Goal: Task Accomplishment & Management: Use online tool/utility

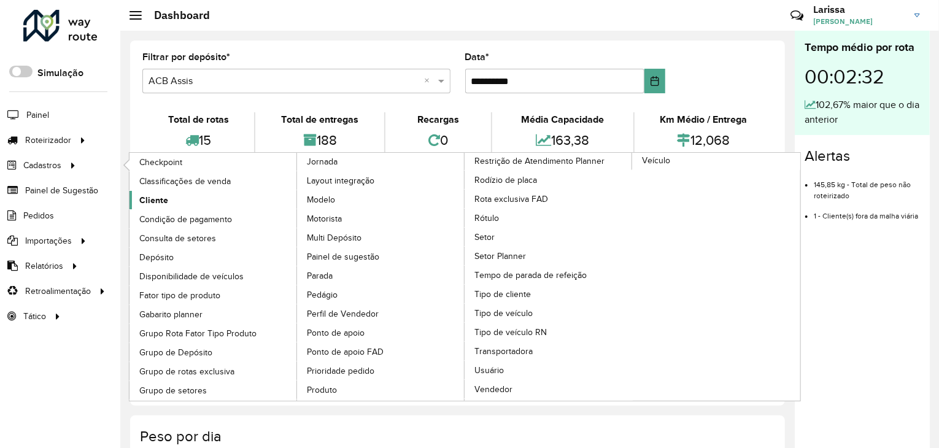
click at [151, 194] on span "Cliente" at bounding box center [153, 200] width 29 height 13
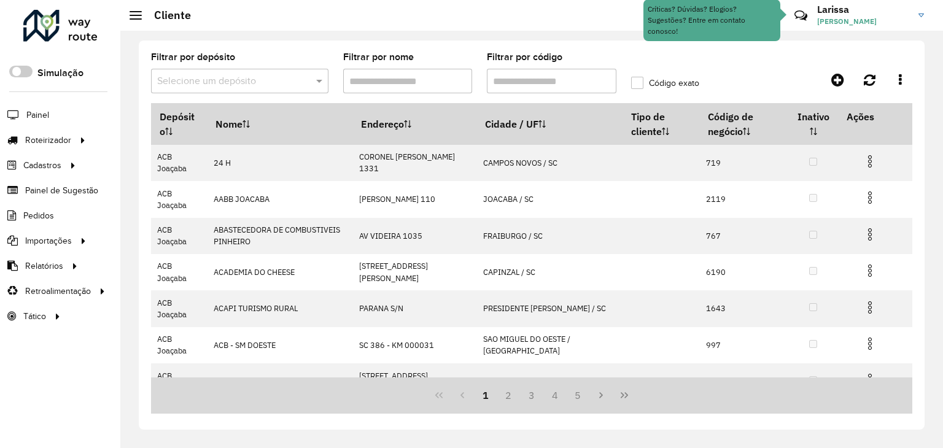
drag, startPoint x: 322, startPoint y: 95, endPoint x: 295, endPoint y: 82, distance: 29.9
click at [321, 95] on formly-field "Filtrar por depósito Selecione um depósito" at bounding box center [240, 78] width 192 height 50
click at [294, 81] on input "text" at bounding box center [227, 81] width 141 height 15
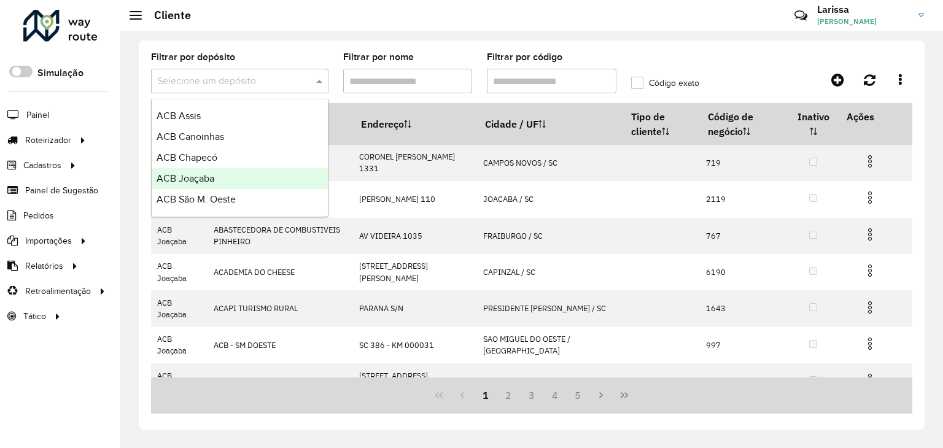
click at [208, 175] on span "ACB Joaçaba" at bounding box center [186, 178] width 58 height 10
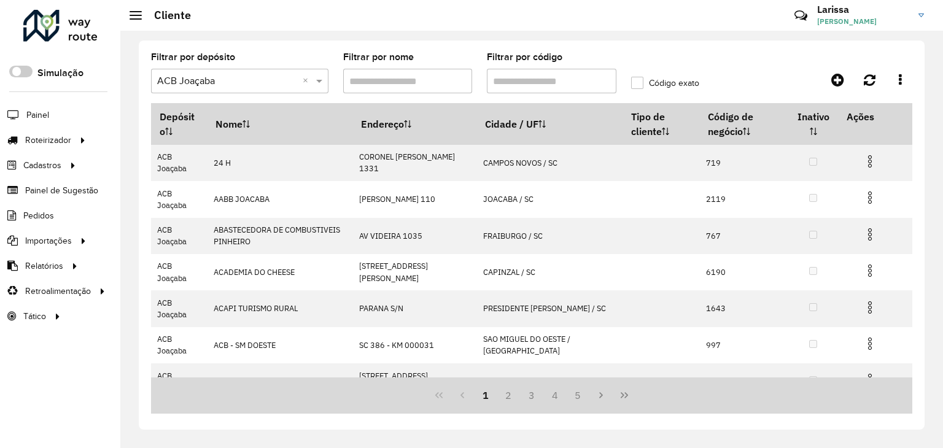
click at [0, 0] on div "Aguarde..." at bounding box center [0, 0] width 0 height 0
click at [511, 80] on input "Filtrar por código" at bounding box center [552, 81] width 130 height 25
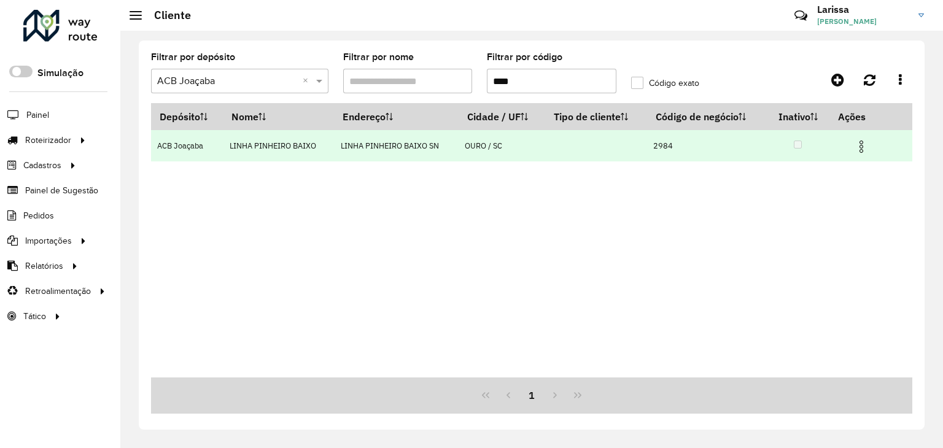
type input "****"
click at [862, 145] on img at bounding box center [861, 146] width 15 height 15
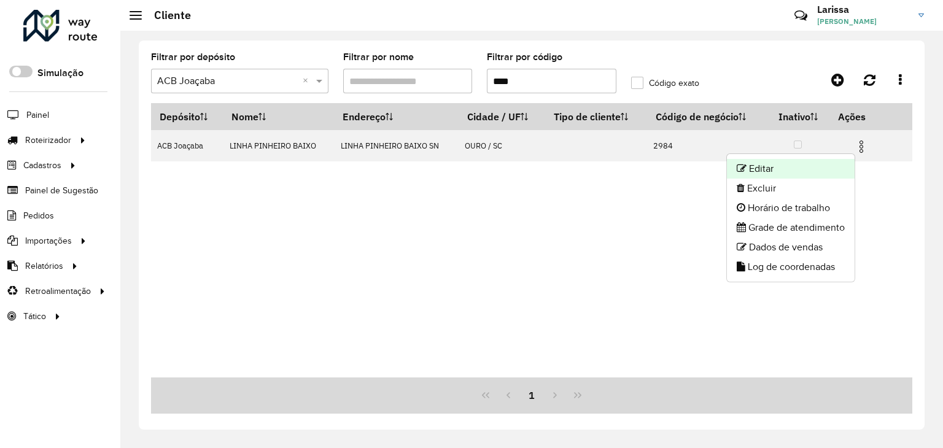
click at [833, 168] on li "Editar" at bounding box center [791, 169] width 128 height 20
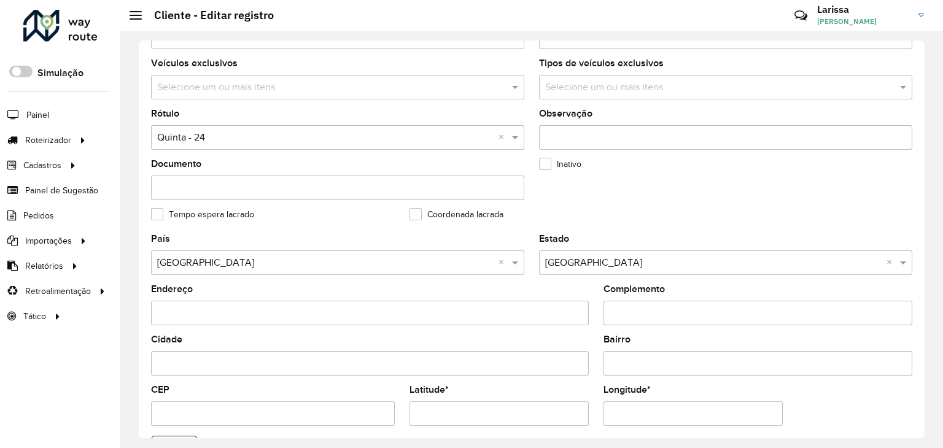
scroll to position [460, 0]
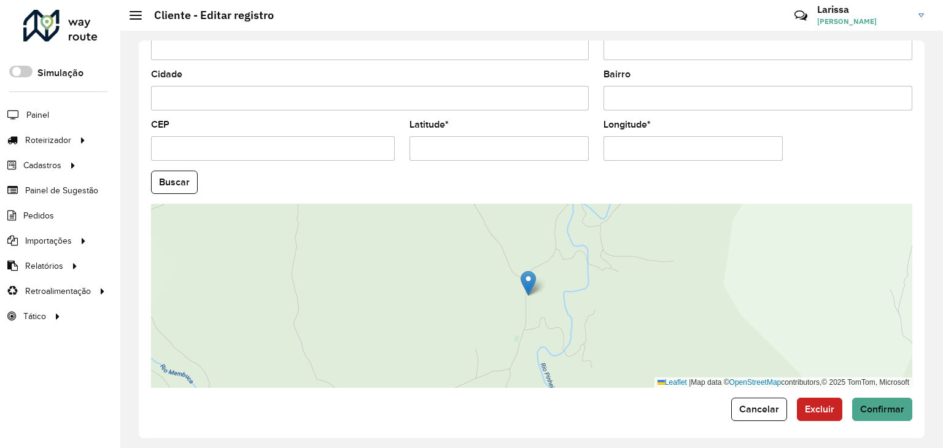
drag, startPoint x: 538, startPoint y: 153, endPoint x: 366, endPoint y: 168, distance: 173.1
click at [300, 179] on formly-group "País Selecione uma opção × Brasil × Estado Selecione uma opção × Santa Catarina…" at bounding box center [532, 178] width 776 height 419
type input "**********"
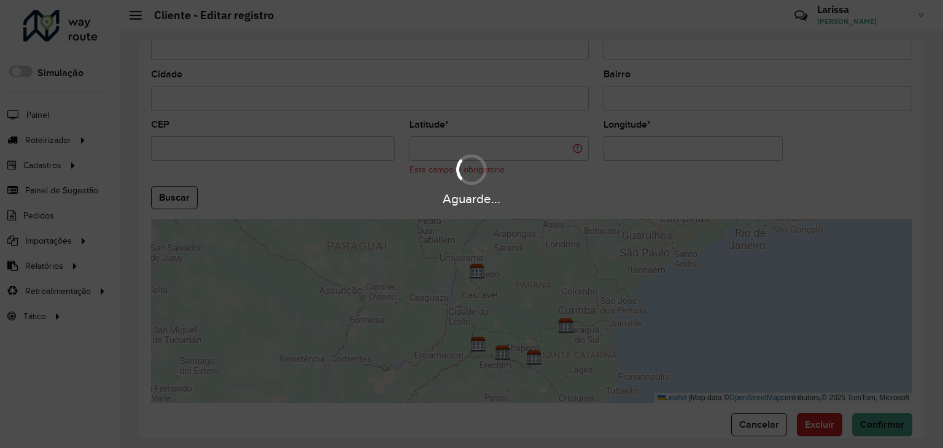
drag, startPoint x: 595, startPoint y: 145, endPoint x: 502, endPoint y: 150, distance: 93.4
click at [502, 150] on hb-app "Aguarde... Pop-up bloqueado! Seu navegador bloqueou automáticamente a abertura …" at bounding box center [471, 224] width 943 height 448
type input "**********"
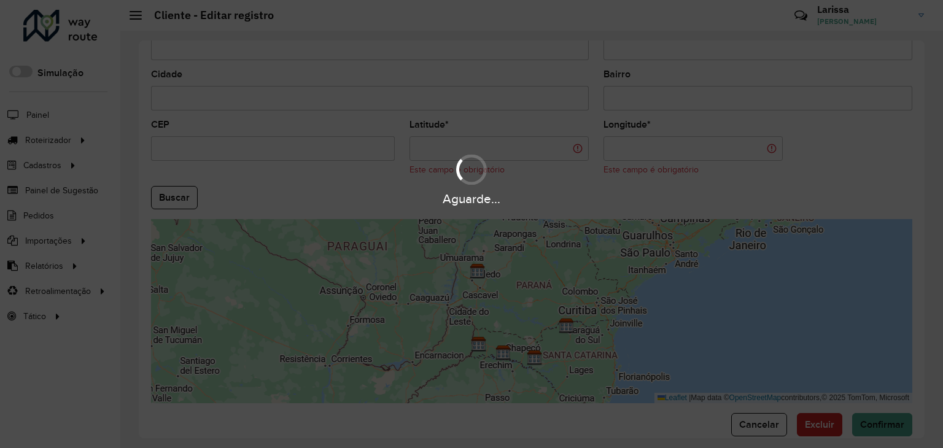
click at [501, 150] on hb-app "Aguarde... Pop-up bloqueado! Seu navegador bloqueou automáticamente a abertura …" at bounding box center [471, 224] width 943 height 448
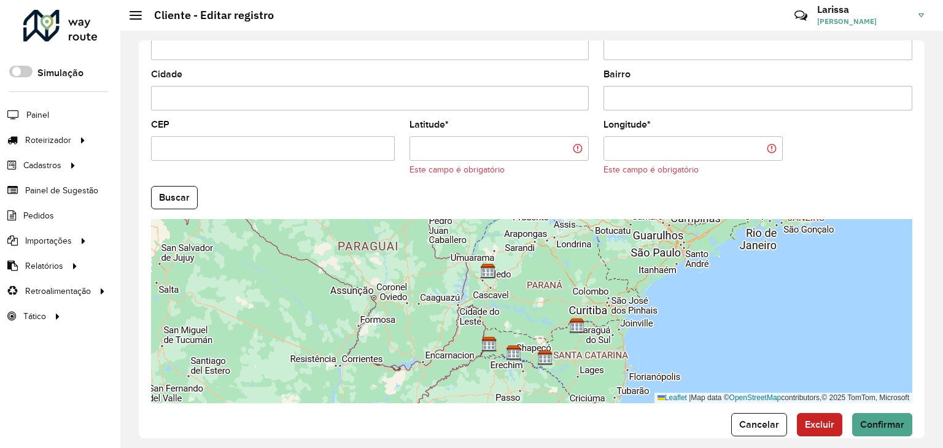
click at [285, 190] on hb-field-button "Buscar" at bounding box center [531, 197] width 761 height 23
click at [435, 146] on input "Latitude *" at bounding box center [498, 148] width 179 height 25
paste input "**********"
type input "**********"
click at [675, 153] on hb-app "Aguarde... Pop-up bloqueado! Seu navegador bloqueou automáticamente a abertura …" at bounding box center [471, 224] width 943 height 448
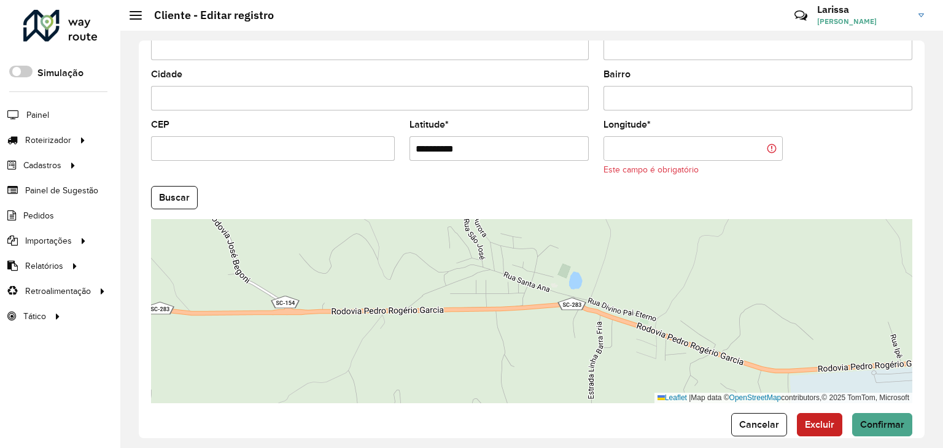
click at [274, 187] on hb-field-button "Buscar" at bounding box center [531, 197] width 761 height 23
click at [695, 129] on div "Longitude * Este campo é obrigatório" at bounding box center [692, 148] width 179 height 56
click at [694, 139] on input "Longitude *" at bounding box center [692, 148] width 179 height 25
paste input "**********"
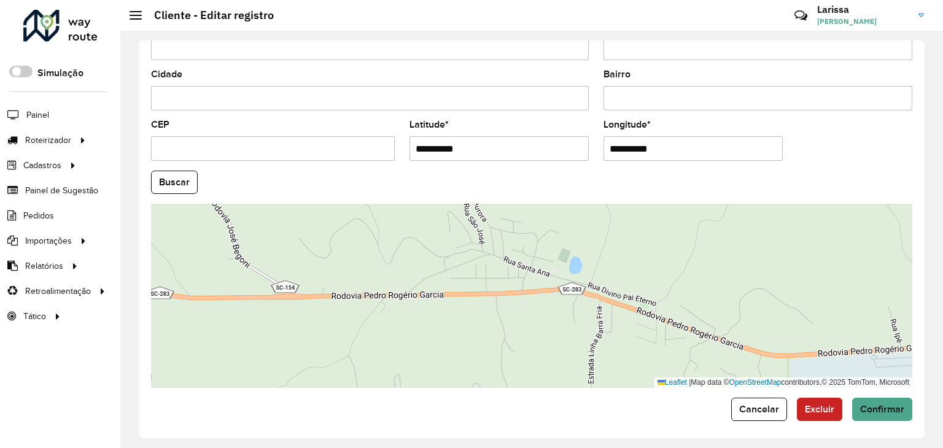
type input "**********"
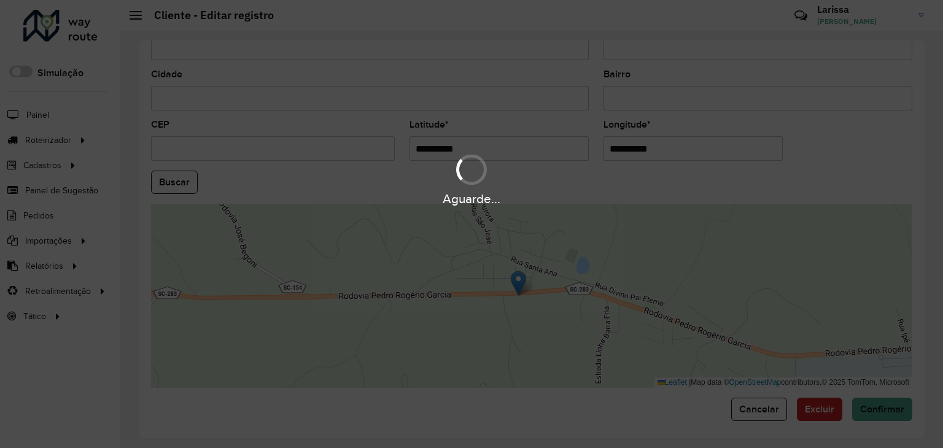
click at [145, 187] on hb-app "Aguarde... Pop-up bloqueado! Seu navegador bloqueou automáticamente a abertura …" at bounding box center [471, 224] width 943 height 448
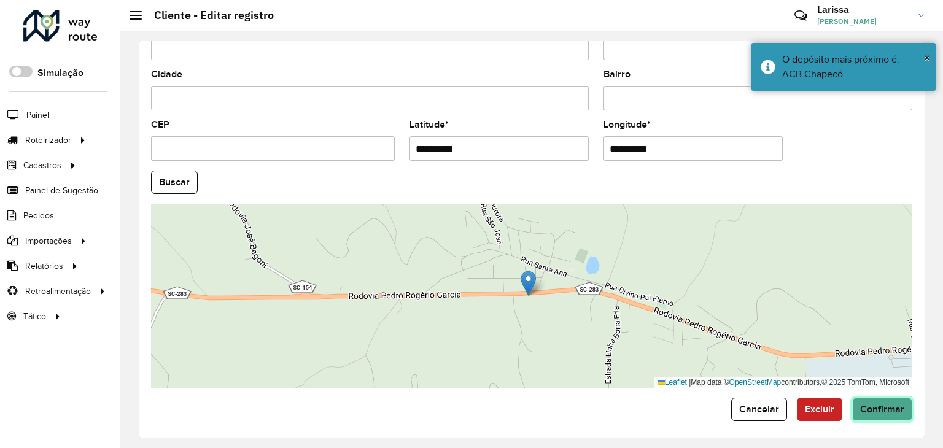
click at [872, 406] on span "Confirmar" at bounding box center [882, 409] width 44 height 10
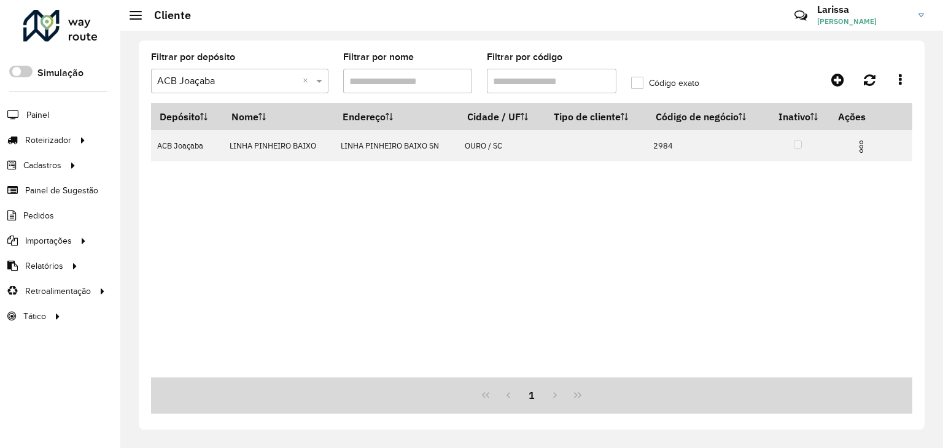
drag, startPoint x: 622, startPoint y: 212, endPoint x: 611, endPoint y: 253, distance: 43.2
click at [622, 212] on div "Depósito Nome Endereço Cidade / UF Tipo de cliente Código de negócio Inativo Aç…" at bounding box center [531, 240] width 761 height 274
click at [456, 78] on formly-group "Filtrar por depósito Selecione um depósito × ACB Joaçaba × Filtrar por nome Fil…" at bounding box center [432, 78] width 576 height 50
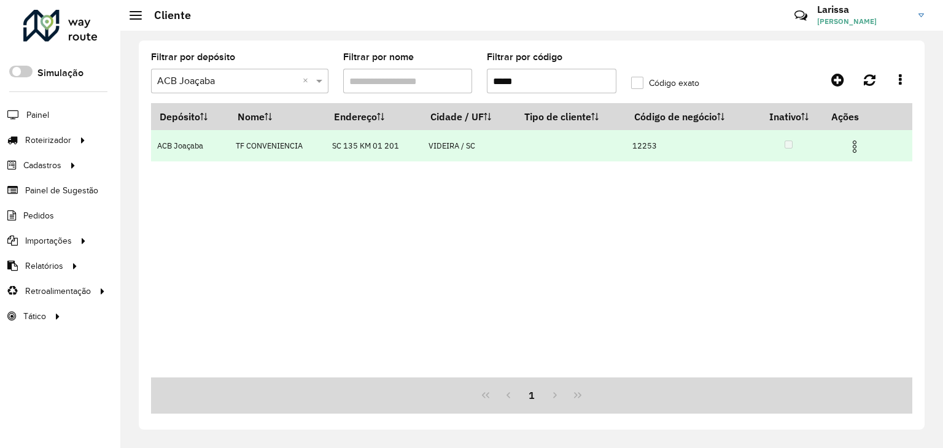
type input "*****"
click at [851, 141] on img at bounding box center [854, 146] width 15 height 15
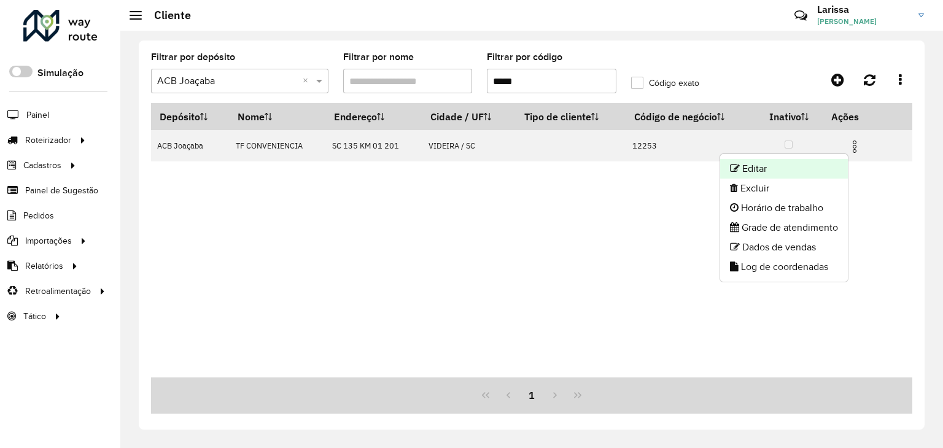
click at [820, 160] on li "Editar" at bounding box center [784, 169] width 128 height 20
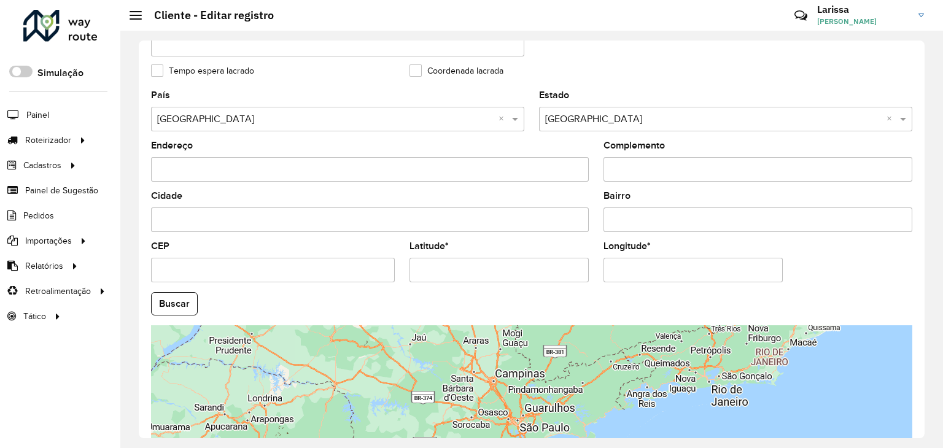
scroll to position [460, 0]
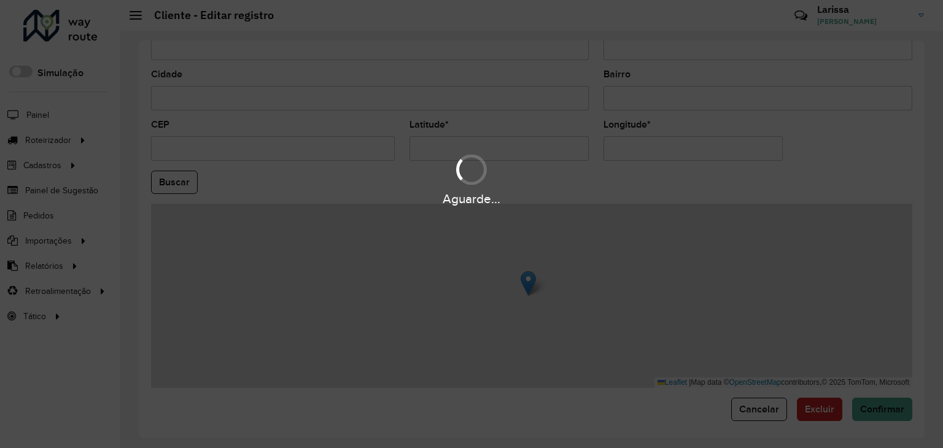
drag, startPoint x: 514, startPoint y: 138, endPoint x: 296, endPoint y: 137, distance: 218.5
click at [296, 137] on hb-app "Aguarde... Pop-up bloqueado! Seu navegador bloqueou automáticamente a abertura …" at bounding box center [471, 224] width 943 height 448
type input "**********"
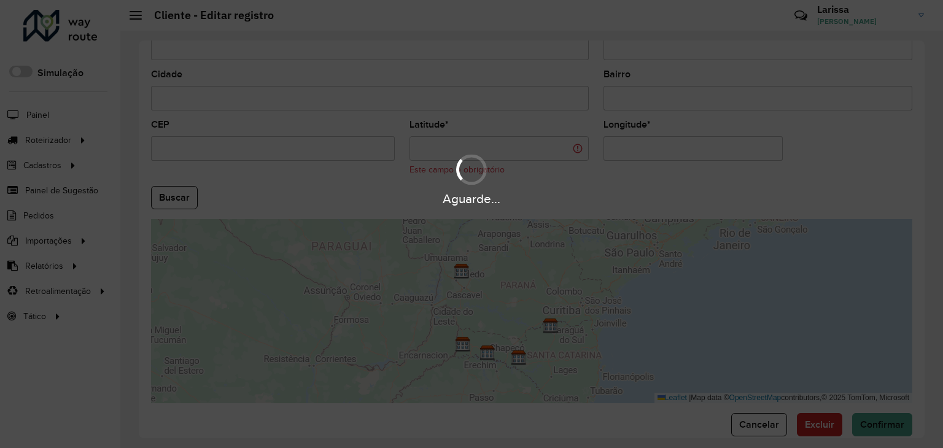
drag, startPoint x: 481, startPoint y: 149, endPoint x: 421, endPoint y: 157, distance: 60.7
click at [425, 156] on hb-app "Aguarde... Pop-up bloqueado! Seu navegador bloqueou automáticamente a abertura …" at bounding box center [471, 224] width 943 height 448
type input "**********"
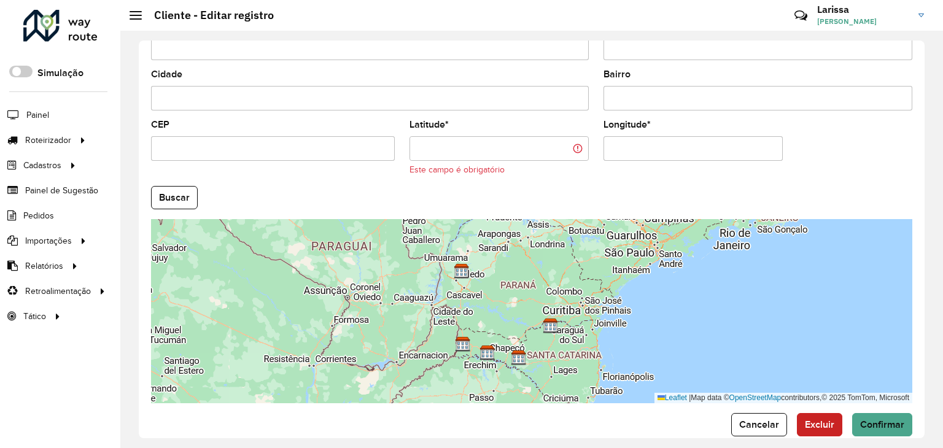
drag, startPoint x: 439, startPoint y: 138, endPoint x: 462, endPoint y: 164, distance: 34.0
click at [439, 138] on hb-app "Aguarde... Pop-up bloqueado! Seu navegador bloqueou automáticamente a abertura …" at bounding box center [471, 224] width 943 height 448
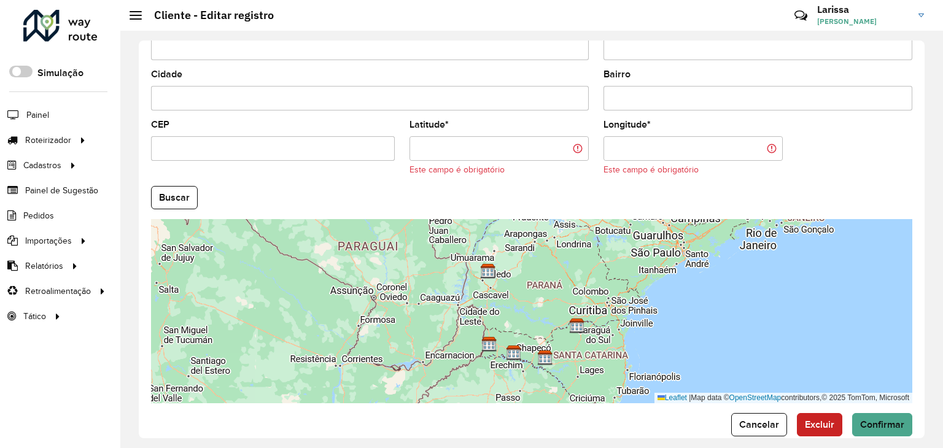
click at [271, 166] on formly-field "CEP" at bounding box center [273, 153] width 258 height 66
click at [417, 153] on input "Latitude *" at bounding box center [498, 148] width 179 height 25
paste input "**********"
type input "**********"
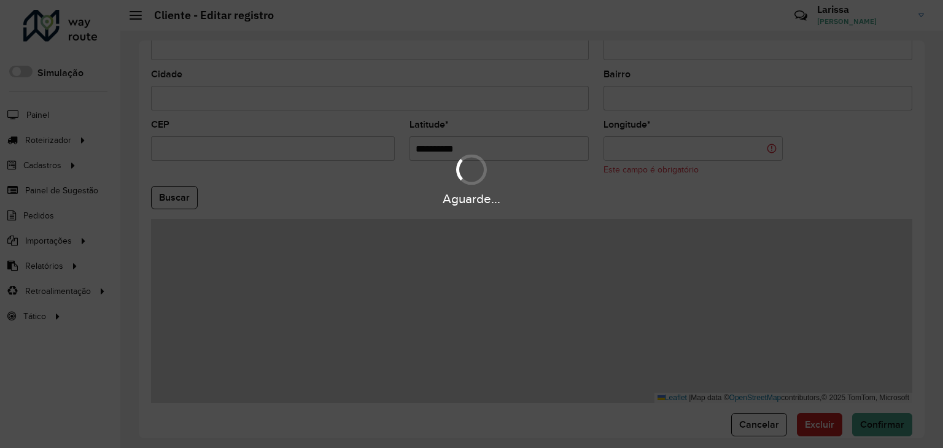
drag, startPoint x: 712, startPoint y: 136, endPoint x: 706, endPoint y: 153, distance: 18.6
click at [712, 136] on hb-app "Aguarde... Pop-up bloqueado! Seu navegador bloqueou automáticamente a abertura …" at bounding box center [471, 224] width 943 height 448
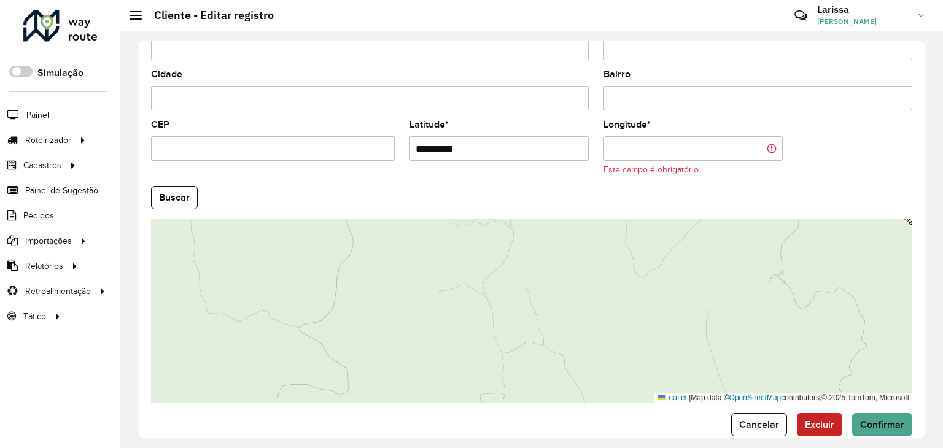
click at [221, 202] on hb-field-button "Buscar" at bounding box center [531, 197] width 761 height 23
click at [700, 139] on input "Longitude *" at bounding box center [692, 148] width 179 height 25
paste input "**********"
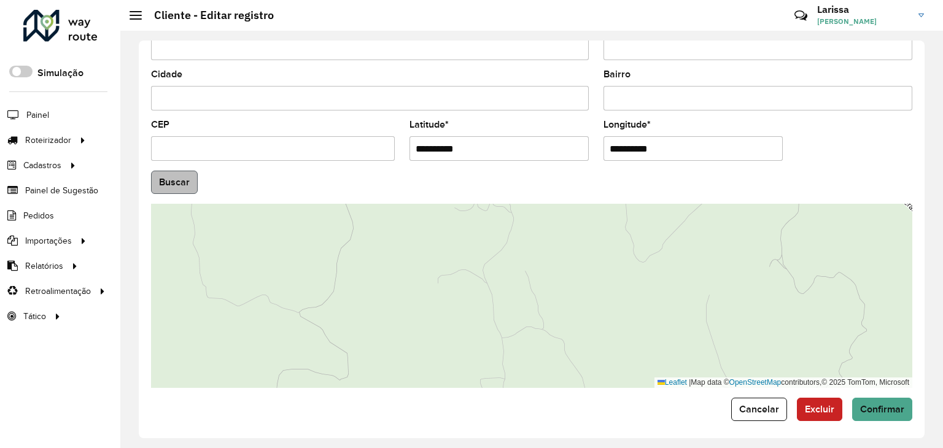
type input "**********"
click at [167, 180] on hb-app "Aguarde... Pop-up bloqueado! Seu navegador bloqueou automáticamente a abertura …" at bounding box center [471, 224] width 943 height 448
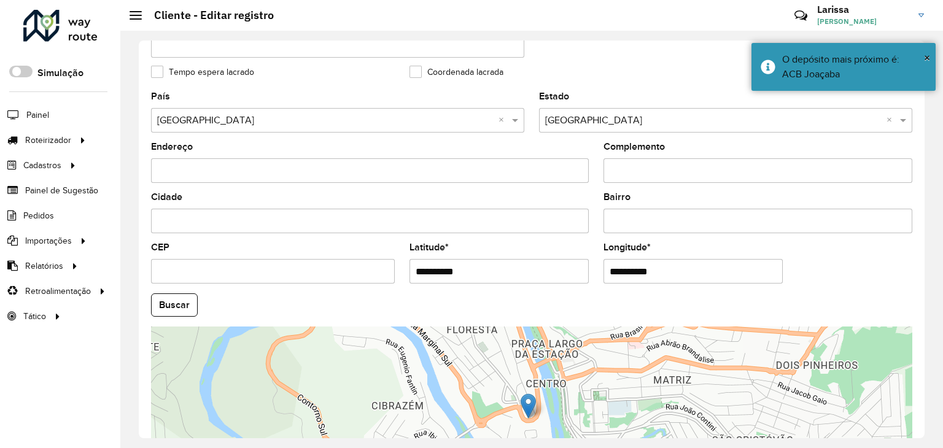
click at [459, 66] on label "Coordenada lacrada" at bounding box center [456, 72] width 94 height 13
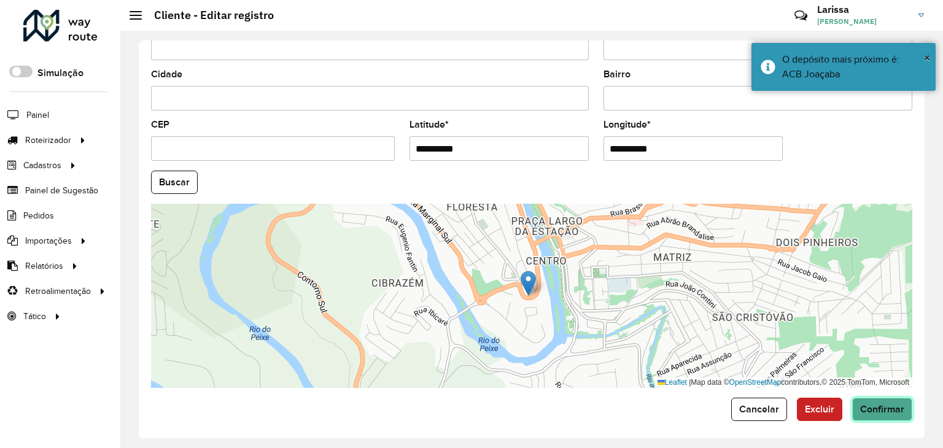
click at [860, 406] on span "Confirmar" at bounding box center [882, 409] width 44 height 10
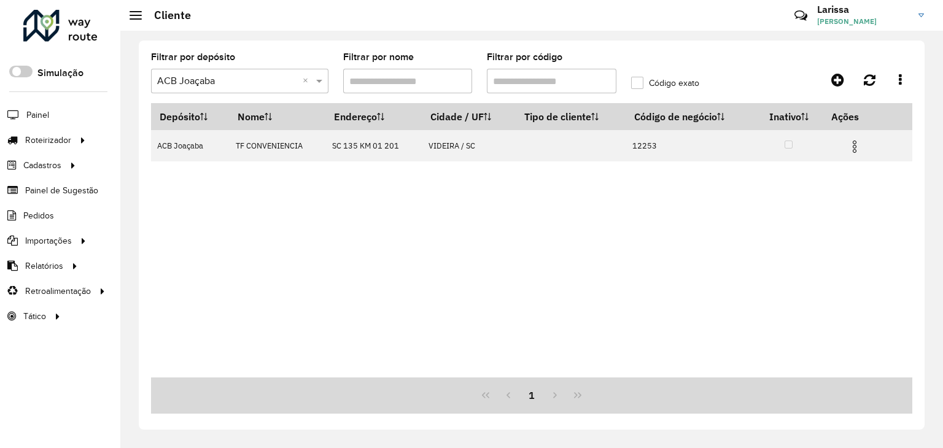
drag, startPoint x: 234, startPoint y: 250, endPoint x: 123, endPoint y: 131, distance: 163.3
click at [234, 250] on div "Depósito Nome Endereço Cidade / UF Tipo de cliente Código de negócio Inativo Aç…" at bounding box center [531, 240] width 761 height 274
click at [56, 23] on div at bounding box center [60, 26] width 74 height 32
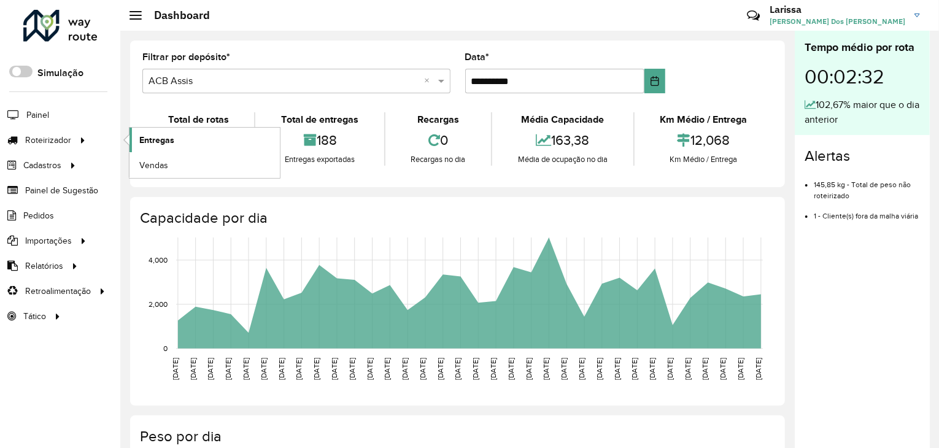
click at [155, 143] on span "Entregas" at bounding box center [156, 140] width 35 height 13
click at [164, 149] on link "Entregas" at bounding box center [205, 140] width 150 height 25
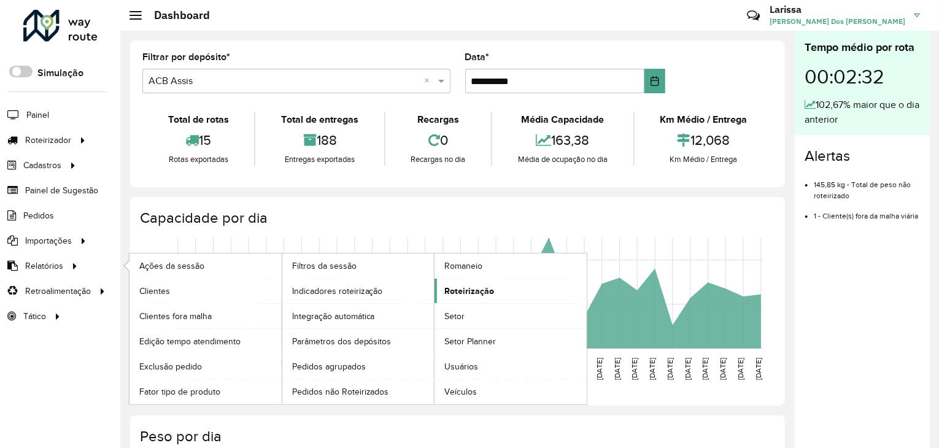
click at [462, 294] on span "Roteirização" at bounding box center [469, 291] width 50 height 13
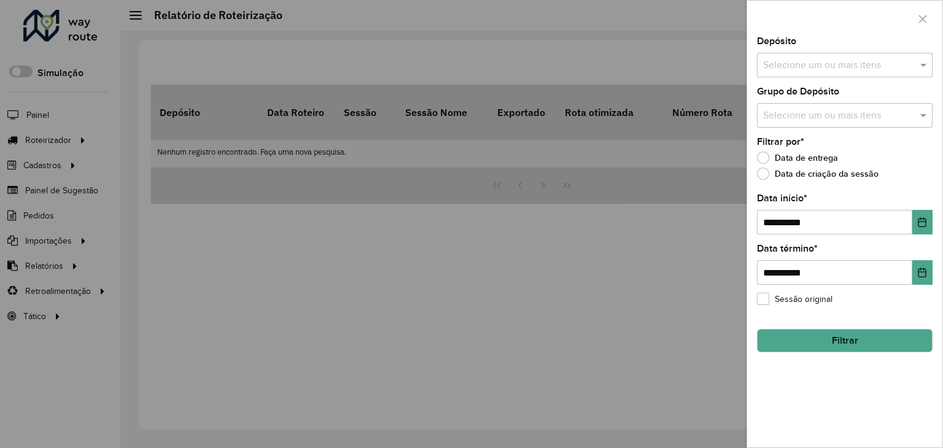
click at [869, 61] on input "text" at bounding box center [838, 65] width 157 height 15
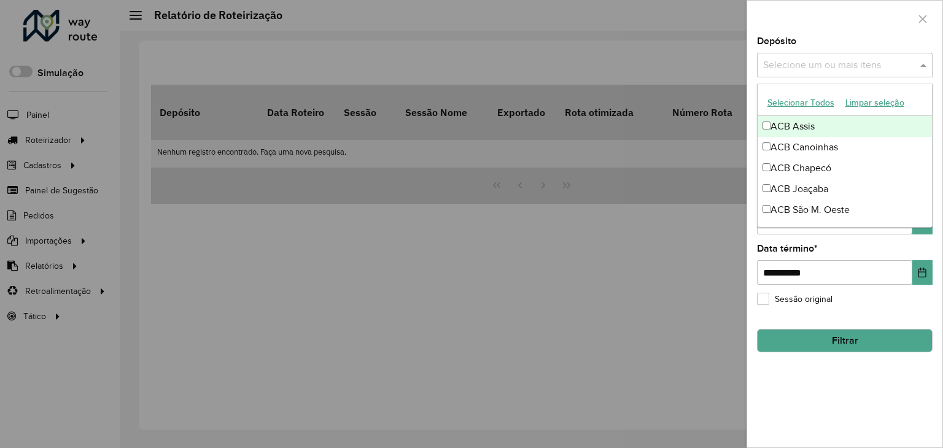
click at [822, 131] on div "ACB Assis" at bounding box center [844, 126] width 174 height 21
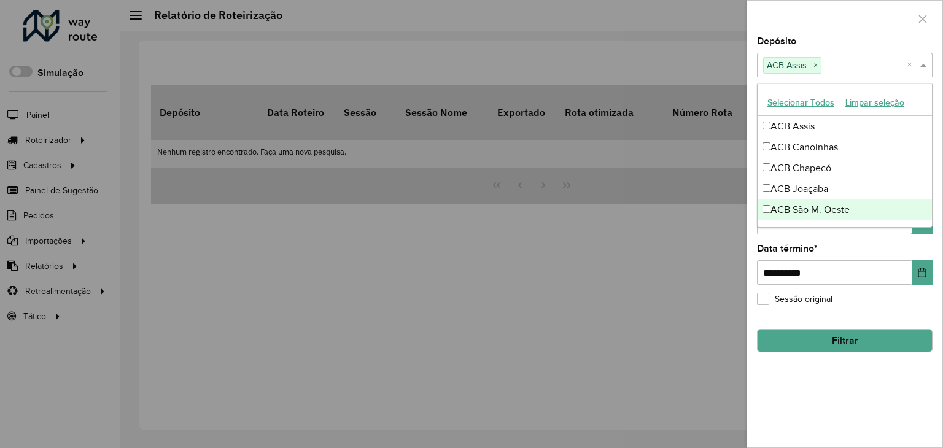
click at [854, 384] on div "**********" at bounding box center [844, 242] width 195 height 411
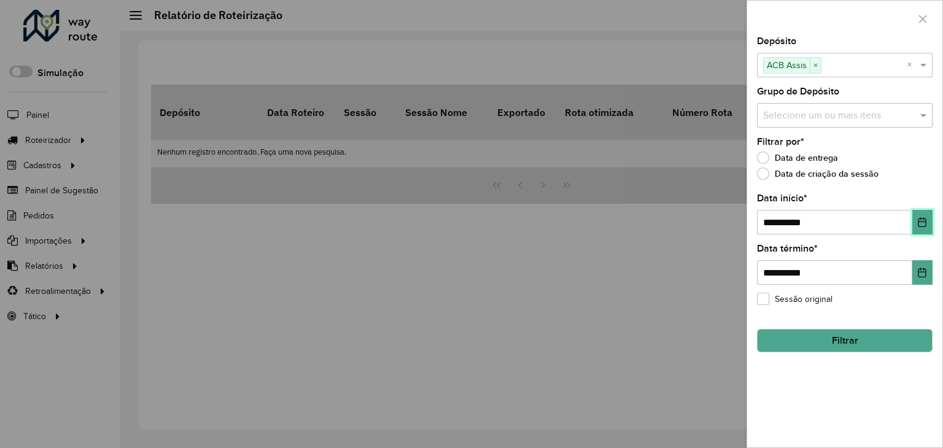
click at [918, 232] on button "Choose Date" at bounding box center [922, 222] width 20 height 25
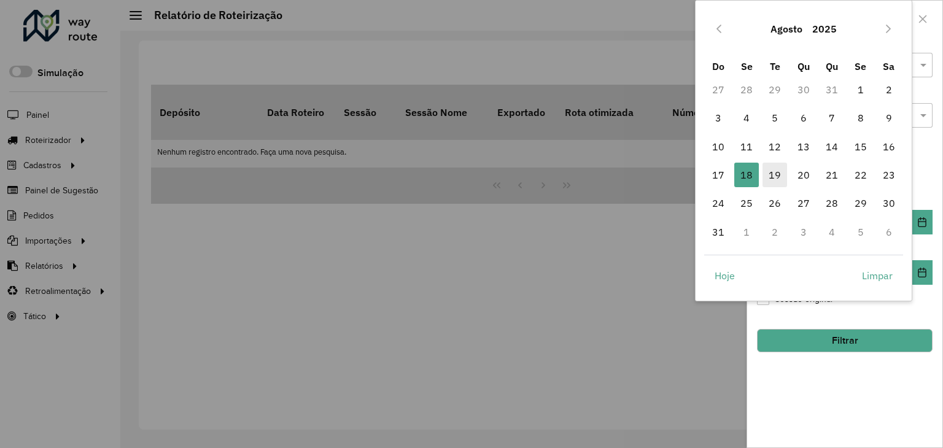
click at [764, 166] on span "19" at bounding box center [774, 175] width 25 height 25
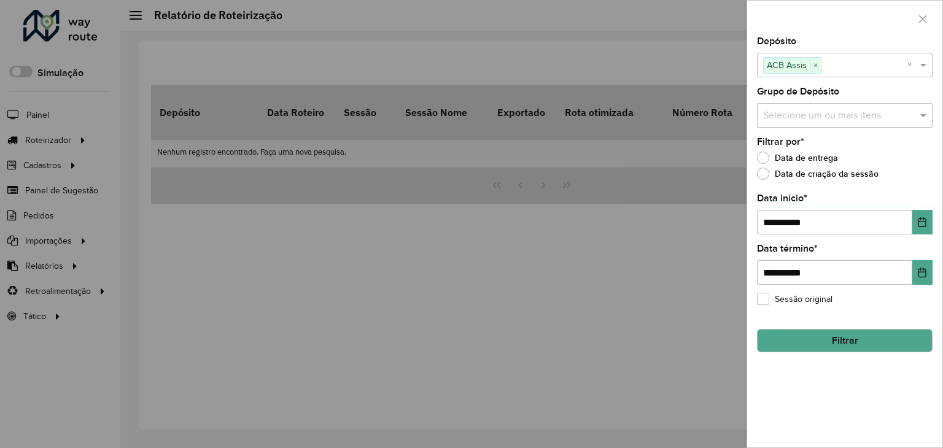
click at [852, 341] on button "Filtrar" at bounding box center [845, 340] width 176 height 23
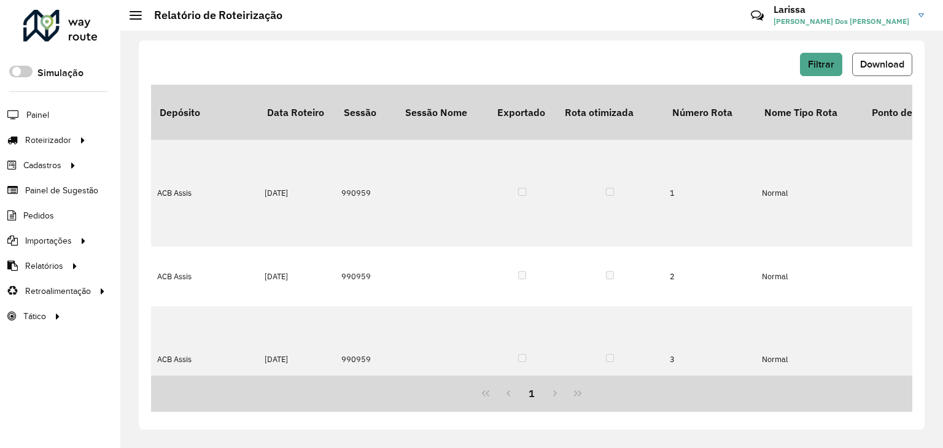
click at [874, 67] on span "Download" at bounding box center [882, 64] width 44 height 10
click at [835, 74] on button "Filtrar" at bounding box center [821, 64] width 42 height 23
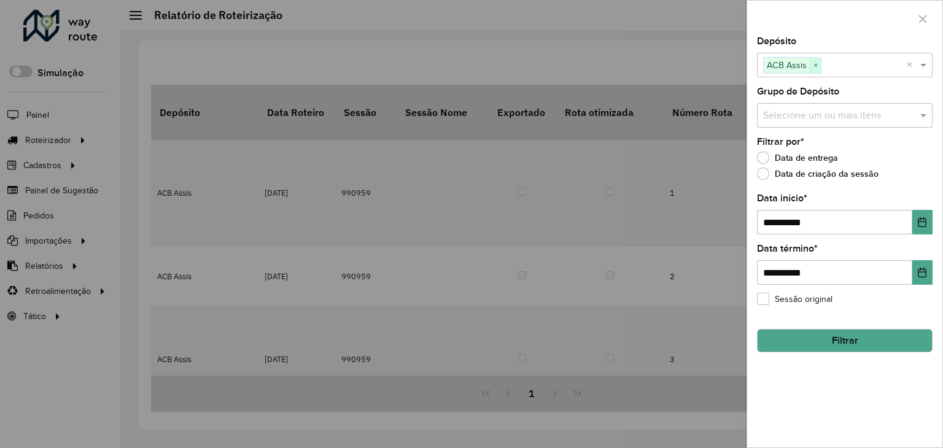
click at [813, 63] on span "×" at bounding box center [815, 65] width 11 height 15
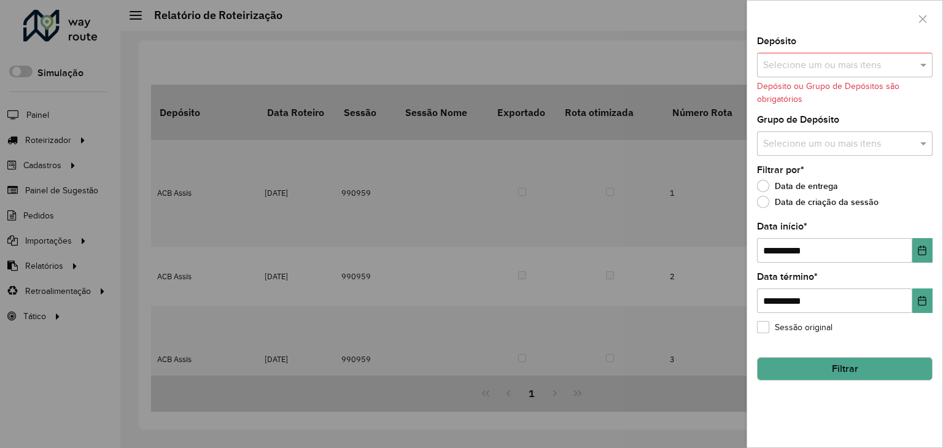
click at [821, 62] on input "text" at bounding box center [838, 65] width 157 height 15
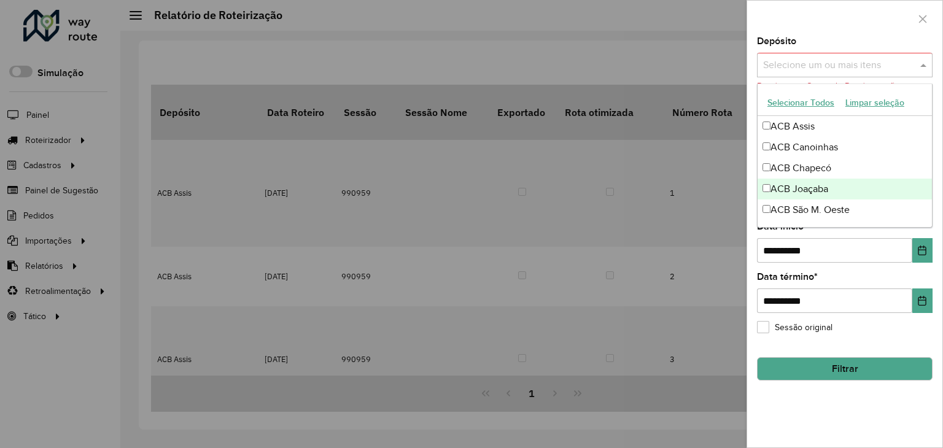
click at [818, 185] on div "ACB Joaçaba" at bounding box center [844, 189] width 174 height 21
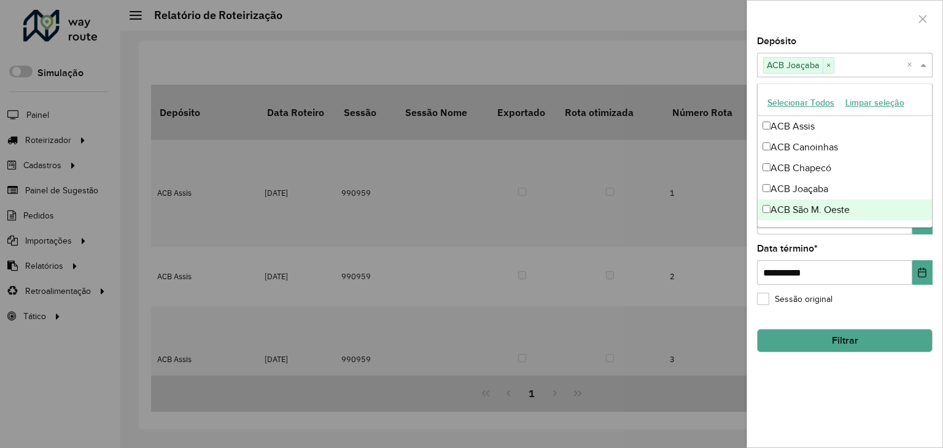
click at [835, 337] on button "Filtrar" at bounding box center [845, 340] width 176 height 23
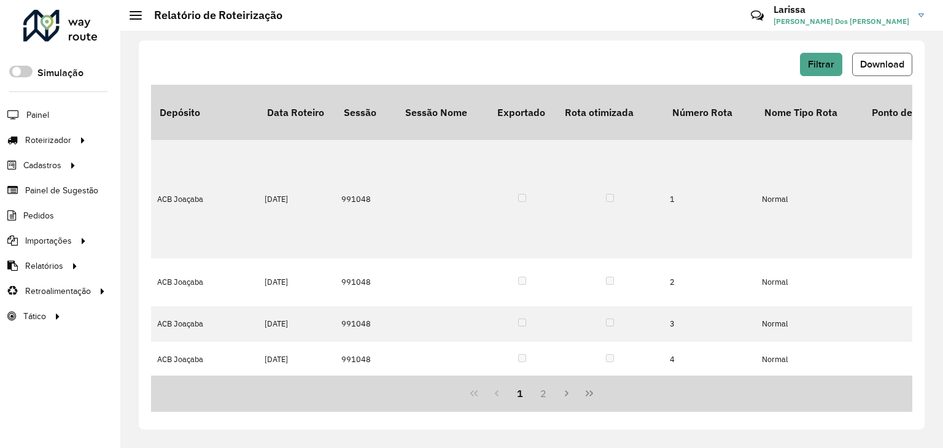
click at [891, 66] on span "Download" at bounding box center [882, 64] width 44 height 10
click at [636, 65] on div "Filtrar Download" at bounding box center [531, 64] width 761 height 23
click at [822, 57] on button "Filtrar" at bounding box center [821, 64] width 42 height 23
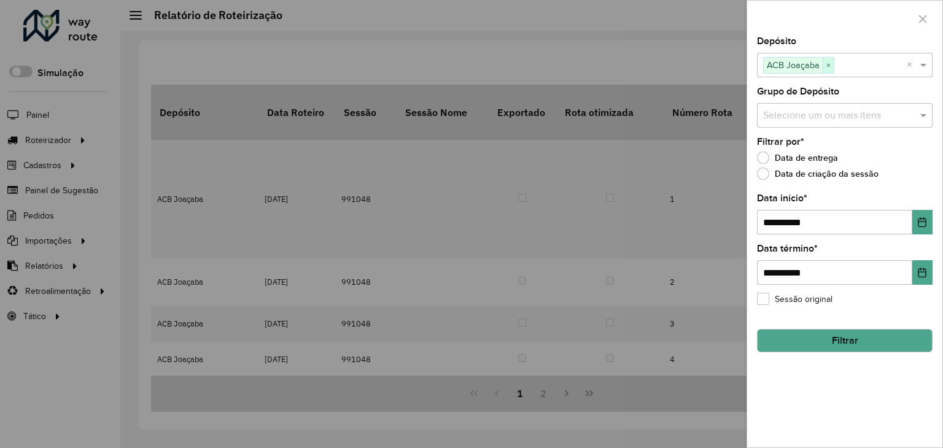
click at [830, 65] on span "×" at bounding box center [827, 65] width 11 height 15
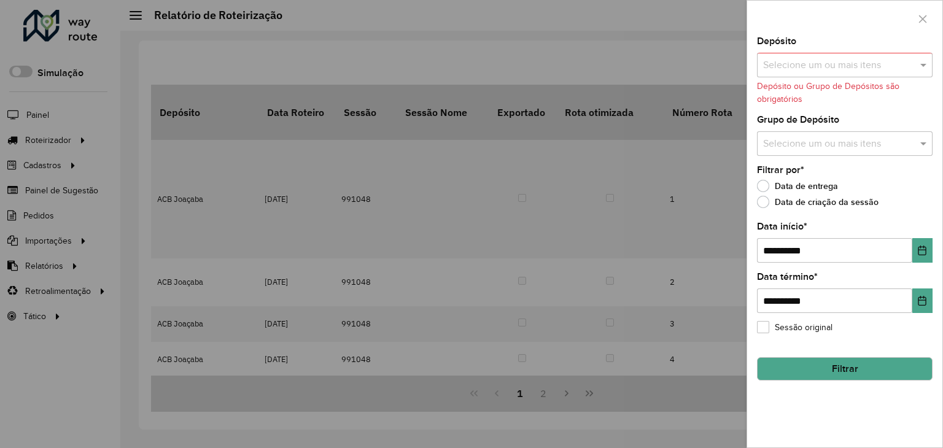
click at [843, 64] on input "text" at bounding box center [838, 65] width 157 height 15
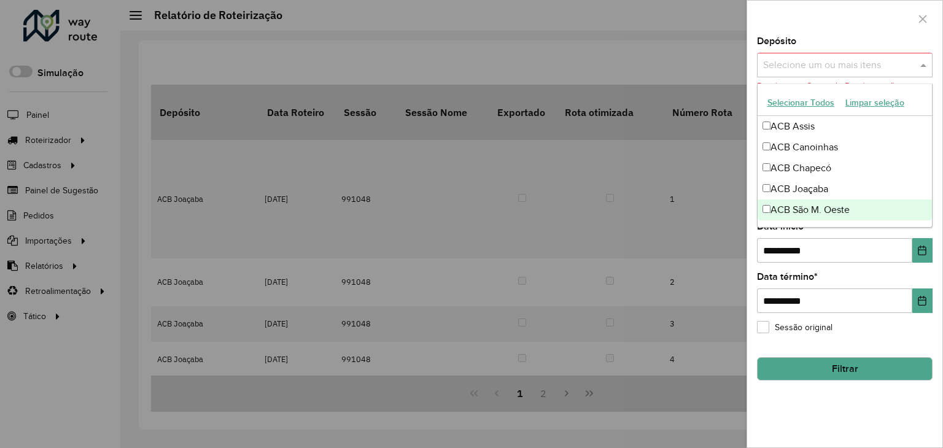
click at [817, 214] on div "ACB São M. Oeste" at bounding box center [844, 209] width 174 height 21
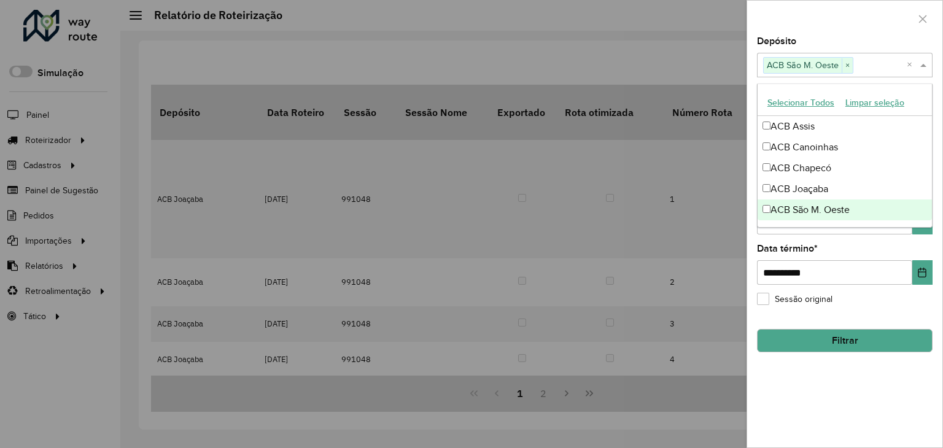
click at [832, 341] on button "Filtrar" at bounding box center [845, 340] width 176 height 23
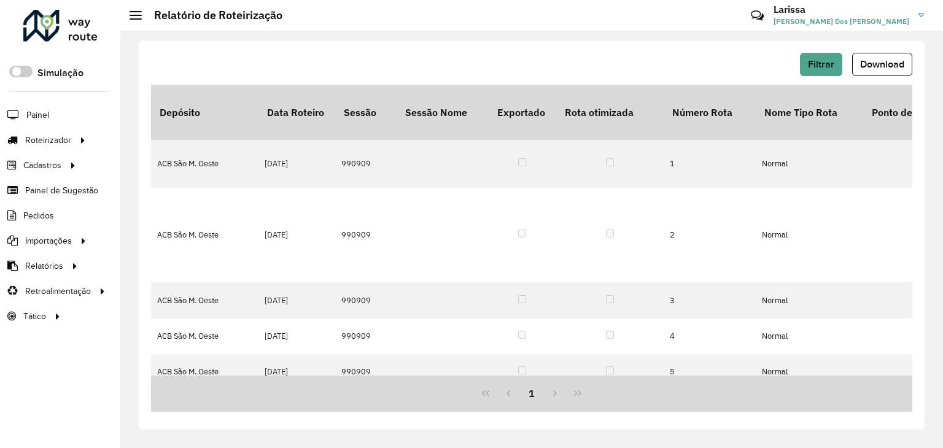
click at [886, 64] on span "Download" at bounding box center [882, 64] width 44 height 10
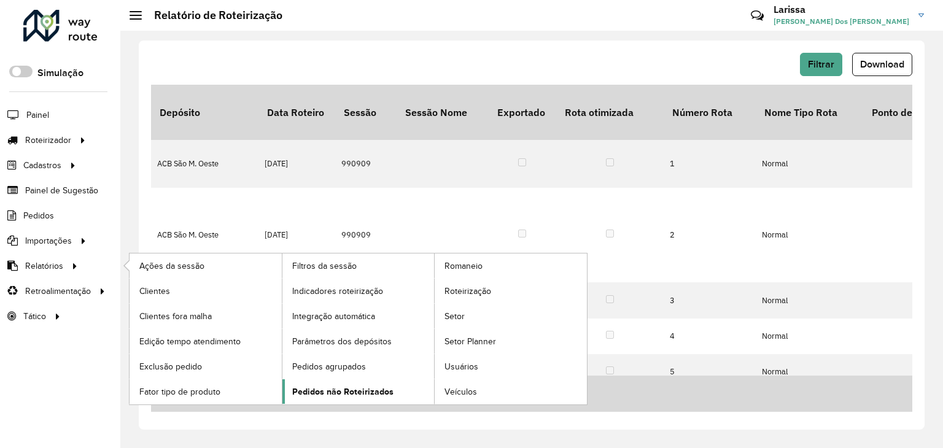
click at [337, 393] on span "Pedidos não Roteirizados" at bounding box center [342, 391] width 101 height 13
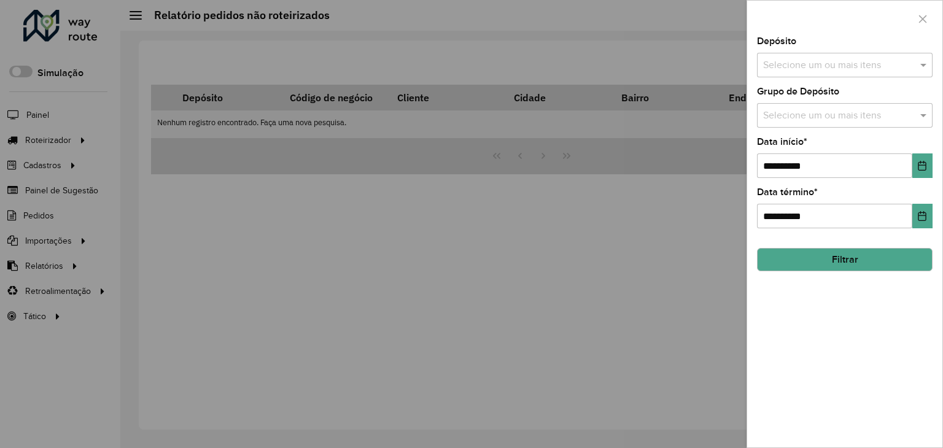
click at [810, 68] on input "text" at bounding box center [838, 65] width 157 height 15
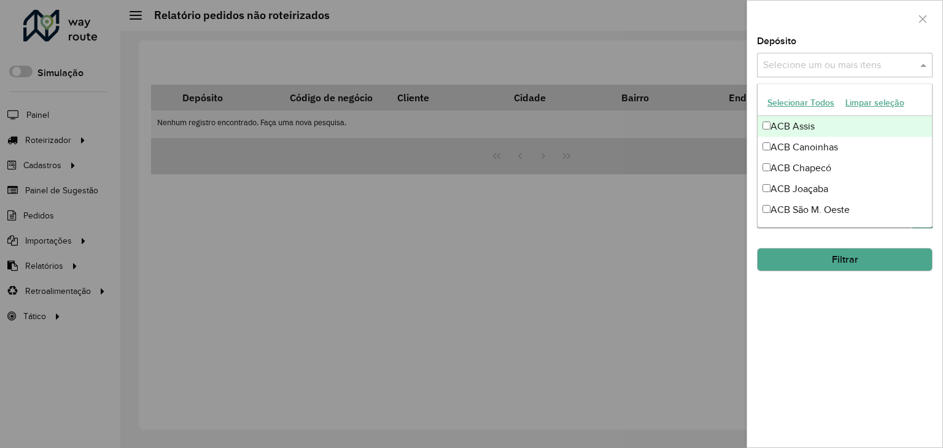
click at [796, 131] on div "ACB Assis" at bounding box center [844, 126] width 174 height 21
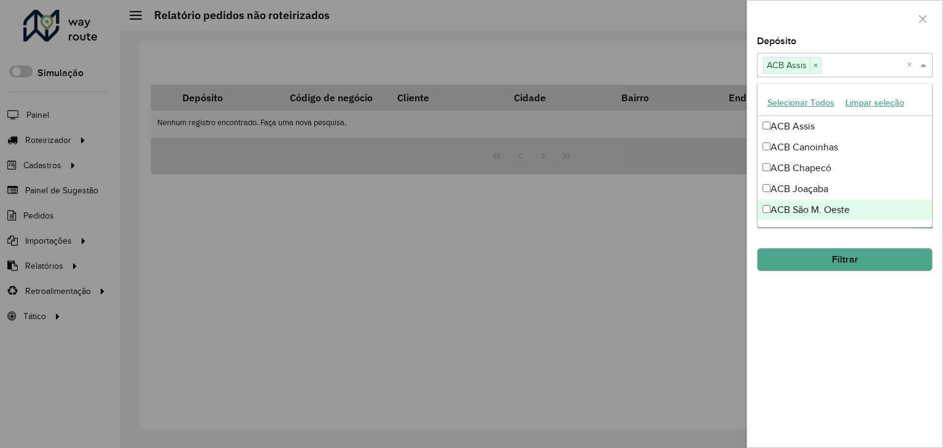
click at [854, 285] on div "**********" at bounding box center [844, 242] width 195 height 411
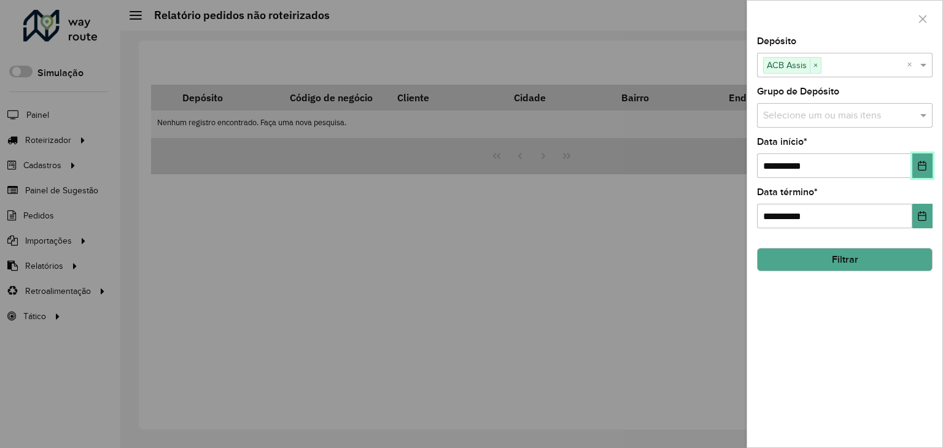
click at [925, 161] on icon "Choose Date" at bounding box center [922, 166] width 10 height 10
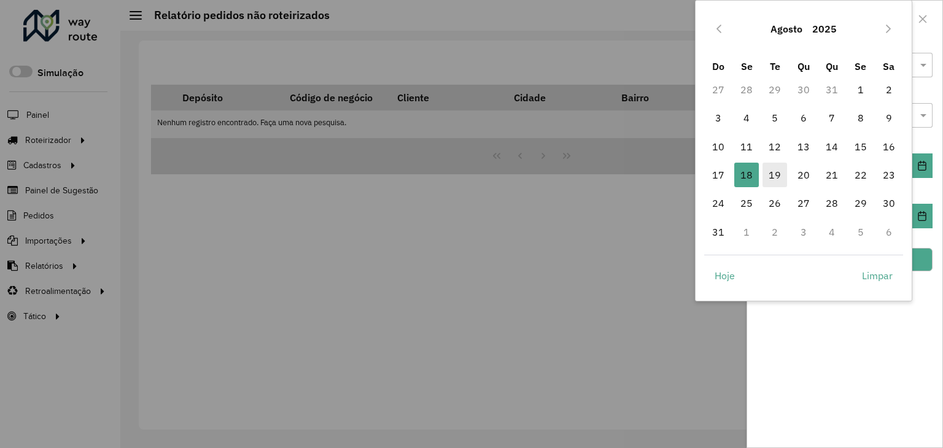
click at [773, 176] on span "19" at bounding box center [774, 175] width 25 height 25
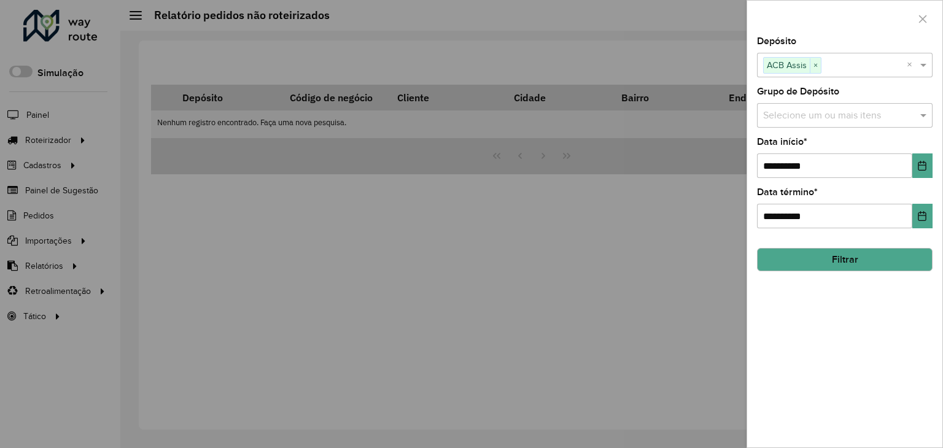
click at [913, 256] on button "Filtrar" at bounding box center [845, 259] width 176 height 23
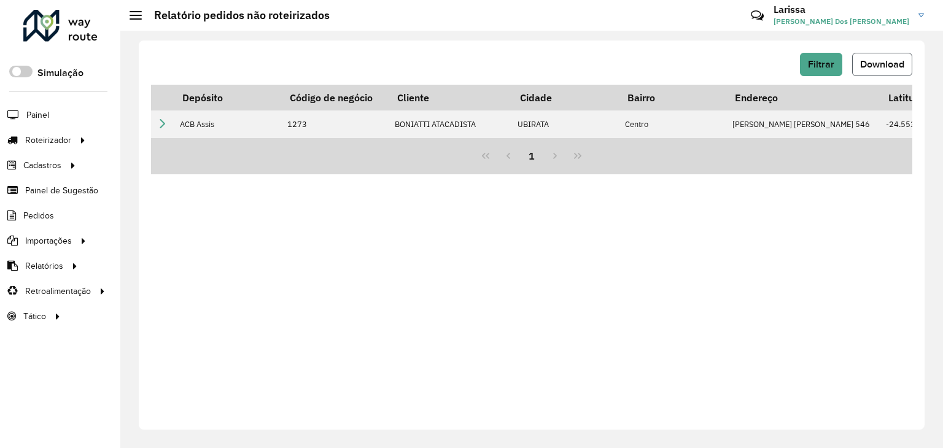
click at [889, 61] on span "Download" at bounding box center [882, 64] width 44 height 10
click at [812, 64] on span "Filtrar" at bounding box center [821, 64] width 26 height 10
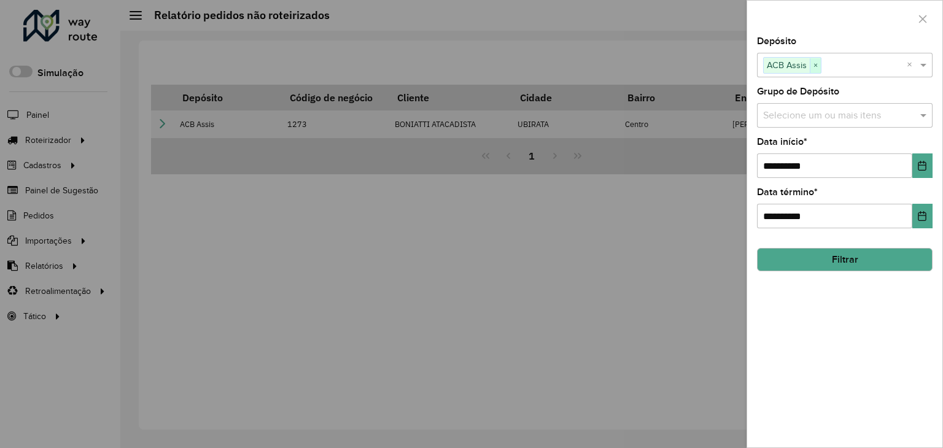
click at [818, 66] on span "×" at bounding box center [815, 65] width 11 height 15
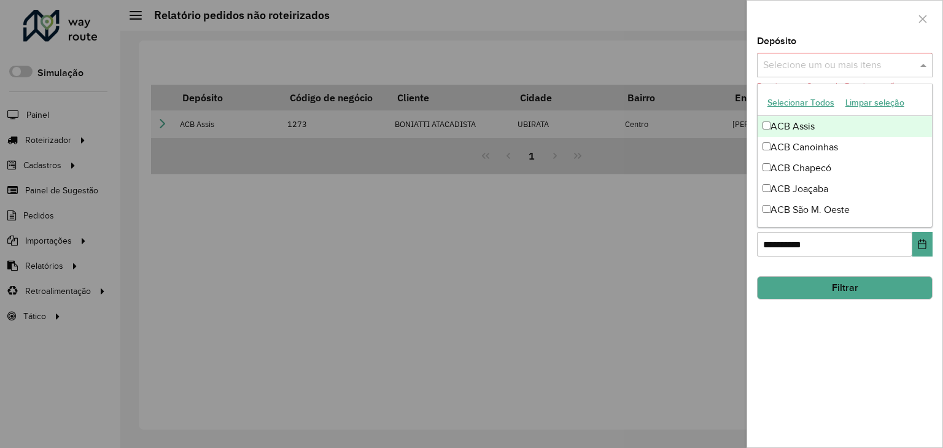
click at [858, 66] on input "text" at bounding box center [838, 65] width 157 height 15
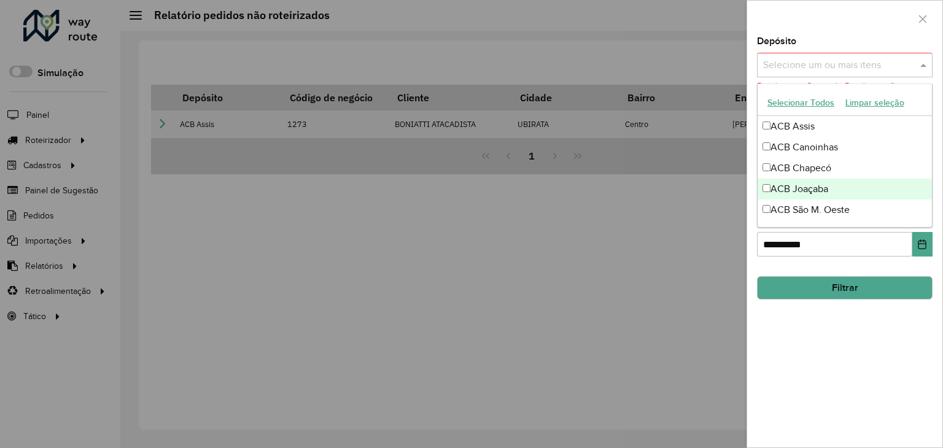
click at [830, 187] on div "ACB Joaçaba" at bounding box center [844, 189] width 174 height 21
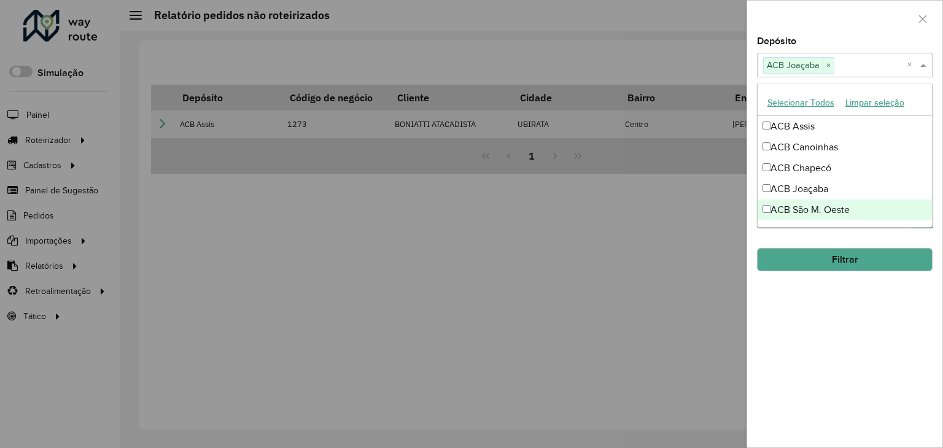
click at [838, 253] on button "Filtrar" at bounding box center [845, 259] width 176 height 23
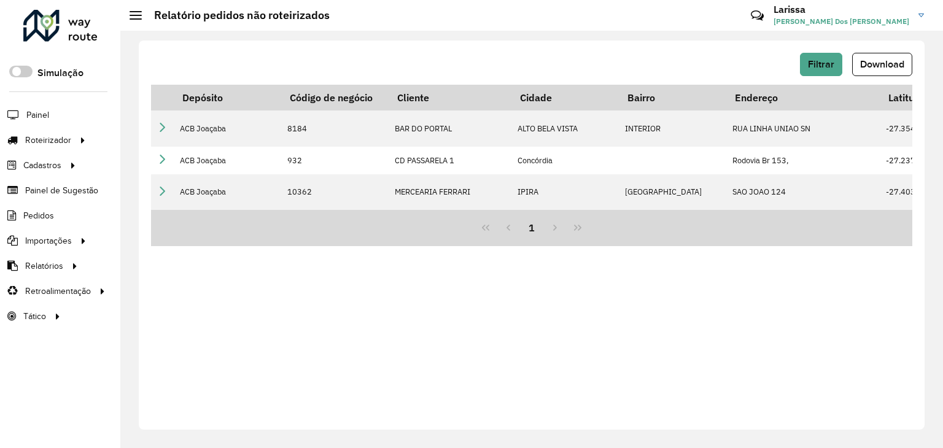
click at [884, 64] on span "Download" at bounding box center [882, 64] width 44 height 10
click at [822, 64] on span "Filtrar" at bounding box center [821, 64] width 26 height 10
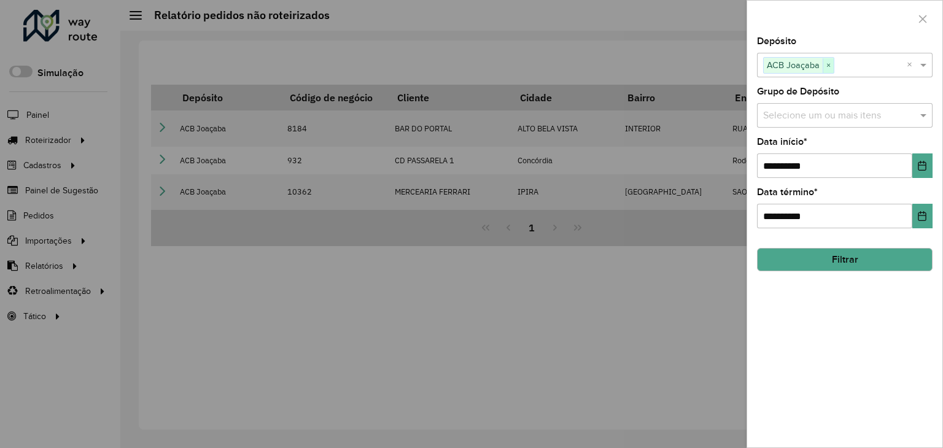
click at [827, 64] on span "×" at bounding box center [827, 65] width 11 height 15
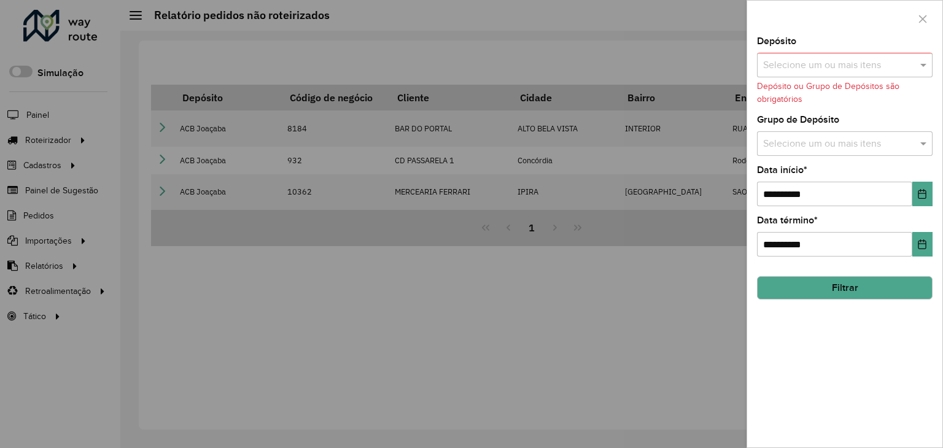
click at [848, 63] on input "text" at bounding box center [838, 65] width 157 height 15
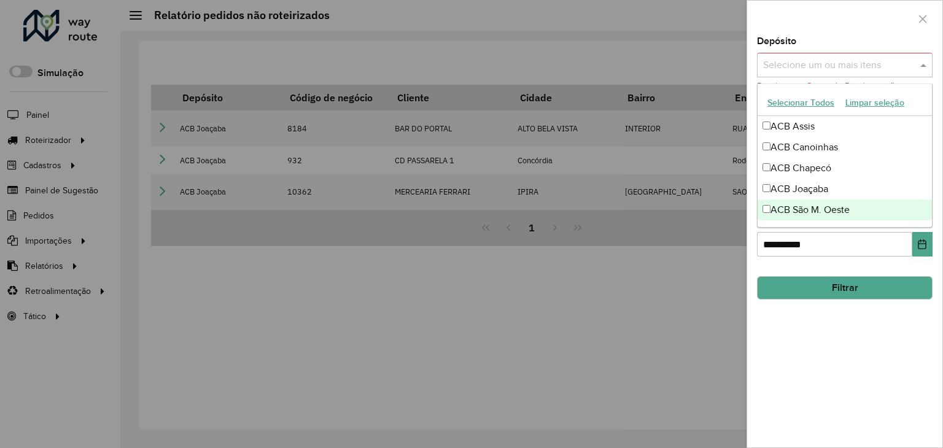
click at [842, 209] on div "ACB São M. Oeste" at bounding box center [844, 209] width 174 height 21
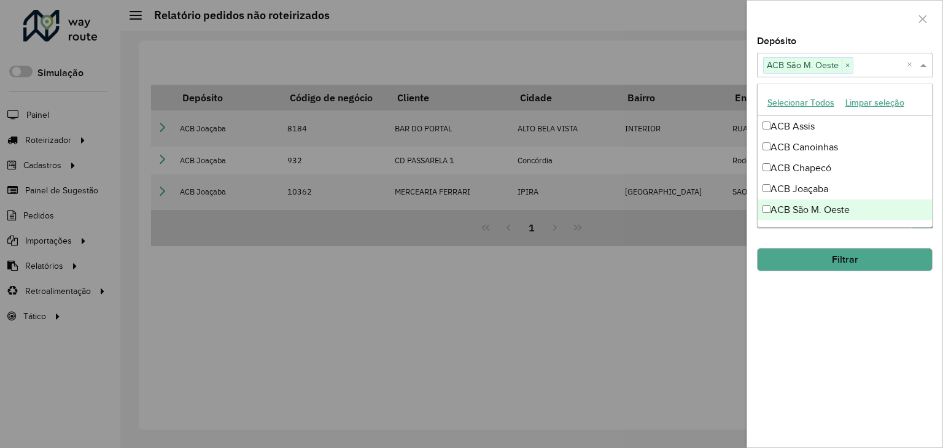
click at [841, 264] on button "Filtrar" at bounding box center [845, 259] width 176 height 23
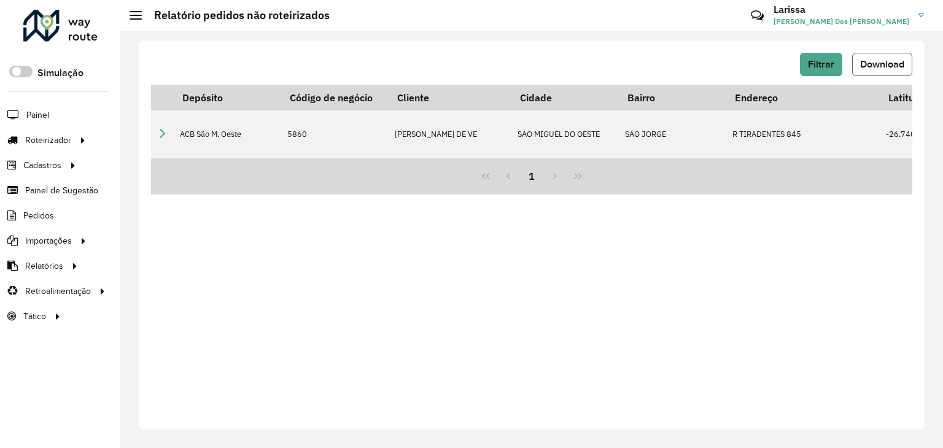
click at [888, 63] on span "Download" at bounding box center [882, 64] width 44 height 10
click at [34, 219] on span "Pedidos" at bounding box center [39, 215] width 32 height 13
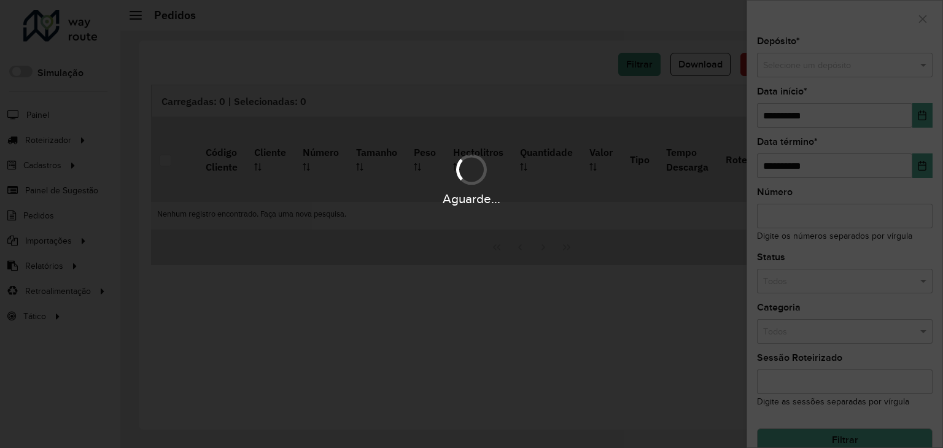
click at [818, 67] on div "Aguarde..." at bounding box center [471, 224] width 943 height 448
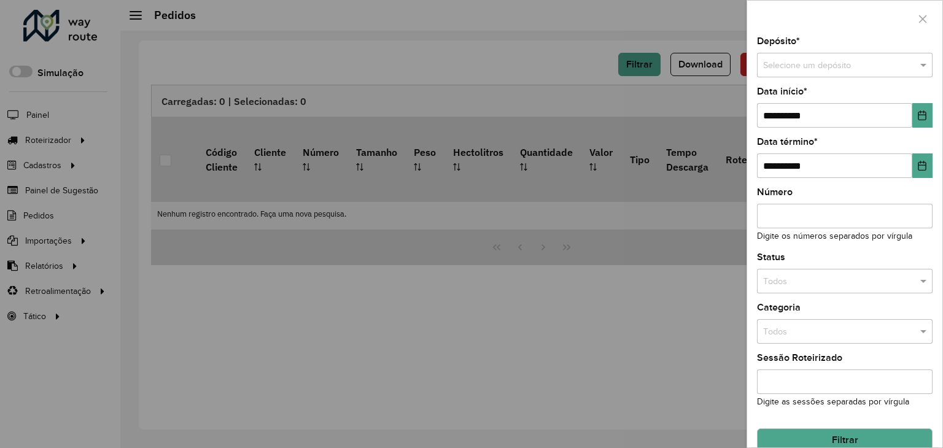
click at [827, 68] on input "text" at bounding box center [832, 66] width 139 height 14
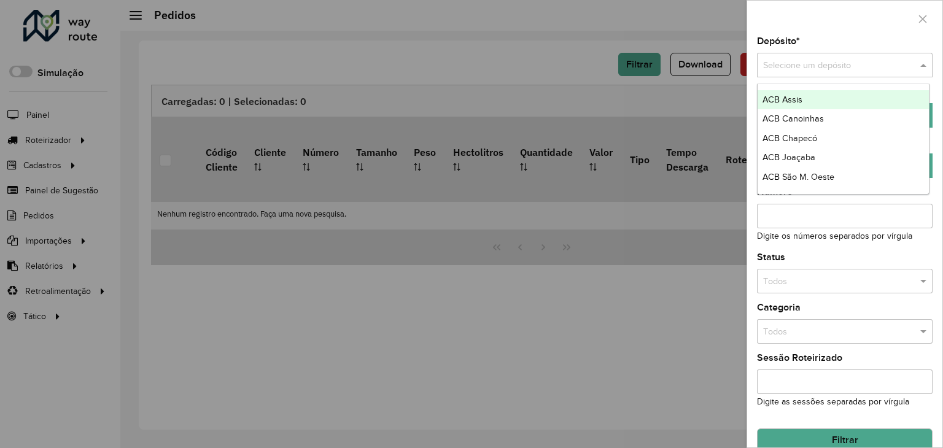
click at [819, 91] on div "ACB Assis" at bounding box center [842, 100] width 171 height 20
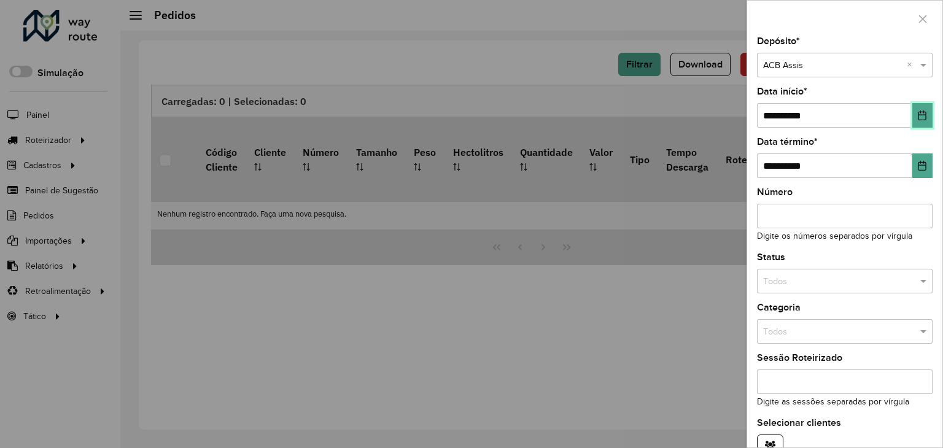
click at [917, 110] on icon "Choose Date" at bounding box center [922, 115] width 10 height 10
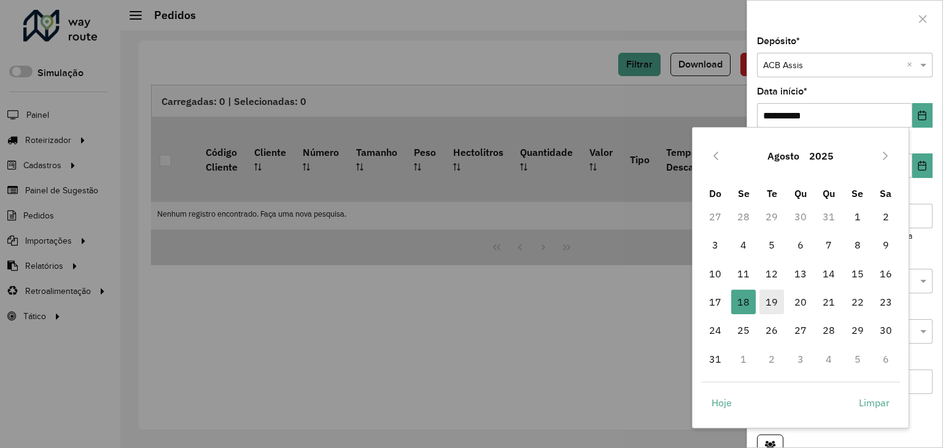
click at [776, 300] on span "19" at bounding box center [771, 302] width 25 height 25
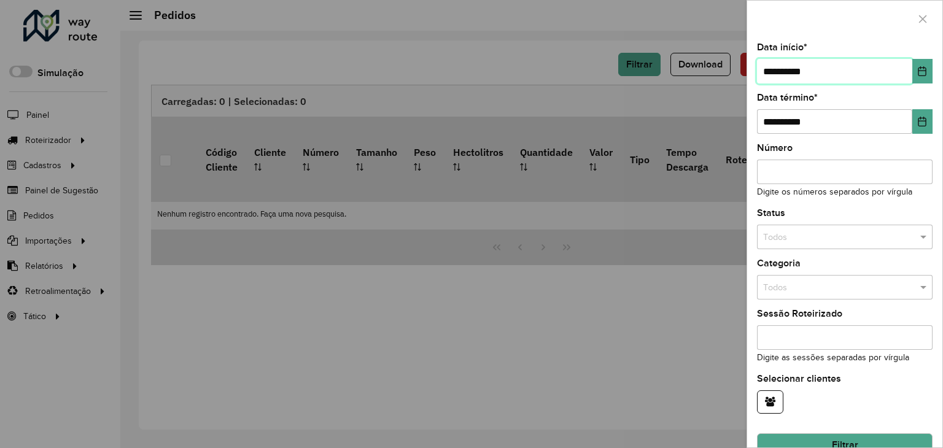
scroll to position [65, 0]
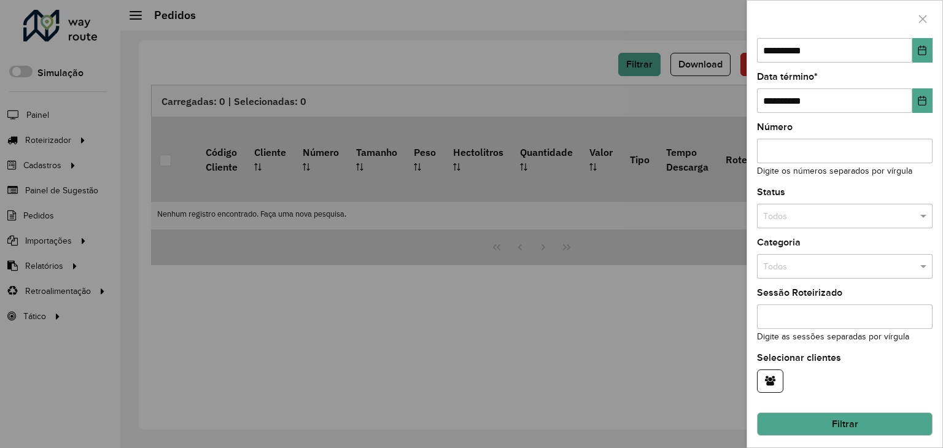
click at [887, 413] on button "Filtrar" at bounding box center [845, 423] width 176 height 23
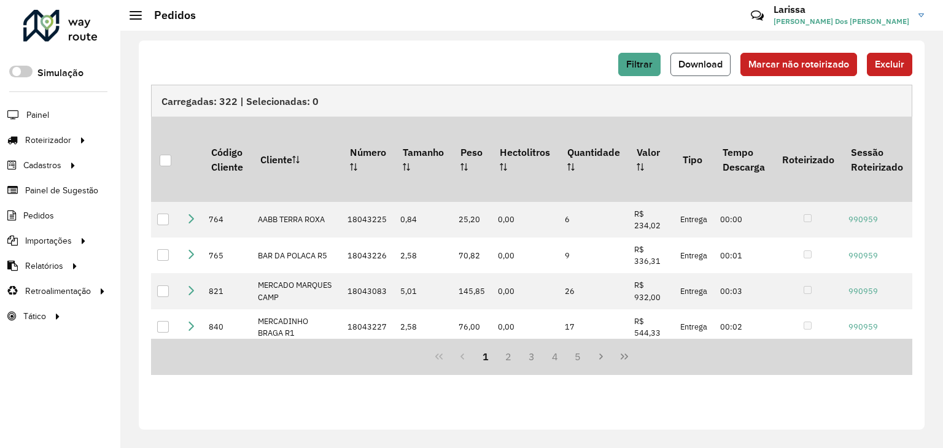
click at [709, 67] on span "Download" at bounding box center [700, 64] width 44 height 10
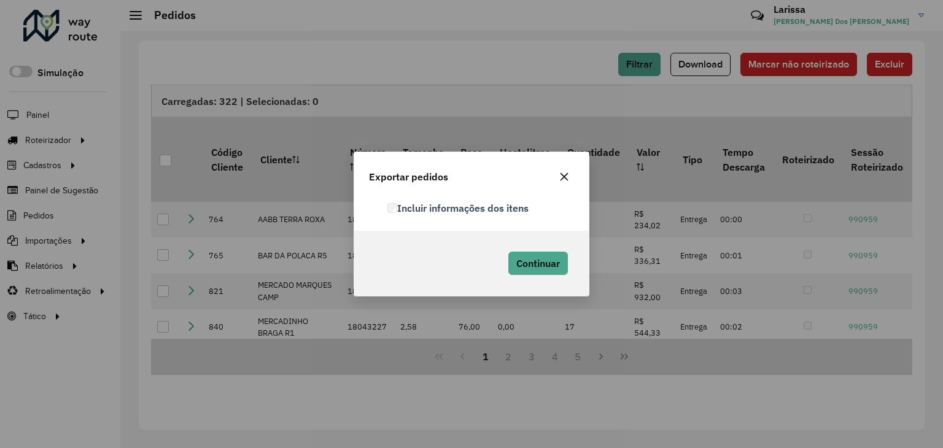
click at [480, 187] on div "Exportar pedidos" at bounding box center [471, 174] width 234 height 44
click at [484, 208] on label "Incluir informações dos itens" at bounding box center [457, 208] width 141 height 15
click at [540, 253] on button "Continuar" at bounding box center [538, 263] width 60 height 23
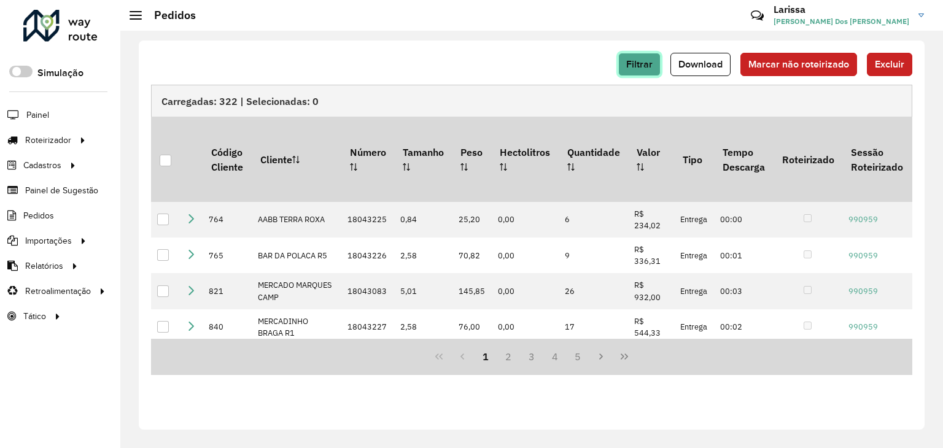
click at [649, 63] on span "Filtrar" at bounding box center [639, 64] width 26 height 10
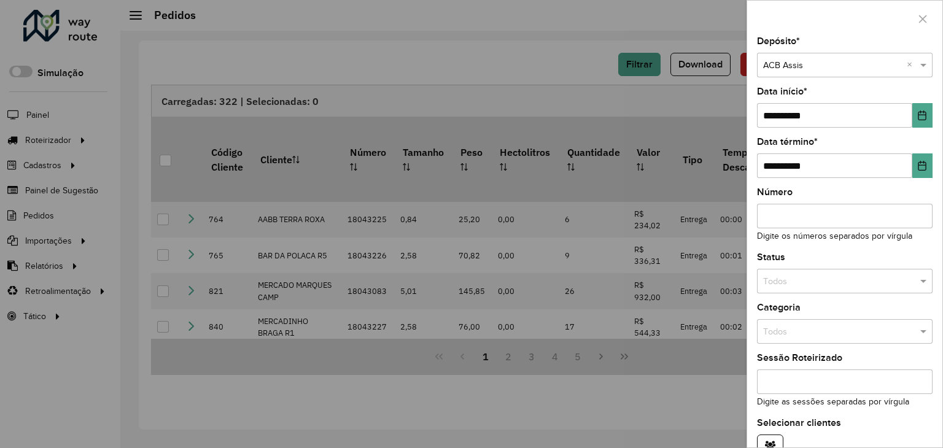
click at [816, 71] on input "text" at bounding box center [832, 66] width 139 height 14
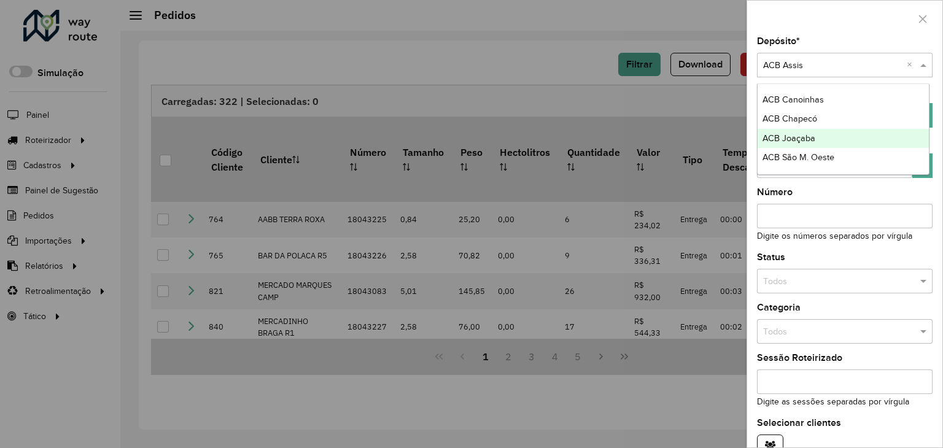
click at [808, 137] on span "ACB Joaçaba" at bounding box center [788, 138] width 53 height 10
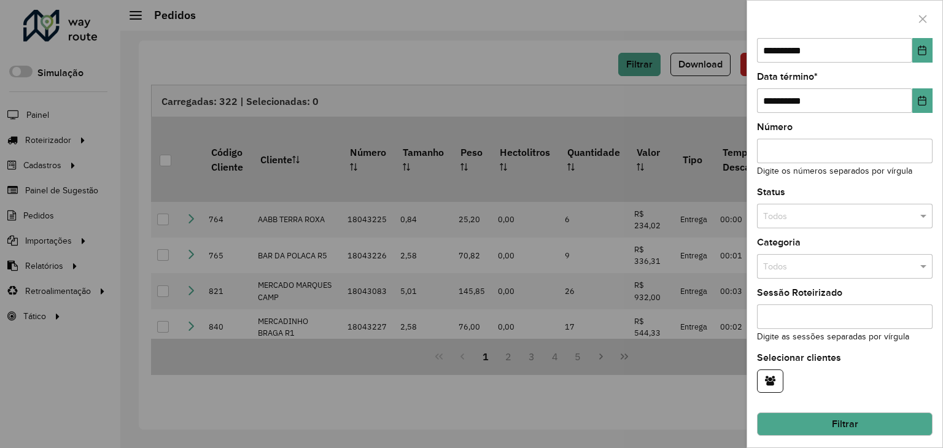
click at [884, 419] on button "Filtrar" at bounding box center [845, 423] width 176 height 23
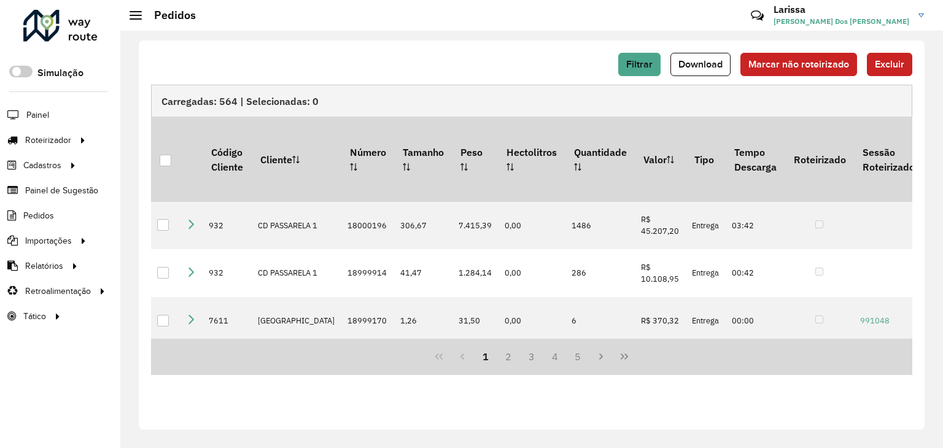
click at [705, 63] on span "Download" at bounding box center [700, 64] width 44 height 10
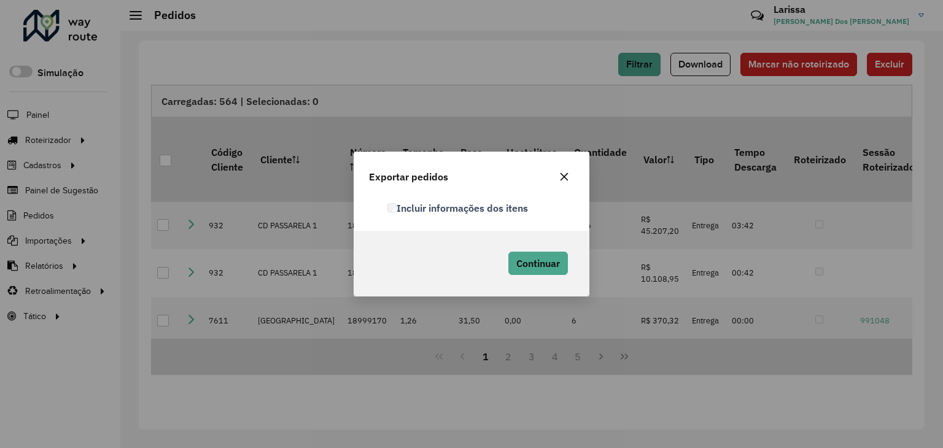
click at [487, 208] on label "Incluir informações dos itens" at bounding box center [457, 208] width 141 height 15
click at [547, 261] on span "Continuar" at bounding box center [538, 263] width 44 height 12
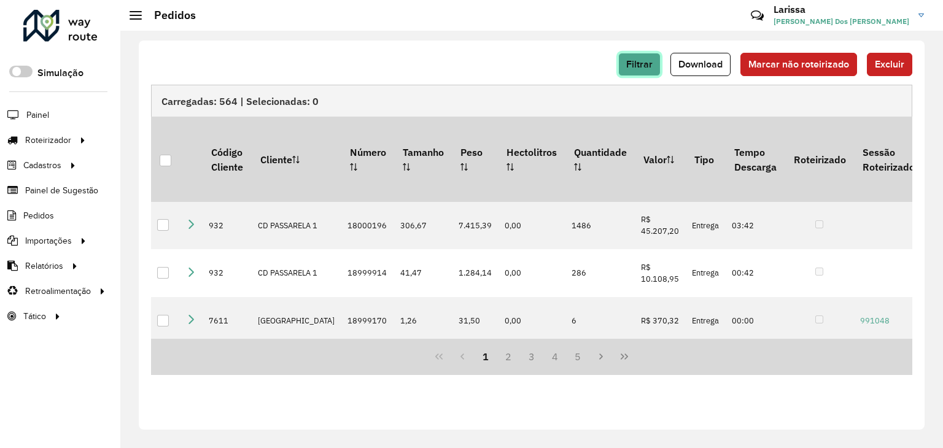
click at [624, 72] on button "Filtrar" at bounding box center [639, 64] width 42 height 23
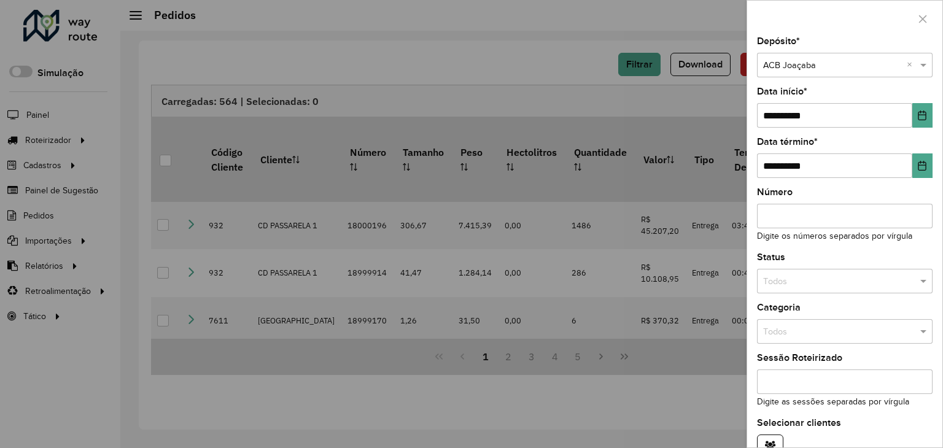
click at [809, 64] on input "text" at bounding box center [832, 66] width 139 height 14
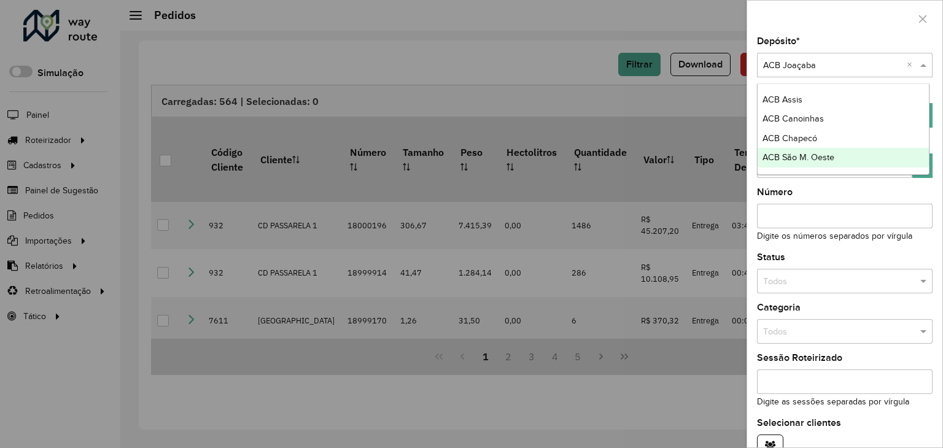
click at [813, 158] on span "ACB São M. Oeste" at bounding box center [798, 157] width 72 height 10
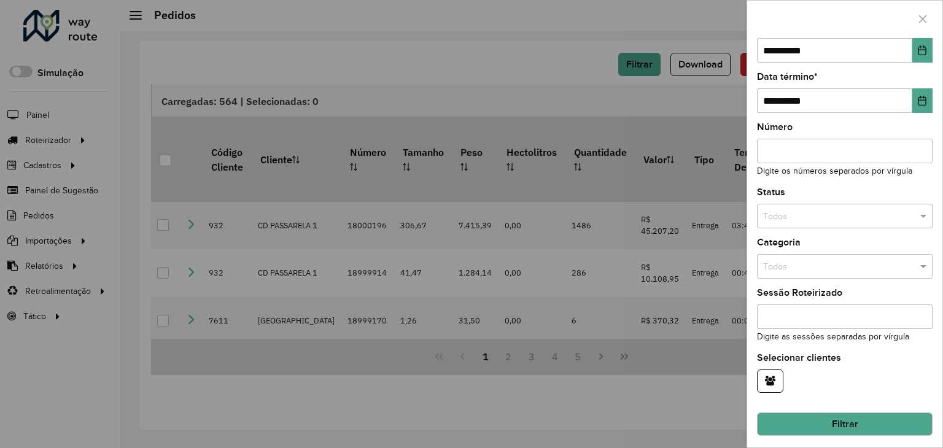
click at [900, 420] on button "Filtrar" at bounding box center [845, 423] width 176 height 23
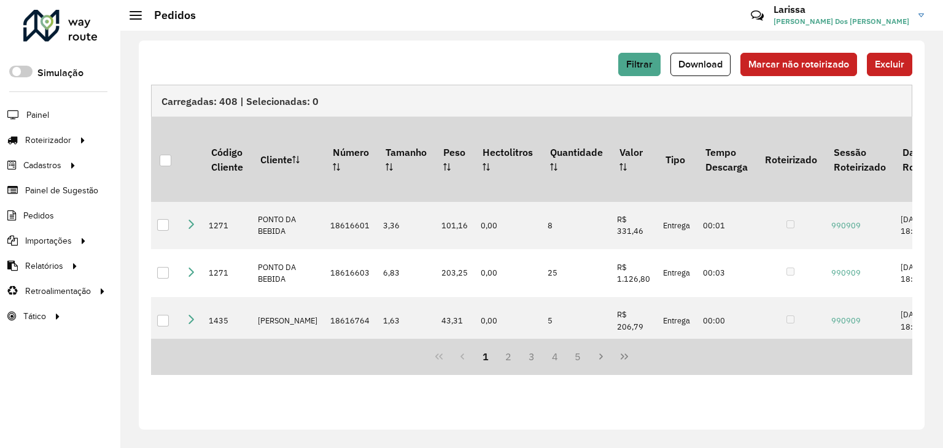
click at [705, 63] on span "Download" at bounding box center [700, 64] width 44 height 10
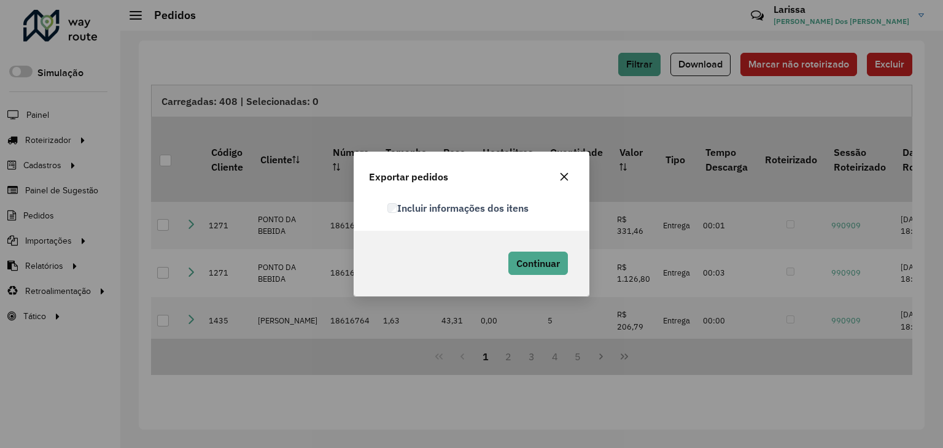
click at [509, 203] on label "Incluir informações dos itens" at bounding box center [457, 208] width 141 height 15
click at [531, 260] on span "Continuar" at bounding box center [538, 263] width 44 height 12
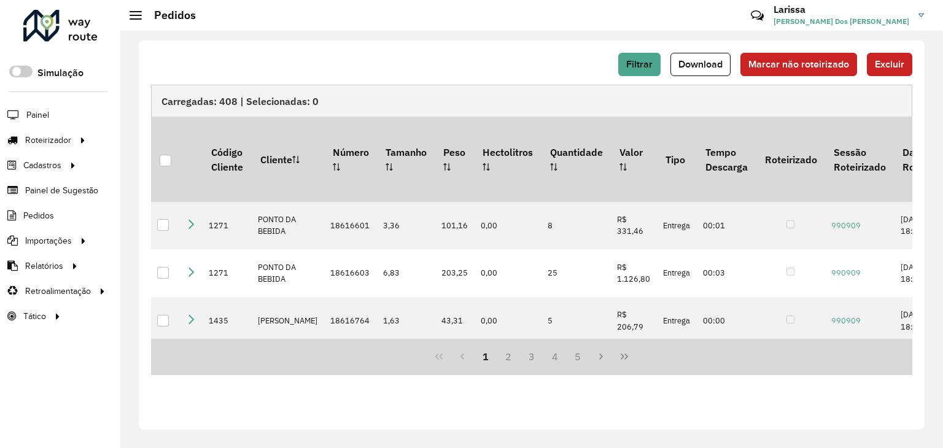
click at [87, 23] on div at bounding box center [60, 26] width 74 height 32
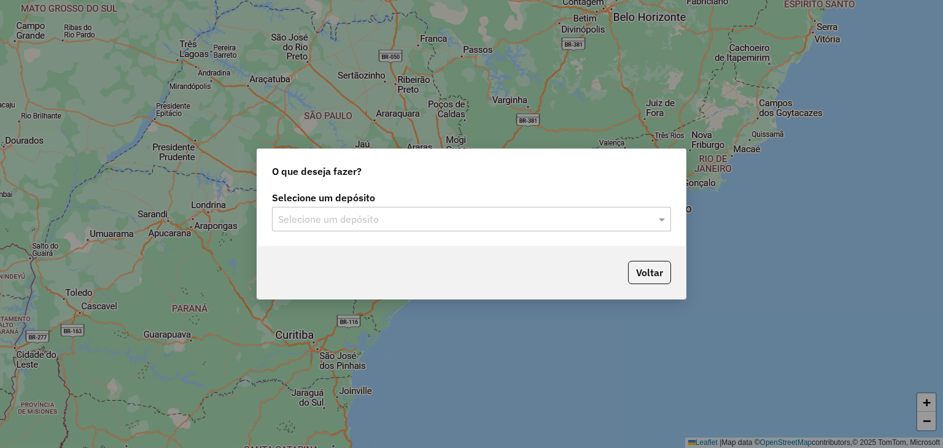
click at [422, 212] on div "Selecione um depósito" at bounding box center [471, 219] width 399 height 25
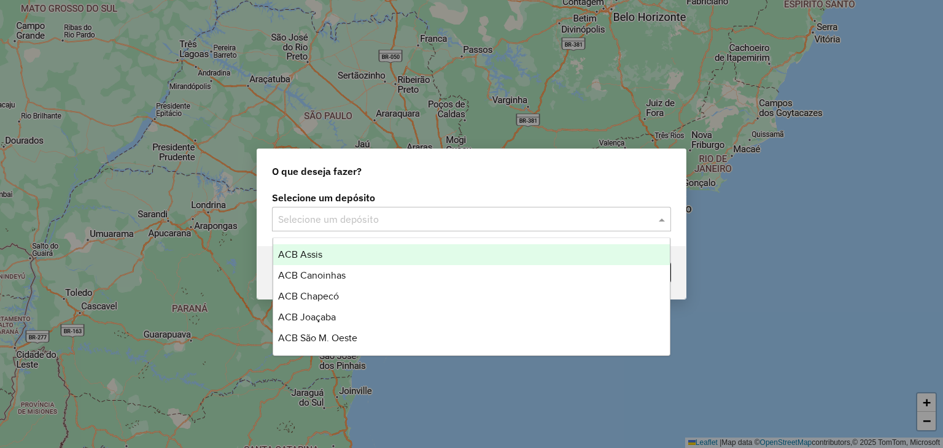
click at [383, 256] on div "ACB Assis" at bounding box center [471, 254] width 397 height 21
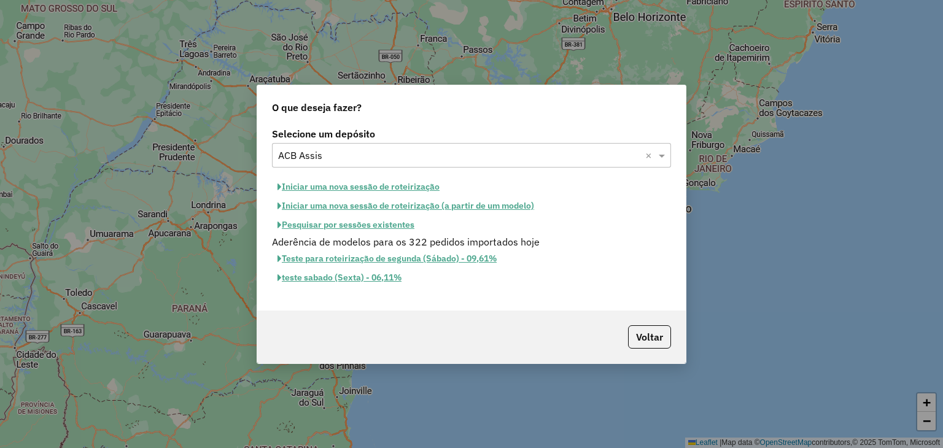
click at [370, 187] on button "Iniciar uma nova sessão de roteirização" at bounding box center [358, 186] width 173 height 19
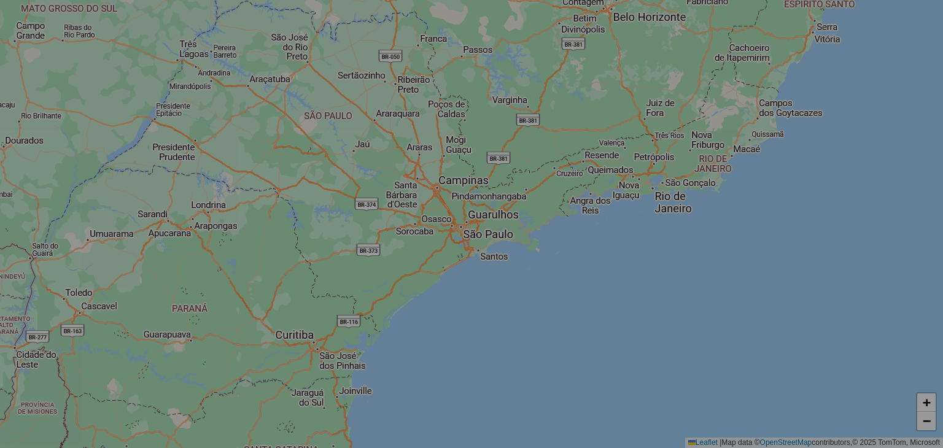
select select "*"
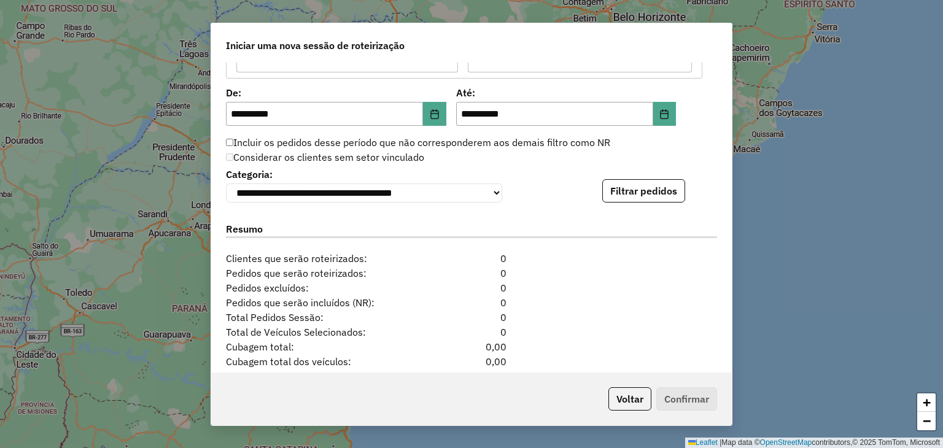
scroll to position [1245, 0]
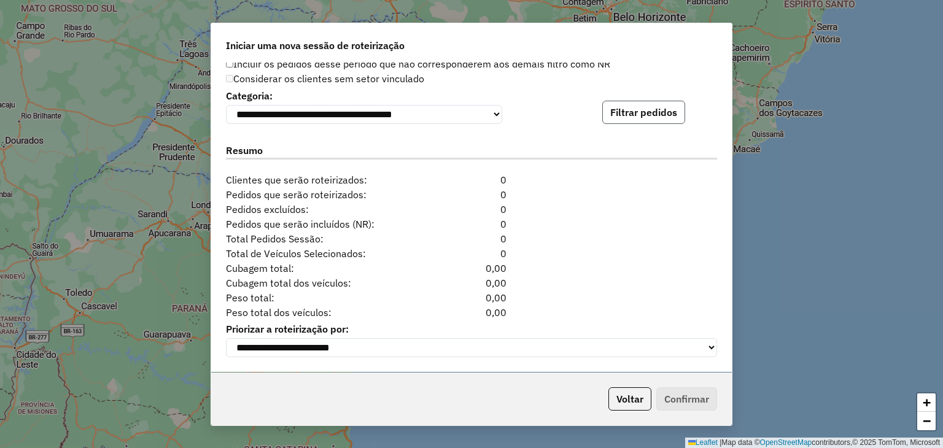
click at [638, 115] on button "Filtrar pedidos" at bounding box center [643, 112] width 83 height 23
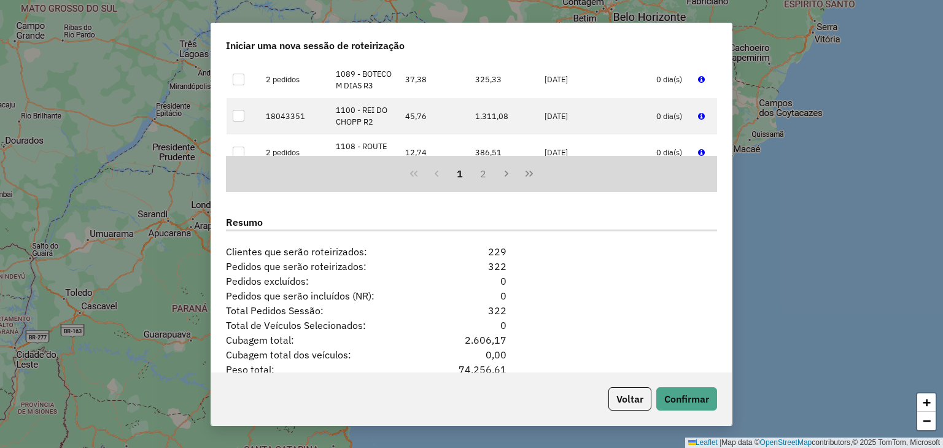
scroll to position [1498, 0]
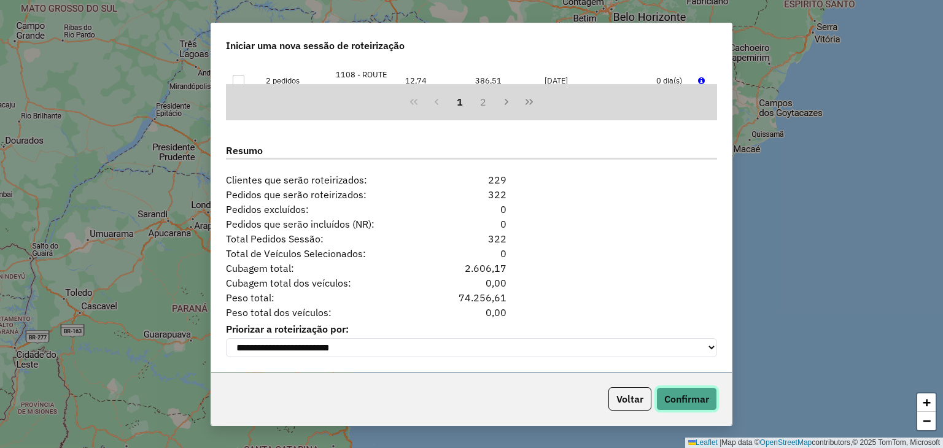
click at [701, 400] on button "Confirmar" at bounding box center [686, 398] width 61 height 23
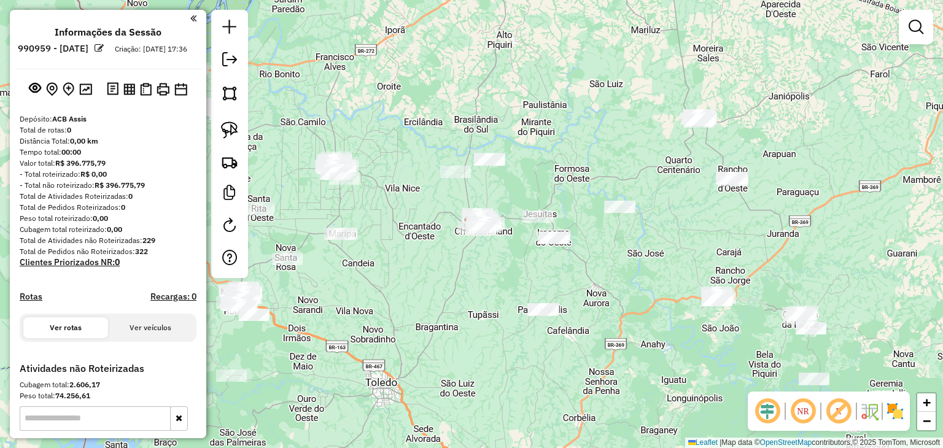
click at [896, 413] on img at bounding box center [895, 411] width 20 height 20
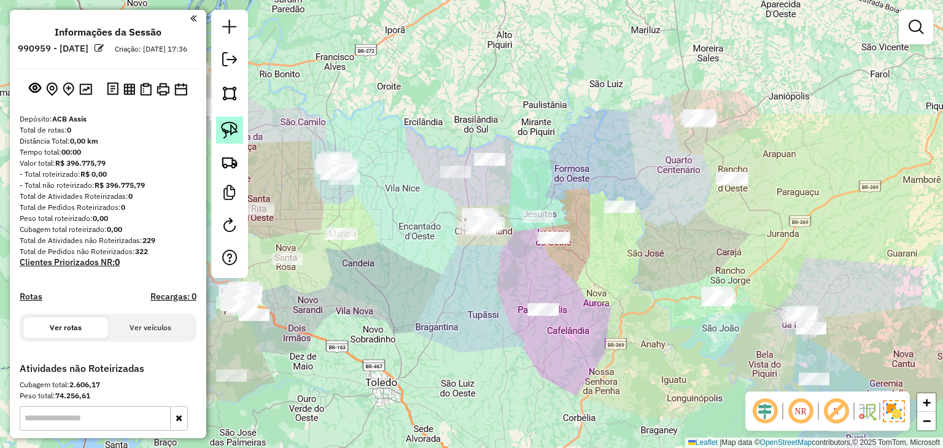
click at [236, 126] on img at bounding box center [229, 130] width 17 height 17
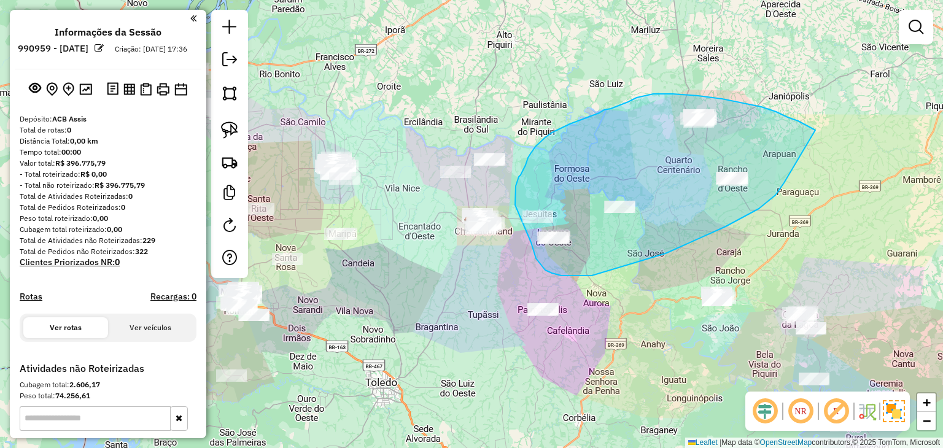
drag, startPoint x: 698, startPoint y: 96, endPoint x: 784, endPoint y: 182, distance: 122.4
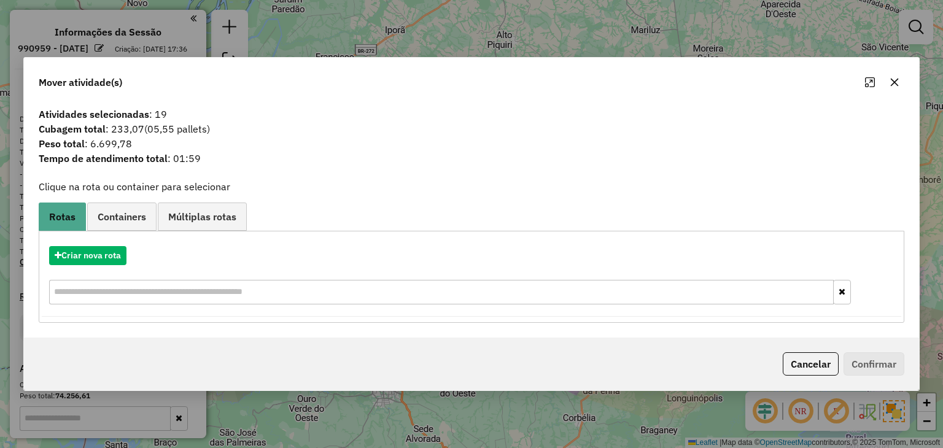
click at [73, 266] on div "Criar nova rota" at bounding box center [471, 277] width 859 height 80
click at [102, 262] on button "Criar nova rota" at bounding box center [87, 255] width 77 height 19
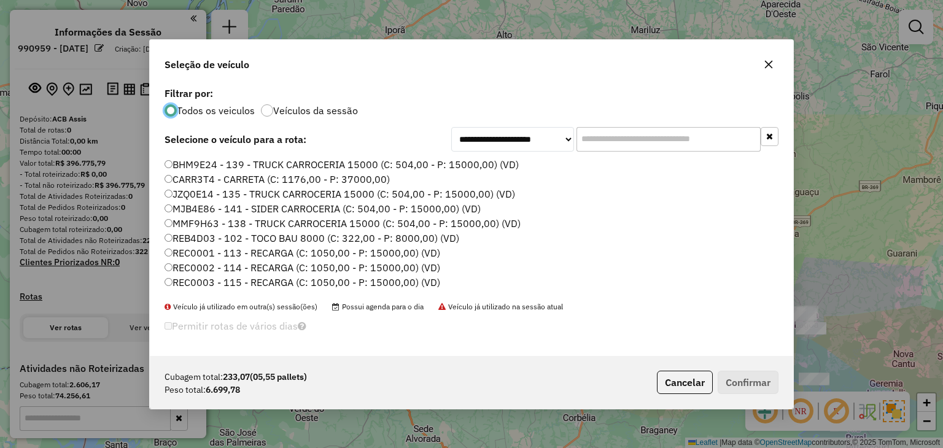
scroll to position [61, 0]
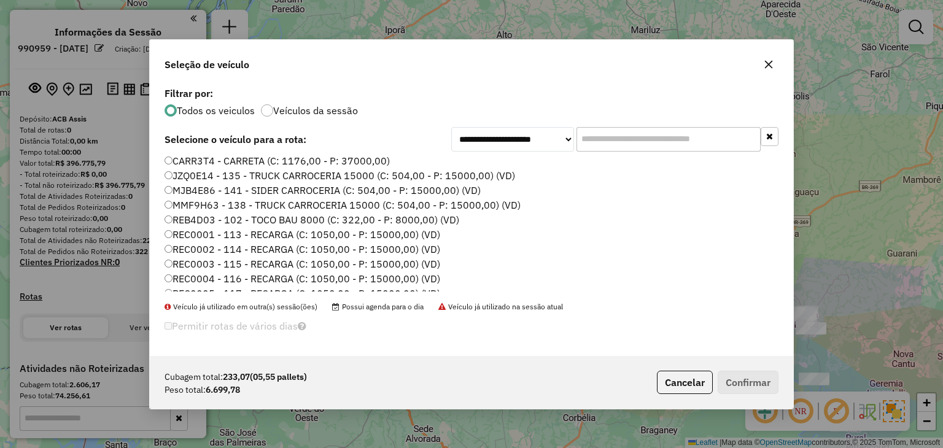
click at [422, 234] on label "REC0001 - 113 - RECARGA (C: 1050,00 - P: 15000,00) (VD)" at bounding box center [302, 234] width 276 height 15
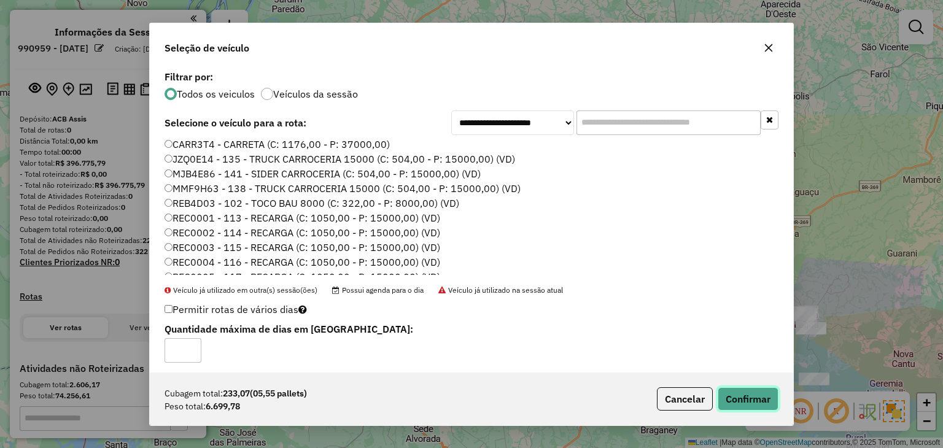
click at [758, 387] on button "Confirmar" at bounding box center [747, 398] width 61 height 23
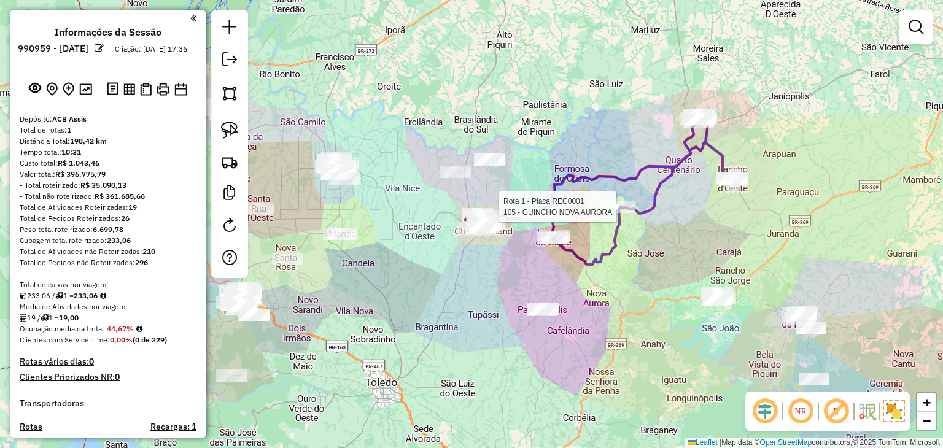
select select "**********"
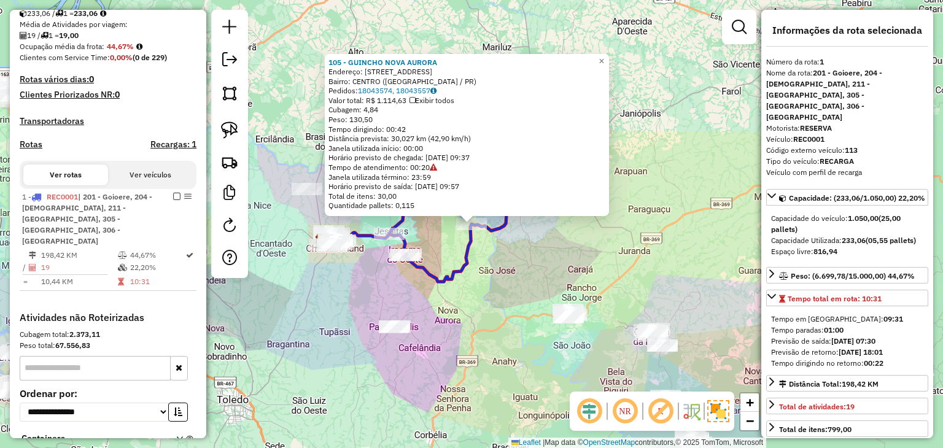
scroll to position [376, 0]
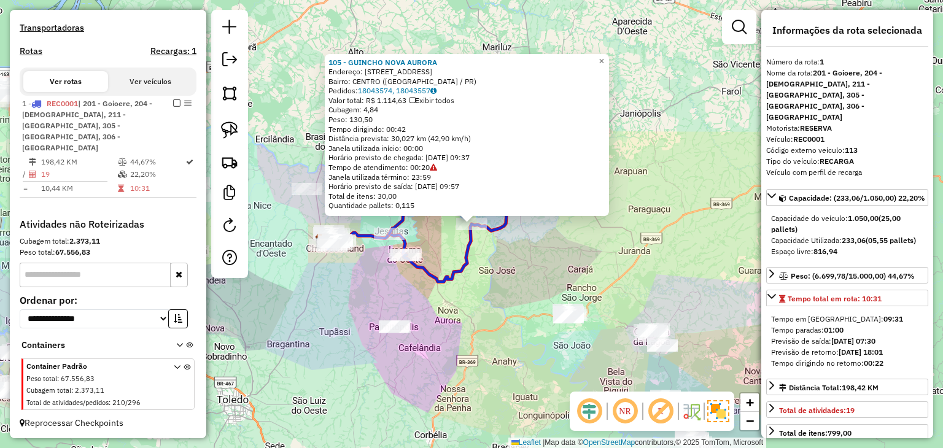
click at [726, 285] on div "105 - GUINCHO NOVA AURORA Endereço: RUA CURITIBA 22 Bairro: CENTRO (NOVA AURORA…" at bounding box center [471, 224] width 943 height 448
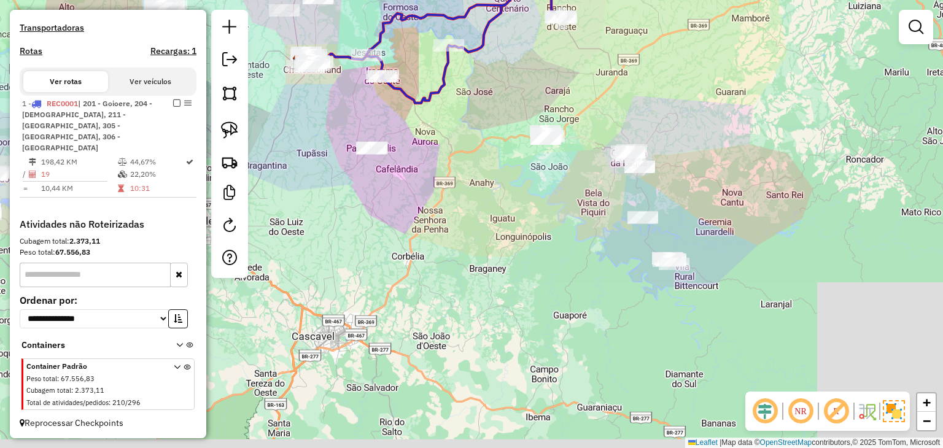
drag, startPoint x: 764, startPoint y: 317, endPoint x: 740, endPoint y: 133, distance: 185.2
click at [740, 133] on div "Janela de atendimento Grade de atendimento Capacidade Transportadoras Veículos …" at bounding box center [471, 224] width 943 height 448
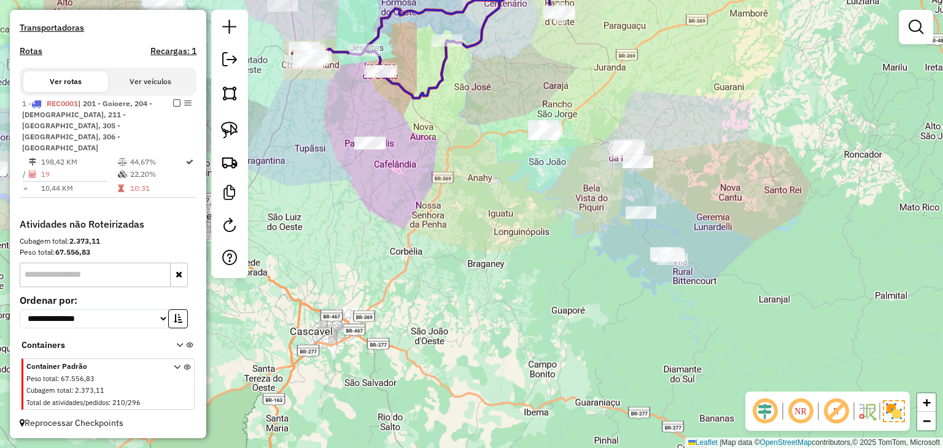
drag, startPoint x: 740, startPoint y: 141, endPoint x: 536, endPoint y: 145, distance: 204.4
click at [737, 141] on div "Janela de atendimento Grade de atendimento Capacidade Transportadoras Veículos …" at bounding box center [471, 224] width 943 height 448
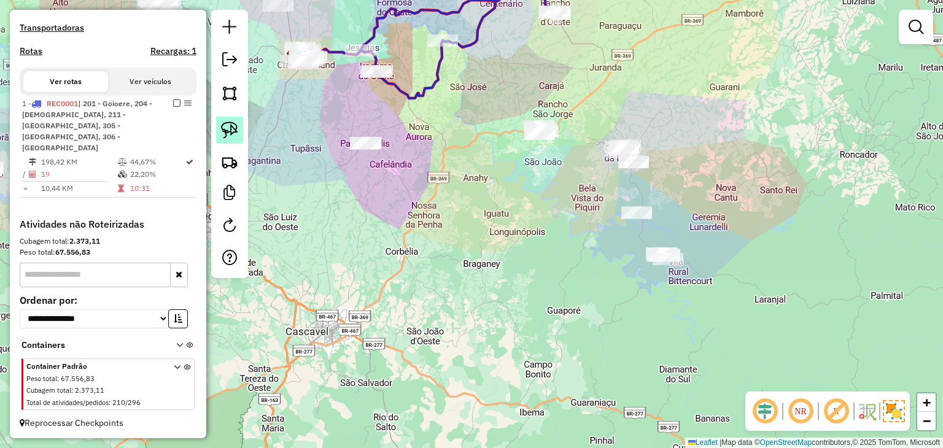
click at [233, 131] on img at bounding box center [229, 130] width 17 height 17
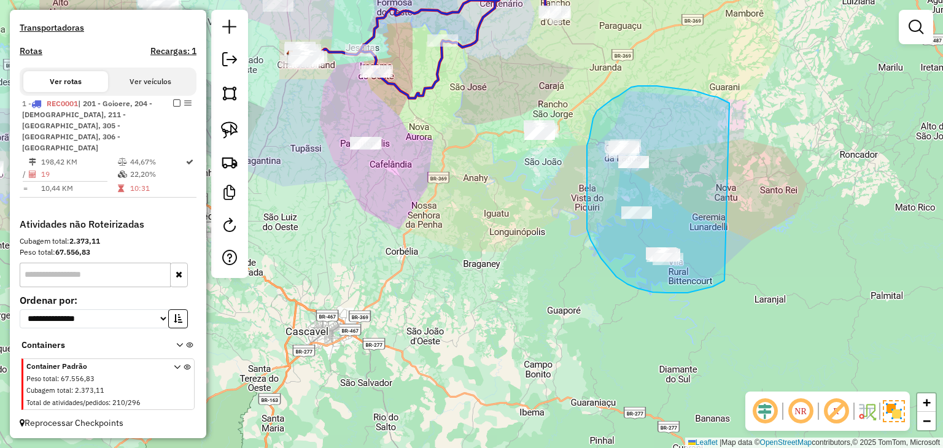
drag, startPoint x: 695, startPoint y: 91, endPoint x: 725, endPoint y: 280, distance: 191.5
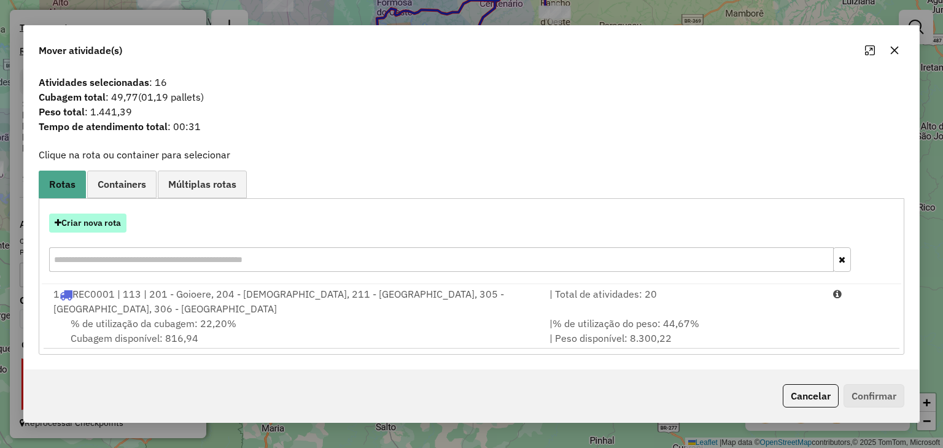
click at [97, 224] on button "Criar nova rota" at bounding box center [87, 223] width 77 height 19
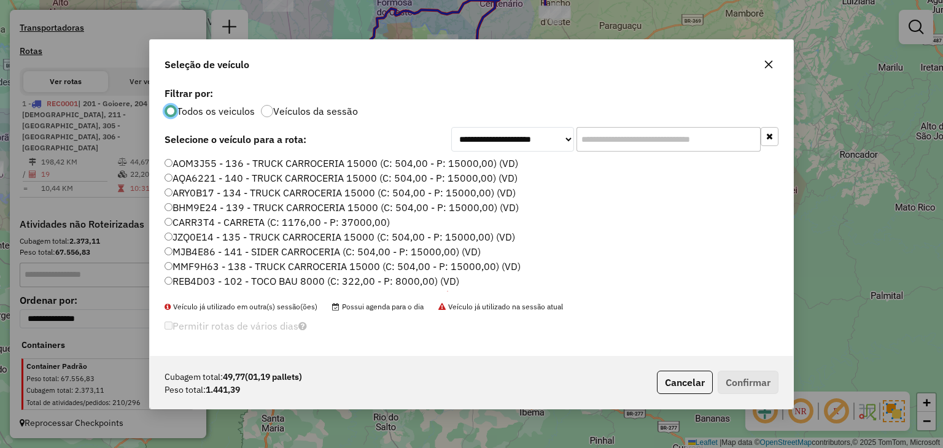
scroll to position [6, 4]
click at [668, 132] on input "text" at bounding box center [668, 139] width 184 height 25
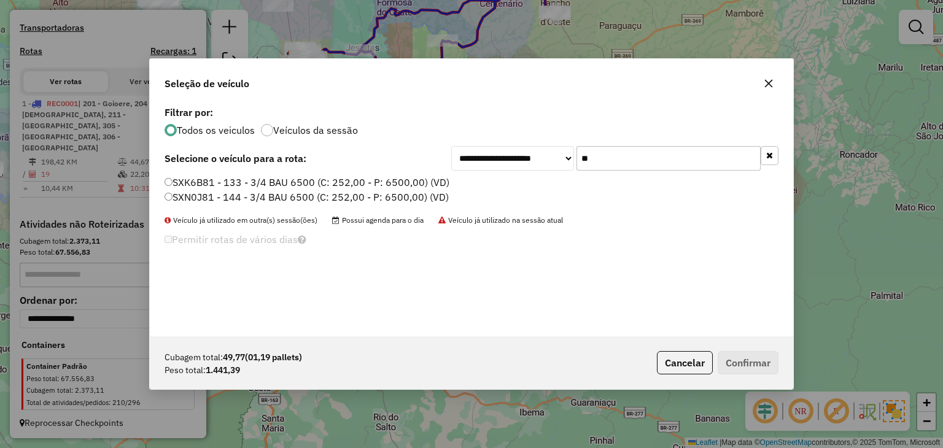
type input "**"
click at [342, 184] on label "SXK6B81 - 133 - 3/4 BAU 6500 (C: 252,00 - P: 6500,00) (VD)" at bounding box center [306, 182] width 285 height 15
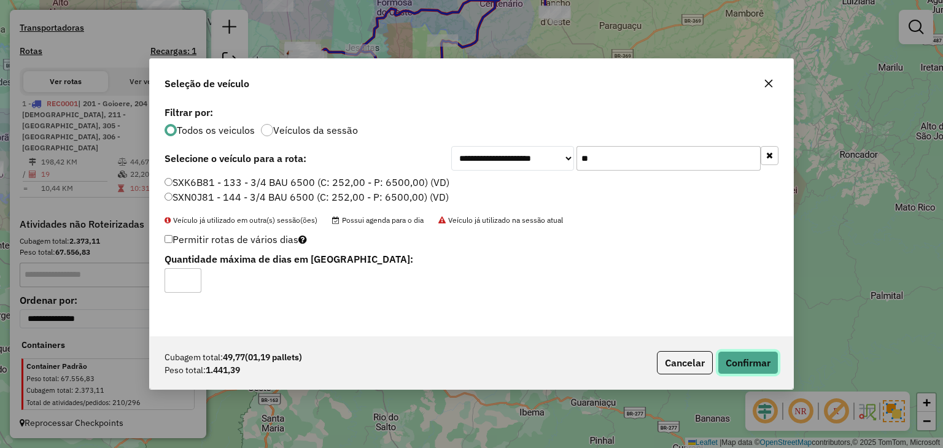
click at [754, 351] on button "Confirmar" at bounding box center [747, 362] width 61 height 23
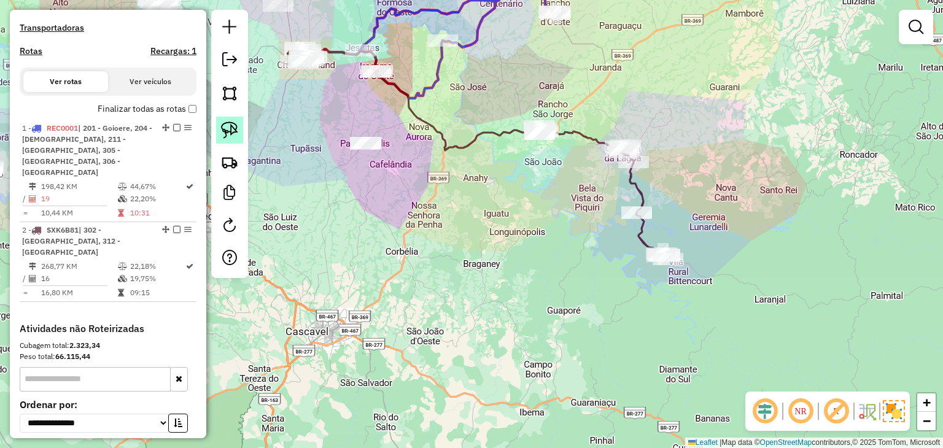
click at [240, 126] on link at bounding box center [229, 130] width 27 height 27
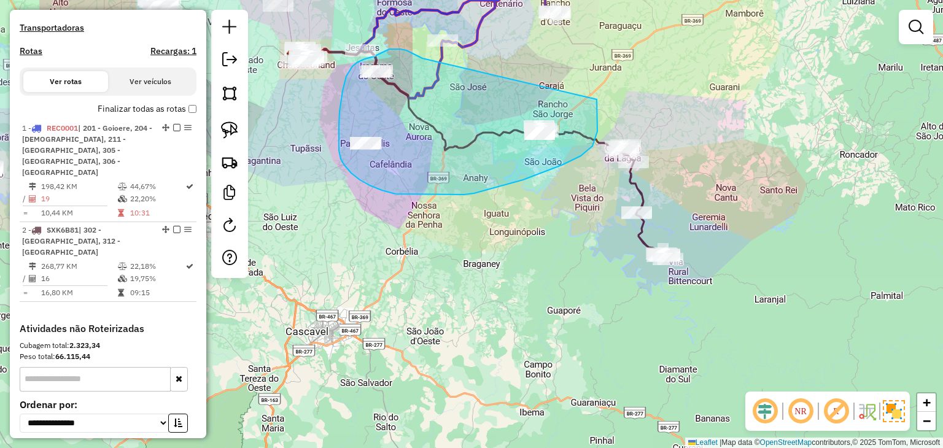
drag, startPoint x: 411, startPoint y: 52, endPoint x: 597, endPoint y: 97, distance: 191.3
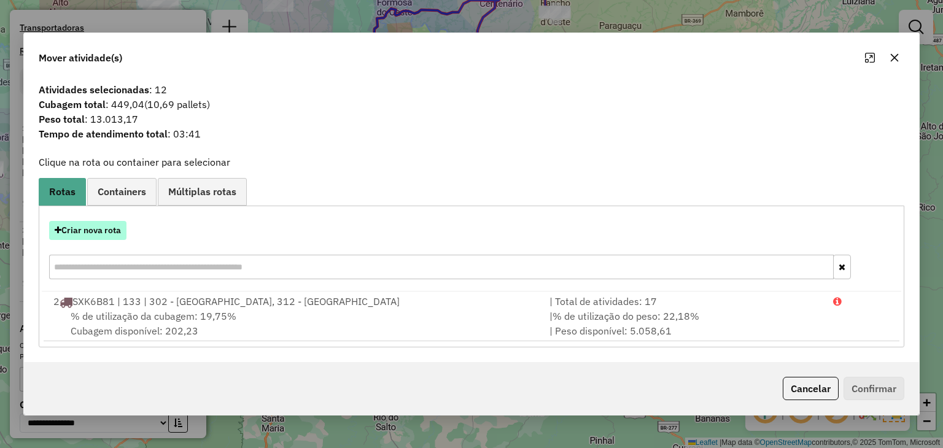
click at [106, 236] on button "Criar nova rota" at bounding box center [87, 230] width 77 height 19
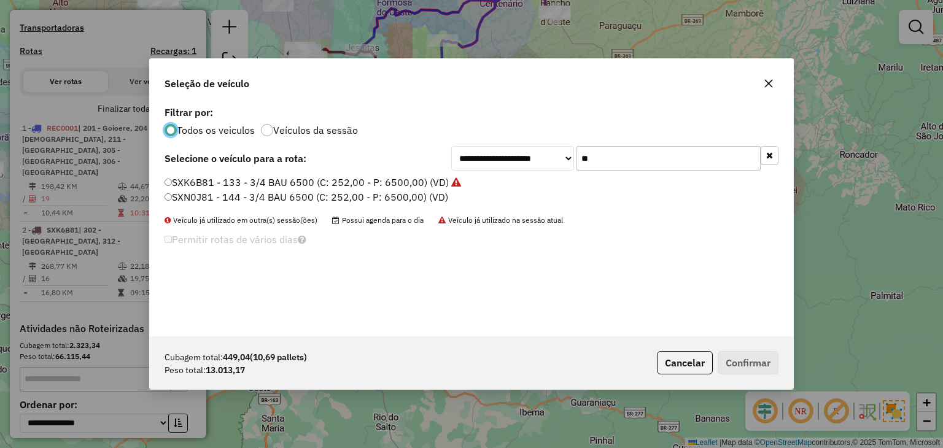
click at [769, 152] on icon "button" at bounding box center [769, 155] width 7 height 9
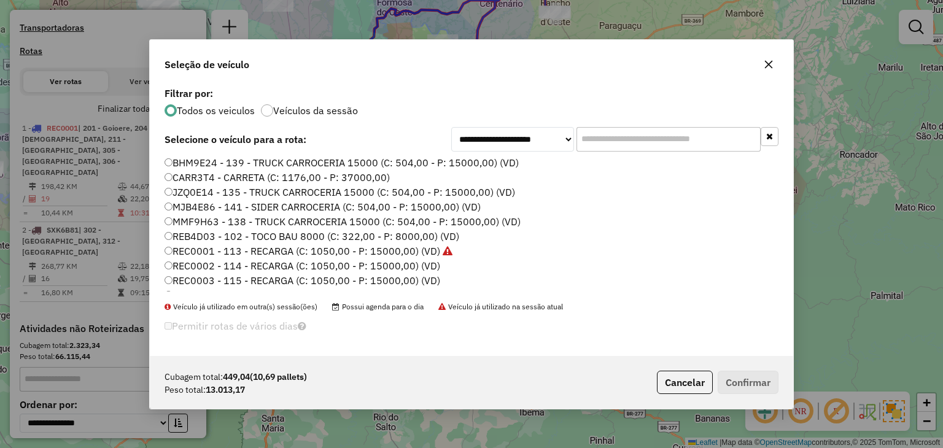
scroll to position [61, 0]
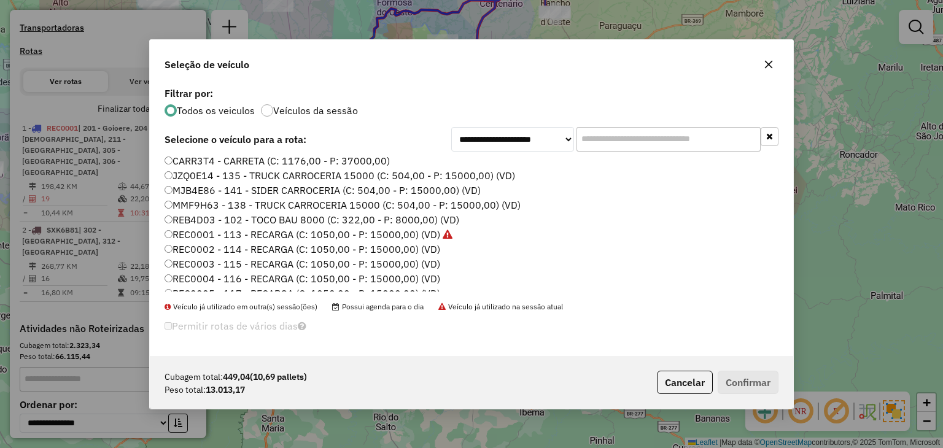
click at [427, 242] on label "REC0002 - 114 - RECARGA (C: 1050,00 - P: 15000,00) (VD)" at bounding box center [302, 249] width 276 height 15
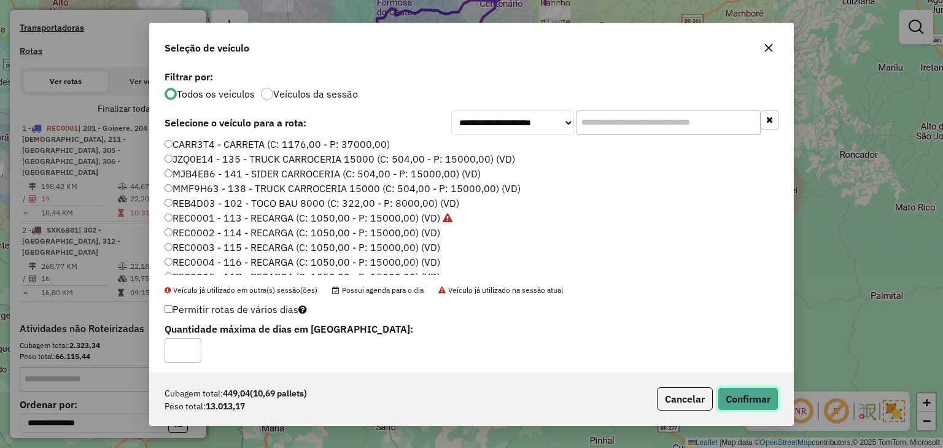
click at [754, 393] on button "Confirmar" at bounding box center [747, 398] width 61 height 23
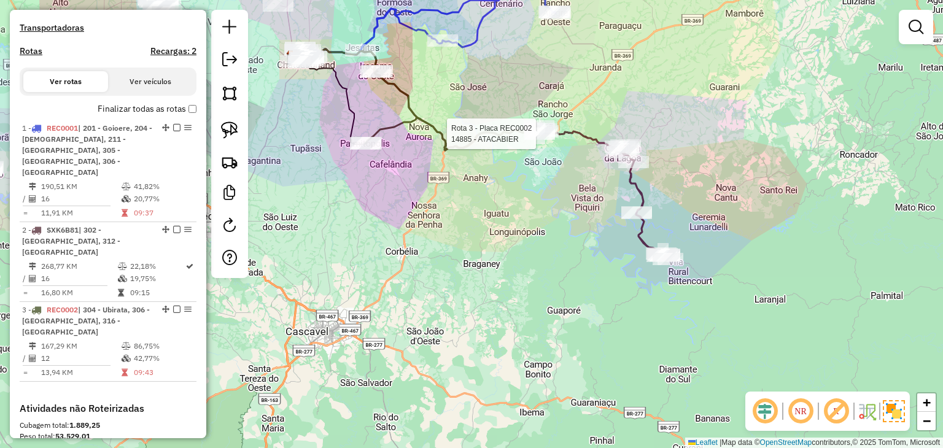
click at [544, 140] on div at bounding box center [539, 134] width 31 height 12
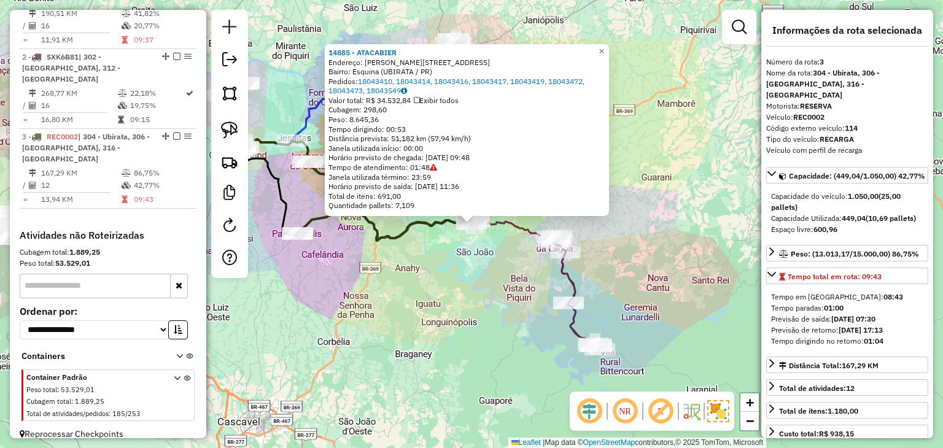
scroll to position [430, 0]
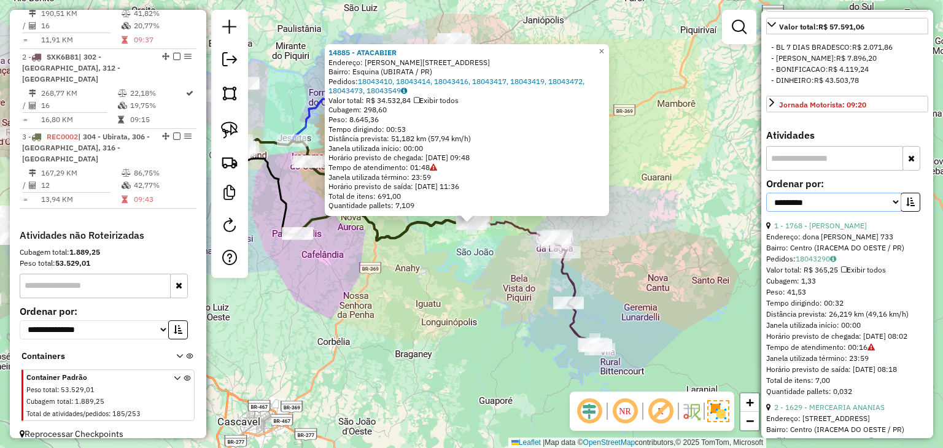
drag, startPoint x: 827, startPoint y: 209, endPoint x: 827, endPoint y: 219, distance: 10.4
click at [827, 209] on select "**********" at bounding box center [833, 202] width 135 height 19
select select "*********"
click at [766, 203] on select "**********" at bounding box center [833, 202] width 135 height 19
click at [913, 212] on button "button" at bounding box center [910, 202] width 20 height 19
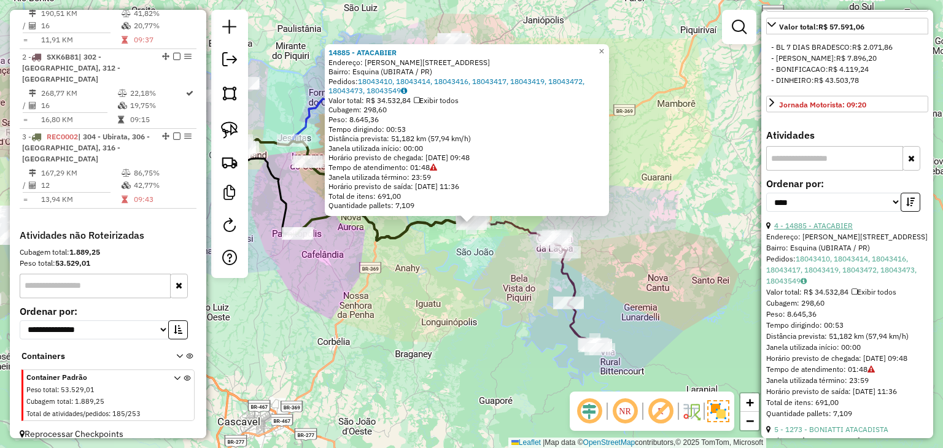
click at [840, 230] on link "4 - 14885 - ATACABIER" at bounding box center [813, 225] width 79 height 9
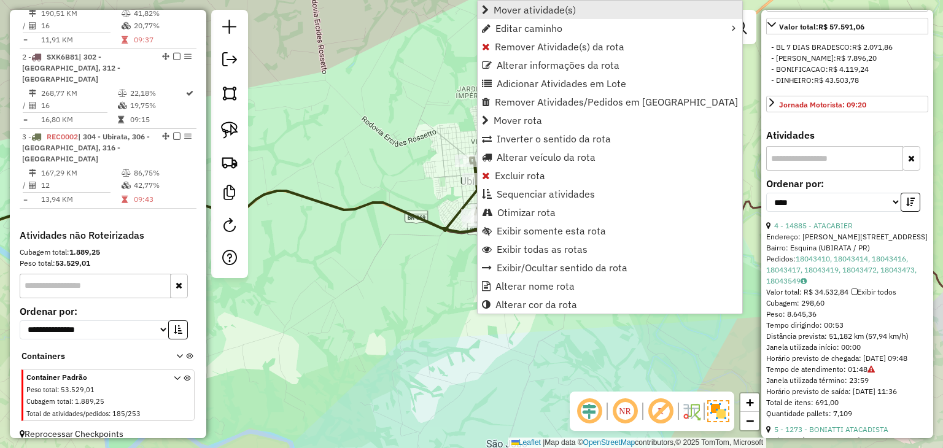
click at [509, 15] on span "Mover atividade(s)" at bounding box center [534, 10] width 82 height 10
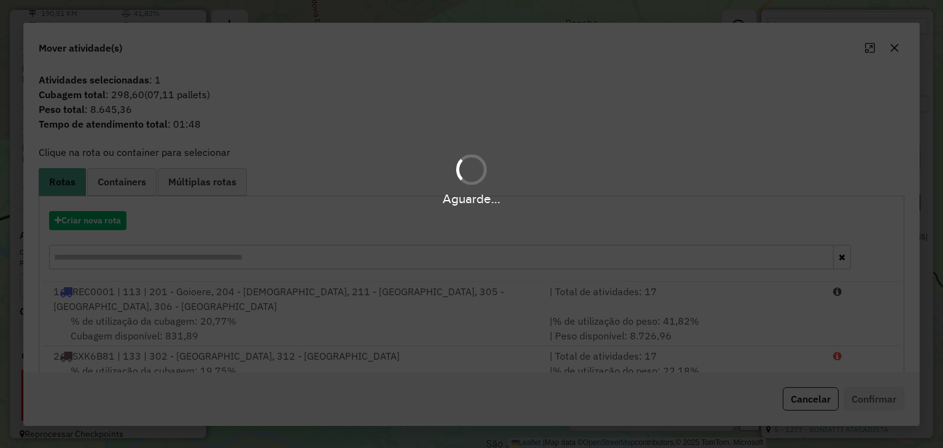
click at [91, 219] on hb-app "Aguarde... Pop-up bloqueado! Seu navegador bloqueou automáticamente a abertura …" at bounding box center [471, 224] width 943 height 448
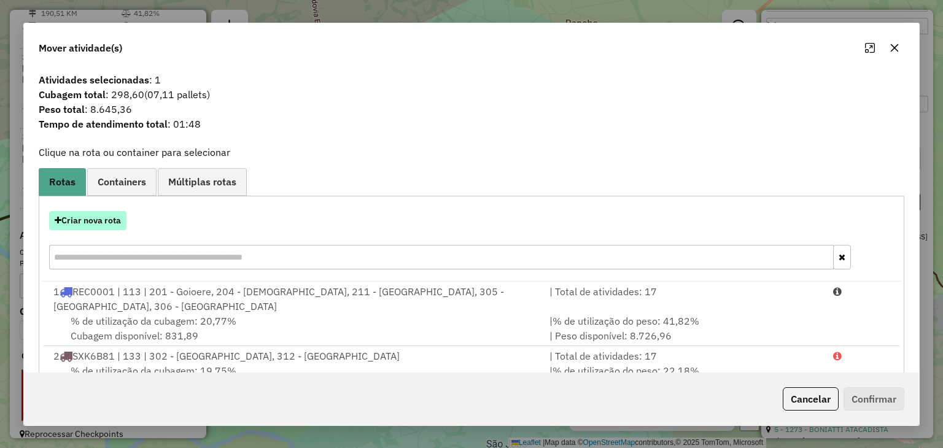
click at [87, 219] on button "Criar nova rota" at bounding box center [87, 220] width 77 height 19
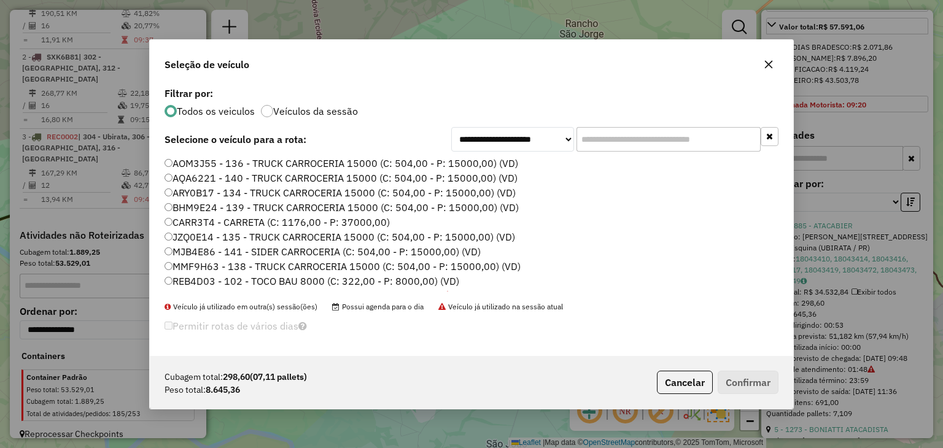
scroll to position [6, 4]
click at [624, 133] on input "text" at bounding box center [668, 139] width 184 height 25
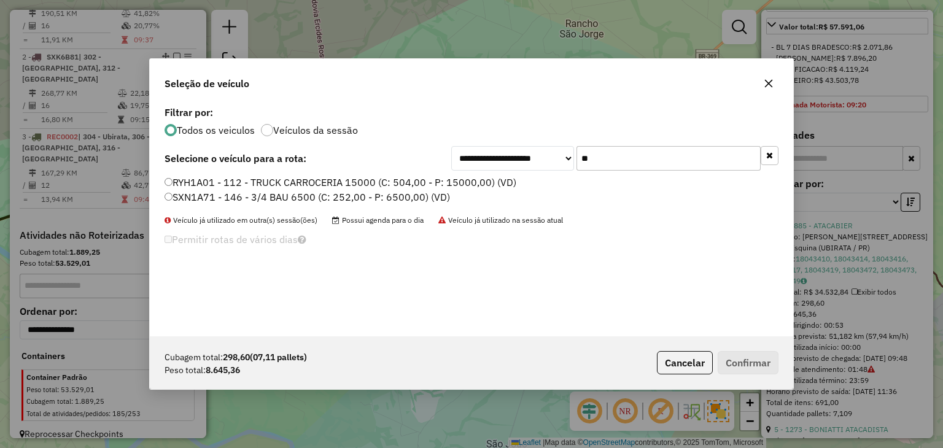
type input "**"
drag, startPoint x: 410, startPoint y: 180, endPoint x: 479, endPoint y: 197, distance: 70.9
click at [410, 180] on label "RYH1A01 - 112 - TRUCK CARROCERIA 15000 (C: 504,00 - P: 15000,00) (VD)" at bounding box center [340, 182] width 352 height 15
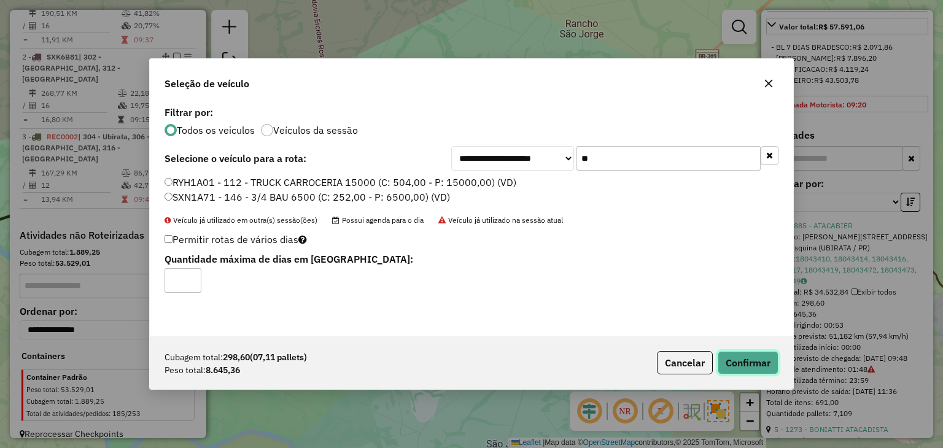
click at [750, 364] on button "Confirmar" at bounding box center [747, 362] width 61 height 23
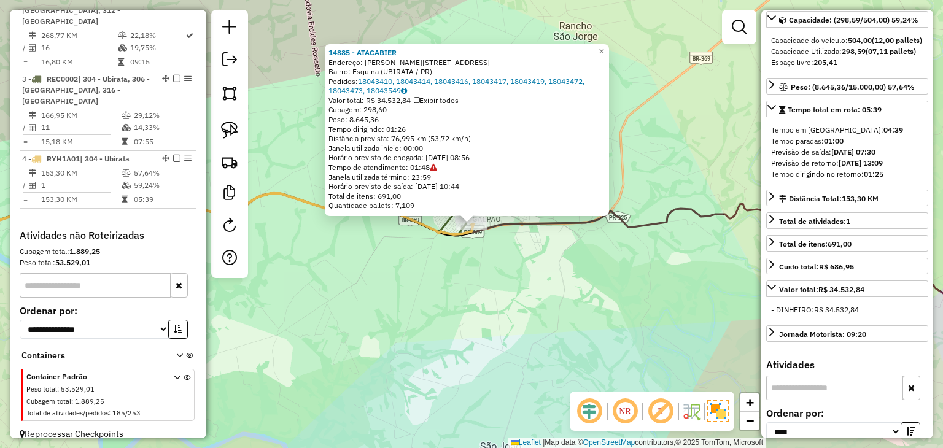
scroll to position [112, 0]
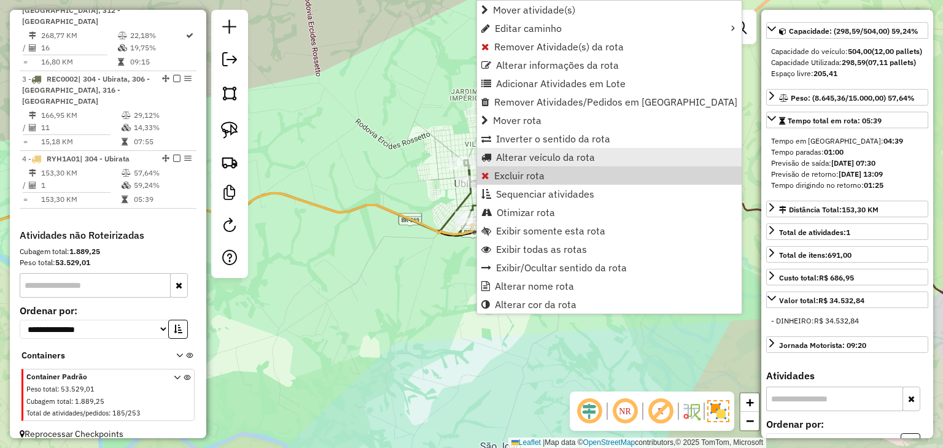
click at [511, 162] on span "Alterar veículo da rota" at bounding box center [545, 157] width 99 height 10
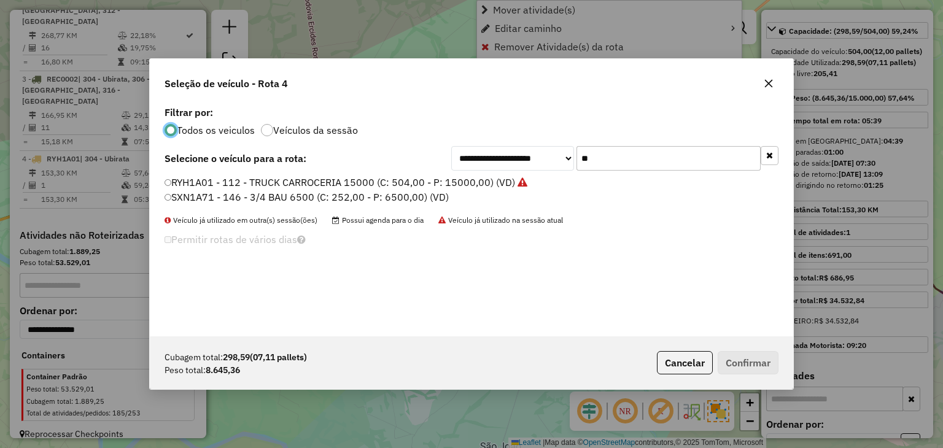
scroll to position [6, 4]
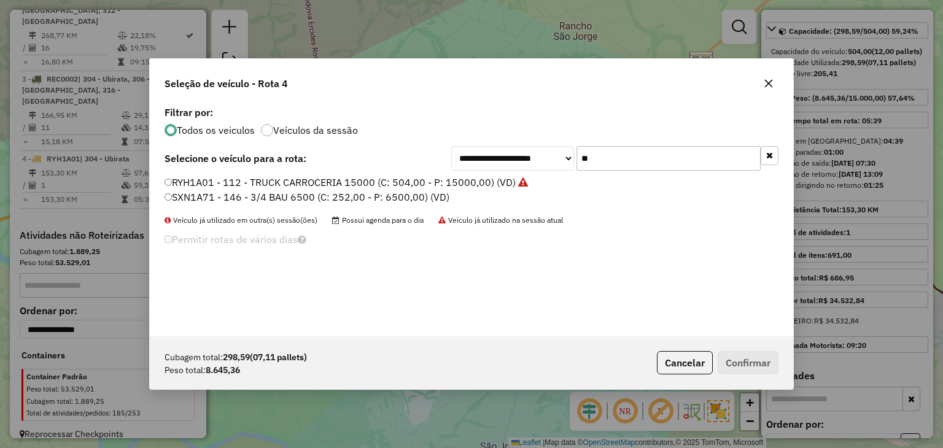
drag, startPoint x: 599, startPoint y: 162, endPoint x: 551, endPoint y: 160, distance: 47.9
click at [551, 160] on div "**********" at bounding box center [614, 158] width 327 height 25
type input "**"
click at [406, 180] on label "RYE9J45 - 148 - TOCO BAU 9500 (C: 315,00 - P: 9500,00) (VD)" at bounding box center [310, 182] width 292 height 15
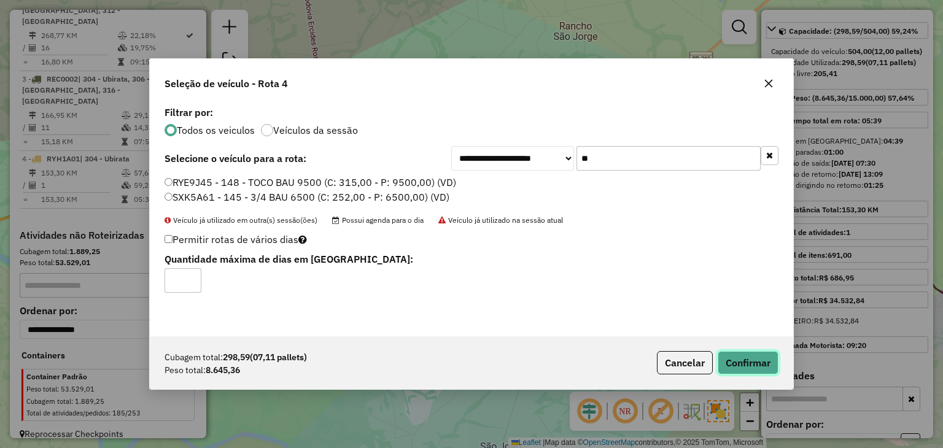
click at [745, 364] on button "Confirmar" at bounding box center [747, 362] width 61 height 23
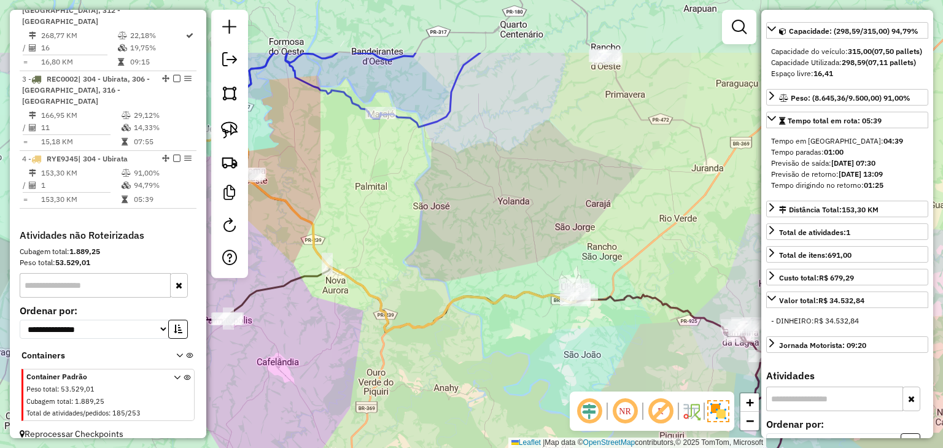
drag, startPoint x: 547, startPoint y: 236, endPoint x: 549, endPoint y: 283, distance: 47.3
click at [550, 285] on div "Janela de atendimento Grade de atendimento Capacidade Transportadoras Veículos …" at bounding box center [471, 224] width 943 height 448
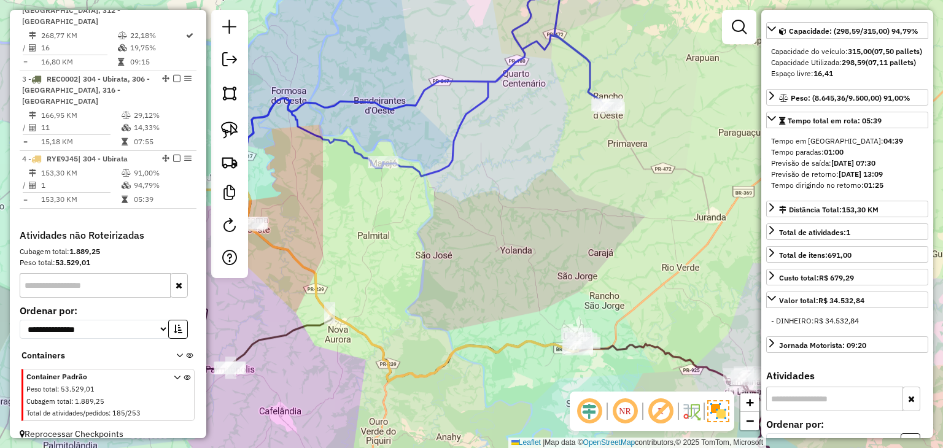
click at [557, 214] on div "Janela de atendimento Grade de atendimento Capacidade Transportadoras Veículos …" at bounding box center [471, 224] width 943 height 448
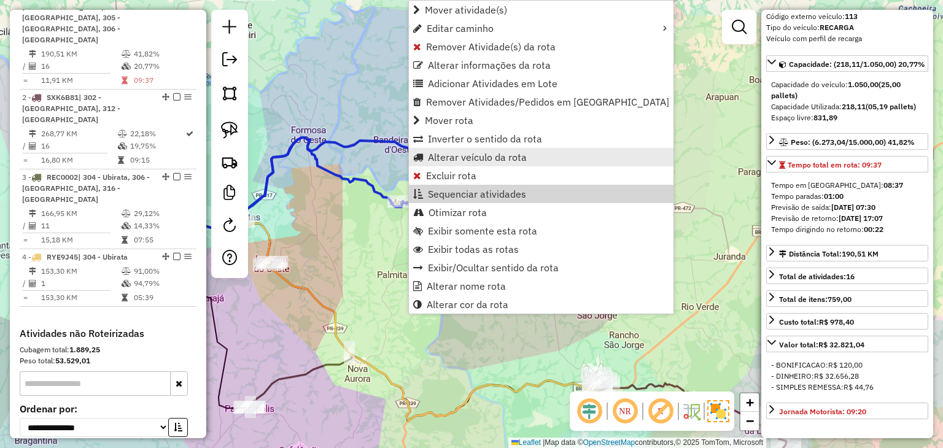
scroll to position [512, 0]
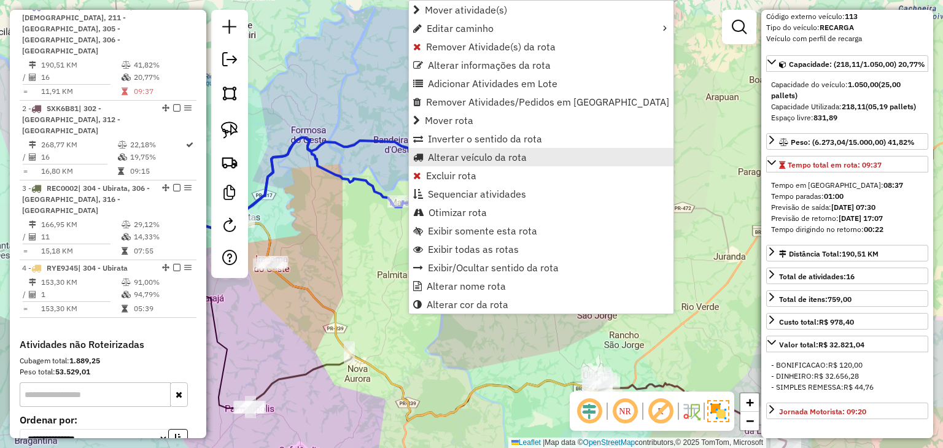
click at [470, 152] on span "Alterar veículo da rota" at bounding box center [477, 157] width 99 height 10
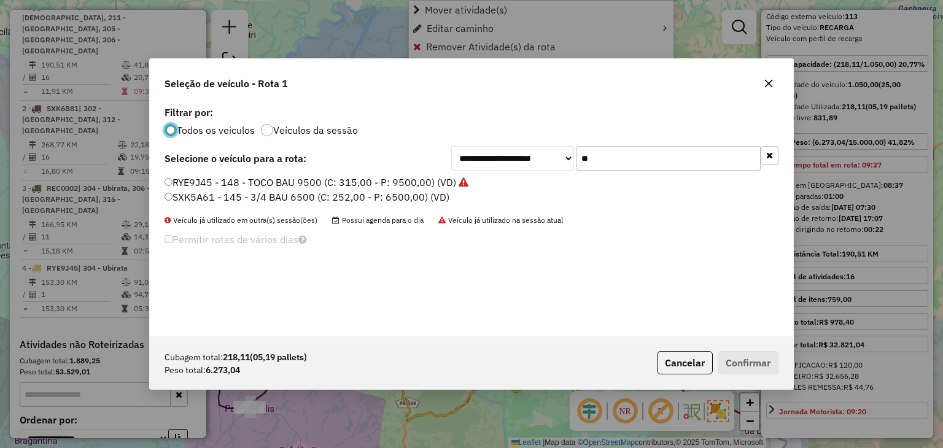
scroll to position [6, 4]
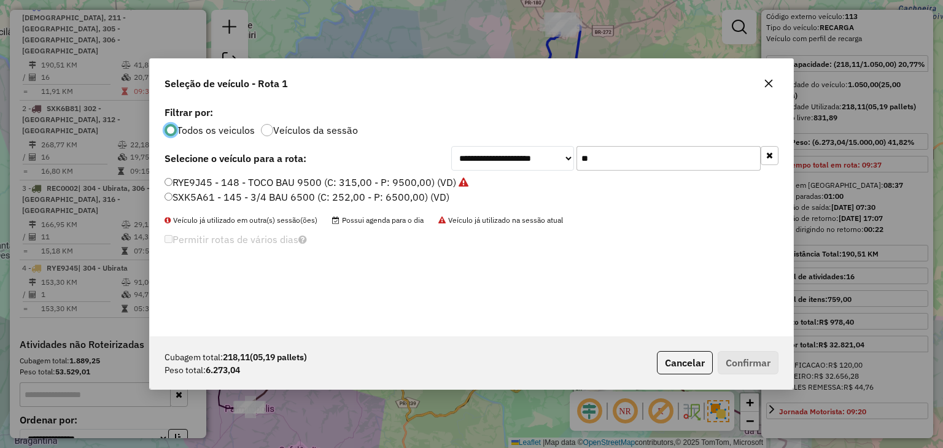
drag, startPoint x: 559, startPoint y: 157, endPoint x: 547, endPoint y: 157, distance: 11.7
click at [548, 157] on div "**********" at bounding box center [614, 158] width 327 height 25
type input "**"
click at [356, 195] on label "RYJ1J76 - 105 - 3/4 BAU 6500 (C: 252,00 - P: 6500,00) (VD)" at bounding box center [304, 197] width 281 height 15
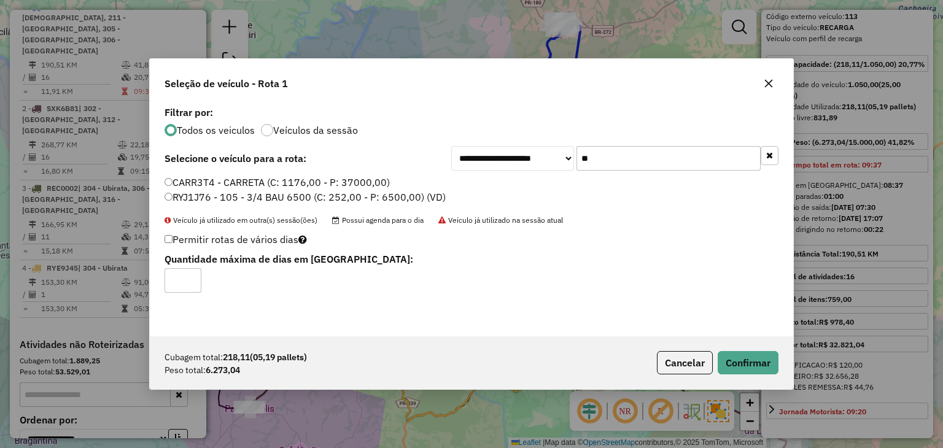
click at [756, 348] on div "Cubagem total: 218,11 (05,19 pallets) Peso total: 6.273,04 Cancelar Confirmar" at bounding box center [471, 362] width 643 height 53
click at [756, 356] on button "Confirmar" at bounding box center [747, 362] width 61 height 23
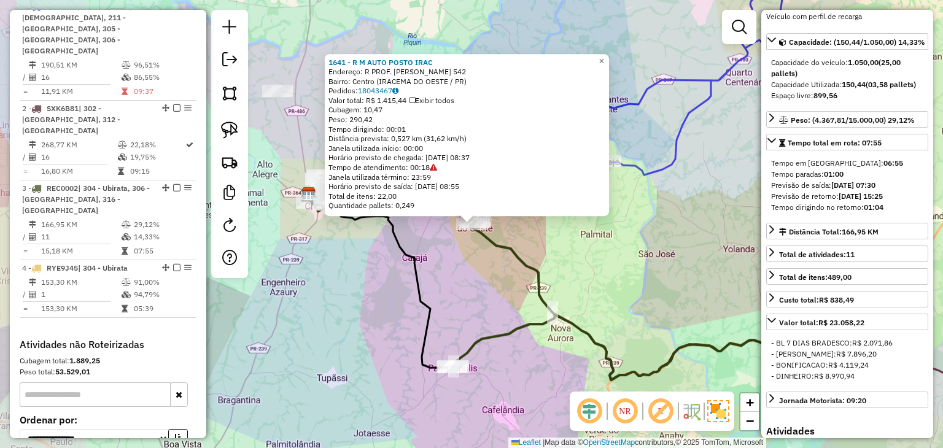
scroll to position [622, 0]
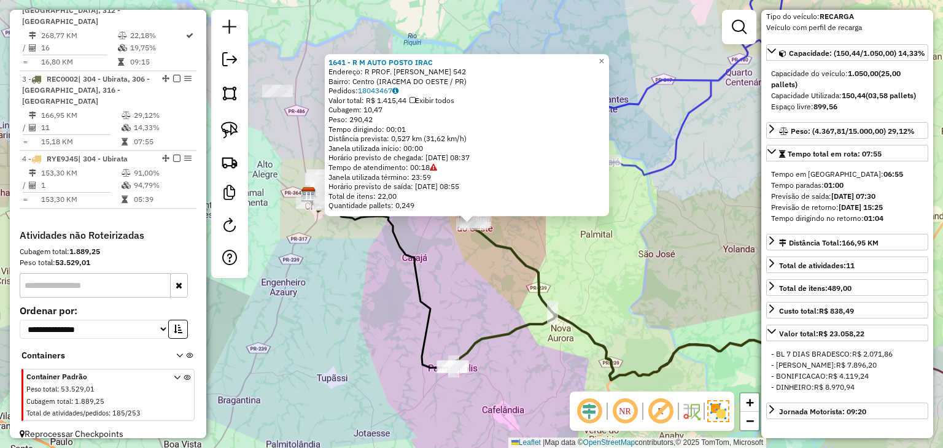
click at [588, 276] on div "1641 - R M AUTO POSTO IRAC Endereço: R PROF. VIEIRA DE ALENCAR 542 Bairro: Cent…" at bounding box center [471, 224] width 943 height 448
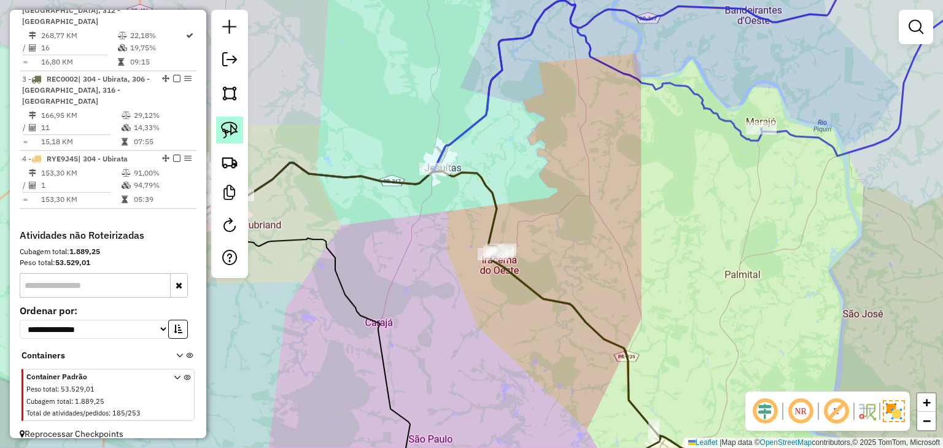
click at [234, 134] on img at bounding box center [229, 130] width 17 height 17
drag, startPoint x: 463, startPoint y: 149, endPoint x: 507, endPoint y: 175, distance: 51.5
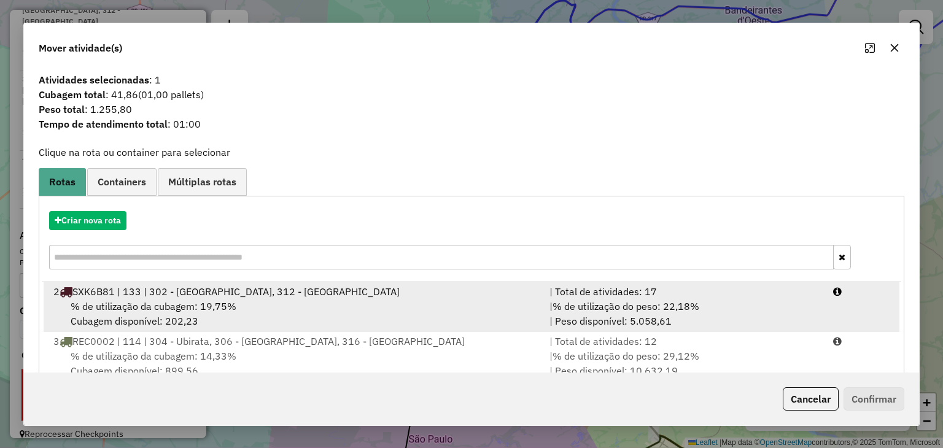
click at [292, 314] on div "% de utilização da cubagem: 19,75% Cubagem disponível: 202,23" at bounding box center [294, 313] width 496 height 29
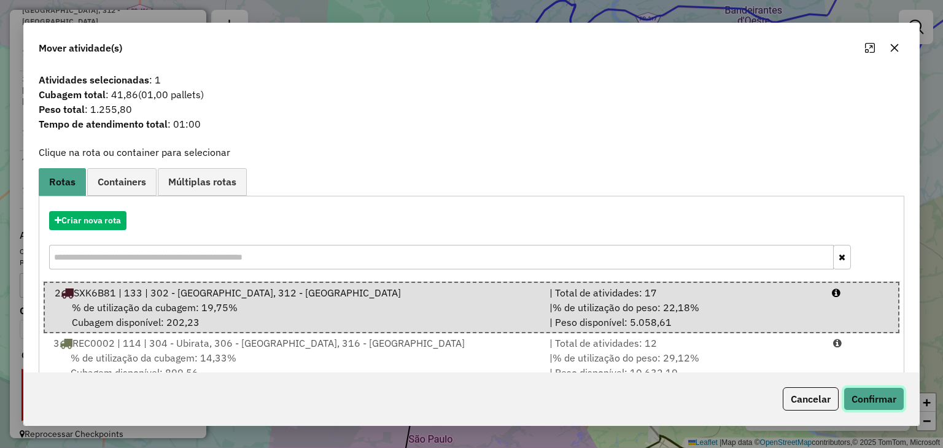
click at [873, 393] on button "Confirmar" at bounding box center [873, 398] width 61 height 23
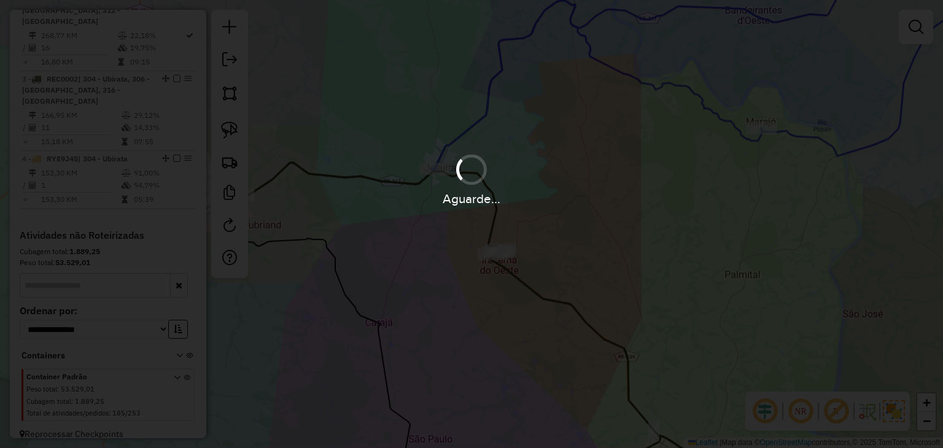
scroll to position [463, 0]
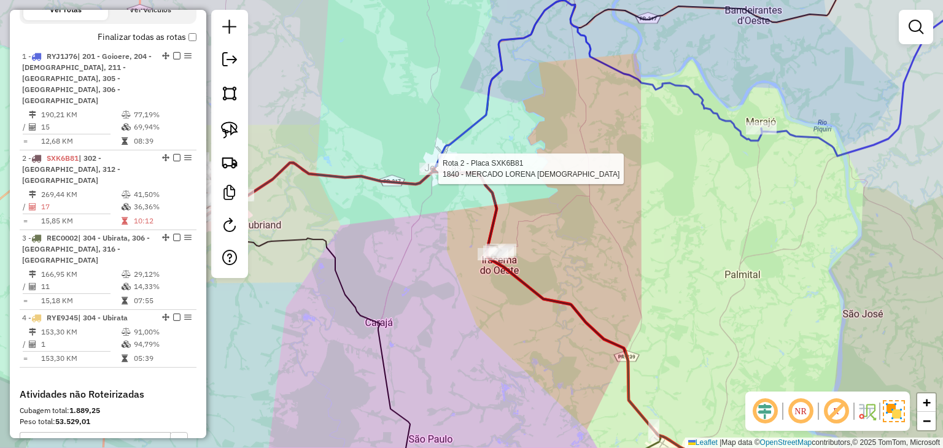
select select "*********"
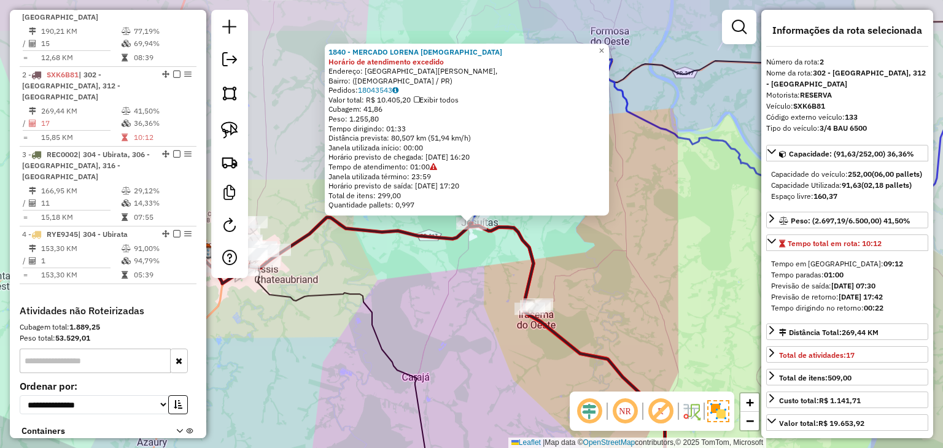
scroll to position [603, 0]
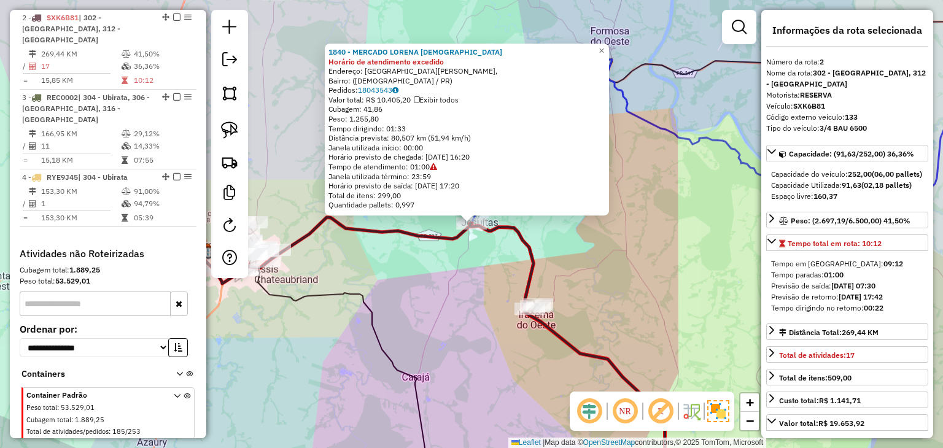
click at [702, 262] on div "1840 - MERCADO LORENA JESUI Horário de atendimento excedido Endereço: Avenida P…" at bounding box center [471, 224] width 943 height 448
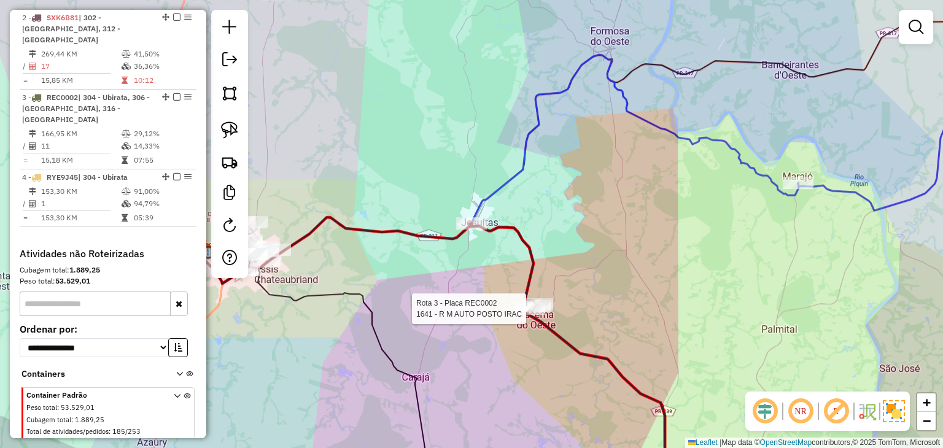
select select "*********"
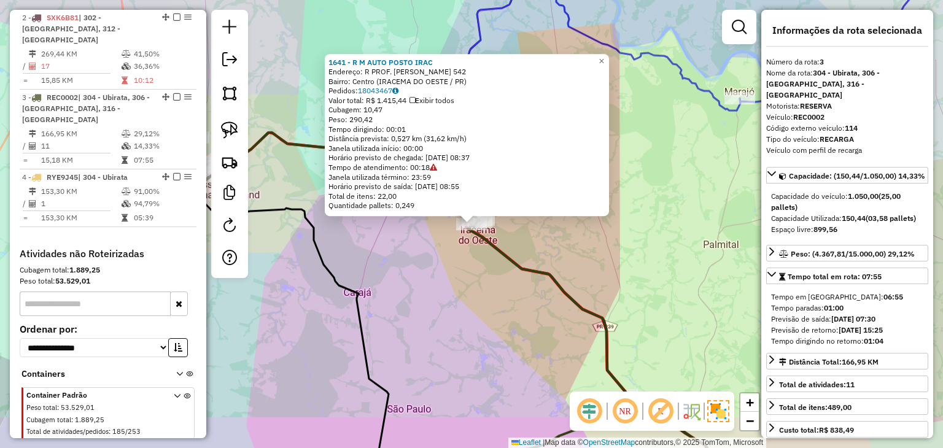
scroll to position [622, 0]
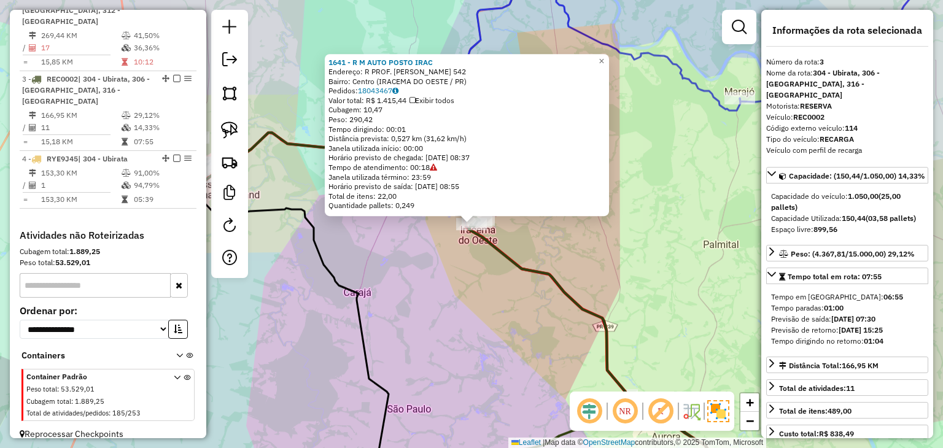
click at [619, 278] on div "1641 - R M AUTO POSTO IRAC Endereço: R PROF. VIEIRA DE ALENCAR 542 Bairro: Cent…" at bounding box center [471, 224] width 943 height 448
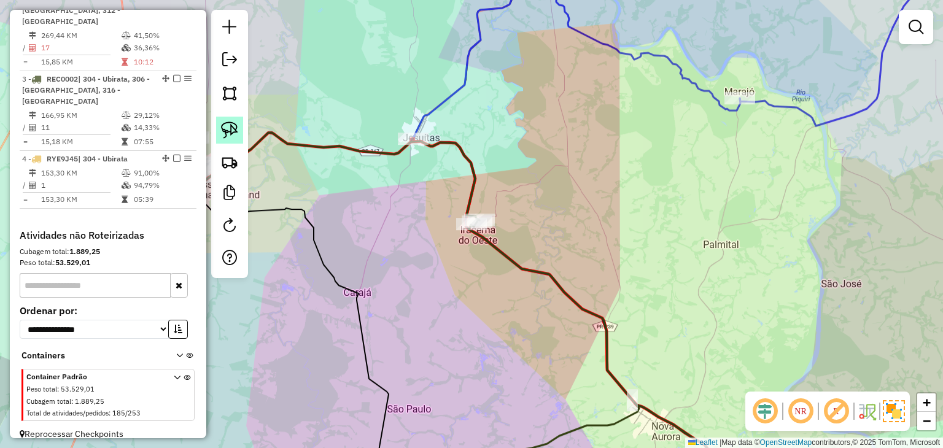
click at [235, 132] on img at bounding box center [229, 130] width 17 height 17
drag, startPoint x: 422, startPoint y: 110, endPoint x: 475, endPoint y: 128, distance: 55.7
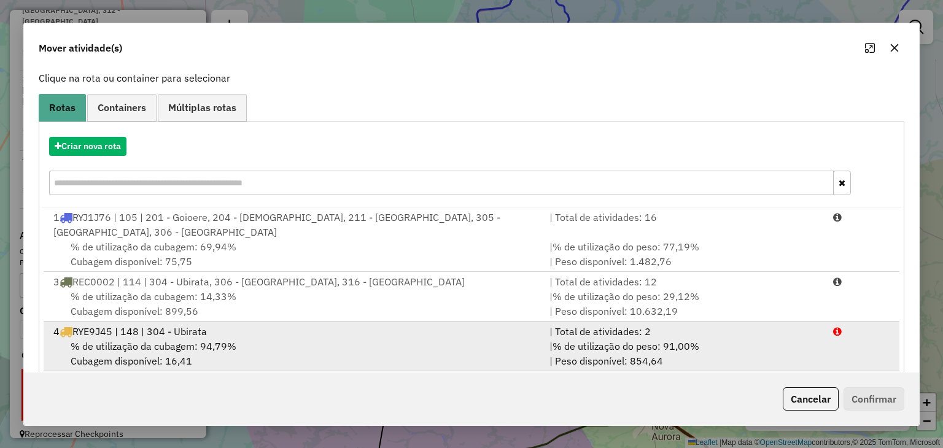
scroll to position [93, 0]
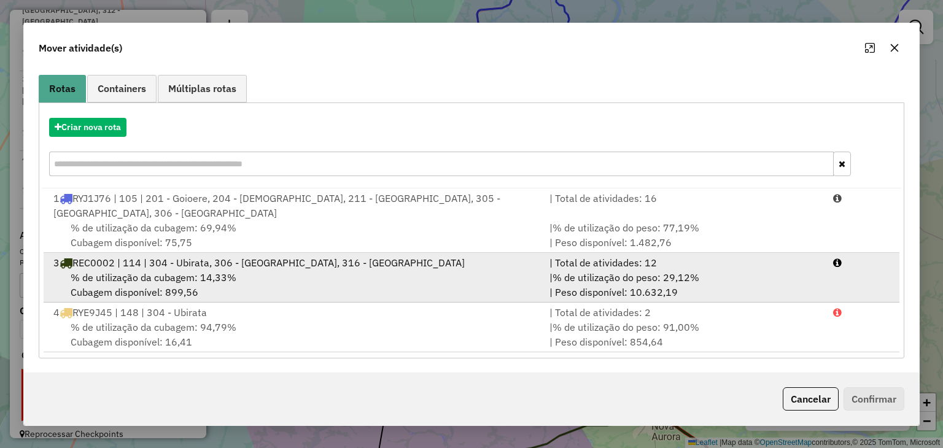
click at [384, 280] on div "% de utilização da cubagem: 14,33% Cubagem disponível: 899,56" at bounding box center [294, 284] width 496 height 29
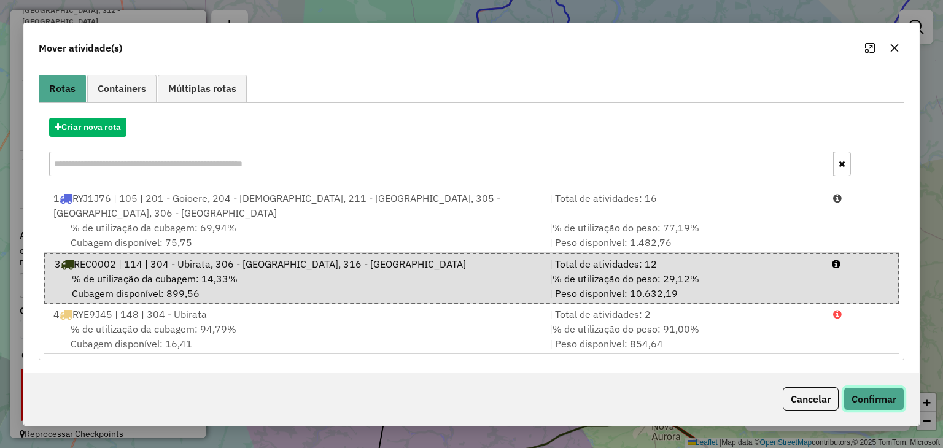
click at [889, 400] on button "Confirmar" at bounding box center [873, 398] width 61 height 23
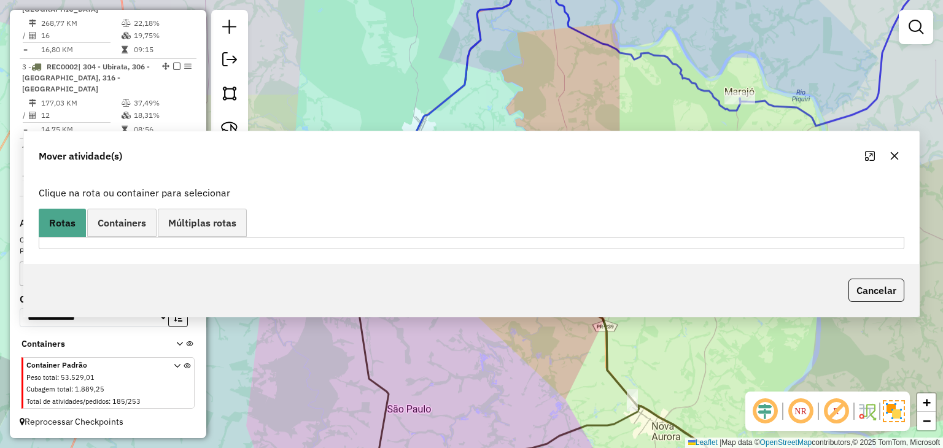
scroll to position [0, 0]
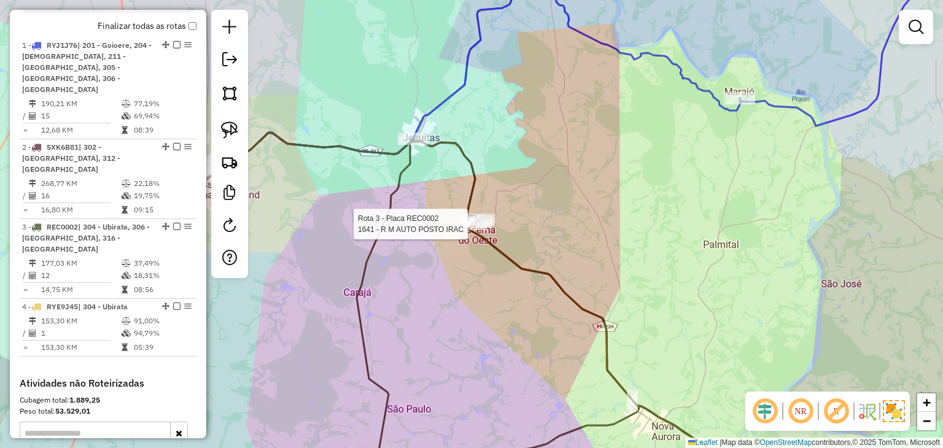
select select "*********"
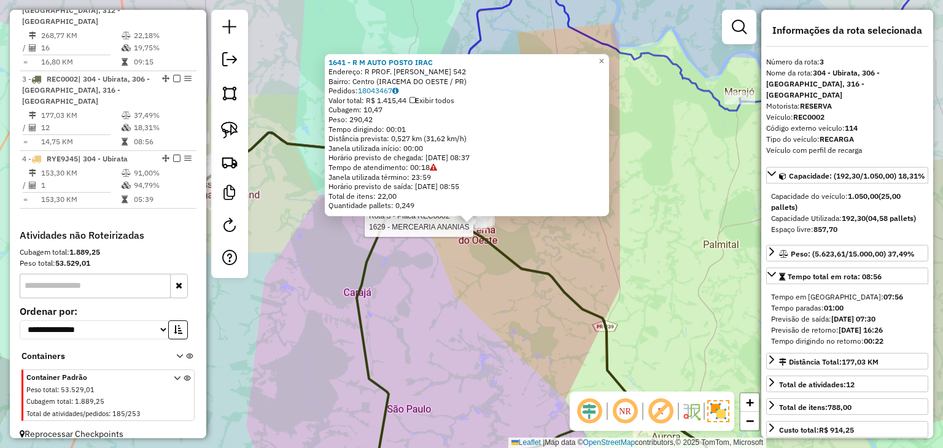
scroll to position [606, 0]
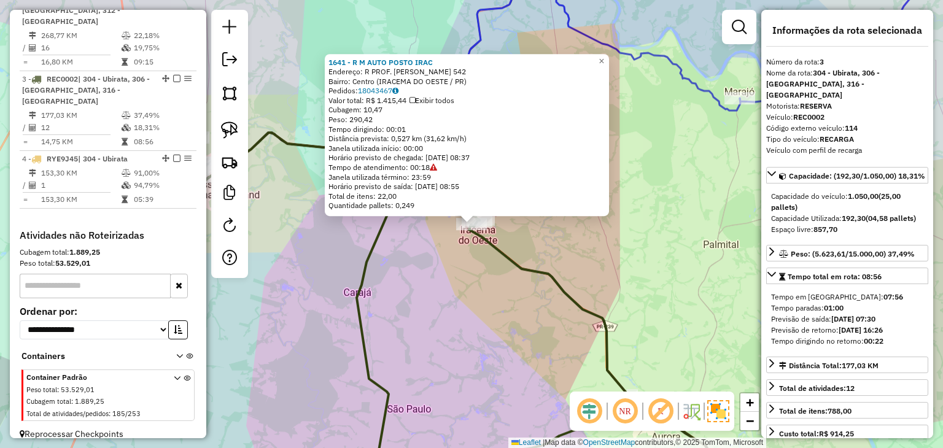
click at [670, 298] on div "1641 - R M AUTO POSTO IRAC Endereço: R PROF. VIEIRA DE ALENCAR 542 Bairro: Cent…" at bounding box center [471, 224] width 943 height 448
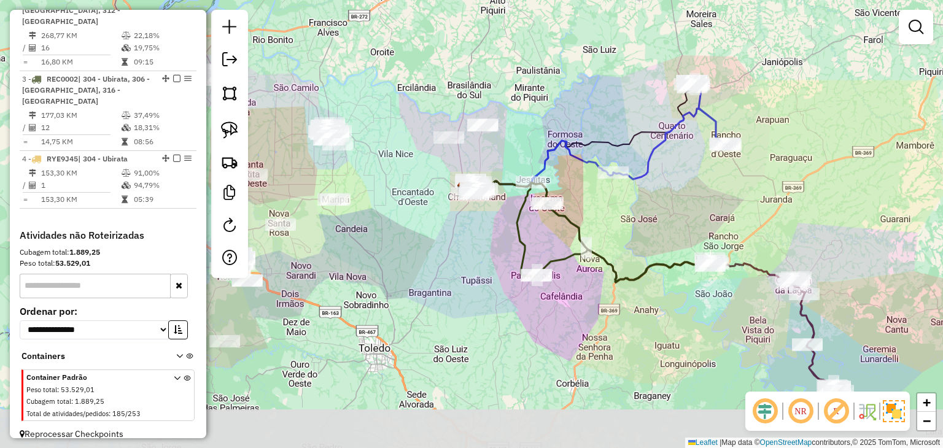
drag, startPoint x: 707, startPoint y: 241, endPoint x: 538, endPoint y: 139, distance: 198.0
click at [538, 139] on div "Janela de atendimento Grade de atendimento Capacidade Transportadoras Veículos …" at bounding box center [471, 224] width 943 height 448
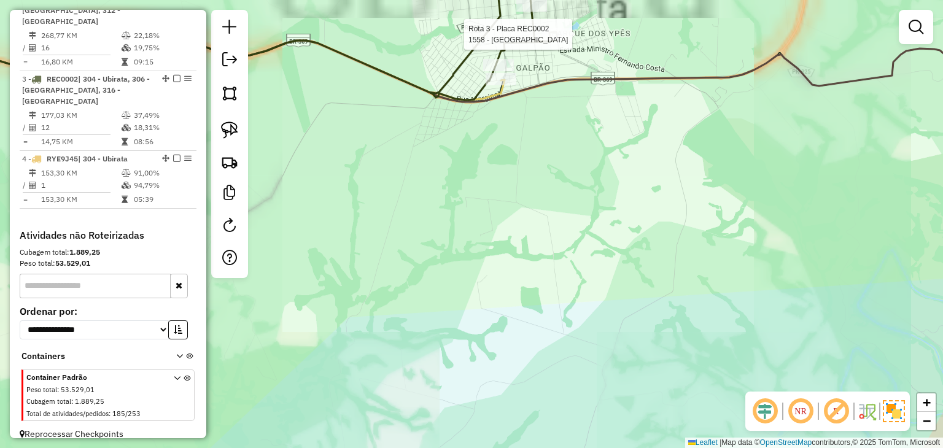
select select "*********"
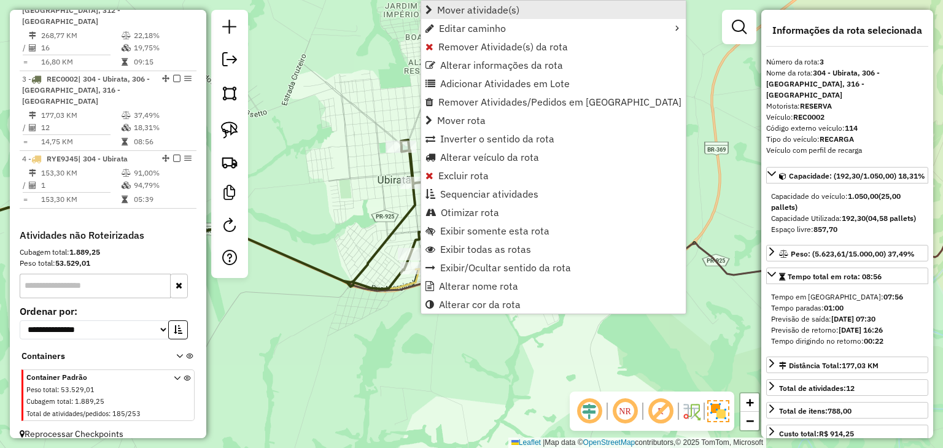
click at [472, 13] on span "Mover atividade(s)" at bounding box center [478, 10] width 82 height 10
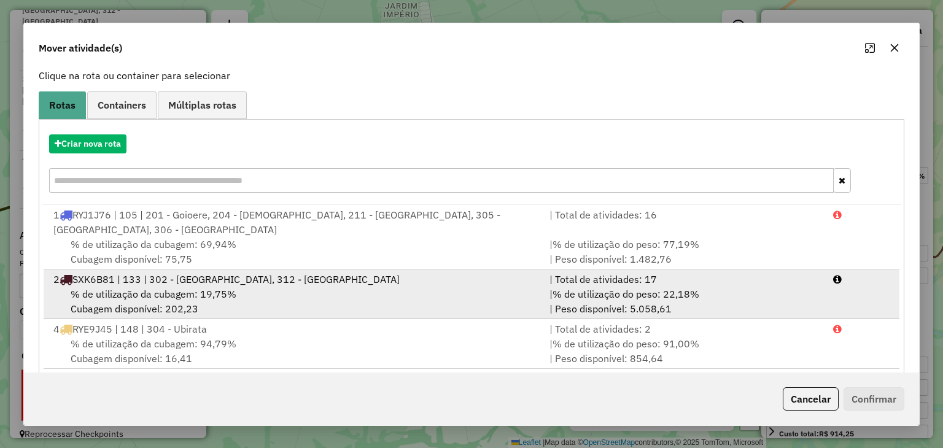
scroll to position [93, 0]
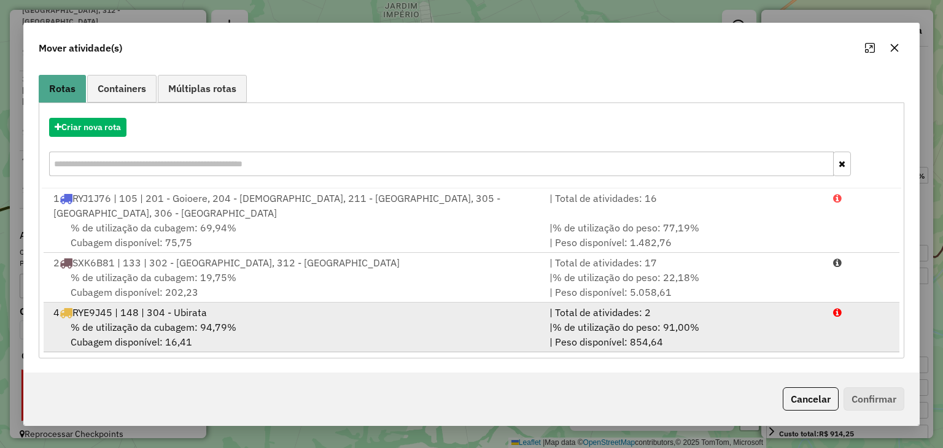
click at [172, 331] on span "% de utilização da cubagem: 94,79%" at bounding box center [154, 327] width 166 height 12
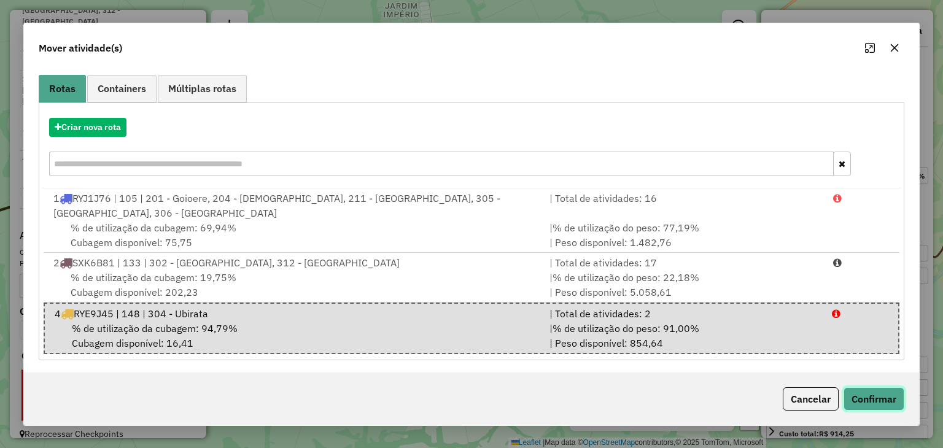
click at [878, 393] on button "Confirmar" at bounding box center [873, 398] width 61 height 23
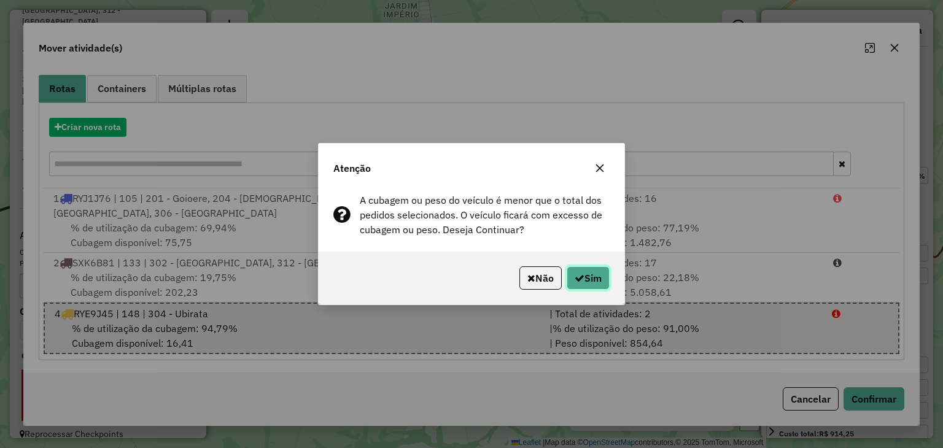
click at [597, 276] on button "Sim" at bounding box center [588, 277] width 43 height 23
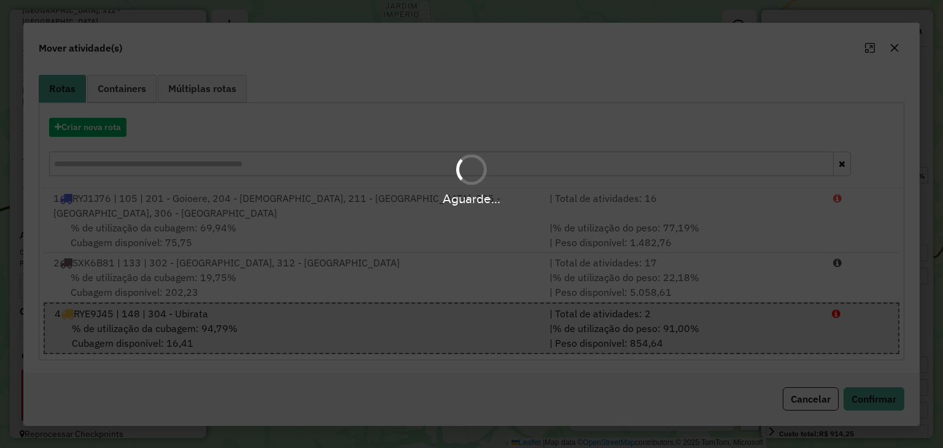
scroll to position [0, 0]
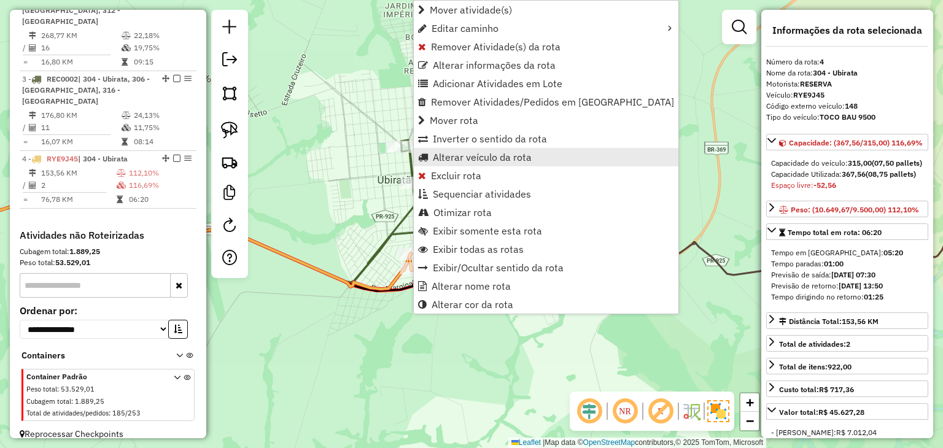
click at [463, 161] on span "Alterar veículo da rota" at bounding box center [482, 157] width 99 height 10
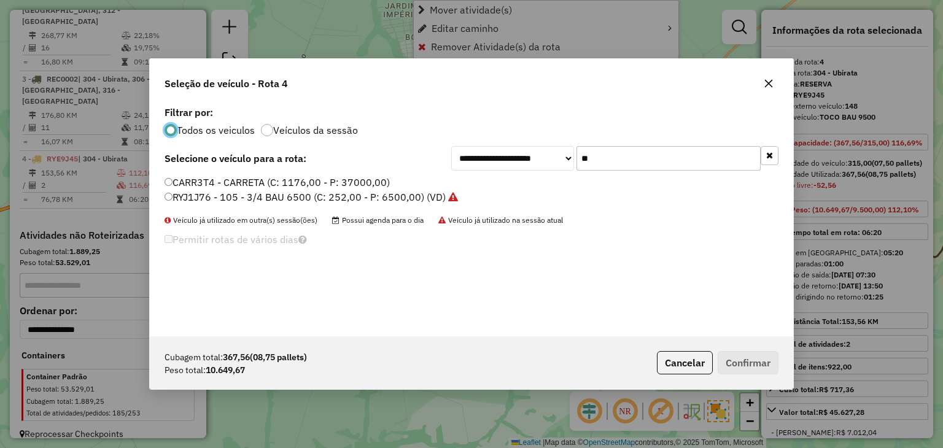
scroll to position [6, 4]
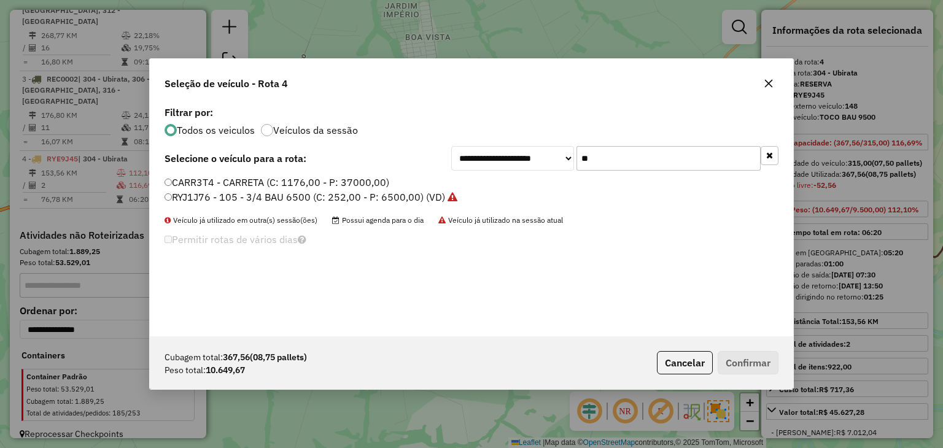
drag, startPoint x: 636, startPoint y: 158, endPoint x: 556, endPoint y: 161, distance: 79.8
click at [556, 161] on div "**********" at bounding box center [614, 158] width 327 height 25
type input "**"
click at [417, 179] on label "RYH1A01 - 112 - TRUCK CARROCERIA 15000 (C: 504,00 - P: 15000,00) (VD)" at bounding box center [340, 182] width 352 height 15
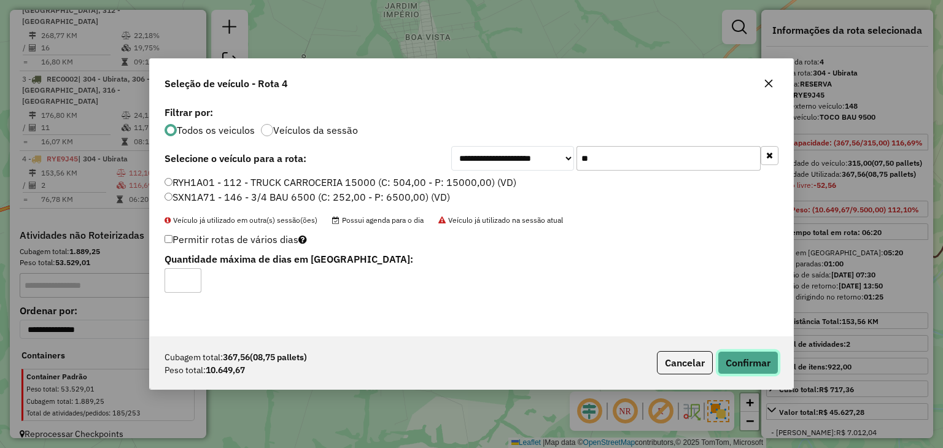
click at [749, 357] on button "Confirmar" at bounding box center [747, 362] width 61 height 23
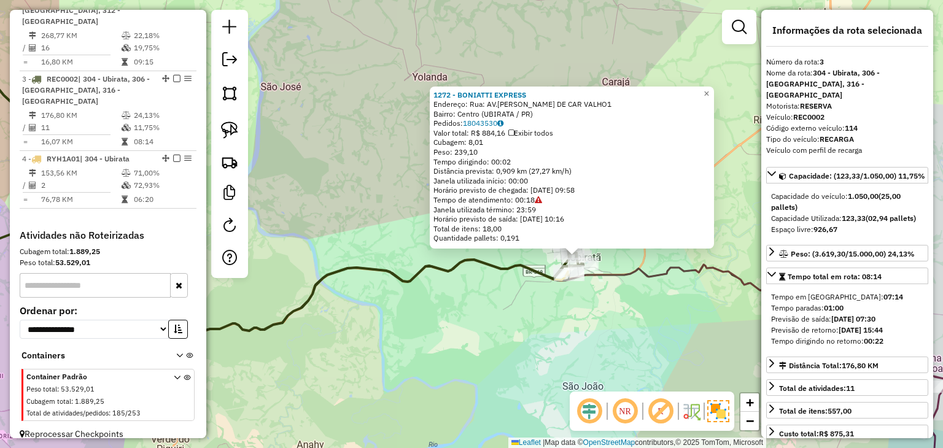
click at [560, 320] on div "1272 - BONIATTI EXPRESS Endereço: Rua: AV.ASCANIO MOREIRA DE CAR VALHO1 Bairro:…" at bounding box center [471, 224] width 943 height 448
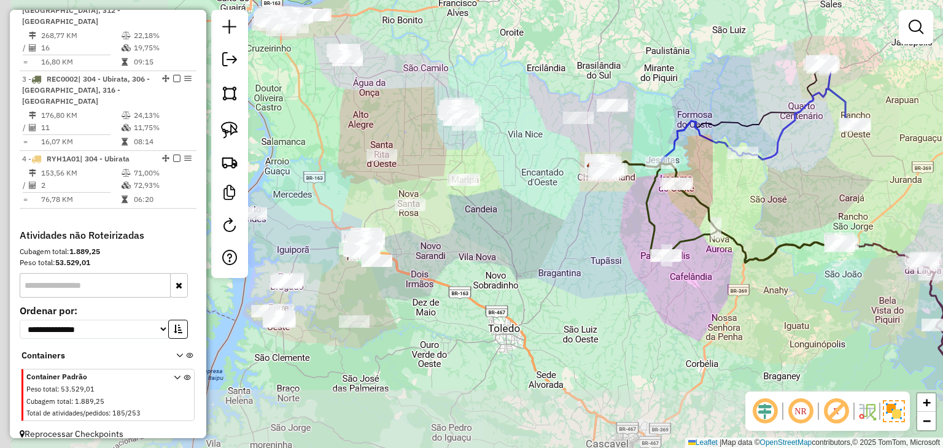
drag, startPoint x: 651, startPoint y: 231, endPoint x: 546, endPoint y: 271, distance: 111.5
click at [798, 185] on div "Janela de atendimento Grade de atendimento Capacidade Transportadoras Veículos …" at bounding box center [471, 224] width 943 height 448
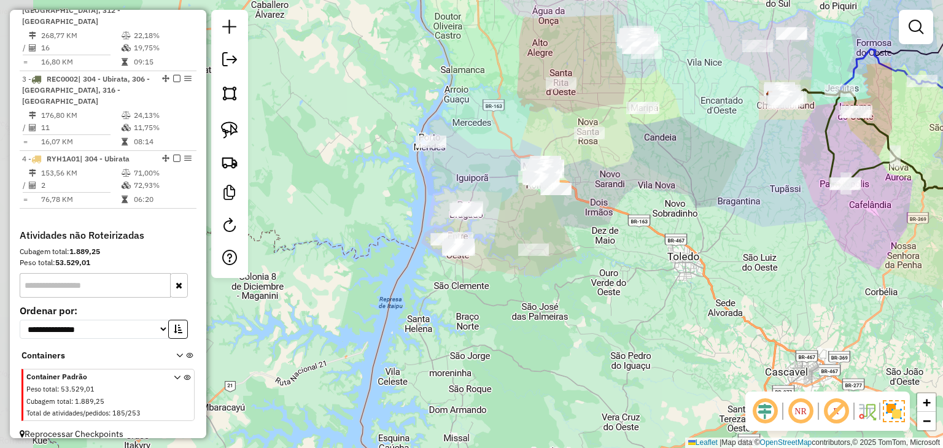
drag, startPoint x: 512, startPoint y: 285, endPoint x: 698, endPoint y: 211, distance: 200.3
click at [698, 212] on div "Janela de atendimento Grade de atendimento Capacidade Transportadoras Veículos …" at bounding box center [471, 224] width 943 height 448
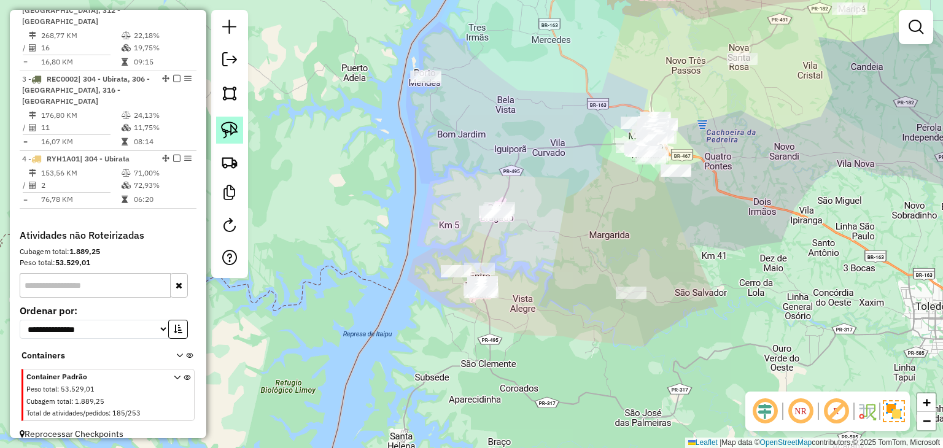
click at [239, 123] on link at bounding box center [229, 130] width 27 height 27
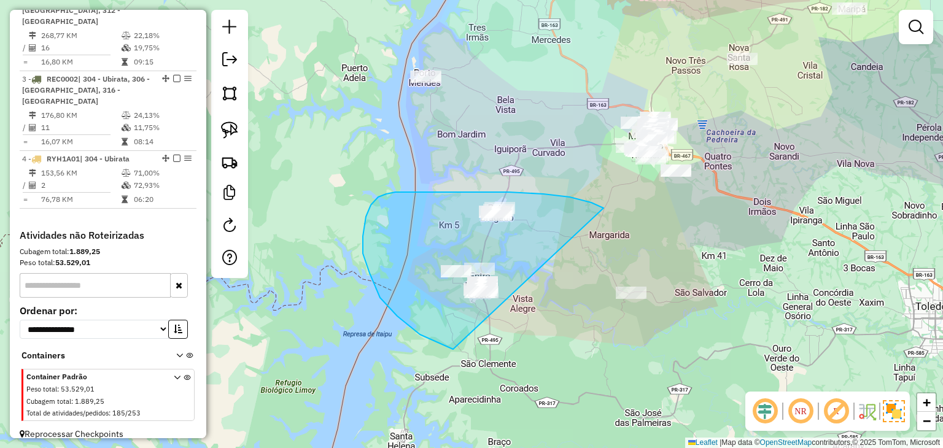
drag, startPoint x: 570, startPoint y: 197, endPoint x: 764, endPoint y: 312, distance: 226.2
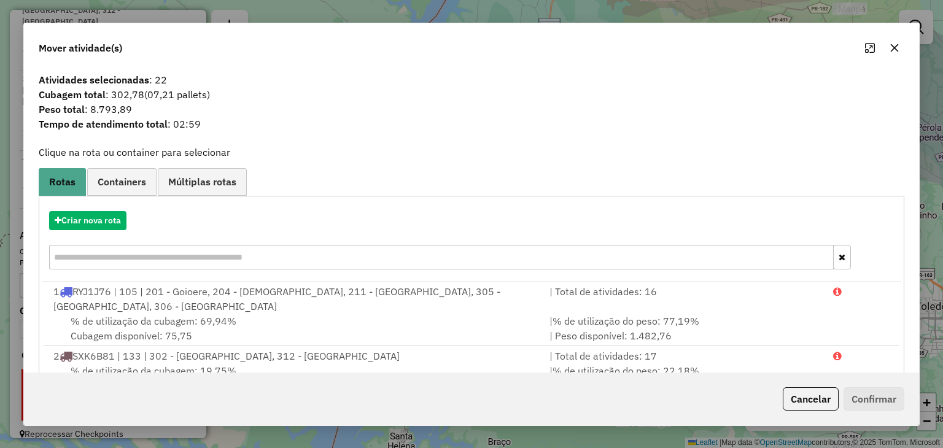
click at [892, 46] on icon "button" at bounding box center [894, 48] width 8 height 8
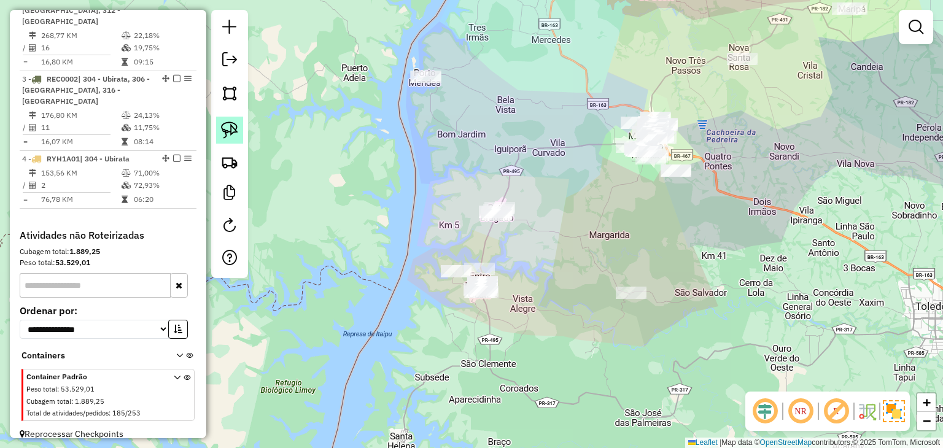
click at [236, 130] on img at bounding box center [229, 130] width 17 height 17
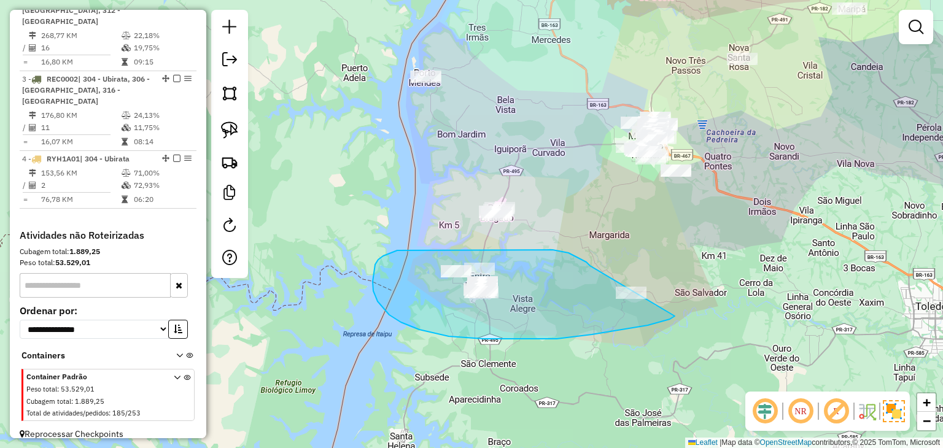
drag, startPoint x: 579, startPoint y: 258, endPoint x: 698, endPoint y: 271, distance: 119.2
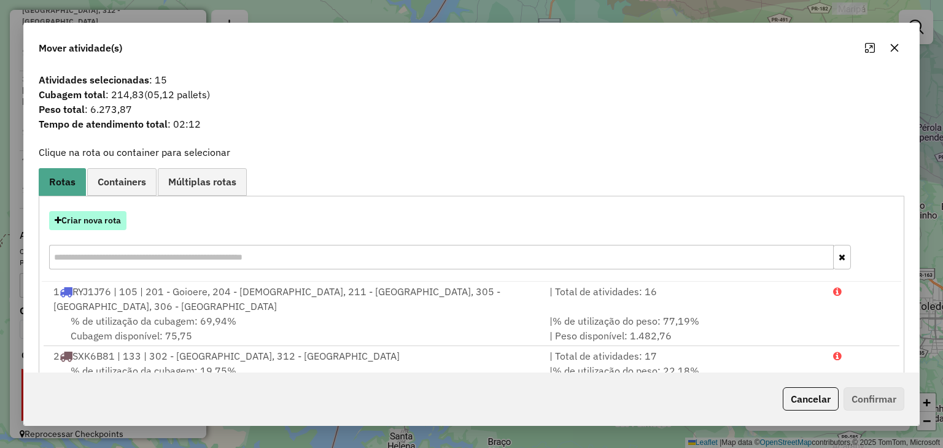
click at [104, 219] on button "Criar nova rota" at bounding box center [87, 220] width 77 height 19
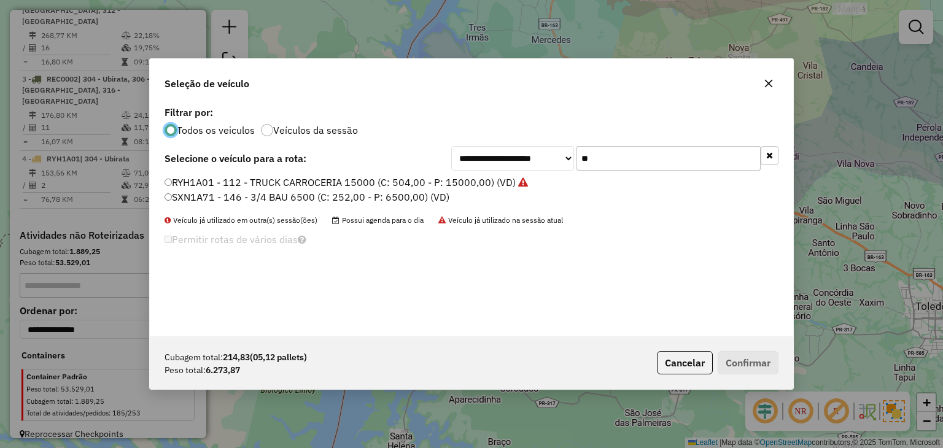
drag, startPoint x: 627, startPoint y: 156, endPoint x: 543, endPoint y: 165, distance: 84.6
click at [543, 164] on div "**********" at bounding box center [614, 158] width 327 height 25
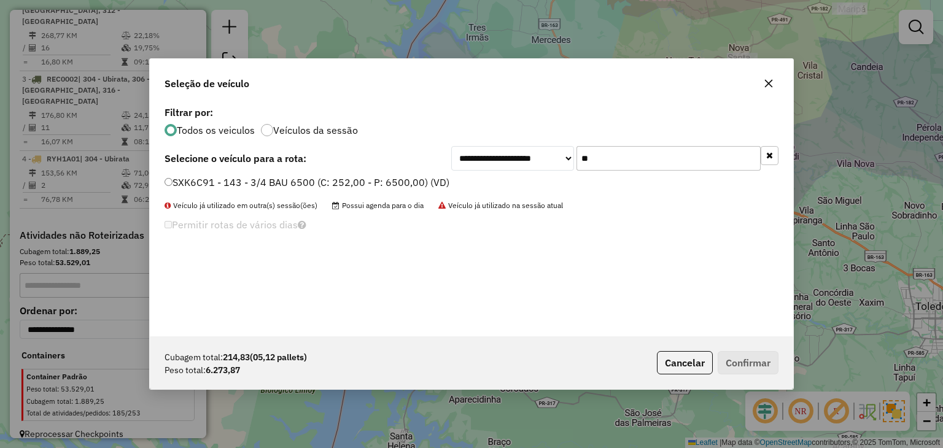
type input "**"
click at [339, 176] on label "SXK6C91 - 143 - 3/4 BAU 6500 (C: 252,00 - P: 6500,00) (VD)" at bounding box center [306, 182] width 285 height 15
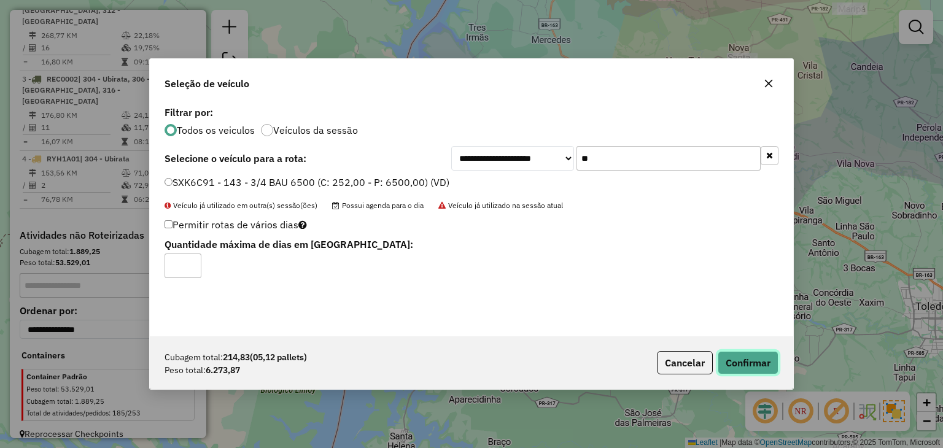
click at [751, 360] on button "Confirmar" at bounding box center [747, 362] width 61 height 23
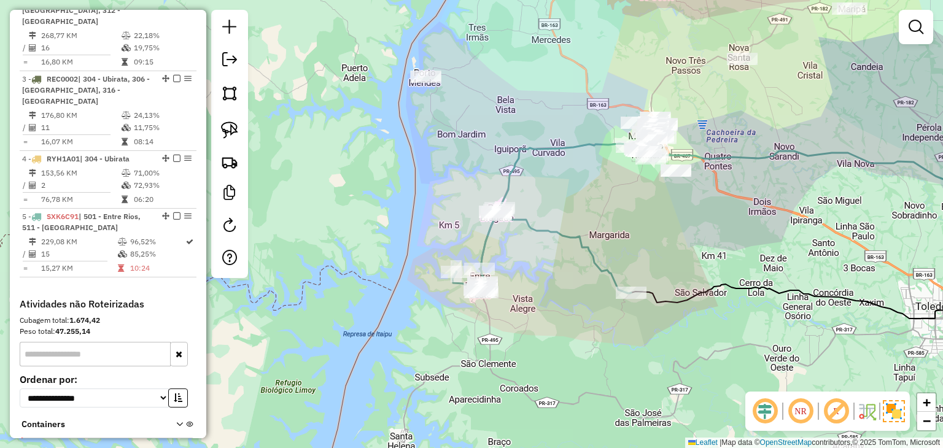
click at [209, 122] on div "Janela de atendimento Grade de atendimento Capacidade Transportadoras Veículos …" at bounding box center [471, 224] width 943 height 448
click at [226, 125] on img at bounding box center [229, 130] width 17 height 17
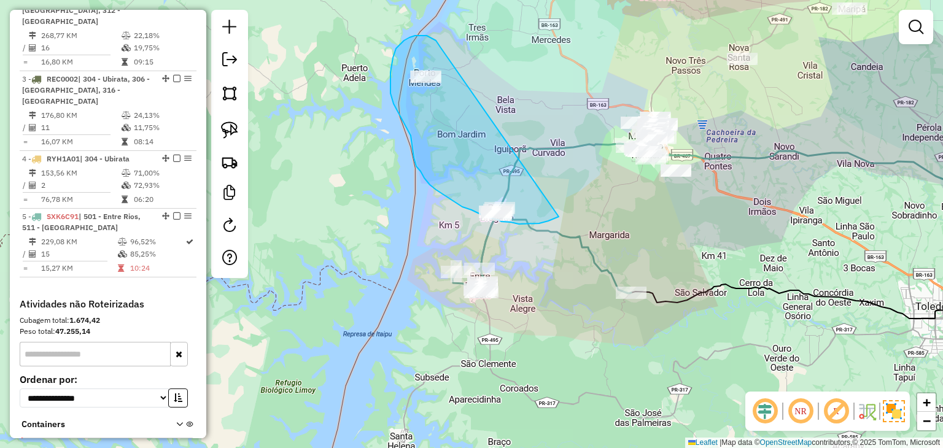
drag, startPoint x: 432, startPoint y: 38, endPoint x: 565, endPoint y: 212, distance: 218.5
click at [565, 212] on div "Janela de atendimento Grade de atendimento Capacidade Transportadoras Veículos …" at bounding box center [471, 224] width 943 height 448
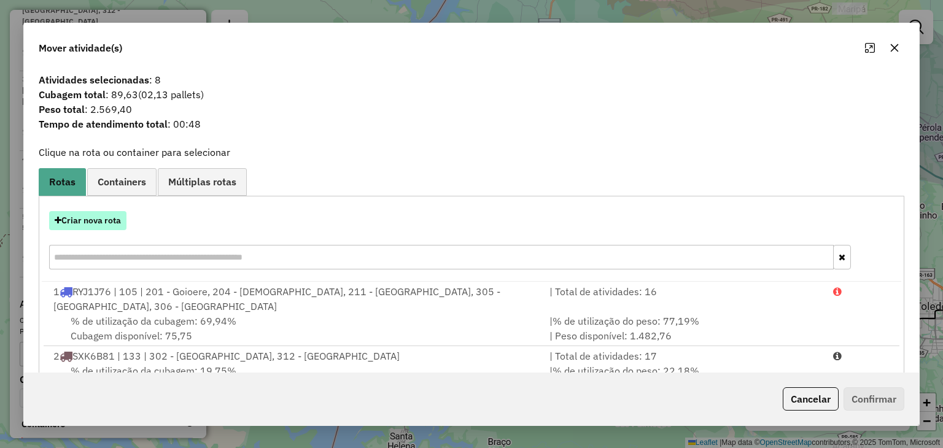
click at [106, 225] on button "Criar nova rota" at bounding box center [87, 220] width 77 height 19
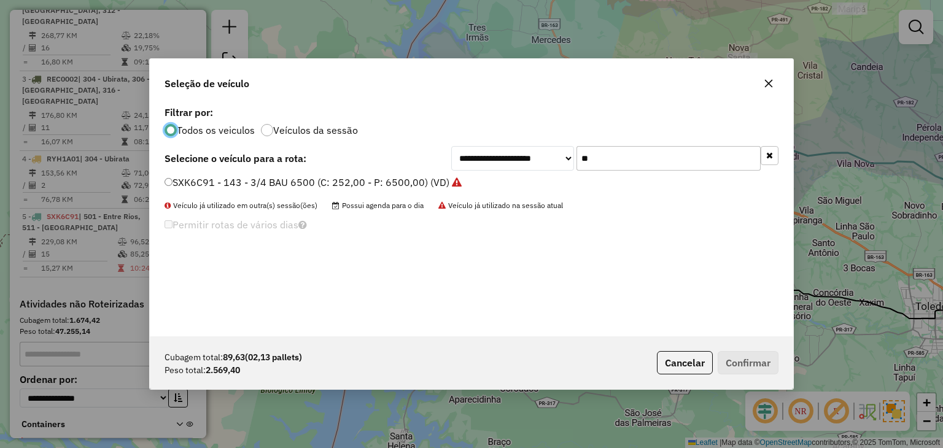
click at [442, 180] on label "SXK6C91 - 143 - 3/4 BAU 6500 (C: 252,00 - P: 6500,00) (VD)" at bounding box center [312, 182] width 297 height 15
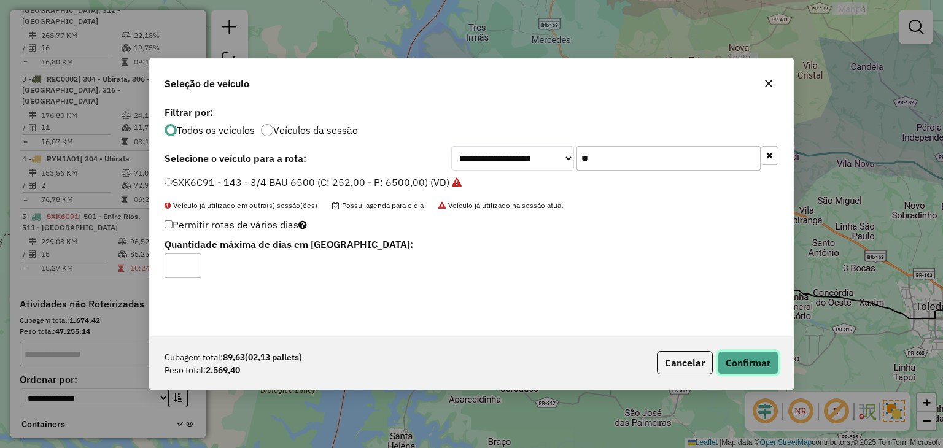
click at [767, 358] on button "Confirmar" at bounding box center [747, 362] width 61 height 23
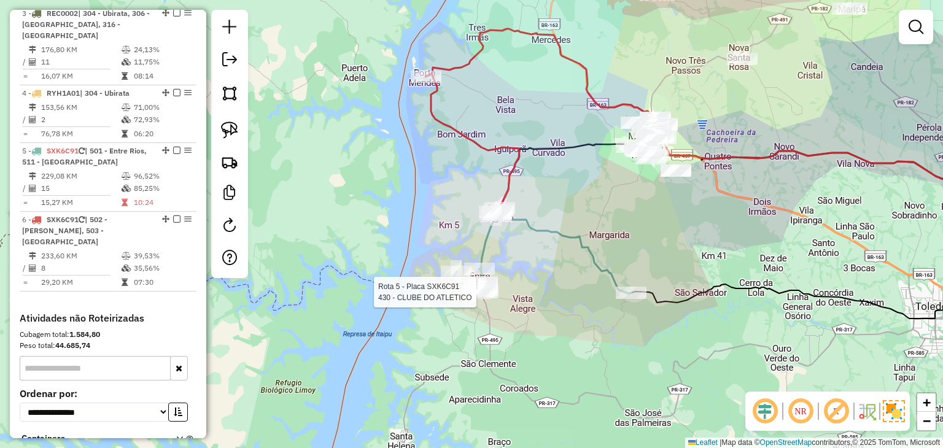
select select "*********"
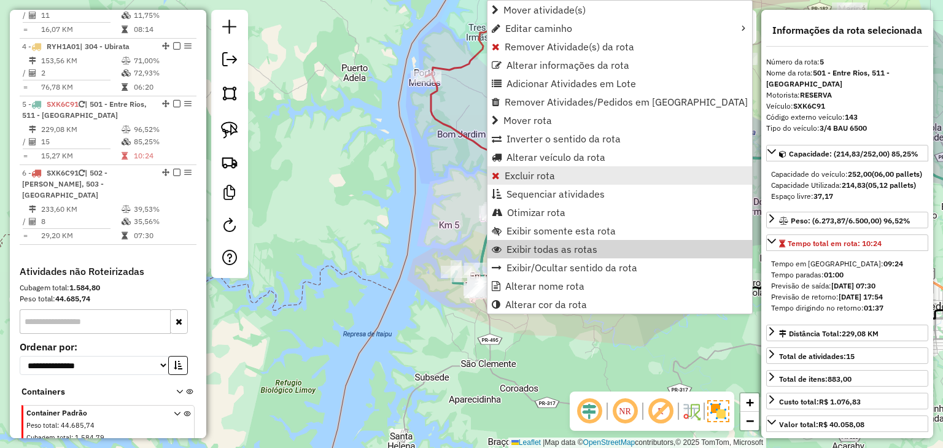
scroll to position [759, 0]
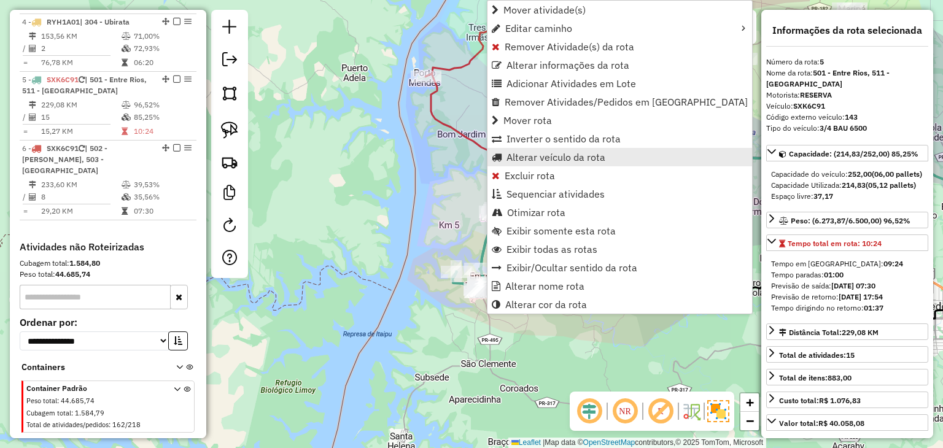
click at [532, 162] on span "Alterar veículo da rota" at bounding box center [555, 157] width 99 height 10
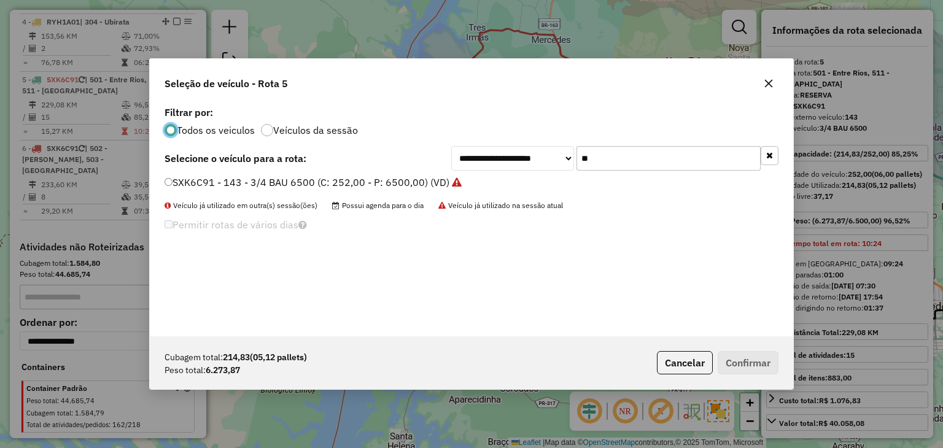
scroll to position [6, 4]
drag, startPoint x: 592, startPoint y: 159, endPoint x: 550, endPoint y: 153, distance: 42.8
click at [550, 153] on div "**********" at bounding box center [614, 158] width 327 height 25
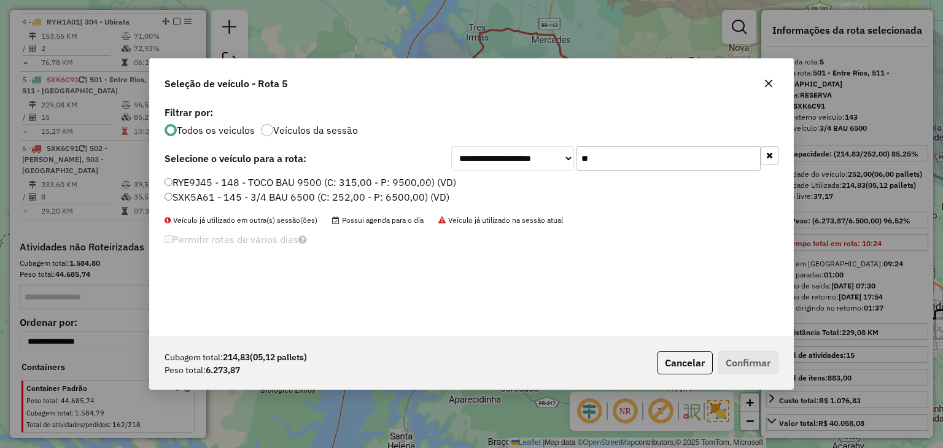
type input "**"
click at [383, 182] on label "RYE9J45 - 148 - TOCO BAU 9500 (C: 315,00 - P: 9500,00) (VD)" at bounding box center [310, 182] width 292 height 15
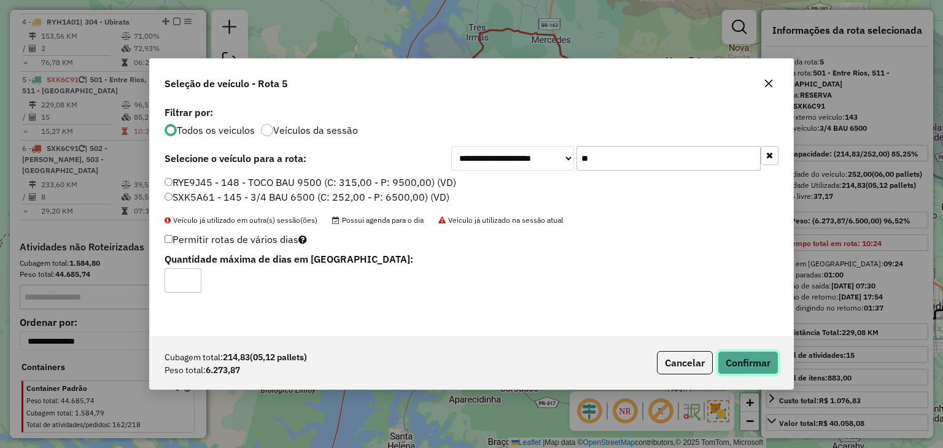
click at [754, 359] on button "Confirmar" at bounding box center [747, 362] width 61 height 23
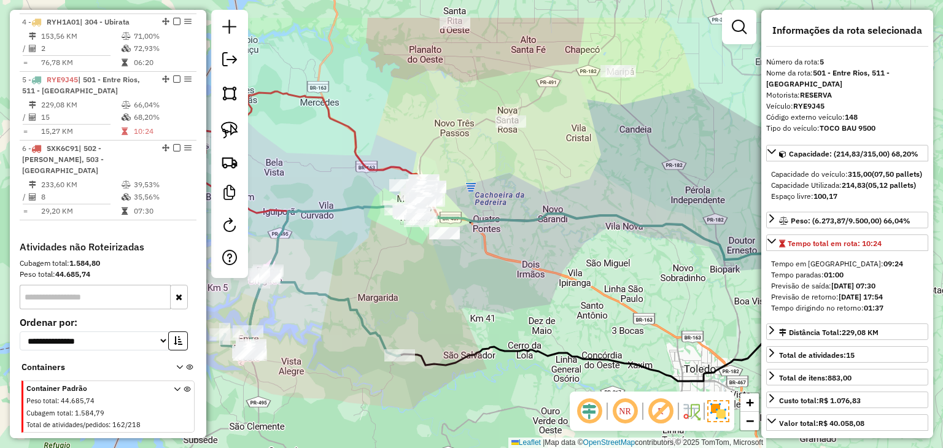
drag, startPoint x: 623, startPoint y: 262, endPoint x: 459, endPoint y: 314, distance: 171.8
click at [459, 314] on div "Janela de atendimento Grade de atendimento Capacidade Transportadoras Veículos …" at bounding box center [471, 224] width 943 height 448
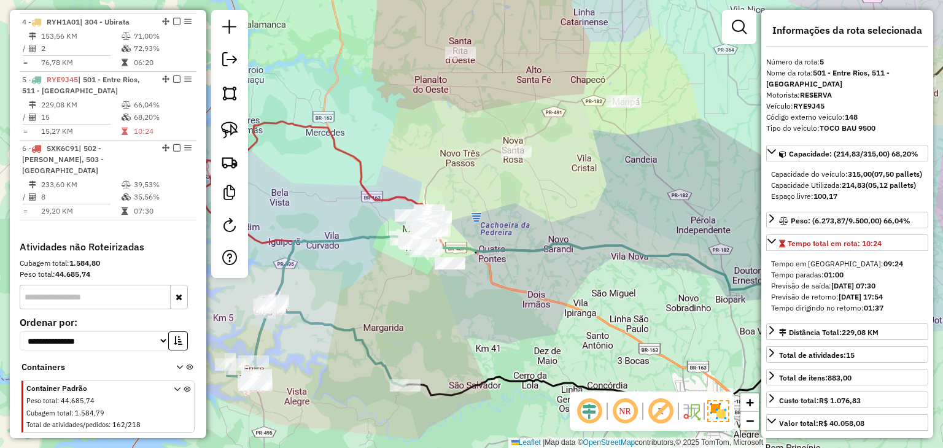
drag, startPoint x: 547, startPoint y: 209, endPoint x: 552, endPoint y: 239, distance: 30.6
click at [552, 239] on icon at bounding box center [573, 222] width 640 height 280
click at [230, 134] on img at bounding box center [229, 130] width 17 height 17
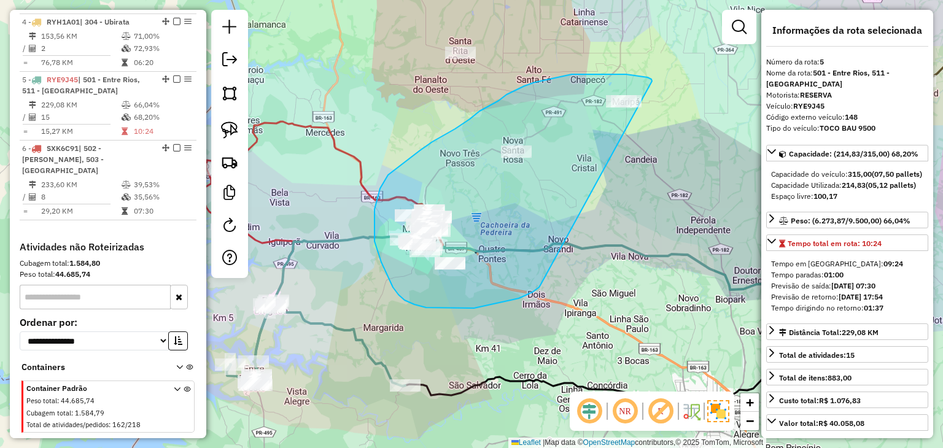
drag, startPoint x: 652, startPoint y: 81, endPoint x: 541, endPoint y: 278, distance: 225.9
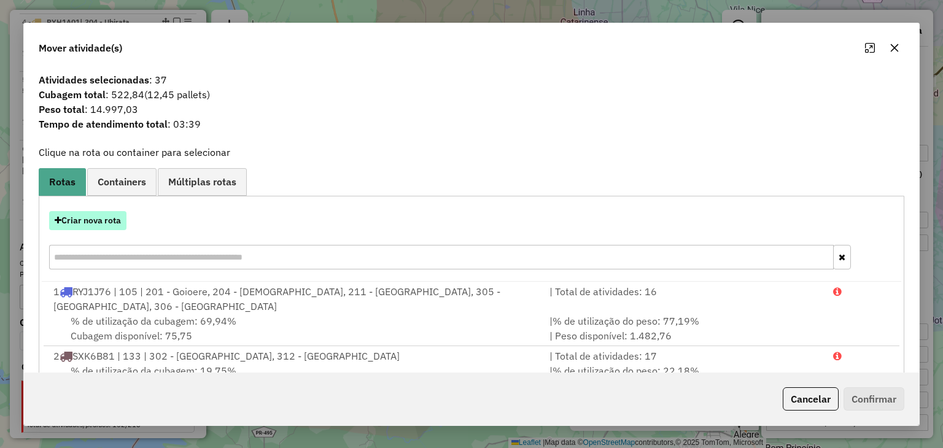
click at [107, 223] on button "Criar nova rota" at bounding box center [87, 220] width 77 height 19
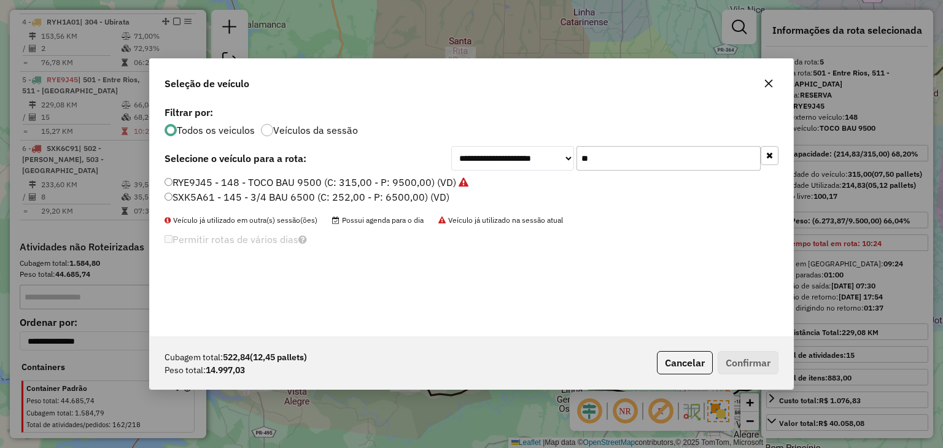
click at [522, 154] on div "**********" at bounding box center [614, 158] width 327 height 25
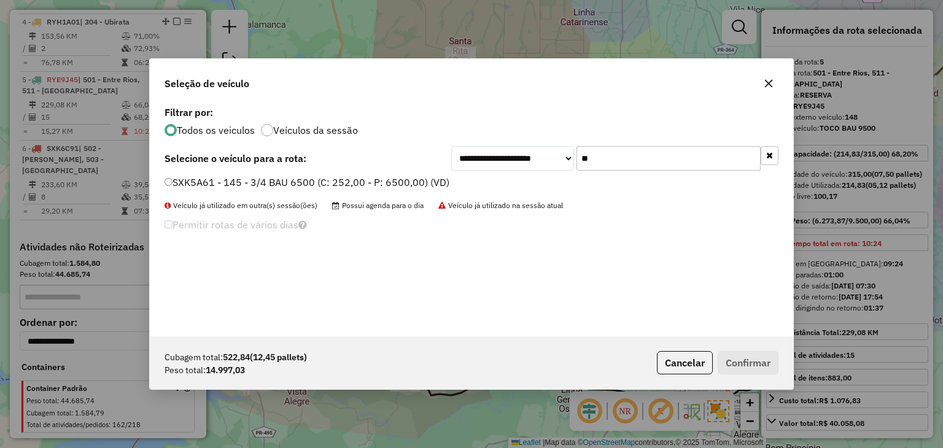
type input "**"
click at [369, 188] on label "SXK5A61 - 145 - 3/4 BAU 6500 (C: 252,00 - P: 6500,00) (VD)" at bounding box center [306, 182] width 285 height 15
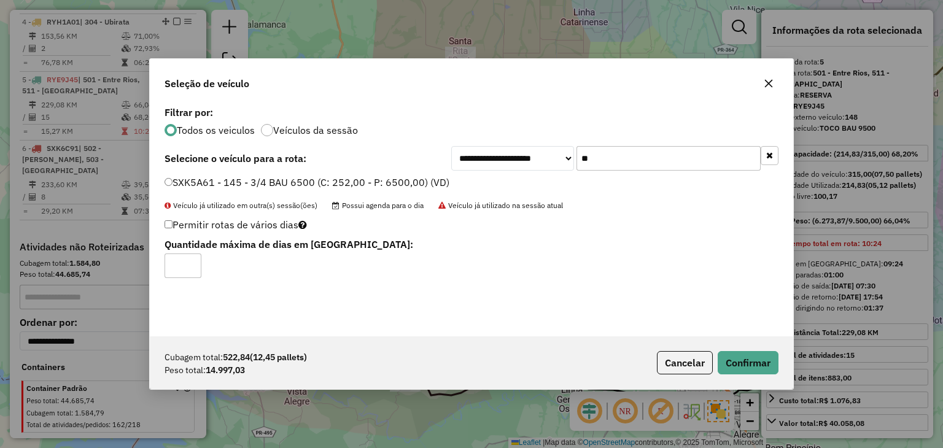
click at [727, 379] on div "Cubagem total: 522,84 (12,45 pallets) Peso total: 14.997,03 Cancelar Confirmar" at bounding box center [471, 362] width 643 height 53
click at [727, 369] on button "Confirmar" at bounding box center [747, 362] width 61 height 23
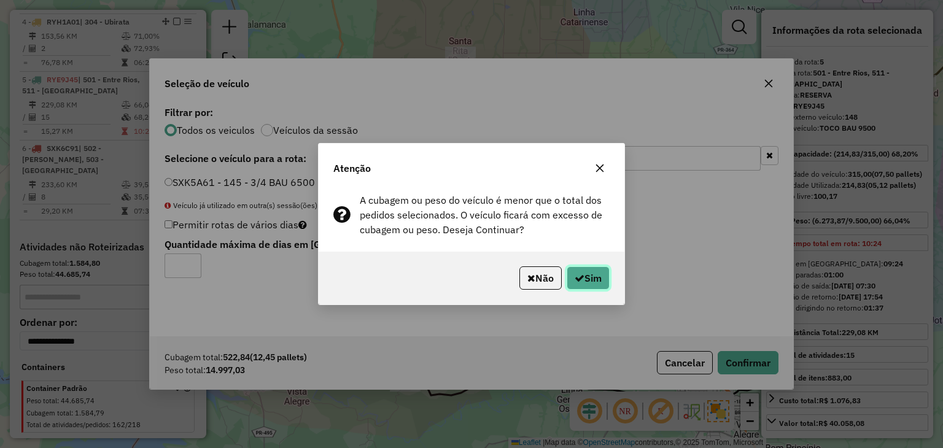
click at [597, 274] on button "Sim" at bounding box center [588, 277] width 43 height 23
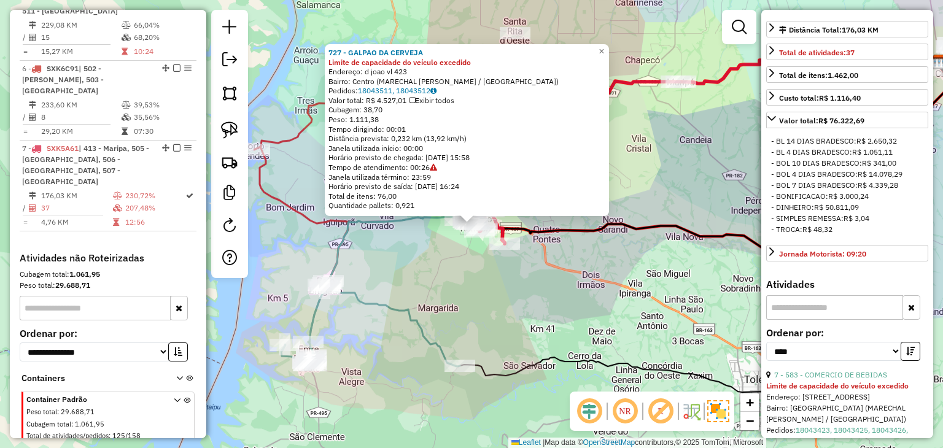
scroll to position [491, 0]
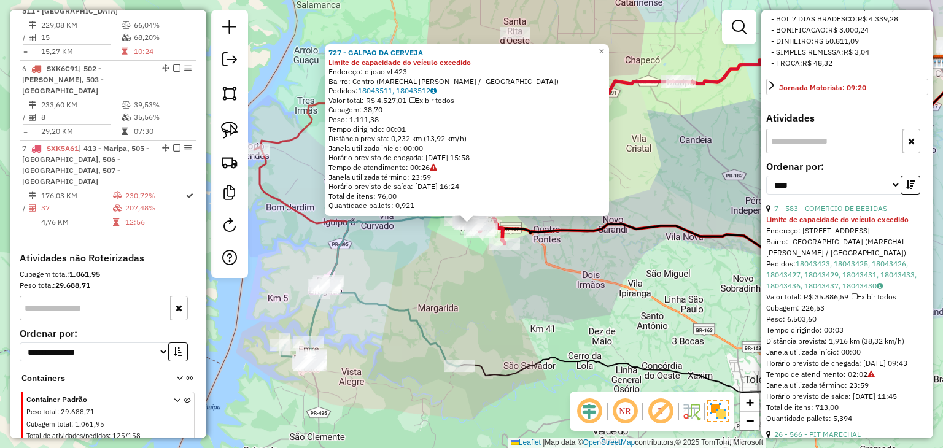
click at [847, 213] on link "7 - 583 - COMERCIO DE BEBIDAS" at bounding box center [830, 208] width 113 height 9
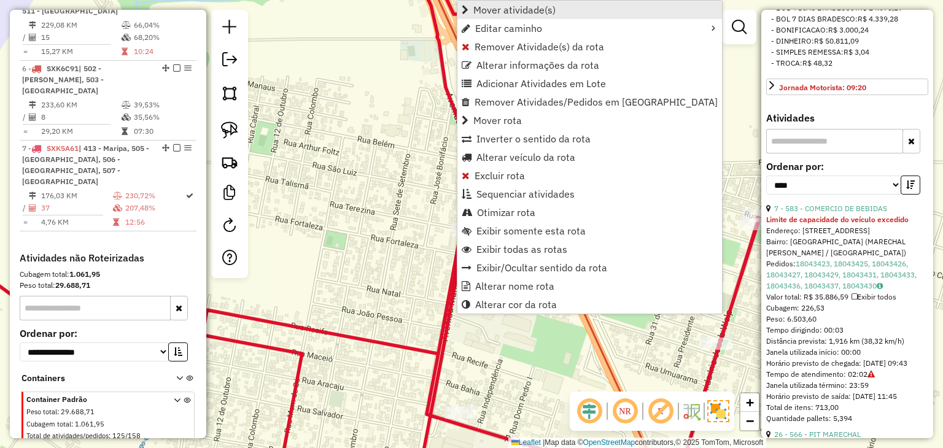
click at [537, 12] on span "Mover atividade(s)" at bounding box center [514, 10] width 82 height 10
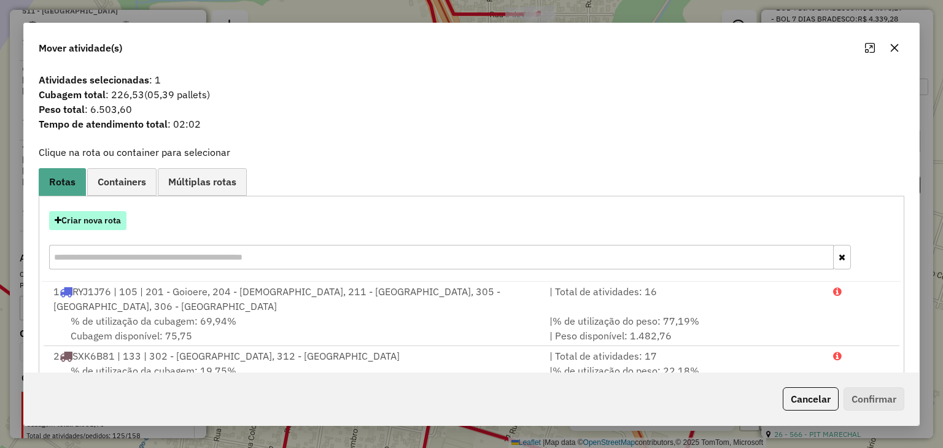
click at [84, 219] on button "Criar nova rota" at bounding box center [87, 220] width 77 height 19
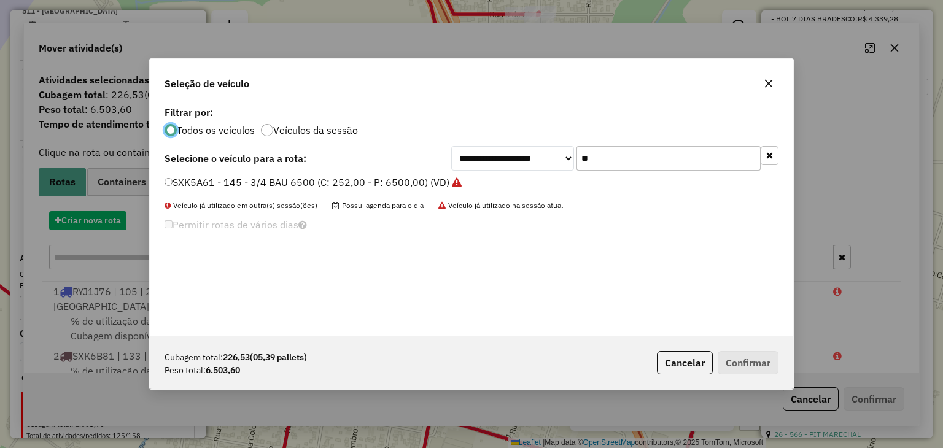
scroll to position [6, 4]
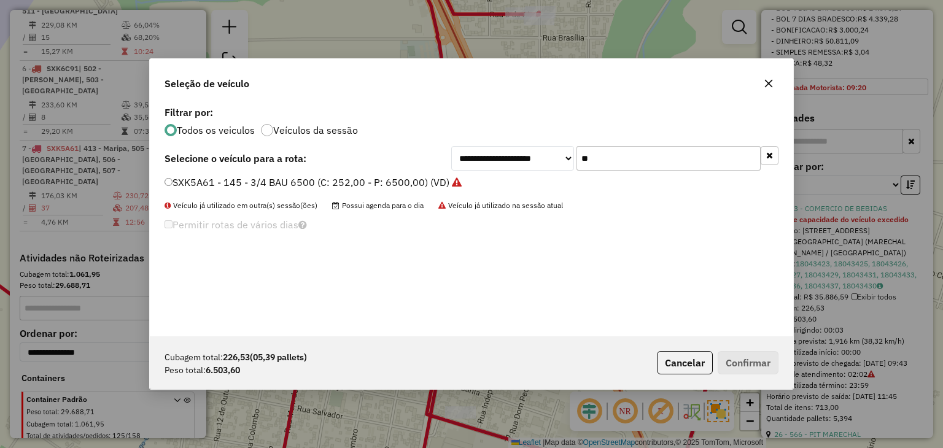
click at [771, 153] on icon "button" at bounding box center [769, 155] width 7 height 9
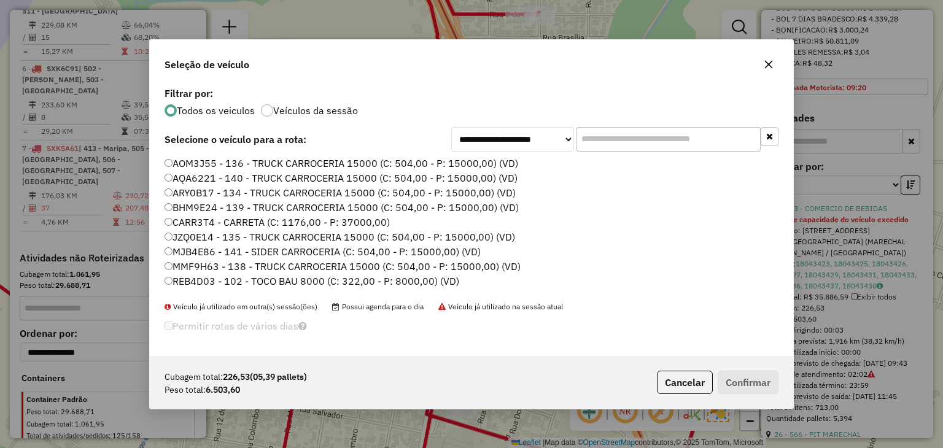
scroll to position [61, 0]
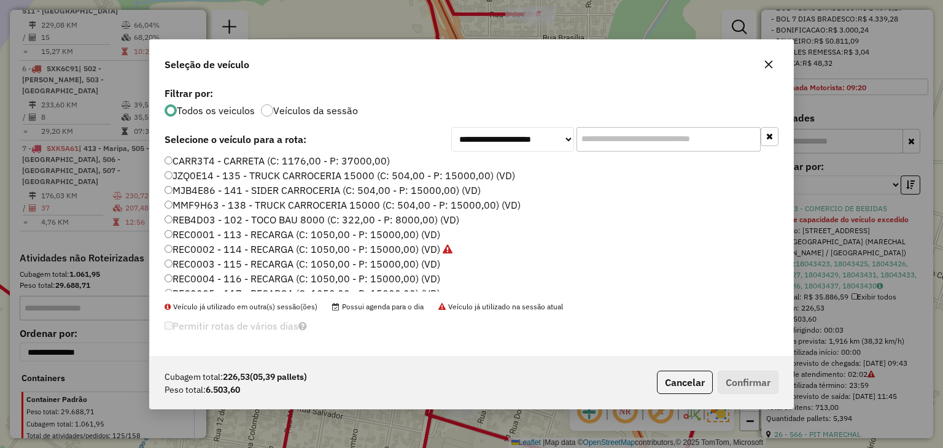
click at [420, 231] on label "REC0001 - 113 - RECARGA (C: 1050,00 - P: 15000,00) (VD)" at bounding box center [302, 234] width 276 height 15
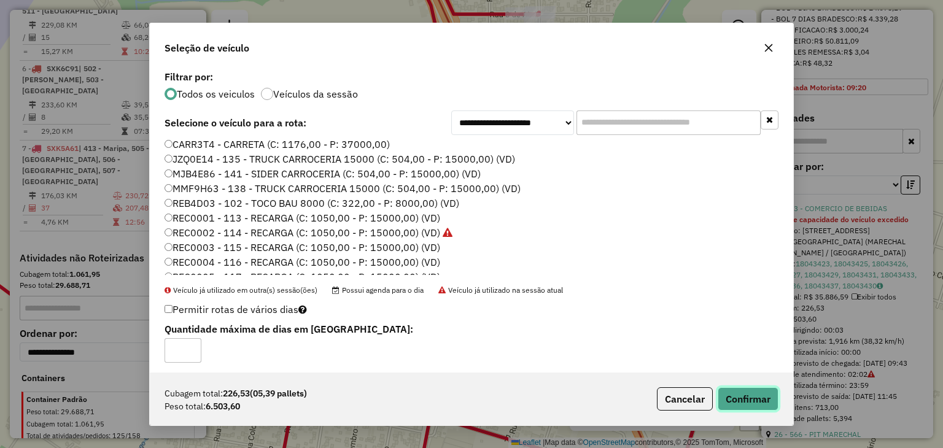
click at [749, 401] on button "Confirmar" at bounding box center [747, 398] width 61 height 23
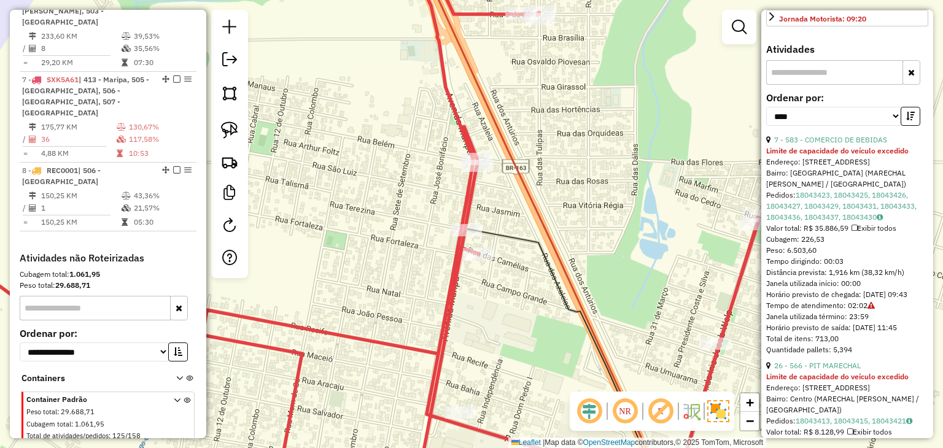
scroll to position [675, 0]
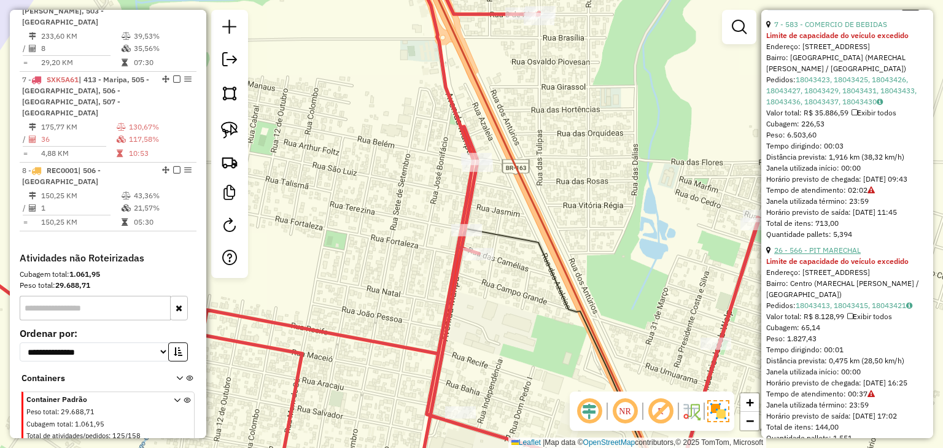
click at [843, 255] on link "26 - 566 - PIT MARECHAL" at bounding box center [817, 250] width 87 height 9
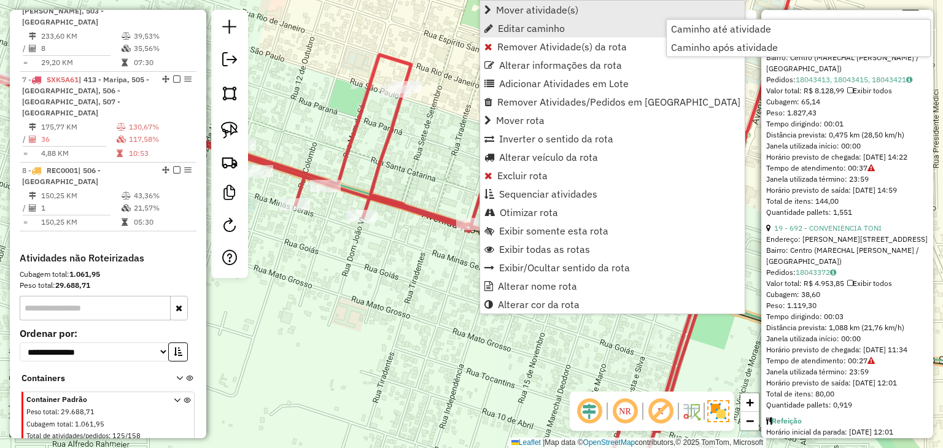
click at [530, 8] on span "Mover atividade(s)" at bounding box center [537, 10] width 82 height 10
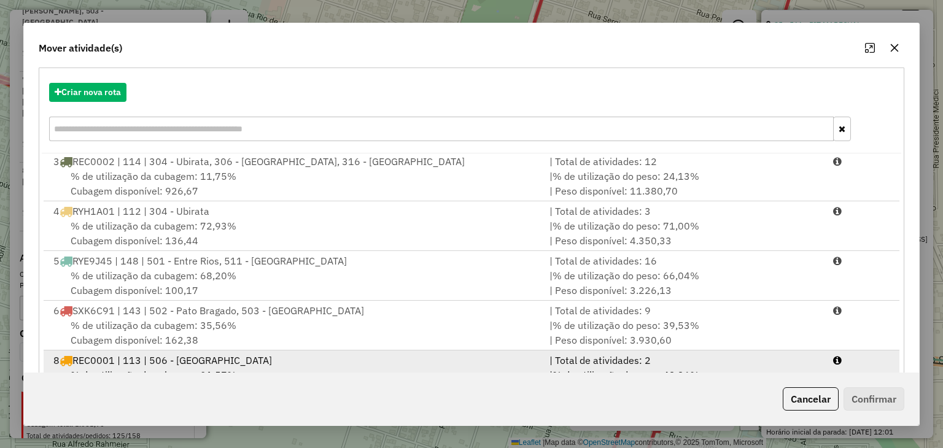
scroll to position [176, 0]
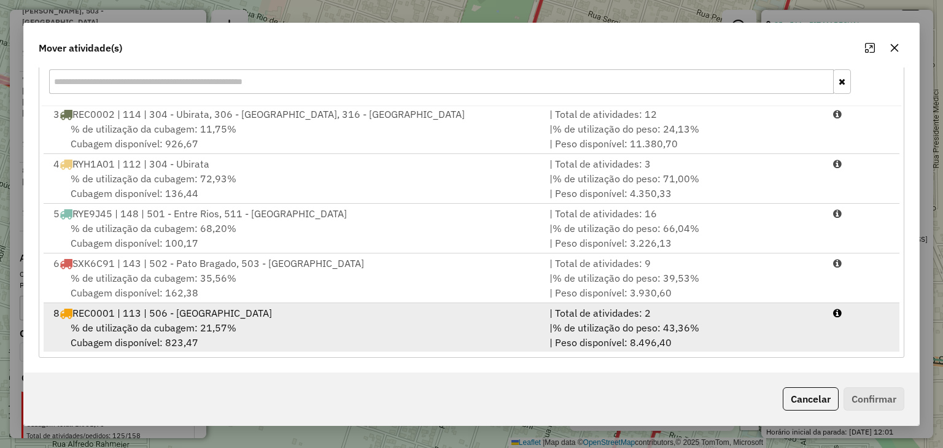
click at [810, 312] on div "| Total de atividades: 2" at bounding box center [684, 313] width 284 height 15
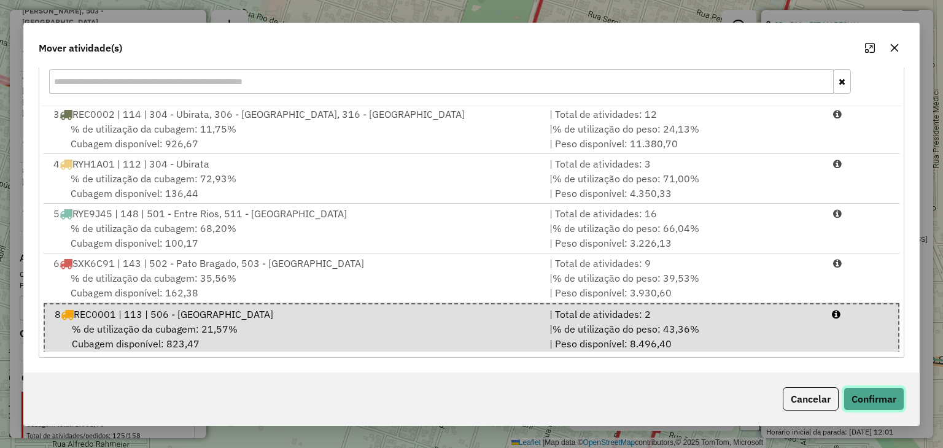
click at [880, 400] on button "Confirmar" at bounding box center [873, 398] width 61 height 23
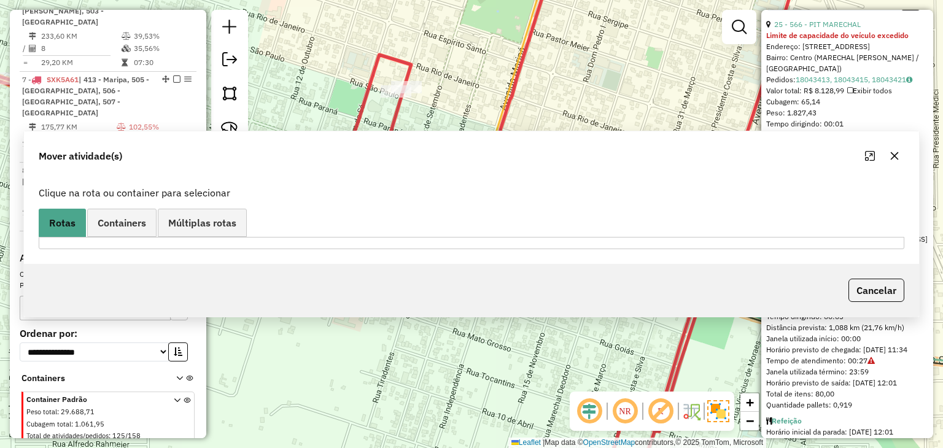
scroll to position [0, 0]
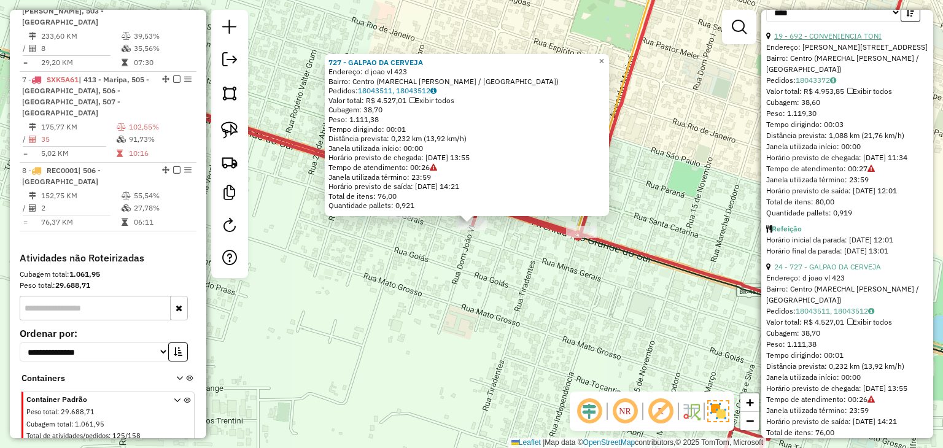
click at [860, 41] on link "19 - 692 - CONVENIENCIA TONI" at bounding box center [827, 35] width 107 height 9
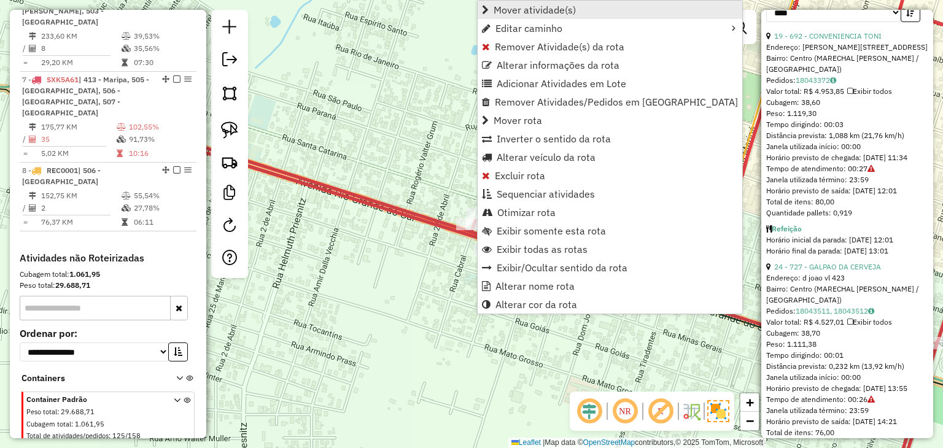
click at [520, 14] on span "Mover atividade(s)" at bounding box center [534, 10] width 82 height 10
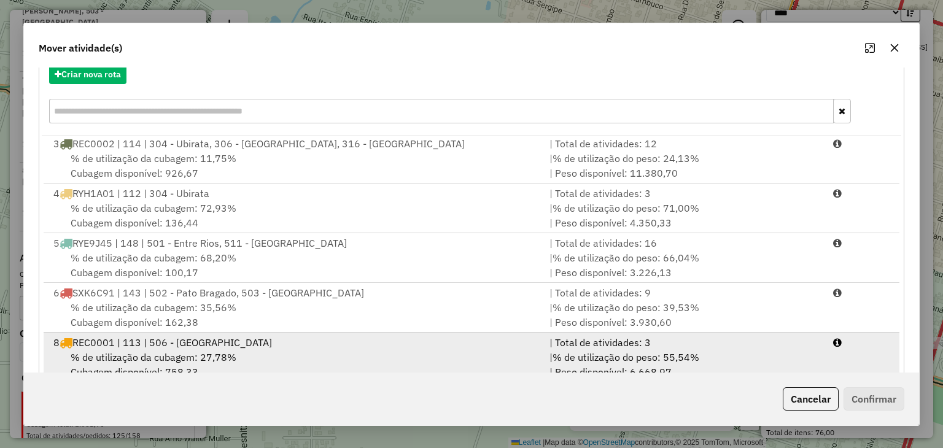
scroll to position [176, 0]
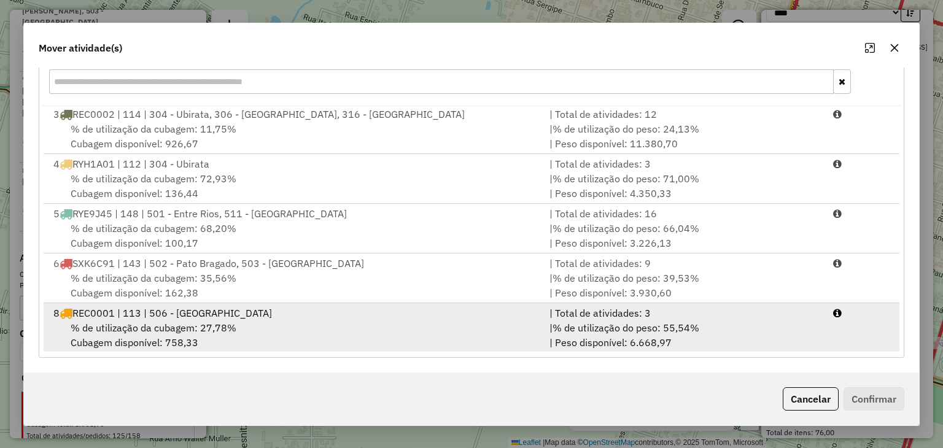
click at [731, 333] on div "| % de utilização do peso: 55,54% | Peso disponível: 6.668,97" at bounding box center [684, 334] width 284 height 29
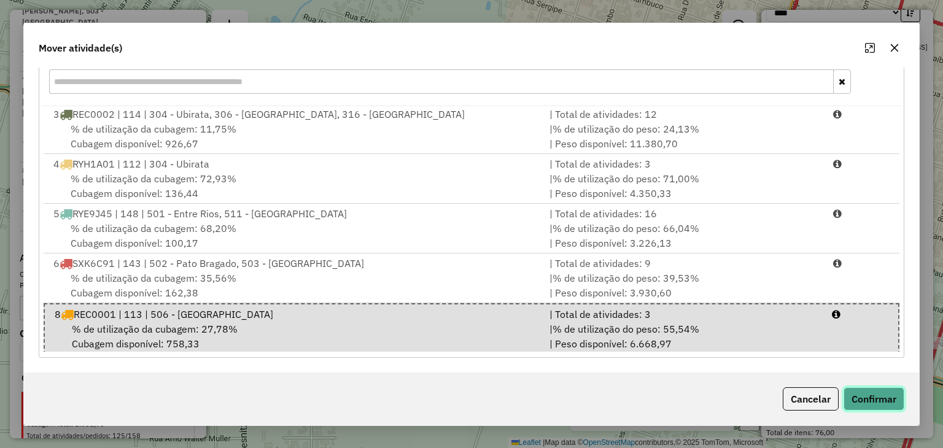
click at [865, 398] on button "Confirmar" at bounding box center [873, 398] width 61 height 23
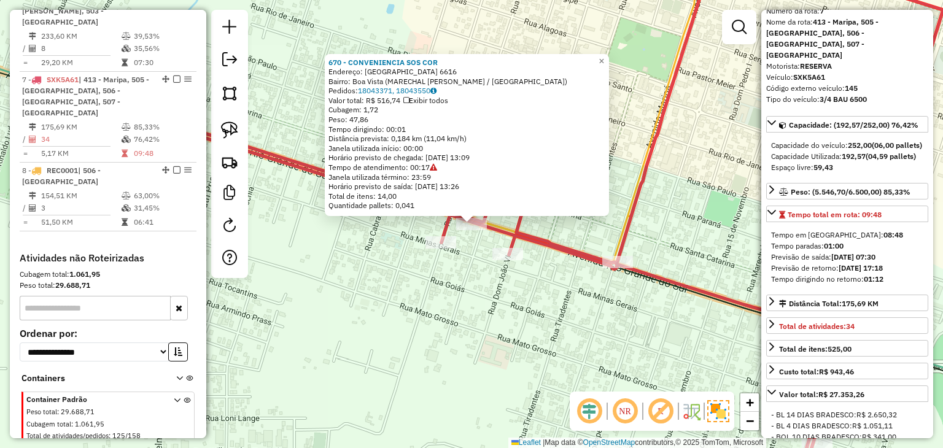
scroll to position [0, 0]
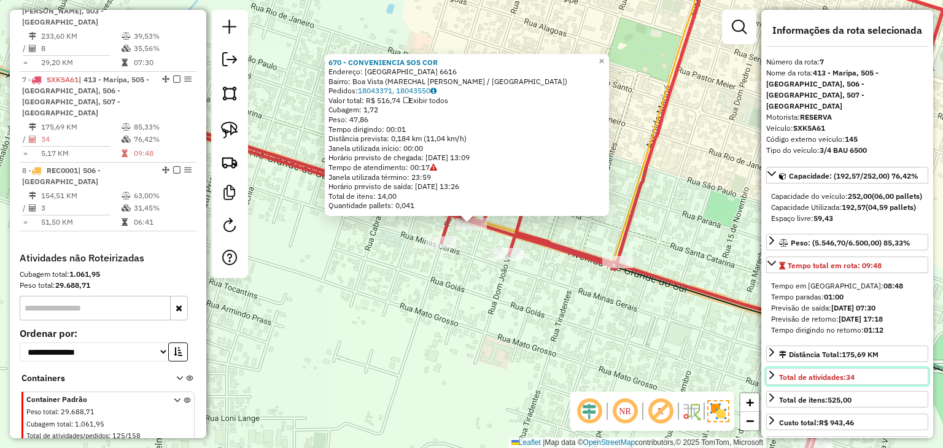
click at [771, 379] on icon at bounding box center [771, 375] width 5 height 9
click at [771, 380] on icon at bounding box center [772, 375] width 10 height 10
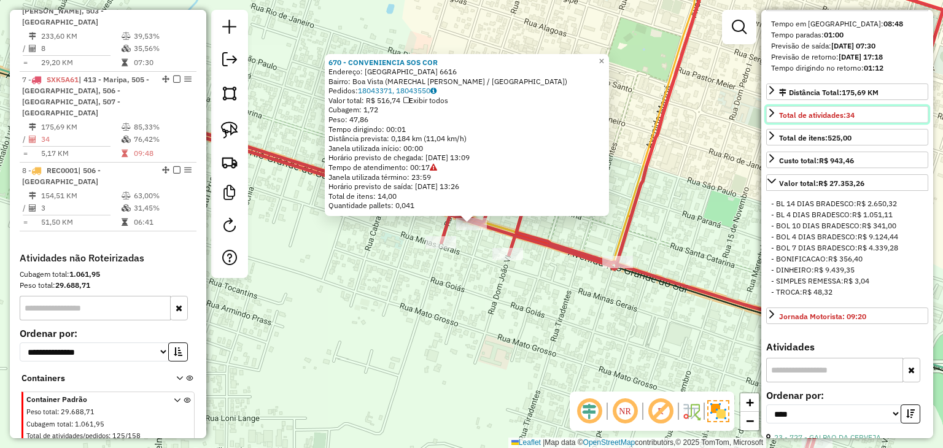
scroll to position [368, 0]
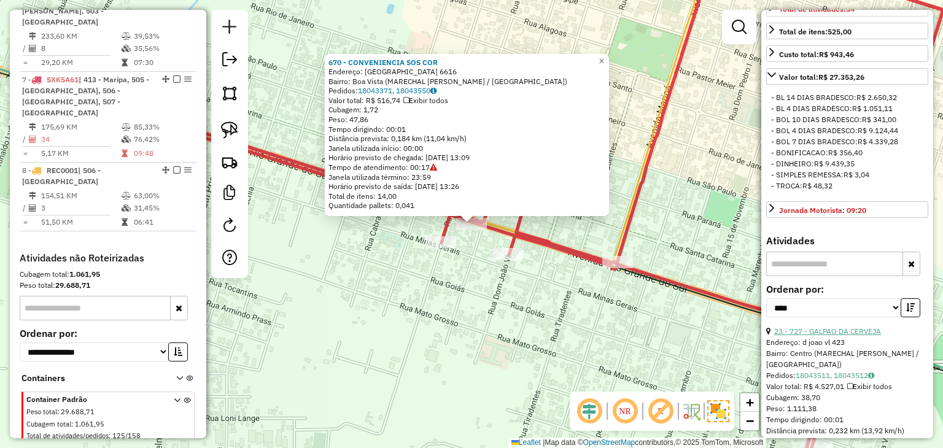
click at [852, 336] on link "23 - 727 - GALPAO DA CERVEJA" at bounding box center [827, 331] width 107 height 9
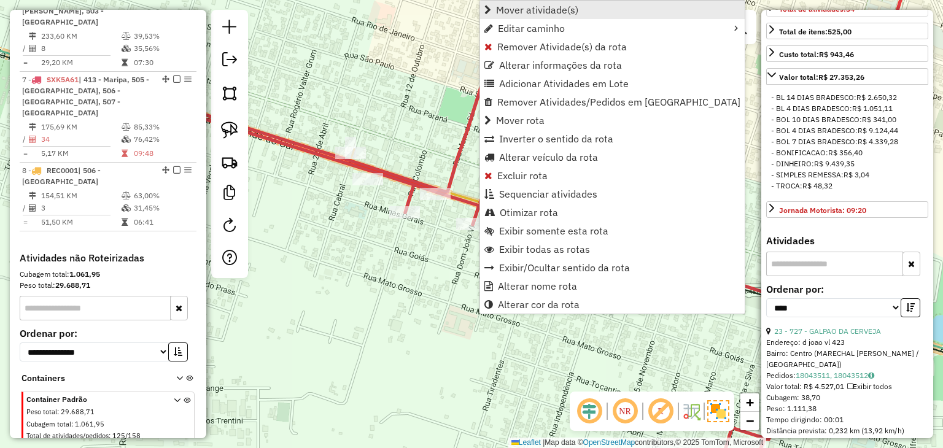
click at [541, 10] on span "Mover atividade(s)" at bounding box center [537, 10] width 82 height 10
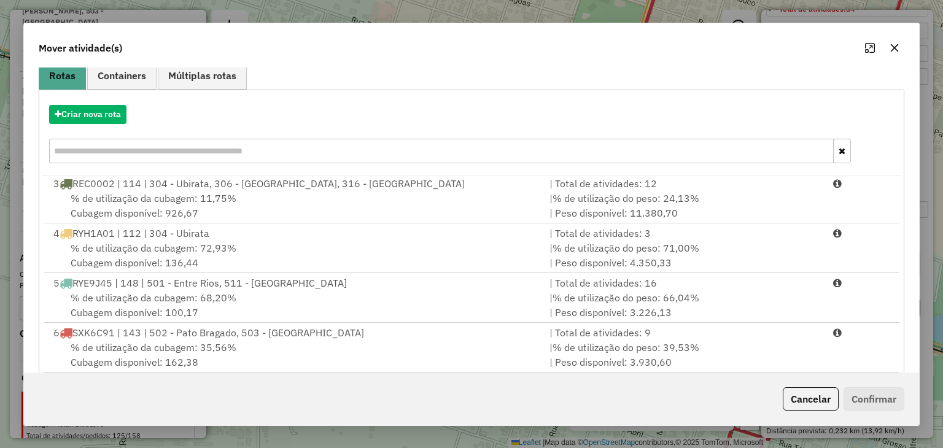
scroll to position [176, 0]
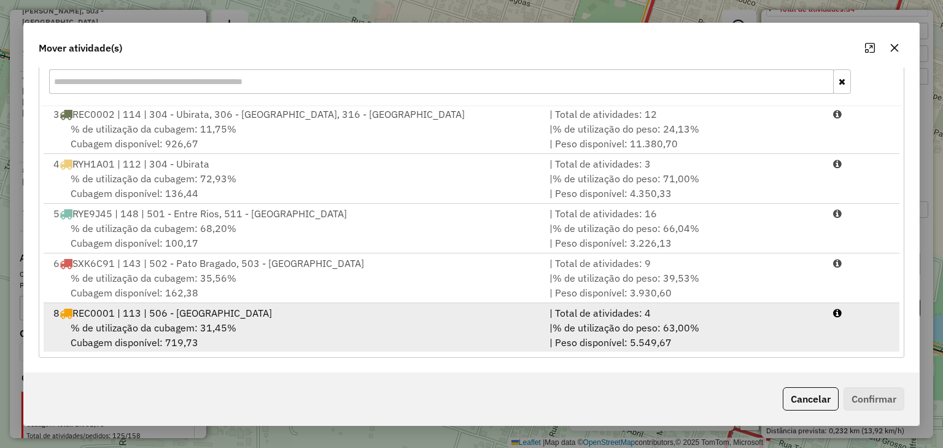
click at [775, 336] on div "| % de utilização do peso: 63,00% | Peso disponível: 5.549,67" at bounding box center [684, 334] width 284 height 29
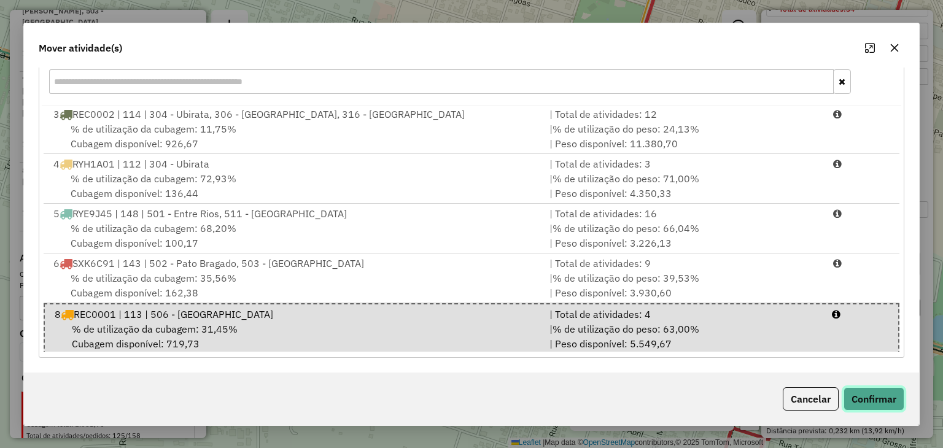
click at [870, 398] on button "Confirmar" at bounding box center [873, 398] width 61 height 23
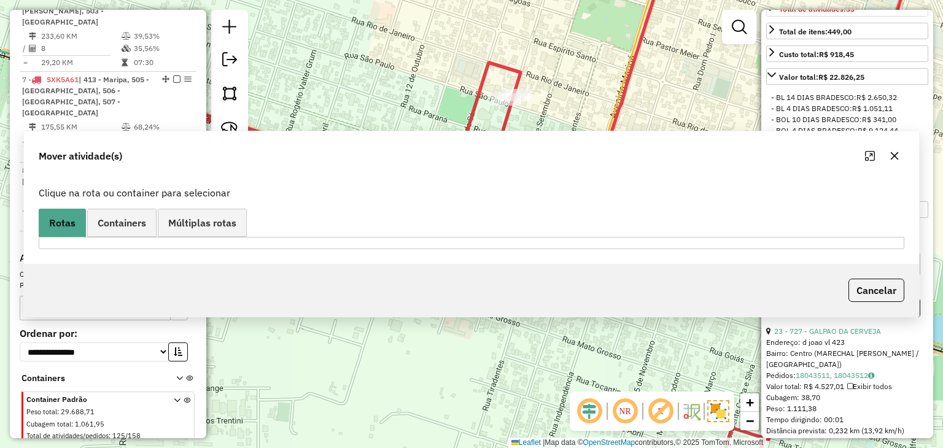
scroll to position [0, 0]
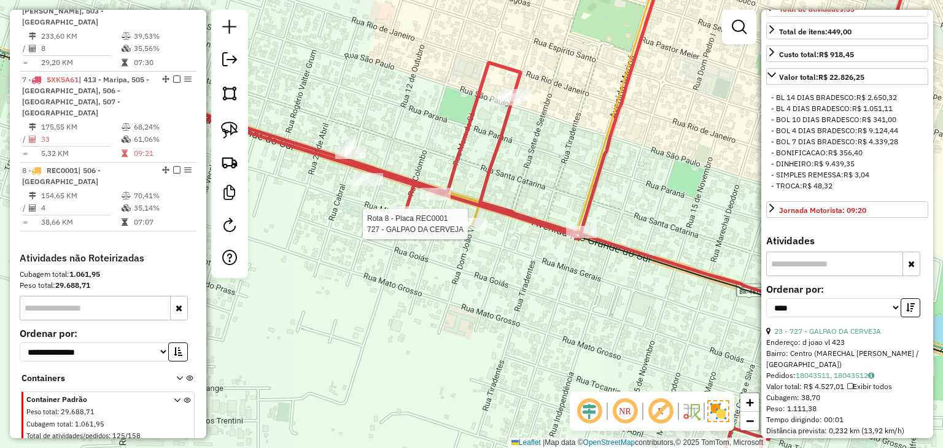
click at [474, 230] on div at bounding box center [471, 224] width 31 height 12
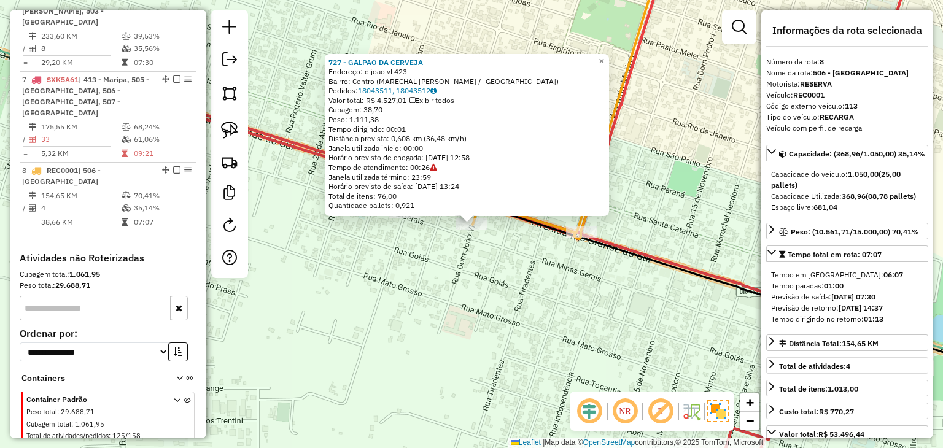
click at [489, 271] on div "727 - GALPAO DA CERVEJA Endereço: d joao vl 423 Bairro: Centro (MARECHAL CANDID…" at bounding box center [471, 224] width 943 height 448
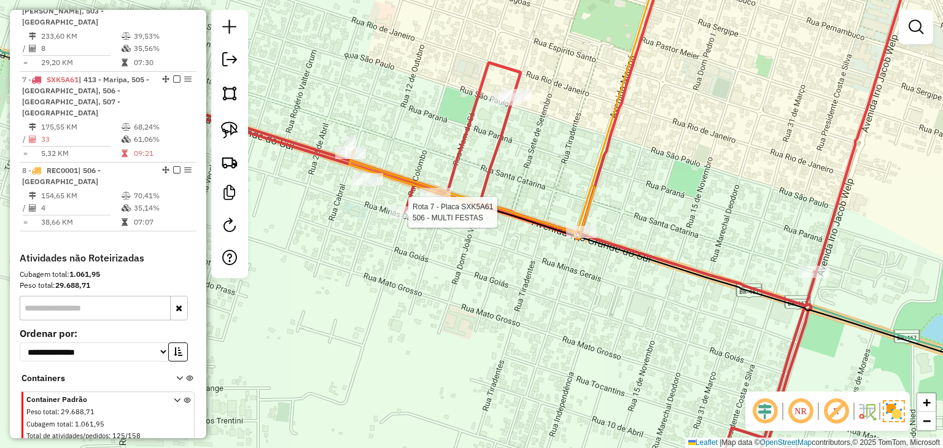
select select "*********"
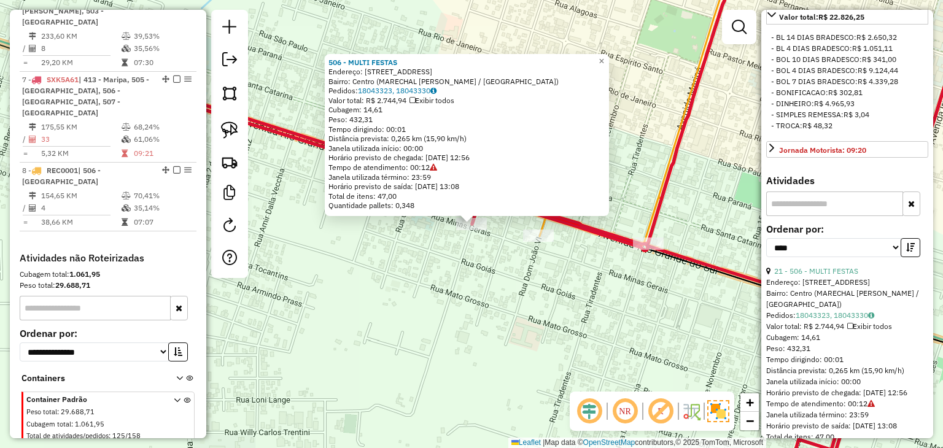
scroll to position [430, 0]
click at [839, 274] on link "21 - 506 - MULTI FESTAS" at bounding box center [816, 269] width 84 height 9
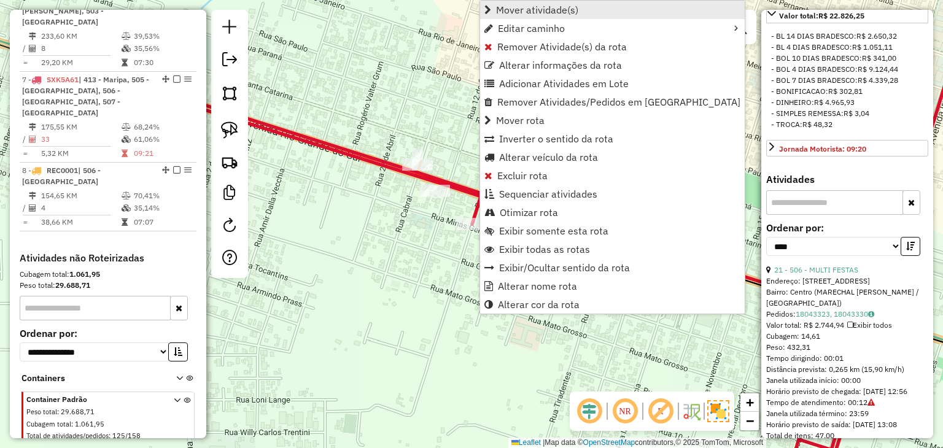
click at [525, 9] on span "Mover atividade(s)" at bounding box center [537, 10] width 82 height 10
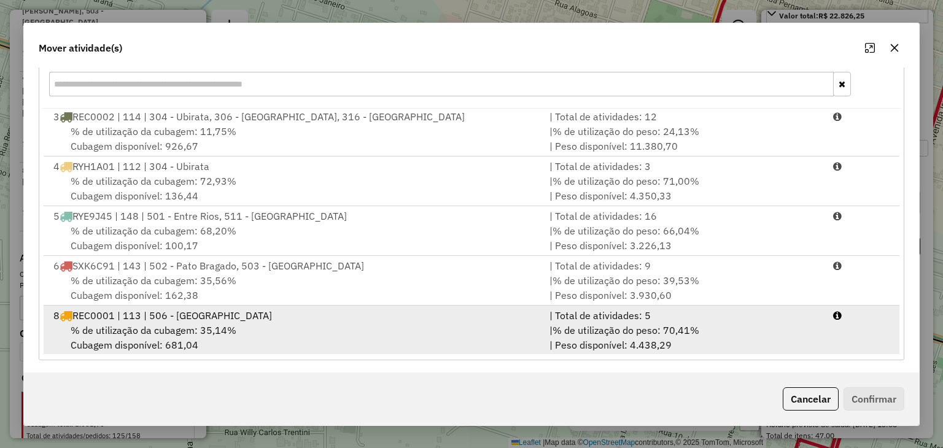
scroll to position [176, 0]
click at [818, 344] on div "| % de utilização do peso: 70,41% | Peso disponível: 4.438,29" at bounding box center [684, 334] width 284 height 29
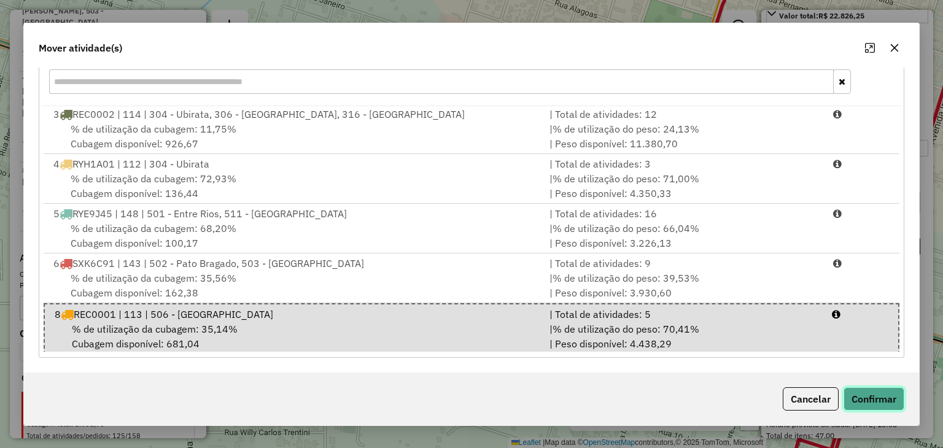
click at [872, 405] on button "Confirmar" at bounding box center [873, 398] width 61 height 23
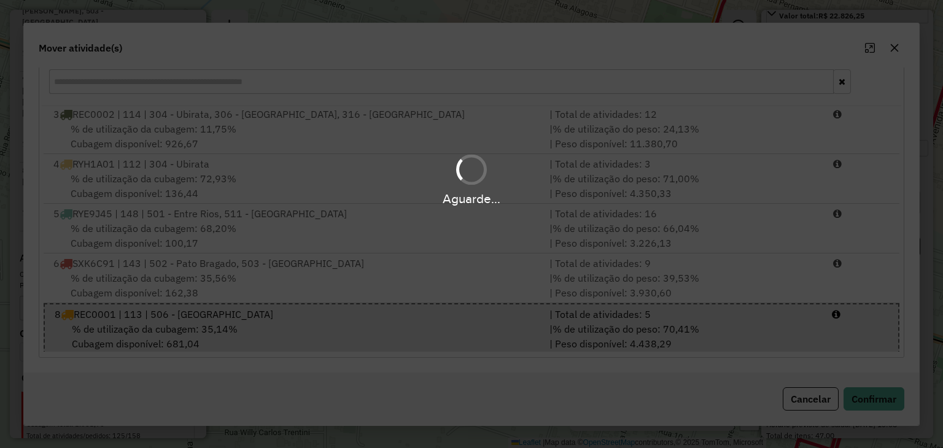
scroll to position [0, 0]
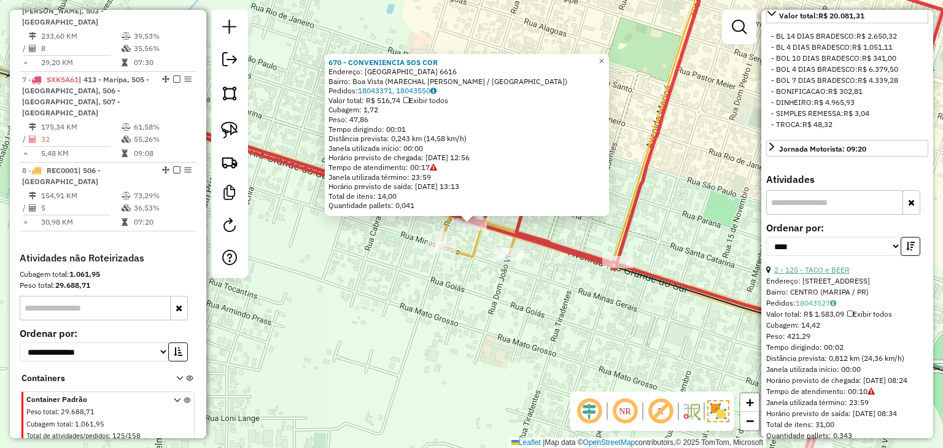
click at [810, 274] on link "2 - 125 - TACO e BEER" at bounding box center [811, 269] width 75 height 9
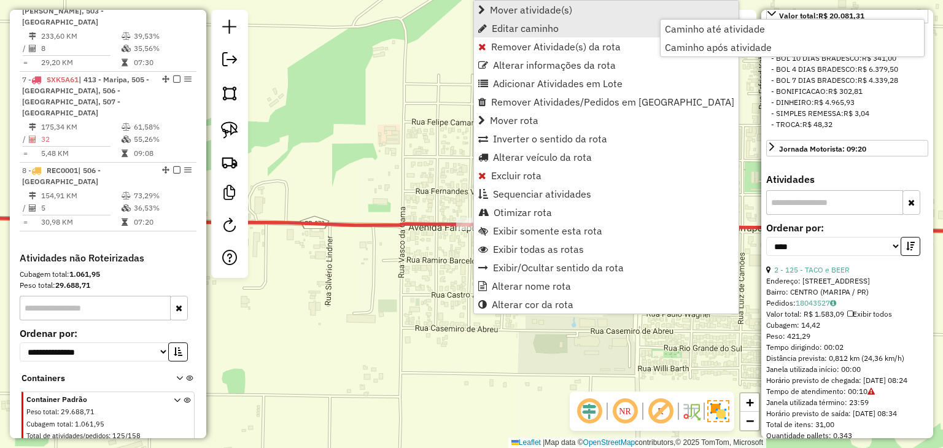
click at [506, 18] on link "Mover atividade(s)" at bounding box center [606, 10] width 265 height 18
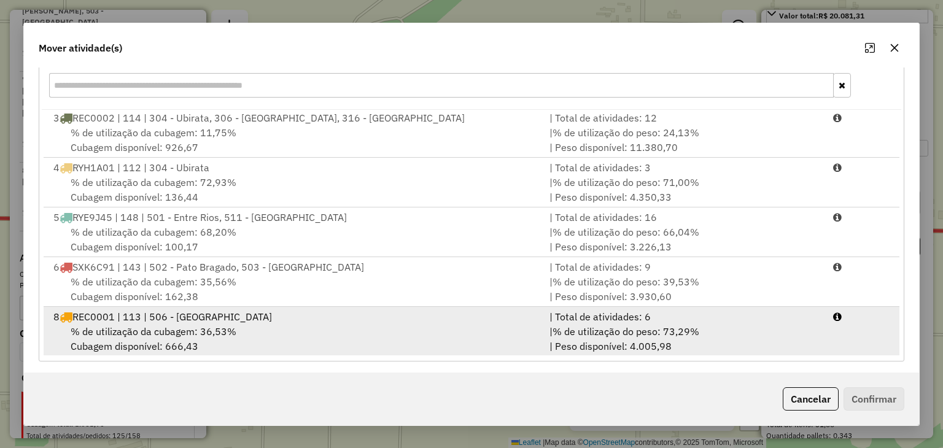
scroll to position [176, 0]
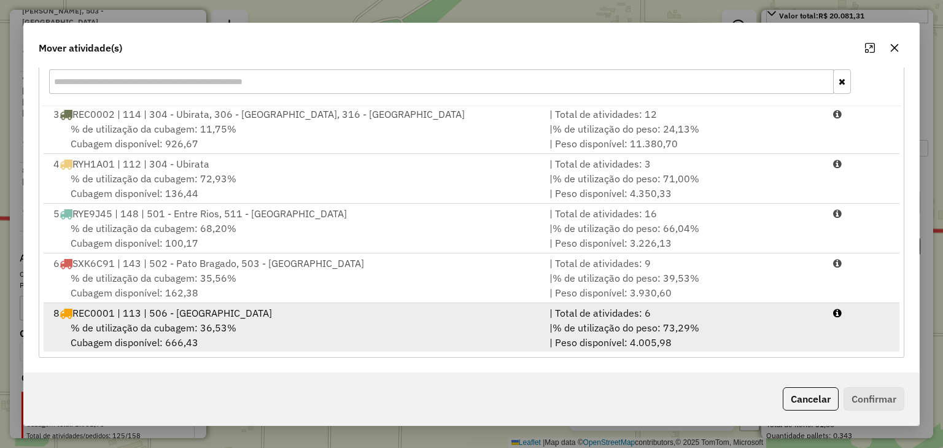
click at [651, 335] on div "| % de utilização do peso: 73,29% | Peso disponível: 4.005,98" at bounding box center [684, 334] width 284 height 29
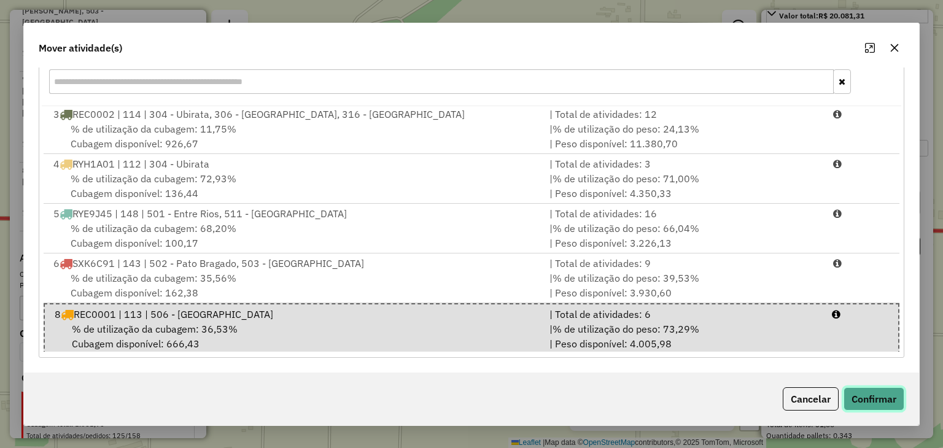
click at [853, 395] on button "Confirmar" at bounding box center [873, 398] width 61 height 23
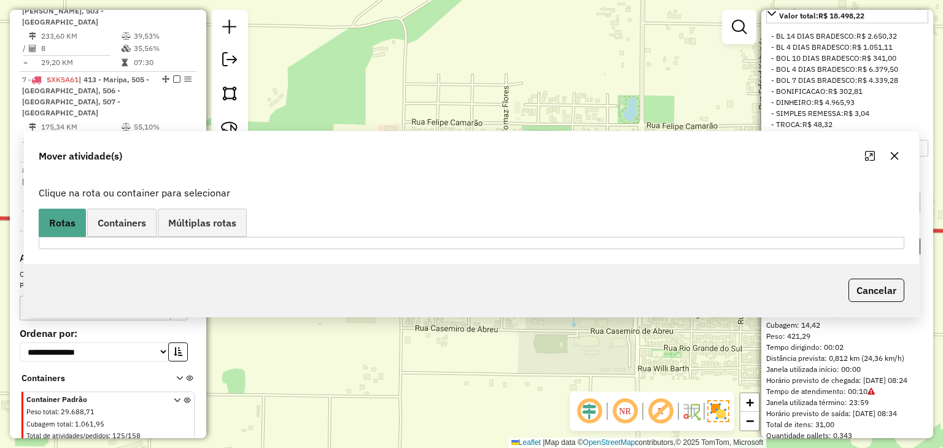
scroll to position [0, 0]
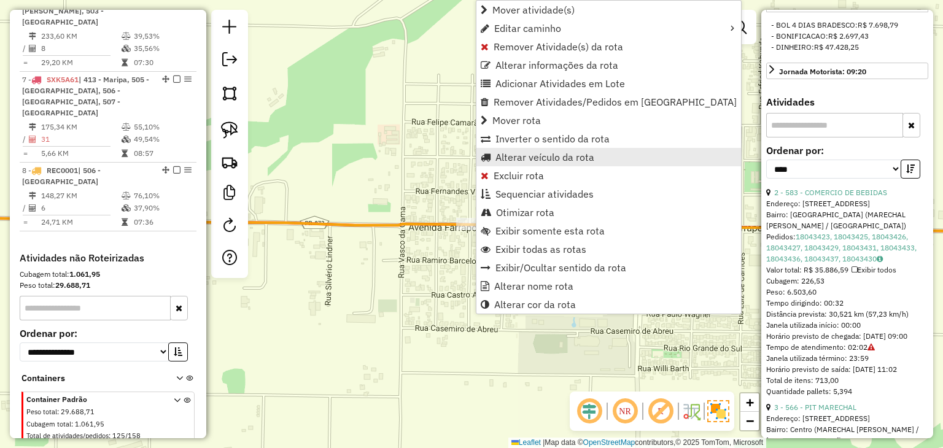
click at [534, 158] on span "Alterar veículo da rota" at bounding box center [544, 157] width 99 height 10
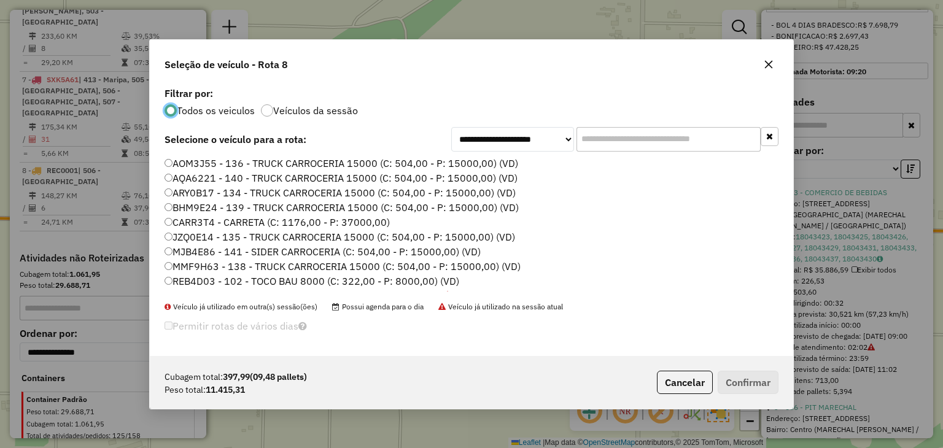
scroll to position [6, 4]
click at [641, 149] on input "text" at bounding box center [668, 139] width 184 height 25
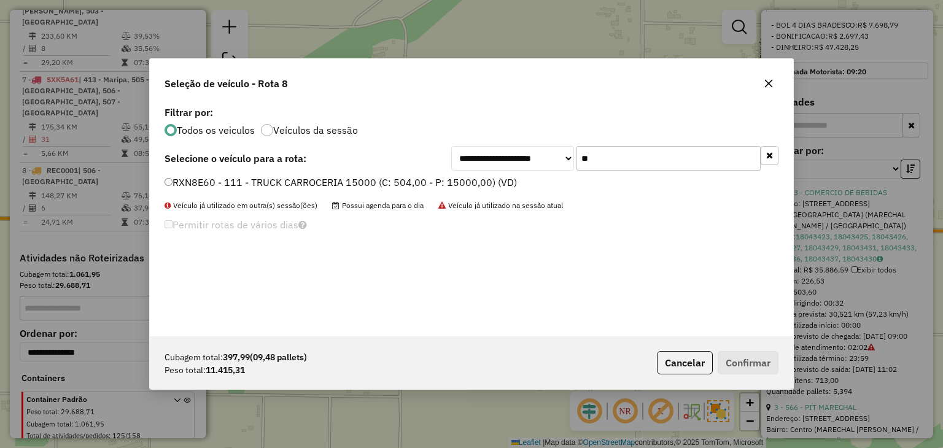
type input "**"
click at [404, 184] on label "RXN8E60 - 111 - TRUCK CARROCERIA 15000 (C: 504,00 - P: 15000,00) (VD)" at bounding box center [340, 182] width 352 height 15
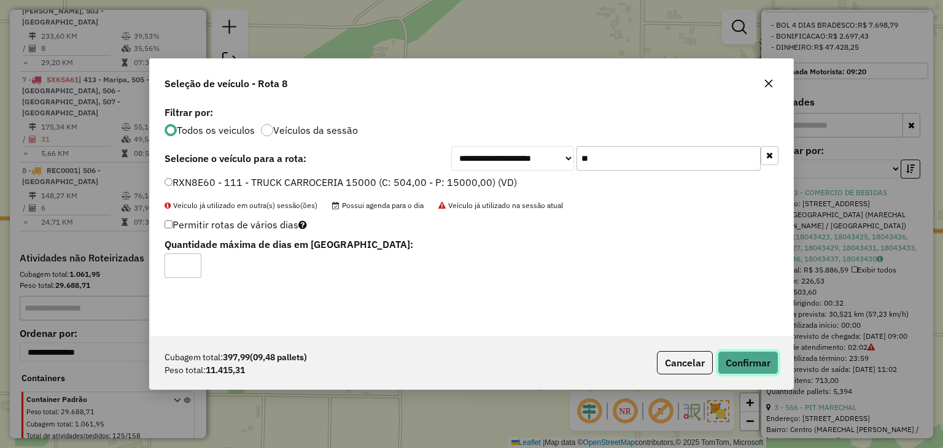
click at [734, 352] on button "Confirmar" at bounding box center [747, 362] width 61 height 23
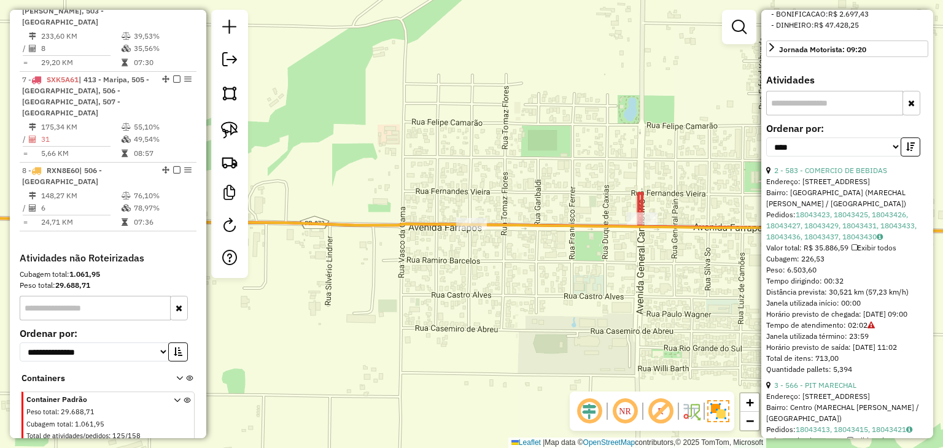
scroll to position [408, 0]
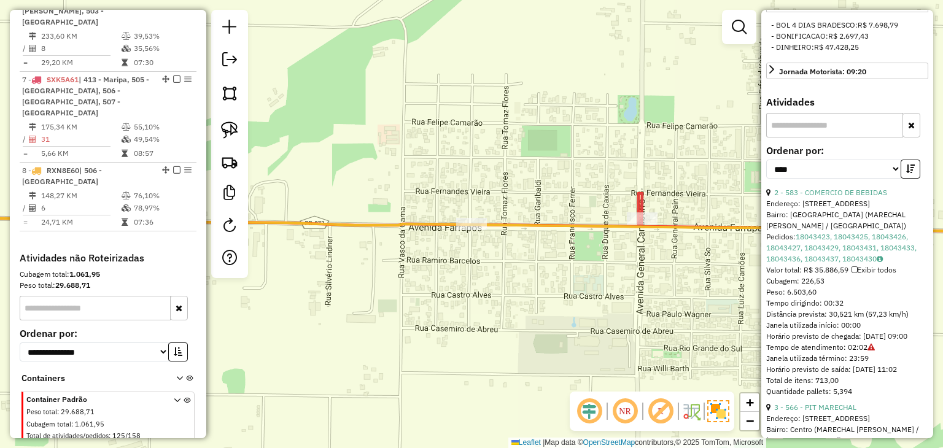
click at [643, 228] on icon at bounding box center [753, 230] width 565 height 11
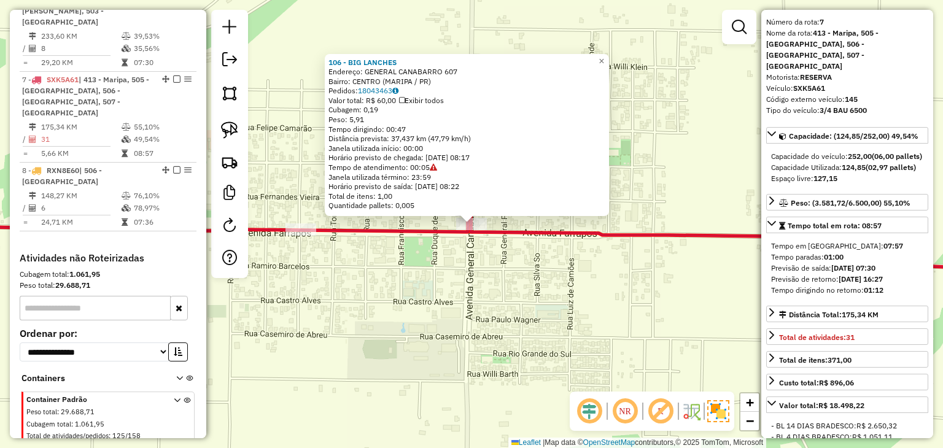
scroll to position [0, 0]
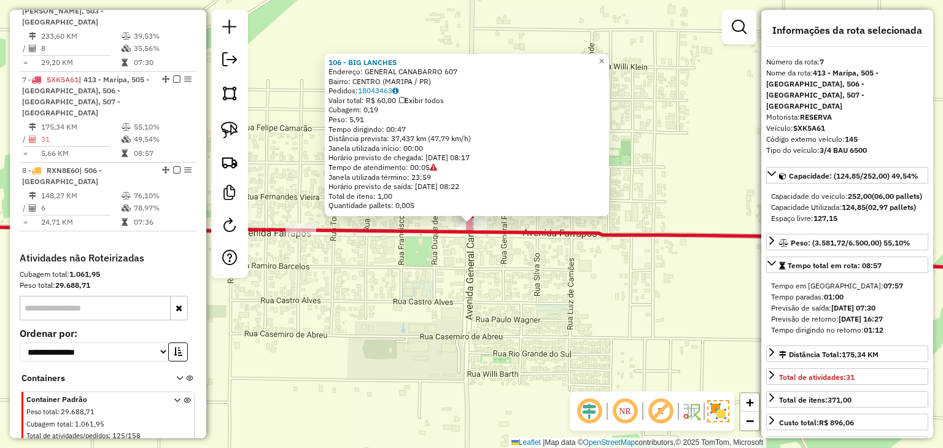
click at [538, 287] on div "106 - BIG LANCHES Endereço: GENERAL CANABARRO 607 Bairro: CENTRO (MARIPA / PR) …" at bounding box center [471, 224] width 943 height 448
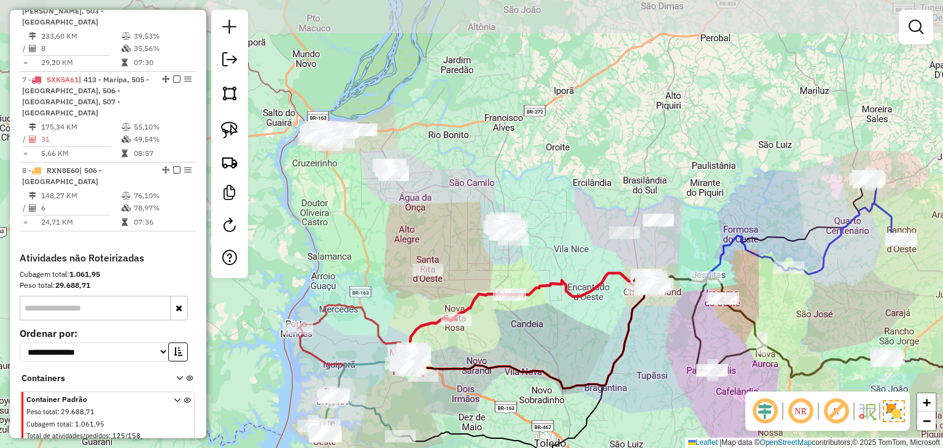
click at [596, 239] on div "Janela de atendimento Grade de atendimento Capacidade Transportadoras Veículos …" at bounding box center [471, 224] width 943 height 448
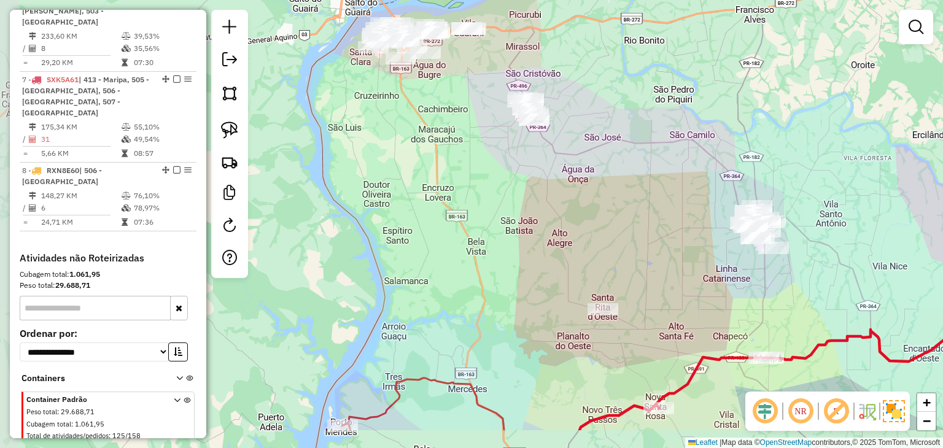
drag, startPoint x: 457, startPoint y: 214, endPoint x: 484, endPoint y: 188, distance: 37.3
click at [484, 188] on div "Janela de atendimento Grade de atendimento Capacidade Transportadoras Veículos …" at bounding box center [471, 224] width 943 height 448
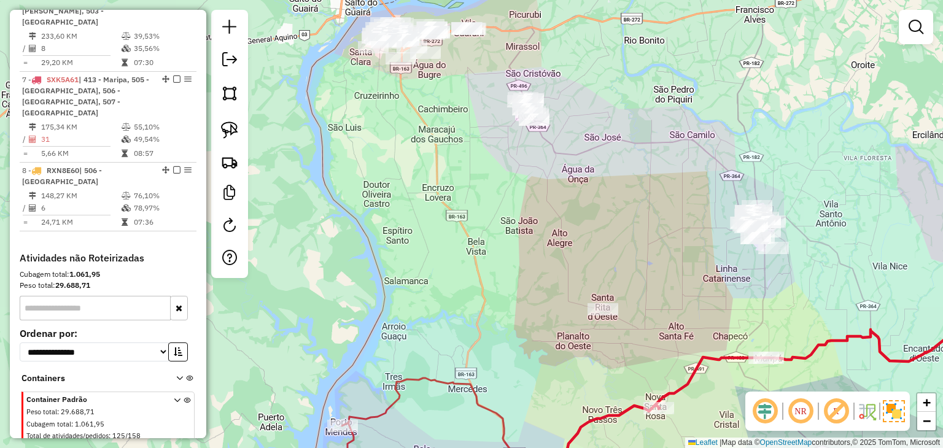
click at [485, 192] on div "Janela de atendimento Grade de atendimento Capacidade Transportadoras Veículos …" at bounding box center [471, 224] width 943 height 448
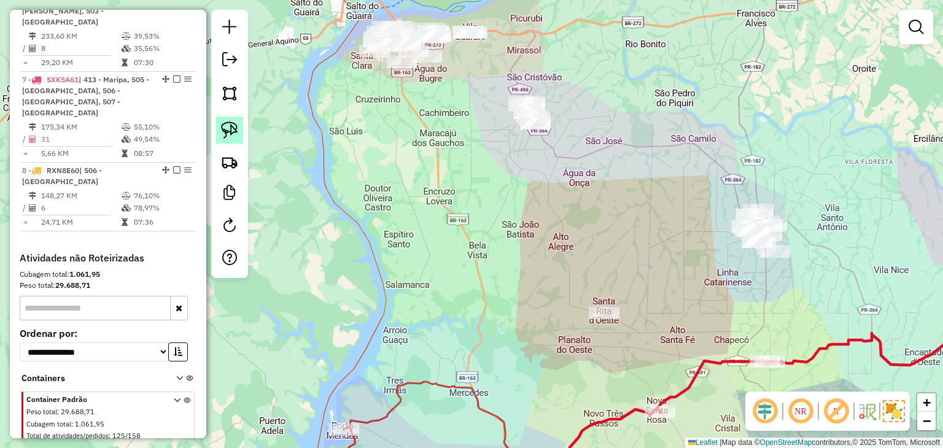
click at [226, 123] on img at bounding box center [229, 130] width 17 height 17
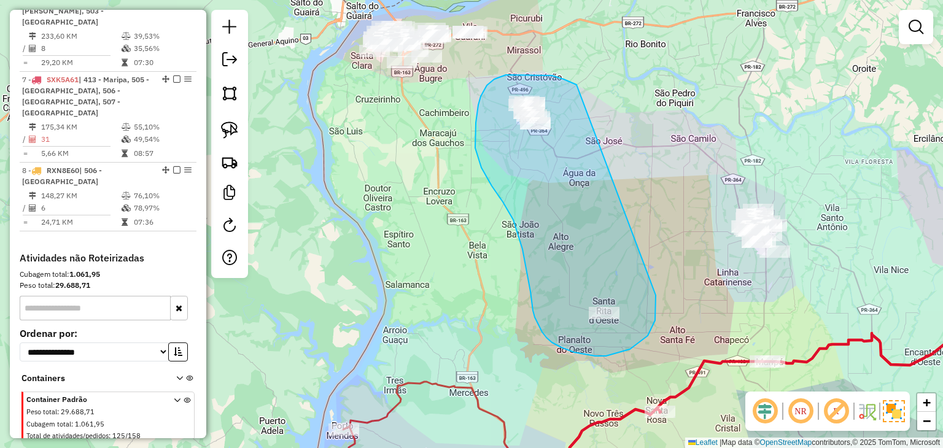
drag, startPoint x: 572, startPoint y: 83, endPoint x: 656, endPoint y: 295, distance: 228.2
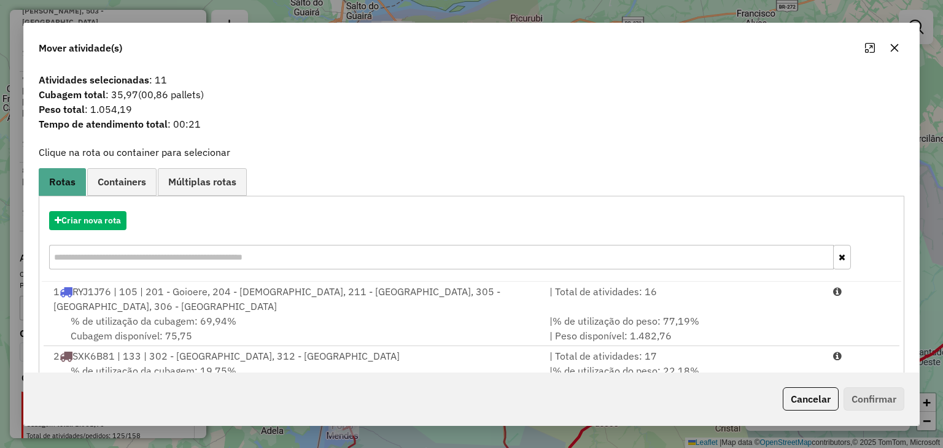
click at [884, 52] on div at bounding box center [882, 48] width 44 height 20
click at [889, 50] on icon "button" at bounding box center [894, 48] width 10 height 10
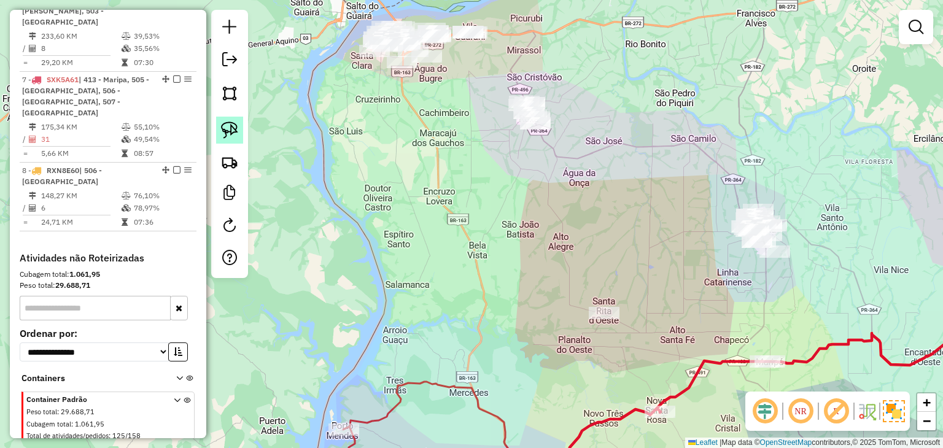
click at [233, 122] on img at bounding box center [229, 130] width 17 height 17
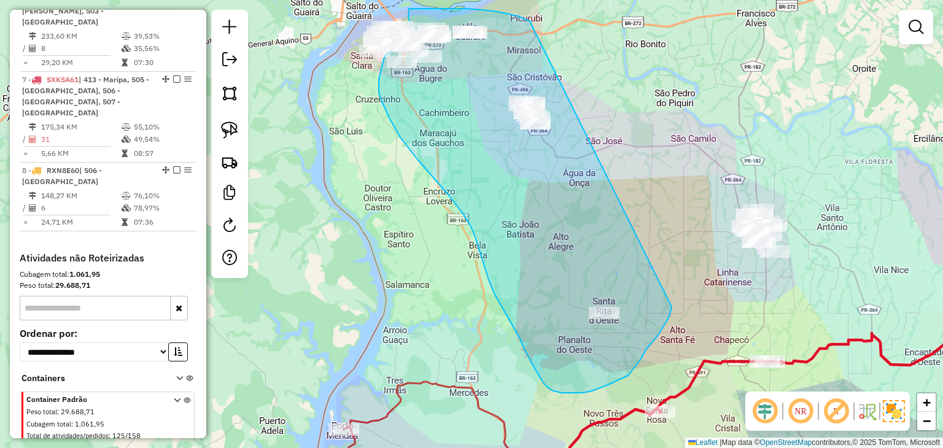
drag, startPoint x: 524, startPoint y: 19, endPoint x: 671, endPoint y: 307, distance: 323.6
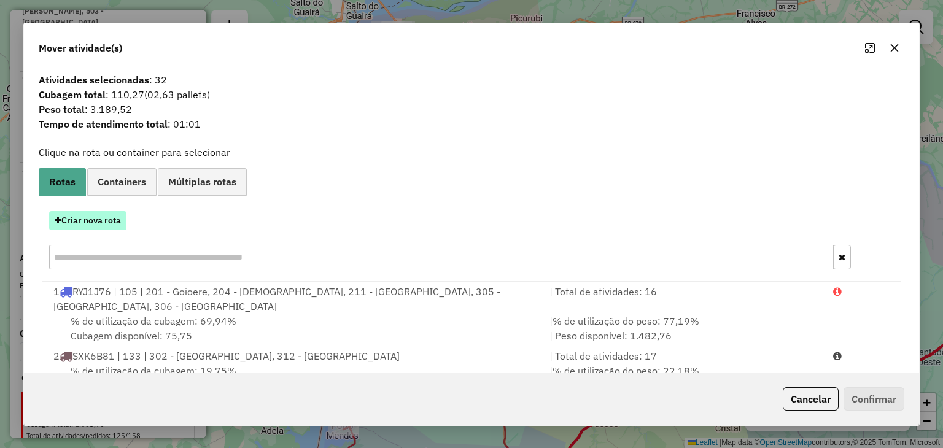
click at [93, 218] on button "Criar nova rota" at bounding box center [87, 220] width 77 height 19
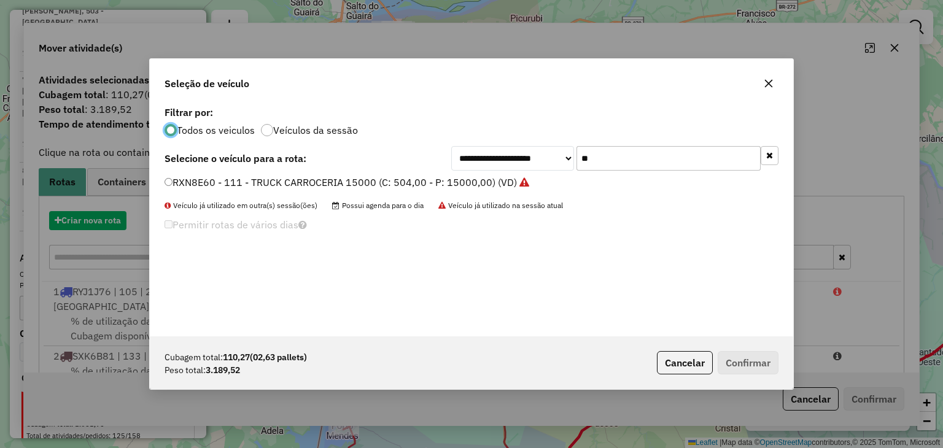
scroll to position [6, 4]
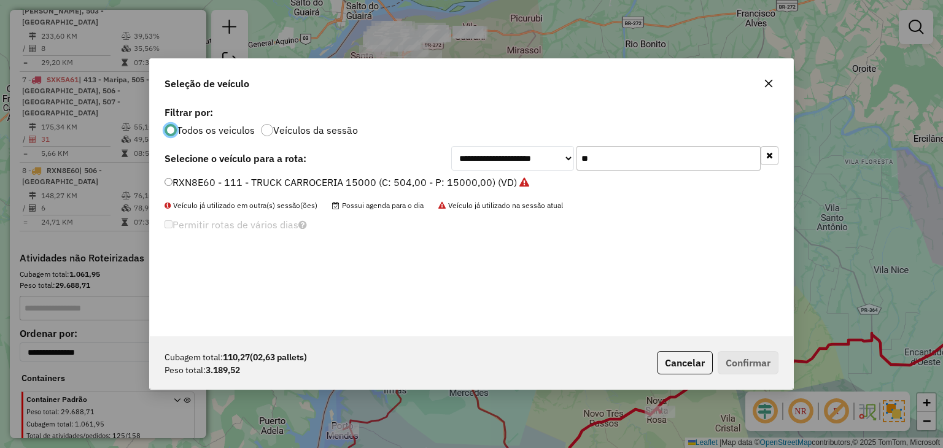
click at [768, 153] on icon "button" at bounding box center [769, 155] width 7 height 9
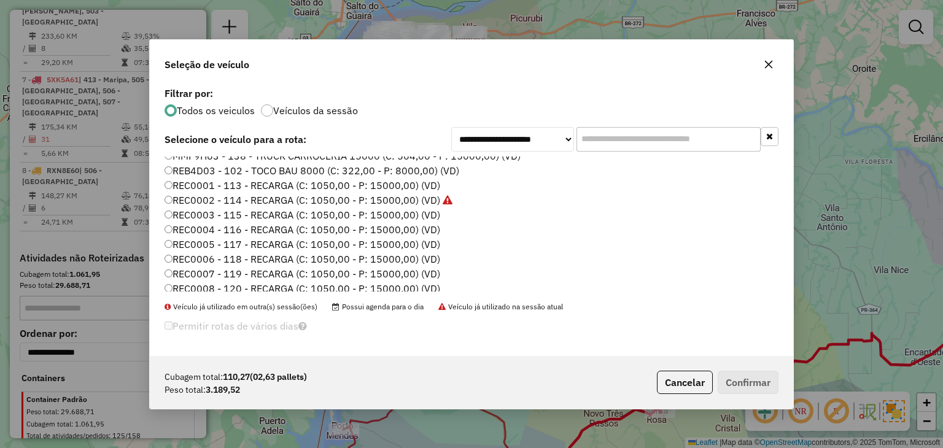
scroll to position [123, 0]
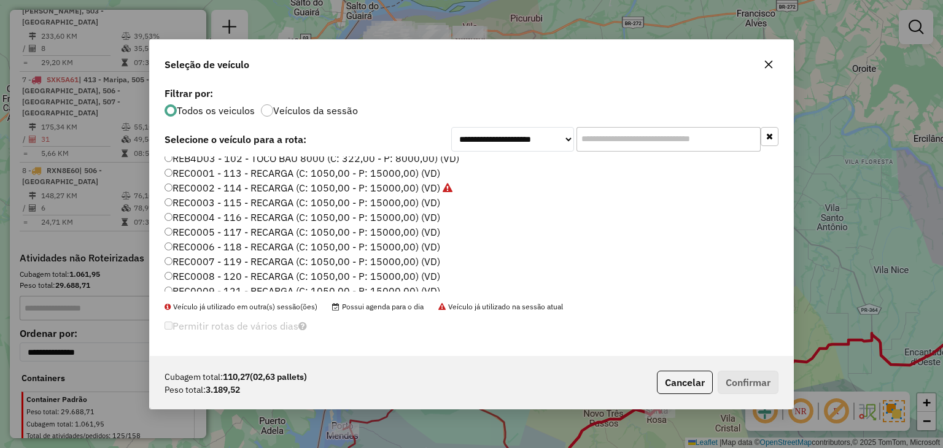
click at [420, 172] on label "REC0001 - 113 - RECARGA (C: 1050,00 - P: 15000,00) (VD)" at bounding box center [302, 173] width 276 height 15
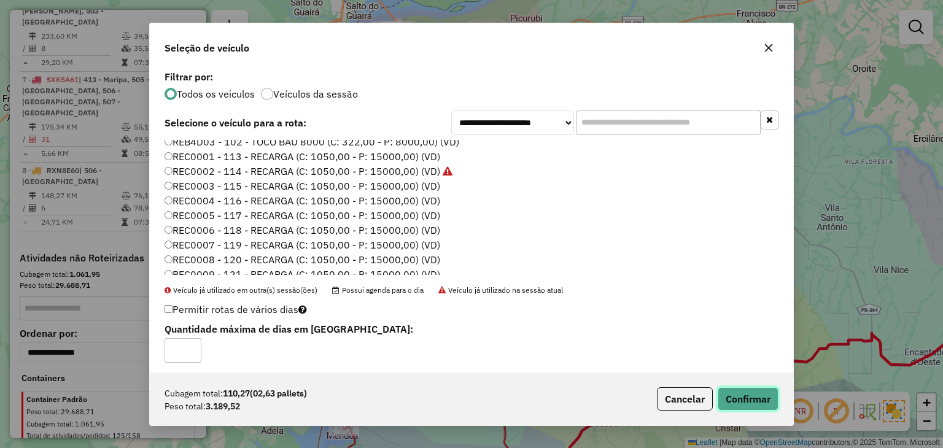
click at [751, 394] on button "Confirmar" at bounding box center [747, 398] width 61 height 23
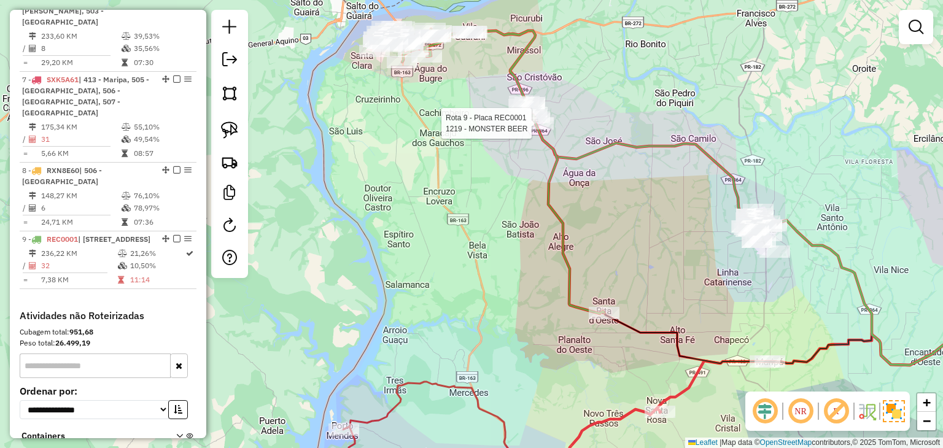
select select "*********"
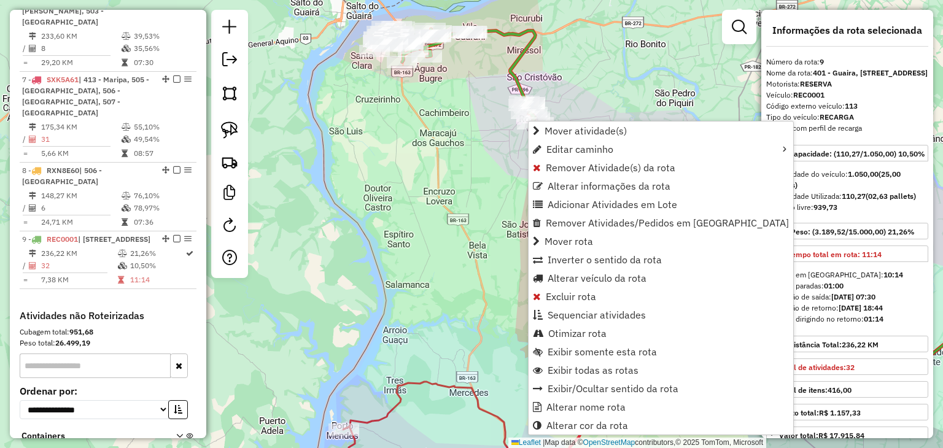
scroll to position [976, 0]
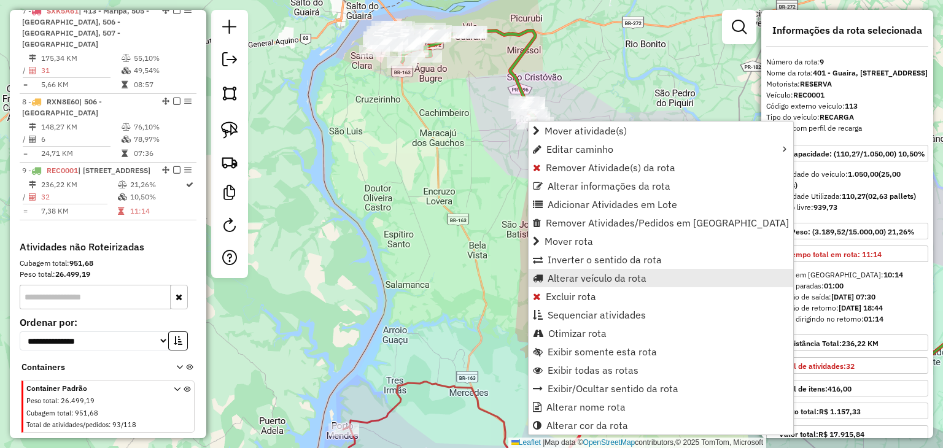
click at [576, 274] on span "Alterar veículo da rota" at bounding box center [596, 278] width 99 height 10
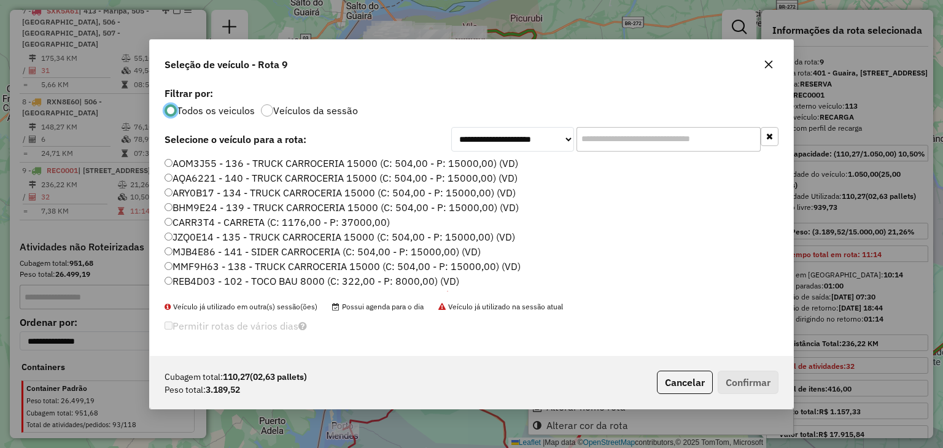
scroll to position [6, 4]
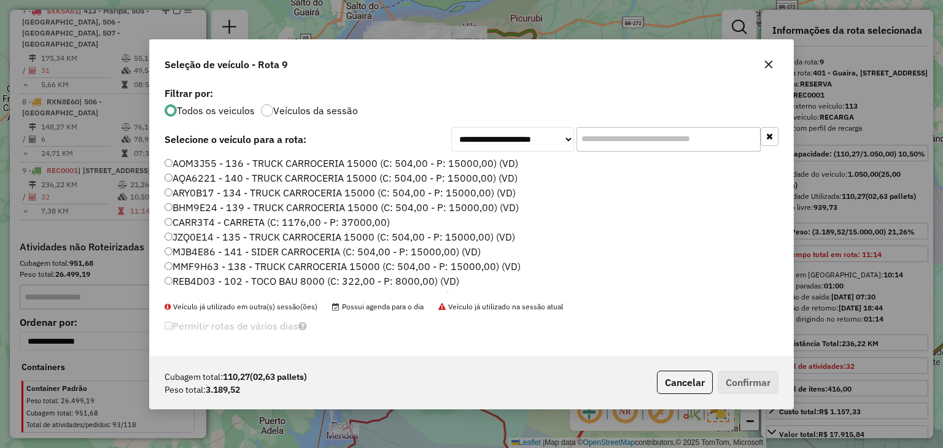
click at [604, 144] on input "text" at bounding box center [668, 139] width 184 height 25
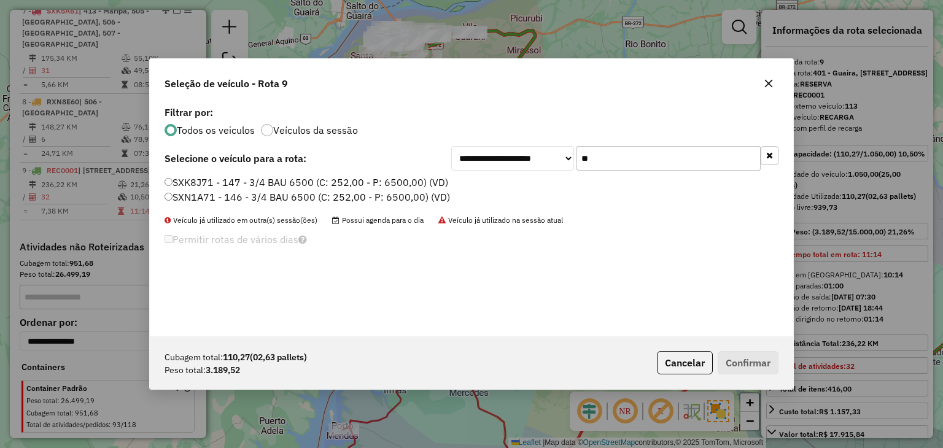
type input "**"
click at [341, 181] on label "SXK8J71 - 147 - 3/4 BAU 6500 (C: 252,00 - P: 6500,00) (VD)" at bounding box center [306, 182] width 284 height 15
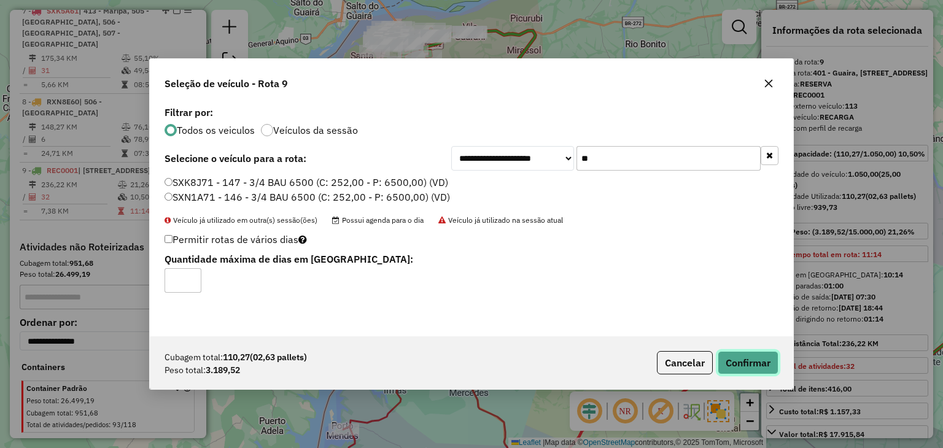
click at [756, 364] on button "Confirmar" at bounding box center [747, 362] width 61 height 23
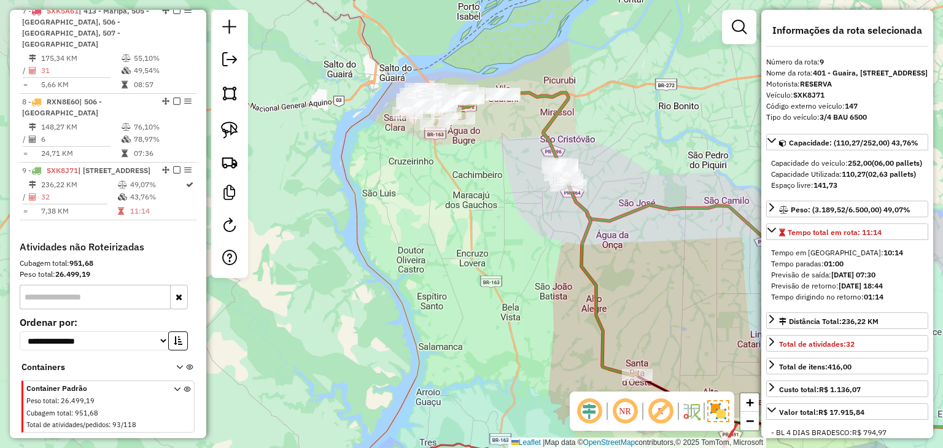
drag, startPoint x: 490, startPoint y: 259, endPoint x: 501, endPoint y: 252, distance: 12.9
click at [491, 261] on div "Janela de atendimento Grade de atendimento Capacidade Transportadoras Veículos …" at bounding box center [471, 224] width 943 height 448
click at [557, 207] on div "Janela de atendimento Grade de atendimento Capacidade Transportadoras Veículos …" at bounding box center [471, 224] width 943 height 448
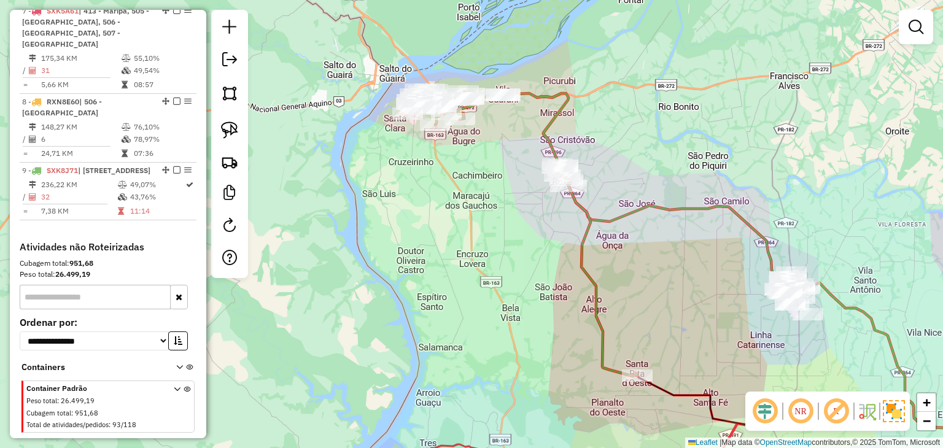
select select "*********"
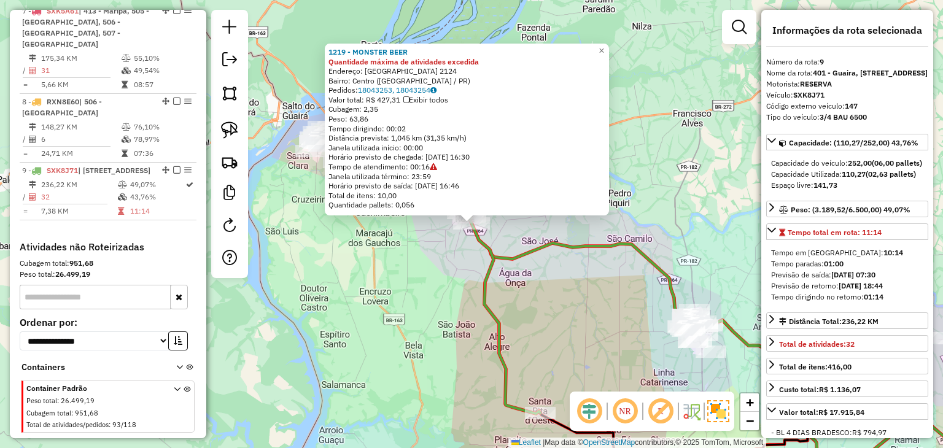
click at [395, 323] on div "1219 - MONSTER BEER Quantidade máxima de atividades excedida Endereço: castelo …" at bounding box center [471, 224] width 943 height 448
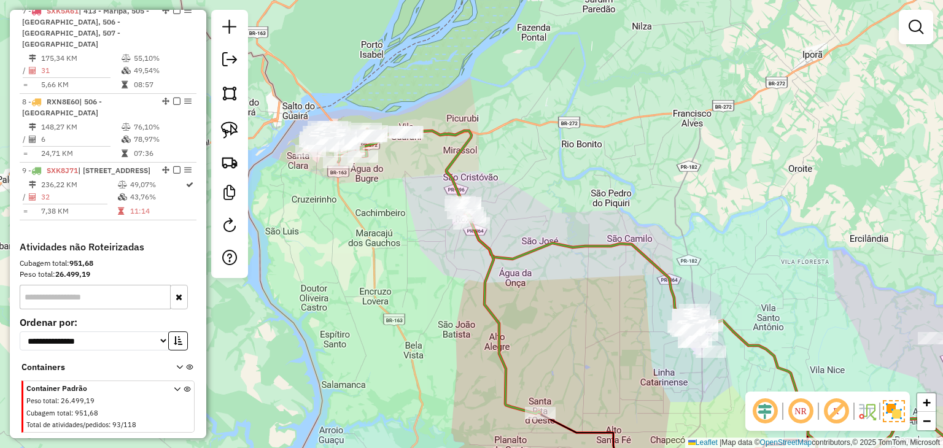
drag, startPoint x: 393, startPoint y: 259, endPoint x: 455, endPoint y: 294, distance: 71.2
click at [455, 294] on div "Janela de atendimento Grade de atendimento Capacidade Transportadoras Veículos …" at bounding box center [471, 224] width 943 height 448
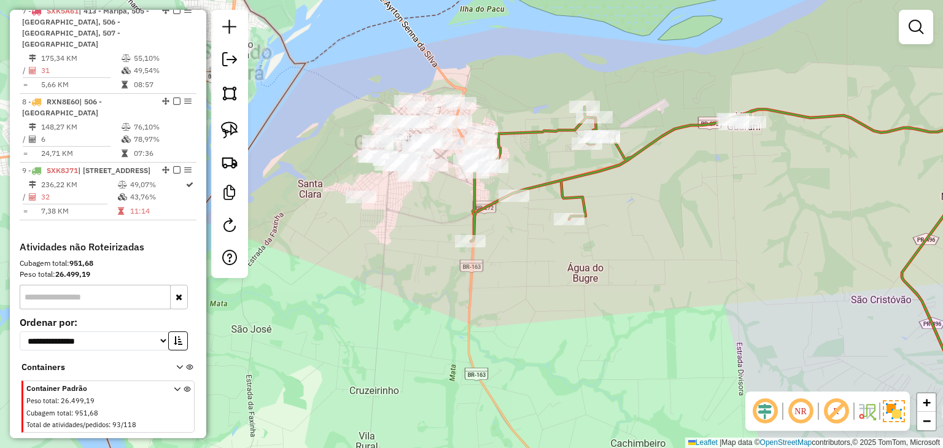
drag, startPoint x: 452, startPoint y: 199, endPoint x: 463, endPoint y: 241, distance: 42.6
click at [463, 241] on div "Janela de atendimento Grade de atendimento Capacidade Transportadoras Veículos …" at bounding box center [471, 224] width 943 height 448
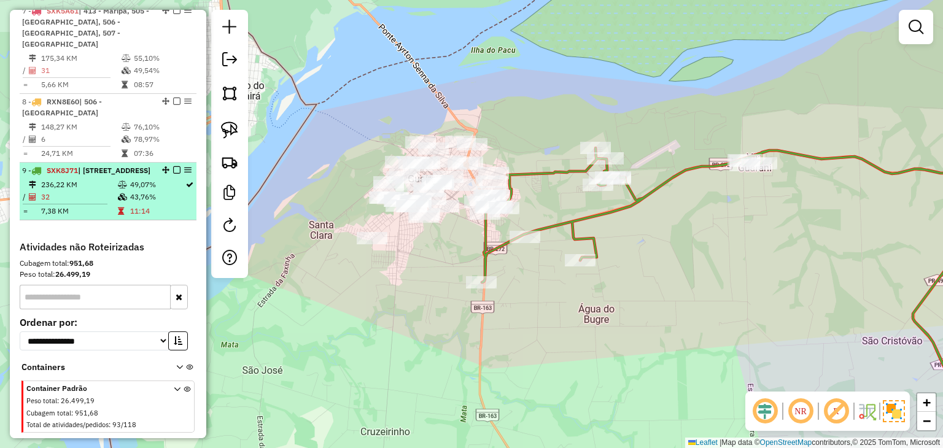
click at [174, 166] on em at bounding box center [176, 169] width 7 height 7
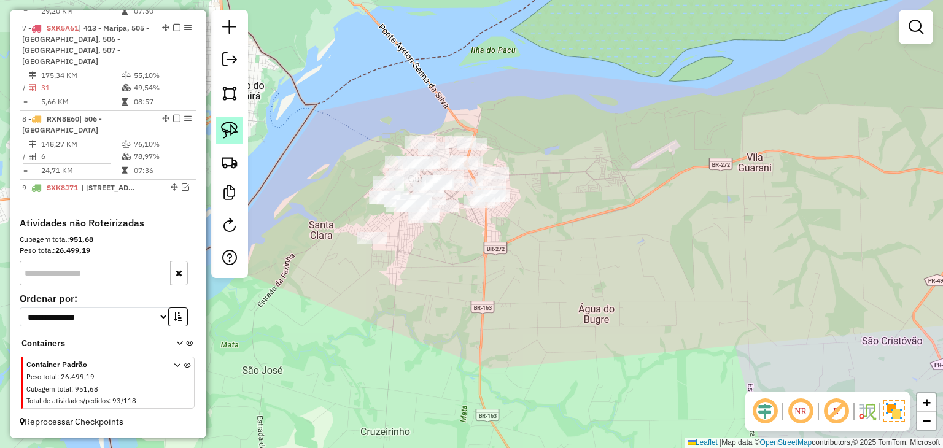
scroll to position [924, 0]
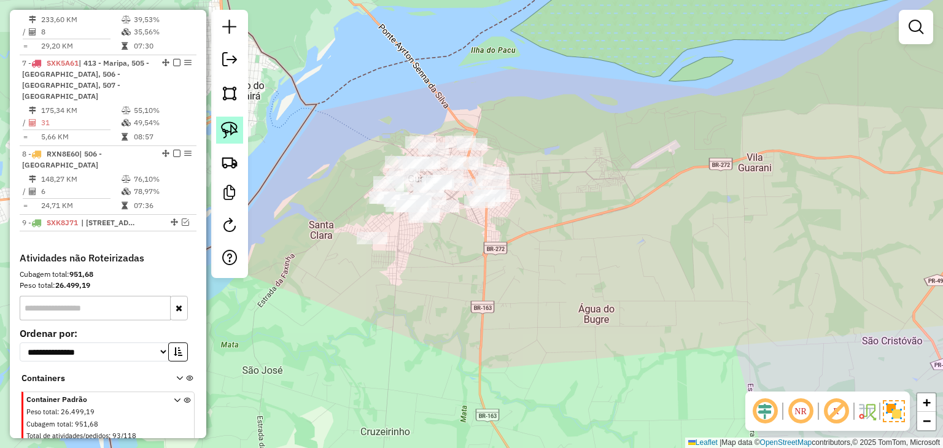
click at [241, 125] on link at bounding box center [229, 130] width 27 height 27
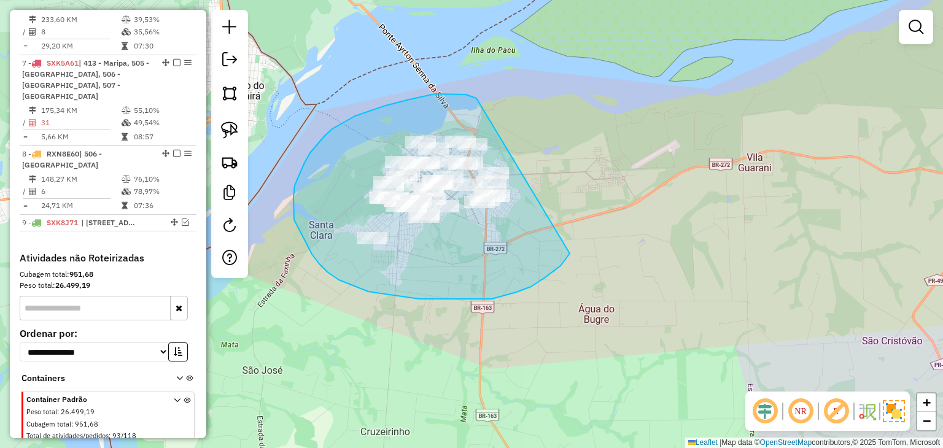
drag, startPoint x: 460, startPoint y: 94, endPoint x: 582, endPoint y: 208, distance: 167.6
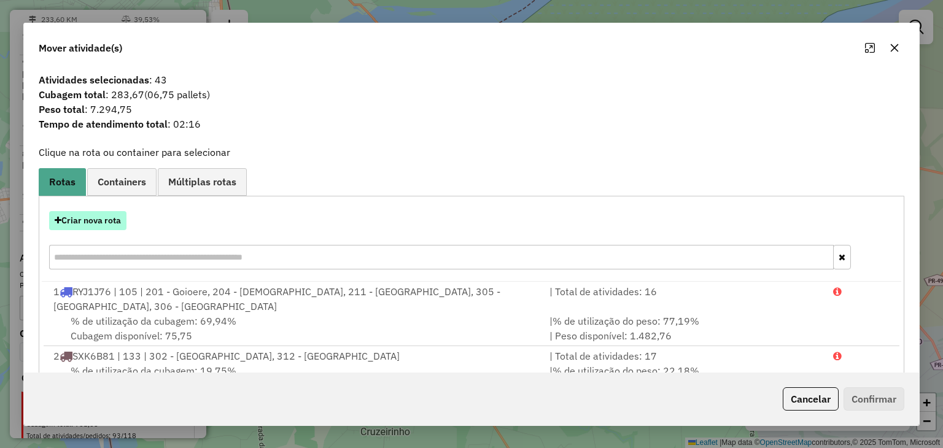
click at [94, 219] on button "Criar nova rota" at bounding box center [87, 220] width 77 height 19
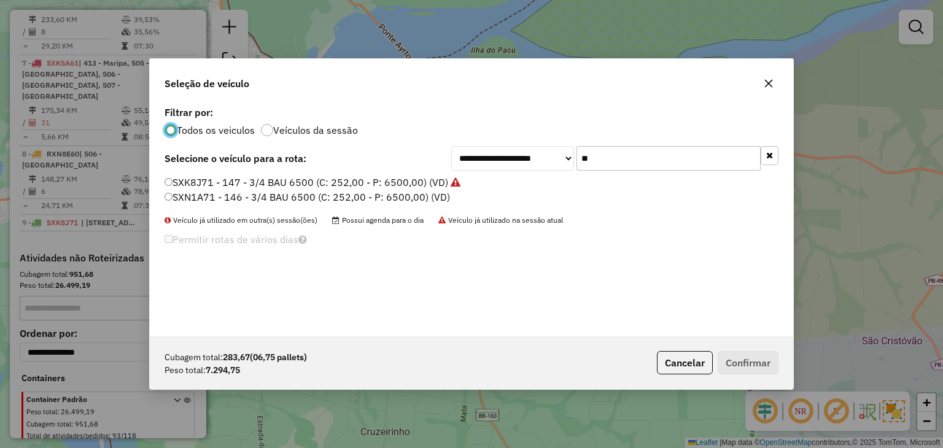
scroll to position [6, 4]
click at [405, 194] on label "SXN1A71 - 146 - 3/4 BAU 6500 (C: 252,00 - P: 6500,00) (VD)" at bounding box center [306, 197] width 285 height 15
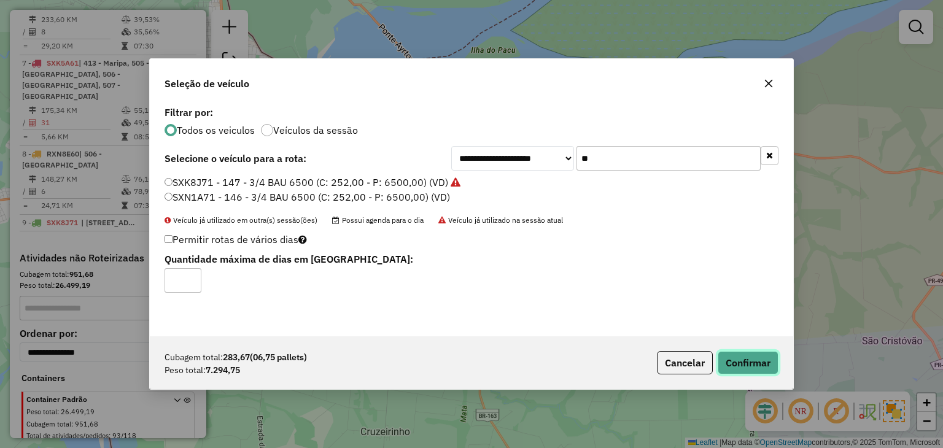
click at [752, 354] on button "Confirmar" at bounding box center [747, 362] width 61 height 23
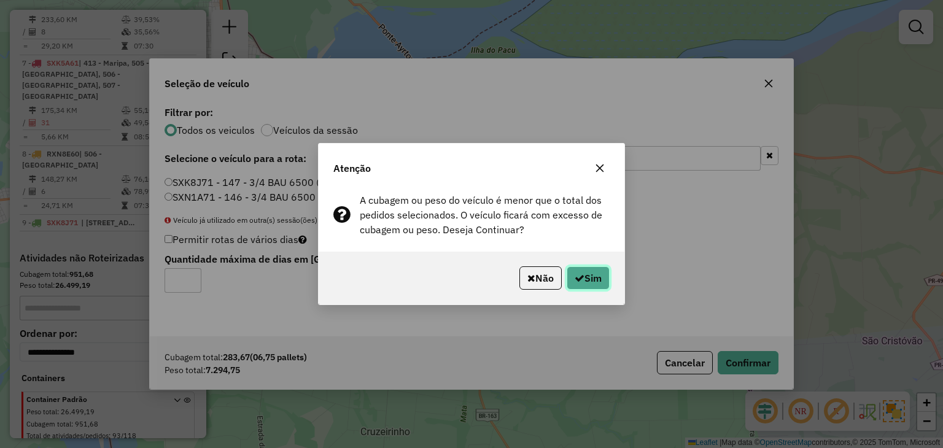
click at [608, 273] on button "Sim" at bounding box center [588, 277] width 43 height 23
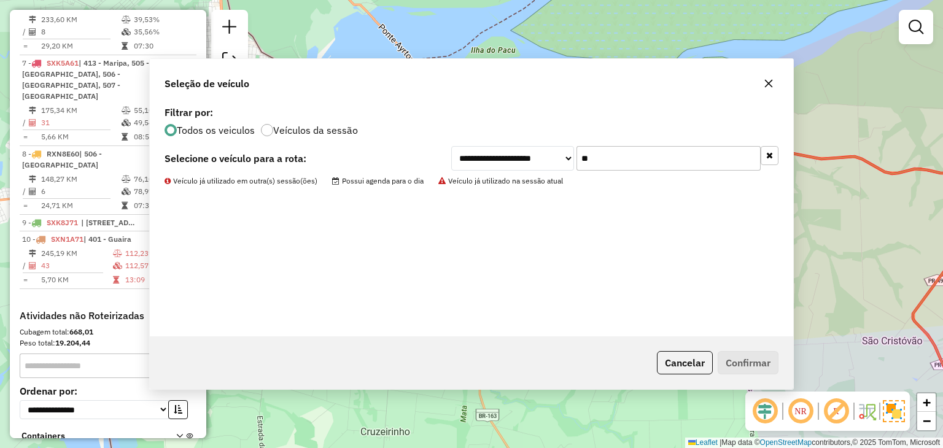
scroll to position [976, 0]
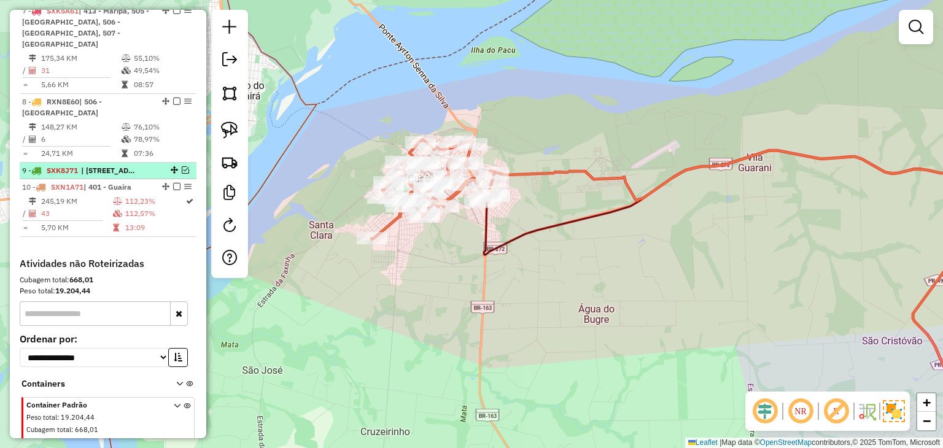
click at [182, 166] on em at bounding box center [185, 169] width 7 height 7
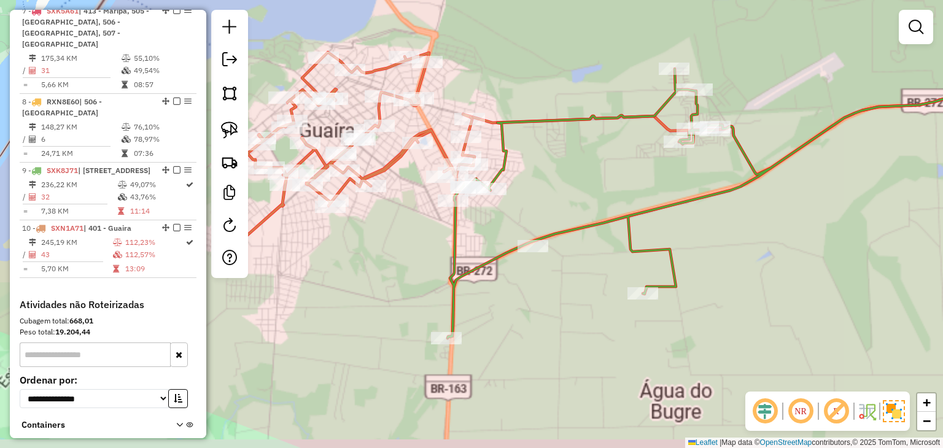
drag, startPoint x: 588, startPoint y: 220, endPoint x: 590, endPoint y: 197, distance: 23.5
click at [590, 197] on div "Janela de atendimento Grade de atendimento Capacidade Transportadoras Veículos …" at bounding box center [471, 224] width 943 height 448
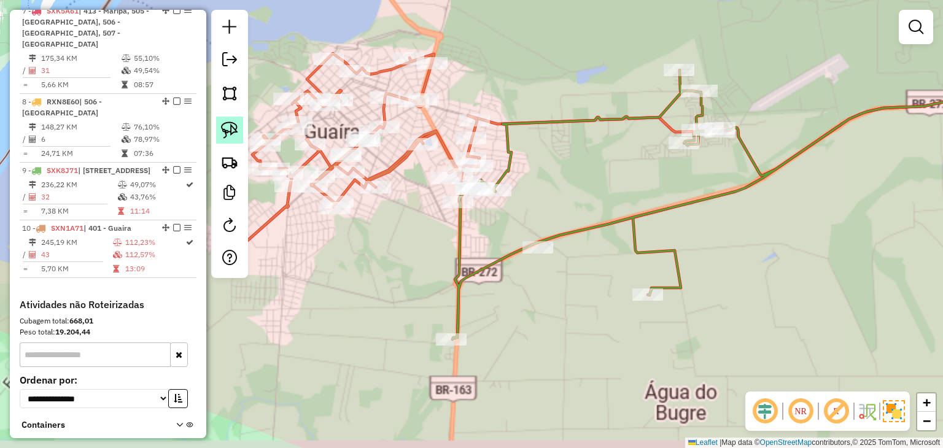
click at [235, 132] on img at bounding box center [229, 130] width 17 height 17
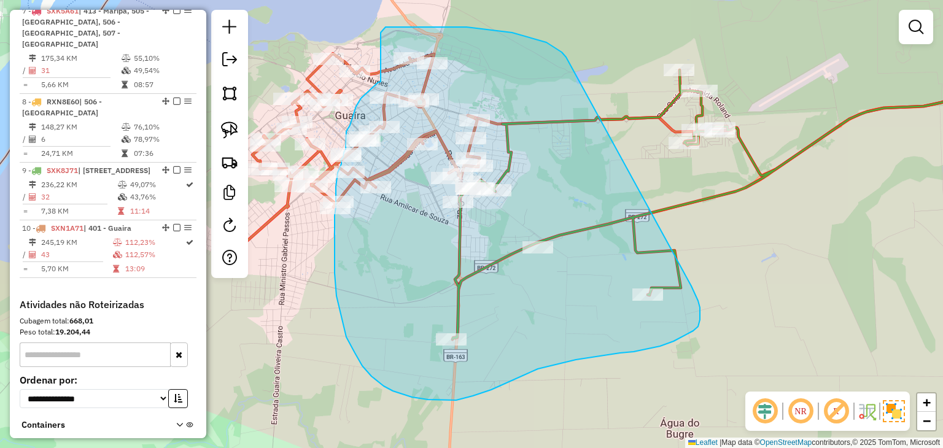
drag, startPoint x: 565, startPoint y: 55, endPoint x: 691, endPoint y: 286, distance: 263.1
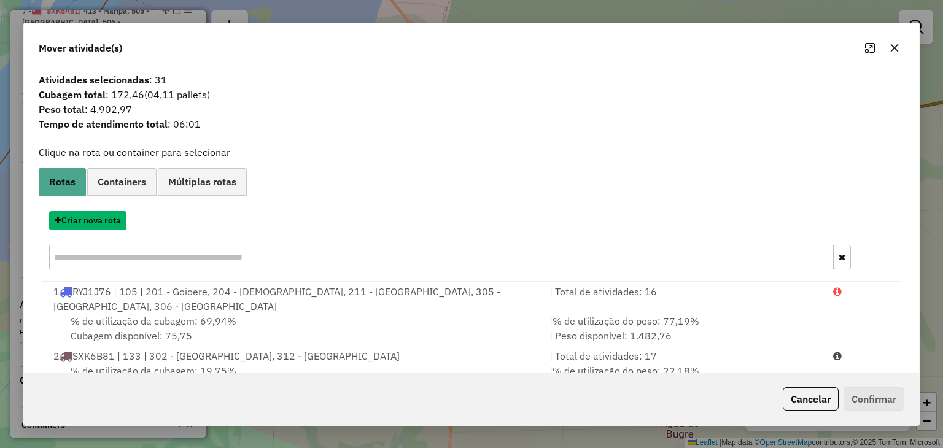
click at [114, 214] on button "Criar nova rota" at bounding box center [87, 220] width 77 height 19
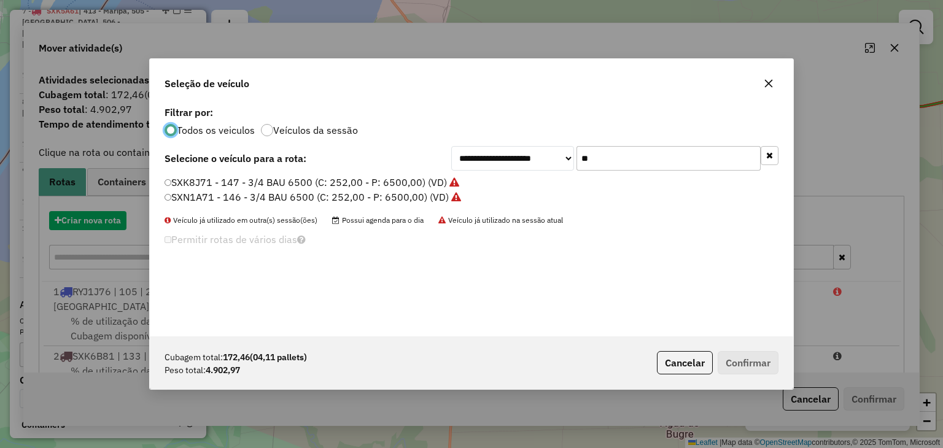
scroll to position [6, 4]
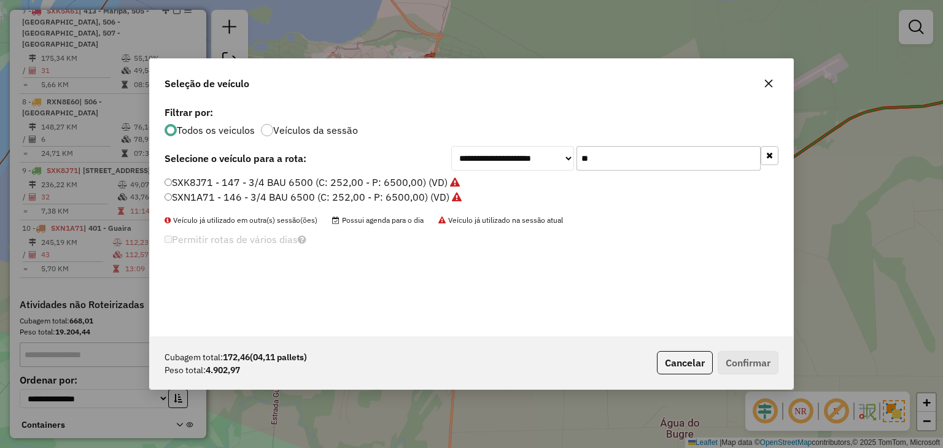
click at [768, 79] on icon "button" at bounding box center [769, 84] width 10 height 10
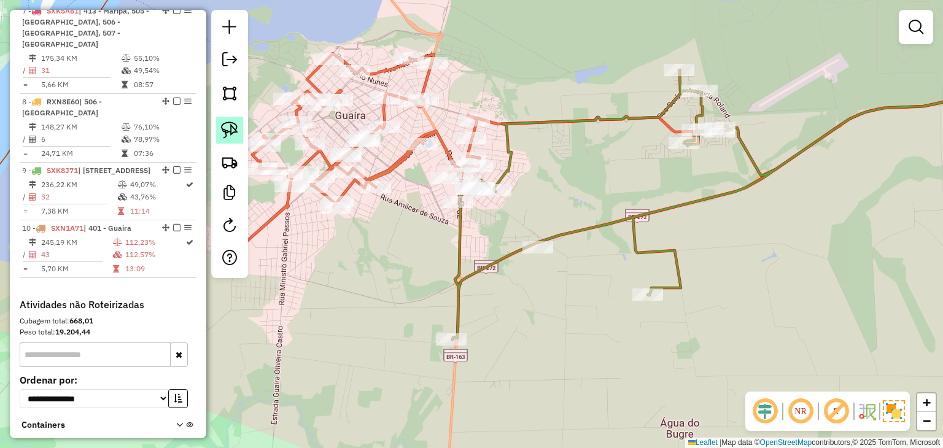
click at [228, 123] on img at bounding box center [229, 130] width 17 height 17
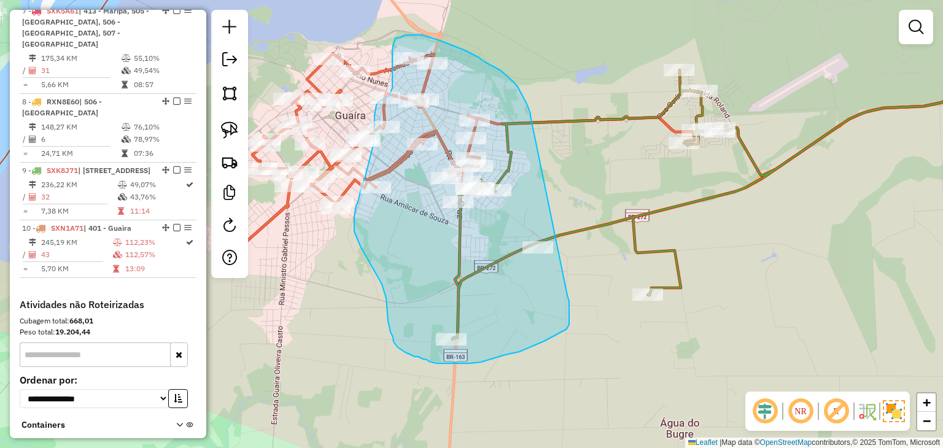
drag, startPoint x: 530, startPoint y: 114, endPoint x: 562, endPoint y: 287, distance: 176.5
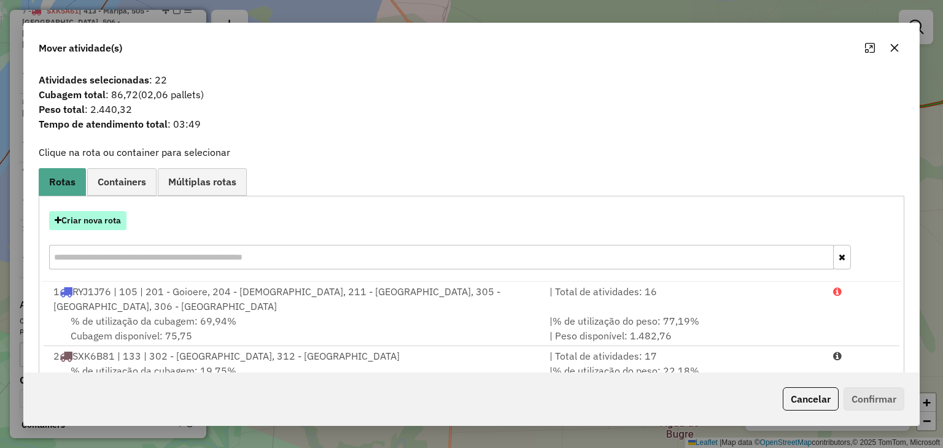
click at [91, 214] on button "Criar nova rota" at bounding box center [87, 220] width 77 height 19
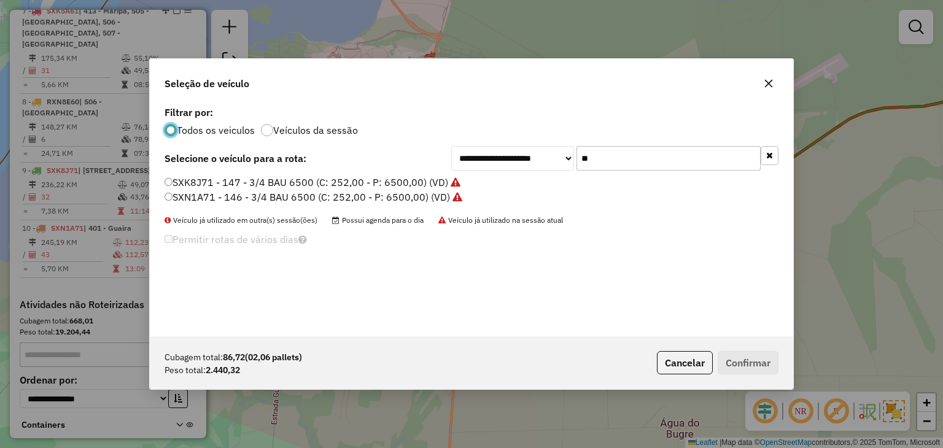
click at [763, 158] on button "button" at bounding box center [769, 155] width 18 height 19
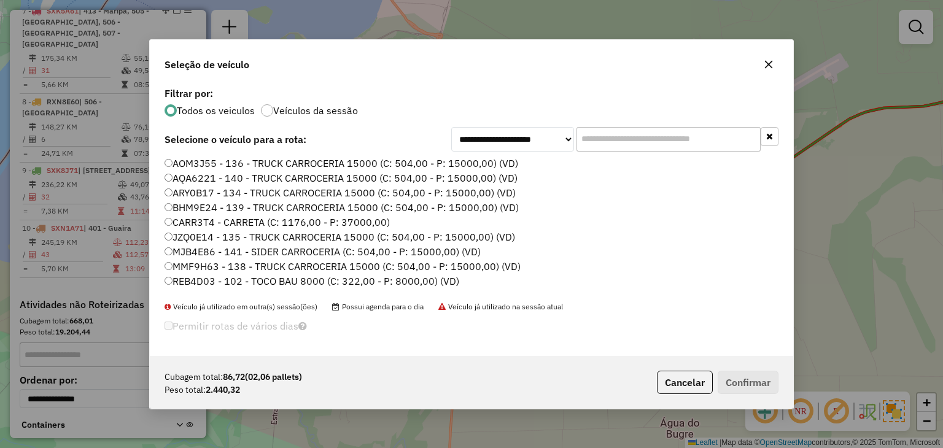
scroll to position [61, 0]
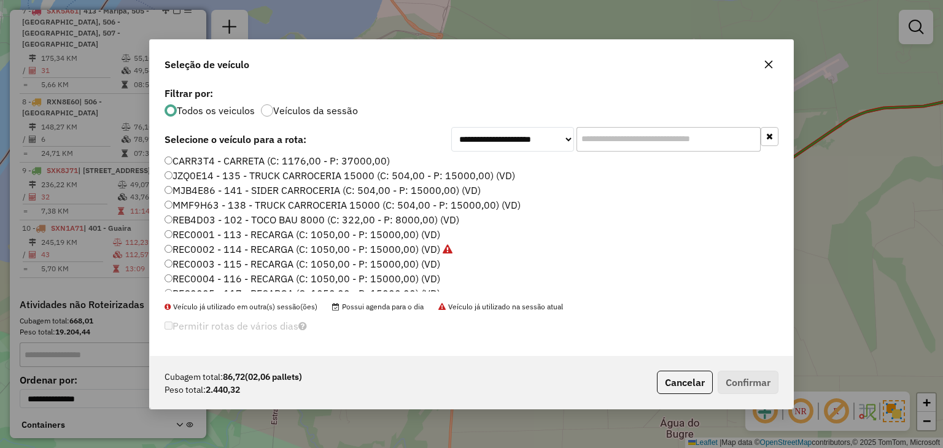
click at [416, 234] on label "REC0001 - 113 - RECARGA (C: 1050,00 - P: 15000,00) (VD)" at bounding box center [302, 234] width 276 height 15
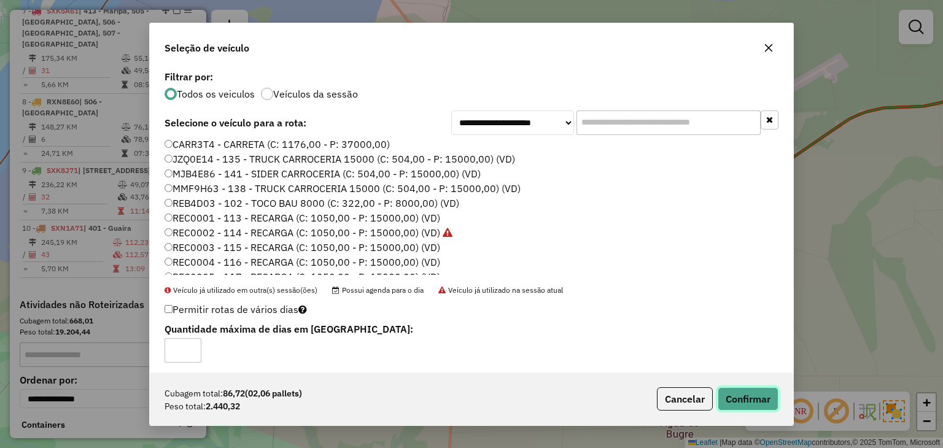
click at [737, 396] on button "Confirmar" at bounding box center [747, 398] width 61 height 23
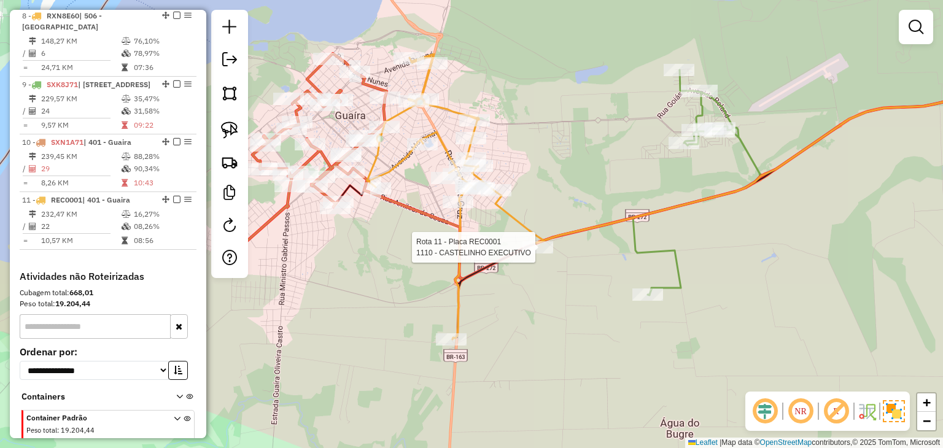
select select "*********"
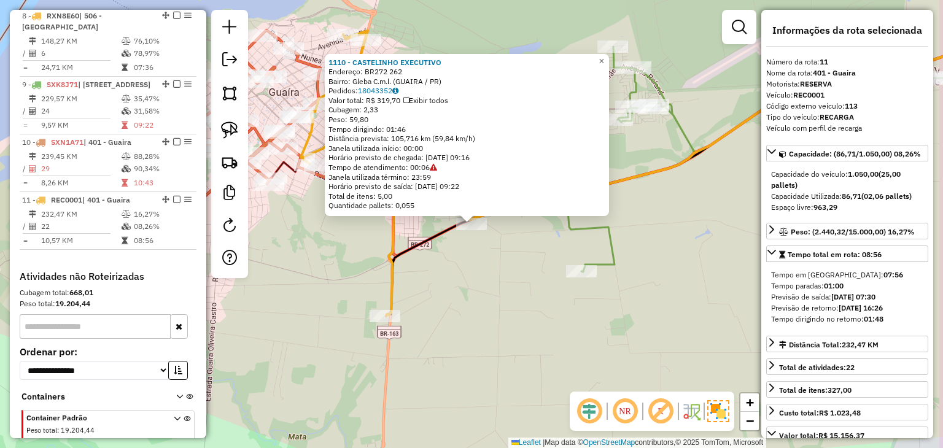
scroll to position [1091, 0]
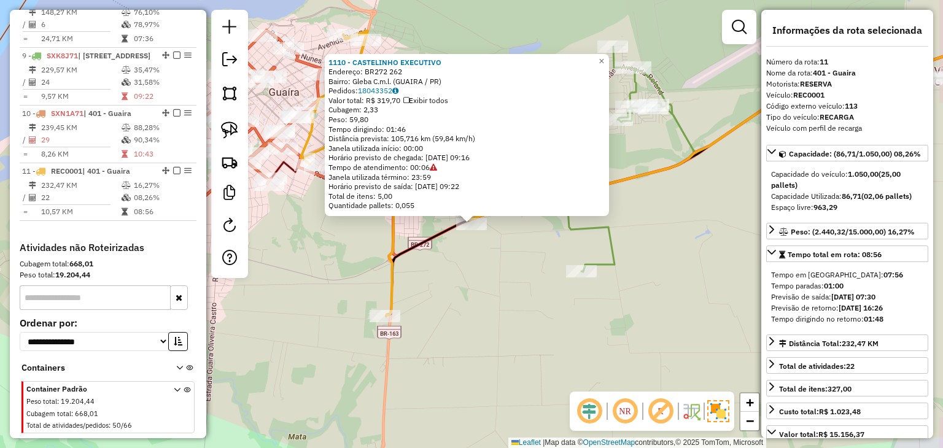
click at [493, 327] on div "1110 - CASTELINHO EXECUTIVO Endereço: BR272 262 Bairro: Gleba C.m.l. (GUAIRA / …" at bounding box center [471, 224] width 943 height 448
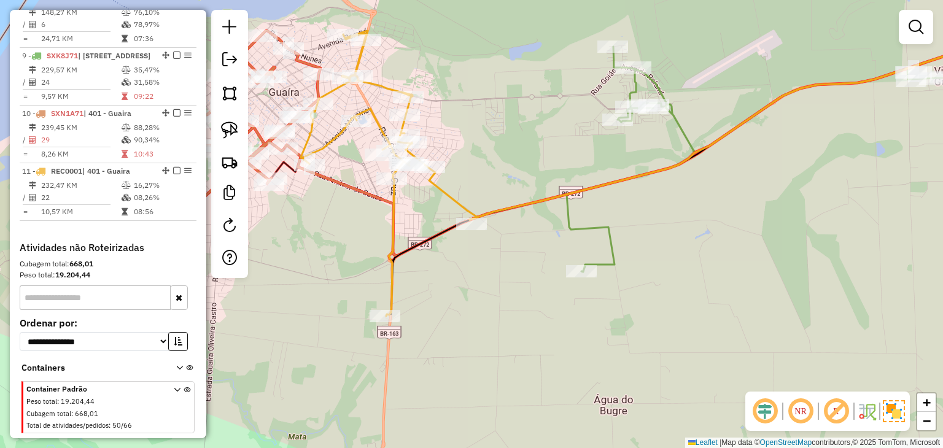
select select "*********"
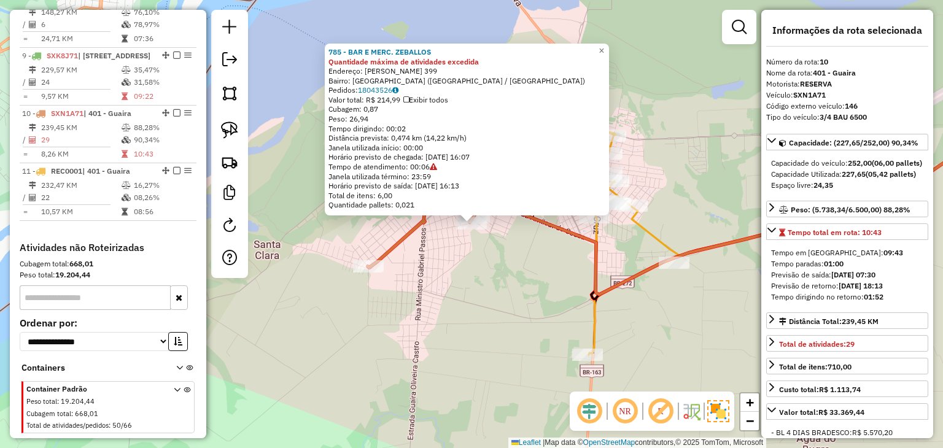
click at [662, 306] on div "785 - BAR E MERC. ZEBALLOS Quantidade máxima de atividades excedida Endereço: P…" at bounding box center [471, 224] width 943 height 448
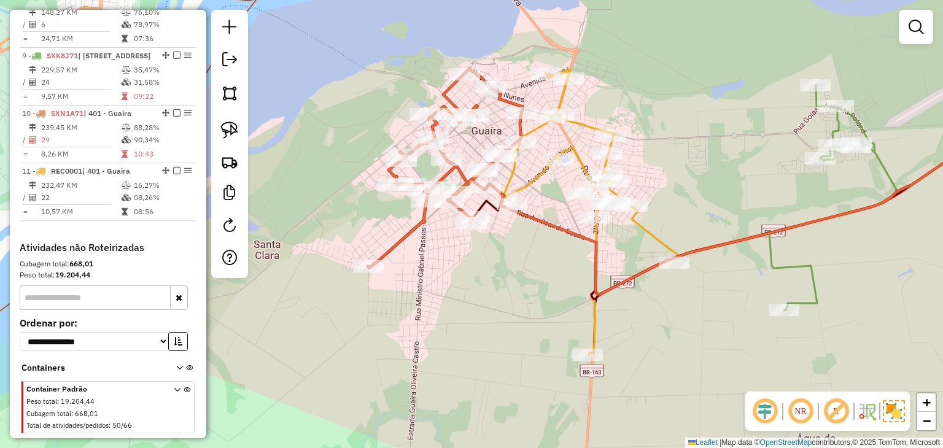
click at [772, 322] on div "Janela de atendimento Grade de atendimento Capacidade Transportadoras Veículos …" at bounding box center [471, 224] width 943 height 448
click at [773, 316] on div at bounding box center [783, 310] width 31 height 12
select select "*********"
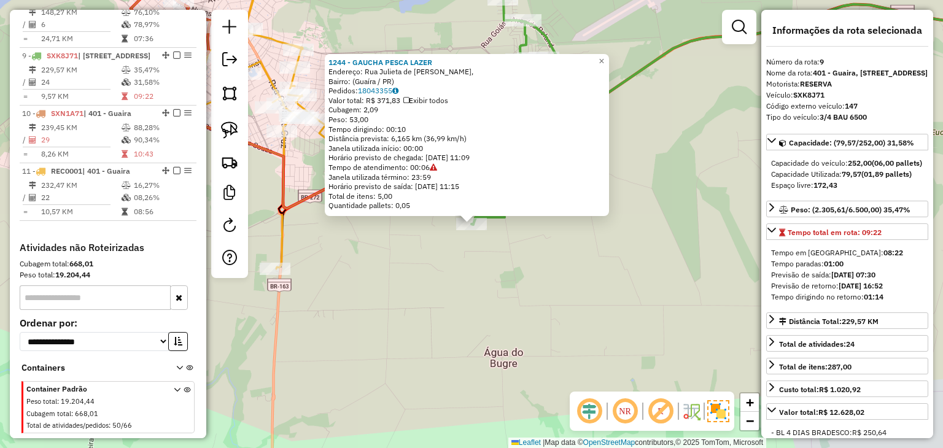
click at [668, 310] on div "1244 - GAUCHA PESCA LAZER Endereço: Rua Julieta de Franca Camargo Mankiw, Bairr…" at bounding box center [471, 224] width 943 height 448
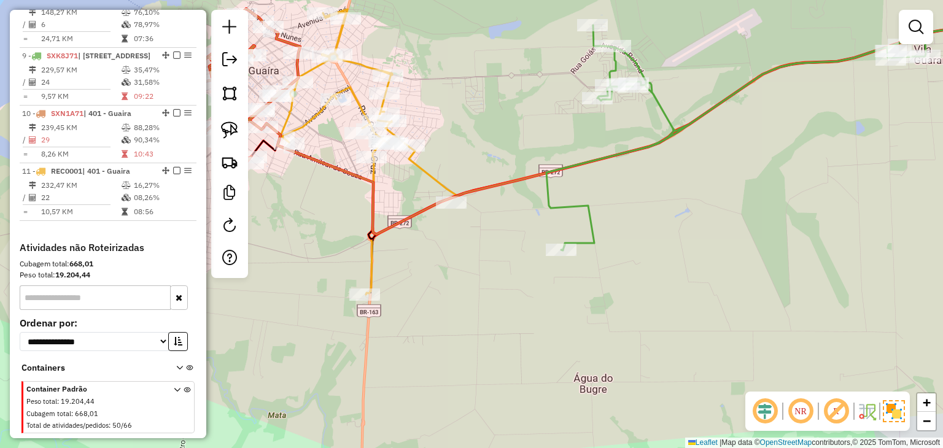
drag, startPoint x: 565, startPoint y: 264, endPoint x: 714, endPoint y: 293, distance: 151.9
click at [714, 293] on div "Janela de atendimento Grade de atendimento Capacidade Transportadoras Veículos …" at bounding box center [471, 224] width 943 height 448
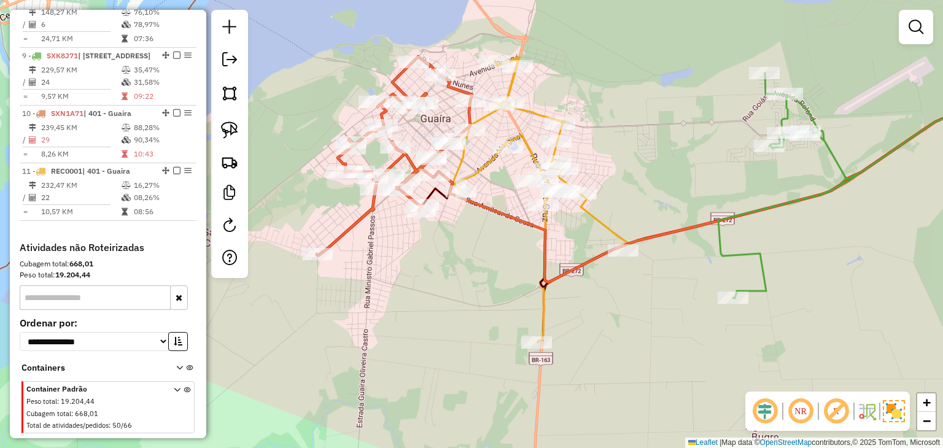
drag, startPoint x: 500, startPoint y: 263, endPoint x: 507, endPoint y: 269, distance: 9.6
click at [528, 285] on div "Janela de atendimento Grade de atendimento Capacidade Transportadoras Veículos …" at bounding box center [471, 224] width 943 height 448
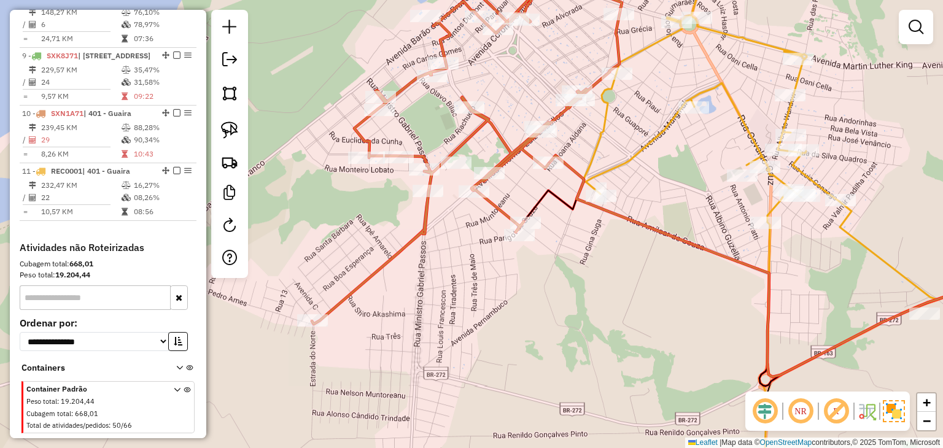
click at [233, 133] on img at bounding box center [229, 130] width 17 height 17
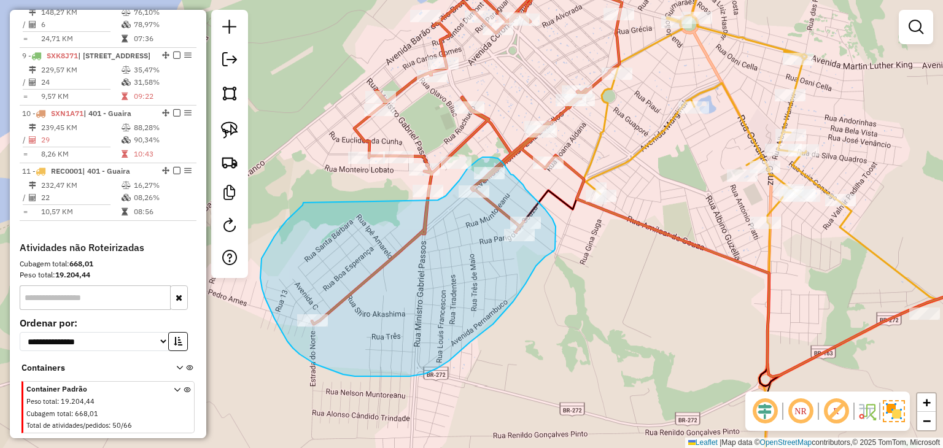
drag, startPoint x: 303, startPoint y: 203, endPoint x: 425, endPoint y: 209, distance: 121.7
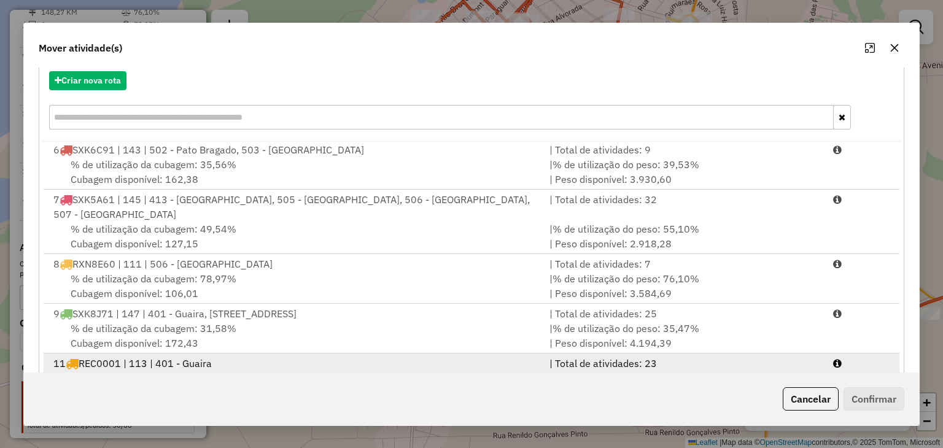
scroll to position [176, 0]
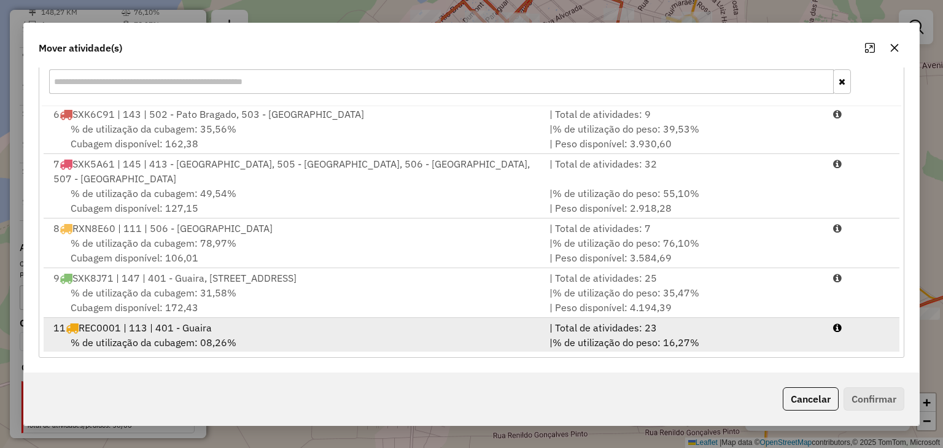
click at [395, 335] on div "% de utilização da cubagem: 08,26% Cubagem disponível: 963,29" at bounding box center [294, 349] width 496 height 29
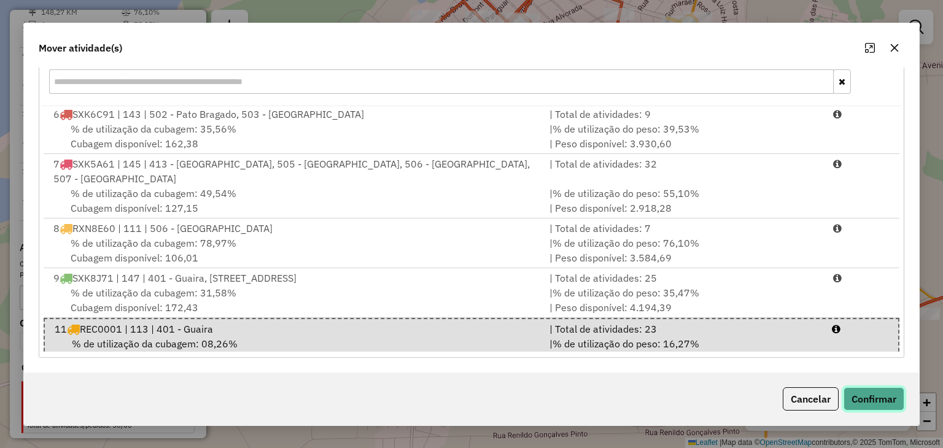
click at [875, 404] on button "Confirmar" at bounding box center [873, 398] width 61 height 23
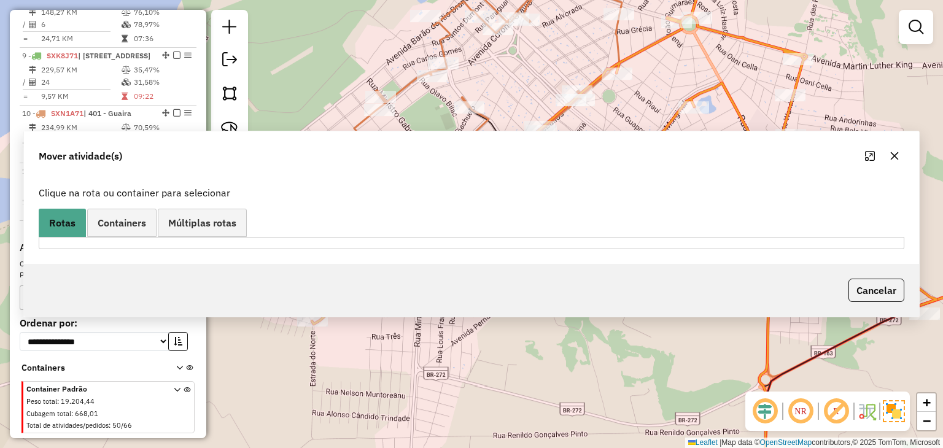
scroll to position [0, 0]
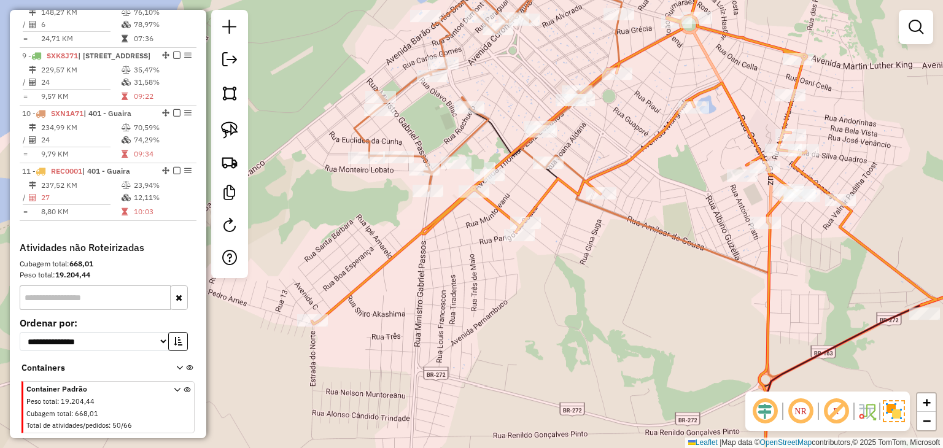
select select "*********"
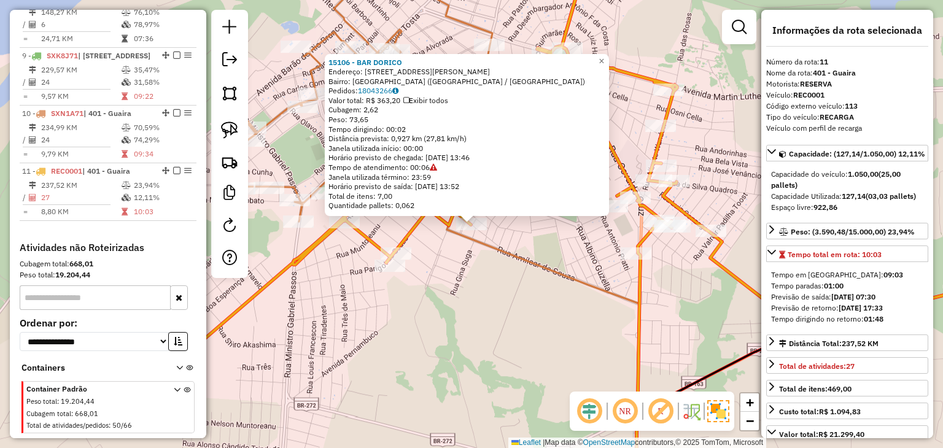
click at [530, 329] on div "15106 - BAR DORICO Endereço: Rua Sargento Edson Teles 95 Bairro: Jardim Itaipu …" at bounding box center [471, 224] width 943 height 448
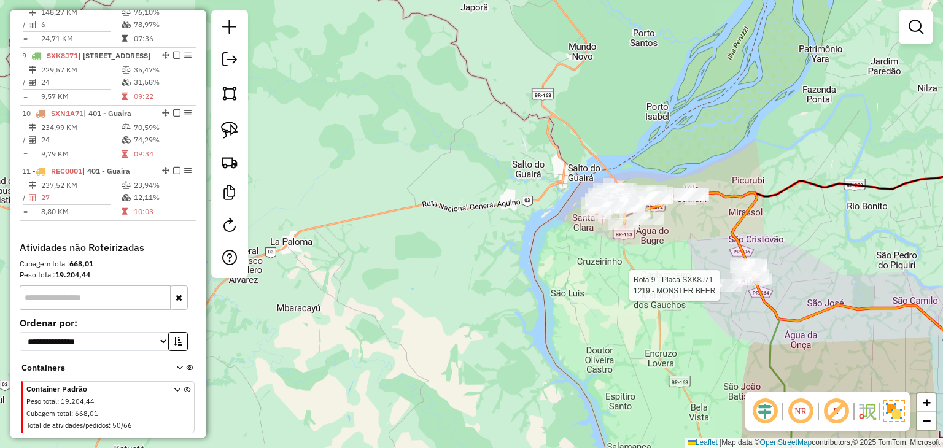
drag, startPoint x: 710, startPoint y: 294, endPoint x: 397, endPoint y: 245, distance: 316.2
click at [705, 279] on div at bounding box center [723, 285] width 37 height 12
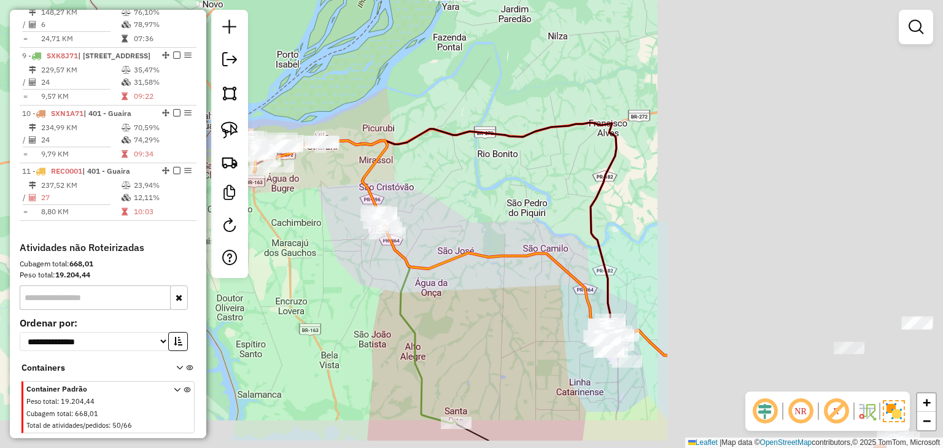
drag, startPoint x: 424, startPoint y: 182, endPoint x: 517, endPoint y: 163, distance: 95.1
click at [361, 166] on div "Janela de atendimento Grade de atendimento Capacidade Transportadoras Veículos …" at bounding box center [471, 224] width 943 height 448
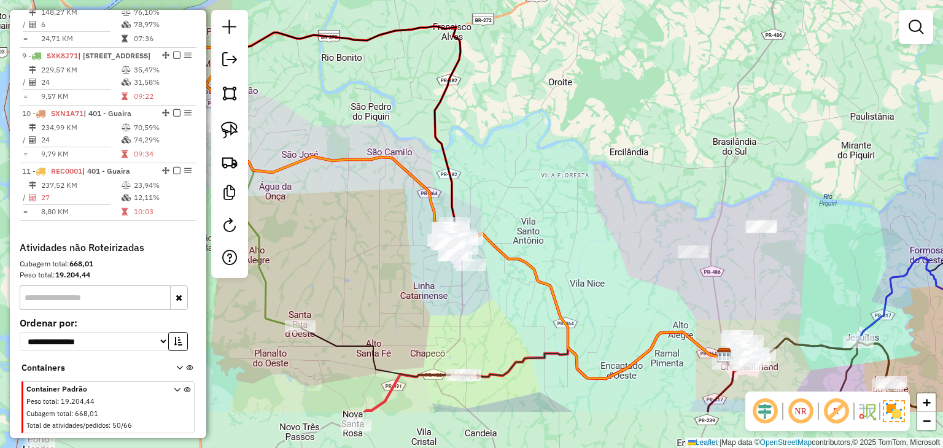
drag, startPoint x: 638, startPoint y: 128, endPoint x: 620, endPoint y: 98, distance: 35.3
click at [620, 98] on div "Janela de atendimento Grade de atendimento Capacidade Transportadoras Veículos …" at bounding box center [471, 224] width 943 height 448
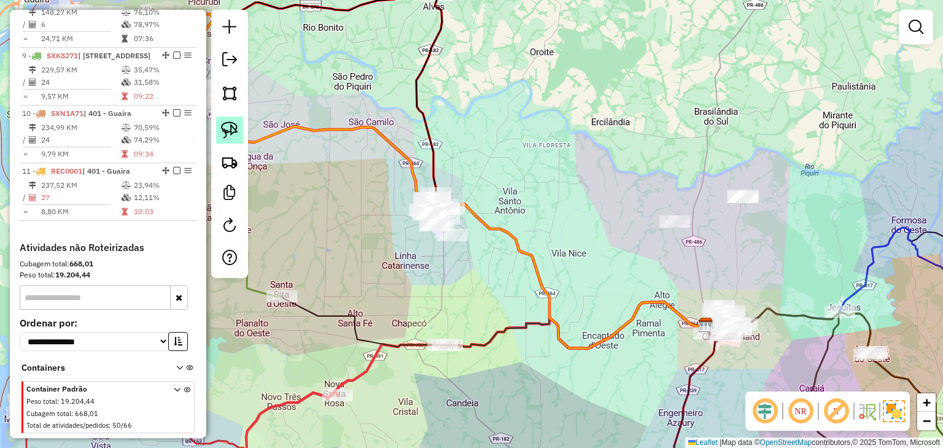
click at [238, 128] on link at bounding box center [229, 130] width 27 height 27
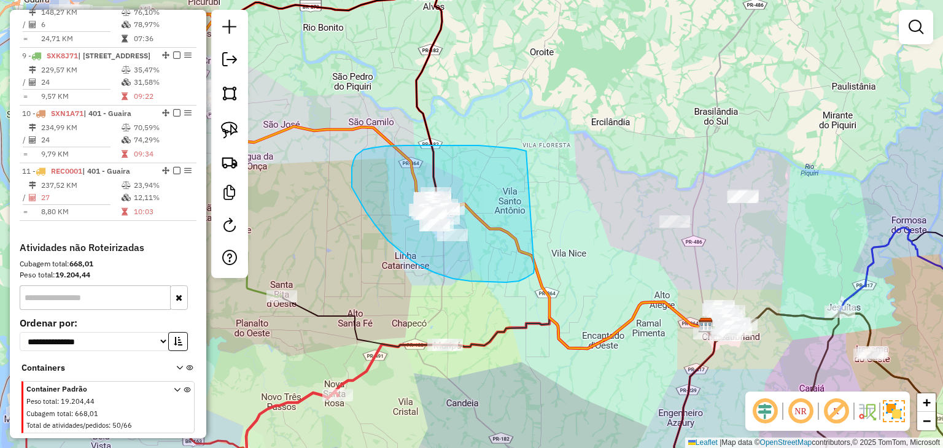
drag, startPoint x: 479, startPoint y: 145, endPoint x: 534, endPoint y: 268, distance: 134.6
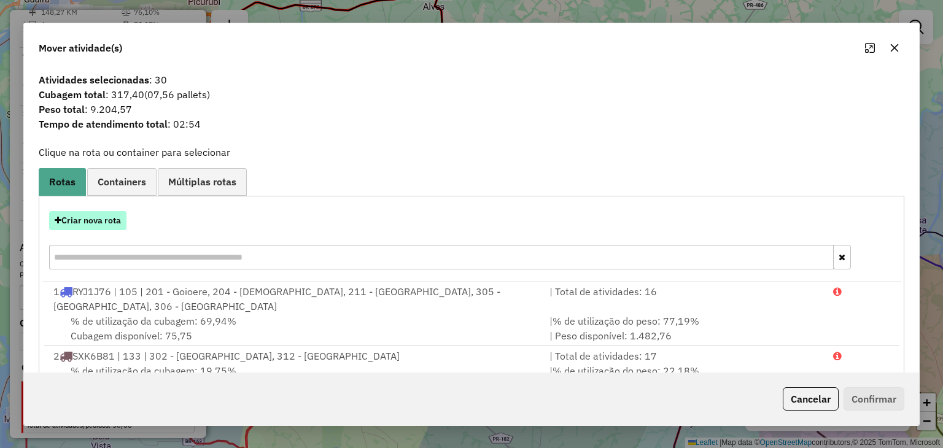
click at [104, 222] on button "Criar nova rota" at bounding box center [87, 220] width 77 height 19
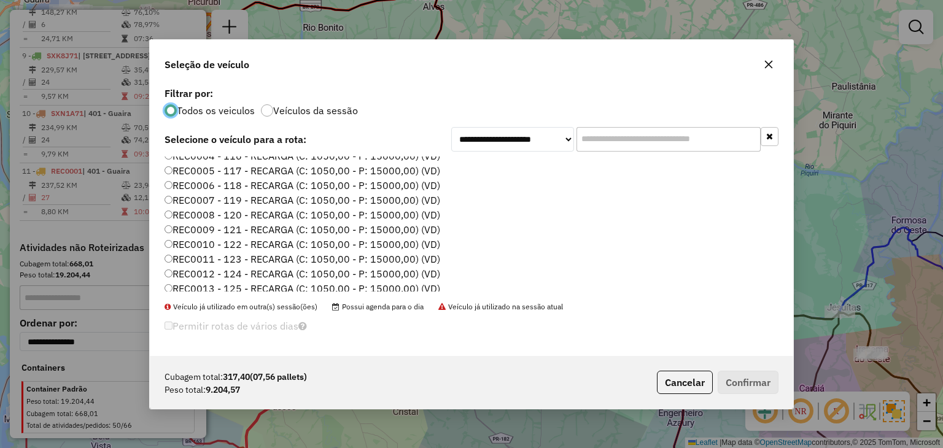
scroll to position [123, 0]
click at [427, 203] on label "REC0003 - 115 - RECARGA (C: 1050,00 - P: 15000,00) (VD)" at bounding box center [302, 202] width 276 height 15
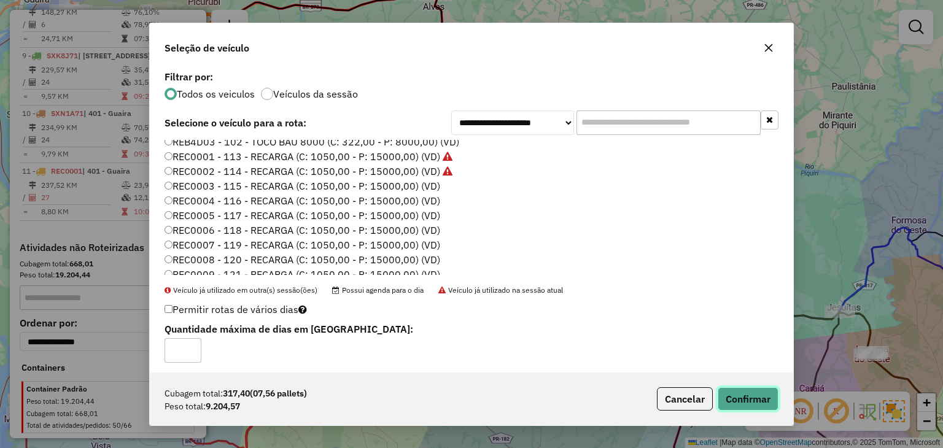
click at [762, 393] on button "Confirmar" at bounding box center [747, 398] width 61 height 23
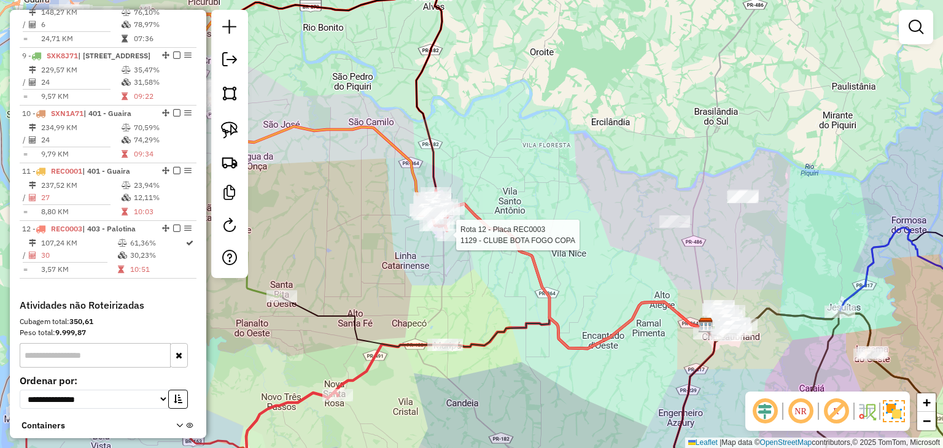
select select "*********"
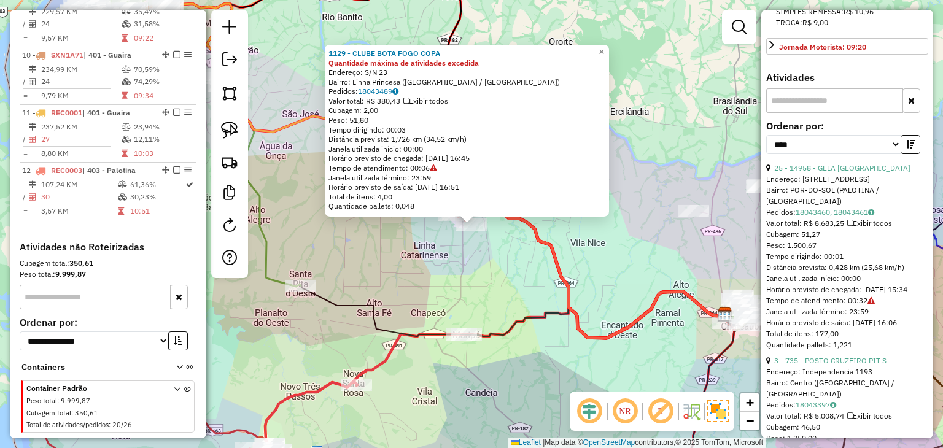
scroll to position [552, 0]
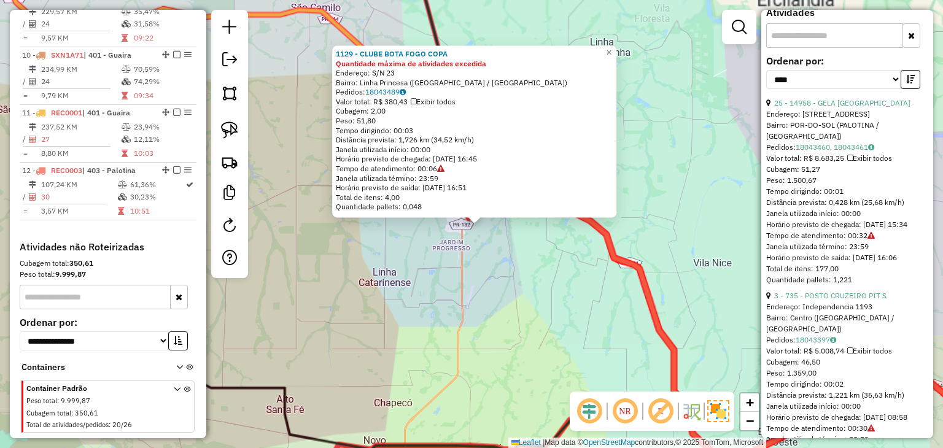
click at [462, 290] on div "1129 - CLUBE BOTA FOGO COPA Quantidade máxima de atividades excedida Endereço: …" at bounding box center [471, 224] width 943 height 448
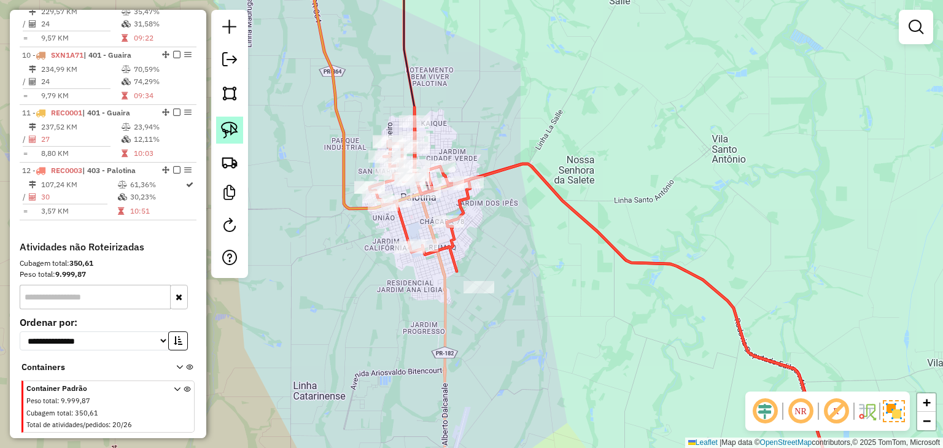
click at [223, 130] on img at bounding box center [229, 130] width 17 height 17
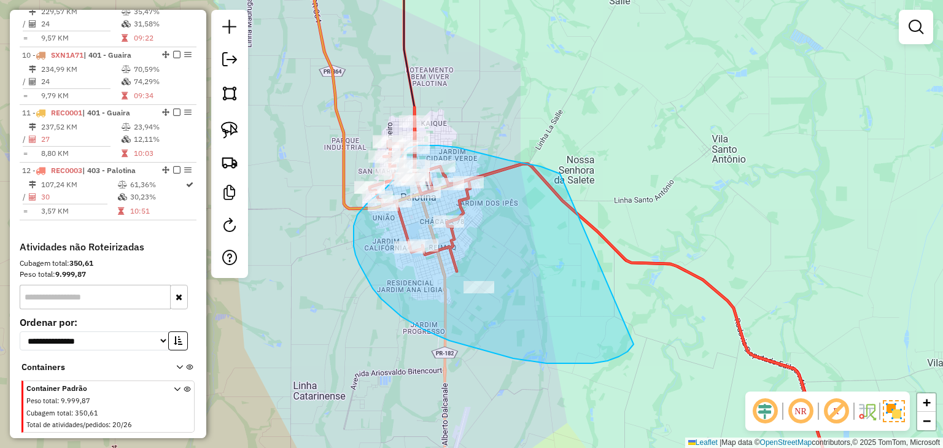
drag, startPoint x: 498, startPoint y: 158, endPoint x: 633, endPoint y: 342, distance: 228.5
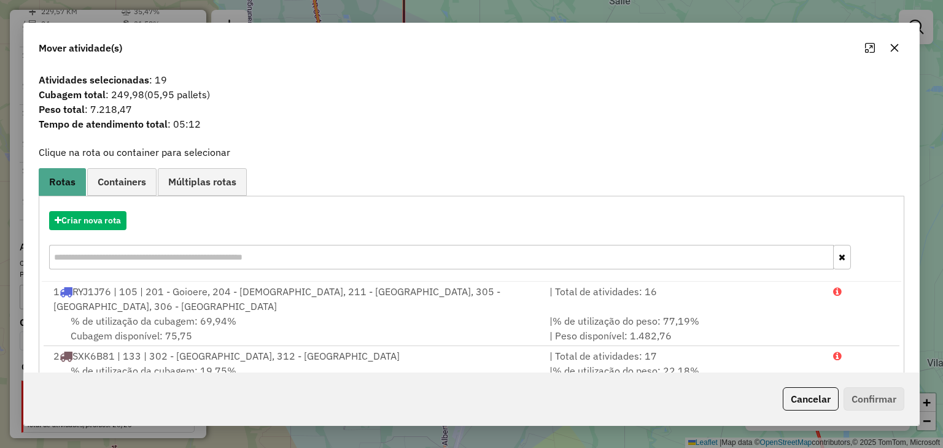
click at [892, 53] on button "button" at bounding box center [894, 48] width 20 height 20
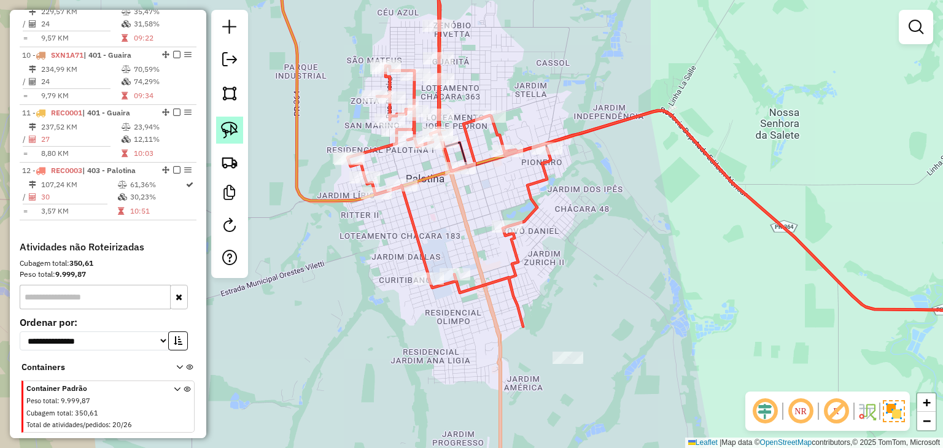
click at [223, 132] on img at bounding box center [229, 130] width 17 height 17
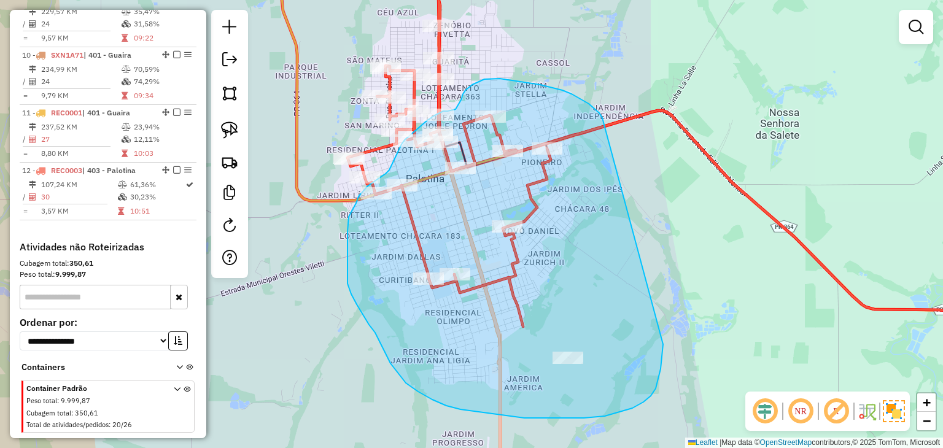
drag, startPoint x: 562, startPoint y: 90, endPoint x: 663, endPoint y: 344, distance: 273.3
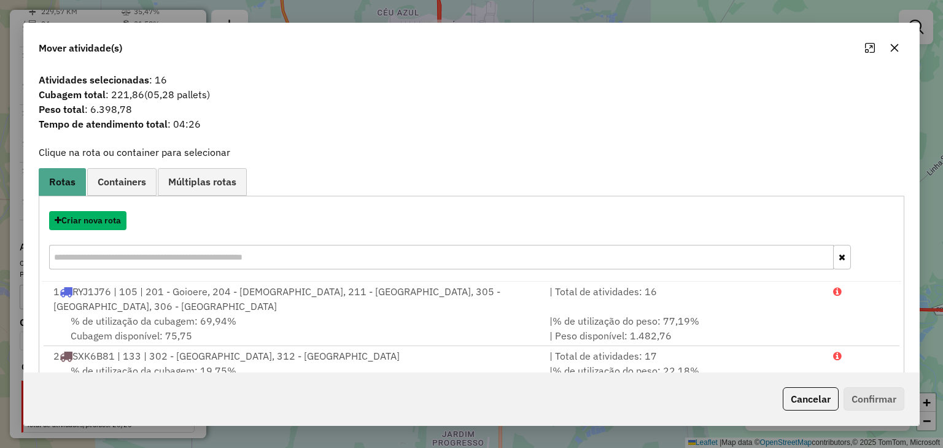
click at [88, 220] on button "Criar nova rota" at bounding box center [87, 220] width 77 height 19
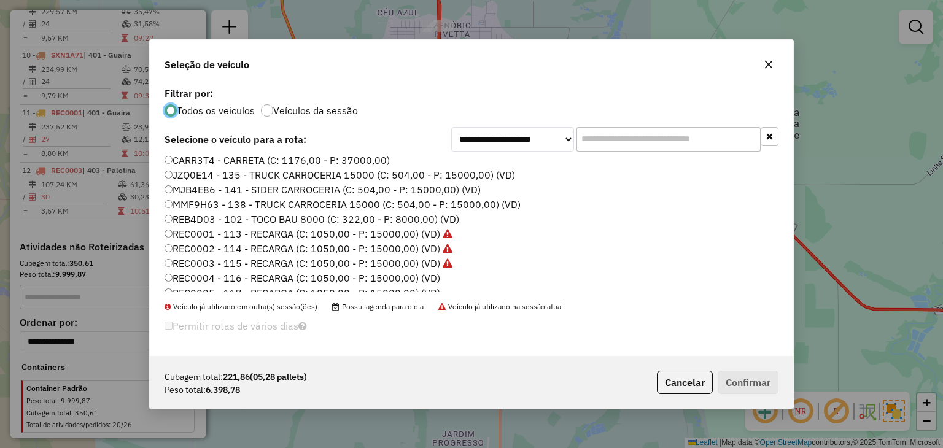
scroll to position [123, 0]
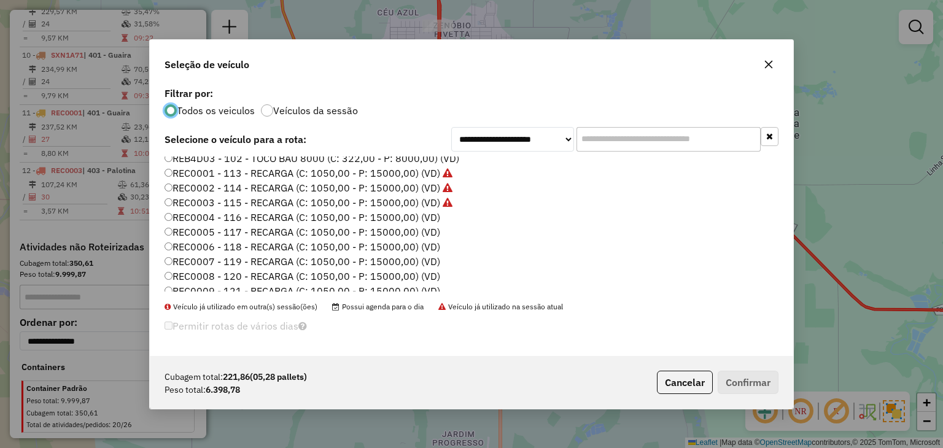
click at [395, 215] on label "REC0004 - 116 - RECARGA (C: 1050,00 - P: 15000,00) (VD)" at bounding box center [302, 217] width 276 height 15
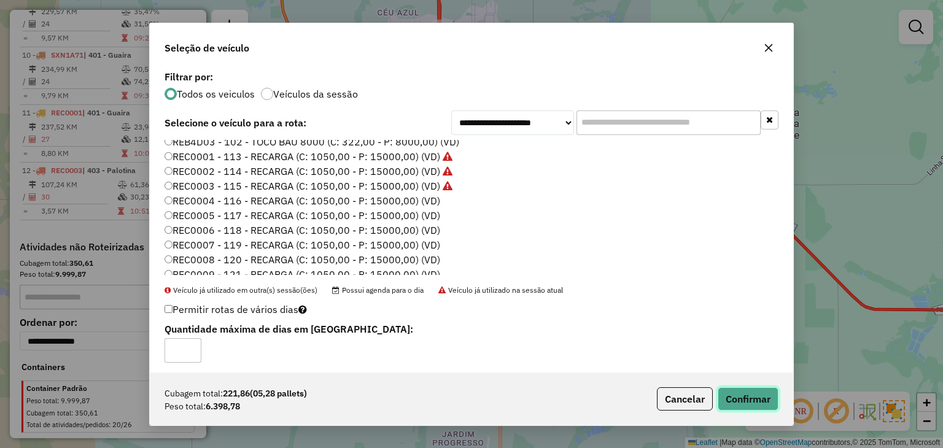
click at [759, 392] on button "Confirmar" at bounding box center [747, 398] width 61 height 23
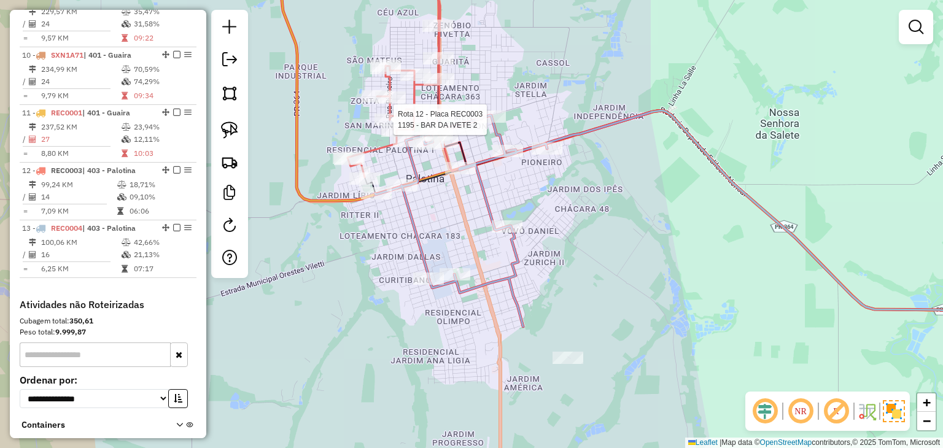
select select "*********"
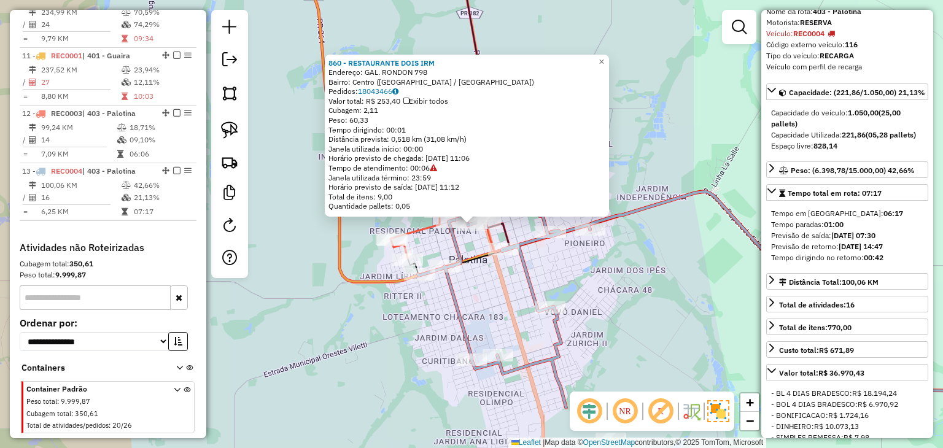
scroll to position [368, 0]
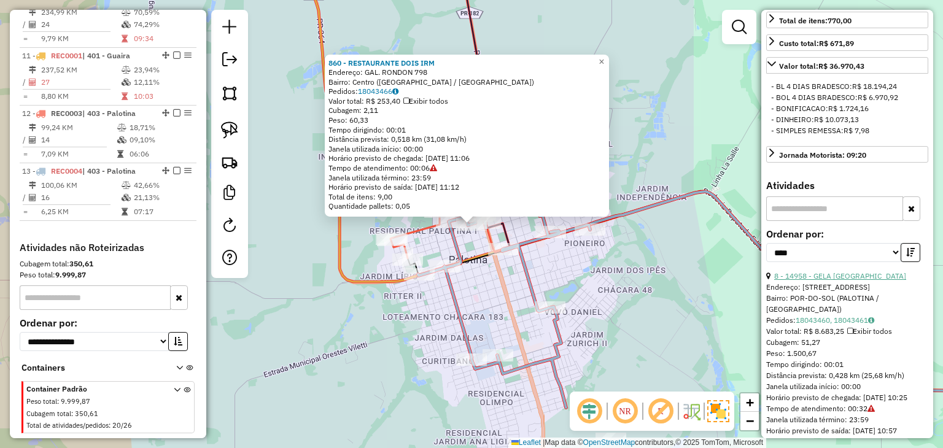
click at [822, 280] on link "8 - 14958 - GELA GELA" at bounding box center [840, 275] width 132 height 9
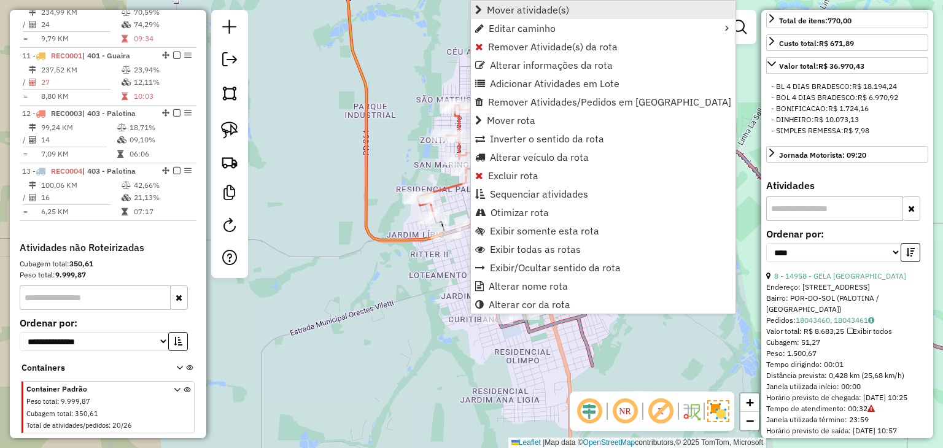
click at [535, 5] on span "Mover atividade(s)" at bounding box center [528, 10] width 82 height 10
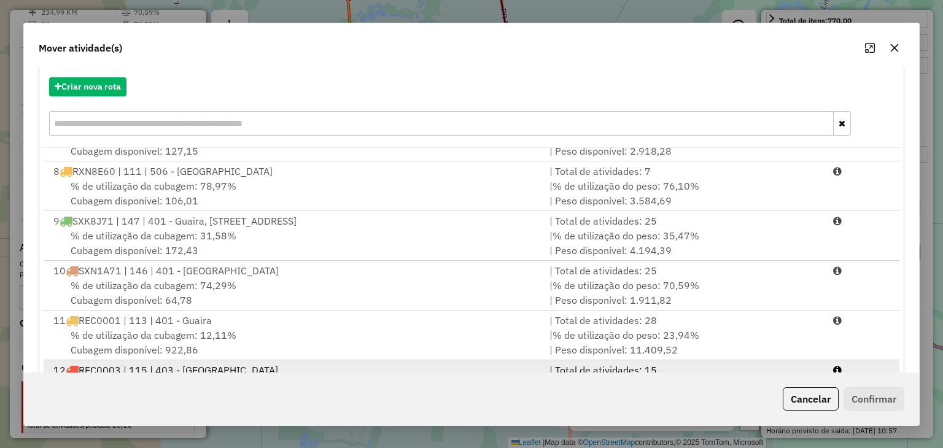
scroll to position [176, 0]
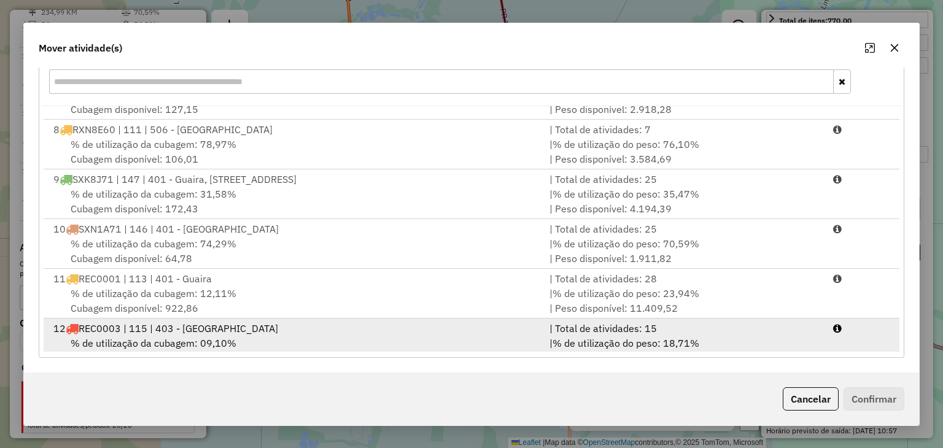
click at [646, 321] on div "| Total de atividades: 15" at bounding box center [684, 328] width 284 height 15
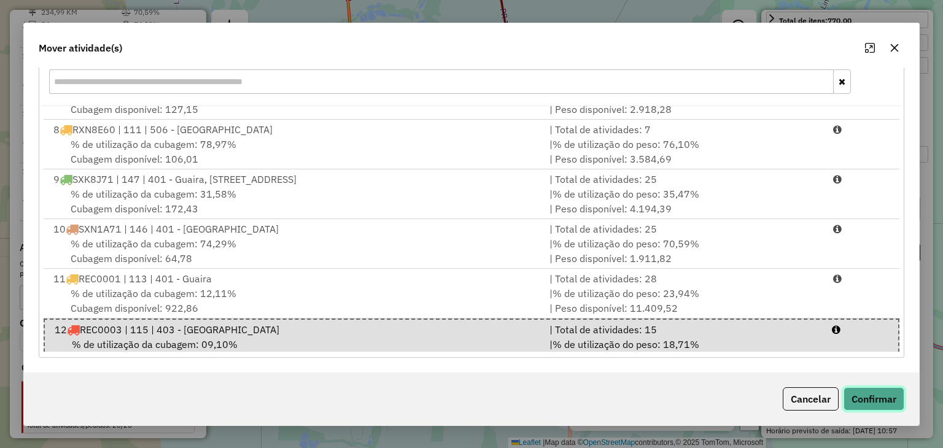
click at [881, 393] on button "Confirmar" at bounding box center [873, 398] width 61 height 23
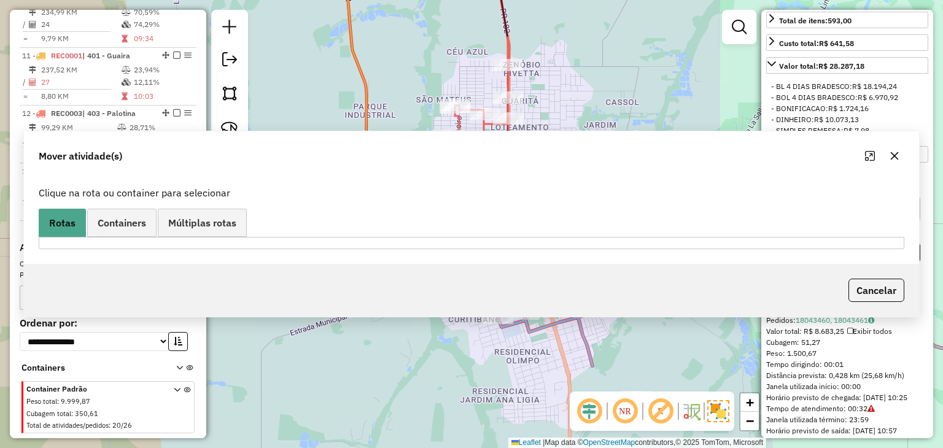
scroll to position [0, 0]
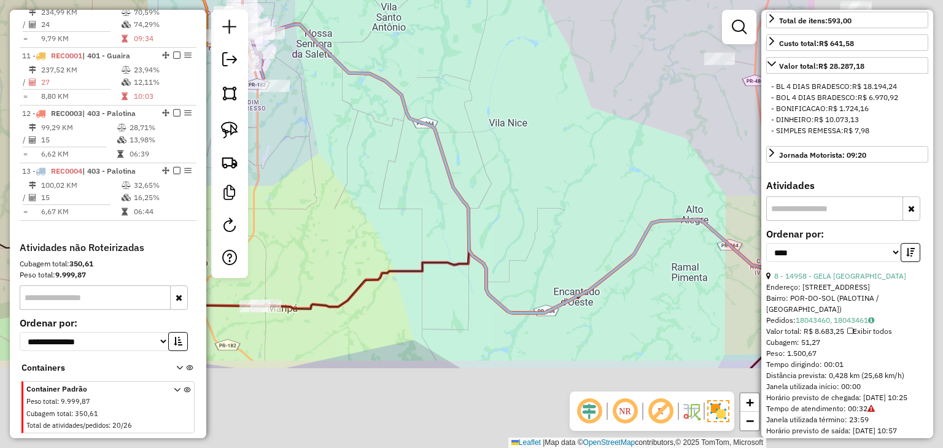
drag, startPoint x: 584, startPoint y: 246, endPoint x: 351, endPoint y: 82, distance: 284.7
click at [346, 83] on div "Janela de atendimento Grade de atendimento Capacidade Transportadoras Veículos …" at bounding box center [471, 224] width 943 height 448
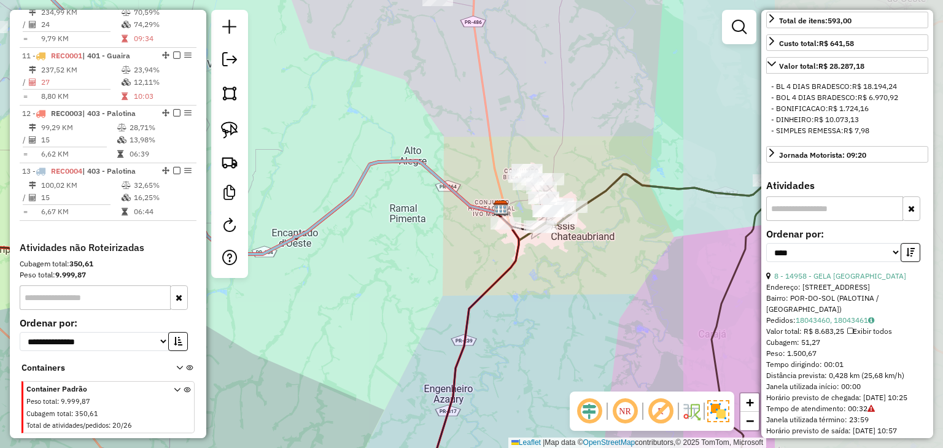
drag, startPoint x: 397, startPoint y: 182, endPoint x: 358, endPoint y: 207, distance: 45.8
click at [336, 211] on icon at bounding box center [244, 110] width 514 height 288
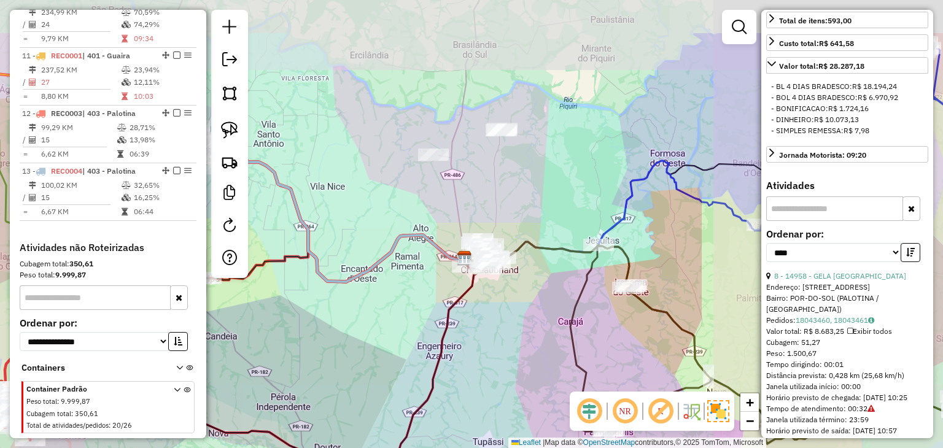
drag, startPoint x: 506, startPoint y: 176, endPoint x: 504, endPoint y: 184, distance: 7.6
click at [504, 184] on div "Janela de atendimento Grade de atendimento Capacidade Transportadoras Veículos …" at bounding box center [471, 224] width 943 height 448
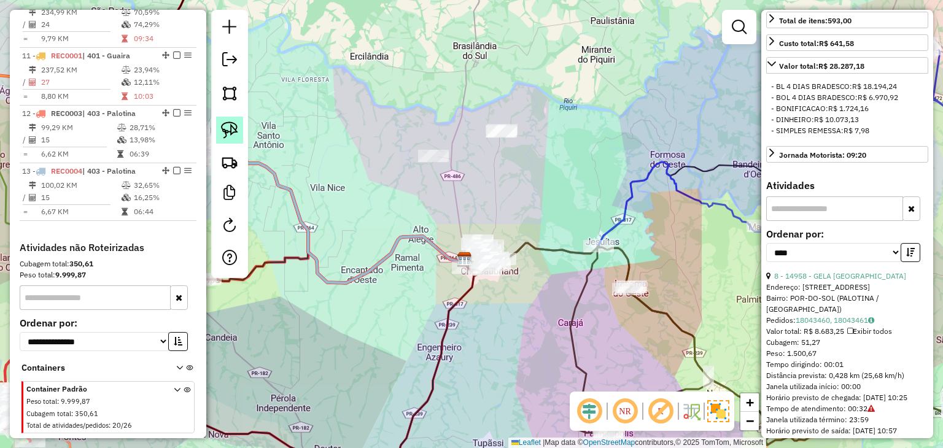
click at [224, 134] on img at bounding box center [229, 130] width 17 height 17
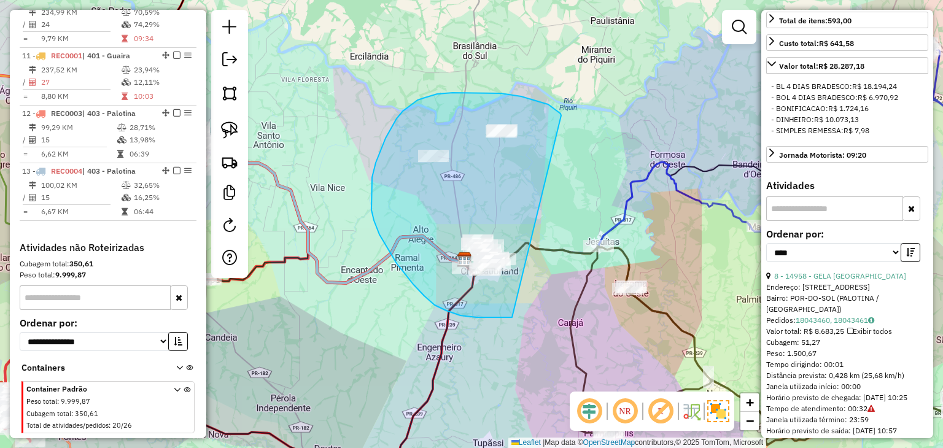
drag, startPoint x: 469, startPoint y: 93, endPoint x: 518, endPoint y: 308, distance: 221.0
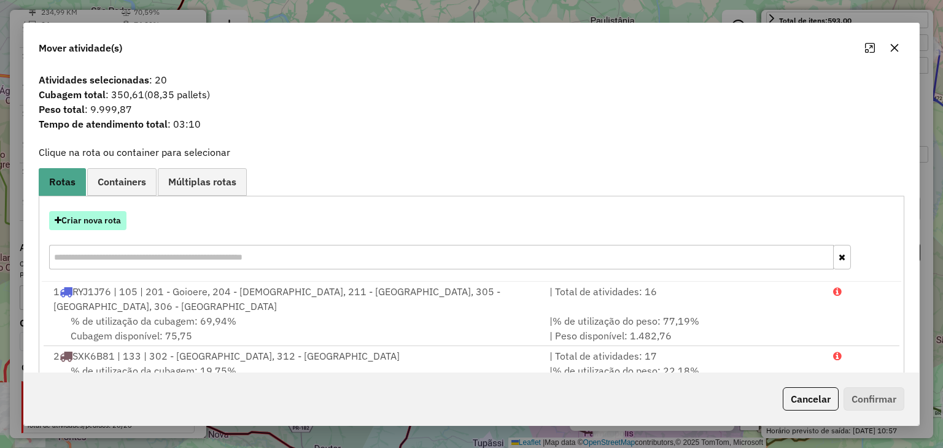
click at [110, 224] on button "Criar nova rota" at bounding box center [87, 220] width 77 height 19
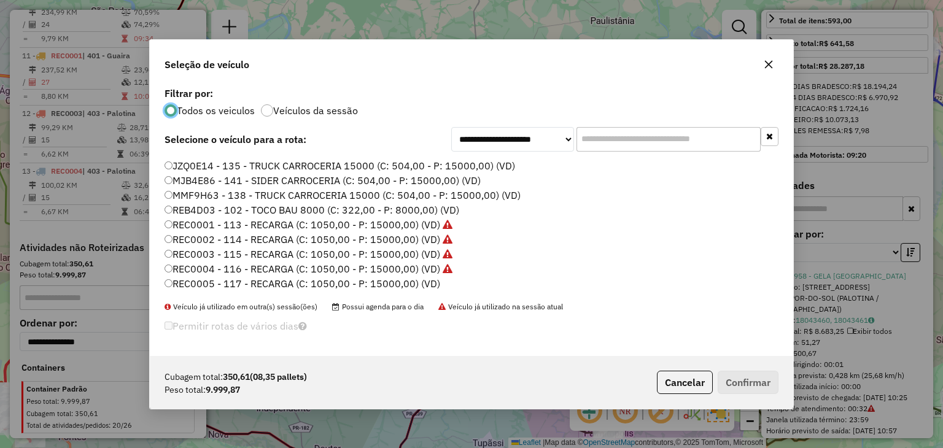
scroll to position [123, 0]
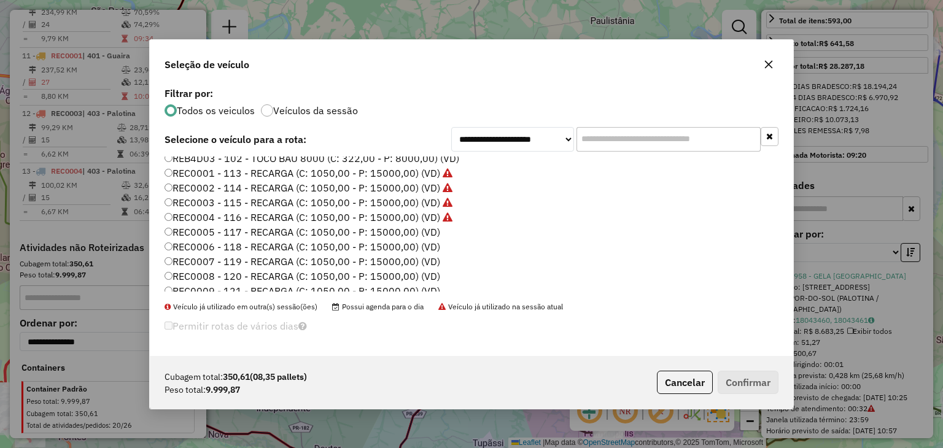
click at [430, 228] on label "REC0005 - 117 - RECARGA (C: 1050,00 - P: 15000,00) (VD)" at bounding box center [302, 232] width 276 height 15
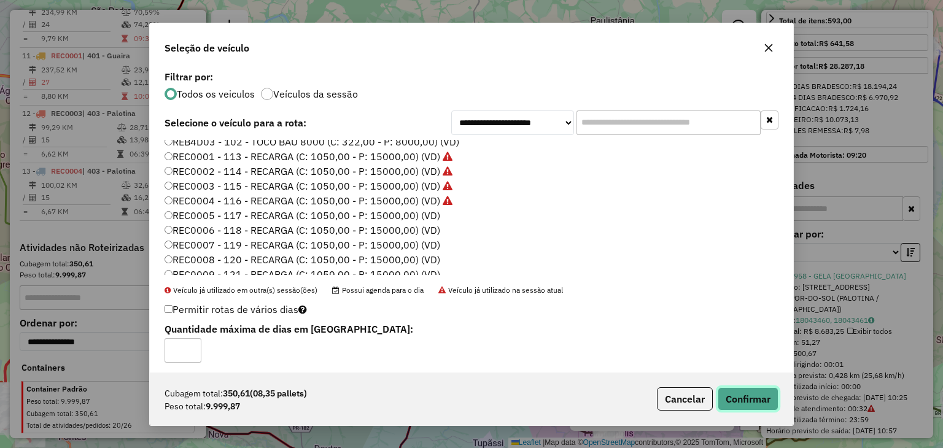
click at [746, 401] on button "Confirmar" at bounding box center [747, 398] width 61 height 23
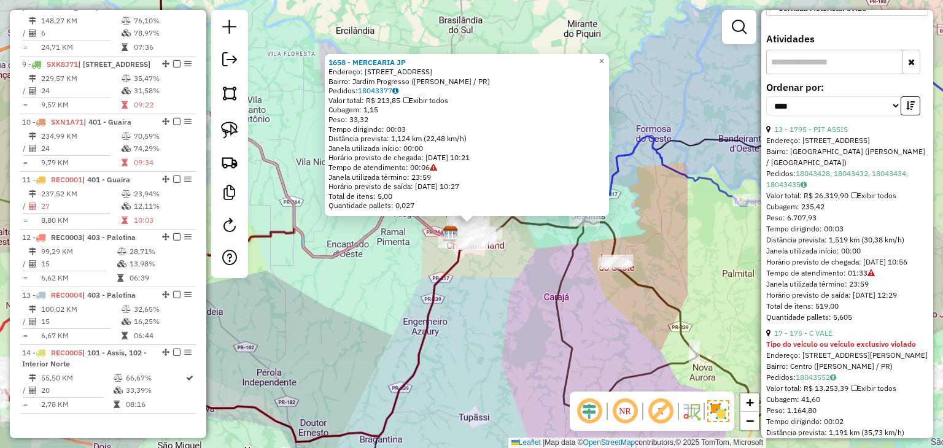
scroll to position [614, 0]
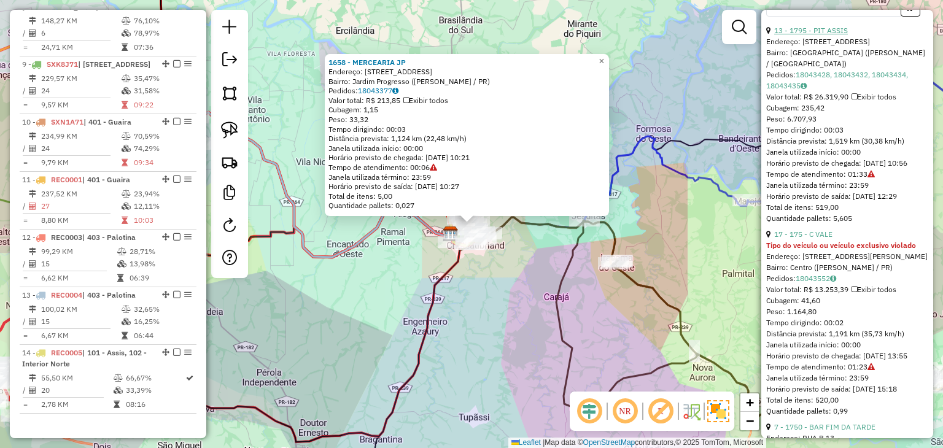
click at [830, 35] on link "13 - 1795 - PIT ASSIS" at bounding box center [811, 30] width 74 height 9
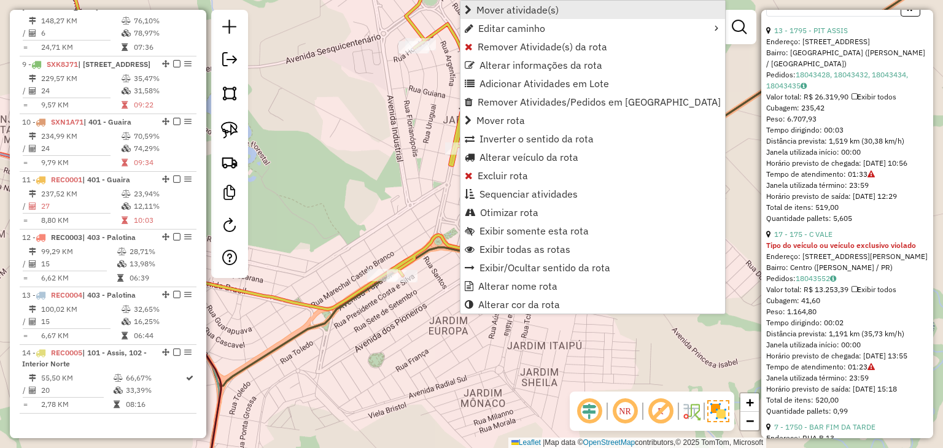
click at [518, 9] on span "Mover atividade(s)" at bounding box center [517, 10] width 82 height 10
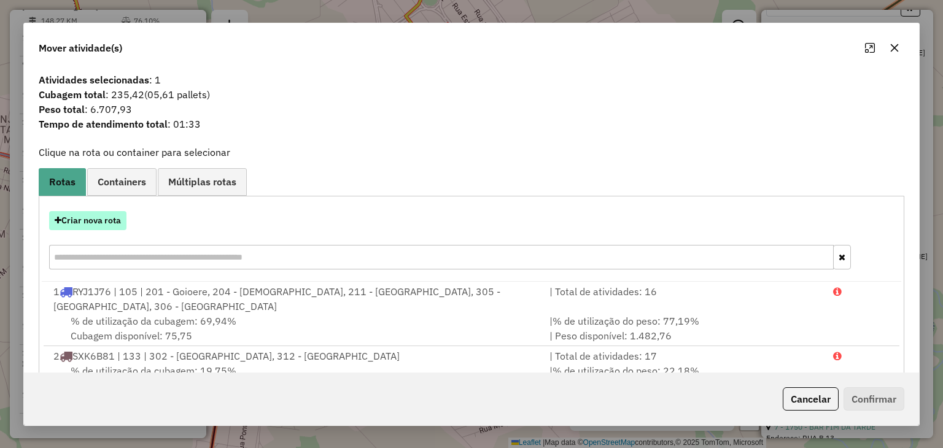
click at [115, 219] on button "Criar nova rota" at bounding box center [87, 220] width 77 height 19
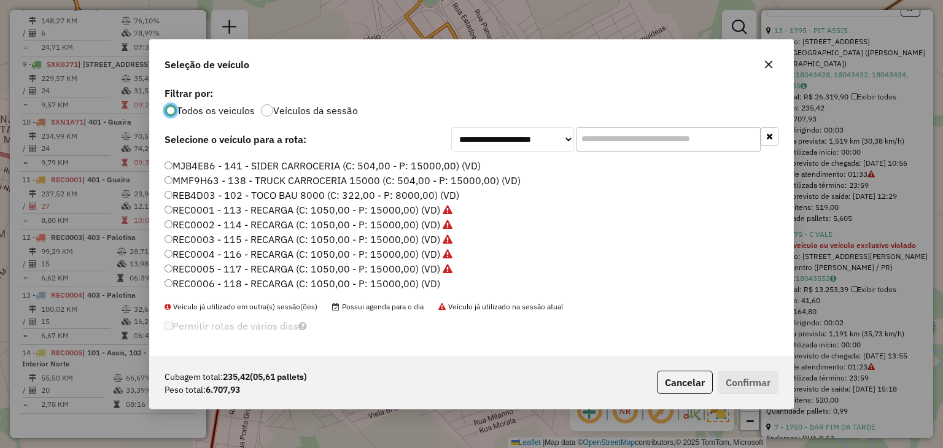
scroll to position [123, 0]
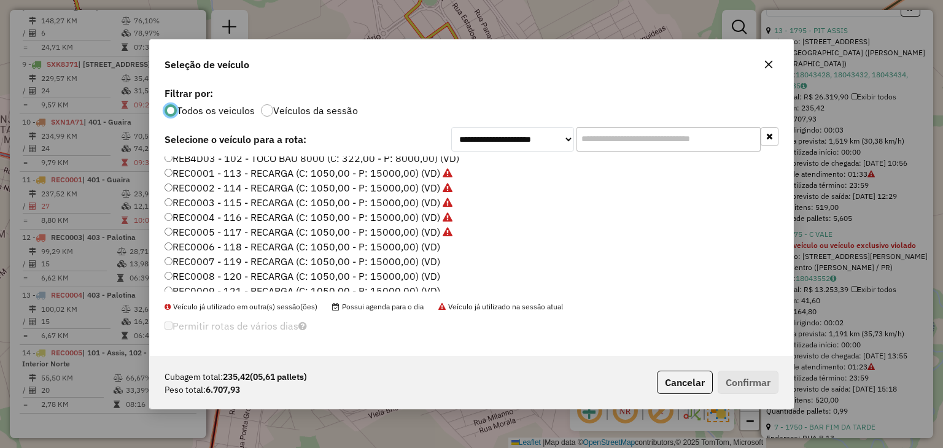
click at [410, 250] on label "REC0006 - 118 - RECARGA (C: 1050,00 - P: 15000,00) (VD)" at bounding box center [302, 246] width 276 height 15
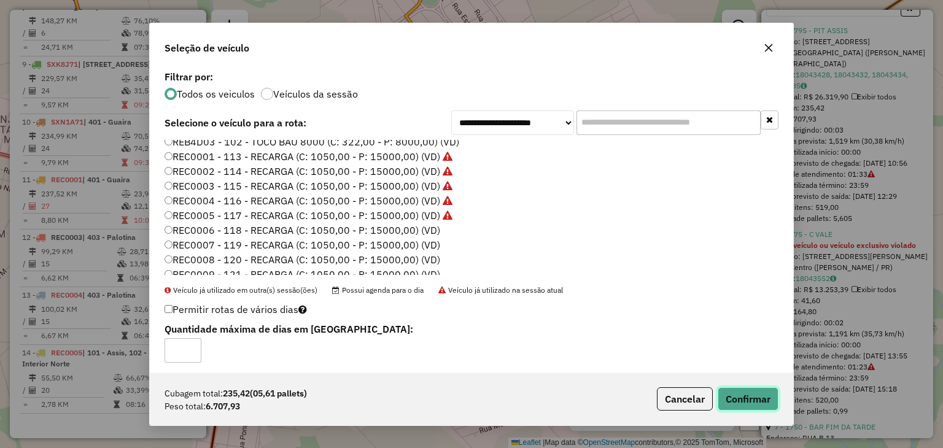
click at [755, 392] on button "Confirmar" at bounding box center [747, 398] width 61 height 23
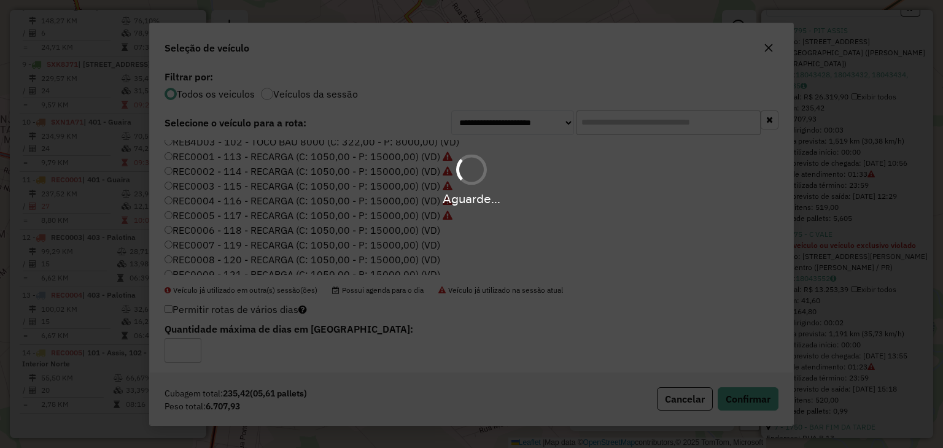
scroll to position [1140, 0]
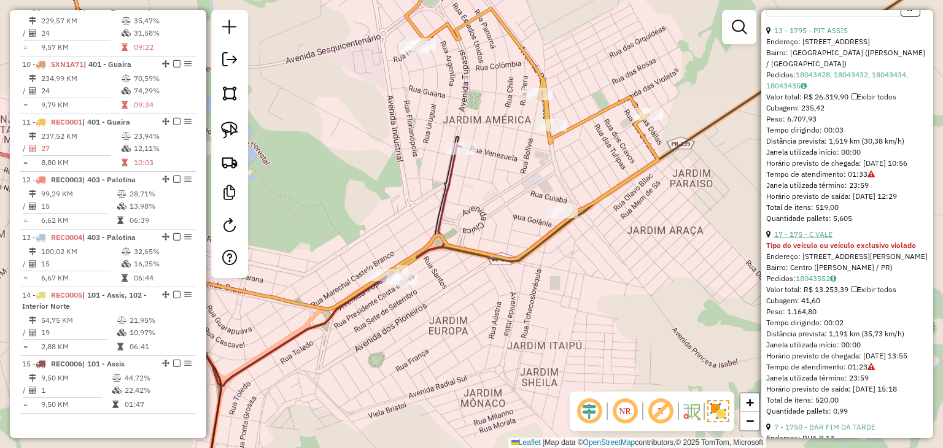
click at [819, 239] on link "17 - 175 - C VALE" at bounding box center [803, 234] width 58 height 9
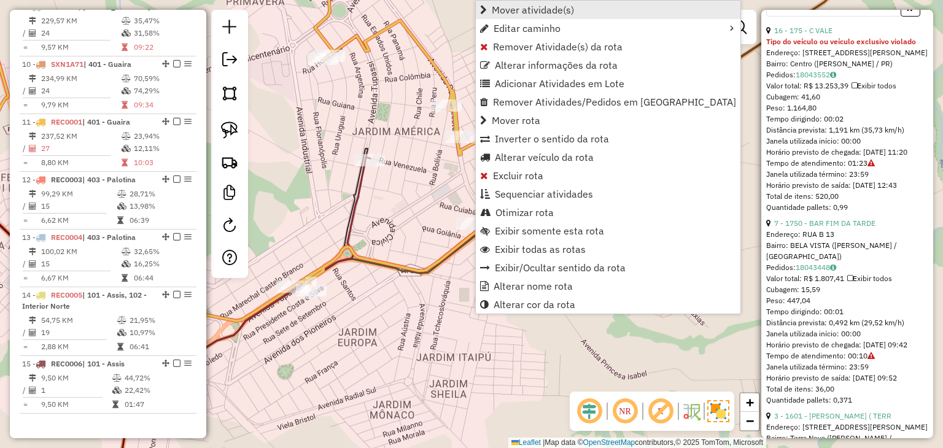
click at [562, 8] on span "Mover atividade(s)" at bounding box center [533, 10] width 82 height 10
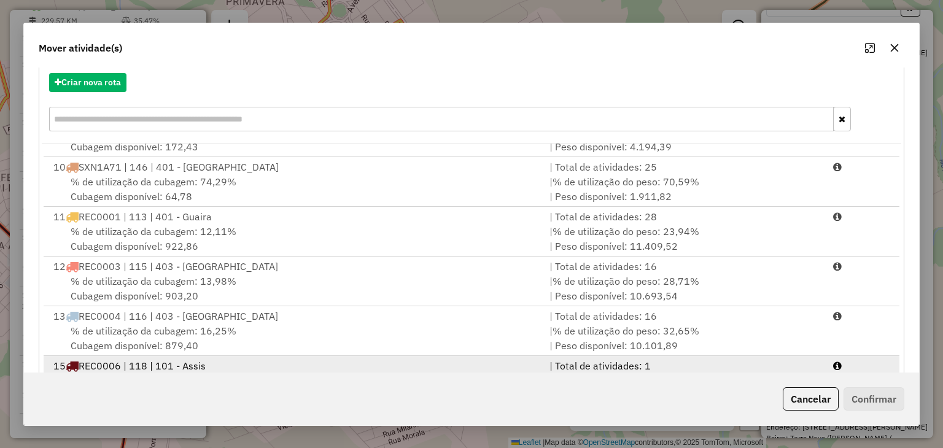
scroll to position [176, 0]
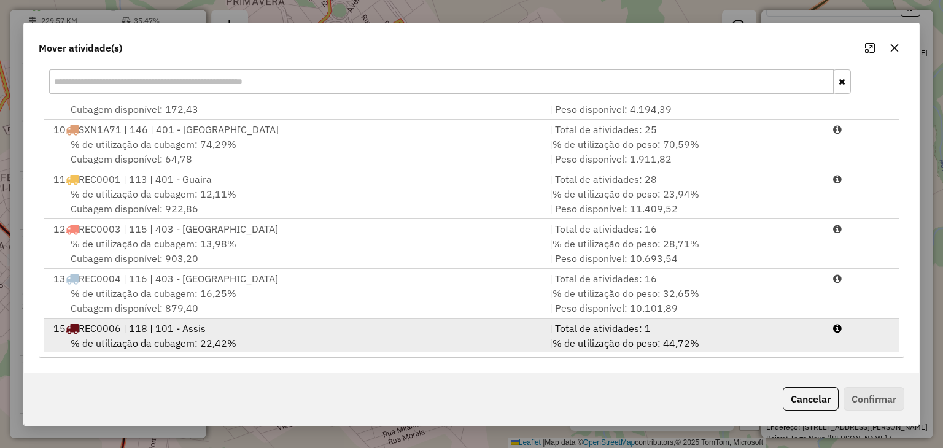
click at [653, 337] on span "% de utilização do peso: 44,72%" at bounding box center [625, 343] width 147 height 12
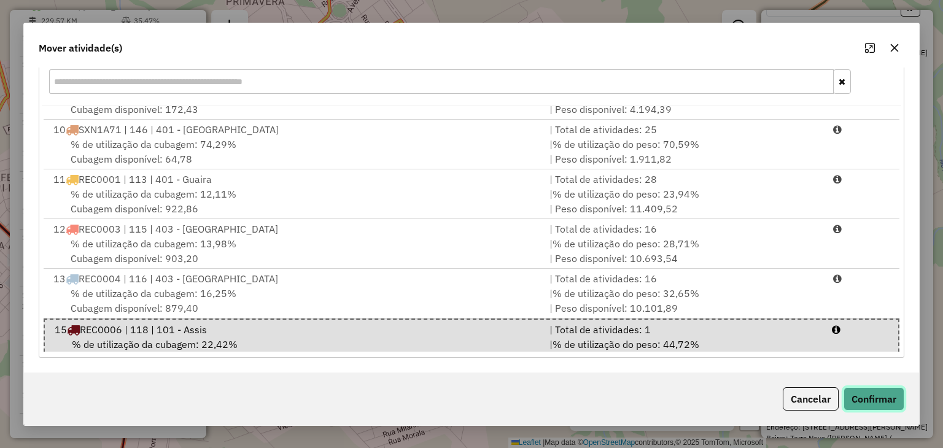
click at [854, 396] on button "Confirmar" at bounding box center [873, 398] width 61 height 23
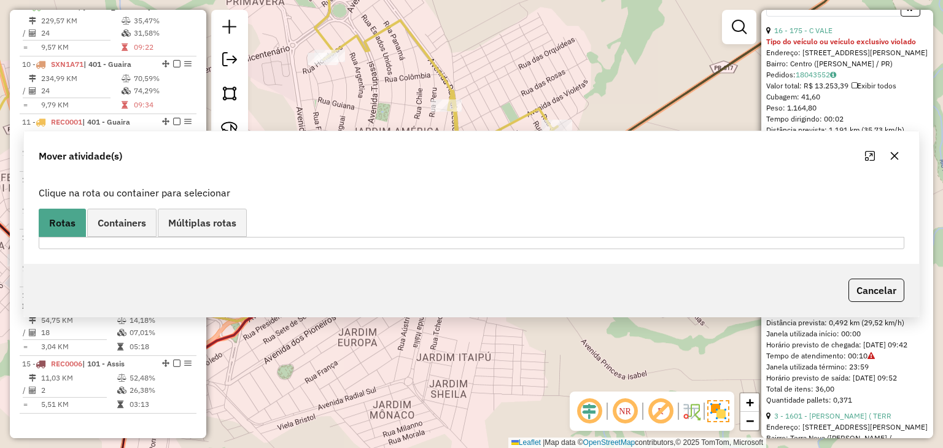
scroll to position [0, 0]
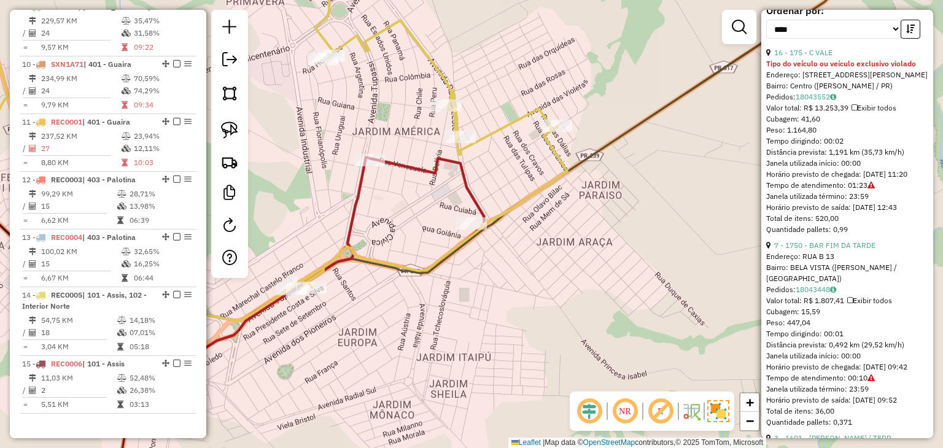
click at [270, 178] on div "Janela de atendimento Grade de atendimento Capacidade Transportadoras Veículos …" at bounding box center [471, 224] width 943 height 448
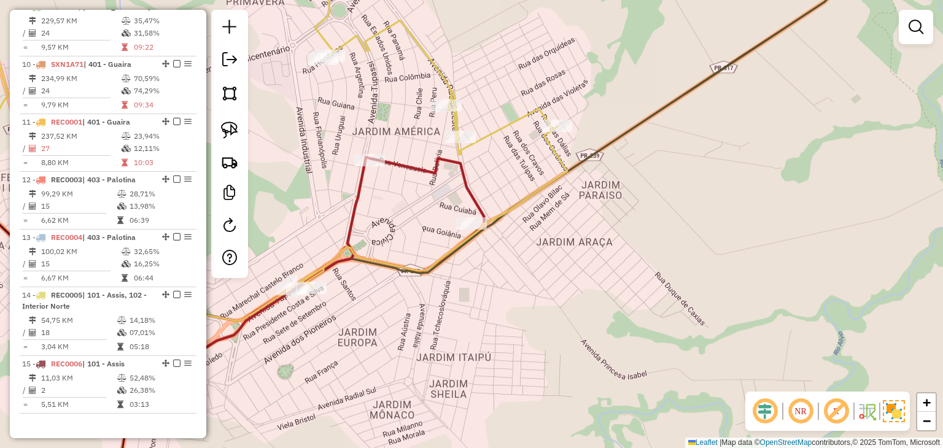
select select "*********"
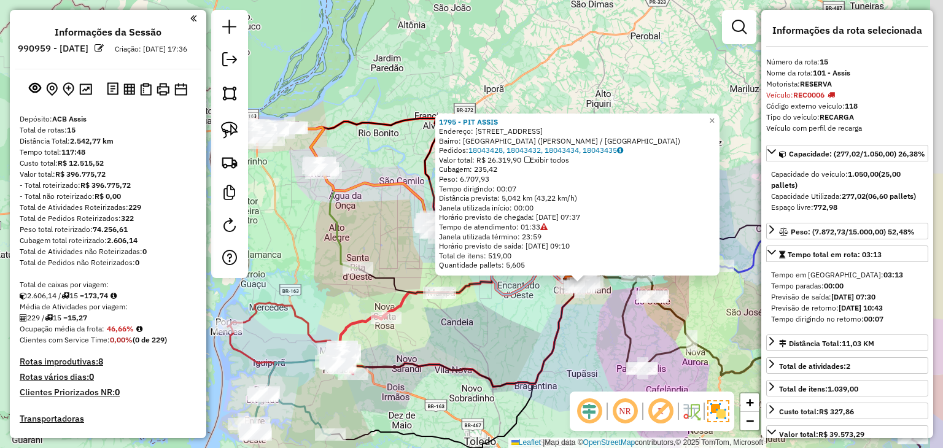
drag, startPoint x: 683, startPoint y: 292, endPoint x: 427, endPoint y: 284, distance: 256.1
click at [422, 285] on div "1795 - PIT ASSIS Endereço: AV TUPASSI 2084 Bairro: JARDIM AMERICA (ASSIS CHATEA…" at bounding box center [471, 224] width 943 height 448
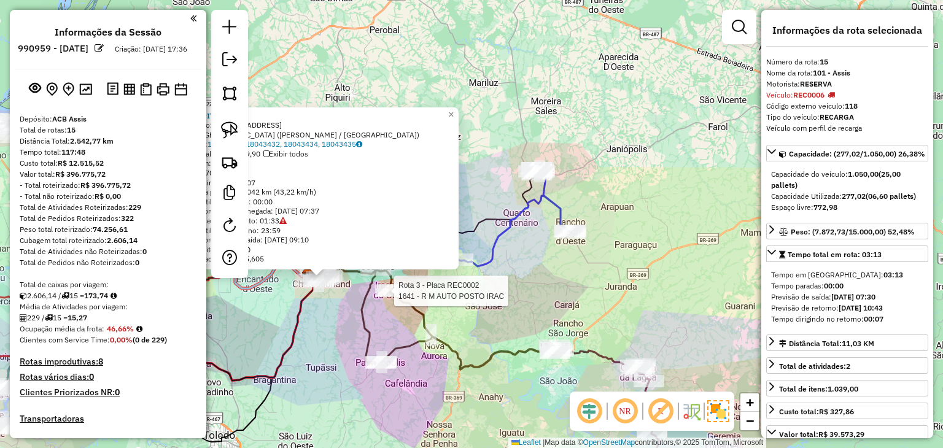
click at [603, 276] on div "Rota 3 - Placa REC0002 1641 - R M AUTO POSTO IRAC 1795 - PIT ASSIS Endereço: AV…" at bounding box center [471, 224] width 943 height 448
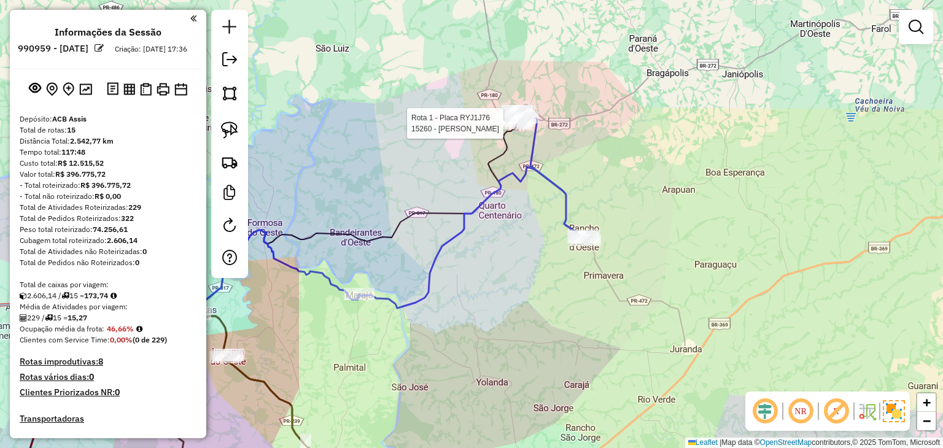
select select "*********"
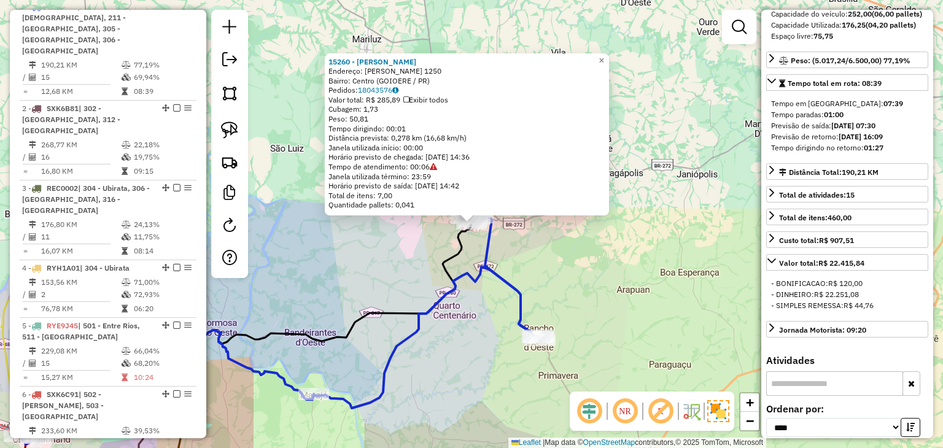
scroll to position [491, 0]
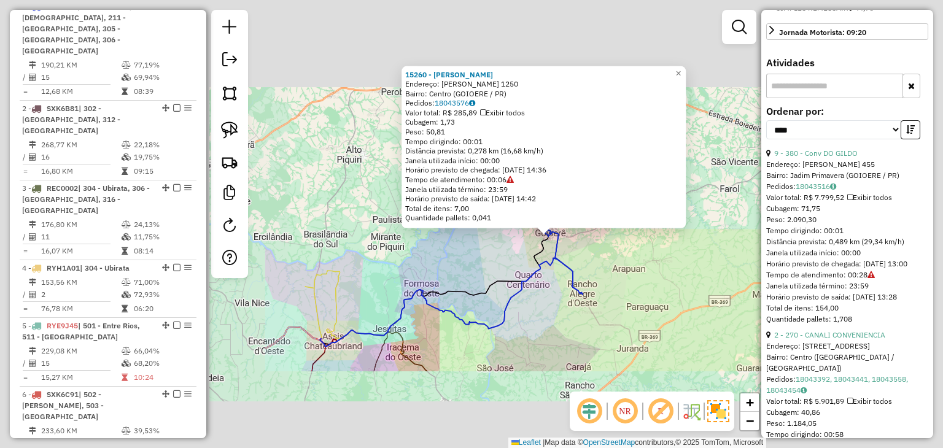
click at [643, 293] on div "15260 - NIVALDO CARDOSO Endereço: Bento Munhoz da Rocha 1250 Bairro: Centro (GO…" at bounding box center [471, 224] width 943 height 448
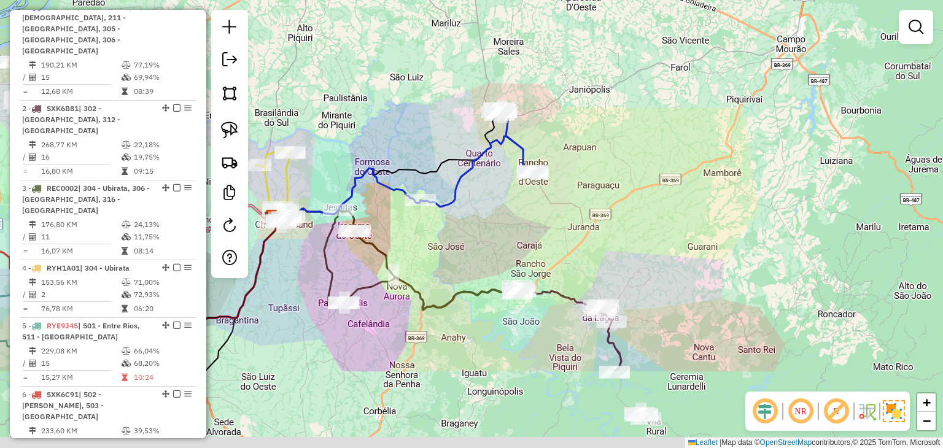
drag, startPoint x: 670, startPoint y: 342, endPoint x: 560, endPoint y: 90, distance: 276.0
click at [553, 63] on div "Janela de atendimento Grade de atendimento Capacidade Transportadoras Veículos …" at bounding box center [471, 224] width 943 height 448
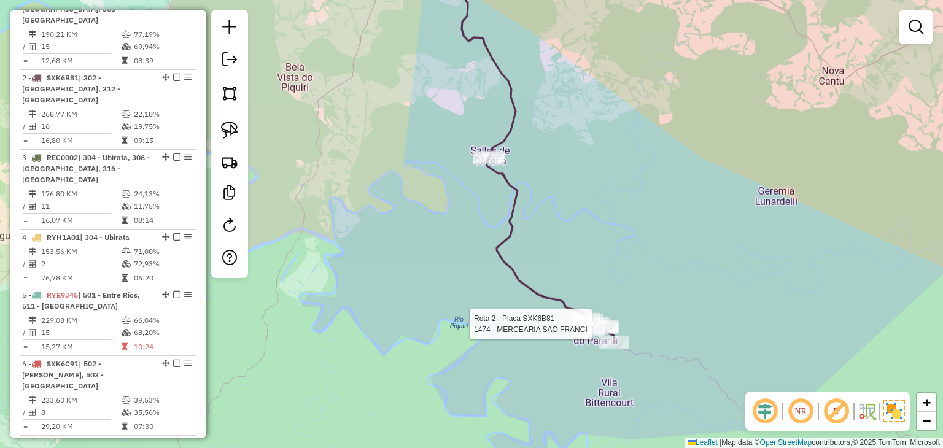
select select "*********"
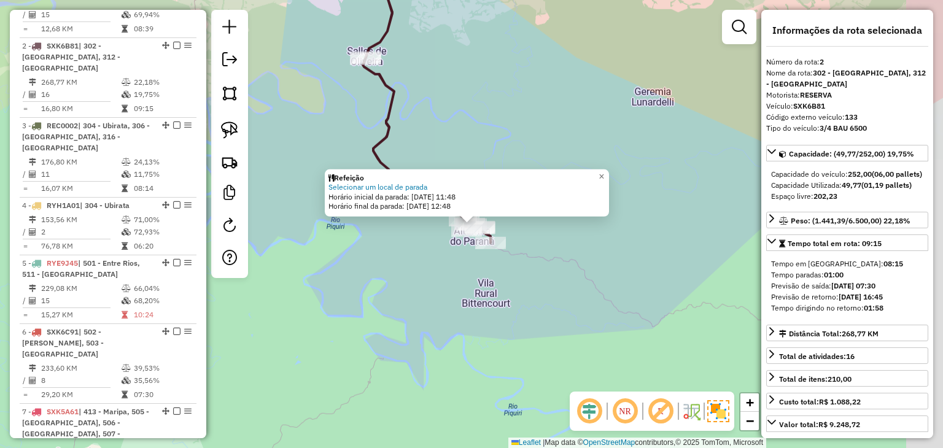
scroll to position [603, 0]
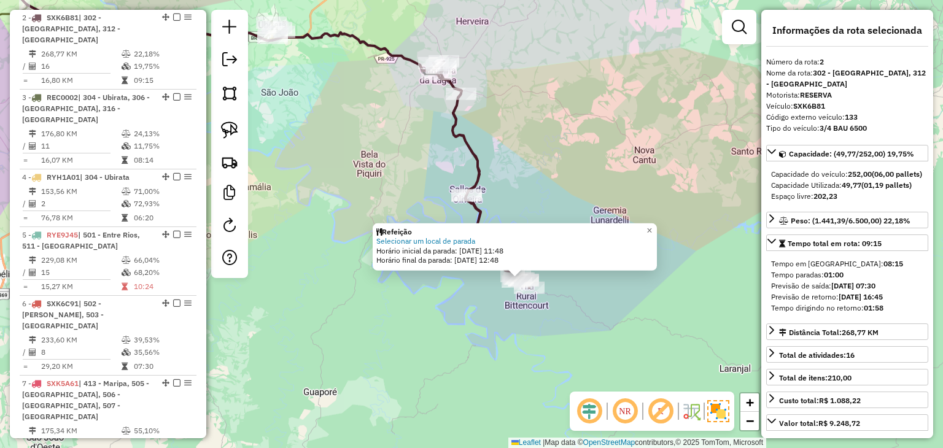
click at [484, 368] on div "Refeição Selecionar um local de parada Horário inicial da parada: 19/08/2025 11…" at bounding box center [471, 224] width 943 height 448
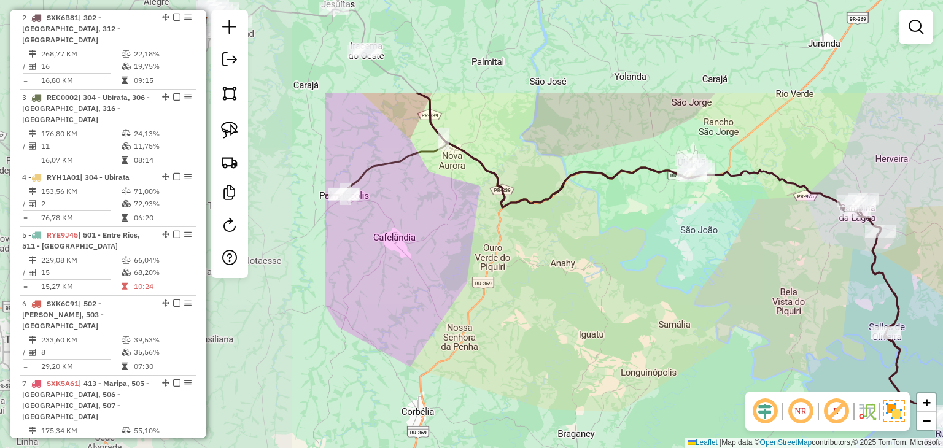
drag, startPoint x: 621, startPoint y: 187, endPoint x: 742, endPoint y: 238, distance: 131.0
click at [742, 238] on div "Janela de atendimento Grade de atendimento Capacidade Transportadoras Veículos …" at bounding box center [471, 224] width 943 height 448
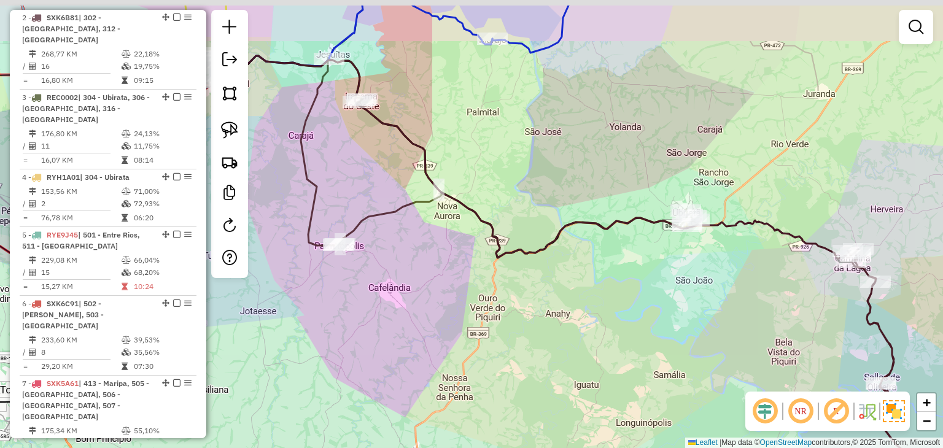
drag, startPoint x: 511, startPoint y: 78, endPoint x: 506, endPoint y: 125, distance: 46.9
click at [506, 125] on div "Janela de atendimento Grade de atendimento Capacidade Transportadoras Veículos …" at bounding box center [471, 224] width 943 height 448
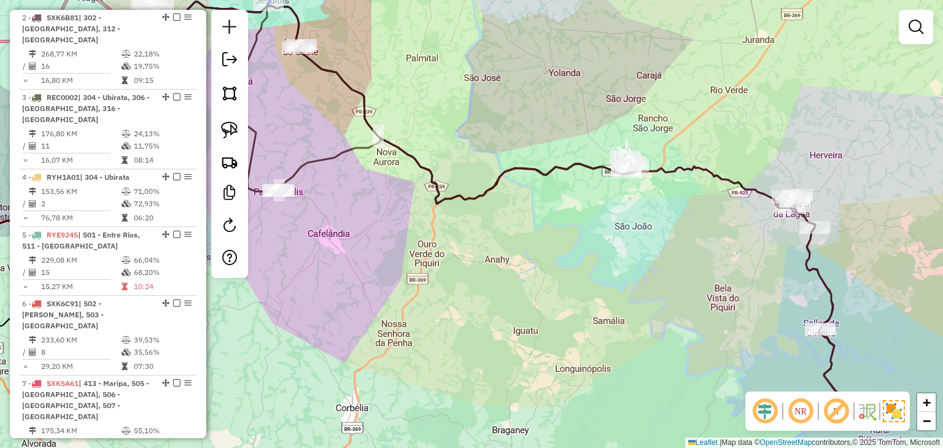
drag, startPoint x: 648, startPoint y: 138, endPoint x: 633, endPoint y: 117, distance: 26.0
click at [633, 117] on div "Janela de atendimento Grade de atendimento Capacidade Transportadoras Veículos …" at bounding box center [471, 224] width 943 height 448
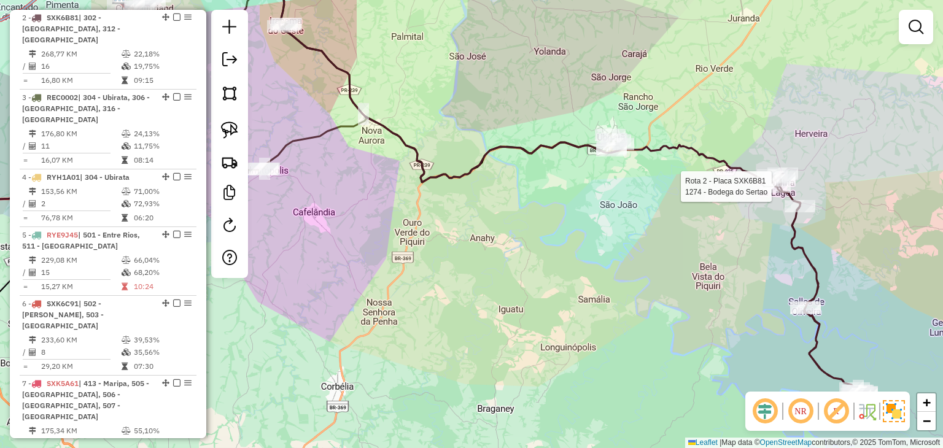
select select "*********"
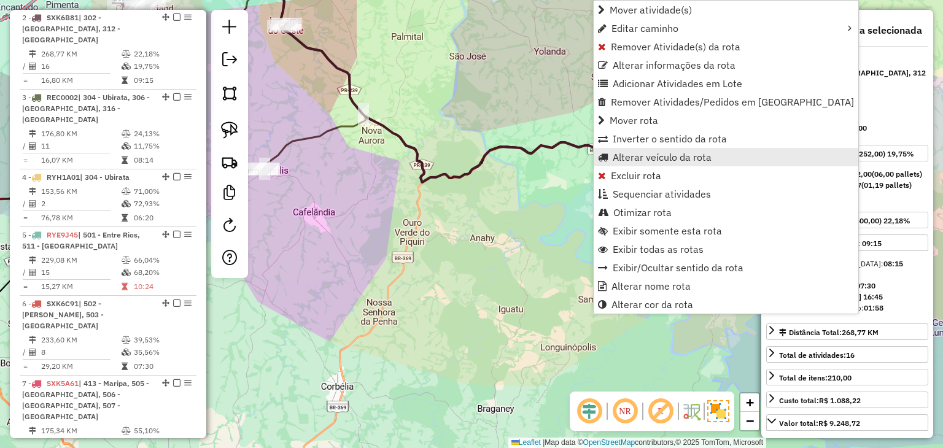
click at [680, 156] on span "Alterar veículo da rota" at bounding box center [662, 157] width 99 height 10
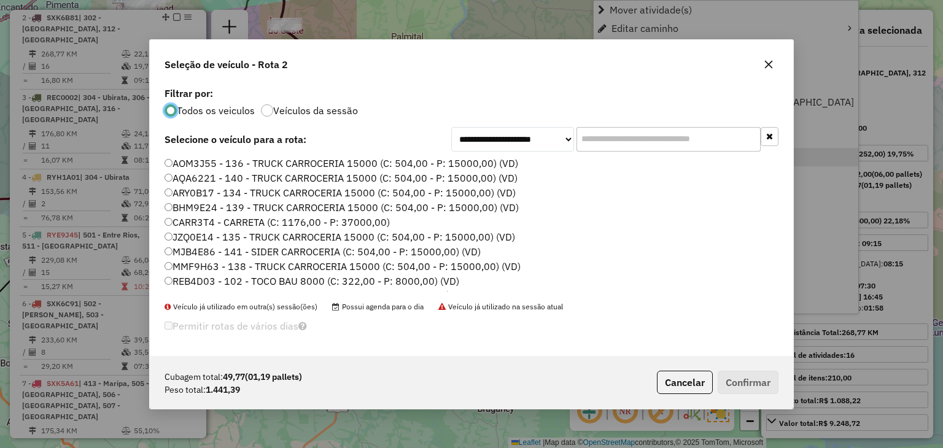
scroll to position [6, 4]
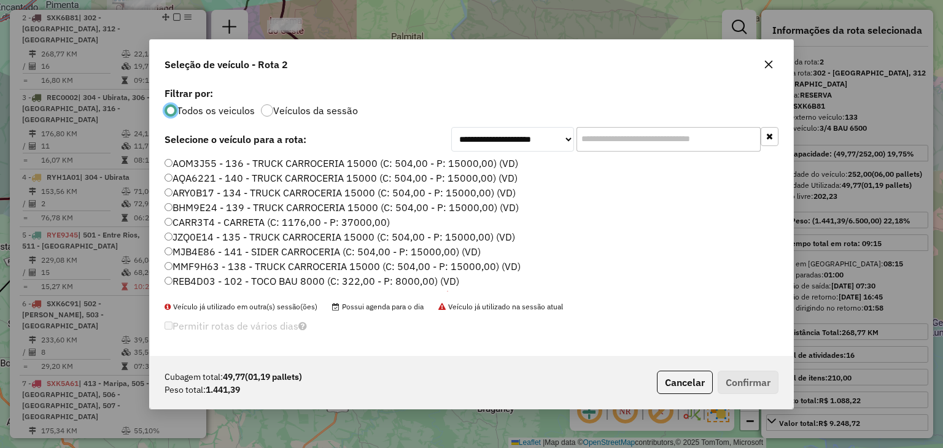
click at [667, 142] on input "text" at bounding box center [668, 139] width 184 height 25
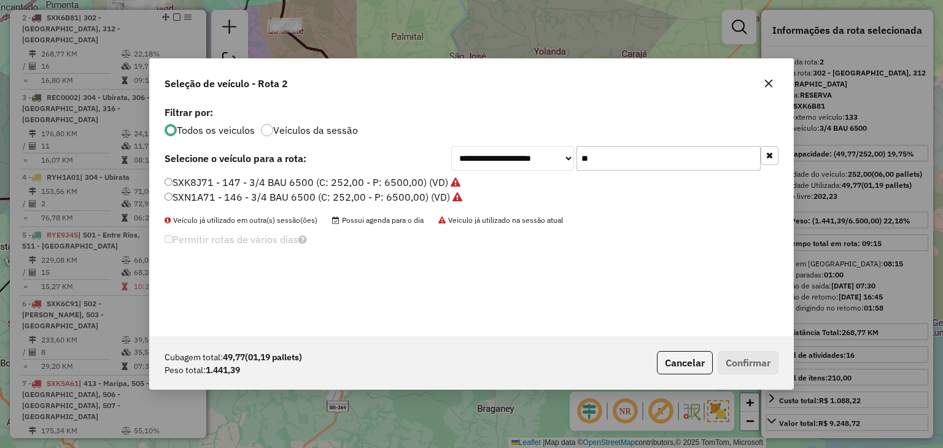
type input "**"
click at [273, 196] on label "SXN1A71 - 146 - 3/4 BAU 6500 (C: 252,00 - P: 6500,00) (VD)" at bounding box center [313, 197] width 298 height 15
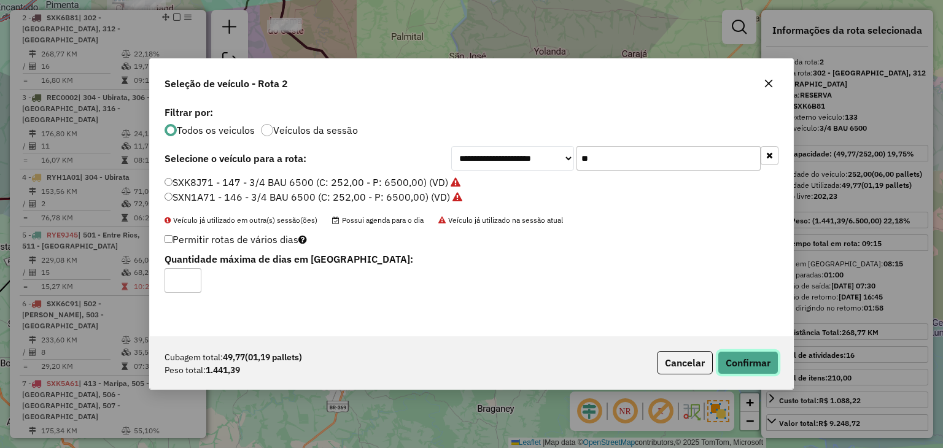
click at [737, 369] on button "Confirmar" at bounding box center [747, 362] width 61 height 23
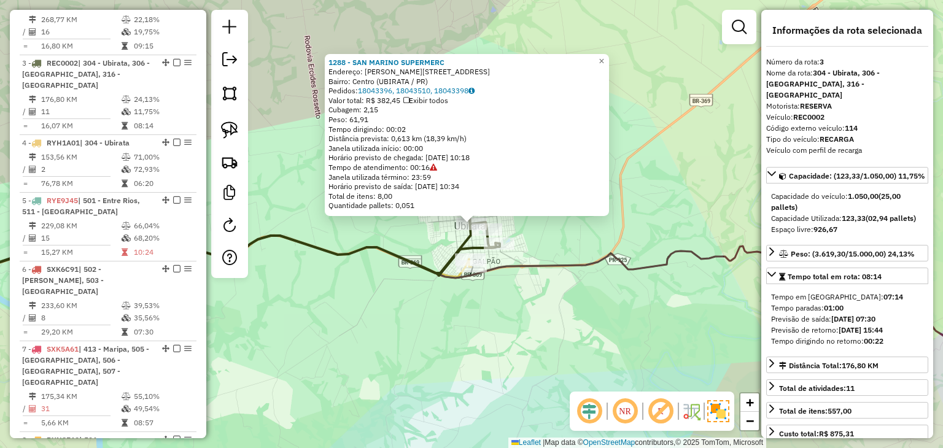
scroll to position [671, 0]
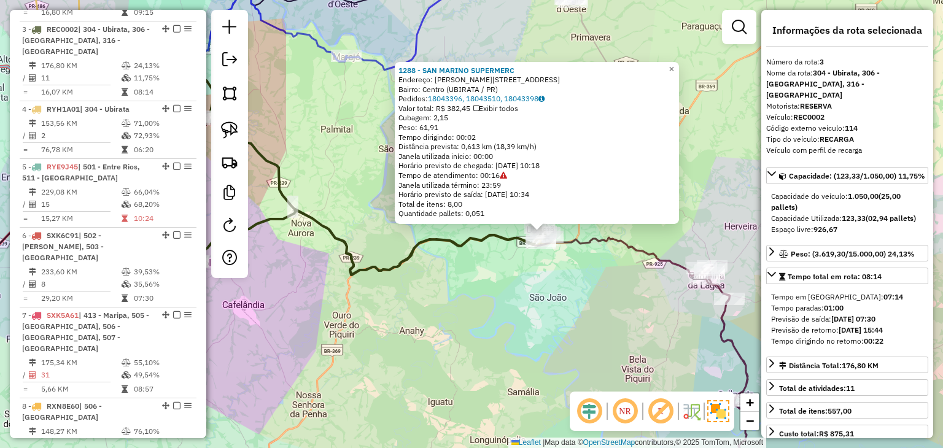
drag, startPoint x: 508, startPoint y: 341, endPoint x: 522, endPoint y: 308, distance: 35.5
click at [522, 308] on div "1288 - SAN MARINO SUPERMERC Endereço: R PEDRO DE OLIVEIRA 748 Bairro: Centro (U…" at bounding box center [471, 224] width 943 height 448
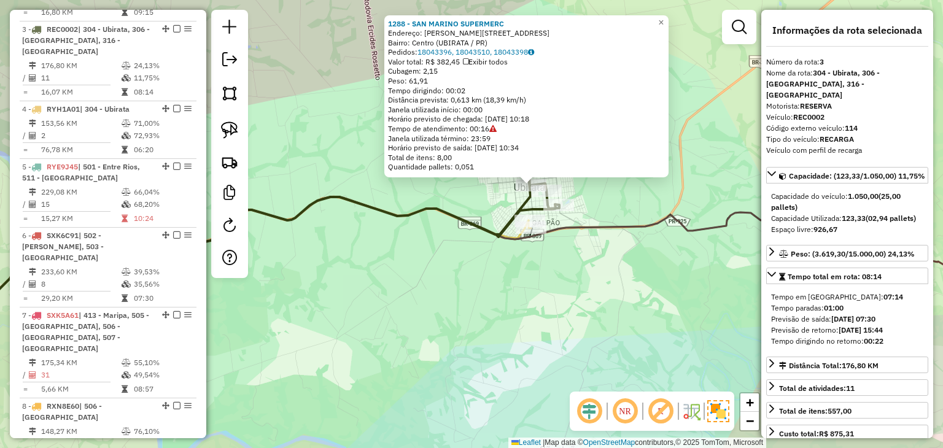
drag, startPoint x: 528, startPoint y: 179, endPoint x: 512, endPoint y: 191, distance: 19.8
click at [509, 191] on div "1288 - SAN MARINO SUPERMERC Endereço: R PEDRO DE OLIVEIRA 748 Bairro: Centro (U…" at bounding box center [471, 224] width 943 height 448
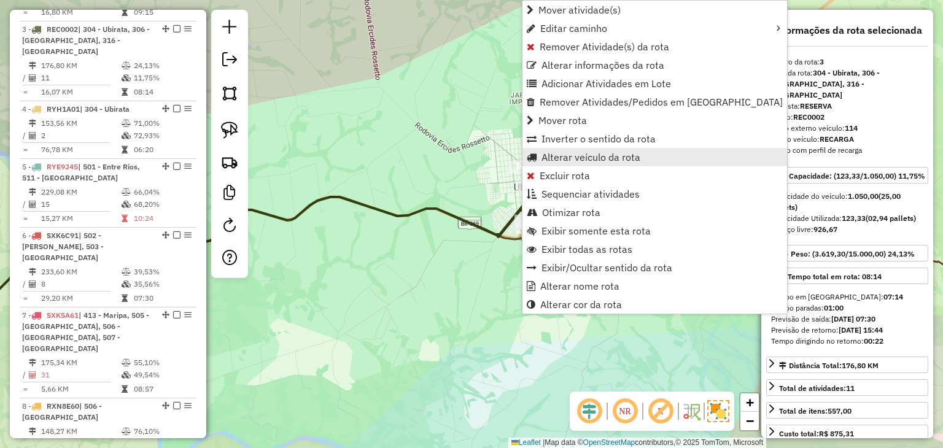
click at [597, 157] on span "Alterar veículo da rota" at bounding box center [590, 157] width 99 height 10
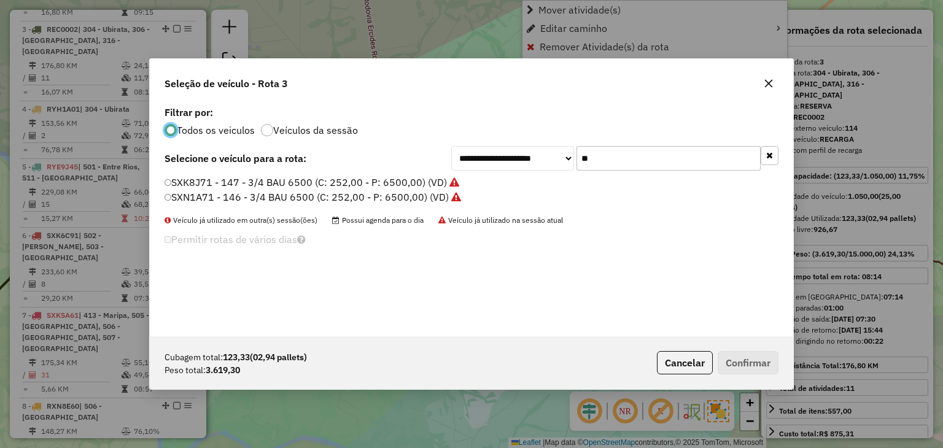
scroll to position [6, 4]
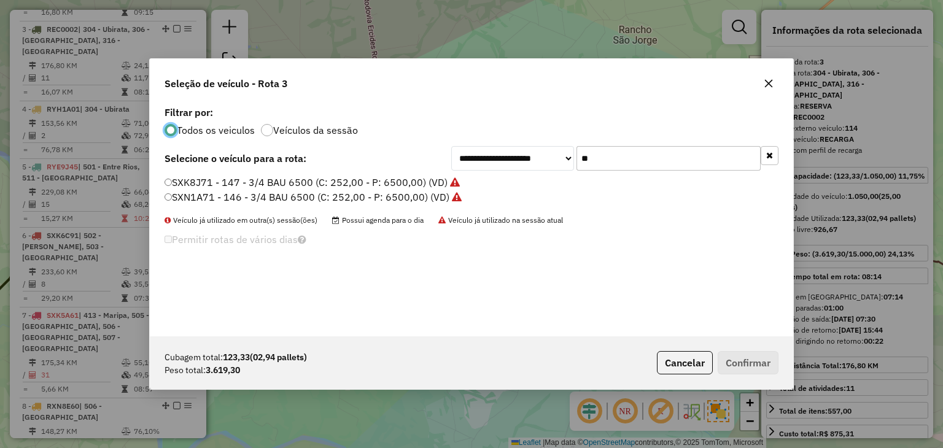
click at [612, 157] on input "**" at bounding box center [668, 158] width 184 height 25
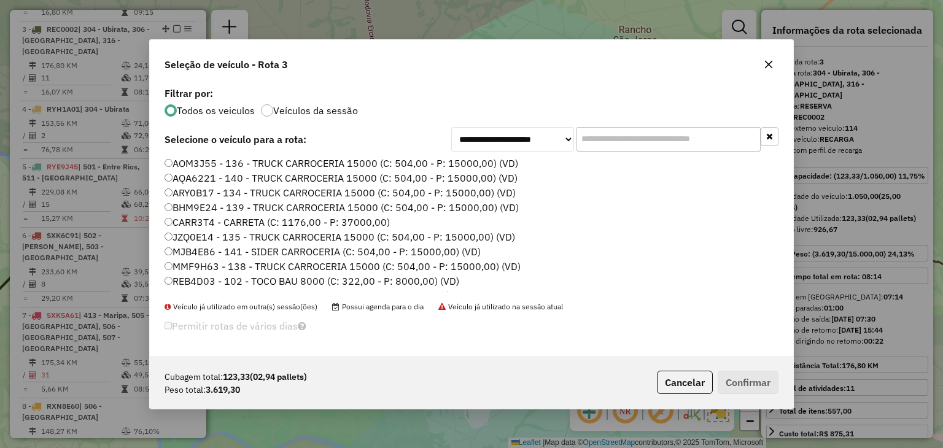
click at [777, 58] on div at bounding box center [769, 65] width 20 height 20
click at [768, 60] on icon "button" at bounding box center [769, 65] width 10 height 10
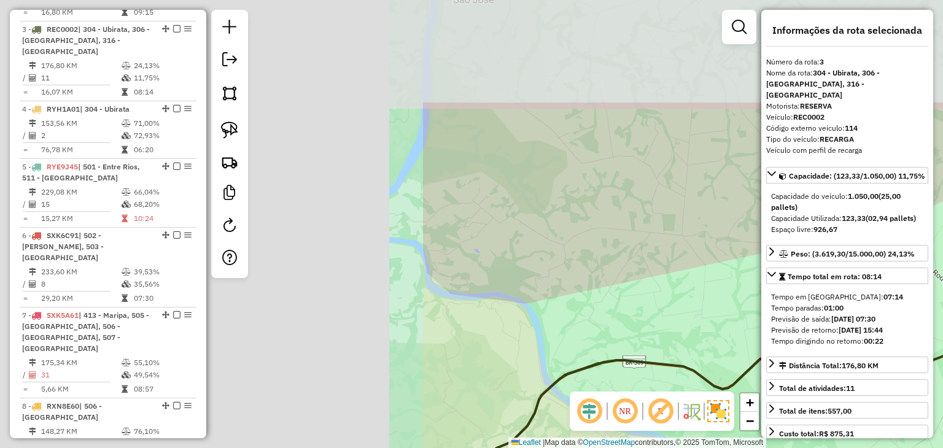
drag, startPoint x: 405, startPoint y: 155, endPoint x: 921, endPoint y: 303, distance: 536.4
click at [921, 303] on hb-router-mapa "Informações da Sessão 990959 - 19/08/2025 Criação: 18/08/2025 17:36 Depósito: A…" at bounding box center [471, 224] width 943 height 448
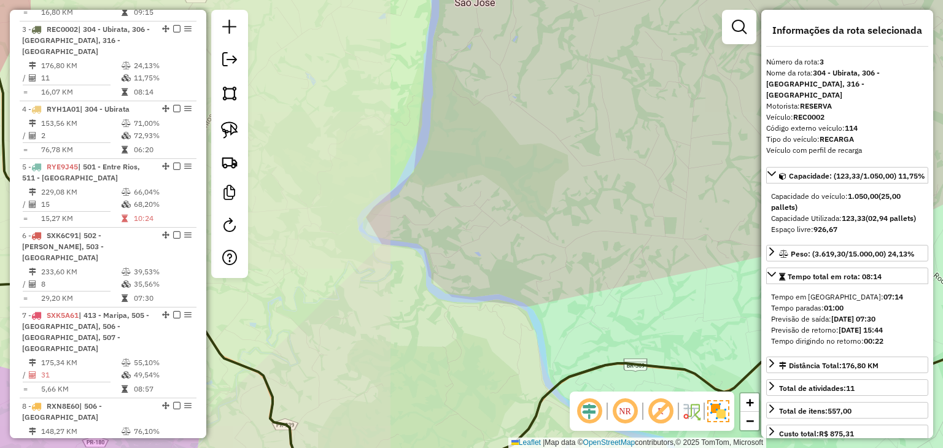
drag, startPoint x: 638, startPoint y: 247, endPoint x: 714, endPoint y: 219, distance: 80.6
click at [726, 243] on div "Janela de atendimento Grade de atendimento Capacidade Transportadoras Veículos …" at bounding box center [471, 224] width 943 height 448
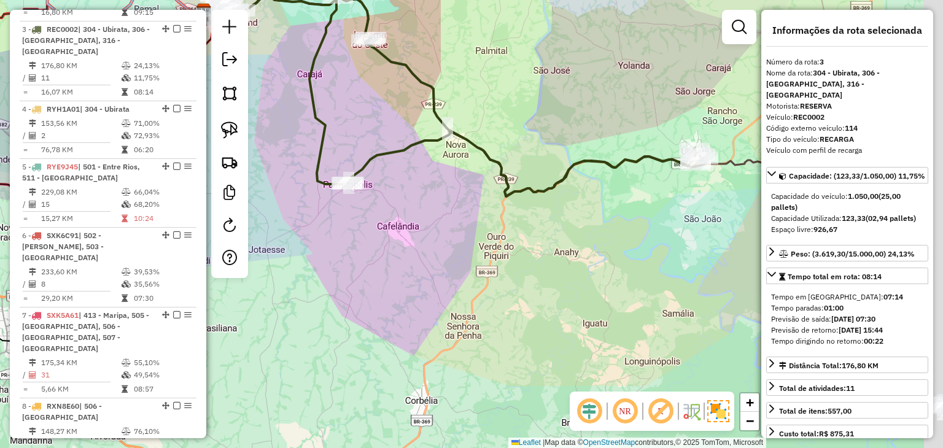
drag, startPoint x: 475, startPoint y: 85, endPoint x: 544, endPoint y: 86, distance: 68.7
click at [469, 74] on div "Janela de atendimento Grade de atendimento Capacidade Transportadoras Veículos …" at bounding box center [471, 224] width 943 height 448
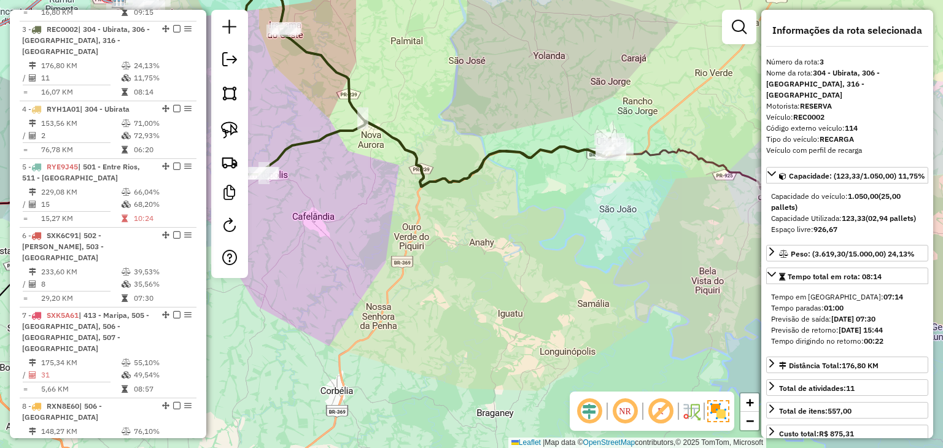
drag, startPoint x: 573, startPoint y: 83, endPoint x: 568, endPoint y: 95, distance: 12.4
click at [567, 87] on div "Janela de atendimento Grade de atendimento Capacidade Transportadoras Veículos …" at bounding box center [471, 224] width 943 height 448
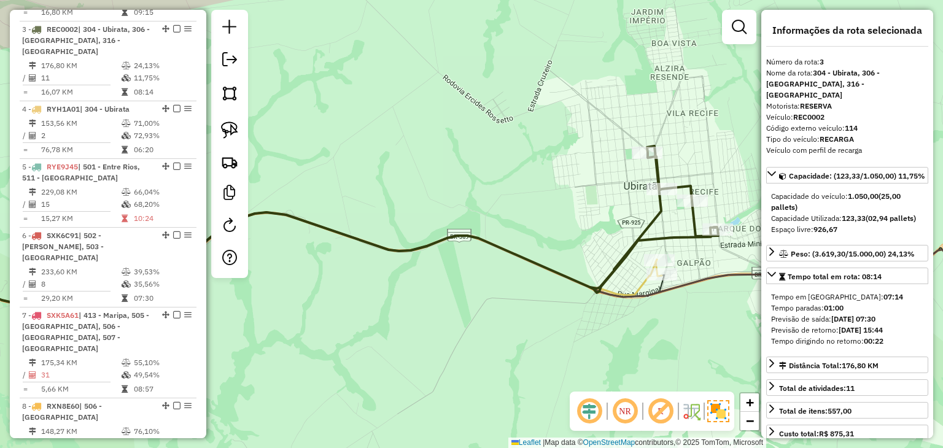
drag, startPoint x: 710, startPoint y: 160, endPoint x: 630, endPoint y: 153, distance: 80.1
click at [630, 153] on div "Janela de atendimento Grade de atendimento Capacidade Transportadoras Veículos …" at bounding box center [471, 224] width 943 height 448
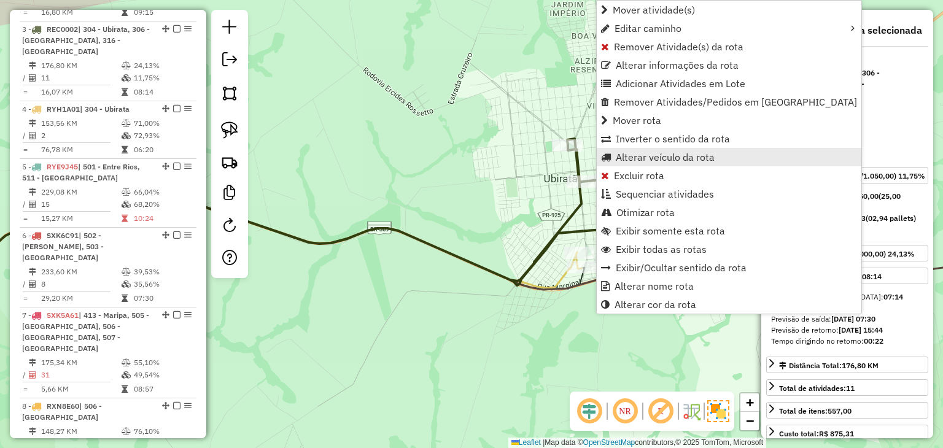
click at [626, 152] on span "Alterar veículo da rota" at bounding box center [665, 157] width 99 height 10
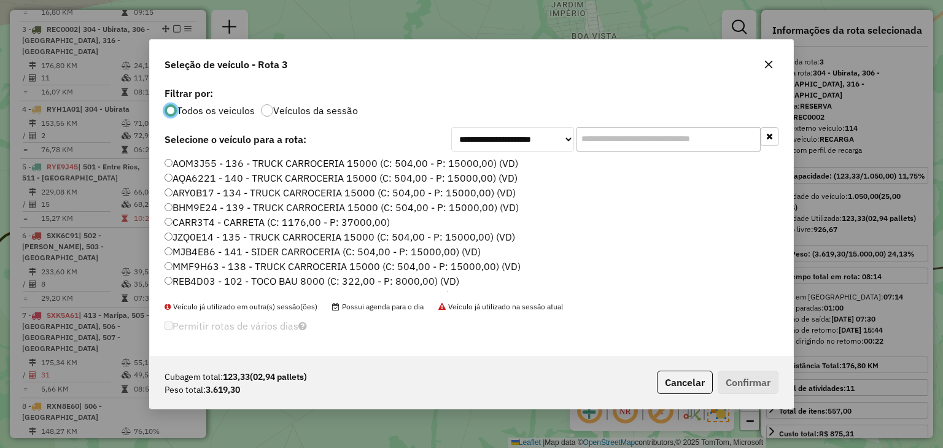
click at [677, 134] on input "text" at bounding box center [668, 139] width 184 height 25
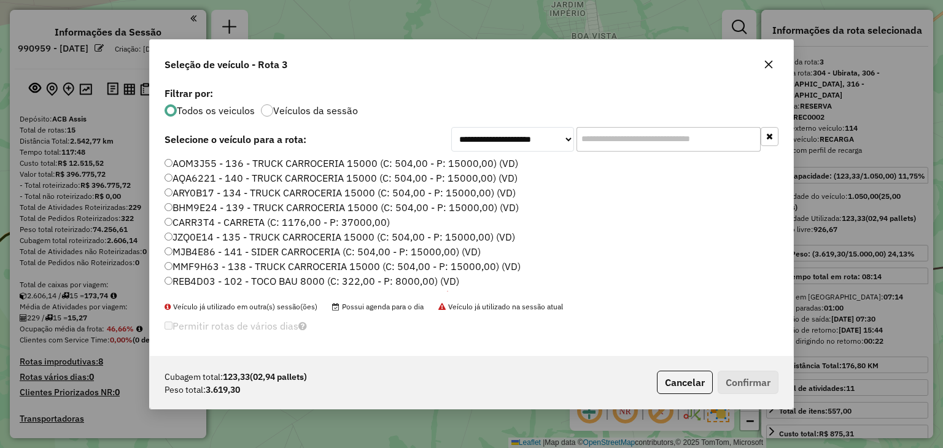
select select "*********"
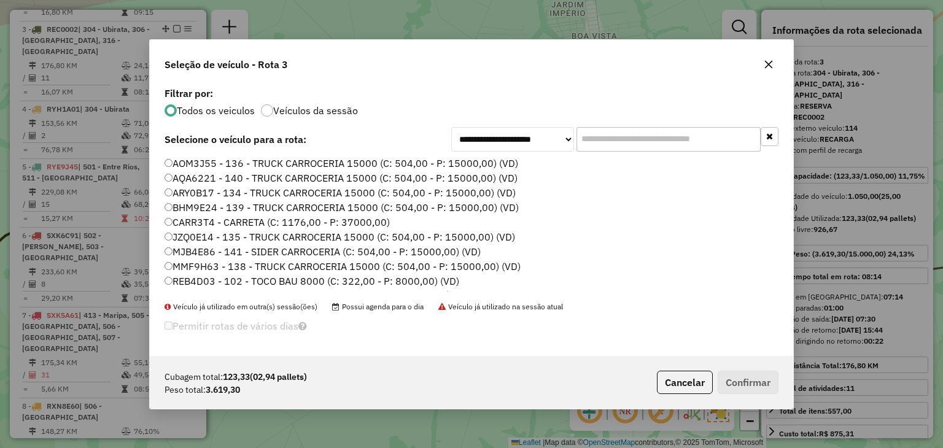
scroll to position [6, 4]
type input "*"
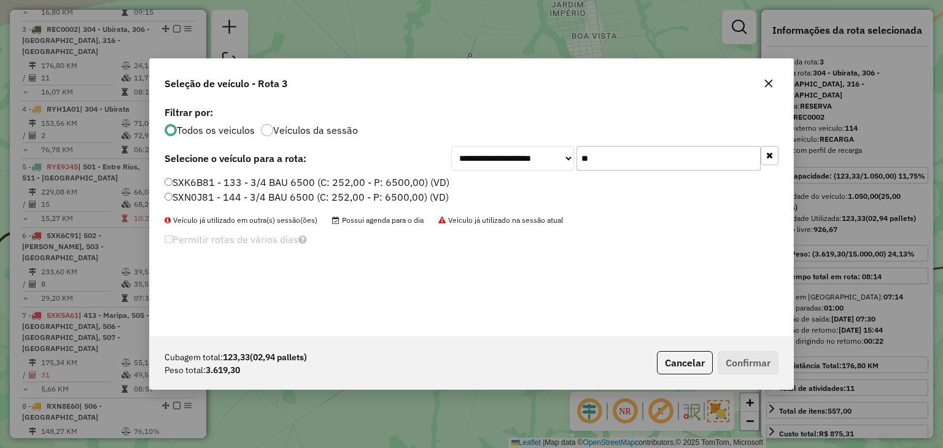
type input "**"
click at [345, 197] on label "SXN0J81 - 144 - 3/4 BAU 6500 (C: 252,00 - P: 6500,00) (VD)" at bounding box center [306, 197] width 284 height 15
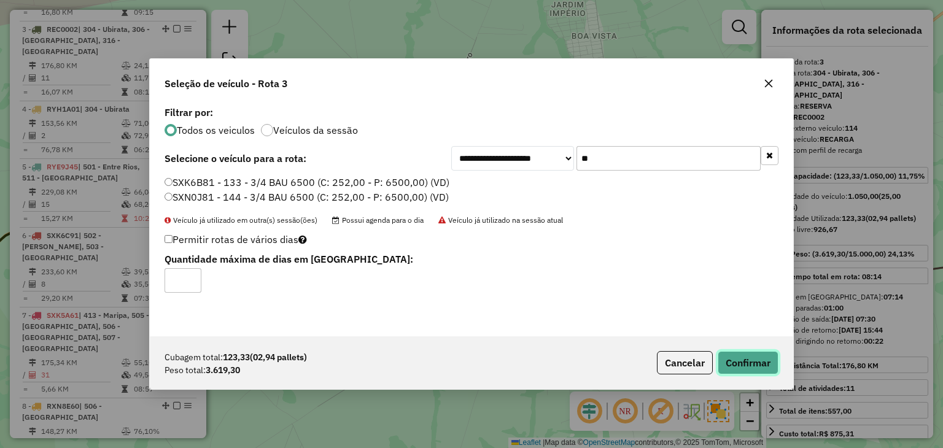
click at [734, 365] on button "Confirmar" at bounding box center [747, 362] width 61 height 23
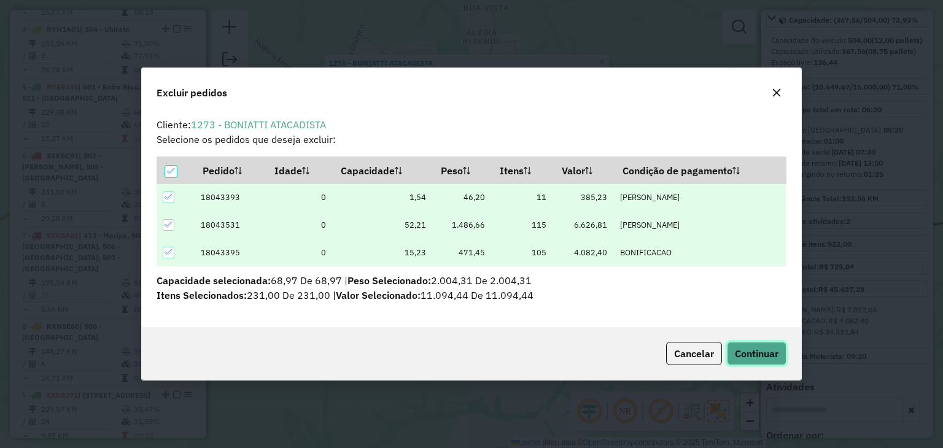
click at [748, 352] on span "Continuar" at bounding box center [757, 353] width 44 height 12
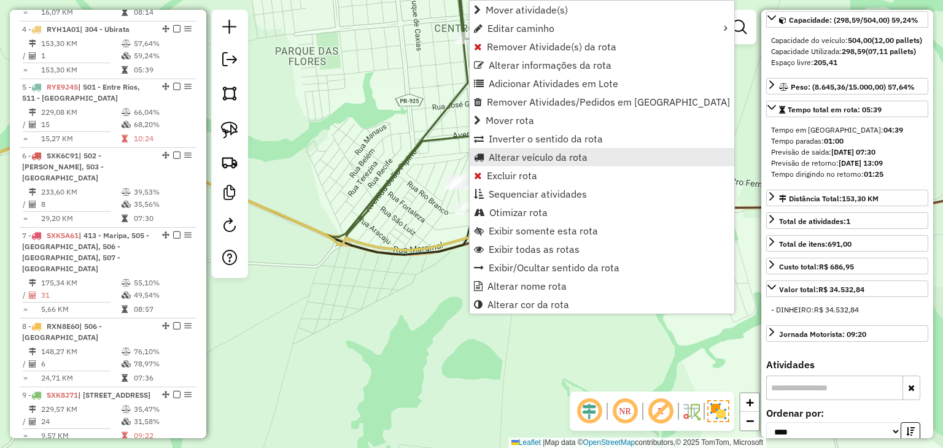
click at [496, 155] on span "Alterar veículo da rota" at bounding box center [538, 157] width 99 height 10
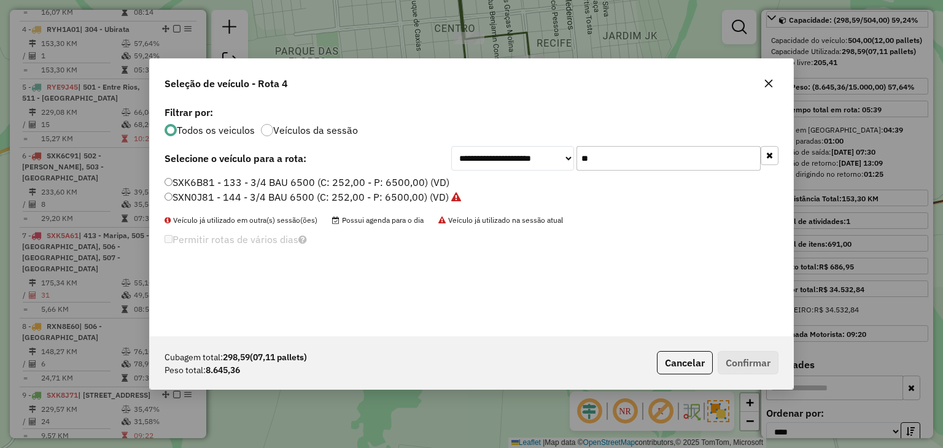
click at [646, 147] on input "**" at bounding box center [668, 158] width 184 height 25
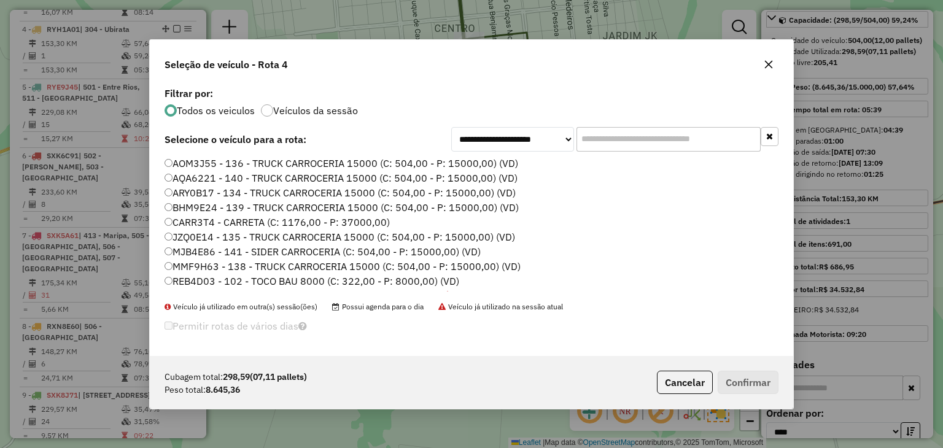
click at [764, 64] on icon "button" at bounding box center [769, 65] width 10 height 10
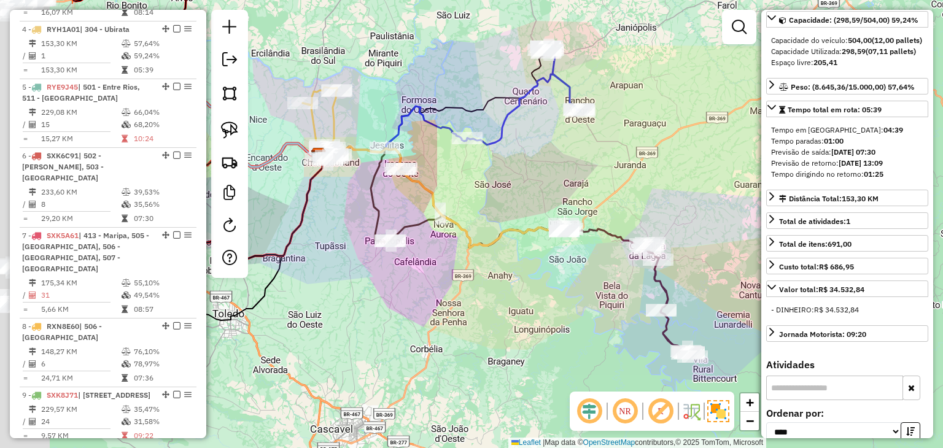
drag, startPoint x: 363, startPoint y: 289, endPoint x: 598, endPoint y: 279, distance: 235.3
click at [615, 287] on div "Janela de atendimento Grade de atendimento Capacidade Transportadoras Veículos …" at bounding box center [471, 224] width 943 height 448
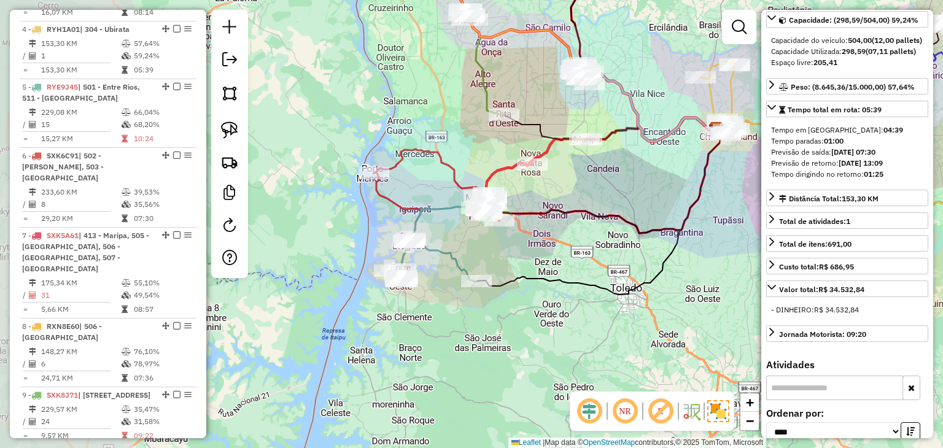
drag, startPoint x: 535, startPoint y: 293, endPoint x: 745, endPoint y: 266, distance: 211.6
click at [745, 266] on div "Janela de atendimento Grade de atendimento Capacidade Transportadoras Veículos …" at bounding box center [471, 224] width 943 height 448
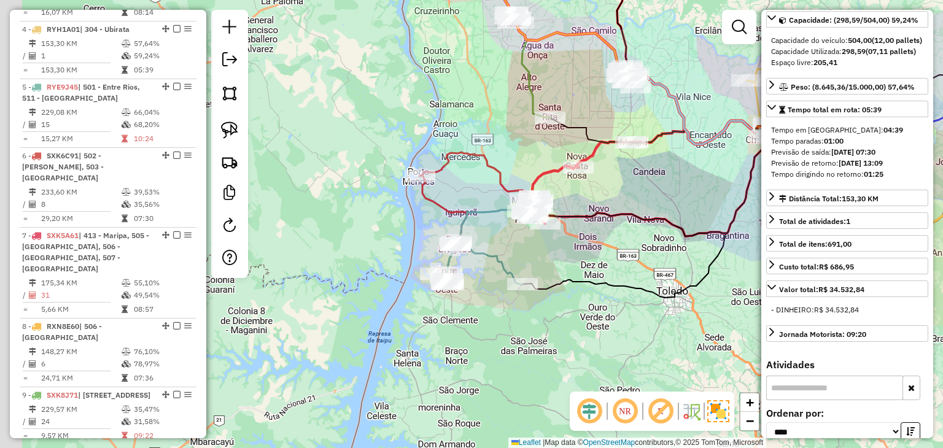
drag, startPoint x: 597, startPoint y: 265, endPoint x: 554, endPoint y: 246, distance: 47.0
click at [643, 268] on div "Janela de atendimento Grade de atendimento Capacidade Transportadoras Veículos …" at bounding box center [471, 224] width 943 height 448
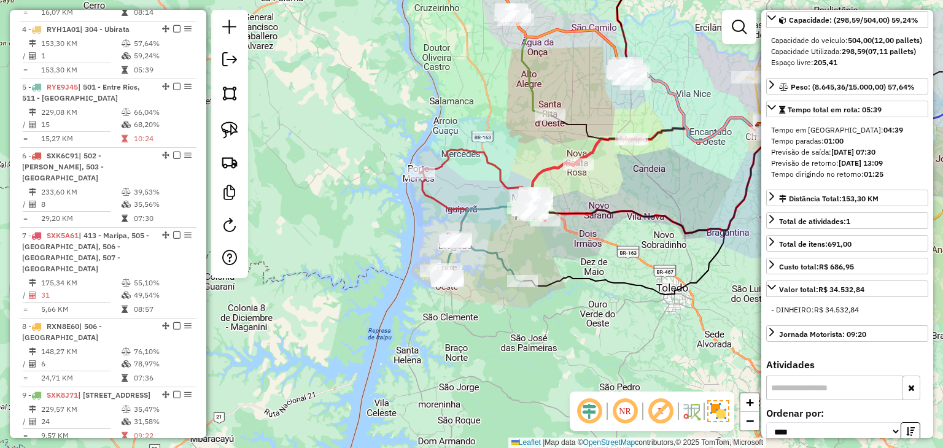
drag, startPoint x: 634, startPoint y: 260, endPoint x: 290, endPoint y: 257, distance: 343.7
click at [290, 257] on div "Janela de atendimento Grade de atendimento Capacidade Transportadoras Veículos …" at bounding box center [471, 224] width 943 height 448
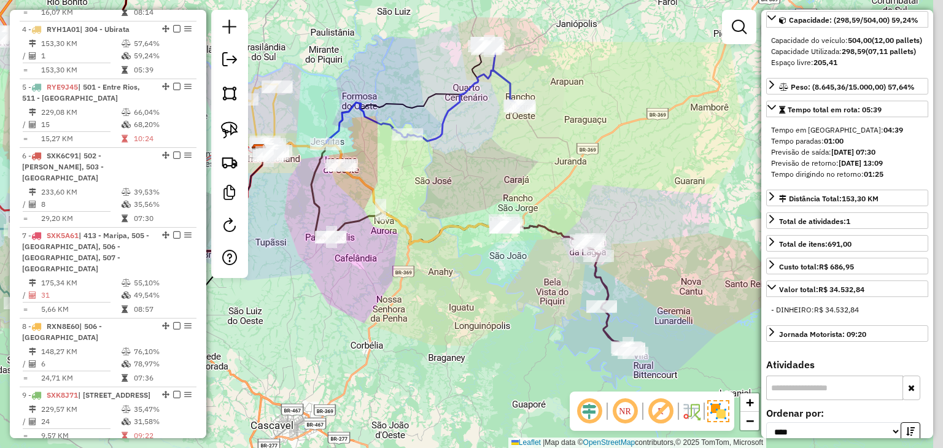
drag, startPoint x: 562, startPoint y: 264, endPoint x: 442, endPoint y: 284, distance: 121.3
click at [442, 284] on div "Janela de atendimento Grade de atendimento Capacidade Transportadoras Veículos …" at bounding box center [471, 224] width 943 height 448
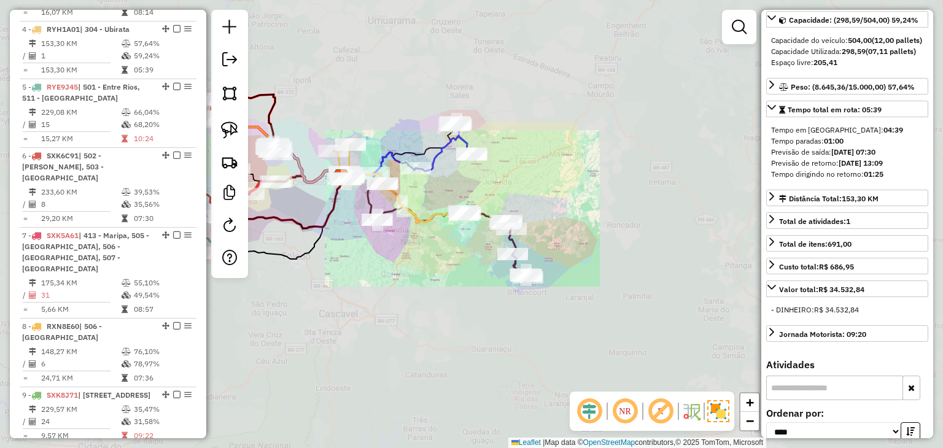
click at [385, 267] on div "Janela de atendimento Grade de atendimento Capacidade Transportadoras Veículos …" at bounding box center [471, 224] width 943 height 448
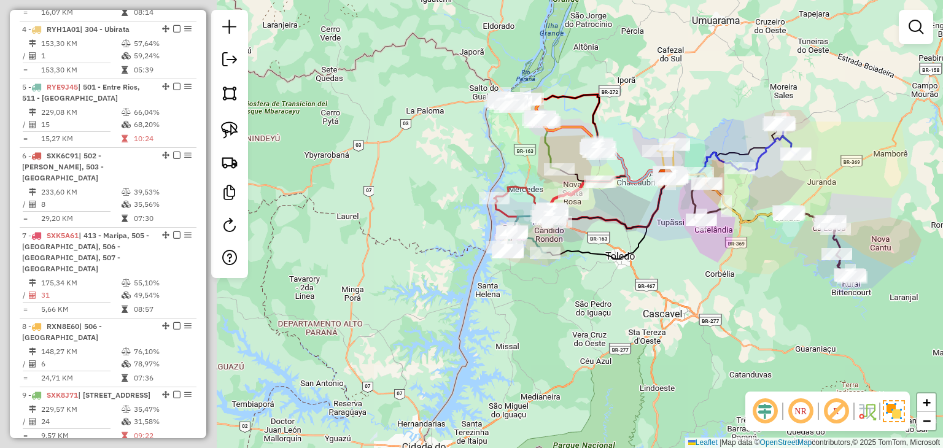
drag, startPoint x: 670, startPoint y: 274, endPoint x: 645, endPoint y: 276, distance: 25.3
click at [694, 276] on div "Janela de atendimento Grade de atendimento Capacidade Transportadoras Veículos …" at bounding box center [471, 224] width 943 height 448
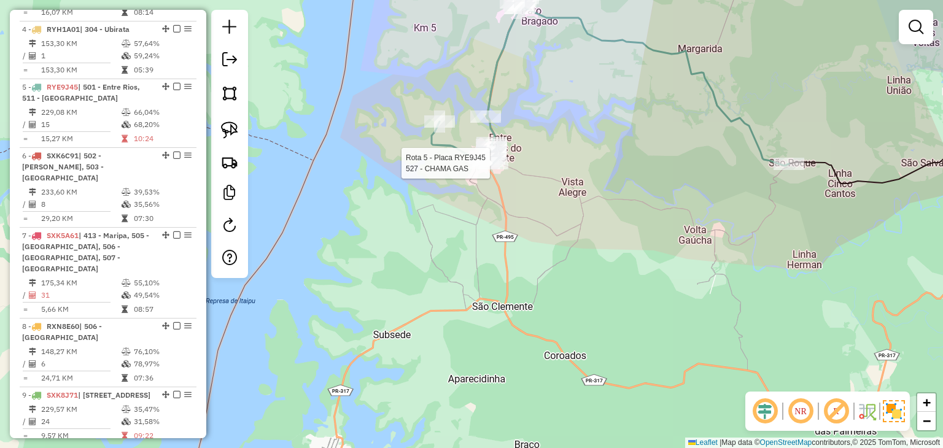
select select "*********"
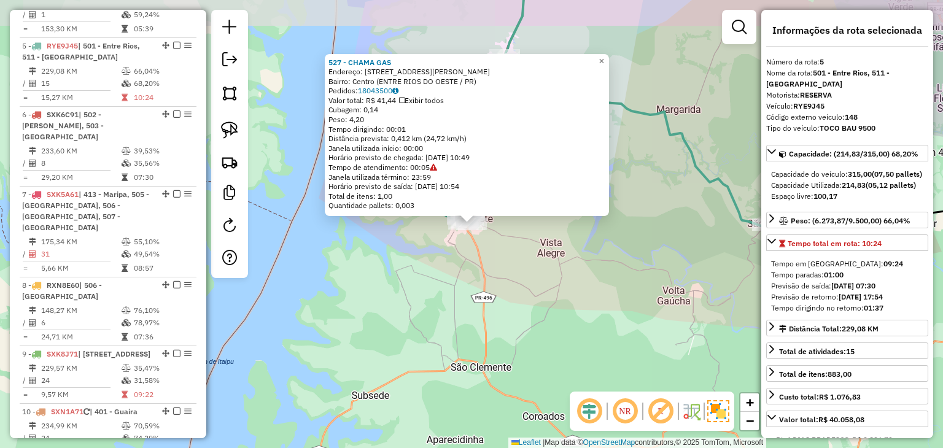
scroll to position [809, 0]
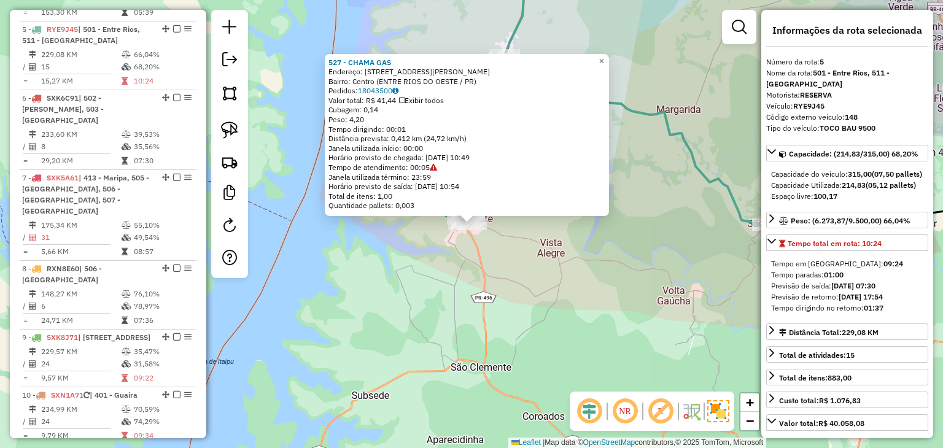
click at [558, 290] on div "527 - CHAMA GAS Endereço: Rua Mauricio Cardoso 1007 Bairro: Centro (ENTRE RIOS …" at bounding box center [471, 224] width 943 height 448
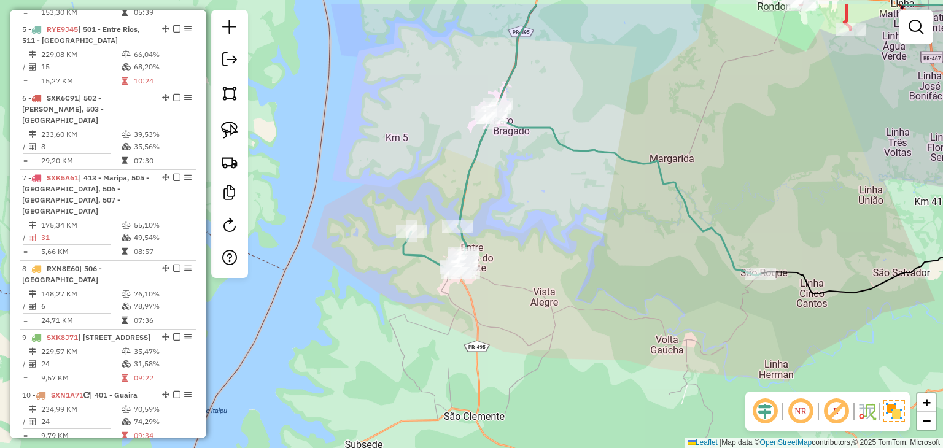
drag, startPoint x: 594, startPoint y: 219, endPoint x: 586, endPoint y: 276, distance: 57.6
click at [587, 277] on div "Janela de atendimento Grade de atendimento Capacidade Transportadoras Veículos …" at bounding box center [471, 224] width 943 height 448
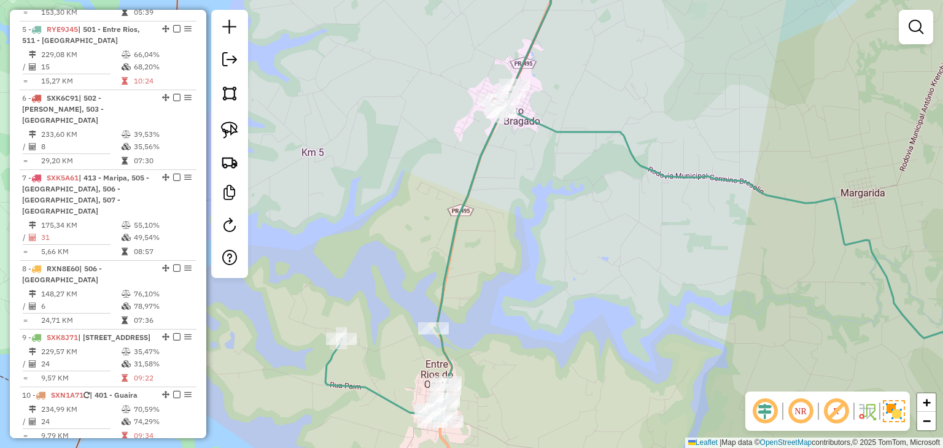
drag, startPoint x: 484, startPoint y: 349, endPoint x: 525, endPoint y: 245, distance: 112.4
click at [525, 245] on div "Janela de atendimento Grade de atendimento Capacidade Transportadoras Veículos …" at bounding box center [471, 224] width 943 height 448
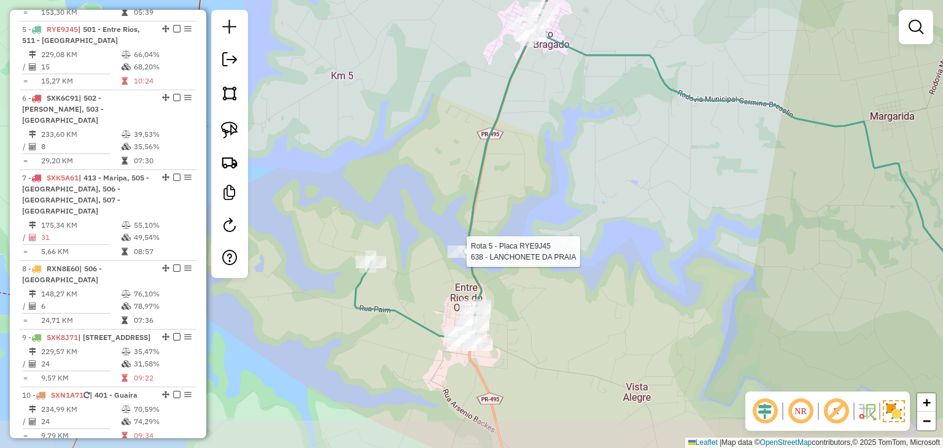
select select "*********"
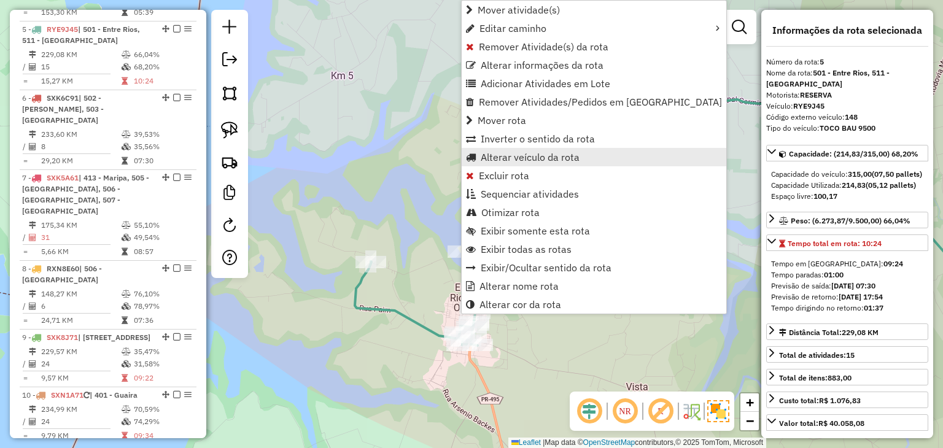
click at [503, 153] on span "Alterar veículo da rota" at bounding box center [530, 157] width 99 height 10
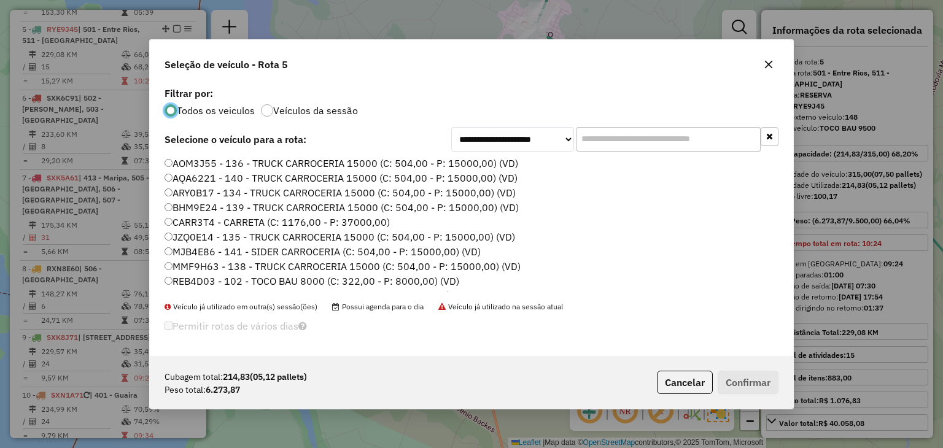
scroll to position [6, 4]
click at [596, 143] on input "text" at bounding box center [668, 139] width 184 height 25
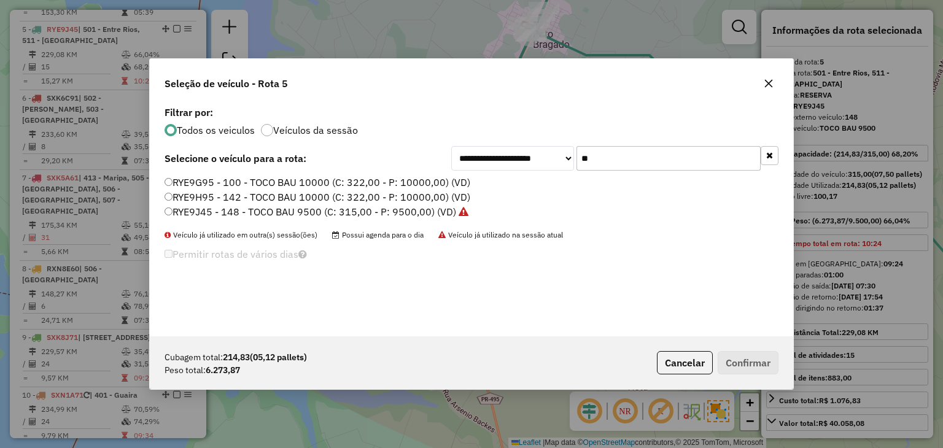
type input "**"
click at [225, 174] on div "**********" at bounding box center [471, 219] width 643 height 233
click at [225, 180] on label "RYE9G95 - 100 - TOCO BAU 10000 (C: 322,00 - P: 10000,00) (VD)" at bounding box center [317, 182] width 306 height 15
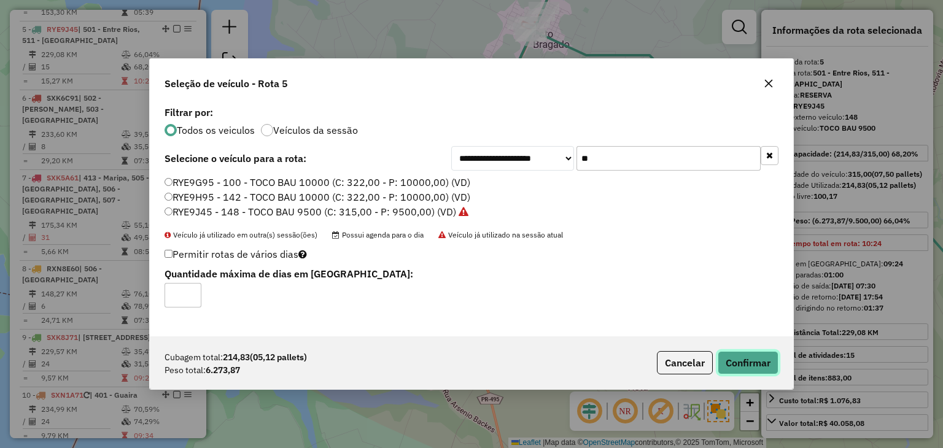
click at [757, 362] on button "Confirmar" at bounding box center [747, 362] width 61 height 23
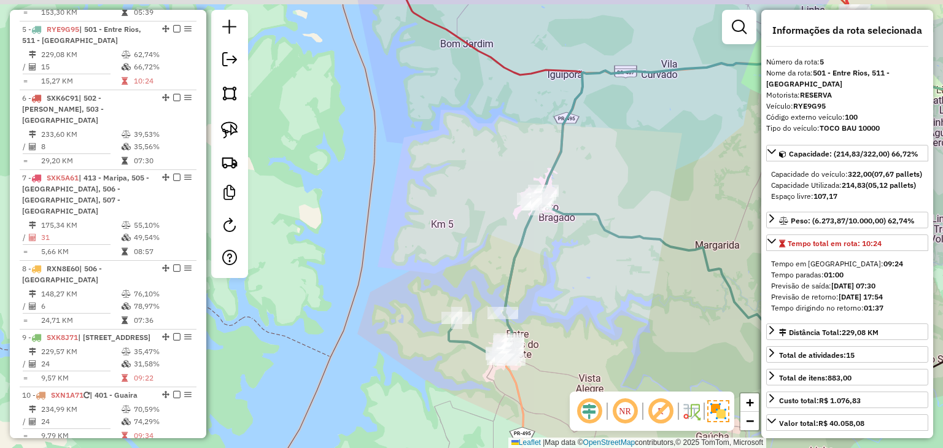
drag, startPoint x: 663, startPoint y: 266, endPoint x: 594, endPoint y: 315, distance: 85.0
click at [627, 339] on div "Janela de atendimento Grade de atendimento Capacidade Transportadoras Veículos …" at bounding box center [471, 224] width 943 height 448
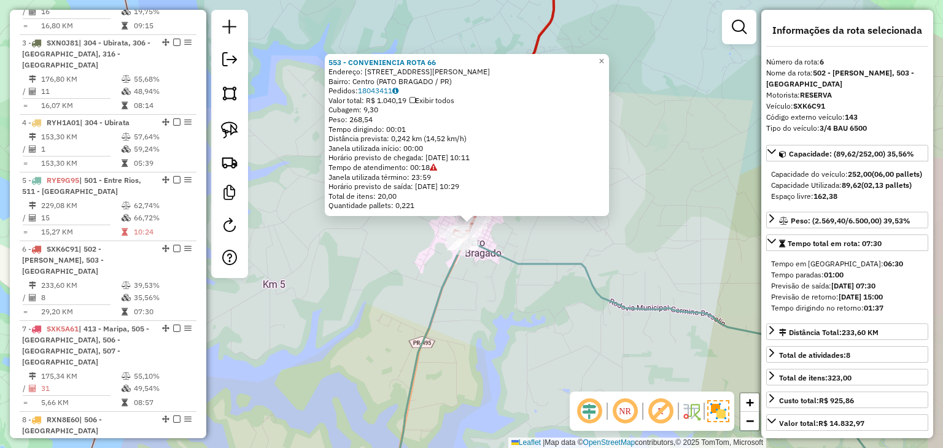
scroll to position [878, 0]
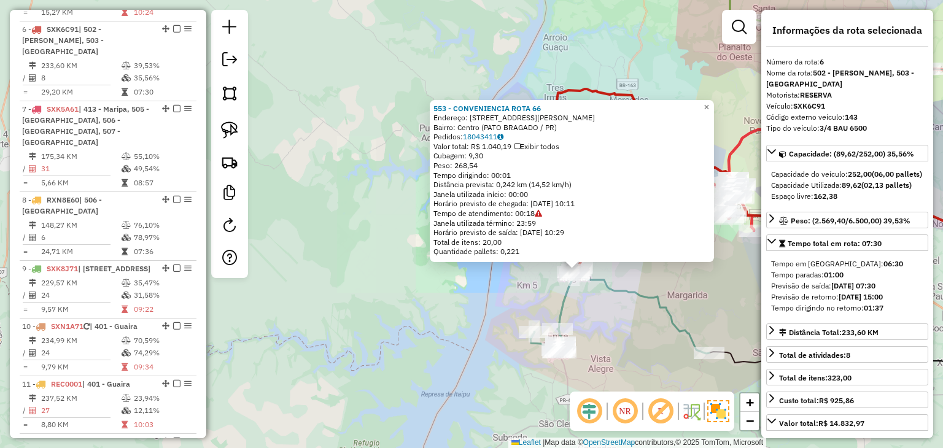
click at [702, 283] on div "553 - CONVENIENCIA ROTA 66 Endereço: AV WILLY BARTH 3007 Bairro: Centro (PATO B…" at bounding box center [471, 224] width 943 height 448
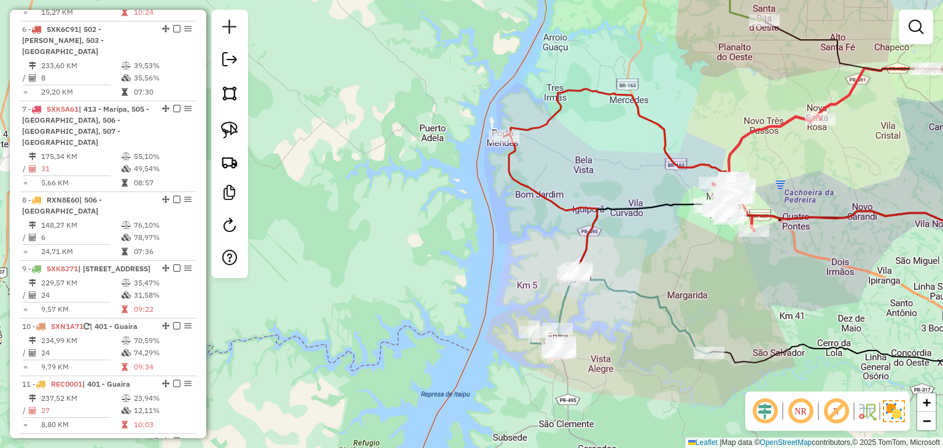
select select "*********"
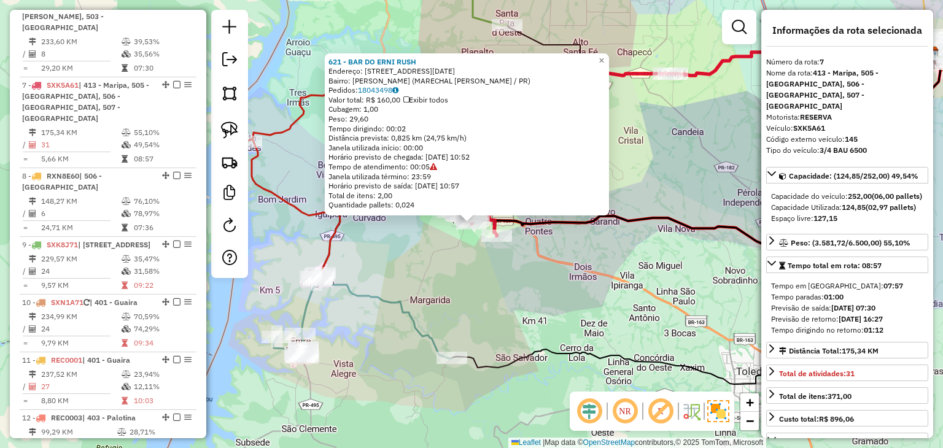
scroll to position [946, 0]
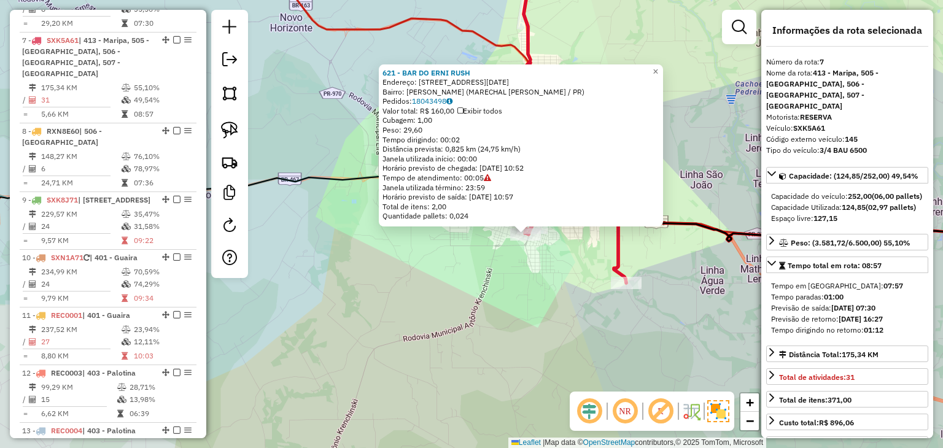
drag, startPoint x: 414, startPoint y: 271, endPoint x: 491, endPoint y: 259, distance: 77.6
click at [474, 285] on div "621 - BAR DO ERNI RUSH Endereço: Rua Dez de Abril 1712 Bairro: Ana Paula (MAREC…" at bounding box center [471, 224] width 943 height 448
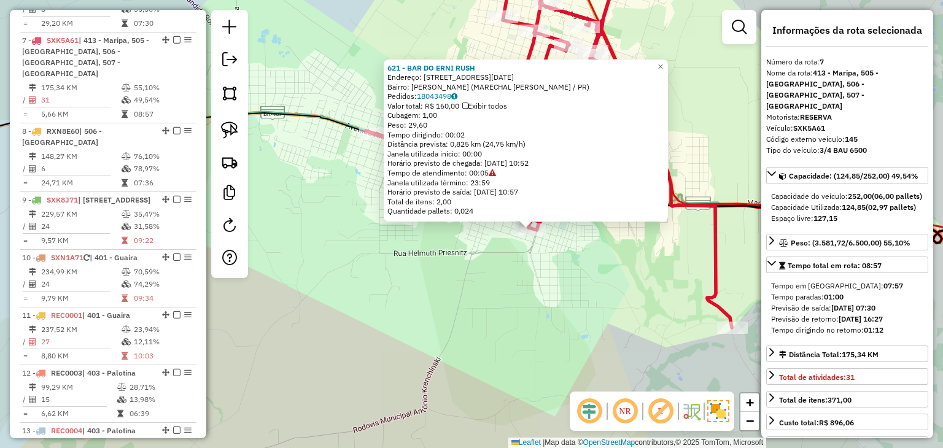
click at [463, 302] on div "Rota 7 - Placa SXK5A61 621 - BAR DO ERNI RUSH 621 - BAR DO ERNI RUSH Endereço: …" at bounding box center [471, 224] width 943 height 448
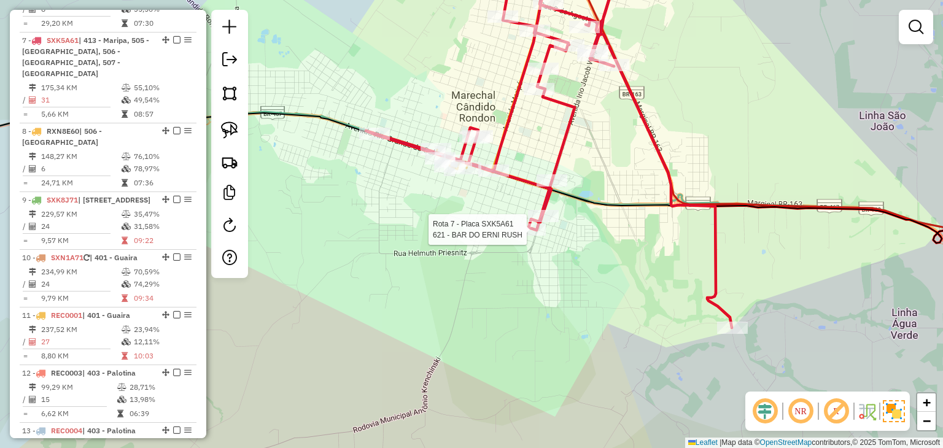
select select "*********"
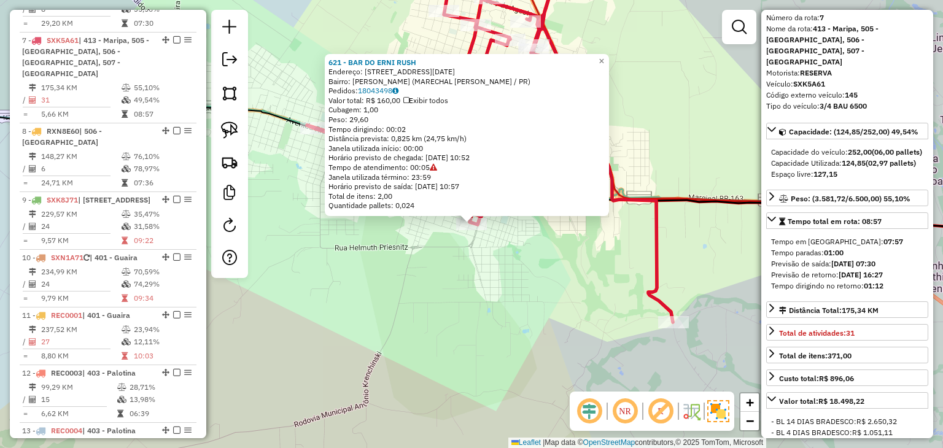
scroll to position [0, 0]
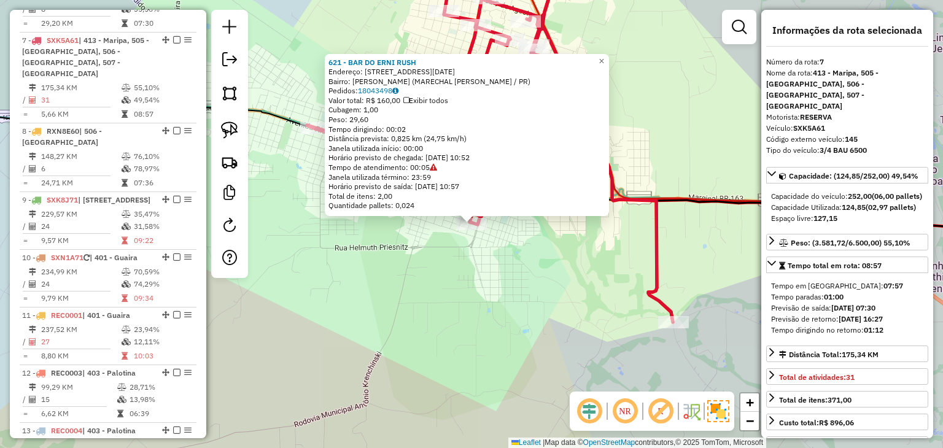
click at [434, 266] on div "621 - BAR DO ERNI RUSH Endereço: Rua Dez de Abril 1712 Bairro: Ana Paula (MAREC…" at bounding box center [471, 224] width 943 height 448
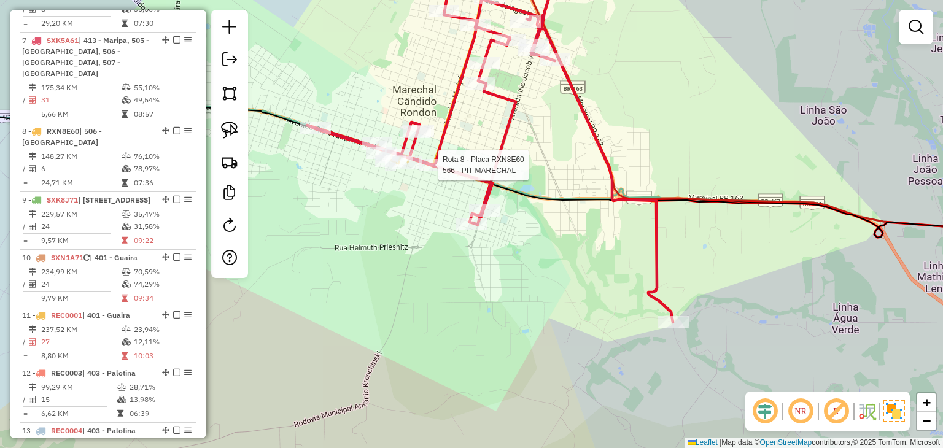
select select "*********"
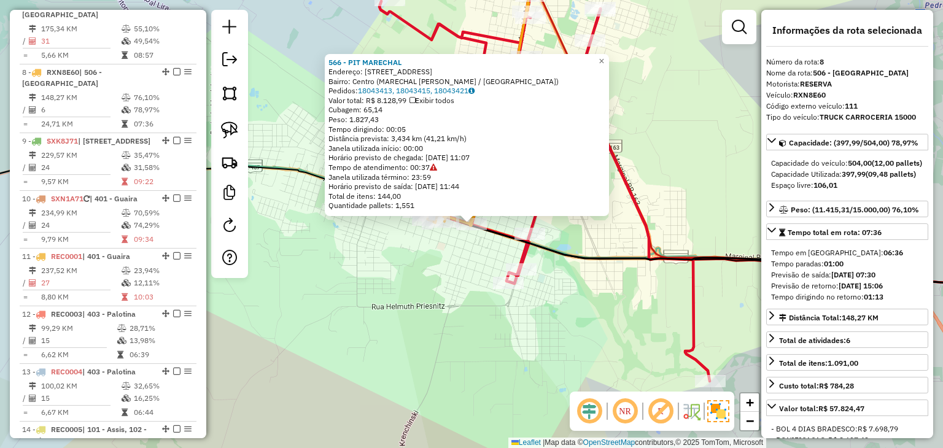
scroll to position [1026, 0]
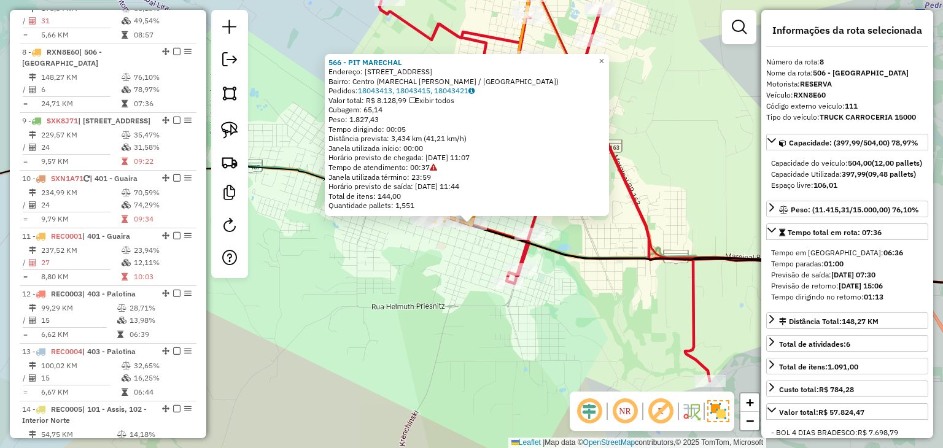
click at [713, 195] on div "566 - PIT MARECHAL Endereço: Avenida Maripa 13 Bairro: Centro (MARECHAL CANDIDO…" at bounding box center [471, 224] width 943 height 448
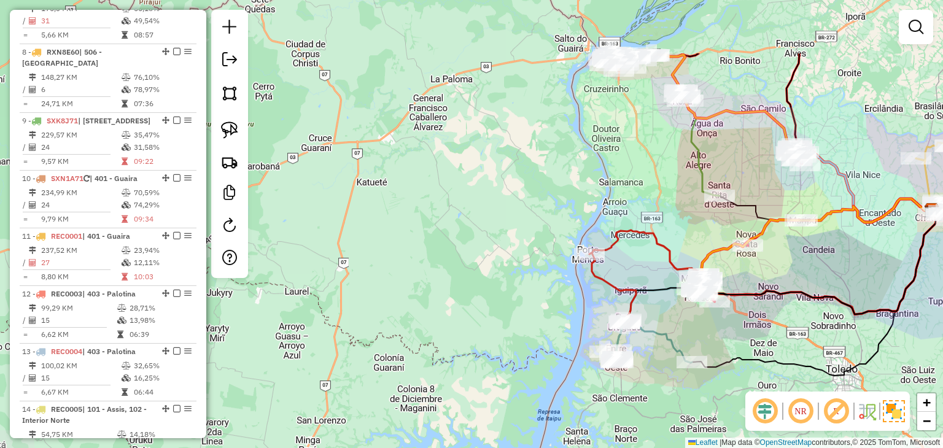
drag, startPoint x: 666, startPoint y: 212, endPoint x: 639, endPoint y: 362, distance: 152.2
click at [641, 373] on div "Janela de atendimento Grade de atendimento Capacidade Transportadoras Veículos …" at bounding box center [471, 224] width 943 height 448
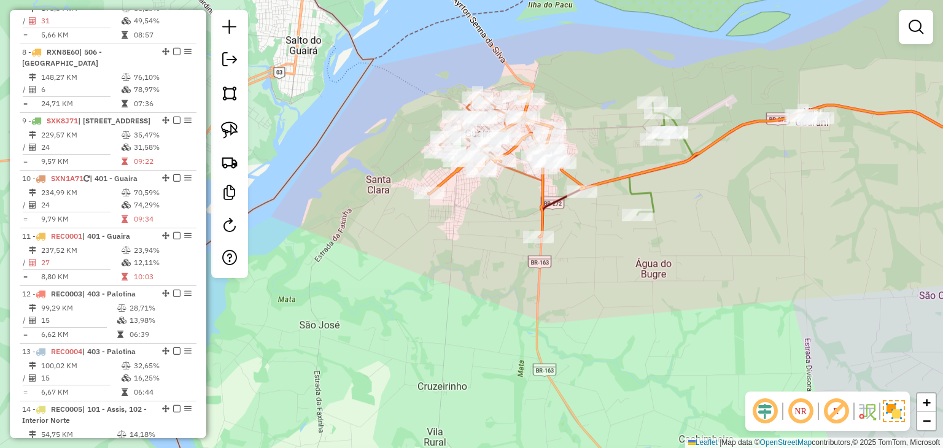
drag, startPoint x: 562, startPoint y: 131, endPoint x: 591, endPoint y: 156, distance: 38.3
click at [591, 156] on div "Janela de atendimento Grade de atendimento Capacidade Transportadoras Veículos …" at bounding box center [471, 224] width 943 height 448
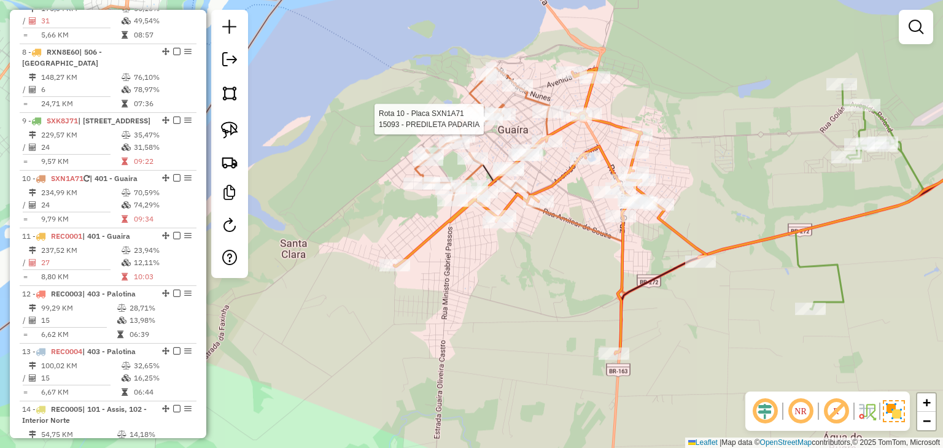
drag, startPoint x: 481, startPoint y: 126, endPoint x: 475, endPoint y: 130, distance: 7.2
click at [481, 125] on div at bounding box center [487, 119] width 31 height 12
click at [479, 130] on div "Rota 10 - Placa SXN1A71 1073 - ADMINIST. COMPOSSUID Janela de atendimento Grade…" at bounding box center [471, 224] width 943 height 448
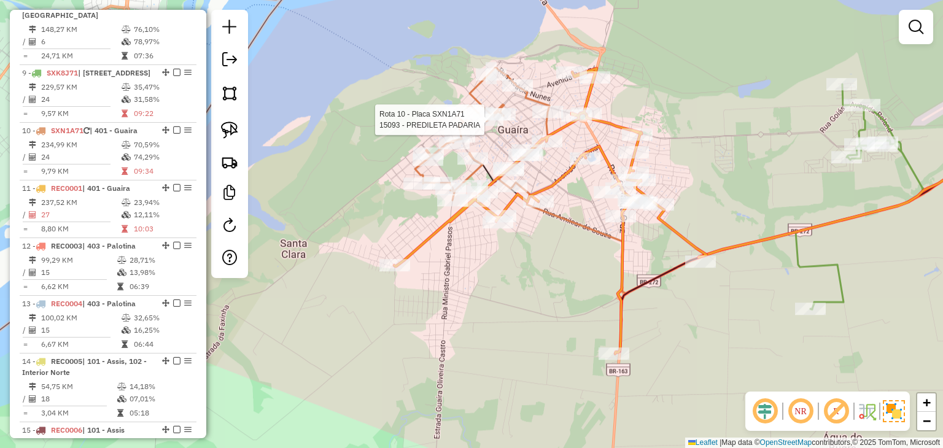
select select "*********"
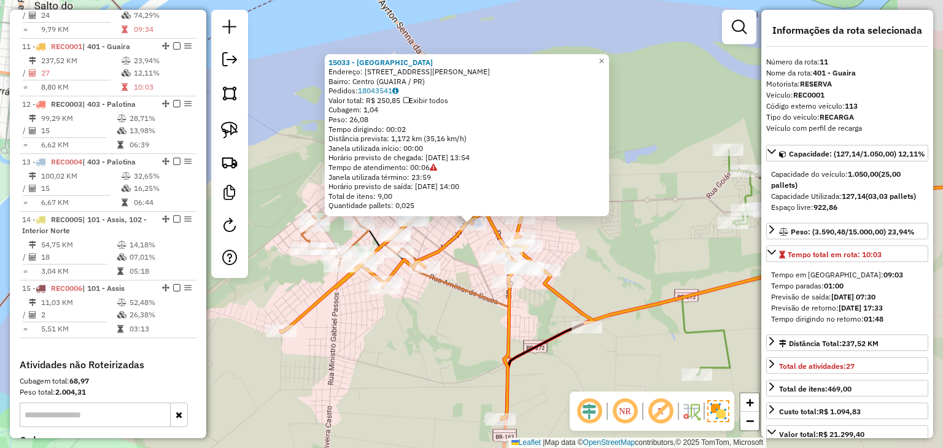
scroll to position [1220, 0]
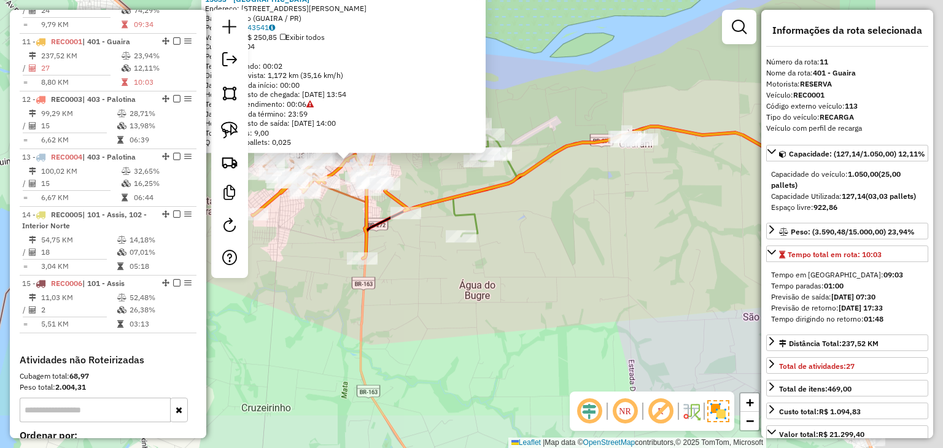
drag, startPoint x: 557, startPoint y: 223, endPoint x: 540, endPoint y: 201, distance: 27.1
click at [528, 210] on div "15033 - LAGO BEACH TENNIS Endereço: Rua Nolar Claudino Ames 76 Bairro: Centro (…" at bounding box center [471, 224] width 943 height 448
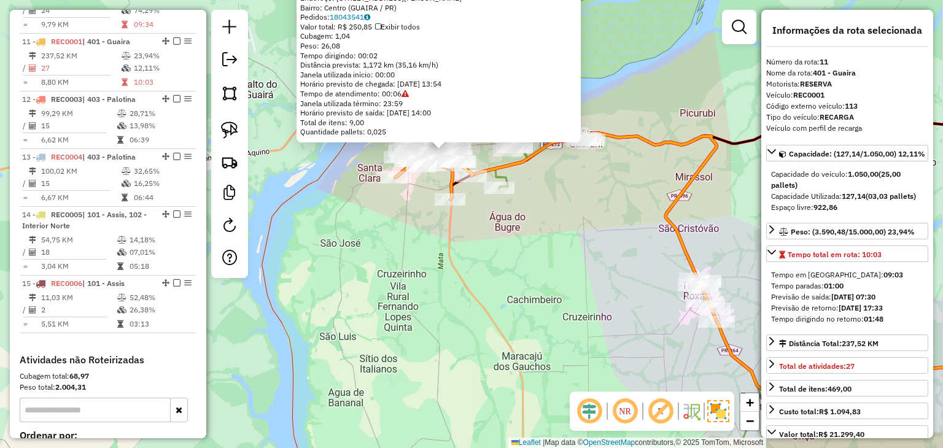
drag, startPoint x: 656, startPoint y: 256, endPoint x: 622, endPoint y: 239, distance: 37.9
click at [601, 212] on div "15033 - LAGO BEACH TENNIS Endereço: Rua Nolar Claudino Ames 76 Bairro: Centro (…" at bounding box center [471, 224] width 943 height 448
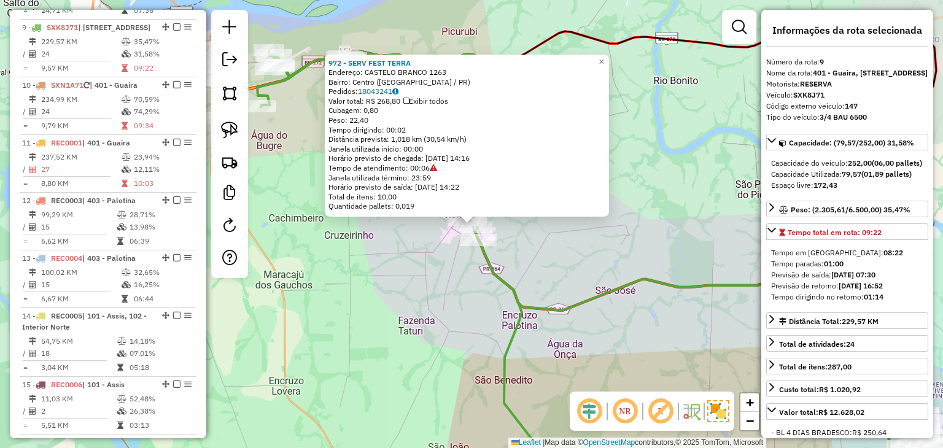
scroll to position [1094, 0]
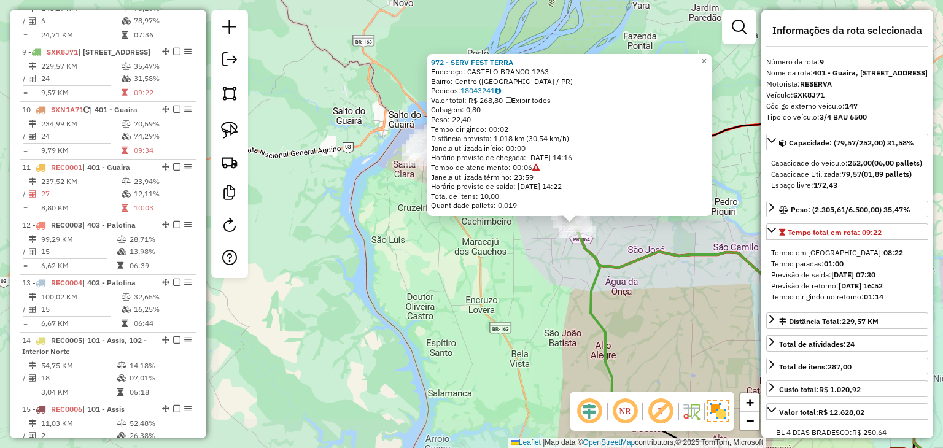
click at [495, 283] on div "972 - SERV FEST TERRA Endereço: CASTELO BRANCO 1263 Bairro: Centro (TERRA ROXA …" at bounding box center [471, 224] width 943 height 448
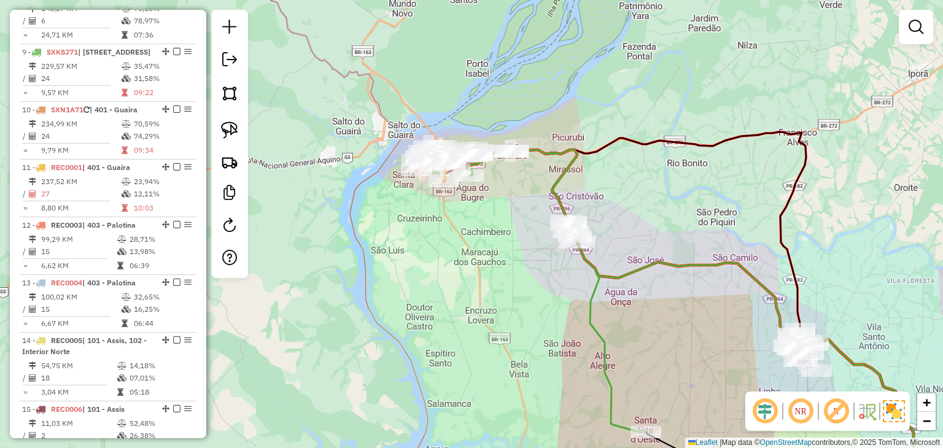
drag, startPoint x: 417, startPoint y: 120, endPoint x: 385, endPoint y: 104, distance: 35.4
click at [385, 105] on div "Janela de atendimento Grade de atendimento Capacidade Transportadoras Veículos …" at bounding box center [471, 224] width 943 height 448
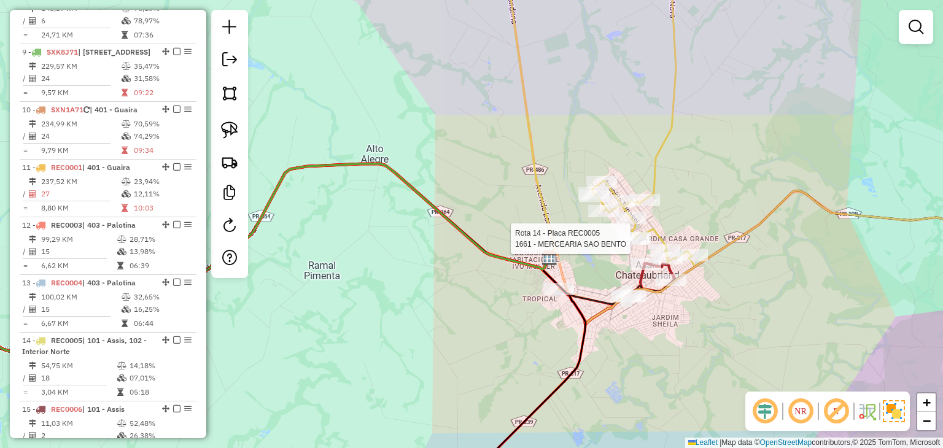
select select "*********"
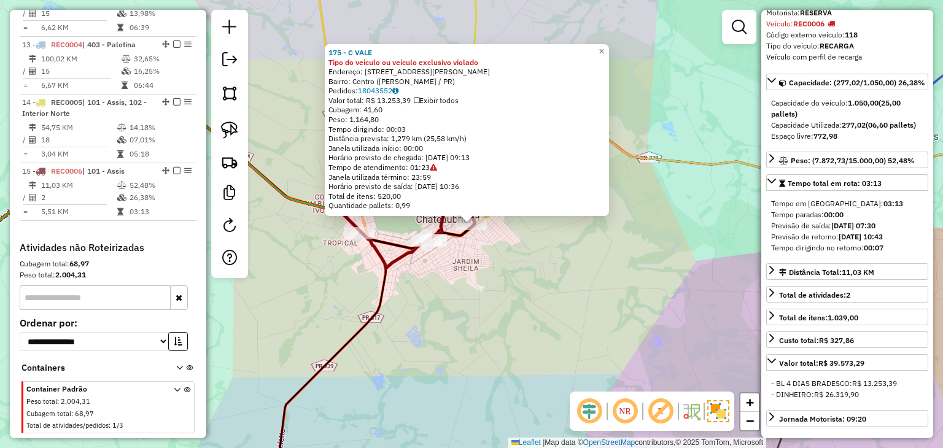
scroll to position [0, 0]
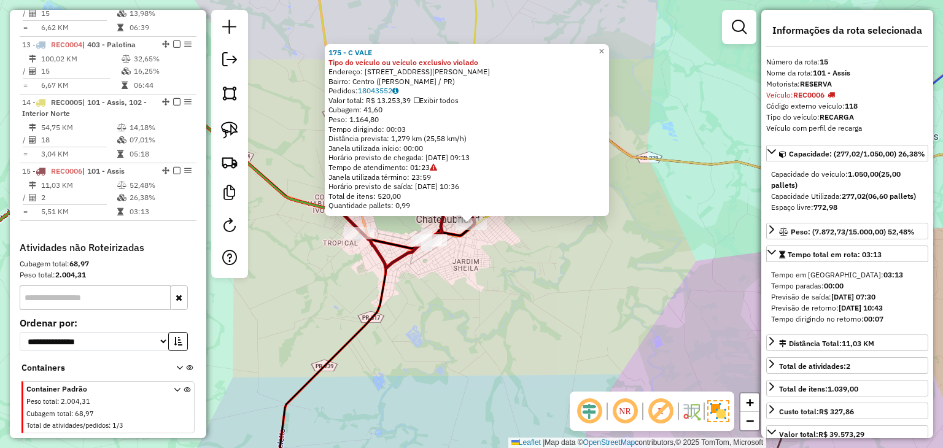
click at [457, 282] on div "175 - C VALE Tipo do veículo ou veículo exclusivo violado Endereço: AV DOM PEDR…" at bounding box center [471, 224] width 943 height 448
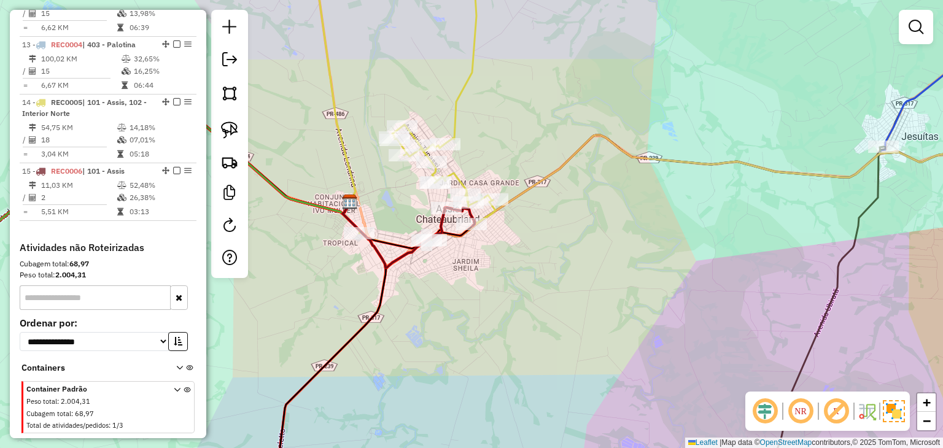
drag, startPoint x: 565, startPoint y: 288, endPoint x: 578, endPoint y: 291, distance: 13.7
click at [578, 291] on div "Janela de atendimento Grade de atendimento Capacidade Transportadoras Veículos …" at bounding box center [471, 224] width 943 height 448
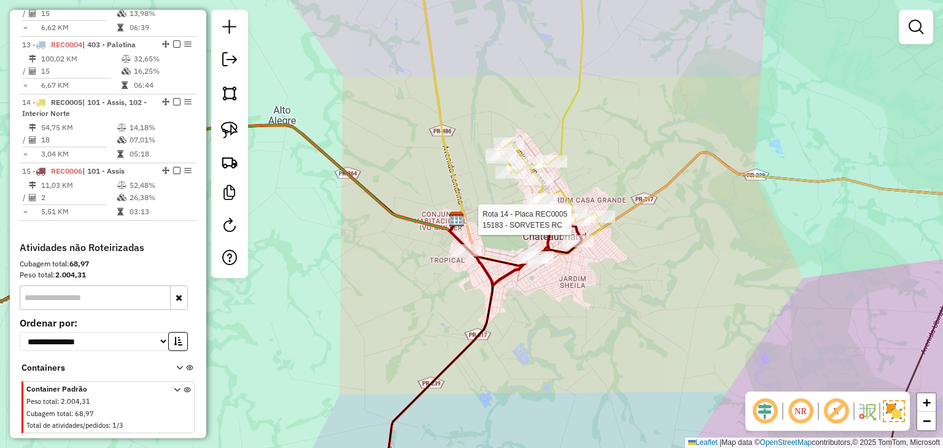
click at [576, 226] on div at bounding box center [575, 220] width 31 height 12
select select "*********"
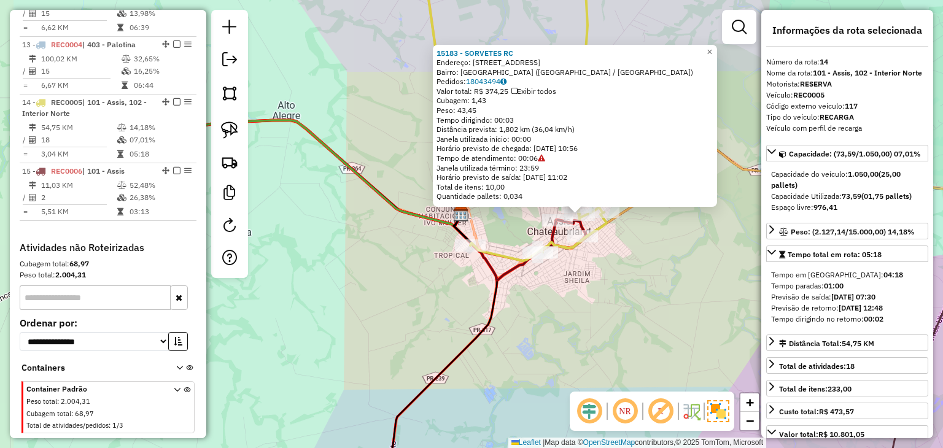
drag, startPoint x: 665, startPoint y: 266, endPoint x: 624, endPoint y: 239, distance: 48.7
click at [666, 266] on div "15183 - SORVETES RC Endereço: Avenida Radial Leste 664 Bairro: JARDIM PANORAMA …" at bounding box center [471, 224] width 943 height 448
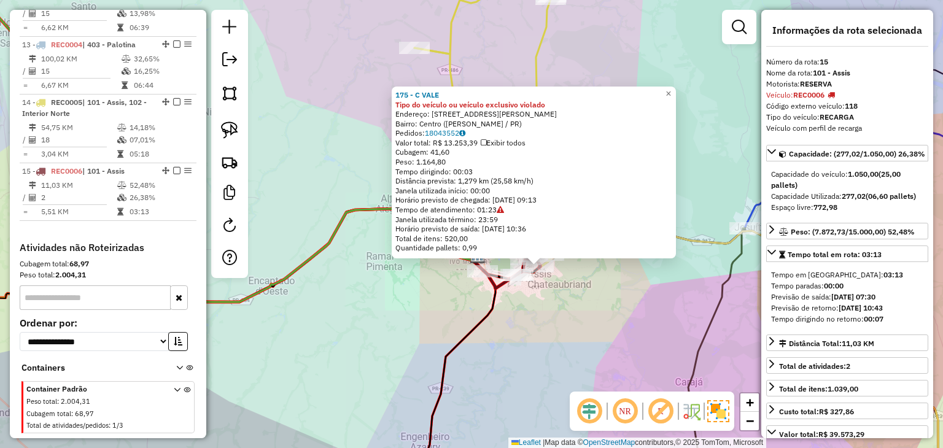
drag, startPoint x: 653, startPoint y: 301, endPoint x: 543, endPoint y: 271, distance: 113.9
click at [751, 239] on div "175 - C VALE Tipo do veículo ou veículo exclusivo violado Endereço: AV DOM PEDR…" at bounding box center [471, 224] width 943 height 448
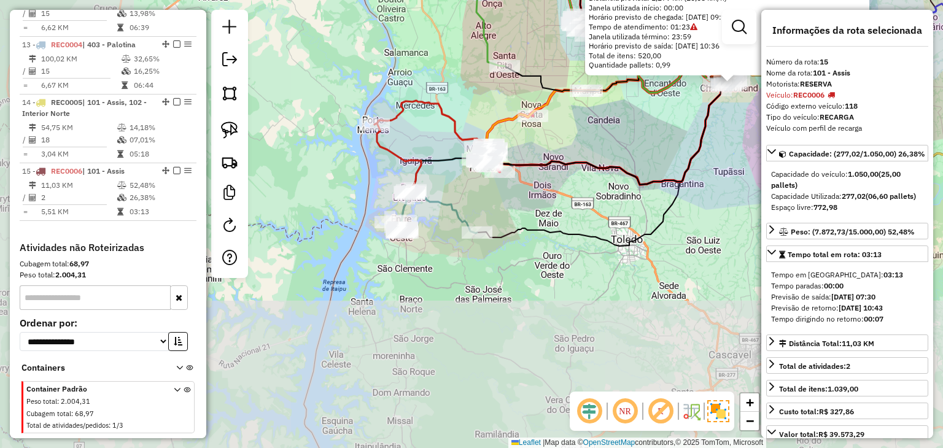
drag, startPoint x: 493, startPoint y: 266, endPoint x: 650, endPoint y: 122, distance: 212.8
click at [650, 122] on div "175 - C VALE Tipo do veículo ou veículo exclusivo violado Endereço: AV DOM PEDR…" at bounding box center [471, 224] width 943 height 448
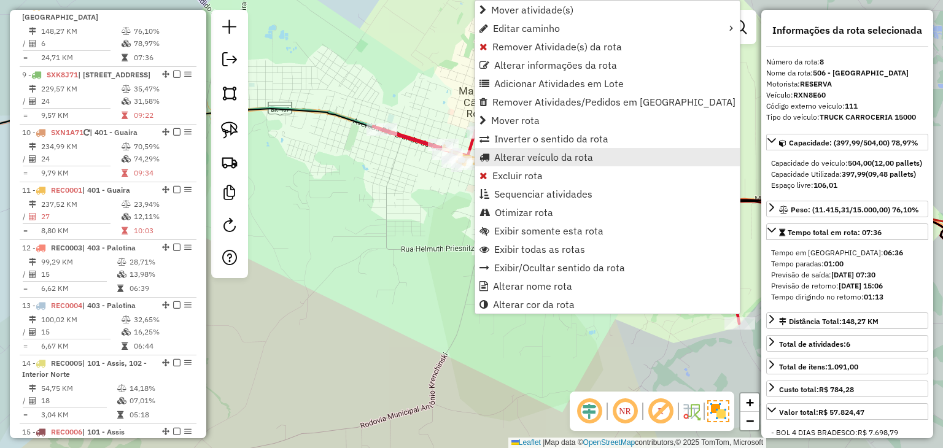
scroll to position [1026, 0]
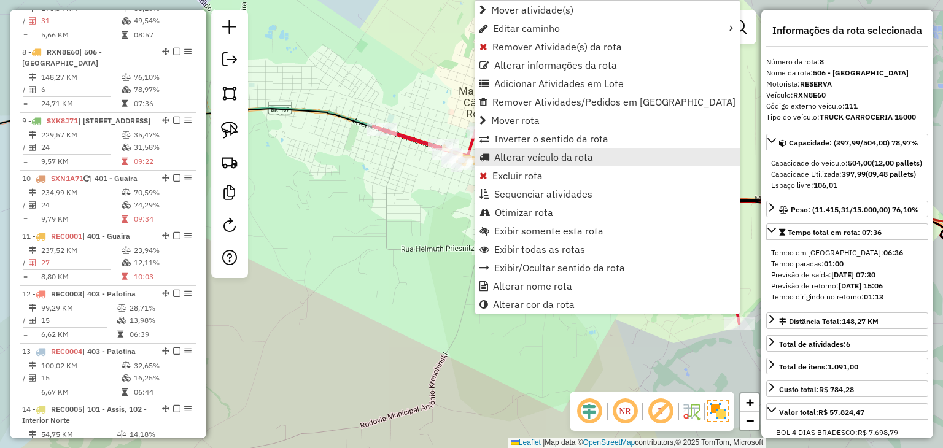
click at [549, 159] on span "Alterar veículo da rota" at bounding box center [543, 157] width 99 height 10
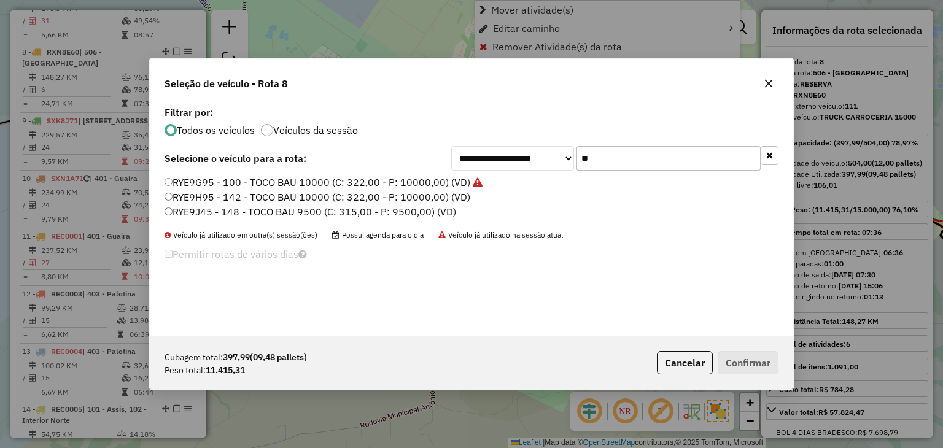
scroll to position [6, 4]
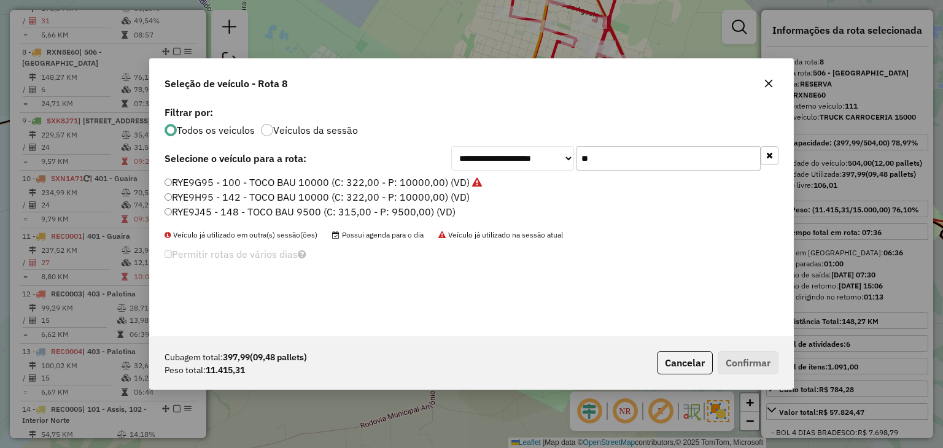
drag, startPoint x: 576, startPoint y: 150, endPoint x: 551, endPoint y: 150, distance: 25.2
click at [551, 150] on div "**********" at bounding box center [614, 158] width 327 height 25
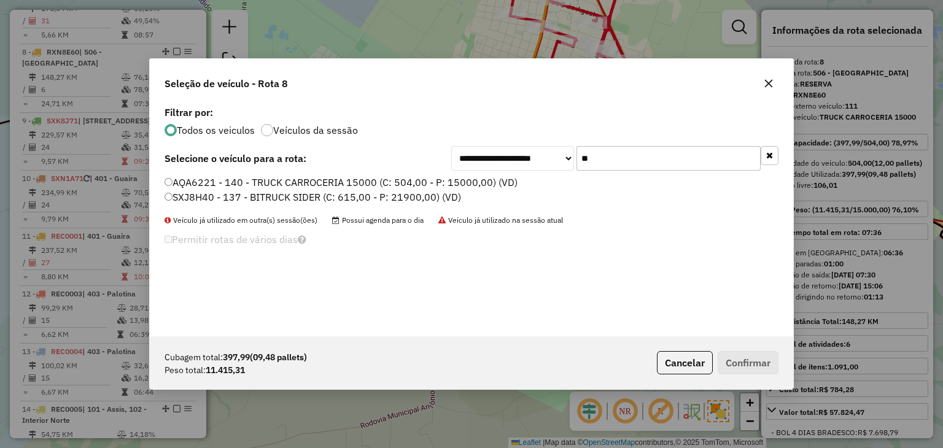
type input "**"
drag, startPoint x: 220, startPoint y: 197, endPoint x: 324, endPoint y: 216, distance: 106.1
click at [220, 196] on label "SXJ8H40 - 137 - BITRUCK SIDER (C: 615,00 - P: 21900,00) (VD)" at bounding box center [312, 197] width 296 height 15
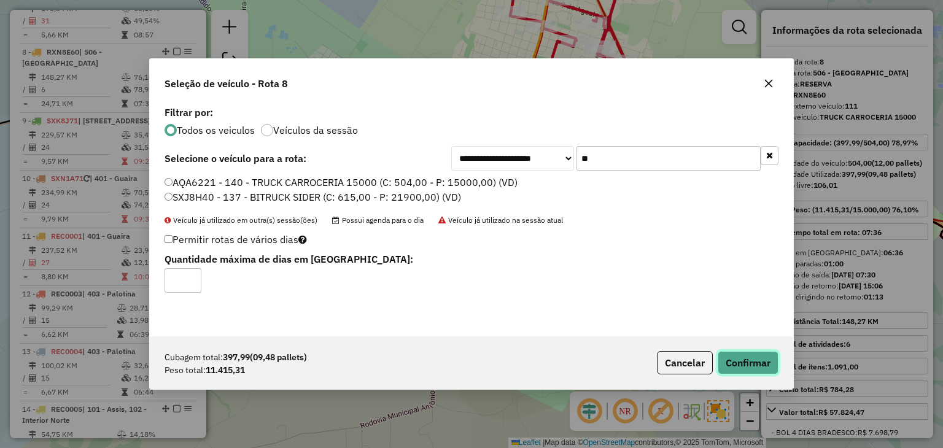
click at [749, 356] on button "Confirmar" at bounding box center [747, 362] width 61 height 23
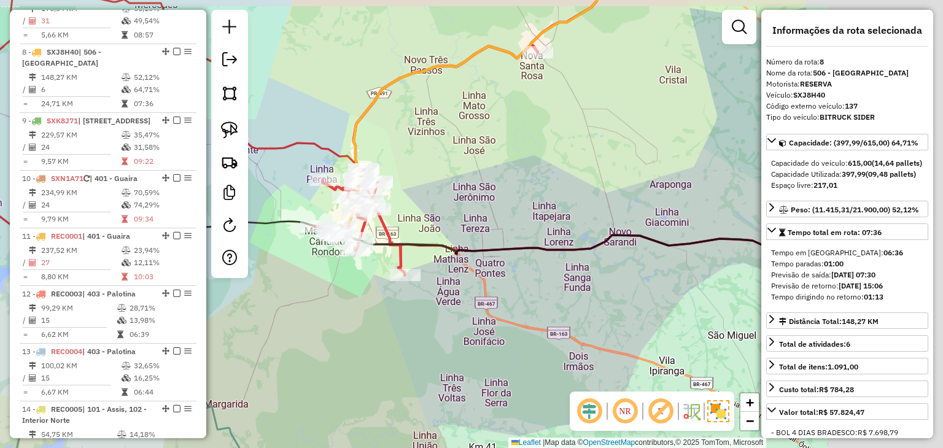
drag, startPoint x: 641, startPoint y: 148, endPoint x: 396, endPoint y: 172, distance: 246.1
click at [397, 172] on div "Janela de atendimento Grade de atendimento Capacidade Transportadoras Veículos …" at bounding box center [471, 224] width 943 height 448
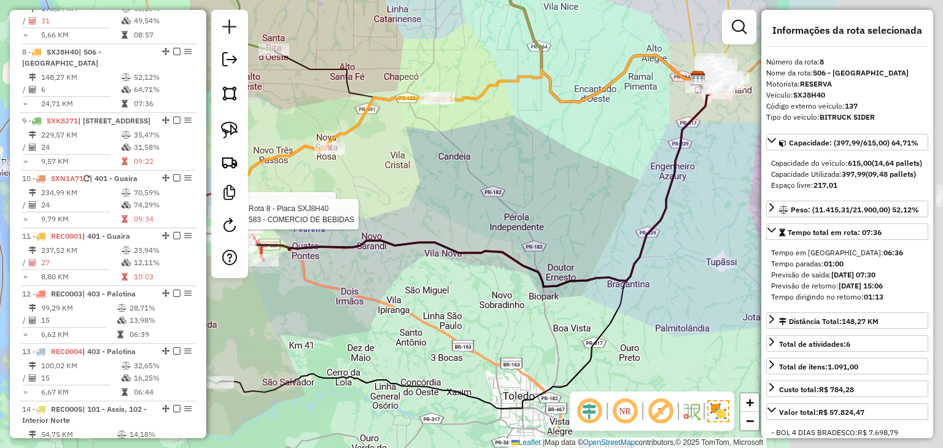
drag, startPoint x: 618, startPoint y: 149, endPoint x: 288, endPoint y: 252, distance: 345.3
click at [258, 252] on div "Rota 7 - Placa SXK5A61 508 - MERCADO COSTA Rota 7 - Placa SXK5A61 717 - RANCHO …" at bounding box center [471, 224] width 943 height 448
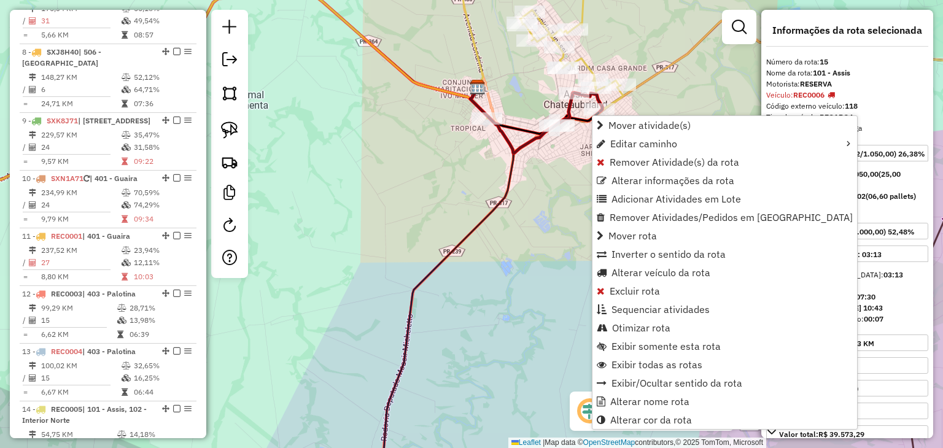
scroll to position [1332, 0]
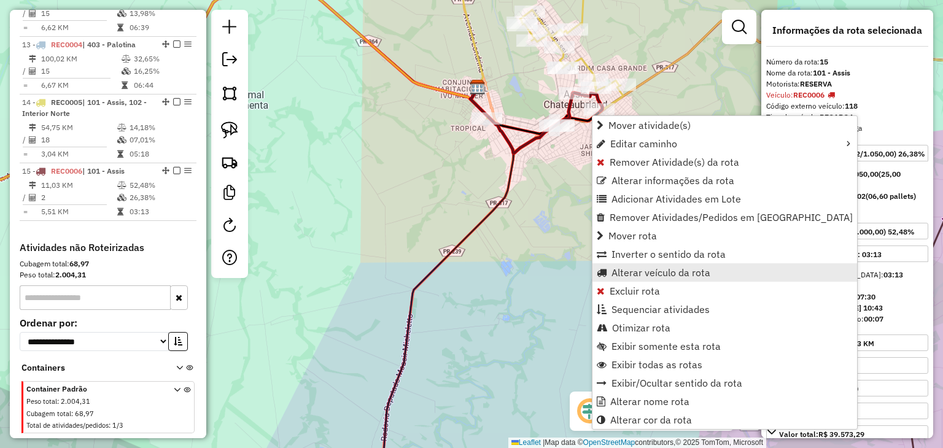
click at [646, 276] on span "Alterar veículo da rota" at bounding box center [660, 273] width 99 height 10
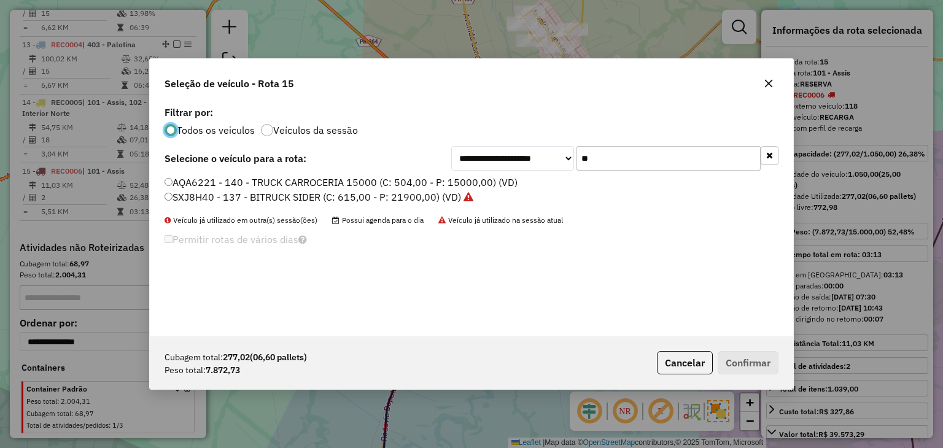
scroll to position [6, 4]
drag, startPoint x: 620, startPoint y: 142, endPoint x: 581, endPoint y: 145, distance: 39.4
click at [581, 145] on div "**********" at bounding box center [471, 219] width 643 height 233
drag, startPoint x: 616, startPoint y: 156, endPoint x: 554, endPoint y: 169, distance: 64.0
click at [554, 164] on div "**********" at bounding box center [614, 158] width 327 height 25
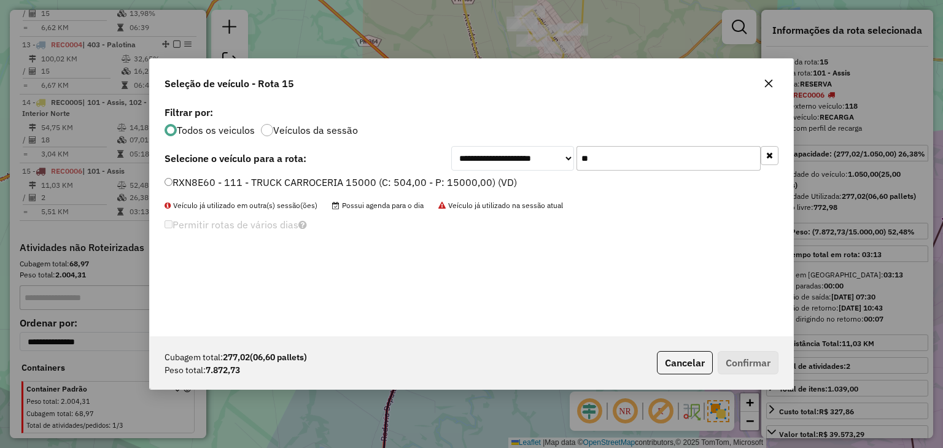
type input "**"
click at [470, 180] on label "RXN8E60 - 111 - TRUCK CARROCERIA 15000 (C: 504,00 - P: 15000,00) (VD)" at bounding box center [340, 182] width 352 height 15
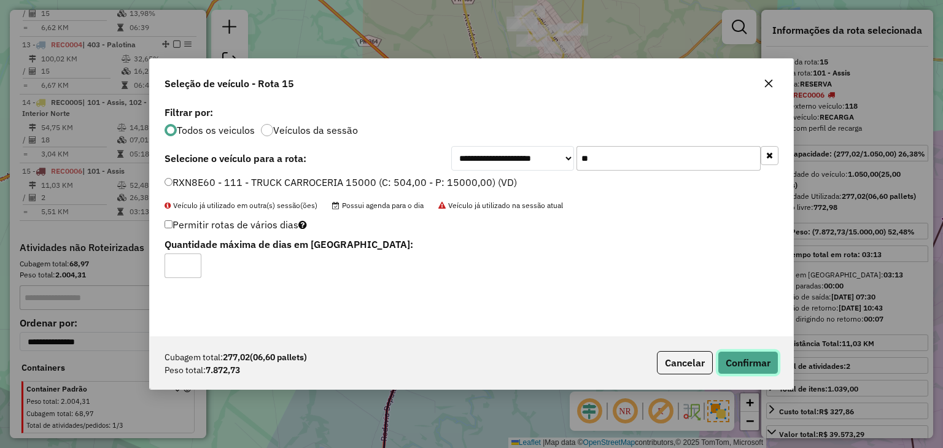
click at [746, 362] on button "Confirmar" at bounding box center [747, 362] width 61 height 23
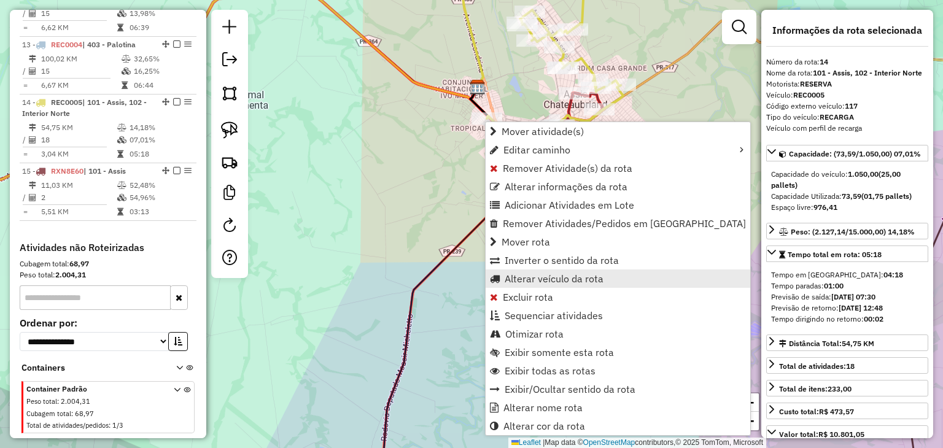
click at [555, 279] on span "Alterar veículo da rota" at bounding box center [554, 279] width 99 height 10
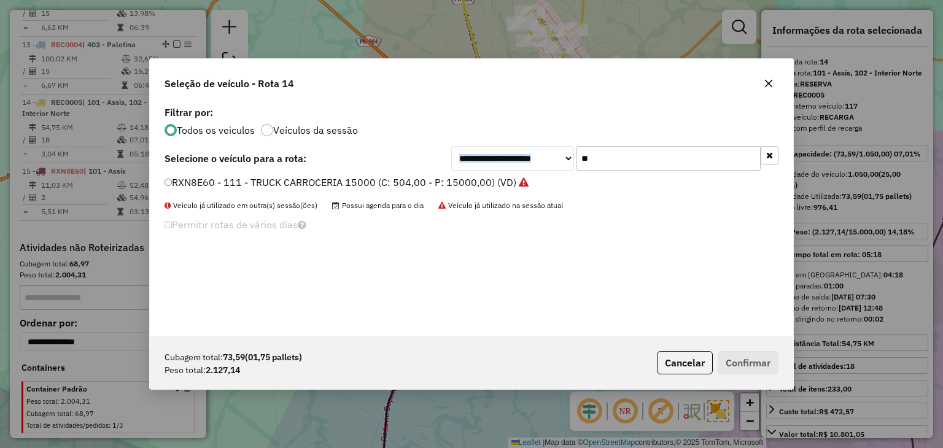
drag, startPoint x: 629, startPoint y: 145, endPoint x: 554, endPoint y: 147, distance: 74.3
click at [554, 147] on div "**********" at bounding box center [471, 219] width 643 height 233
drag, startPoint x: 616, startPoint y: 149, endPoint x: 551, endPoint y: 152, distance: 65.2
click at [551, 150] on div "**********" at bounding box center [614, 158] width 327 height 25
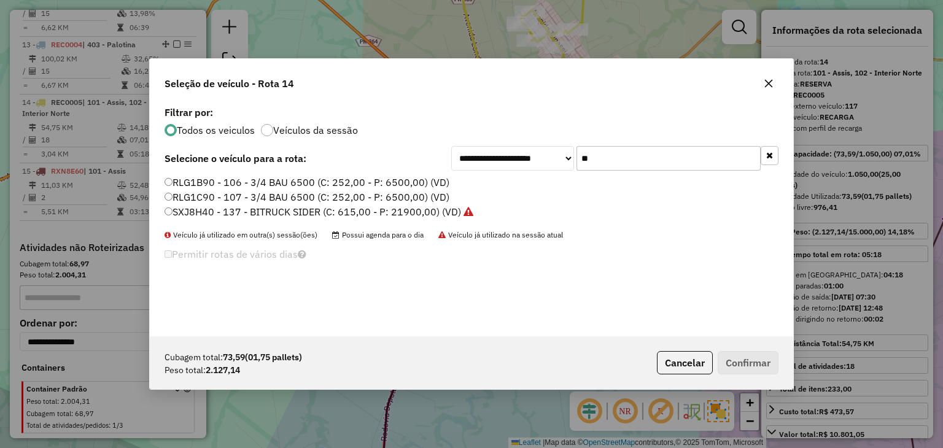
type input "**"
click at [339, 179] on label "RLG1B90 - 106 - 3/4 BAU 6500 (C: 252,00 - P: 6500,00) (VD)" at bounding box center [306, 182] width 285 height 15
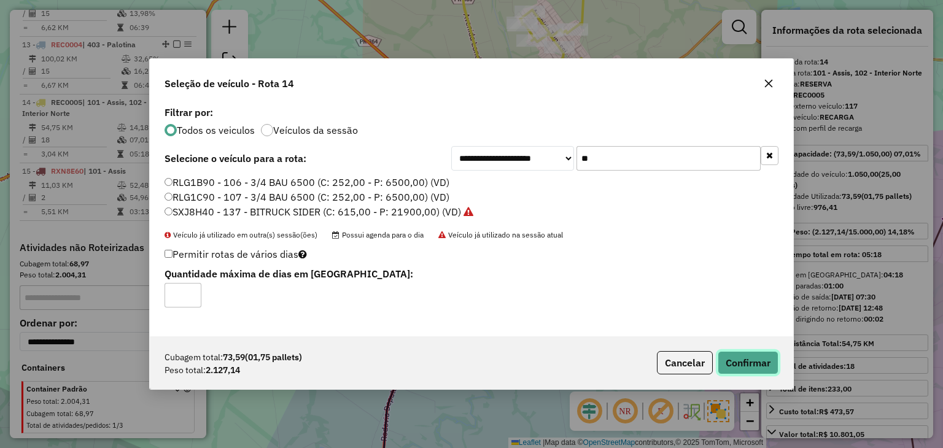
click at [738, 357] on button "Confirmar" at bounding box center [747, 362] width 61 height 23
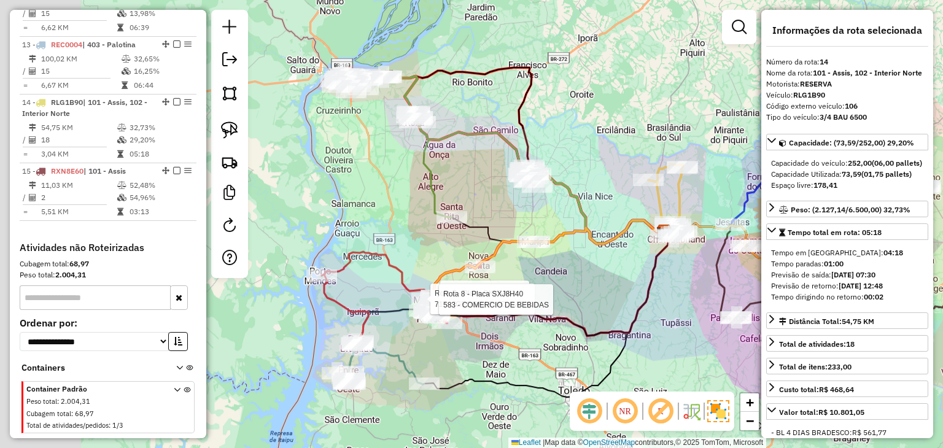
drag, startPoint x: 407, startPoint y: 195, endPoint x: 664, endPoint y: 240, distance: 261.2
click at [663, 242] on div "Rota 7 - Placa SXK5A61 508 - MERCADO COSTA Rota 7 - Placa SXK5A61 717 - RANCHO …" at bounding box center [471, 224] width 943 height 448
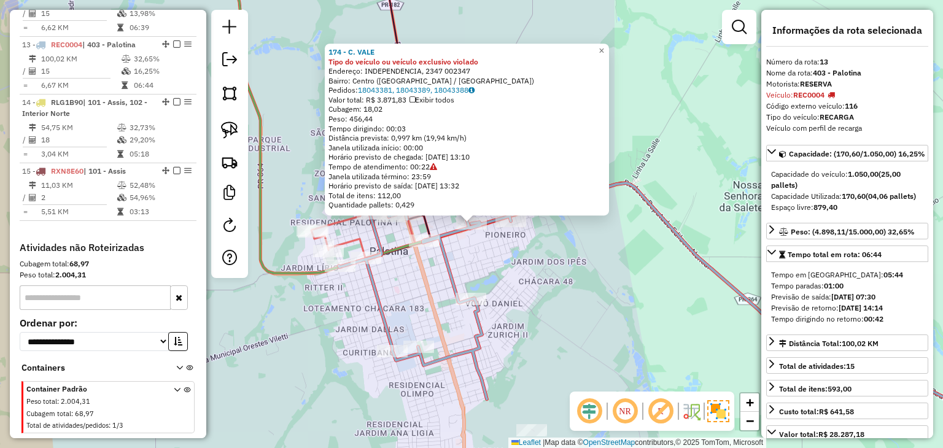
click at [570, 293] on div "174 - C. VALE Tipo do veículo ou veículo exclusivo violado Endereço: INDEPENDEN…" at bounding box center [471, 224] width 943 height 448
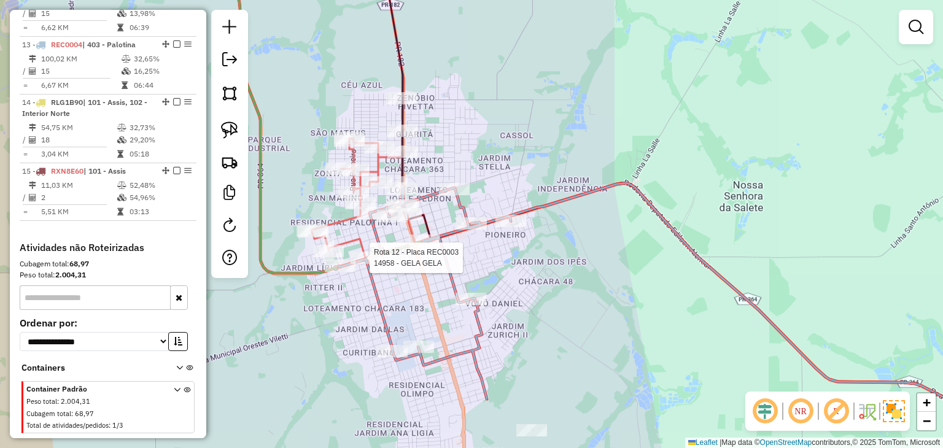
select select "*********"
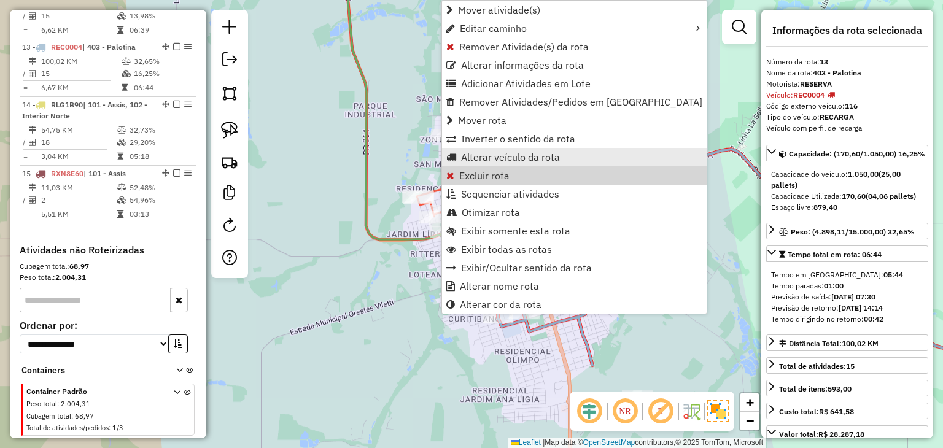
scroll to position [1332, 0]
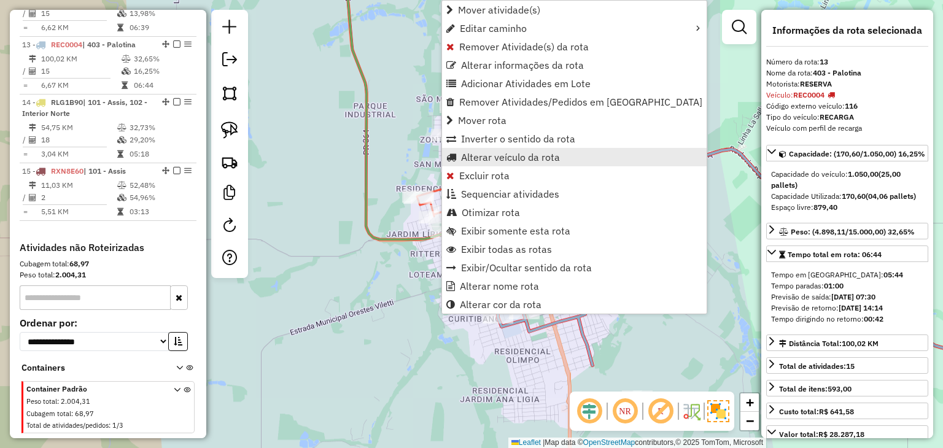
click at [481, 158] on span "Alterar veículo da rota" at bounding box center [510, 157] width 99 height 10
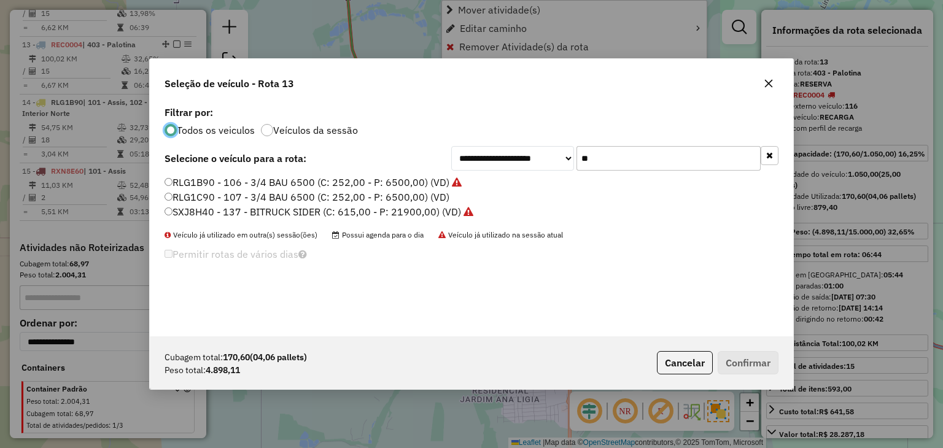
scroll to position [6, 4]
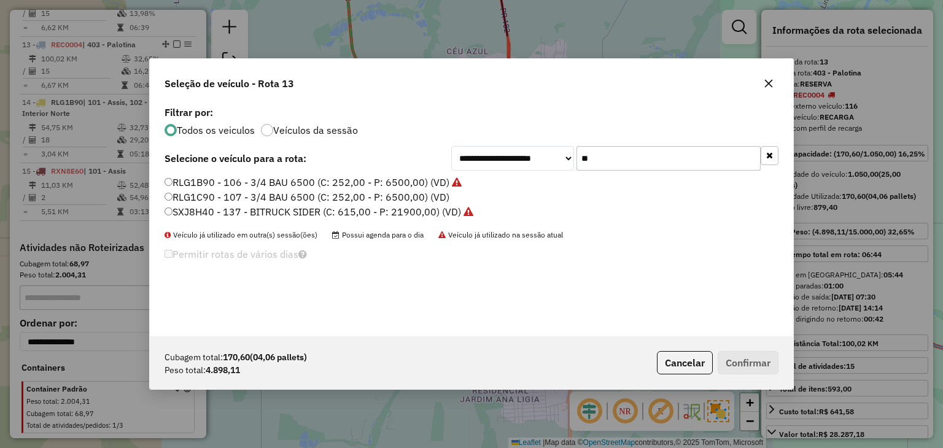
drag, startPoint x: 624, startPoint y: 160, endPoint x: 544, endPoint y: 169, distance: 79.8
click at [544, 169] on div "**********" at bounding box center [614, 158] width 327 height 25
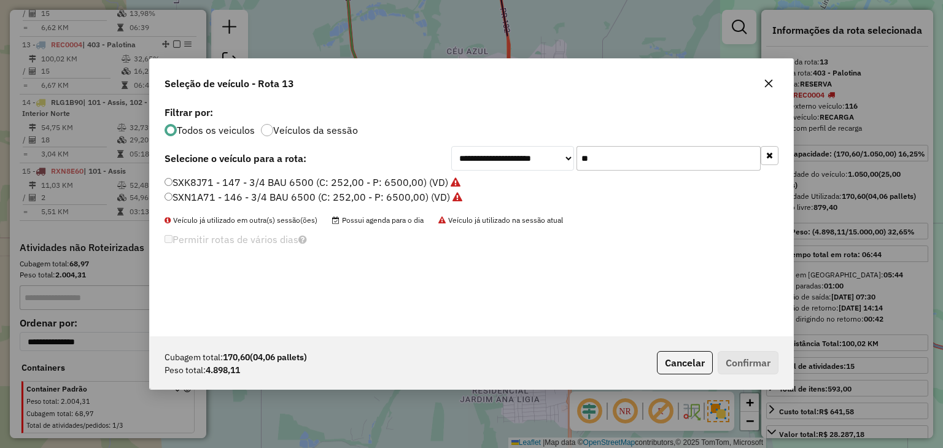
type input "**"
click at [385, 179] on label "SXK8J71 - 147 - 3/4 BAU 6500 (C: 252,00 - P: 6500,00) (VD)" at bounding box center [312, 182] width 296 height 15
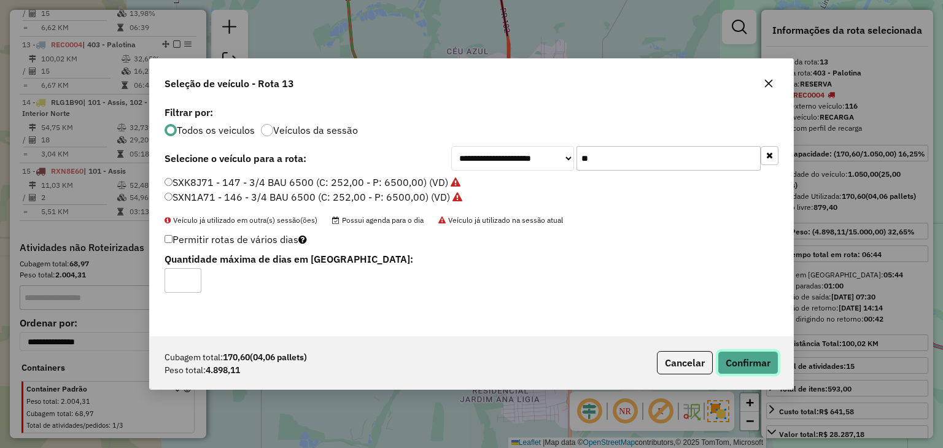
click at [739, 366] on button "Confirmar" at bounding box center [747, 362] width 61 height 23
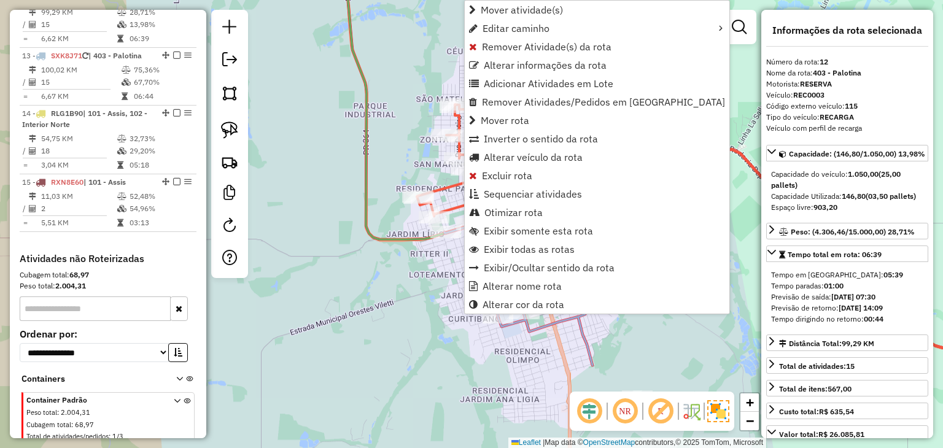
scroll to position [1278, 0]
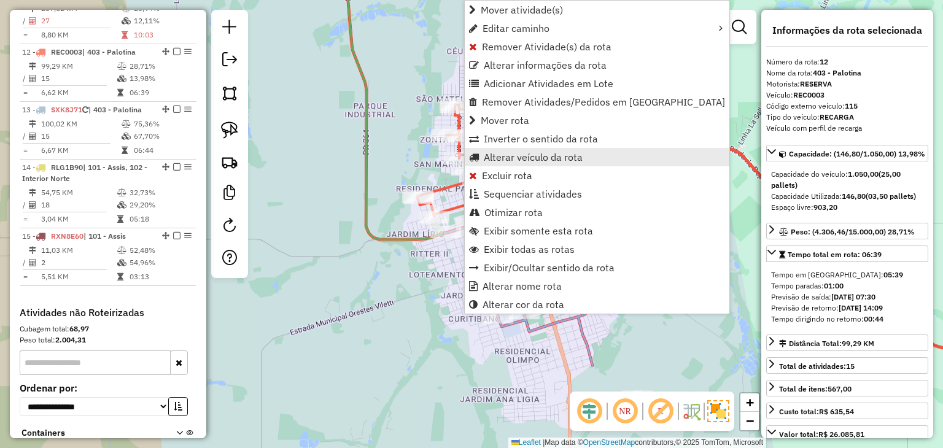
click at [518, 157] on span "Alterar veículo da rota" at bounding box center [533, 157] width 99 height 10
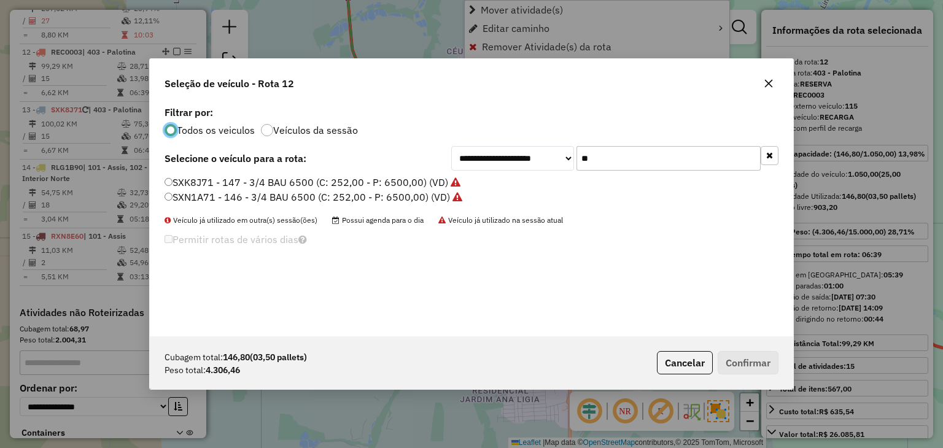
scroll to position [6, 4]
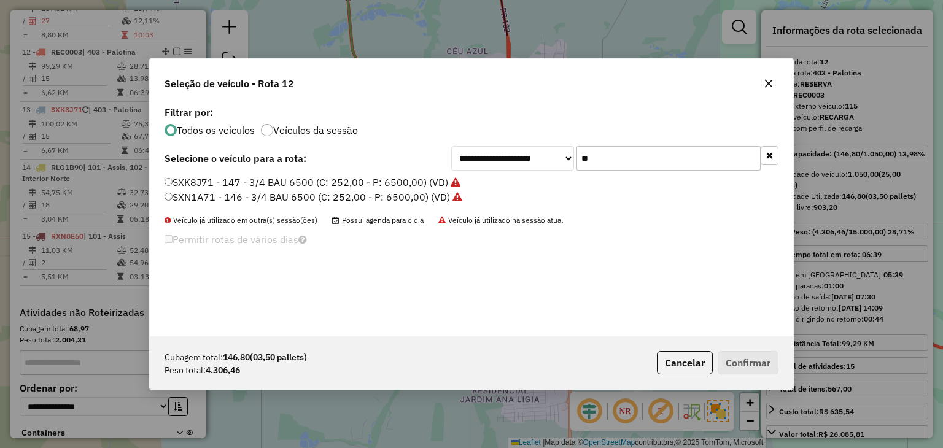
drag, startPoint x: 605, startPoint y: 157, endPoint x: 561, endPoint y: 151, distance: 44.0
click at [560, 153] on div "**********" at bounding box center [614, 158] width 327 height 25
type input "**"
click at [250, 177] on label "RYE9G05 - 101 - TOCO CARROCERIA 10100 (C: 336,00 - P: 10100,00) (VD)" at bounding box center [337, 182] width 346 height 15
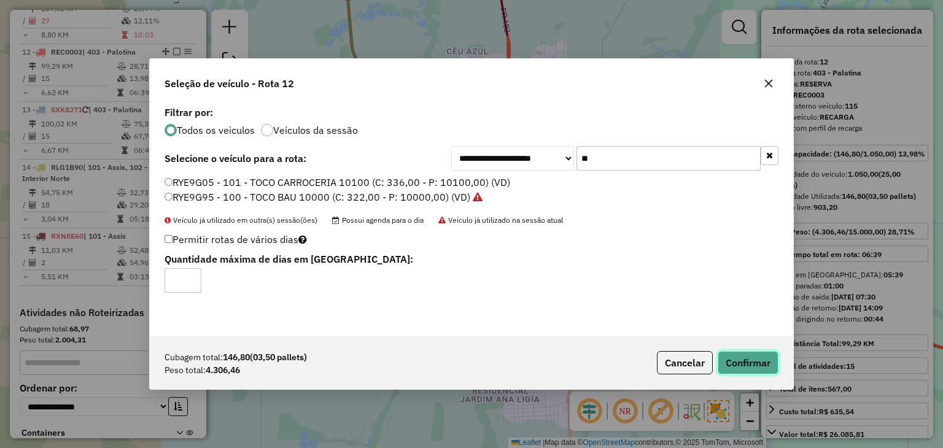
click at [738, 365] on button "Confirmar" at bounding box center [747, 362] width 61 height 23
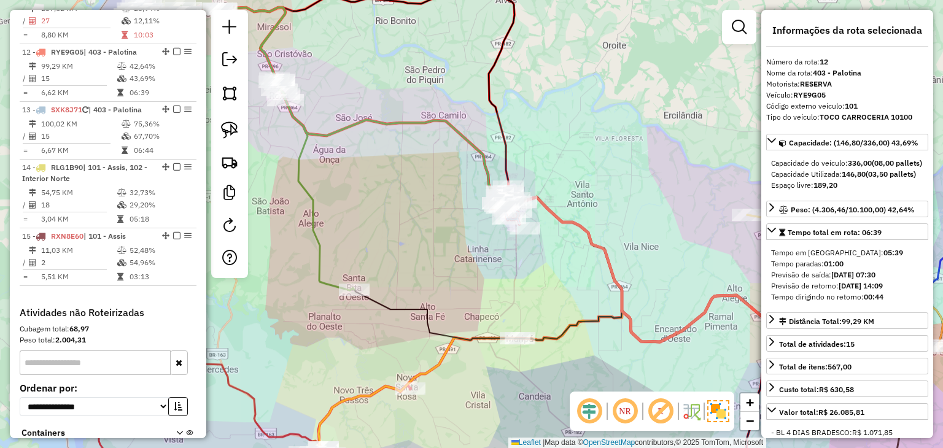
drag, startPoint x: 451, startPoint y: 185, endPoint x: 847, endPoint y: 286, distance: 409.2
click at [847, 286] on hb-router-mapa "Informações da Sessão 990959 - 19/08/2025 Criação: 18/08/2025 17:36 Depósito: A…" at bounding box center [471, 224] width 943 height 448
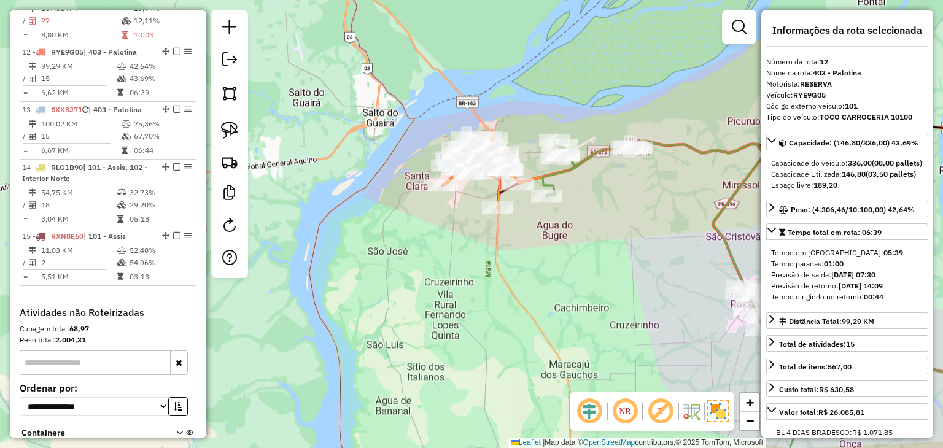
drag, startPoint x: 668, startPoint y: 164, endPoint x: 565, endPoint y: 177, distance: 103.9
click at [592, 205] on div "Rota 13 - Placa SXK8J71 735 - POSTO CRUZEIRO PIT S Rota 12 - Placa RYE9G05 1224…" at bounding box center [471, 224] width 943 height 448
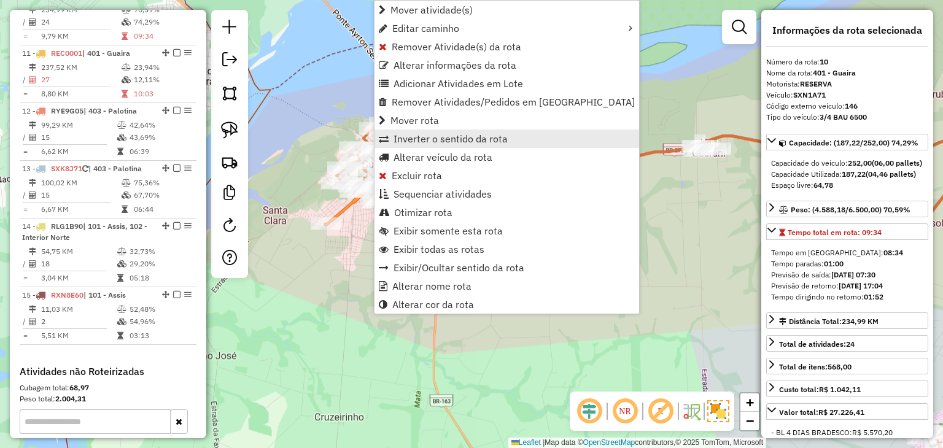
scroll to position [1163, 0]
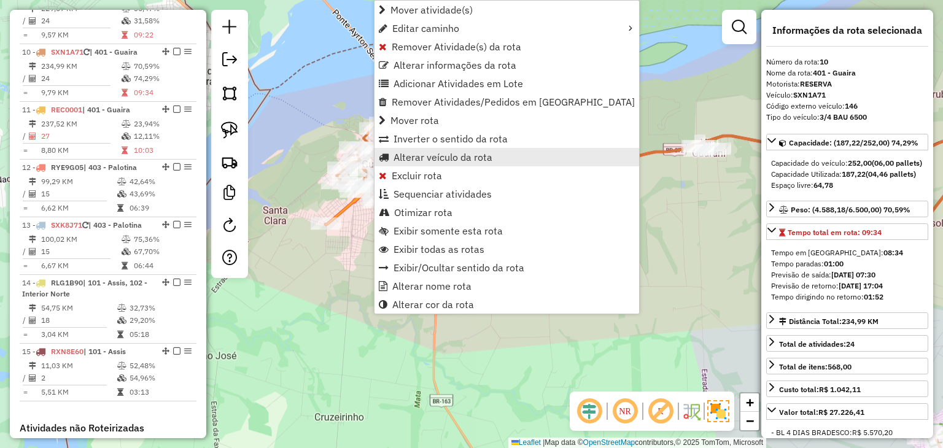
click at [460, 157] on span "Alterar veículo da rota" at bounding box center [442, 157] width 99 height 10
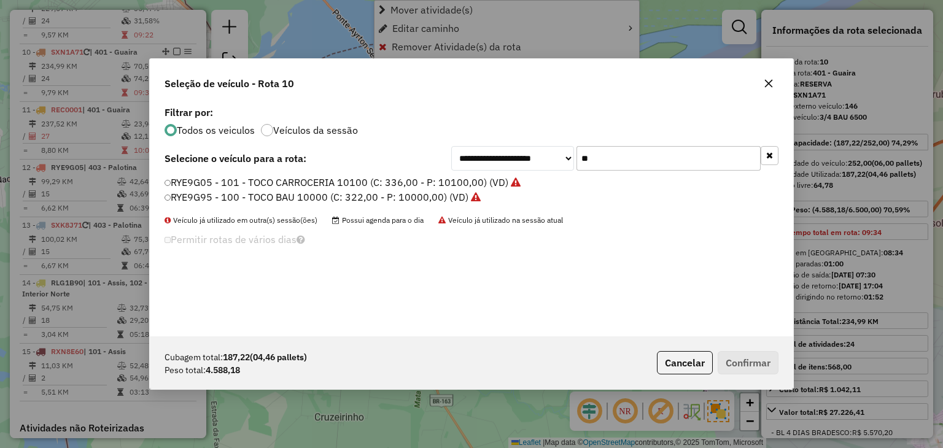
scroll to position [6, 4]
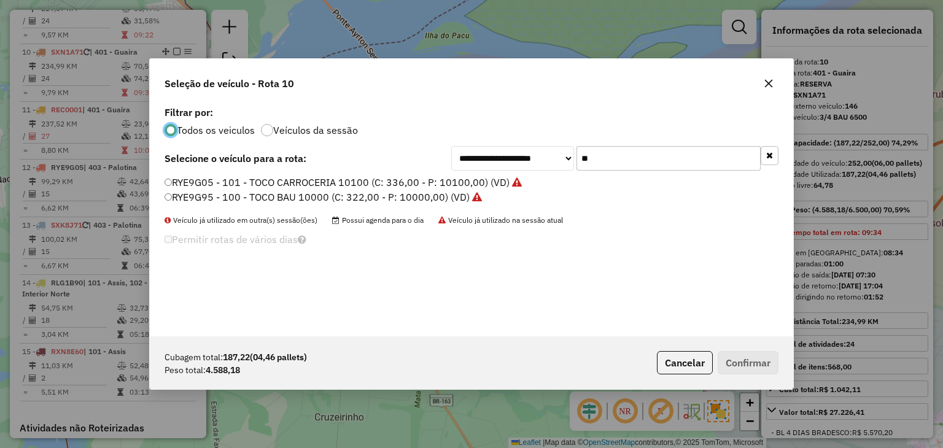
click at [774, 153] on button "button" at bounding box center [769, 155] width 18 height 19
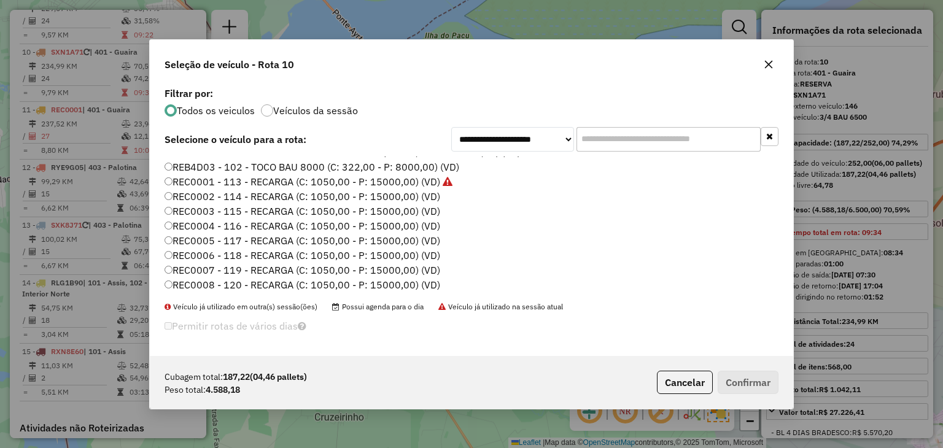
scroll to position [184, 0]
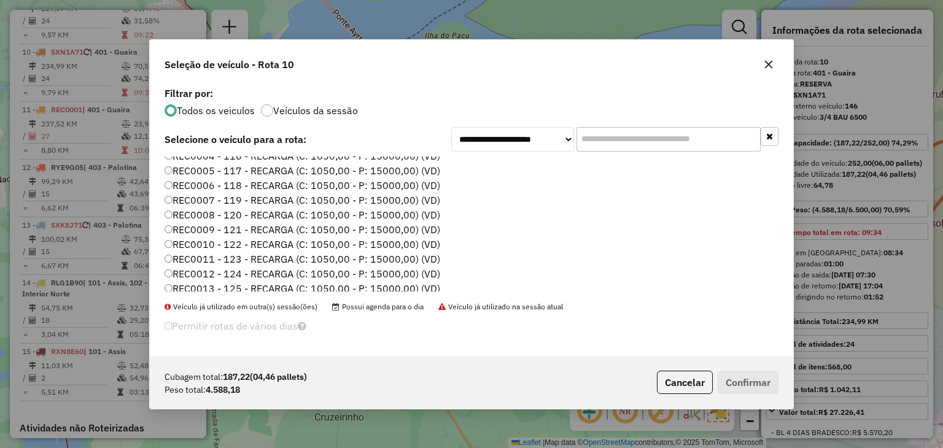
click at [368, 220] on label "REC0008 - 120 - RECARGA (C: 1050,00 - P: 15000,00) (VD)" at bounding box center [302, 214] width 276 height 15
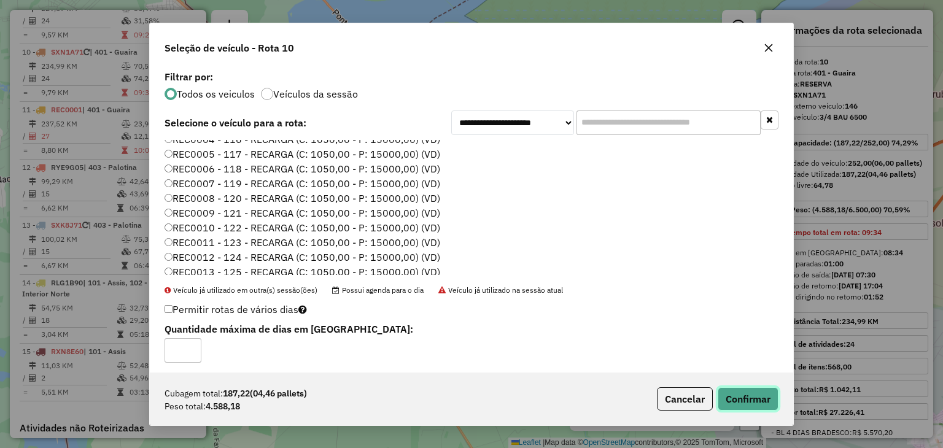
click at [751, 393] on button "Confirmar" at bounding box center [747, 398] width 61 height 23
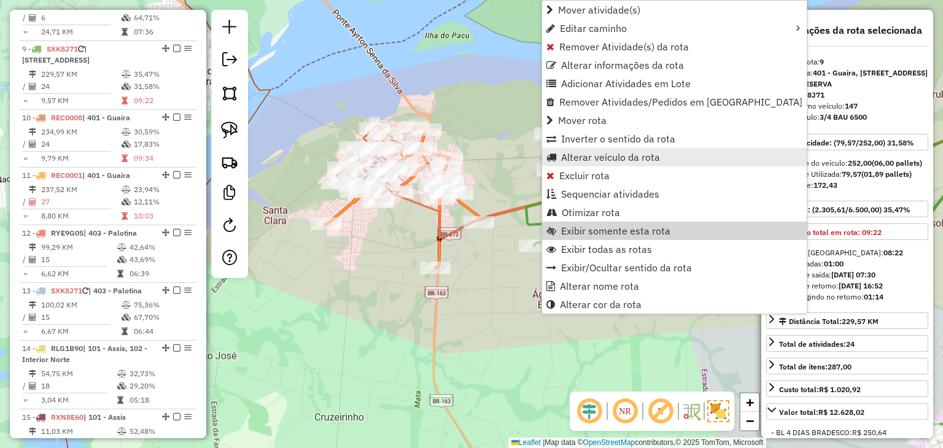
scroll to position [1094, 0]
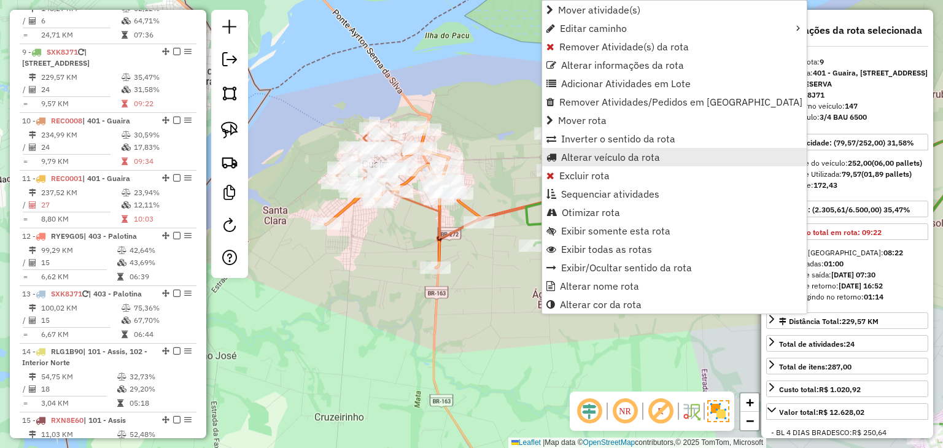
click at [579, 158] on span "Alterar veículo da rota" at bounding box center [610, 157] width 99 height 10
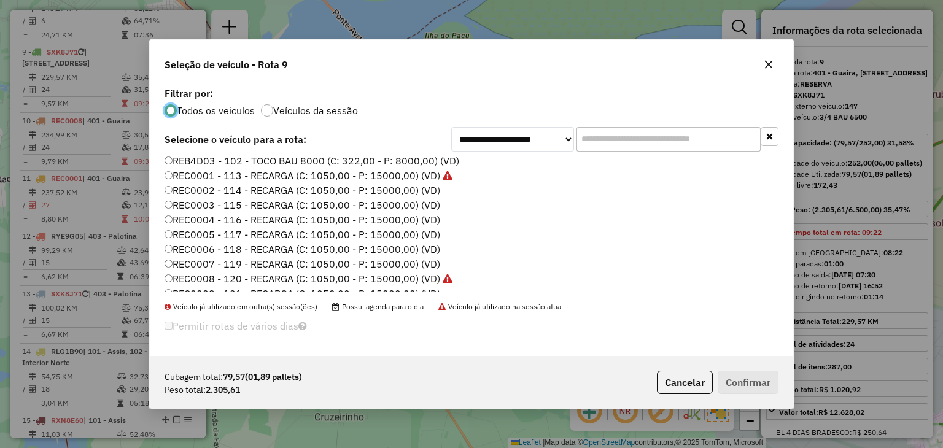
scroll to position [123, 0]
click at [404, 227] on label "REC0005 - 117 - RECARGA (C: 1050,00 - P: 15000,00) (VD)" at bounding box center [302, 232] width 276 height 15
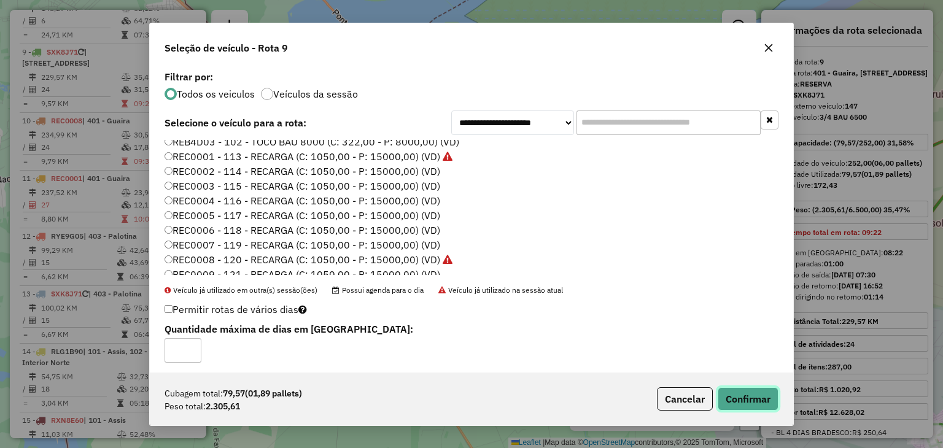
click at [765, 395] on button "Confirmar" at bounding box center [747, 398] width 61 height 23
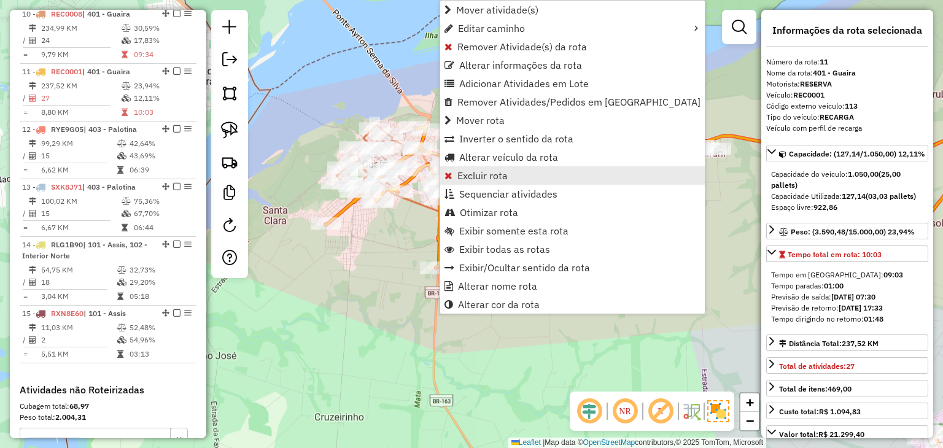
scroll to position [1220, 0]
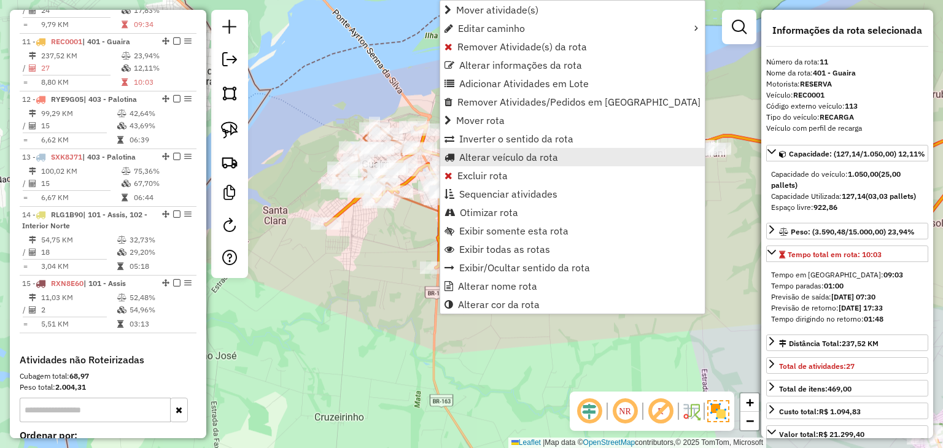
click at [498, 157] on span "Alterar veículo da rota" at bounding box center [508, 157] width 99 height 10
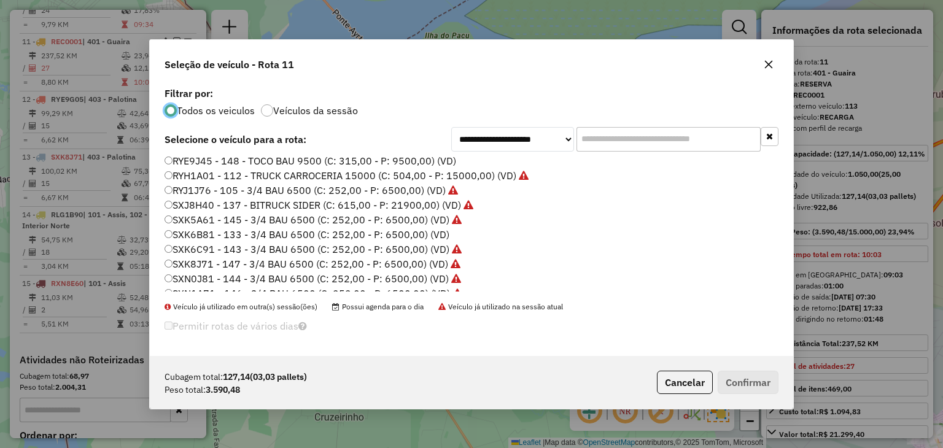
scroll to position [543, 0]
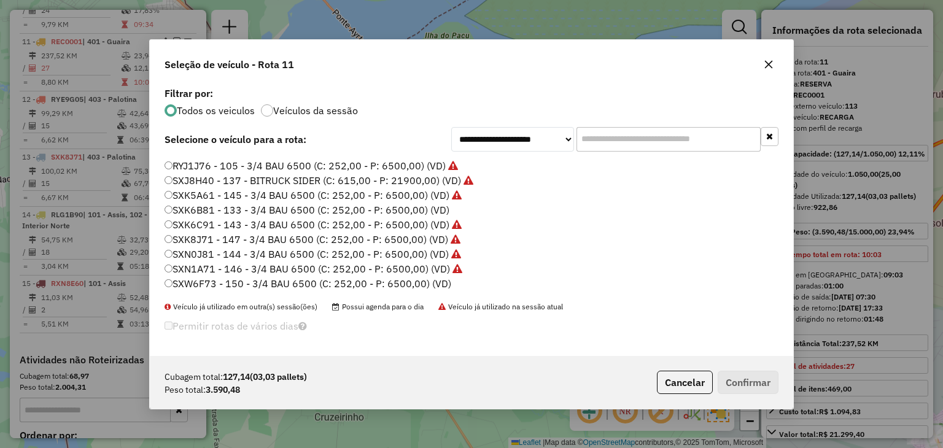
click at [770, 63] on icon "button" at bounding box center [769, 65] width 10 height 10
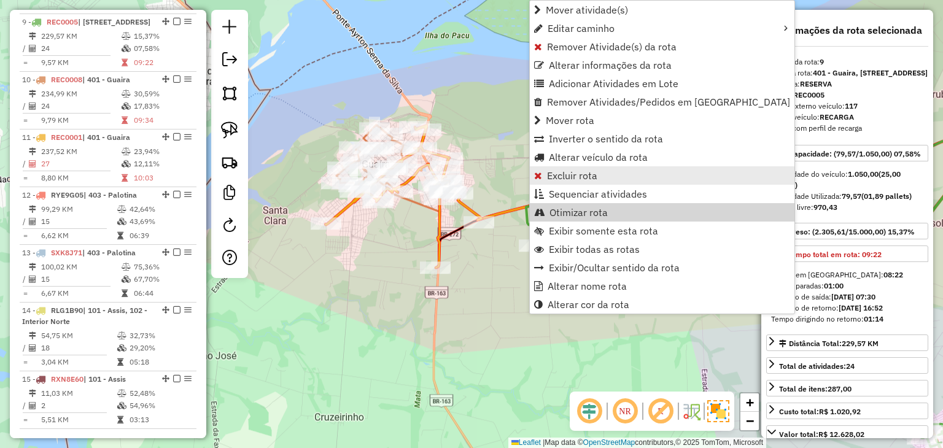
scroll to position [1094, 0]
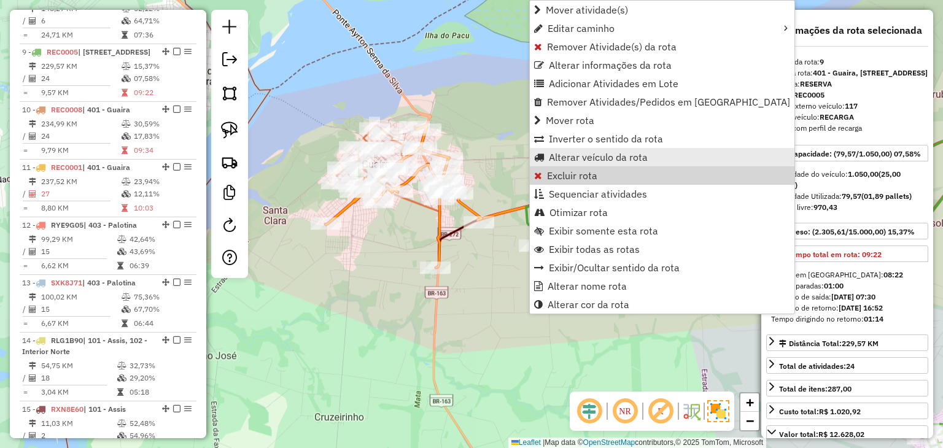
click at [577, 152] on span "Alterar veículo da rota" at bounding box center [598, 157] width 99 height 10
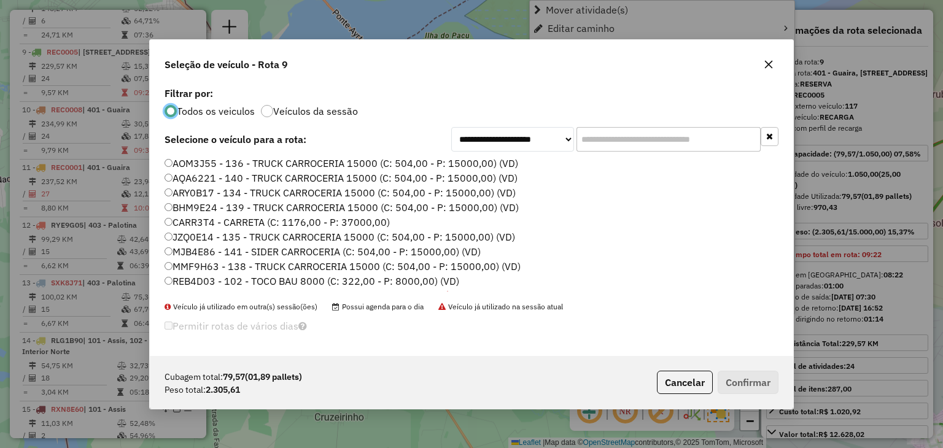
scroll to position [6, 4]
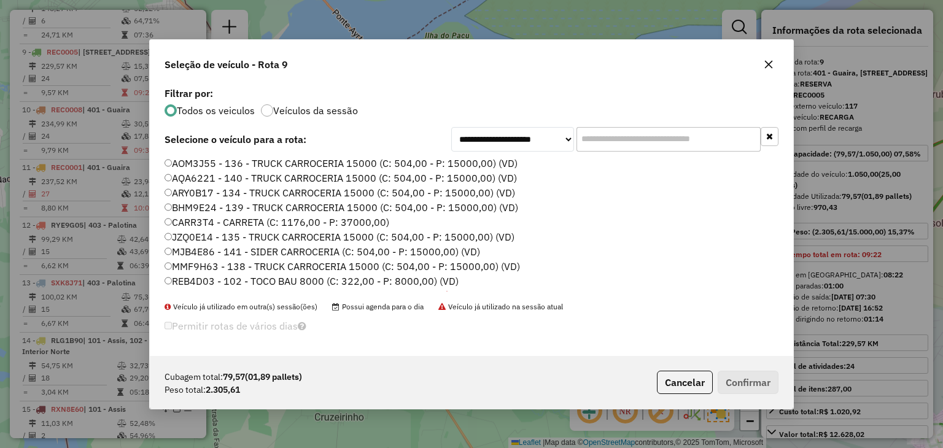
click at [616, 141] on input "text" at bounding box center [668, 139] width 184 height 25
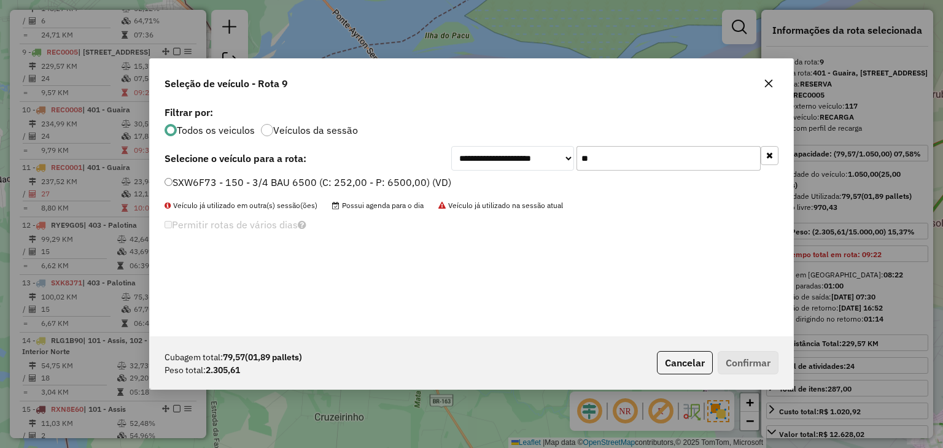
type input "**"
click at [409, 180] on label "SXW6F73 - 150 - 3/4 BAU 6500 (C: 252,00 - P: 6500,00) (VD)" at bounding box center [307, 182] width 287 height 15
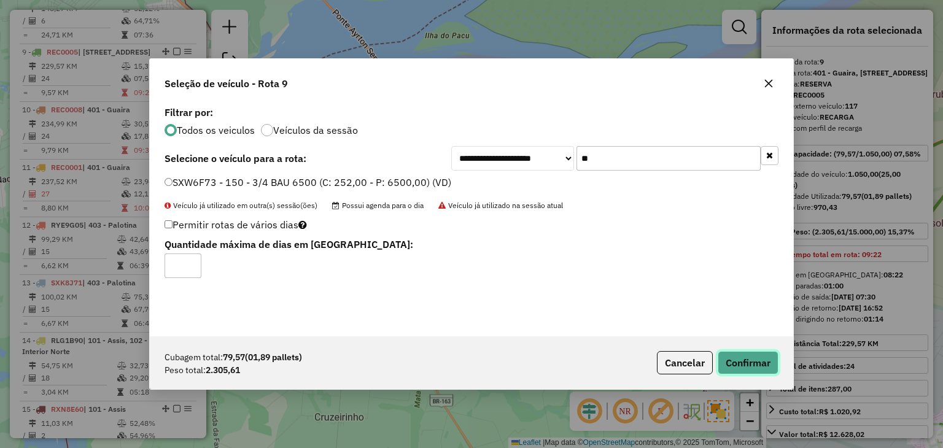
click at [769, 354] on button "Confirmar" at bounding box center [747, 362] width 61 height 23
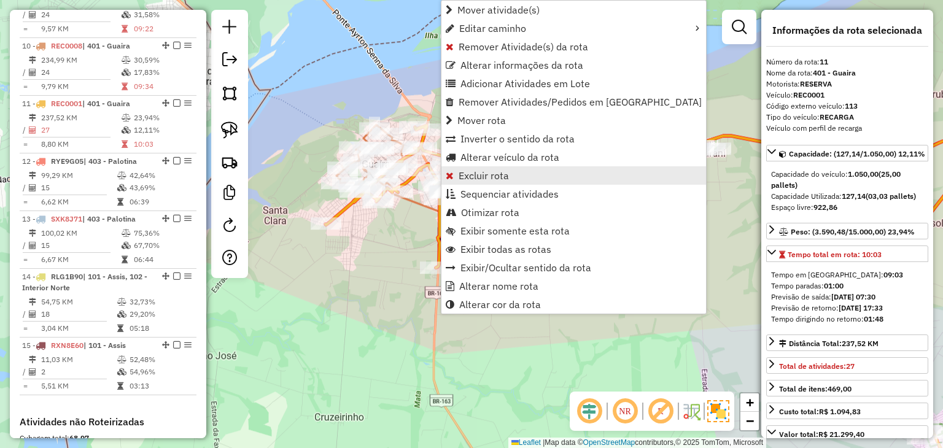
scroll to position [1220, 0]
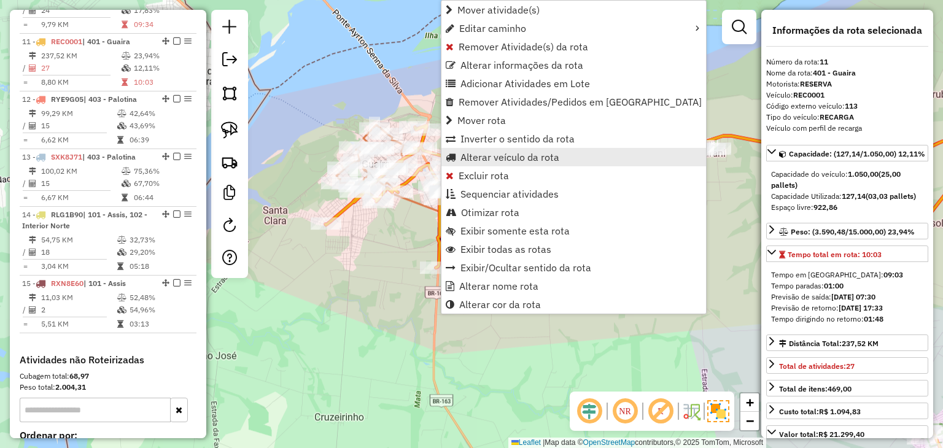
click at [495, 158] on span "Alterar veículo da rota" at bounding box center [509, 157] width 99 height 10
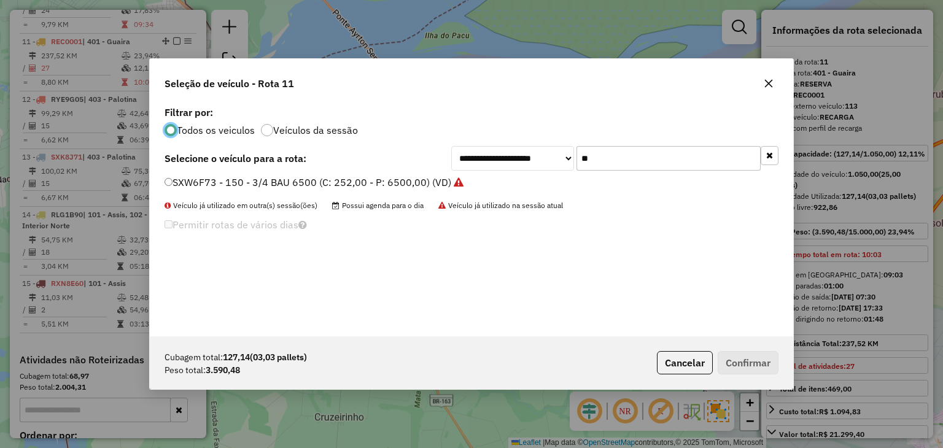
scroll to position [6, 4]
drag, startPoint x: 594, startPoint y: 155, endPoint x: 567, endPoint y: 152, distance: 27.2
click at [567, 152] on div "**********" at bounding box center [614, 158] width 327 height 25
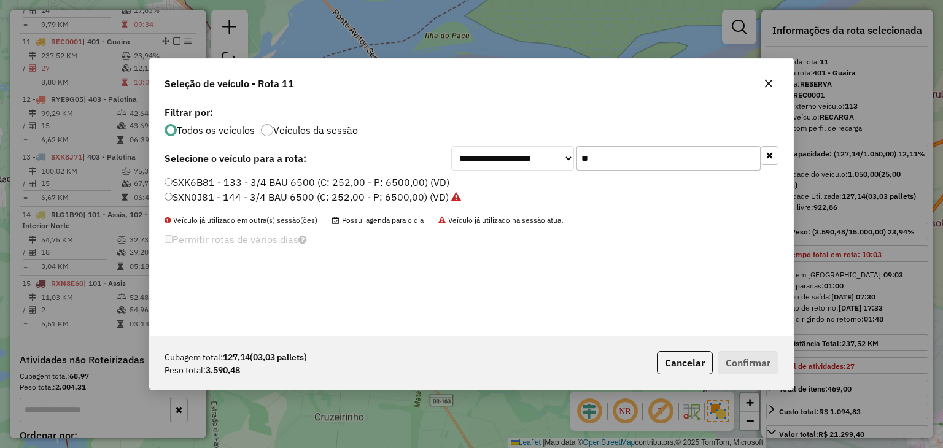
type input "**"
click at [425, 182] on label "SXK6B81 - 133 - 3/4 BAU 6500 (C: 252,00 - P: 6500,00) (VD)" at bounding box center [306, 182] width 285 height 15
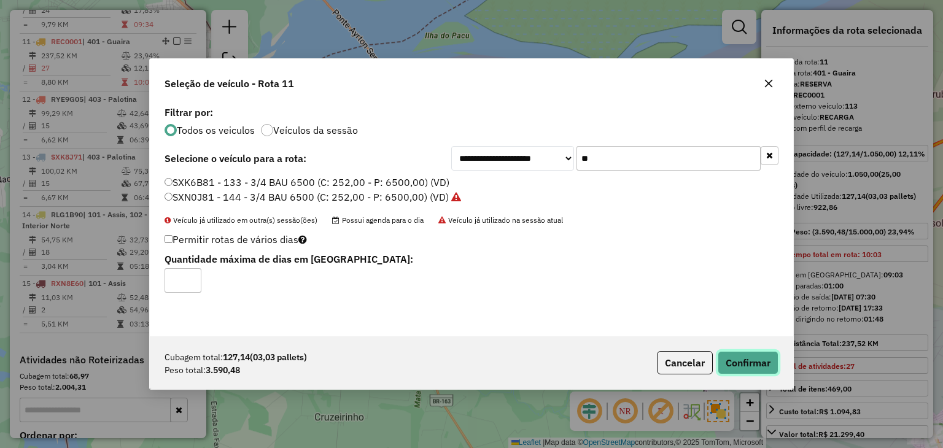
click at [733, 352] on button "Confirmar" at bounding box center [747, 362] width 61 height 23
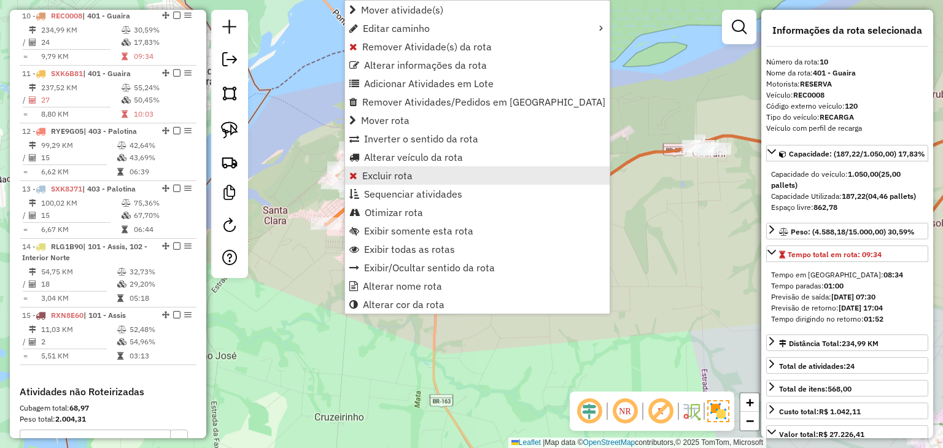
scroll to position [1163, 0]
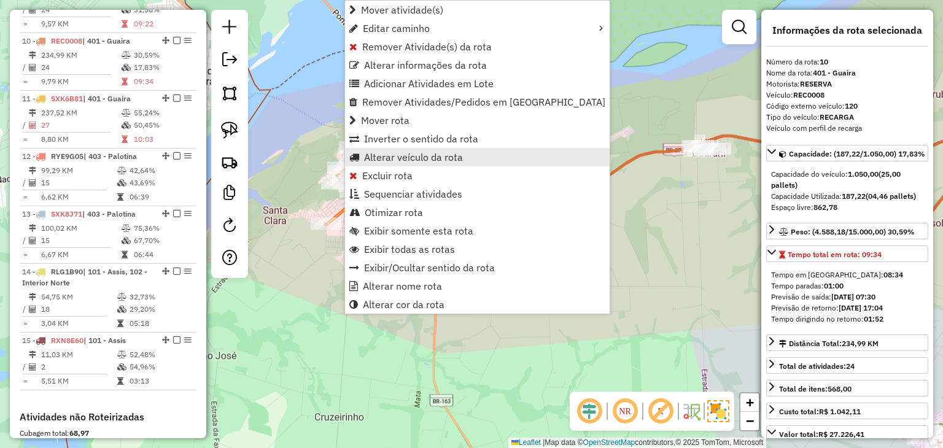
click at [403, 158] on span "Alterar veículo da rota" at bounding box center [413, 157] width 99 height 10
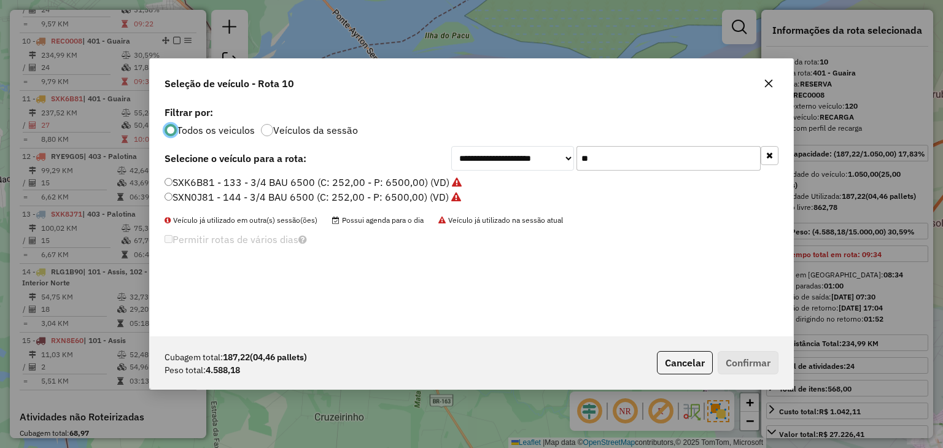
scroll to position [6, 4]
drag, startPoint x: 619, startPoint y: 147, endPoint x: 546, endPoint y: 155, distance: 73.5
click at [546, 155] on div "**********" at bounding box center [614, 158] width 327 height 25
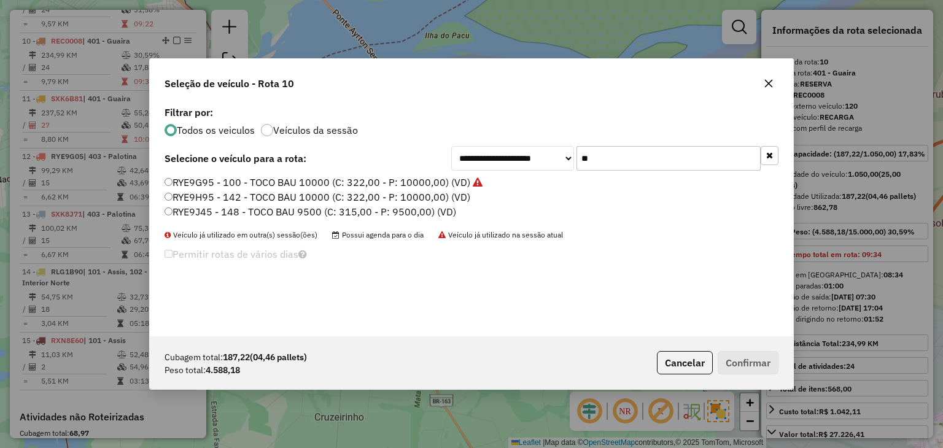
type input "**"
click at [382, 194] on label "RYE9H95 - 142 - TOCO BAU 10000 (C: 322,00 - P: 10000,00) (VD)" at bounding box center [317, 197] width 306 height 15
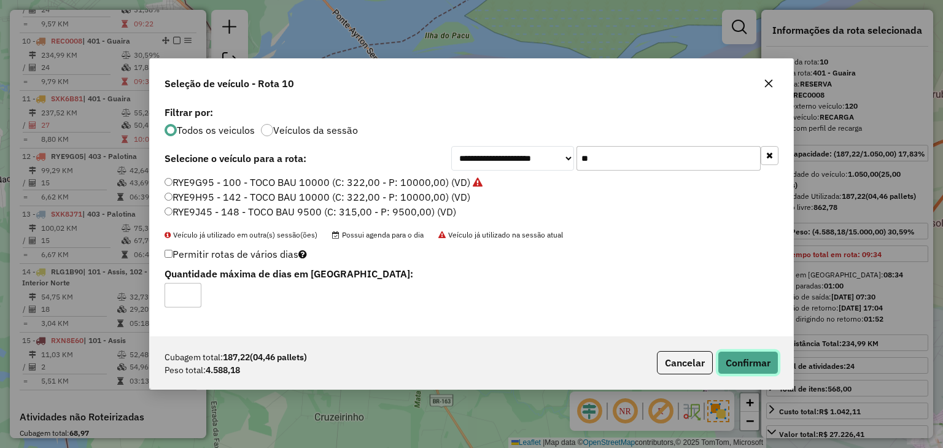
click at [767, 357] on button "Confirmar" at bounding box center [747, 362] width 61 height 23
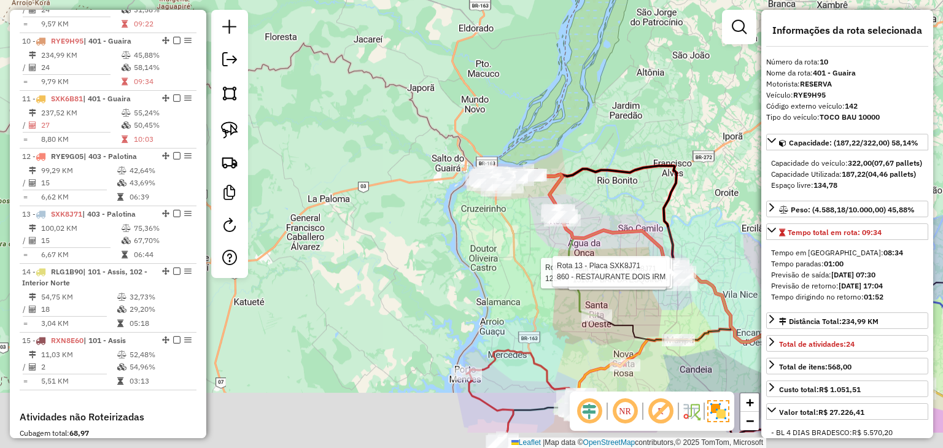
drag, startPoint x: 562, startPoint y: 296, endPoint x: 362, endPoint y: 115, distance: 269.9
click at [341, 100] on div "Rota 13 - Placa SXK8J71 735 - POSTO CRUZEIRO PIT S Rota 12 - Placa RYE9G05 1224…" at bounding box center [471, 224] width 943 height 448
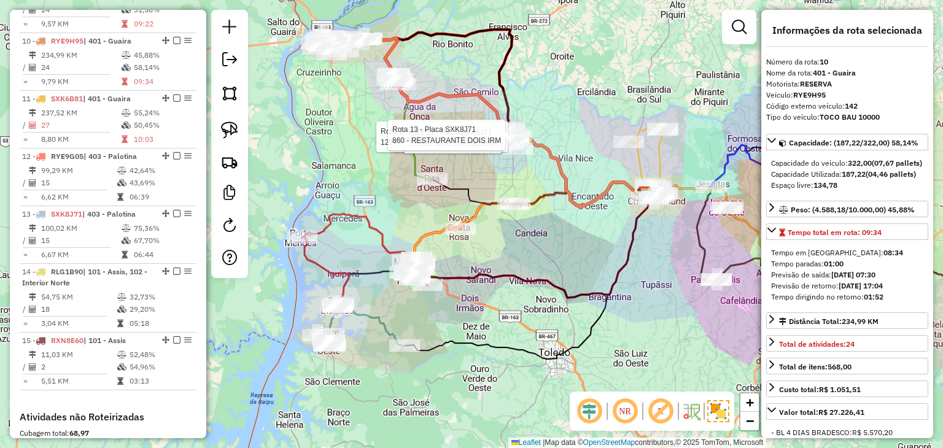
click at [598, 277] on div "Rota 13 - Placa SXK8J71 735 - POSTO CRUZEIRO PIT S Rota 12 - Placa RYE9G05 1224…" at bounding box center [471, 224] width 943 height 448
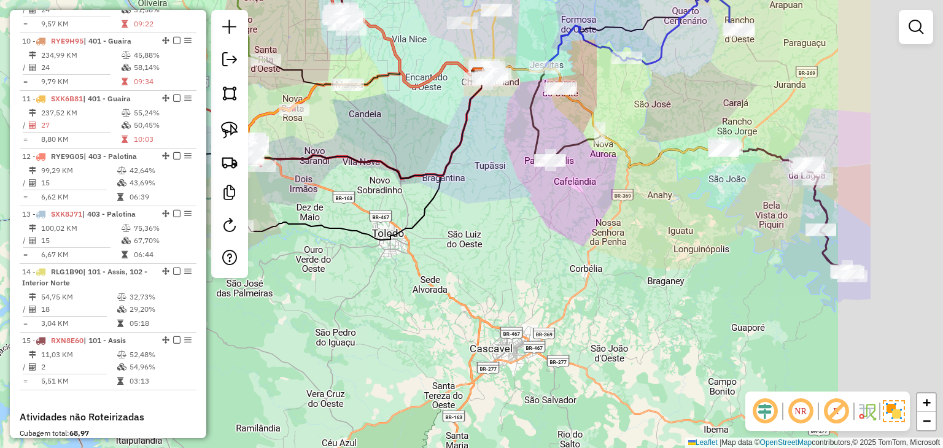
drag, startPoint x: 532, startPoint y: 190, endPoint x: 500, endPoint y: 165, distance: 39.8
click at [500, 165] on div "Janela de atendimento Grade de atendimento Capacidade Transportadoras Veículos …" at bounding box center [471, 224] width 943 height 448
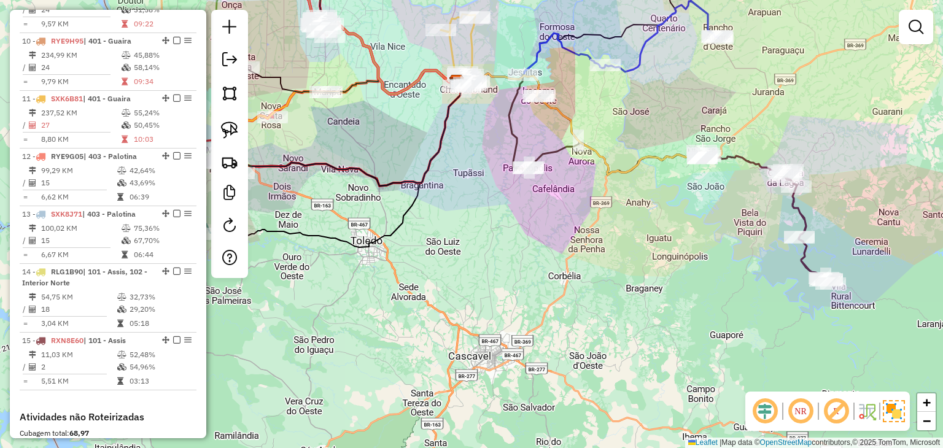
drag, startPoint x: 675, startPoint y: 207, endPoint x: 648, endPoint y: 226, distance: 33.0
click at [648, 226] on div "Janela de atendimento Grade de atendimento Capacidade Transportadoras Veículos …" at bounding box center [471, 224] width 943 height 448
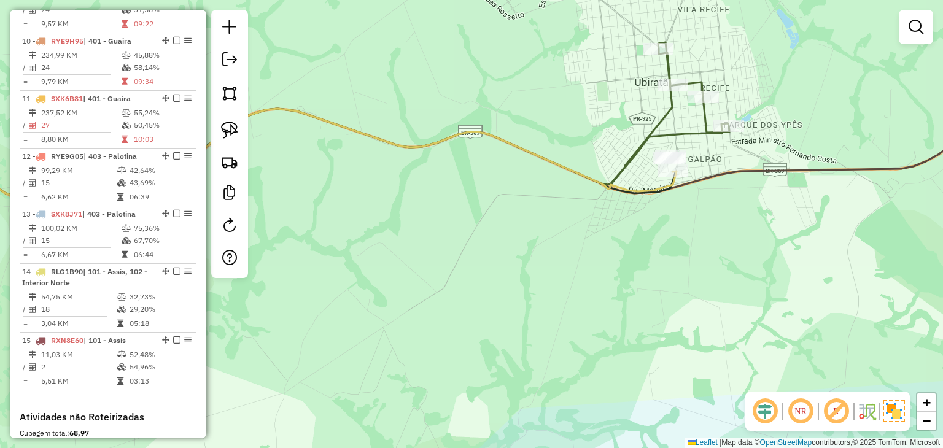
scroll to position [1332, 0]
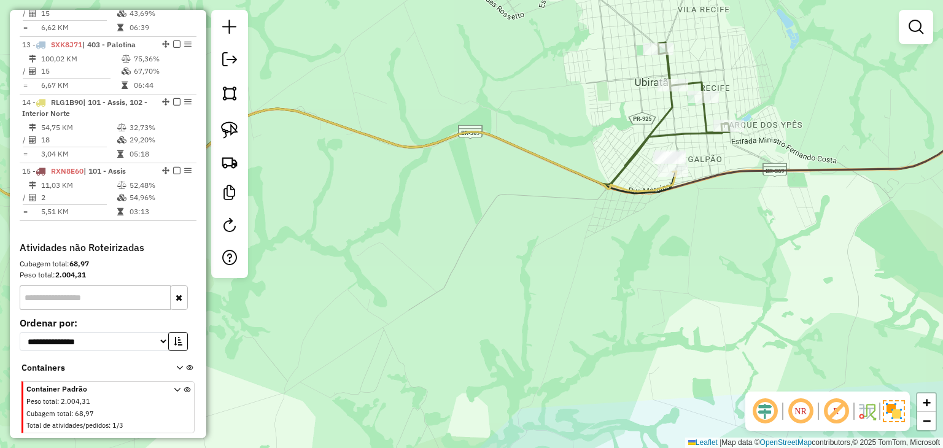
click at [83, 327] on div "**********" at bounding box center [108, 339] width 177 height 41
drag, startPoint x: 68, startPoint y: 312, endPoint x: 68, endPoint y: 323, distance: 11.0
click at [68, 332] on select "**********" at bounding box center [94, 341] width 149 height 19
select select "*********"
click at [20, 332] on select "**********" at bounding box center [94, 341] width 149 height 19
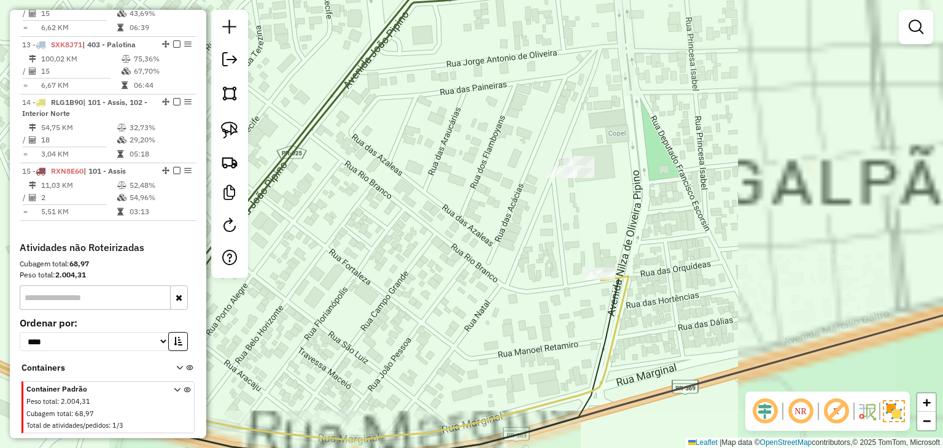
drag, startPoint x: 638, startPoint y: 197, endPoint x: 611, endPoint y: 195, distance: 27.7
click at [619, 201] on div "Janela de atendimento Grade de atendimento Capacidade Transportadoras Veículos …" at bounding box center [471, 224] width 943 height 448
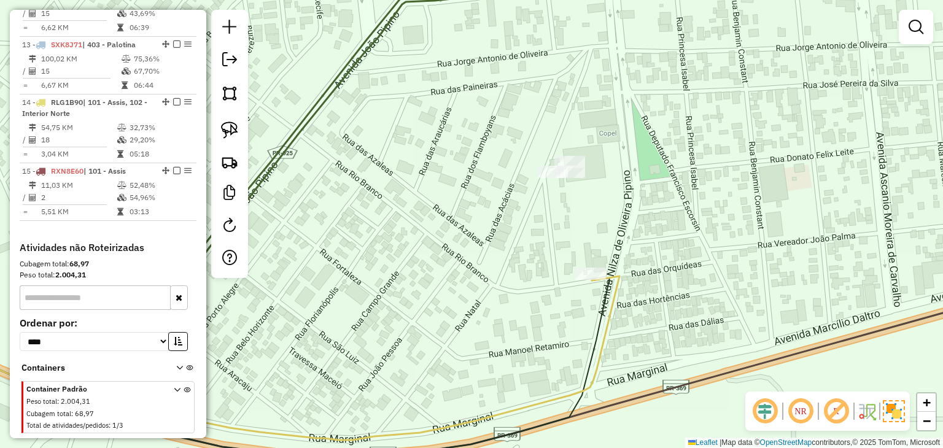
drag, startPoint x: 235, startPoint y: 118, endPoint x: 250, endPoint y: 120, distance: 15.5
click at [235, 118] on link at bounding box center [229, 130] width 27 height 27
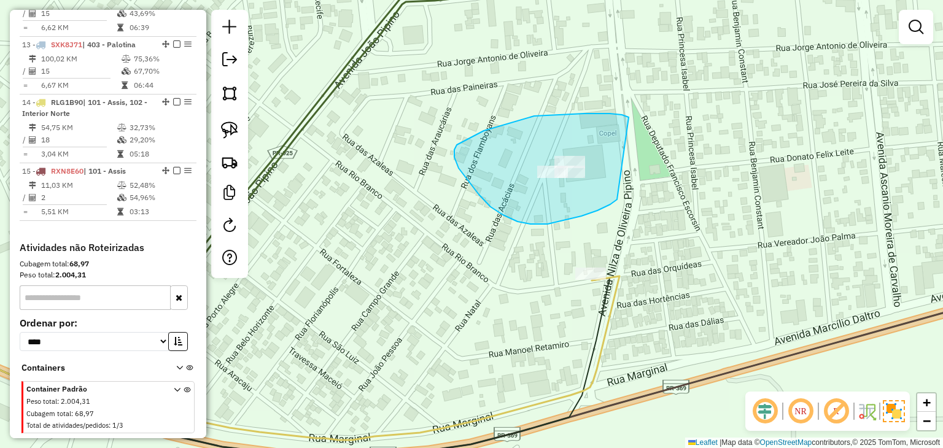
drag, startPoint x: 484, startPoint y: 131, endPoint x: 617, endPoint y: 199, distance: 150.1
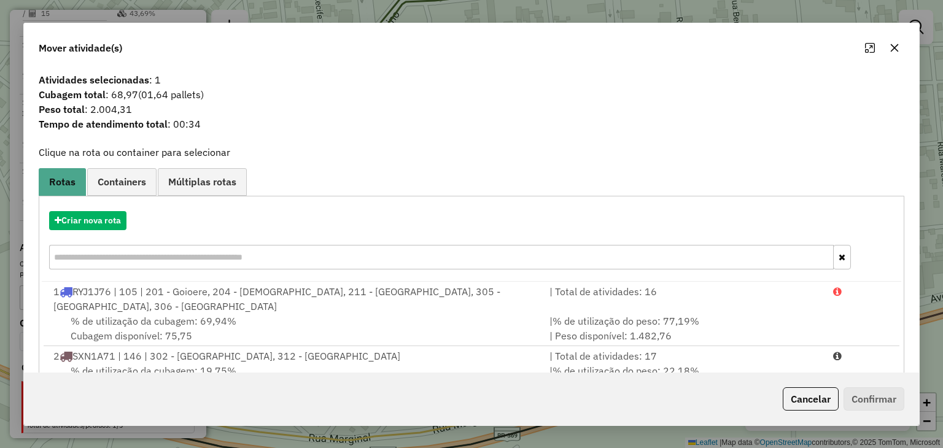
click at [895, 49] on icon "button" at bounding box center [894, 48] width 8 height 8
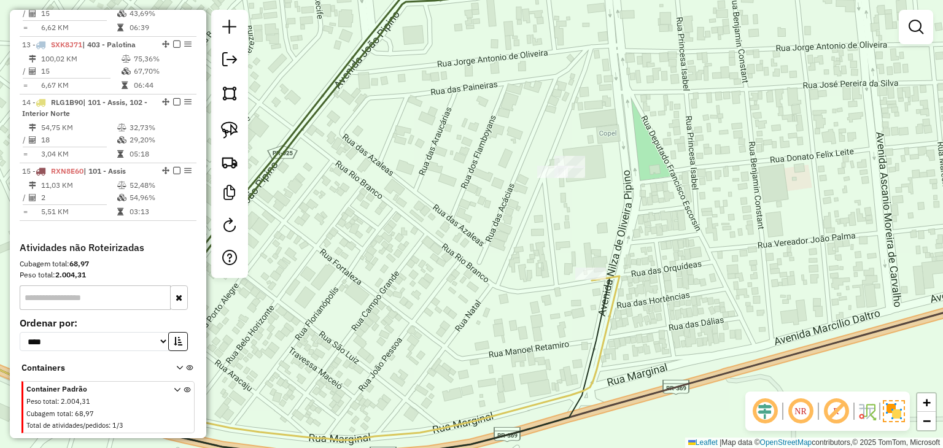
click at [94, 285] on input "text" at bounding box center [95, 297] width 151 height 25
type input "****"
click at [174, 285] on button "button" at bounding box center [179, 297] width 18 height 25
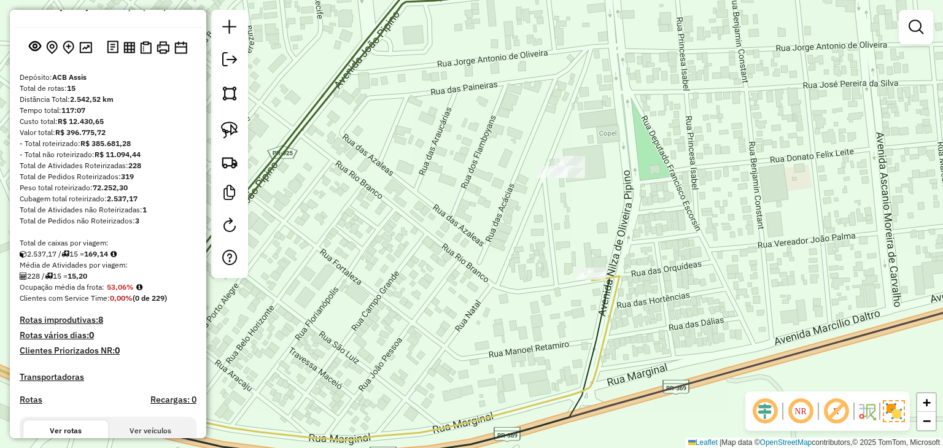
scroll to position [0, 0]
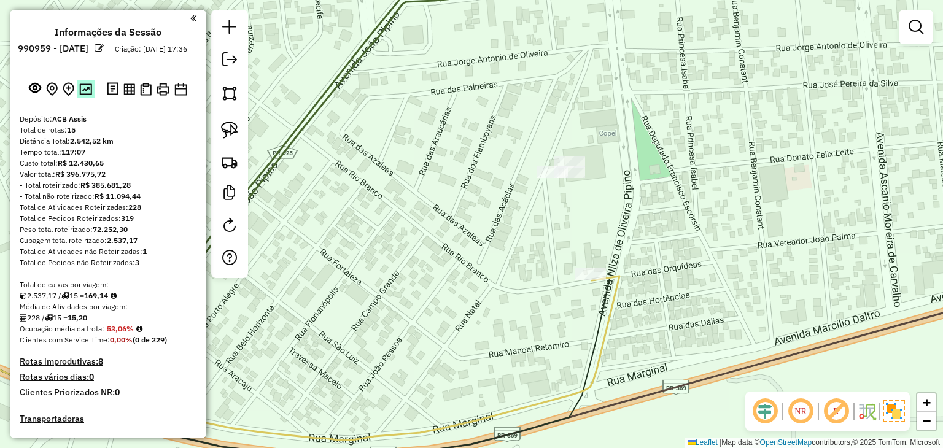
click at [88, 95] on img at bounding box center [85, 89] width 13 height 12
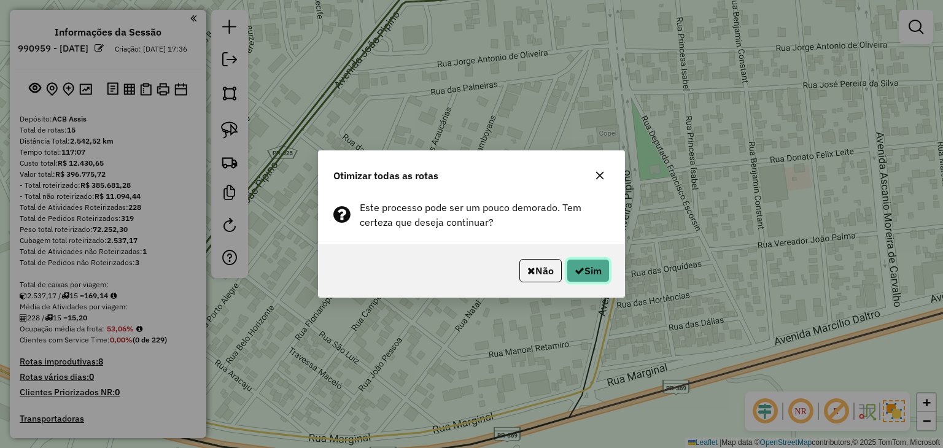
click at [584, 277] on button "Sim" at bounding box center [588, 270] width 43 height 23
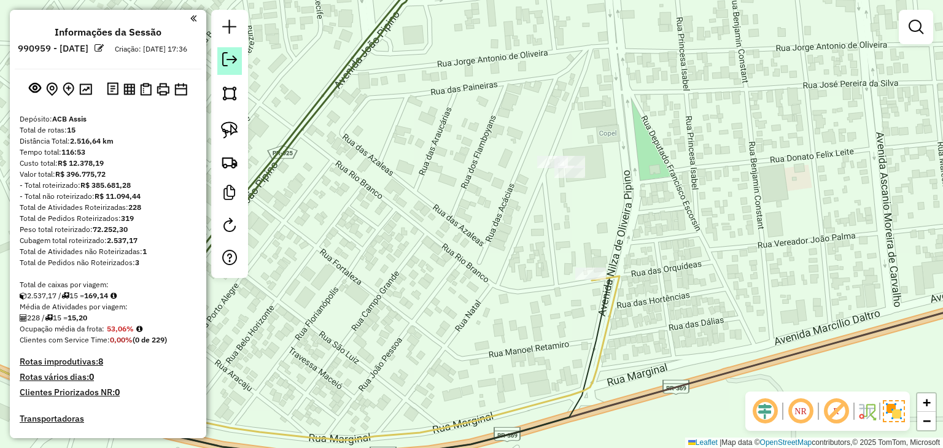
click at [231, 52] on em at bounding box center [229, 59] width 15 height 15
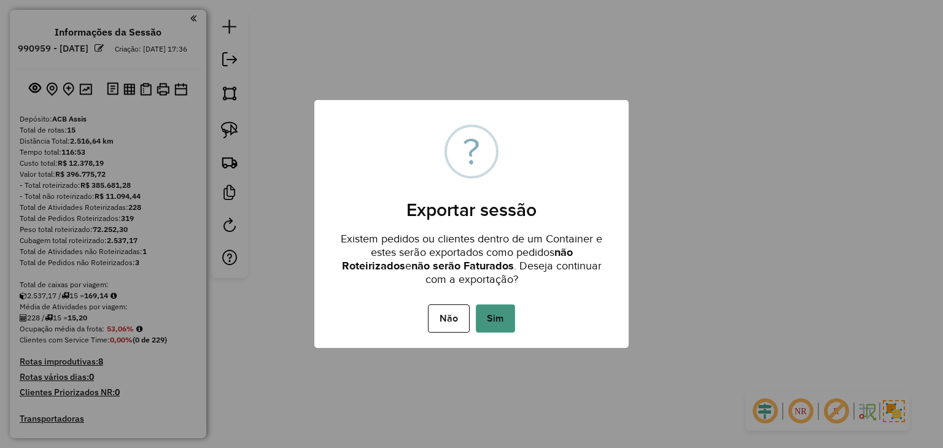
click at [506, 310] on button "Sim" at bounding box center [495, 318] width 39 height 28
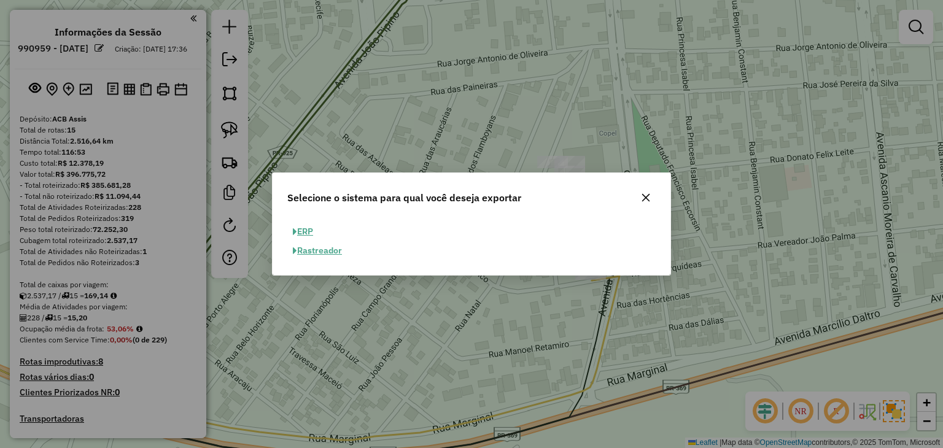
click at [306, 228] on button "ERP" at bounding box center [302, 231] width 31 height 19
select select "**"
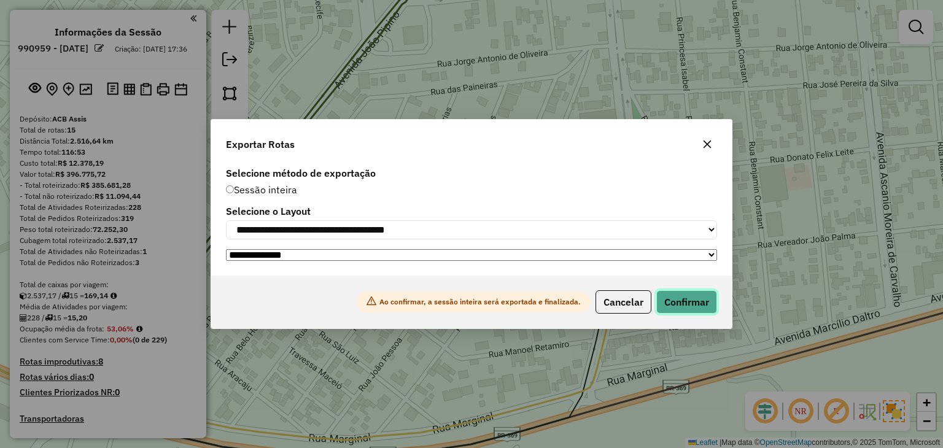
click at [675, 307] on button "Confirmar" at bounding box center [686, 301] width 61 height 23
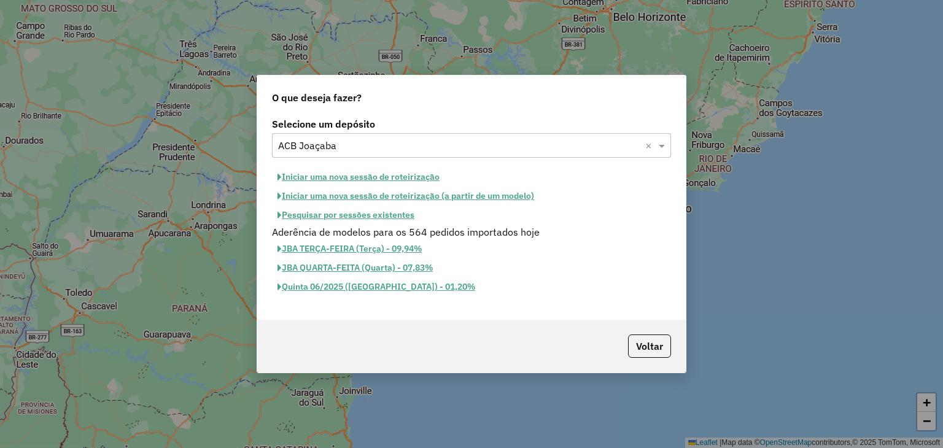
click at [393, 176] on button "Iniciar uma nova sessão de roteirização" at bounding box center [358, 177] width 173 height 19
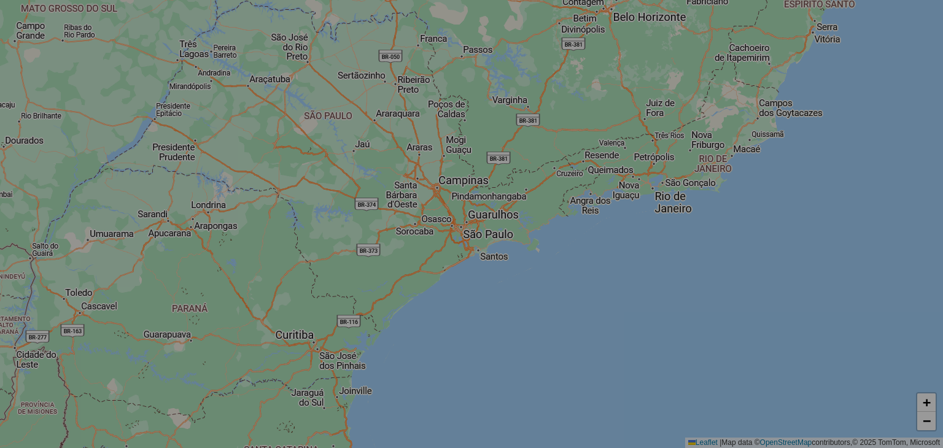
select select "*"
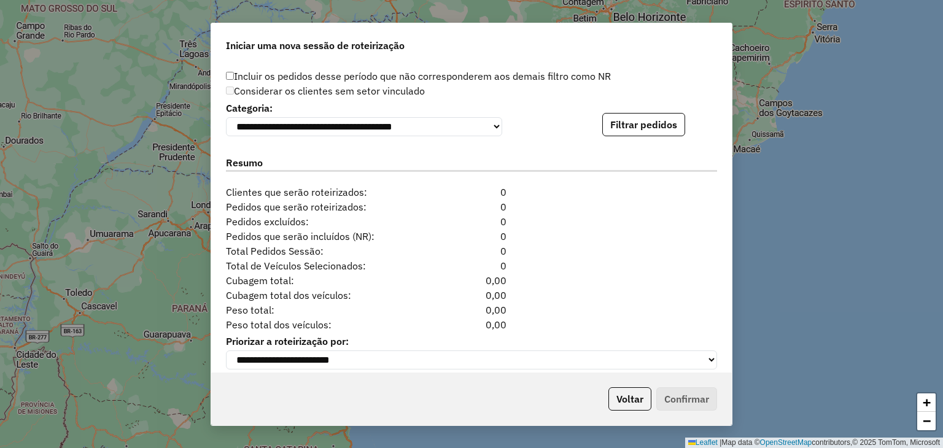
scroll to position [1245, 0]
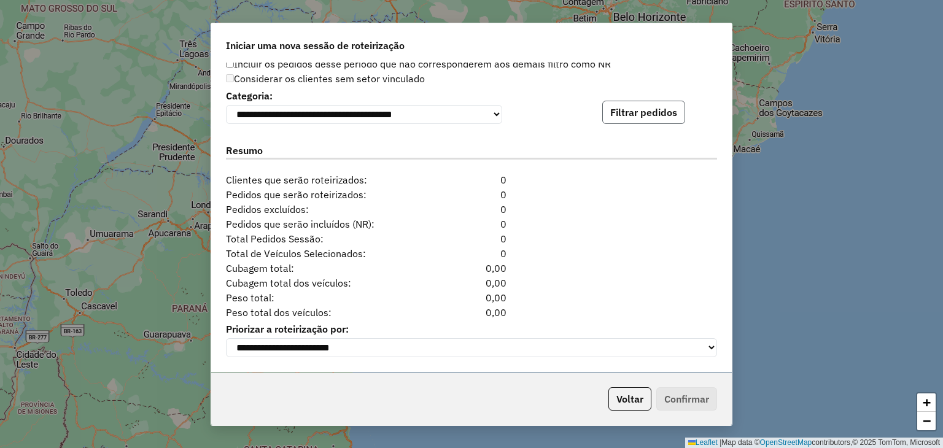
click at [636, 110] on button "Filtrar pedidos" at bounding box center [643, 112] width 83 height 23
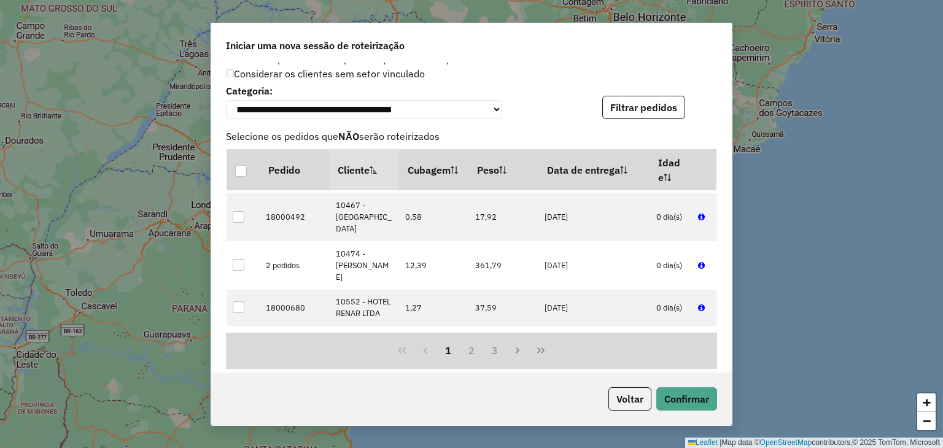
scroll to position [1498, 0]
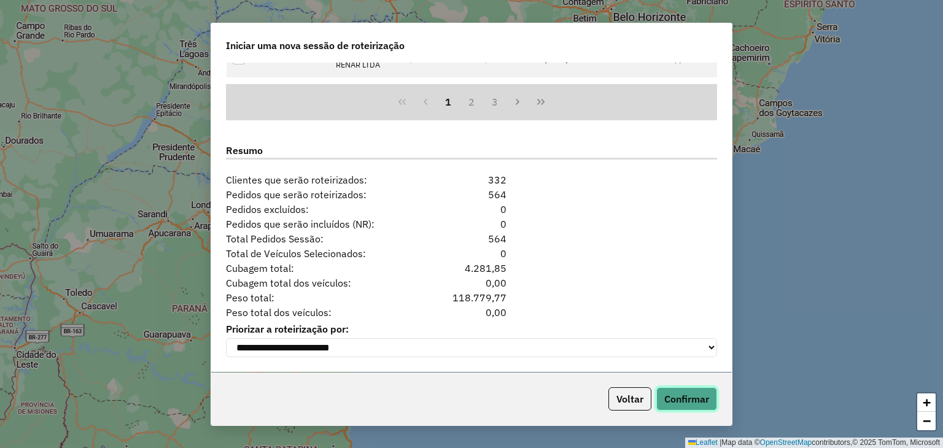
click at [698, 391] on button "Confirmar" at bounding box center [686, 398] width 61 height 23
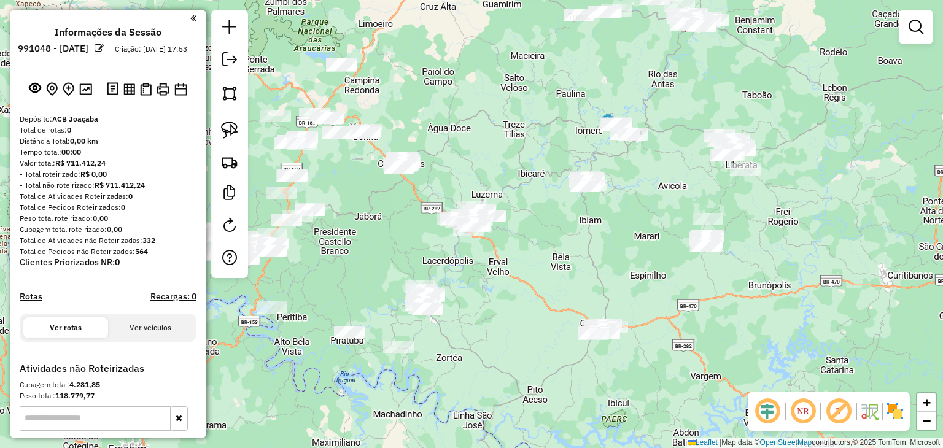
click at [904, 405] on img at bounding box center [895, 411] width 20 height 20
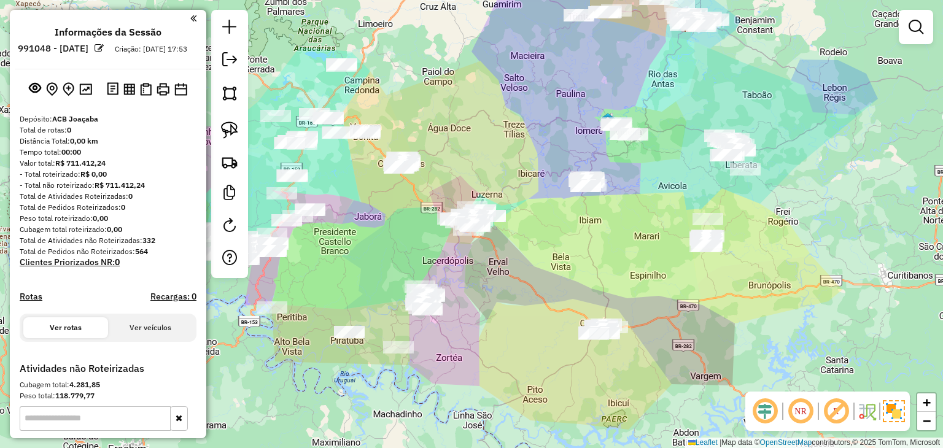
drag, startPoint x: 735, startPoint y: 279, endPoint x: 727, endPoint y: 289, distance: 13.0
click at [730, 286] on div "Janela de atendimento Grade de atendimento Capacidade Transportadoras Veículos …" at bounding box center [471, 224] width 943 height 448
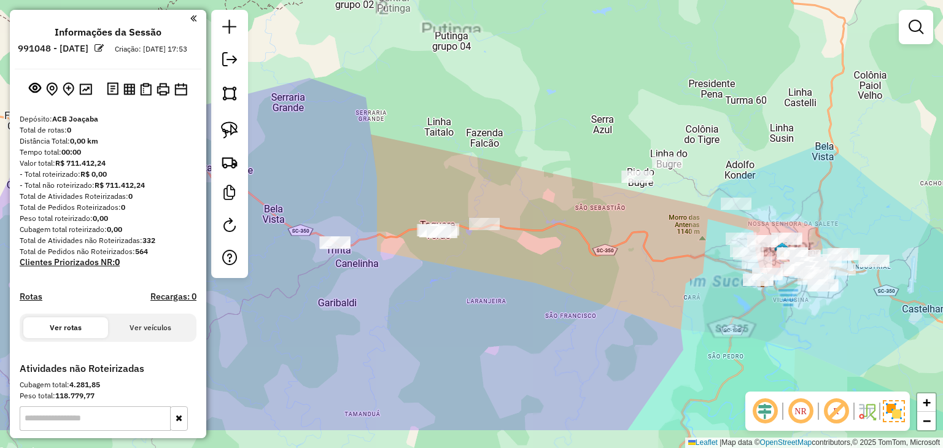
drag, startPoint x: 601, startPoint y: 341, endPoint x: 624, endPoint y: 283, distance: 61.8
click at [624, 283] on div "Janela de atendimento Grade de atendimento Capacidade Transportadoras Veículos …" at bounding box center [471, 224] width 943 height 448
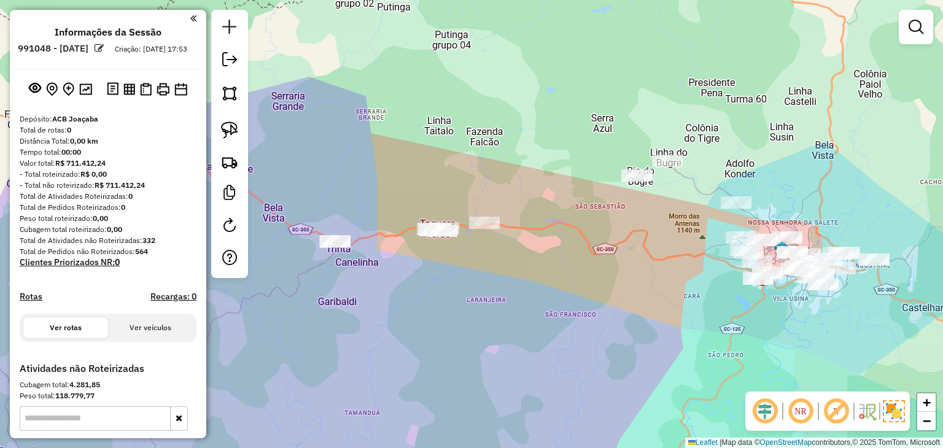
drag, startPoint x: 230, startPoint y: 123, endPoint x: 283, endPoint y: 130, distance: 53.2
click at [230, 123] on img at bounding box center [229, 130] width 17 height 17
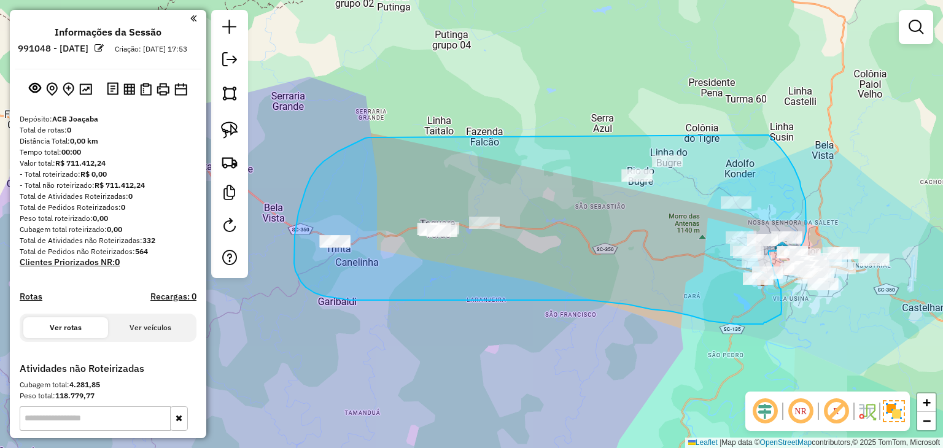
drag, startPoint x: 365, startPoint y: 138, endPoint x: 733, endPoint y: 111, distance: 368.6
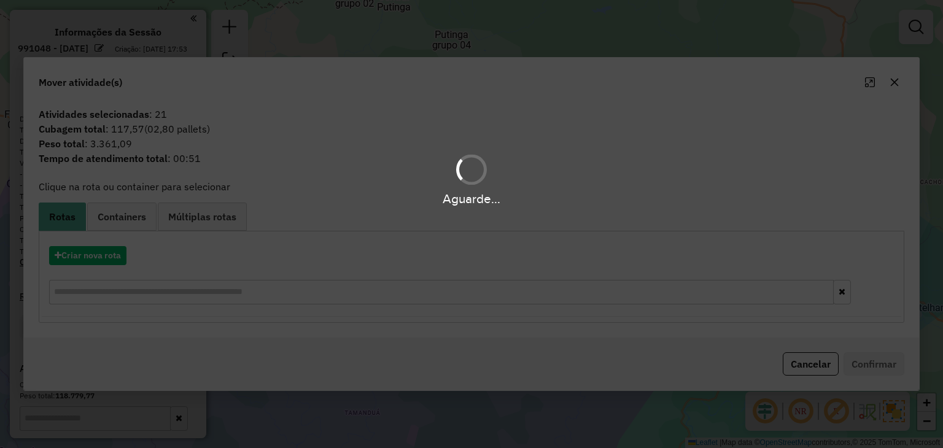
click at [93, 252] on div "Aguarde..." at bounding box center [471, 224] width 943 height 448
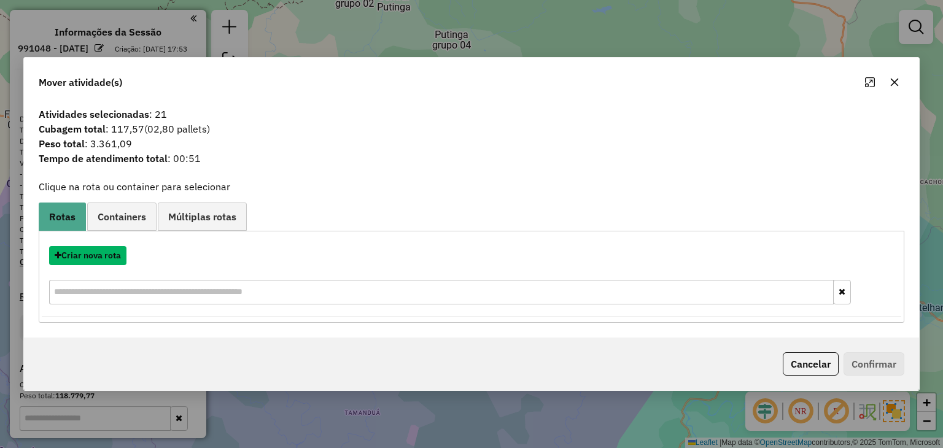
click at [87, 257] on button "Criar nova rota" at bounding box center [87, 255] width 77 height 19
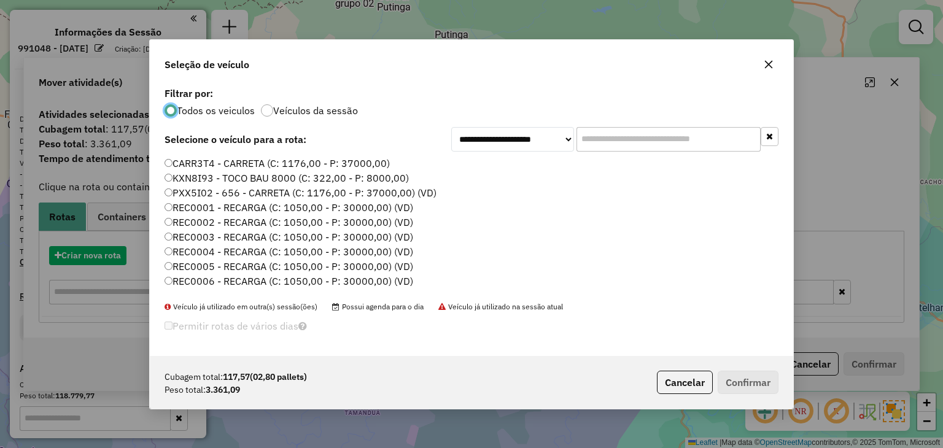
scroll to position [6, 4]
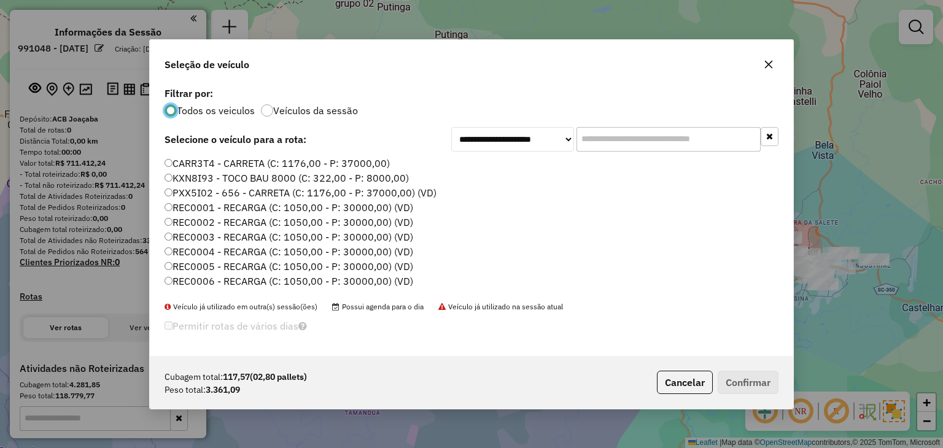
click at [678, 148] on input "text" at bounding box center [668, 139] width 184 height 25
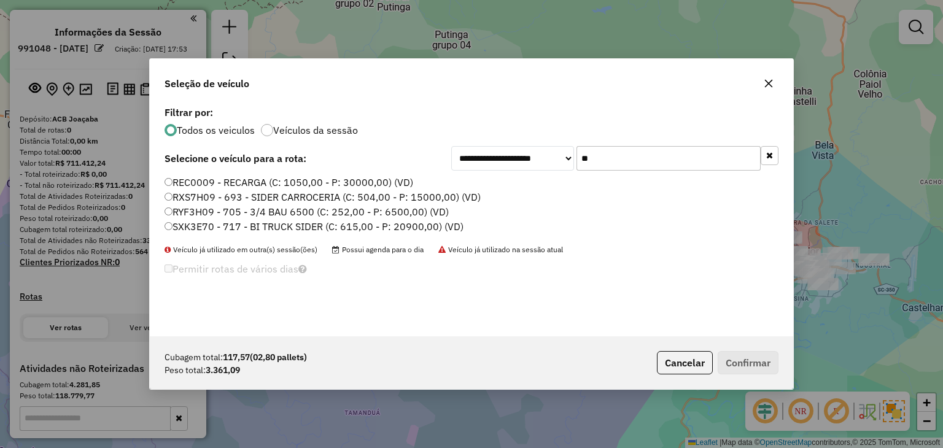
type input "**"
click at [217, 214] on label "RYF3H09 - 705 - 3/4 BAU 6500 (C: 252,00 - P: 6500,00) (VD)" at bounding box center [306, 211] width 284 height 15
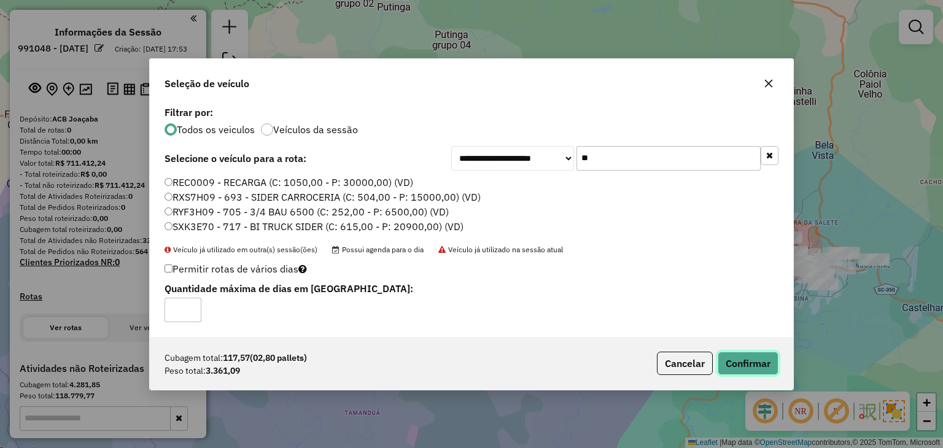
click at [720, 360] on button "Confirmar" at bounding box center [747, 363] width 61 height 23
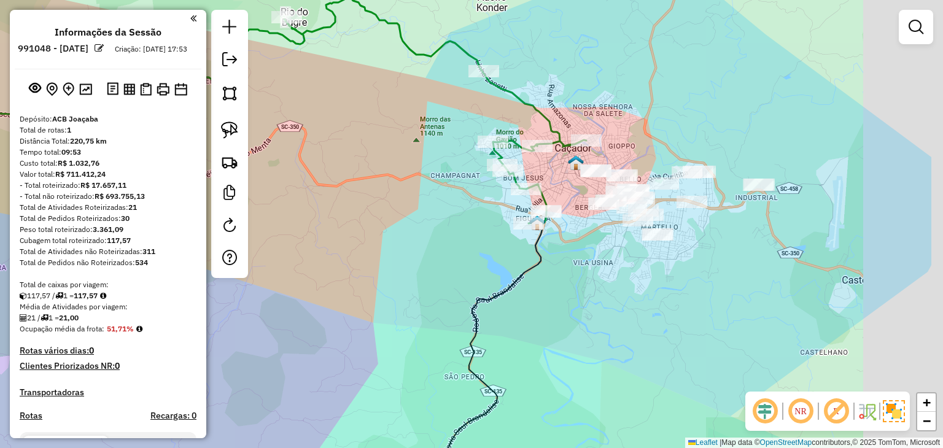
drag, startPoint x: 851, startPoint y: 284, endPoint x: 250, endPoint y: 109, distance: 626.4
click at [754, 241] on div "Janela de atendimento Grade de atendimento Capacidade Transportadoras Veículos …" at bounding box center [471, 224] width 943 height 448
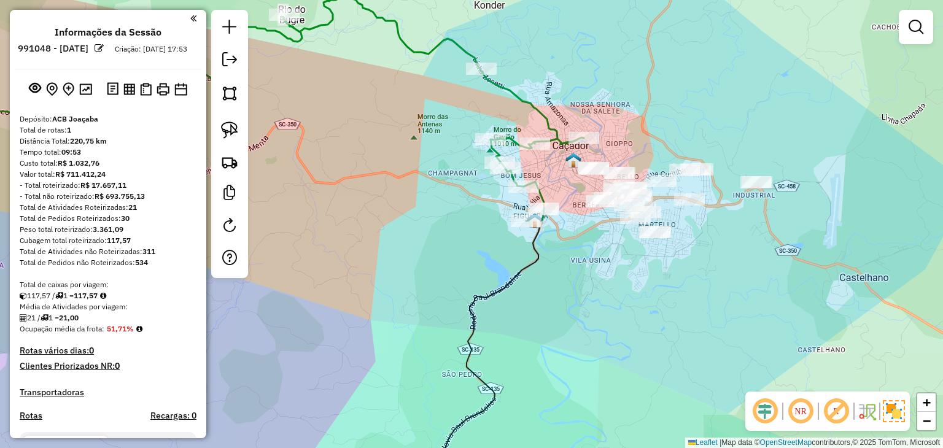
click at [246, 131] on div at bounding box center [229, 144] width 37 height 268
drag, startPoint x: 238, startPoint y: 131, endPoint x: 396, endPoint y: 131, distance: 158.4
click at [238, 131] on img at bounding box center [229, 130] width 17 height 17
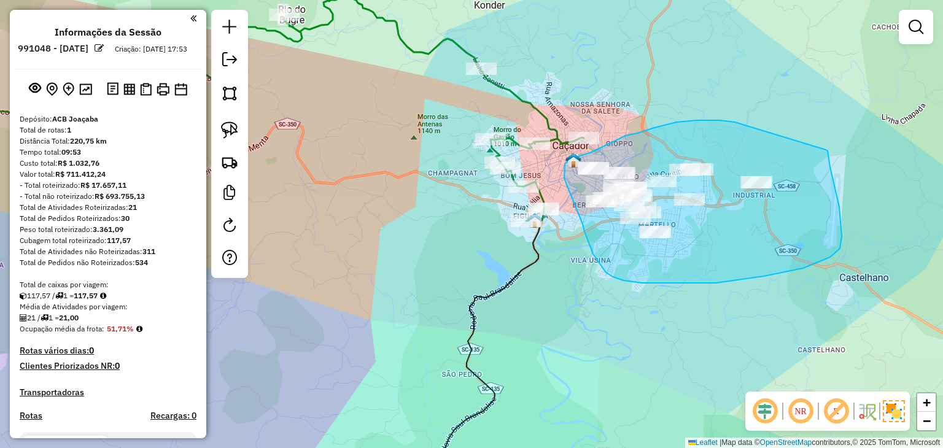
drag, startPoint x: 726, startPoint y: 121, endPoint x: 820, endPoint y: 149, distance: 97.9
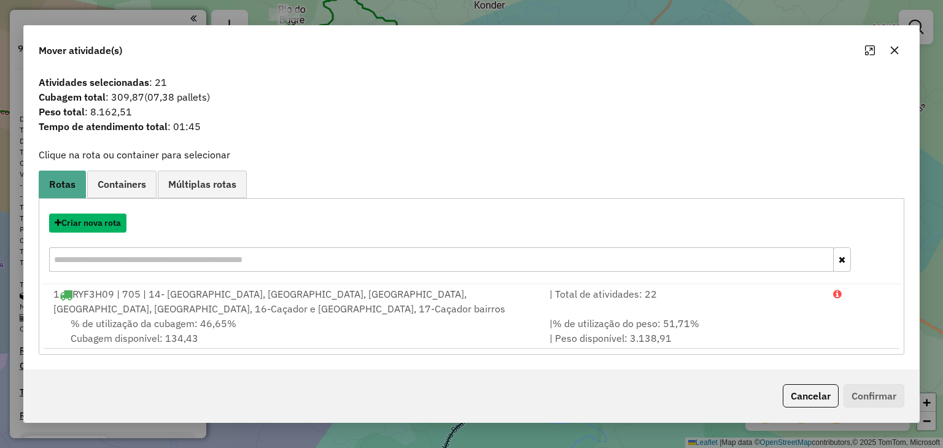
click at [83, 222] on button "Criar nova rota" at bounding box center [87, 223] width 77 height 19
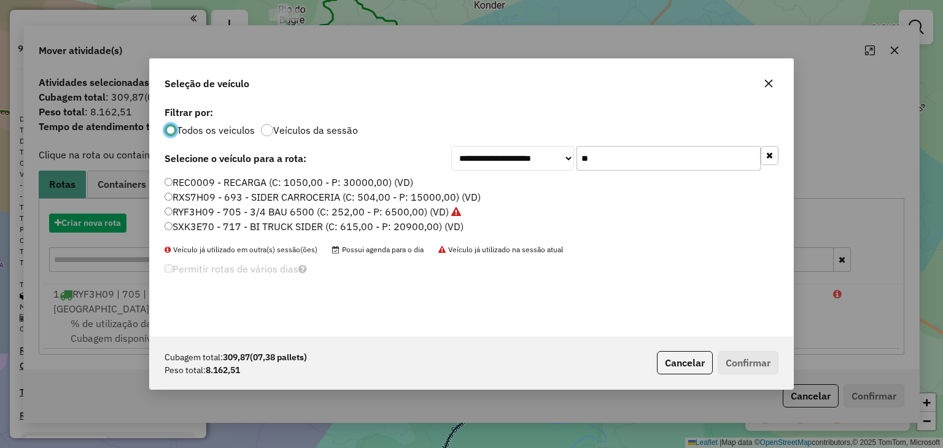
click at [83, 222] on div "**********" at bounding box center [471, 224] width 943 height 448
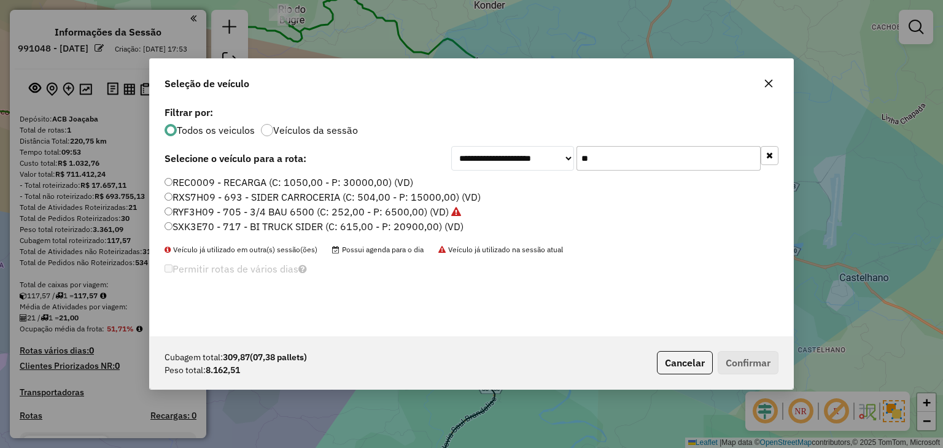
click at [446, 156] on div "**********" at bounding box center [471, 158] width 614 height 25
click at [597, 165] on input "**" at bounding box center [668, 158] width 184 height 25
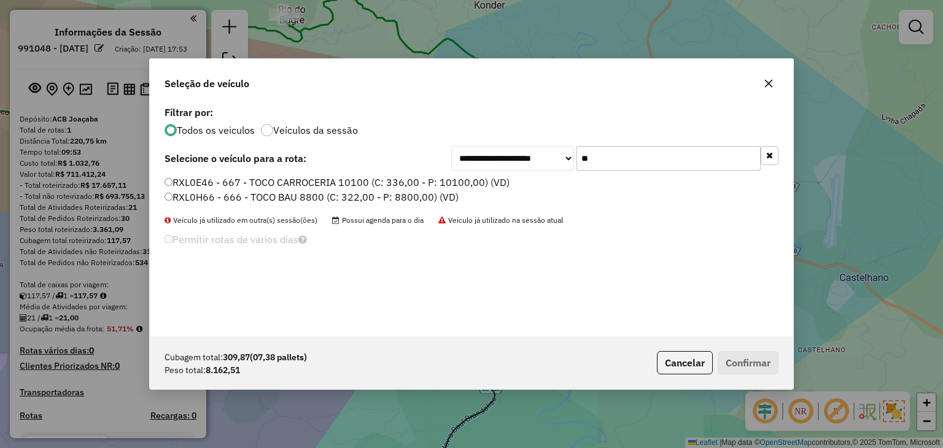
type input "**"
click at [405, 186] on label "RXL0E46 - 667 - TOCO CARROCERIA 10100 (C: 336,00 - P: 10100,00) (VD)" at bounding box center [336, 182] width 345 height 15
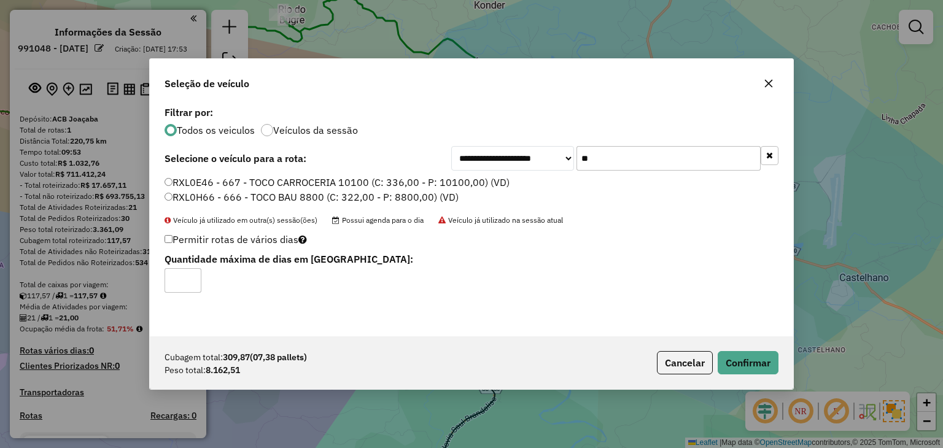
click at [419, 198] on label "RXL0H66 - 666 - TOCO BAU 8800 (C: 322,00 - P: 8800,00) (VD)" at bounding box center [311, 197] width 294 height 15
click at [773, 358] on button "Confirmar" at bounding box center [747, 362] width 61 height 23
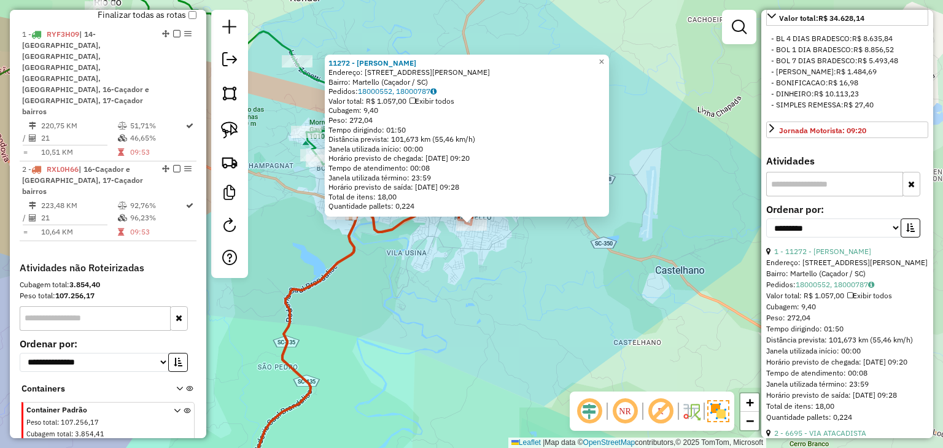
scroll to position [430, 0]
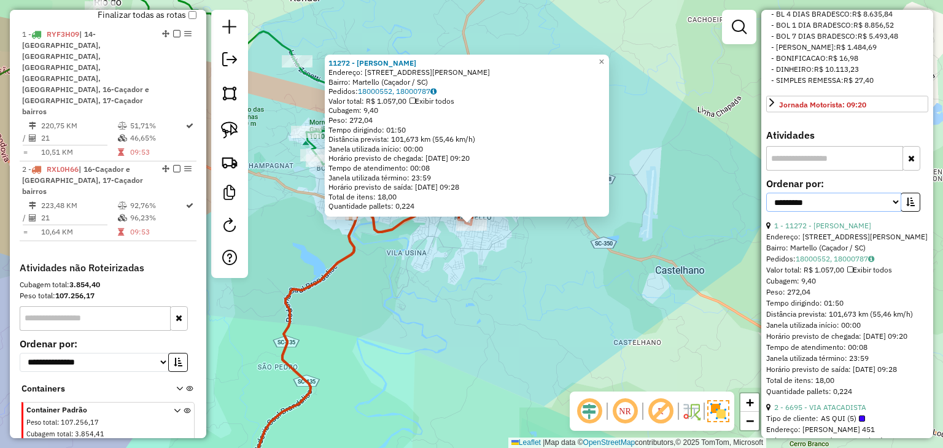
click at [830, 212] on select "**********" at bounding box center [833, 202] width 135 height 19
select select "*********"
click at [766, 212] on select "**********" at bounding box center [833, 202] width 135 height 19
click at [909, 206] on icon "button" at bounding box center [910, 202] width 9 height 9
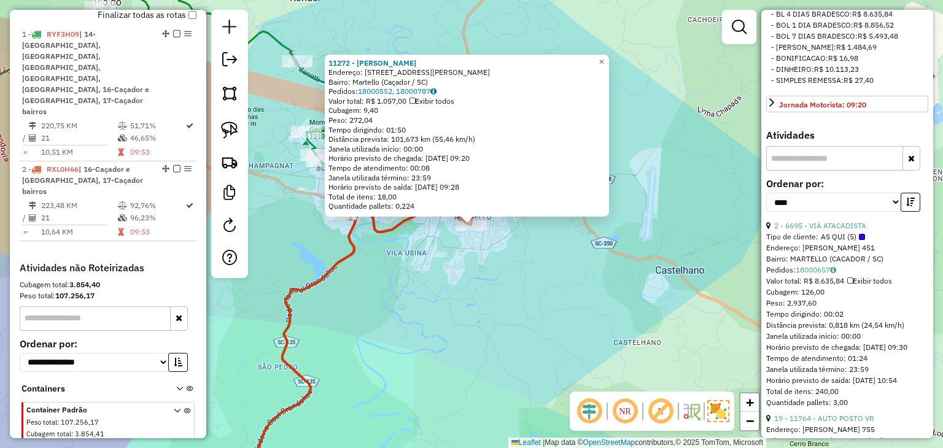
click at [582, 320] on div "11272 - PATRICIA MATEUS Endereço: Rua Alberto Zanatta, 556 Bairro: Martello (Ca…" at bounding box center [471, 224] width 943 height 448
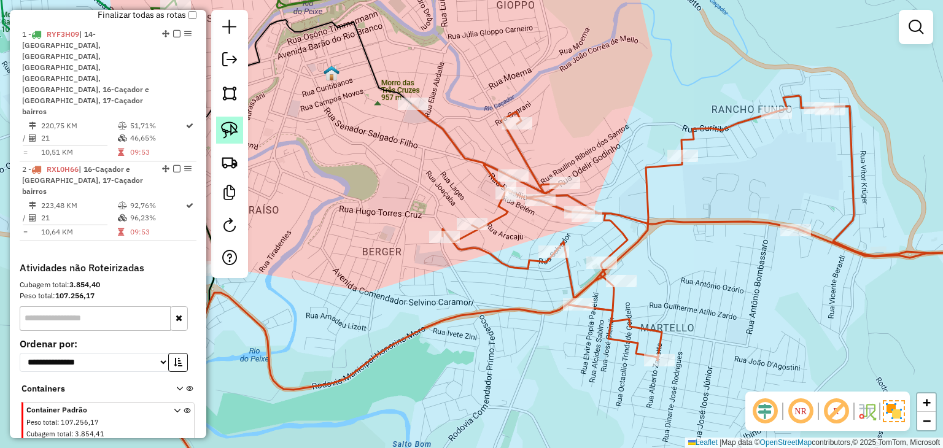
click at [230, 123] on img at bounding box center [229, 130] width 17 height 17
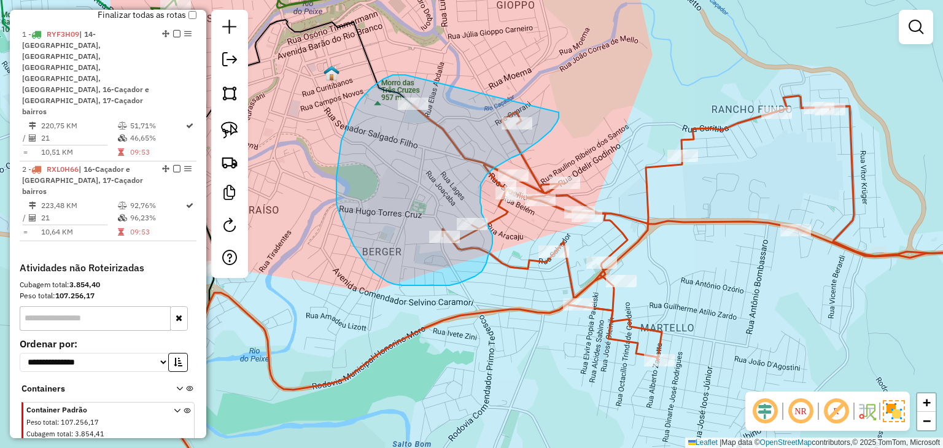
drag, startPoint x: 405, startPoint y: 75, endPoint x: 559, endPoint y: 112, distance: 157.9
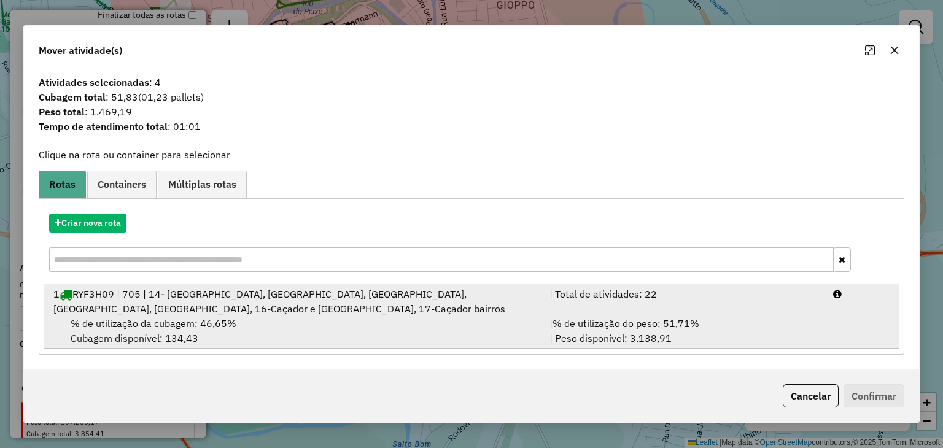
click at [773, 306] on div "| Total de atividades: 22" at bounding box center [684, 301] width 284 height 29
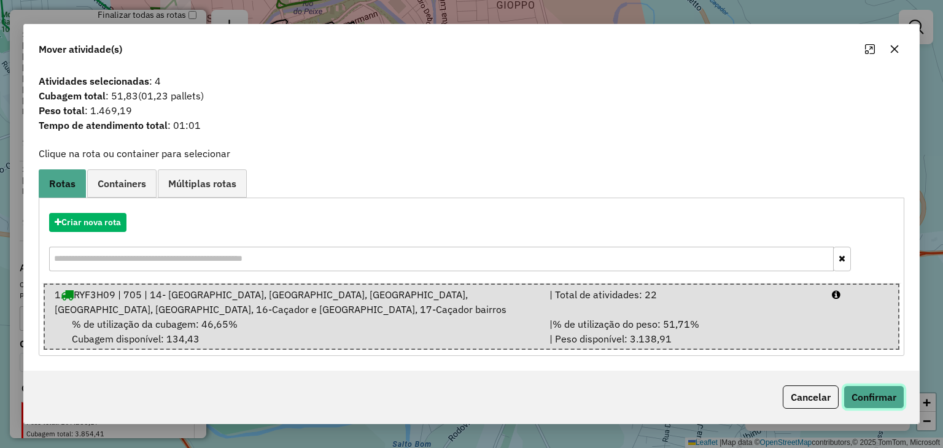
click at [875, 390] on button "Confirmar" at bounding box center [873, 396] width 61 height 23
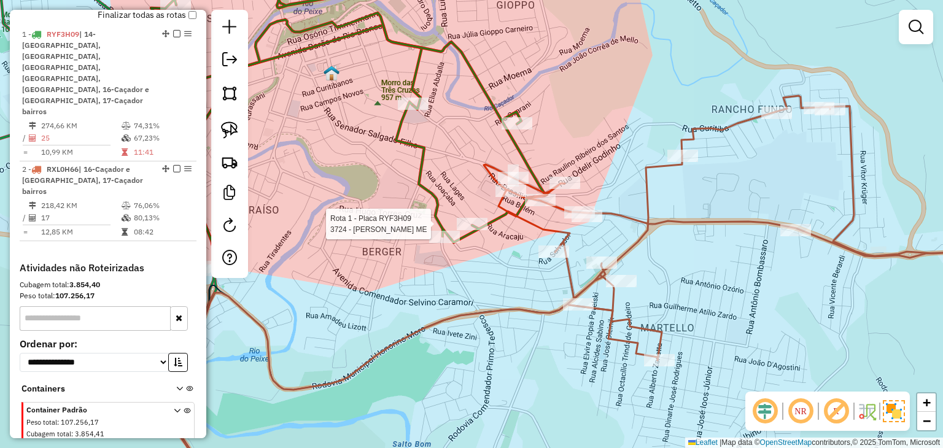
select select "*********"
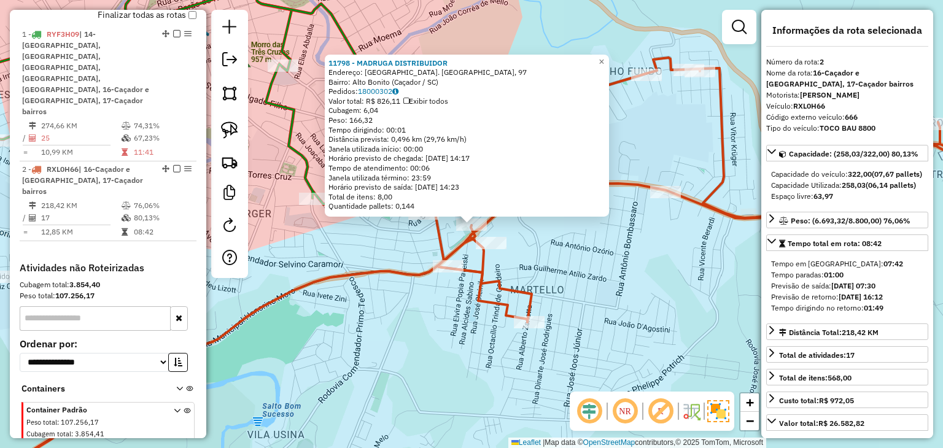
click at [668, 273] on div "11798 - MADRUGA DISTRIBUIDOR Endereço: Rua Maria Antônia B. Zandavali, 97 Bairr…" at bounding box center [471, 224] width 943 height 448
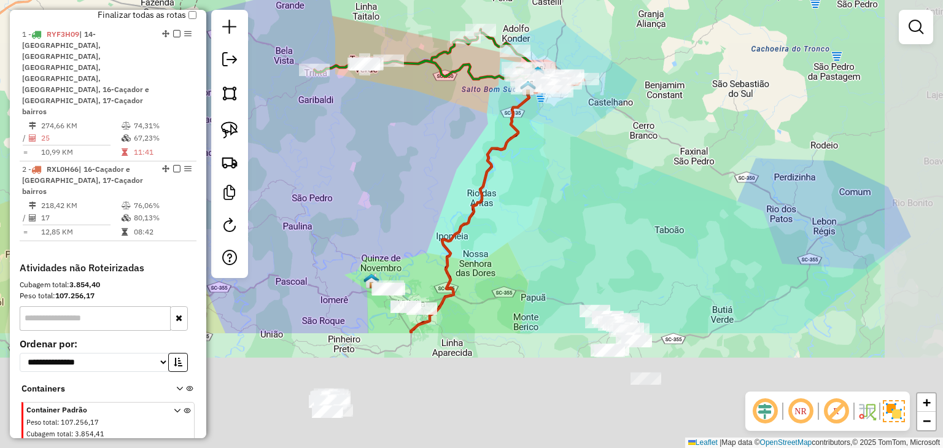
drag, startPoint x: 646, startPoint y: 352, endPoint x: 540, endPoint y: 69, distance: 302.0
click at [540, 69] on div "Janela de atendimento Grade de atendimento Capacidade Transportadoras Veículos …" at bounding box center [471, 224] width 943 height 448
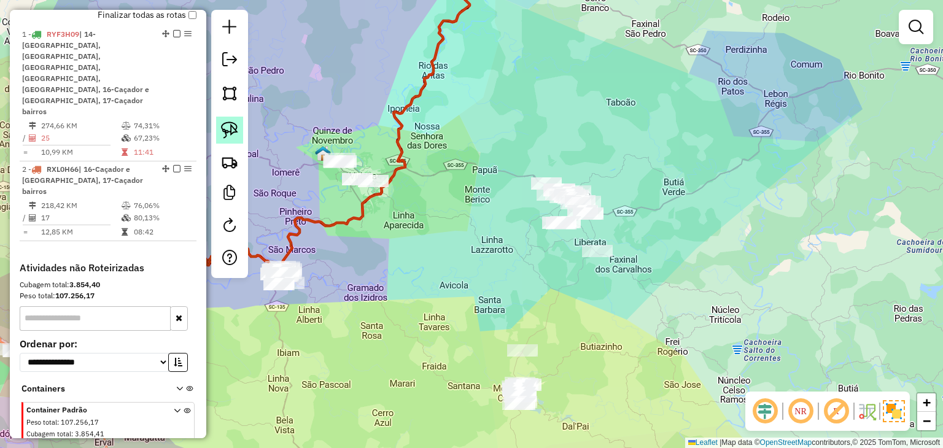
click at [237, 135] on img at bounding box center [229, 130] width 17 height 17
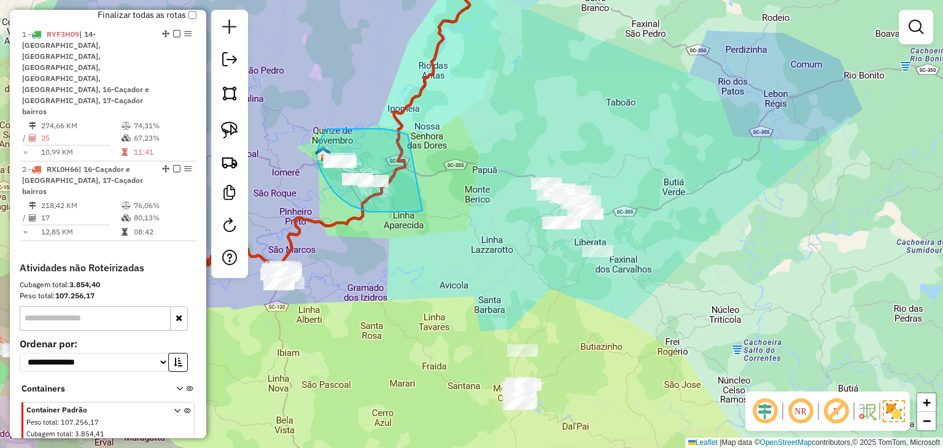
drag, startPoint x: 382, startPoint y: 129, endPoint x: 424, endPoint y: 207, distance: 89.0
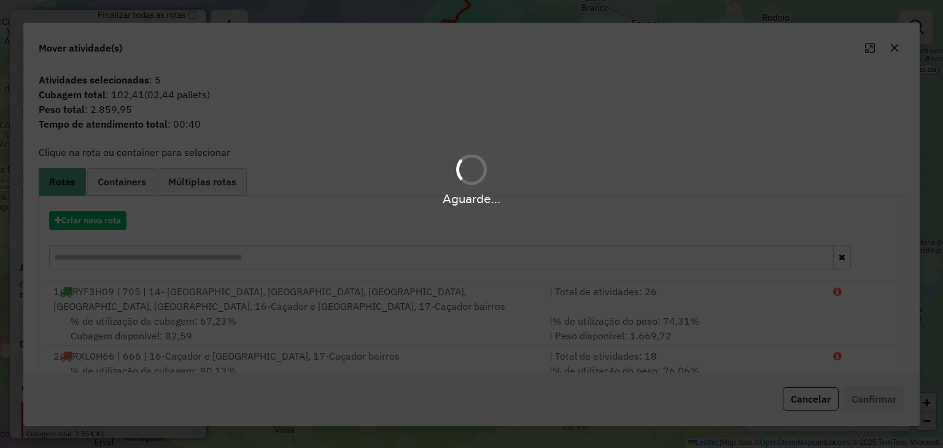
click at [107, 219] on hb-app "Aguarde... Pop-up bloqueado! Seu navegador bloqueou automáticamente a abertura …" at bounding box center [471, 224] width 943 height 448
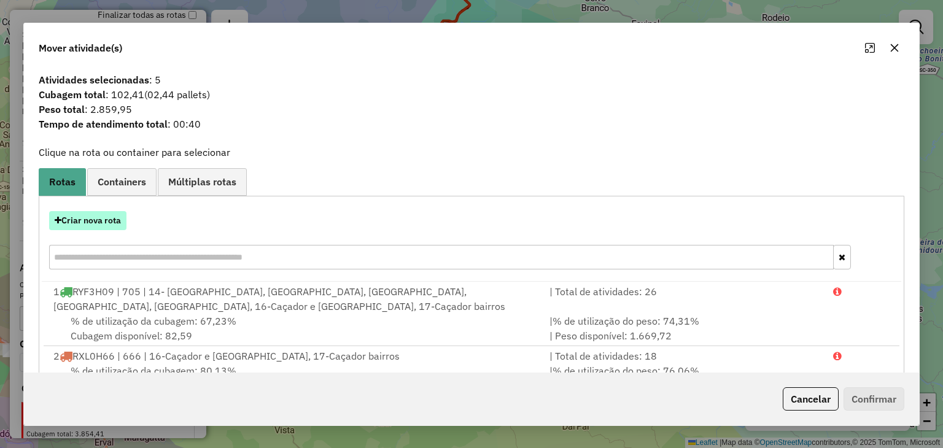
click at [123, 212] on button "Criar nova rota" at bounding box center [87, 220] width 77 height 19
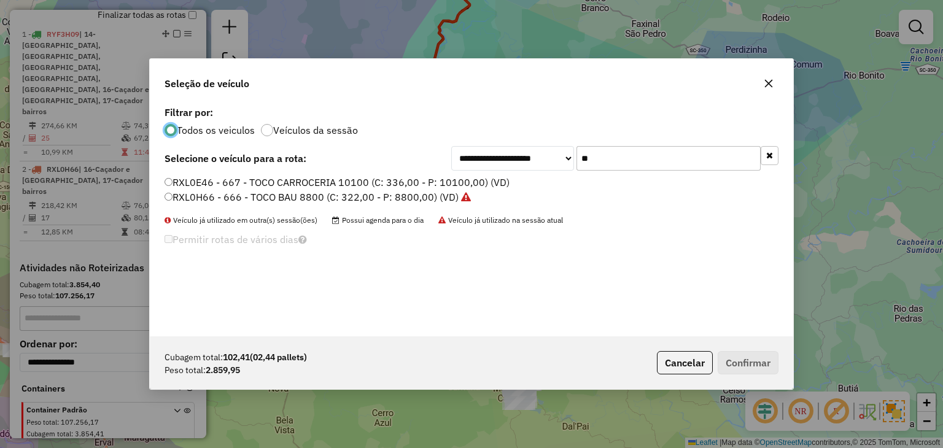
scroll to position [6, 4]
drag, startPoint x: 596, startPoint y: 160, endPoint x: 568, endPoint y: 156, distance: 28.6
click at [567, 158] on div "**********" at bounding box center [614, 158] width 327 height 25
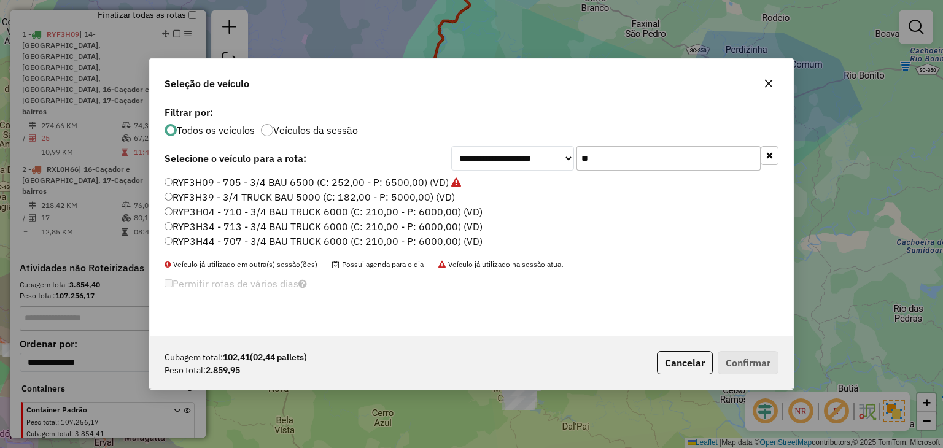
type input "**"
click at [234, 209] on label "RYP3H04 - 710 - 3/4 BAU TRUCK 6000 (C: 210,00 - P: 6000,00) (VD)" at bounding box center [323, 211] width 318 height 15
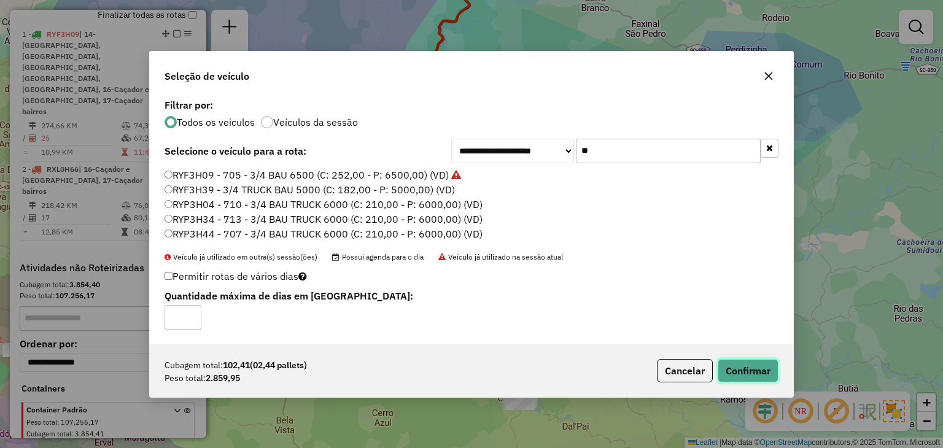
click at [758, 366] on button "Confirmar" at bounding box center [747, 370] width 61 height 23
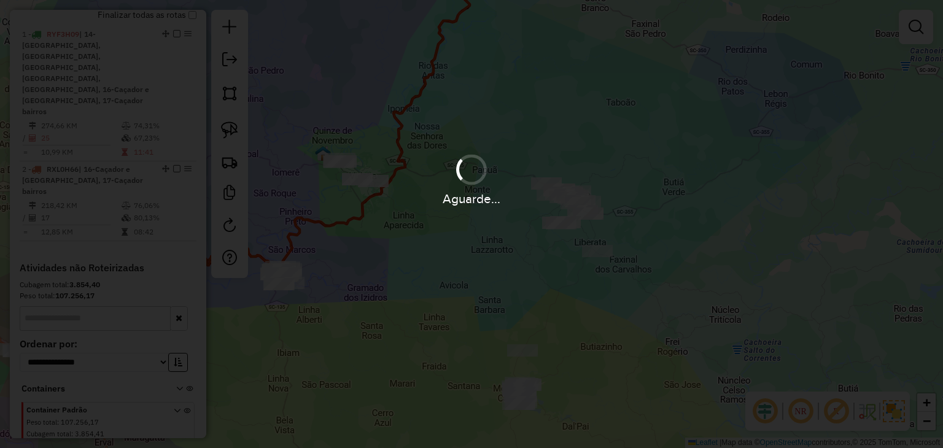
scroll to position [474, 0]
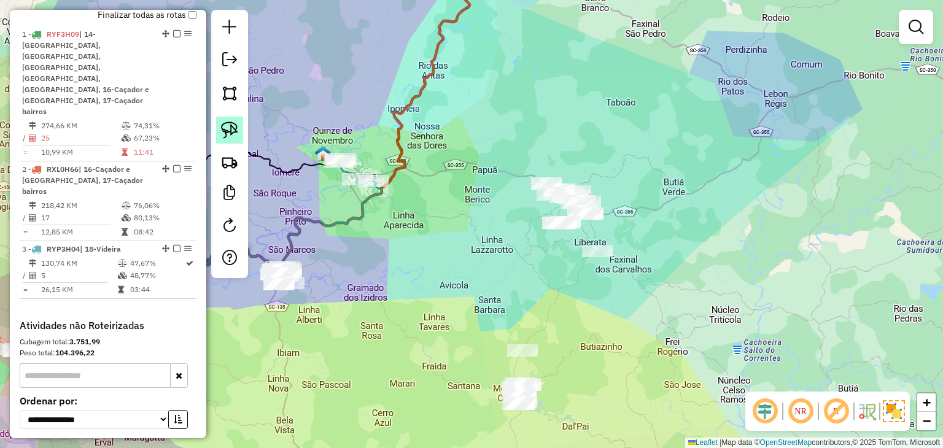
click at [236, 131] on img at bounding box center [229, 130] width 17 height 17
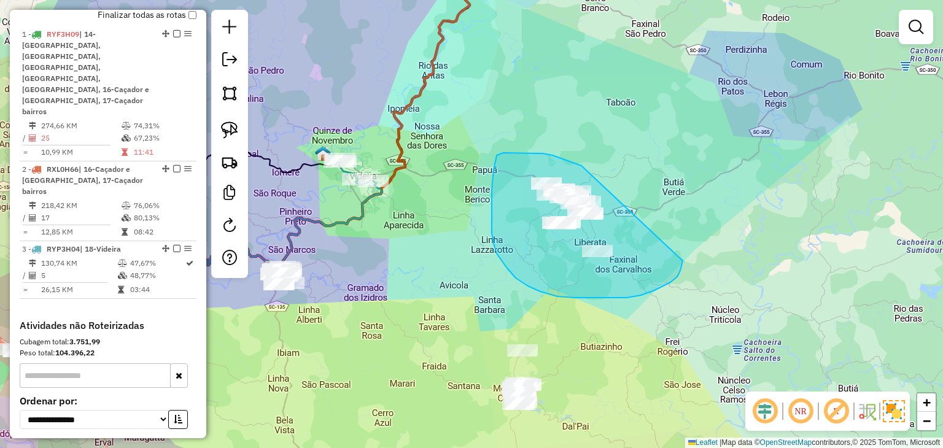
drag, startPoint x: 552, startPoint y: 155, endPoint x: 683, endPoint y: 250, distance: 161.2
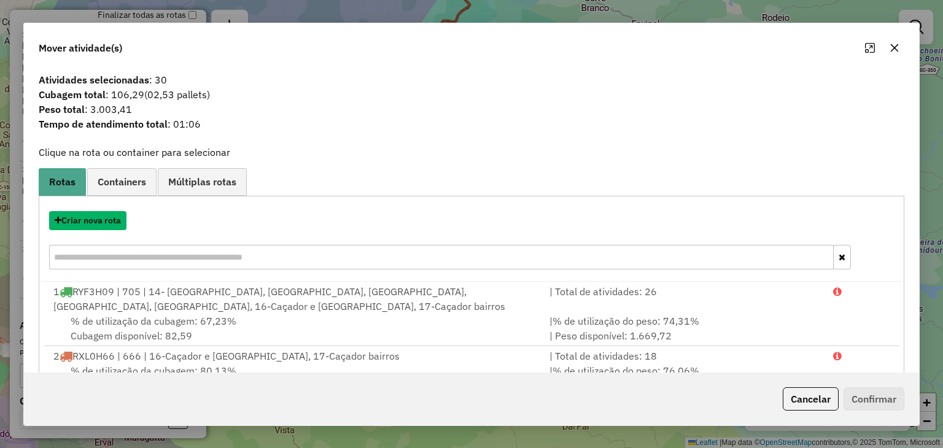
click at [100, 217] on button "Criar nova rota" at bounding box center [87, 220] width 77 height 19
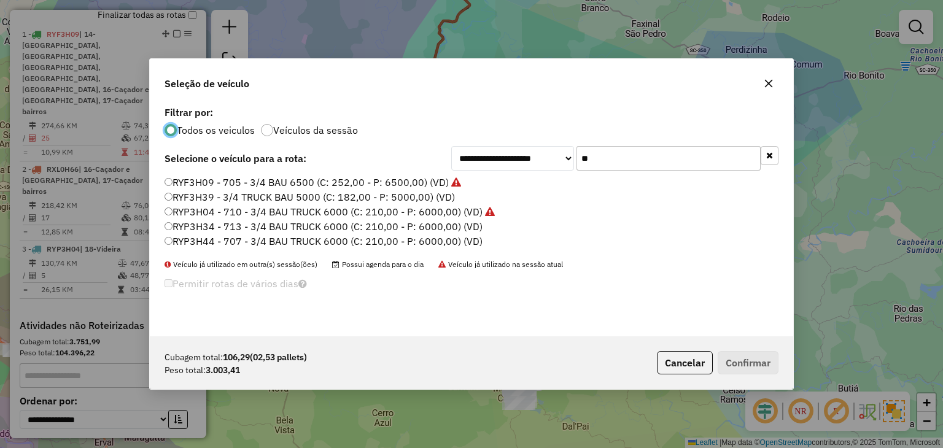
scroll to position [6, 4]
drag, startPoint x: 560, startPoint y: 158, endPoint x: 474, endPoint y: 159, distance: 85.9
click at [493, 158] on div "**********" at bounding box center [614, 158] width 327 height 25
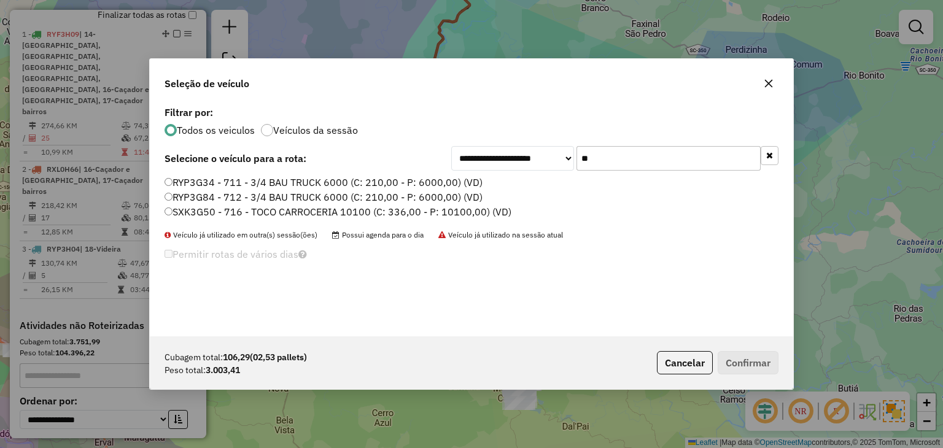
type input "**"
click at [279, 211] on label "SXK3G50 - 716 - TOCO CARROCERIA 10100 (C: 336,00 - P: 10100,00) (VD)" at bounding box center [337, 211] width 347 height 15
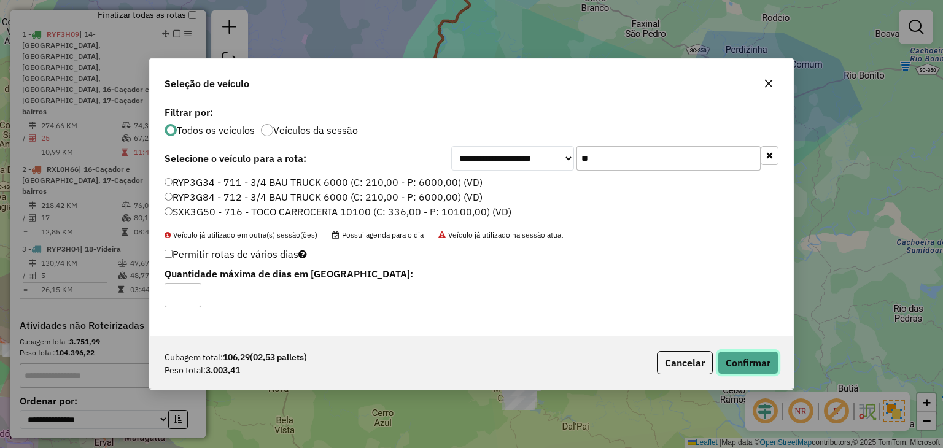
click at [752, 363] on button "Confirmar" at bounding box center [747, 362] width 61 height 23
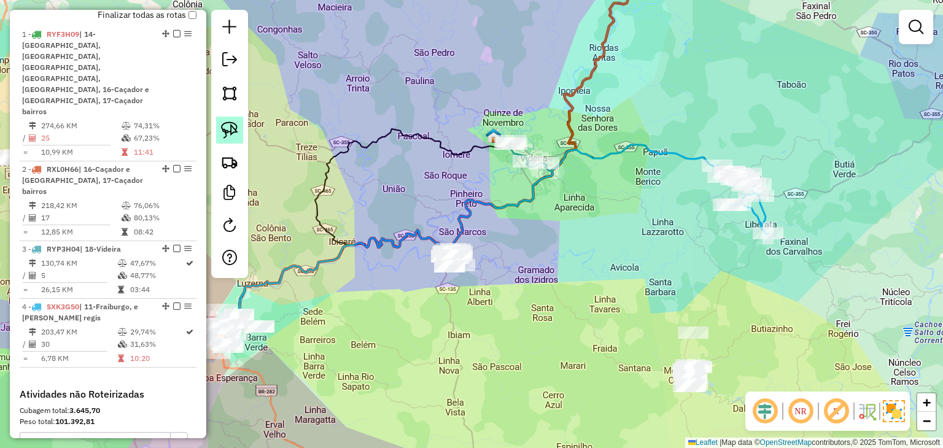
click at [223, 123] on img at bounding box center [229, 130] width 17 height 17
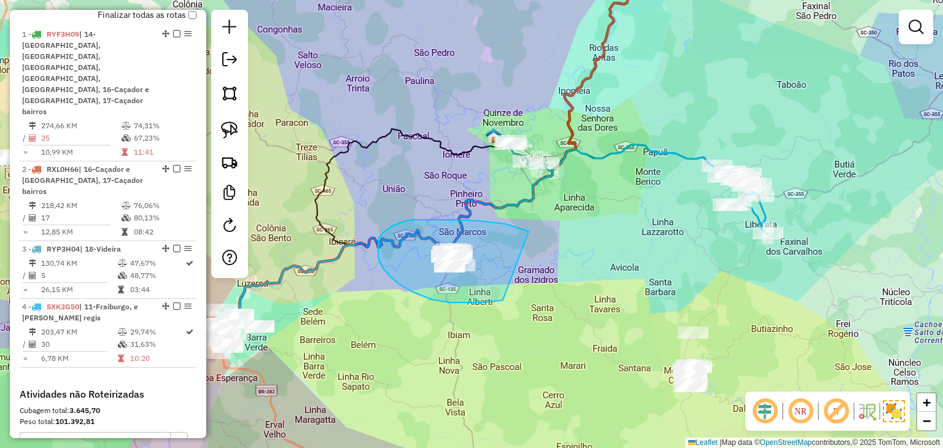
drag, startPoint x: 396, startPoint y: 224, endPoint x: 506, endPoint y: 296, distance: 131.1
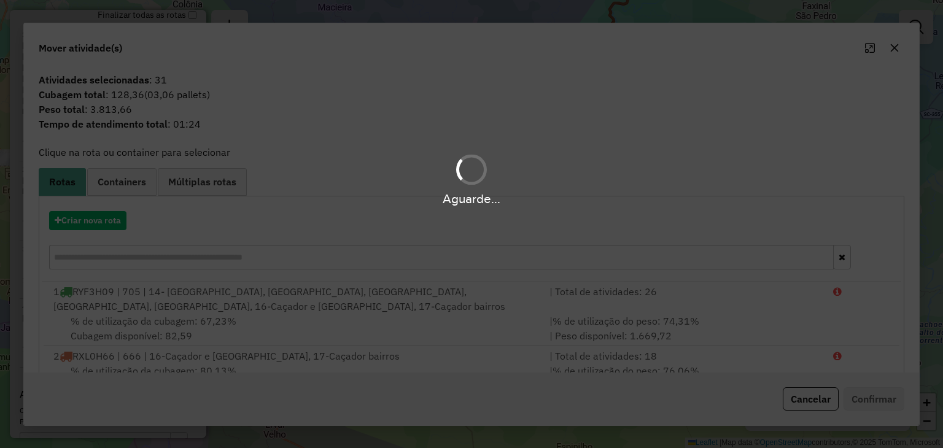
click at [91, 217] on div "Aguarde..." at bounding box center [471, 224] width 943 height 448
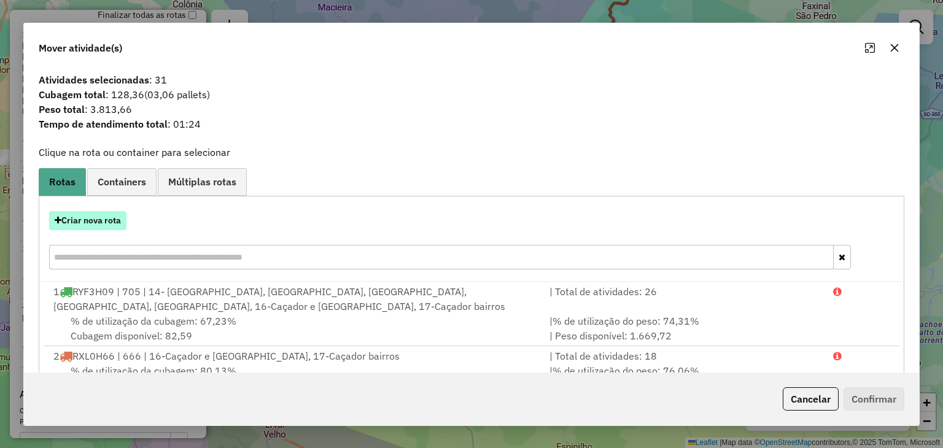
click at [88, 220] on button "Criar nova rota" at bounding box center [87, 220] width 77 height 19
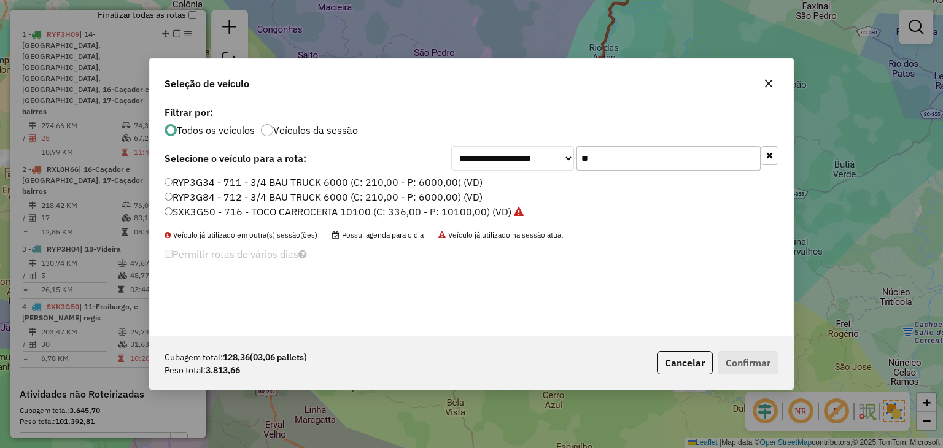
drag, startPoint x: 582, startPoint y: 153, endPoint x: 491, endPoint y: 148, distance: 91.6
click at [494, 153] on div "**********" at bounding box center [614, 158] width 327 height 25
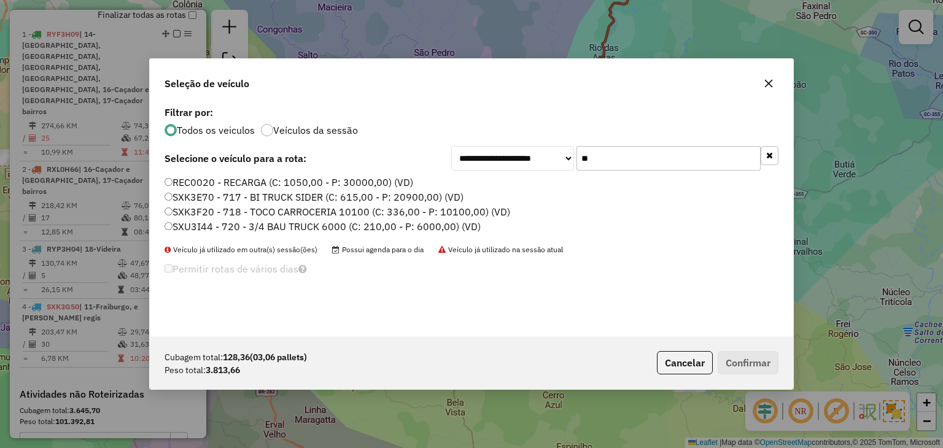
type input "**"
click at [447, 214] on label "SXK3F20 - 718 - TOCO CARROCERIA 10100 (C: 336,00 - P: 10100,00) (VD)" at bounding box center [337, 211] width 346 height 15
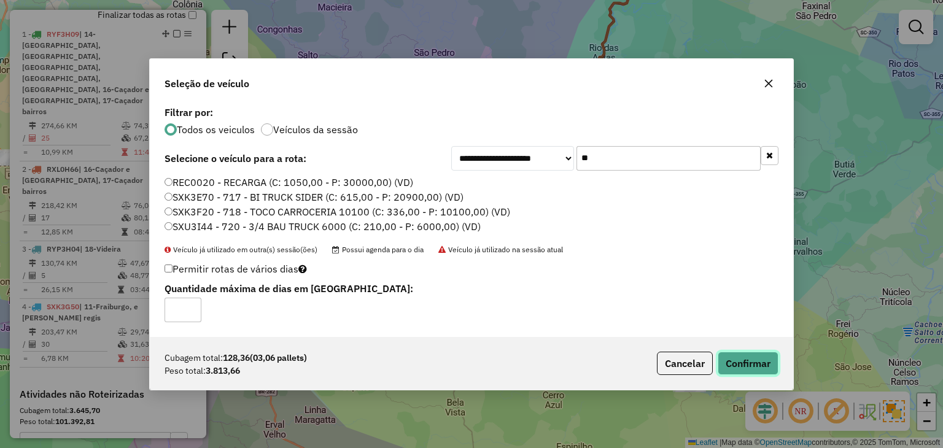
click at [752, 362] on button "Confirmar" at bounding box center [747, 363] width 61 height 23
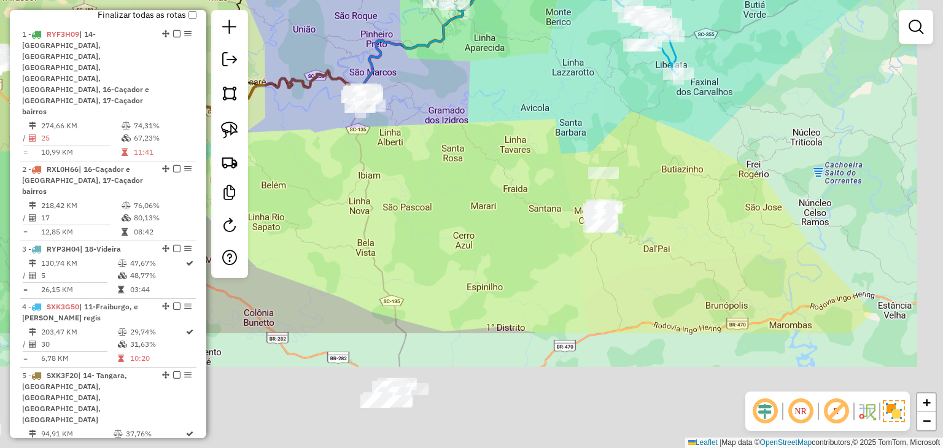
drag, startPoint x: 603, startPoint y: 153, endPoint x: 568, endPoint y: 91, distance: 71.2
click at [568, 91] on div "Janela de atendimento Grade de atendimento Capacidade Transportadoras Veículos …" at bounding box center [471, 224] width 943 height 448
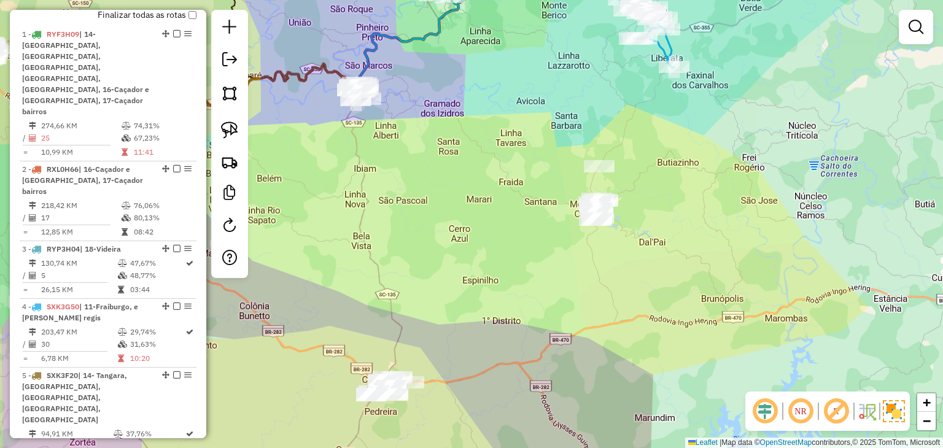
drag, startPoint x: 234, startPoint y: 126, endPoint x: 407, endPoint y: 145, distance: 174.1
click at [234, 126] on img at bounding box center [229, 130] width 17 height 17
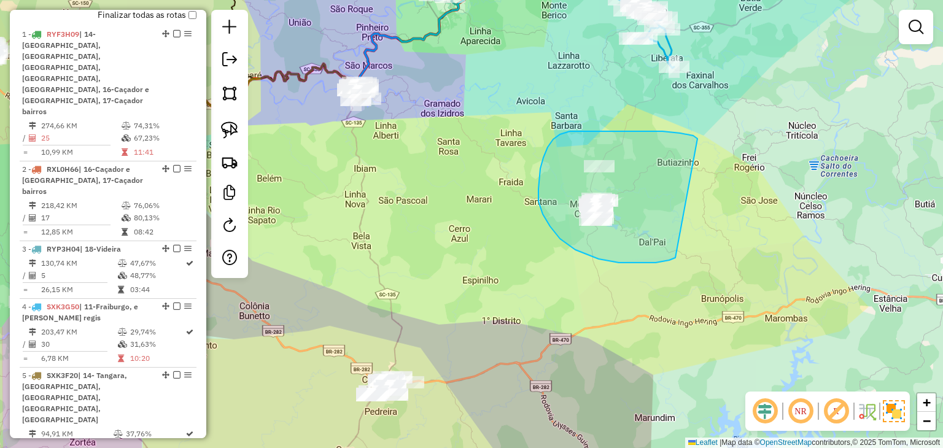
drag, startPoint x: 570, startPoint y: 131, endPoint x: 680, endPoint y: 251, distance: 162.9
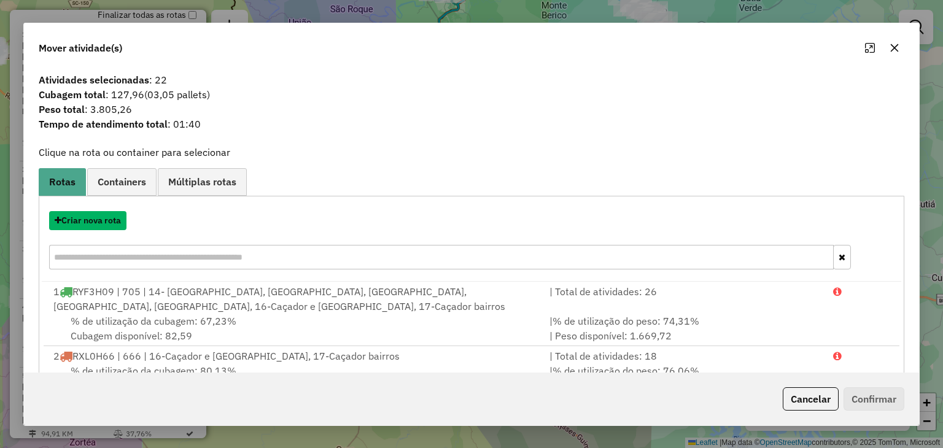
click at [98, 219] on button "Criar nova rota" at bounding box center [87, 220] width 77 height 19
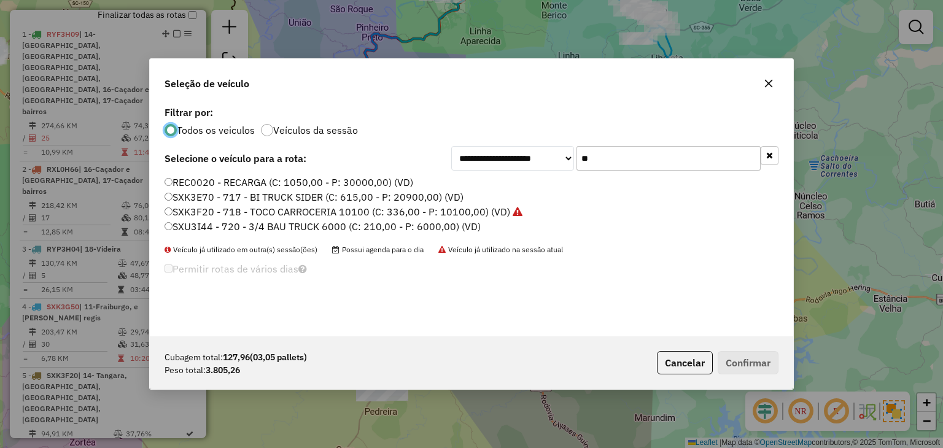
click at [546, 158] on div "**********" at bounding box center [614, 158] width 327 height 25
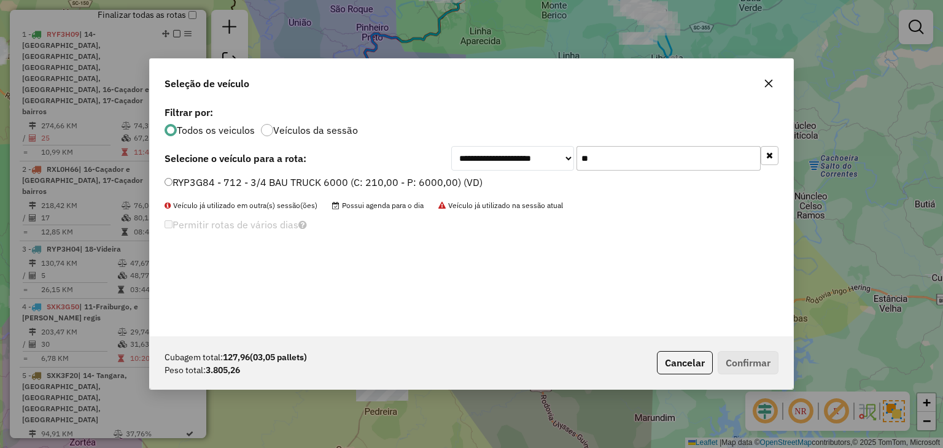
type input "**"
click at [424, 185] on label "RYP3G84 - 712 - 3/4 BAU TRUCK 6000 (C: 210,00 - P: 6000,00) (VD)" at bounding box center [323, 182] width 318 height 15
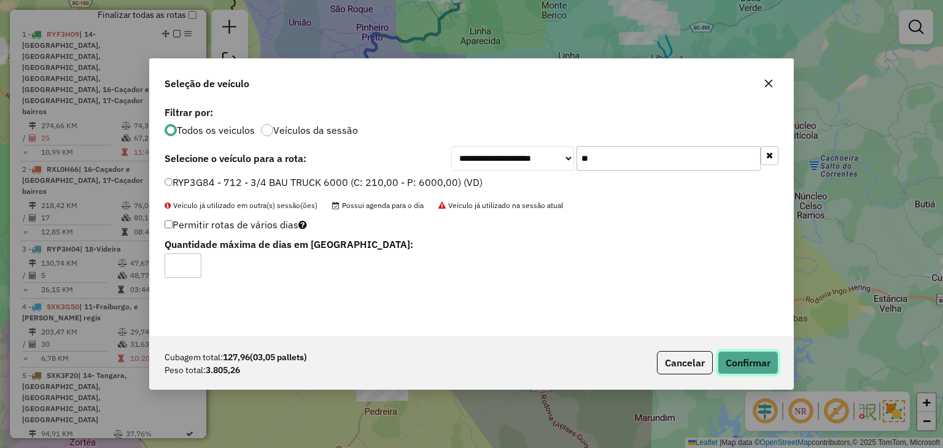
click at [756, 354] on button "Confirmar" at bounding box center [747, 362] width 61 height 23
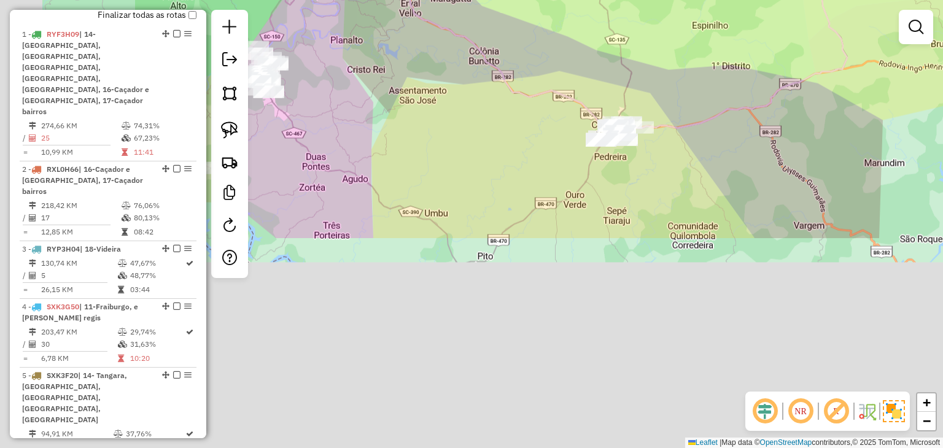
drag, startPoint x: 501, startPoint y: 359, endPoint x: 735, endPoint y: 93, distance: 354.0
click at [735, 93] on icon at bounding box center [598, 24] width 497 height 207
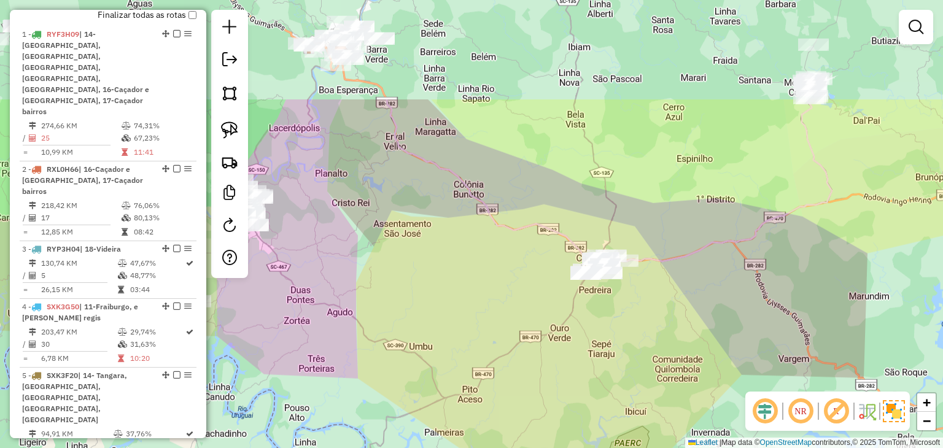
drag, startPoint x: 604, startPoint y: 236, endPoint x: 577, endPoint y: 314, distance: 81.9
click at [577, 314] on div "Janela de atendimento Grade de atendimento Capacidade Transportadoras Veículos …" at bounding box center [471, 224] width 943 height 448
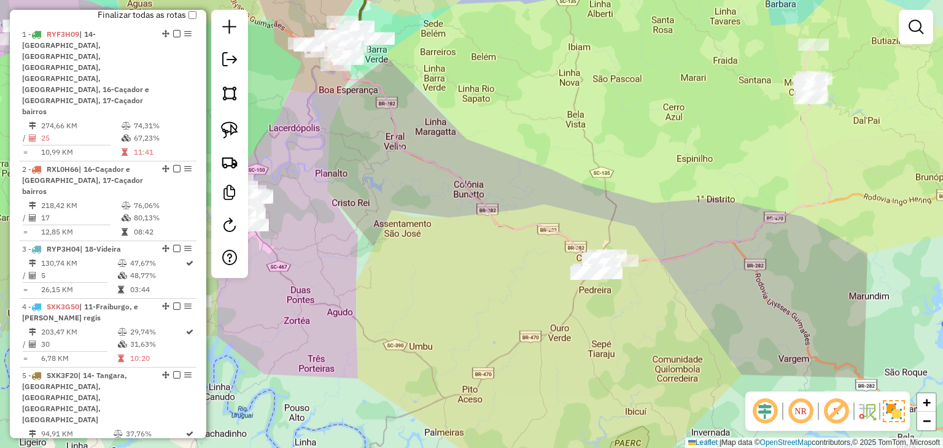
drag, startPoint x: 228, startPoint y: 131, endPoint x: 280, endPoint y: 143, distance: 52.9
click at [228, 131] on img at bounding box center [229, 130] width 17 height 17
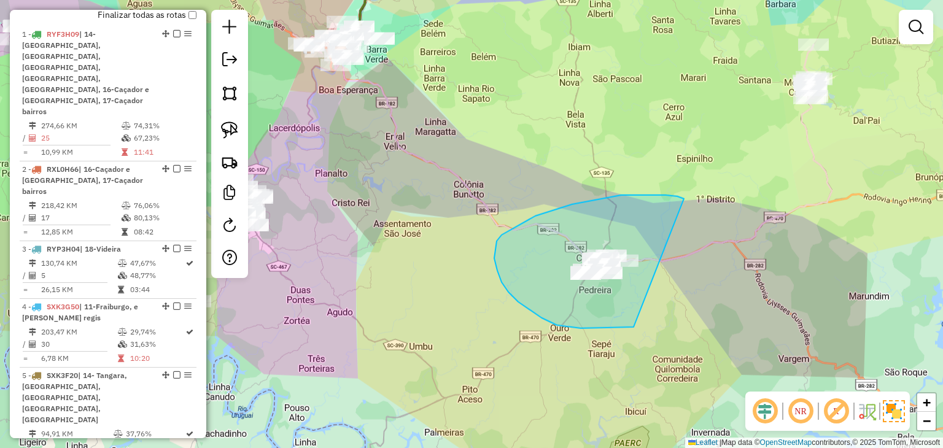
drag, startPoint x: 684, startPoint y: 199, endPoint x: 722, endPoint y: 290, distance: 99.1
click at [722, 290] on div "Janela de atendimento Grade de atendimento Capacidade Transportadoras Veículos …" at bounding box center [471, 224] width 943 height 448
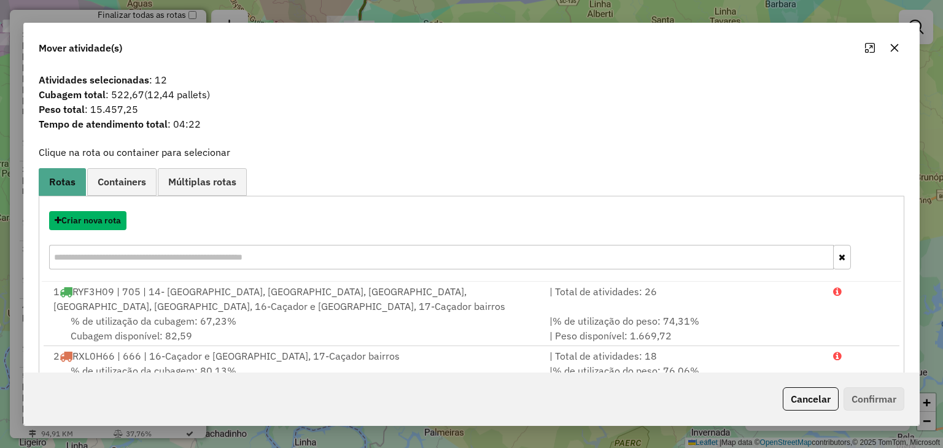
click at [99, 219] on button "Criar nova rota" at bounding box center [87, 220] width 77 height 19
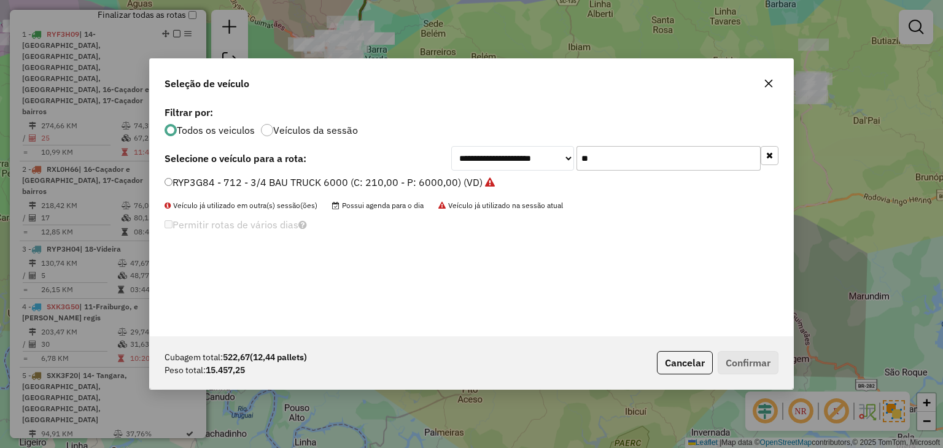
drag, startPoint x: 557, startPoint y: 156, endPoint x: 545, endPoint y: 158, distance: 11.8
click at [547, 154] on div "**********" at bounding box center [614, 158] width 327 height 25
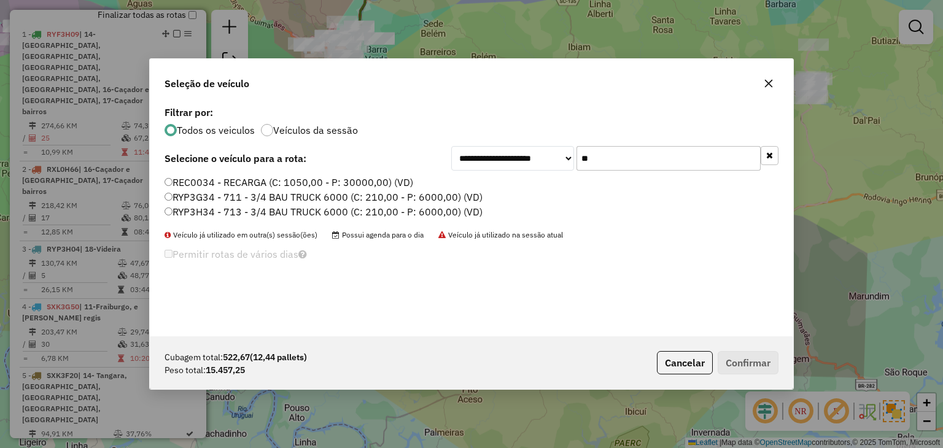
type input "**"
click at [392, 195] on label "RYP3G34 - 711 - 3/4 BAU TRUCK 6000 (C: 210,00 - P: 6000,00) (VD)" at bounding box center [323, 197] width 318 height 15
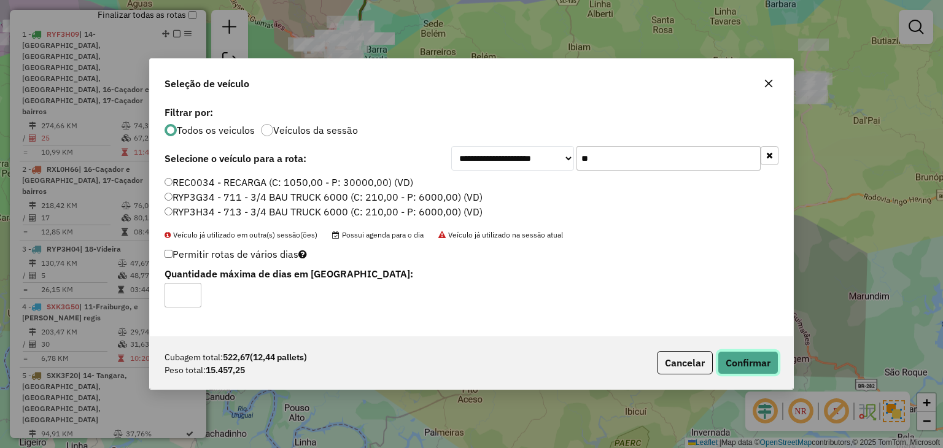
click at [759, 366] on button "Confirmar" at bounding box center [747, 362] width 61 height 23
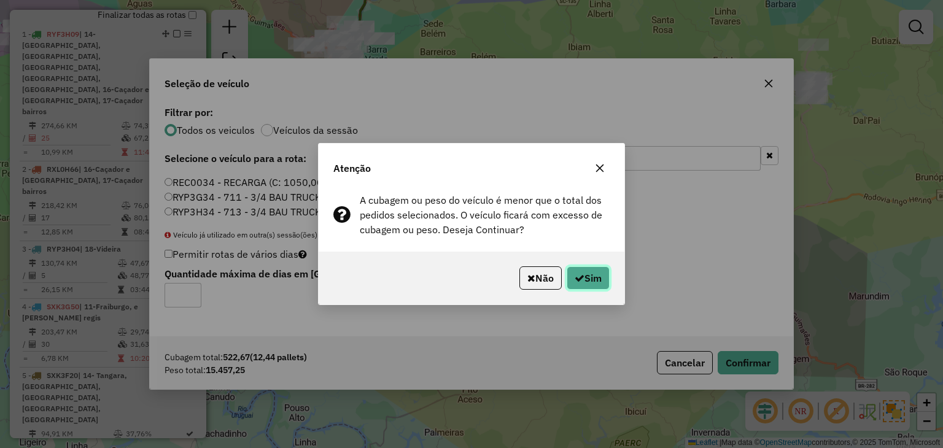
click at [594, 280] on button "Sim" at bounding box center [588, 277] width 43 height 23
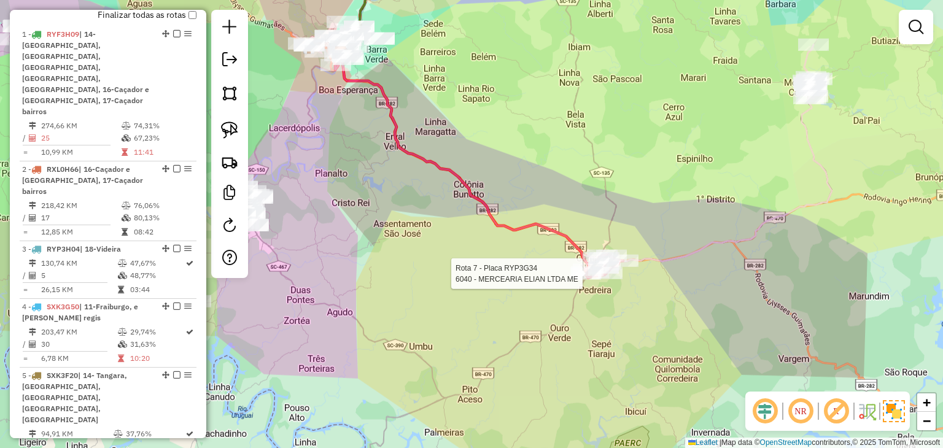
select select "*********"
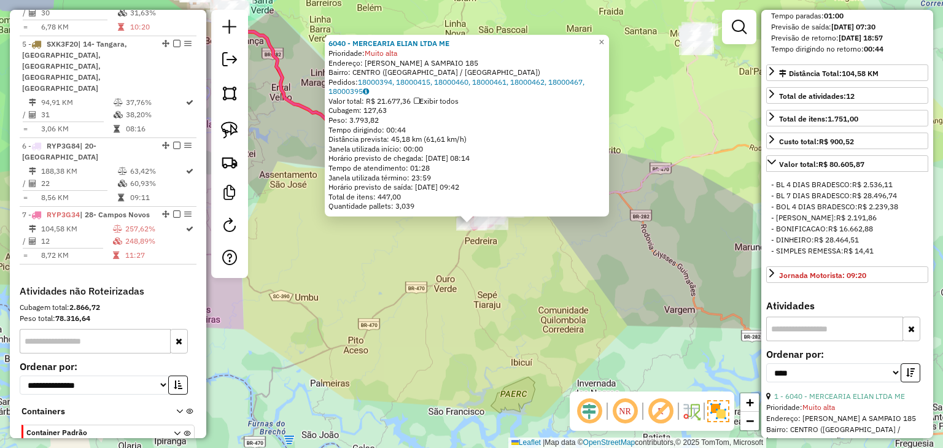
scroll to position [491, 0]
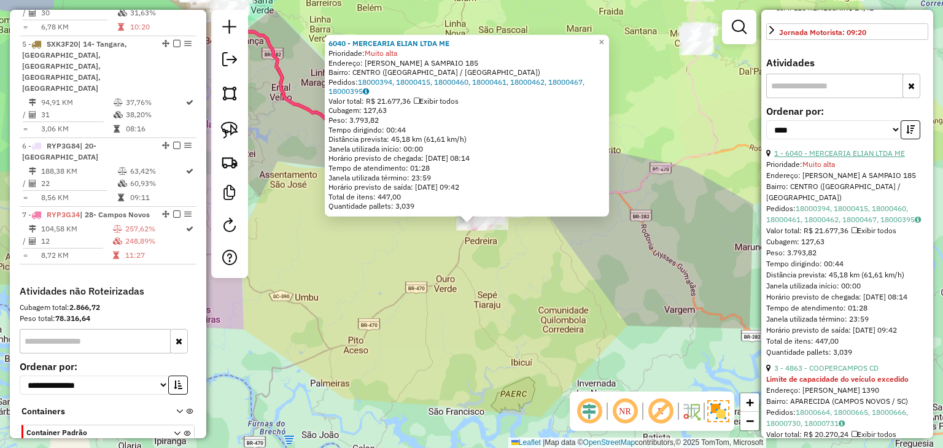
click at [830, 158] on link "1 - 6040 - MERCEARIA ELIAN LTDA ME" at bounding box center [839, 153] width 131 height 9
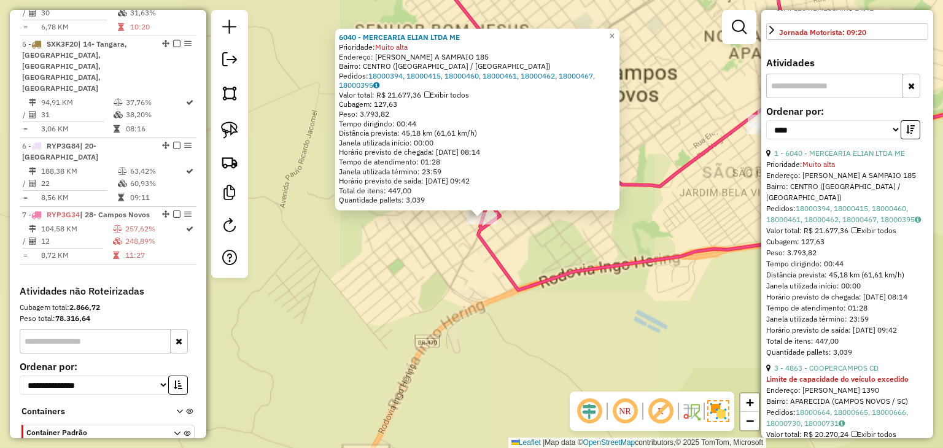
click at [597, 236] on div "6040 - MERCEARIA ELIAN LTDA ME Prioridade: Muito alta Endereço: R GENOVAL A SAM…" at bounding box center [471, 224] width 943 height 448
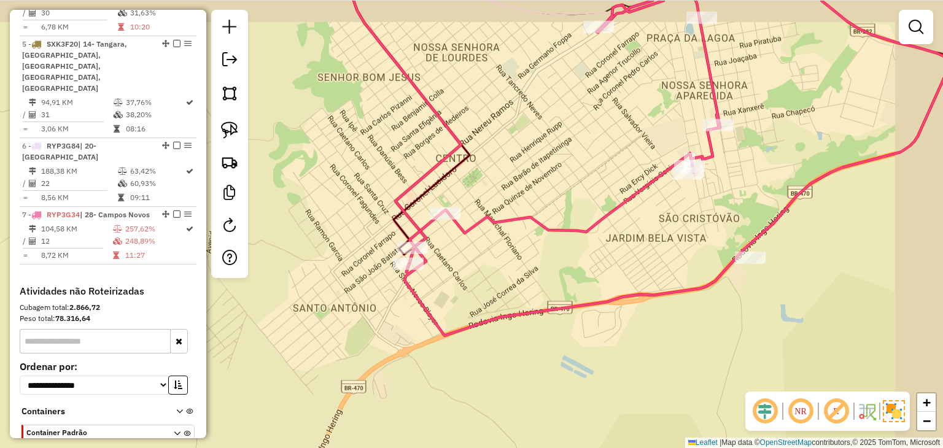
drag, startPoint x: 719, startPoint y: 207, endPoint x: 697, endPoint y: 180, distance: 34.8
click at [645, 252] on div "Janela de atendimento Grade de atendimento Capacidade Transportadoras Veículos …" at bounding box center [471, 224] width 943 height 448
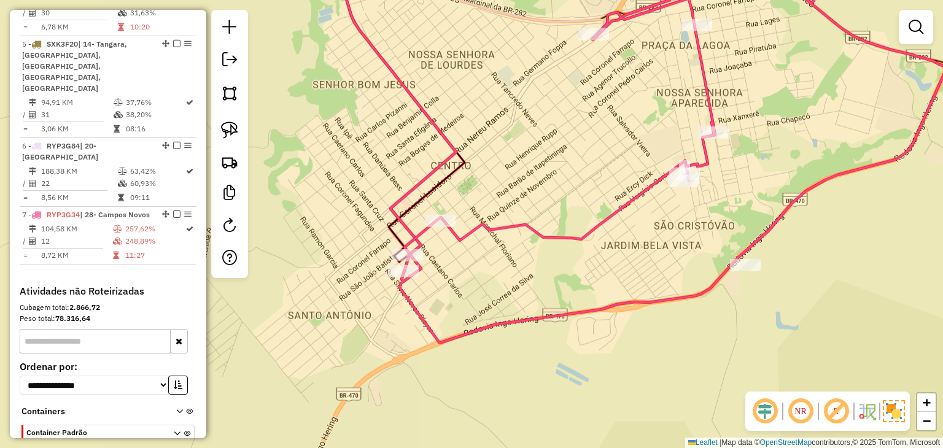
drag, startPoint x: 651, startPoint y: 150, endPoint x: 628, endPoint y: 182, distance: 40.0
click at [633, 188] on div "Rota 7 - Placa RYP3G34 4685 - COOPERCAMPOS APARECI Rota 7 - Placa RYP3G34 4685 …" at bounding box center [471, 224] width 943 height 448
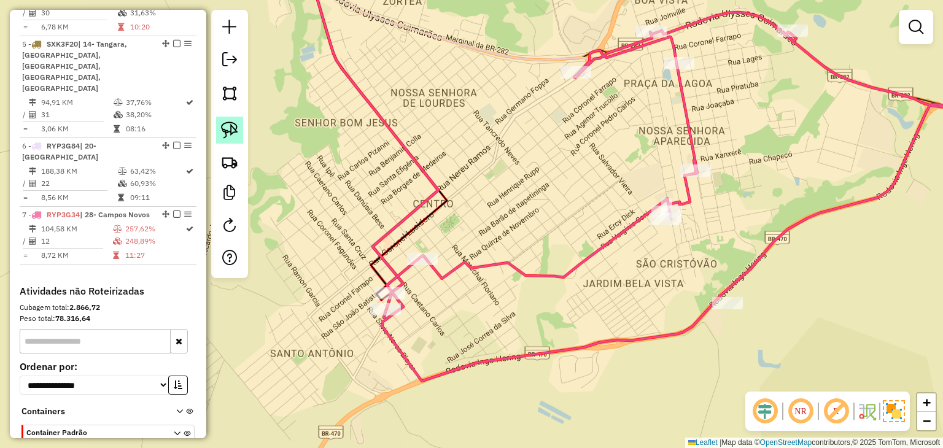
click at [226, 137] on img at bounding box center [229, 130] width 17 height 17
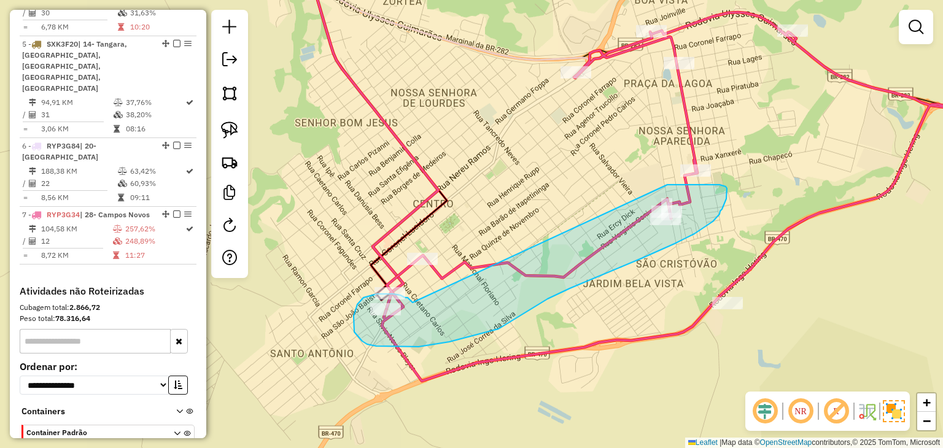
drag, startPoint x: 408, startPoint y: 298, endPoint x: 667, endPoint y: 185, distance: 282.6
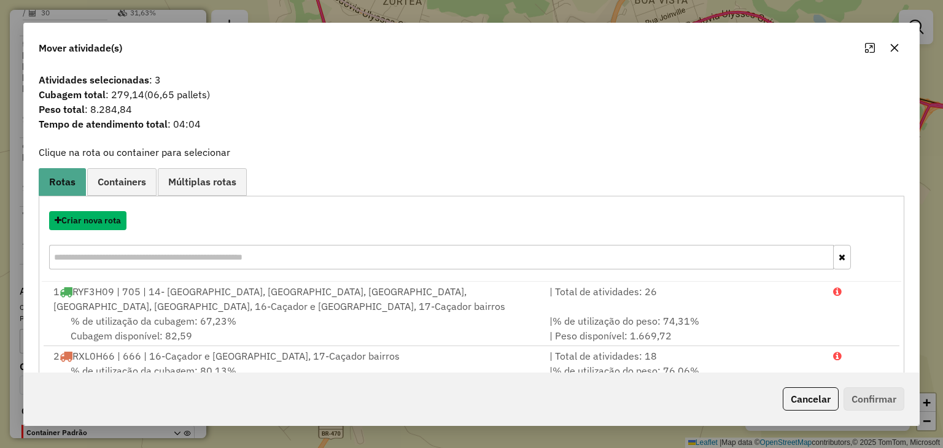
click at [88, 222] on button "Criar nova rota" at bounding box center [87, 220] width 77 height 19
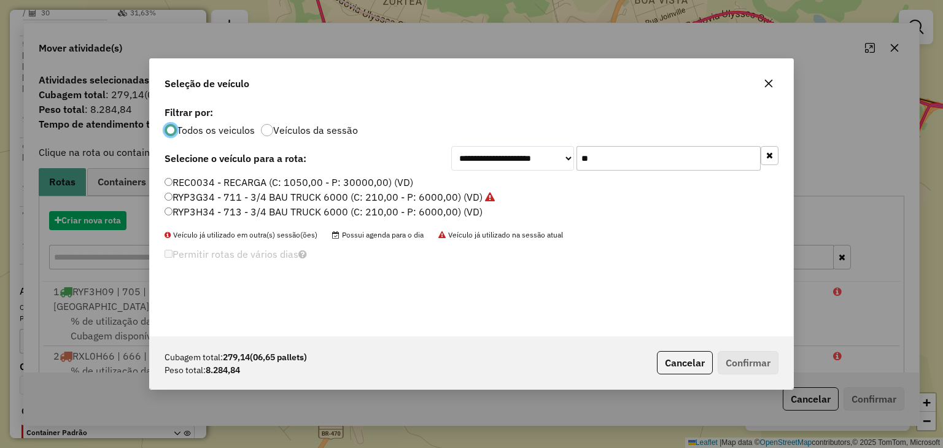
scroll to position [6, 4]
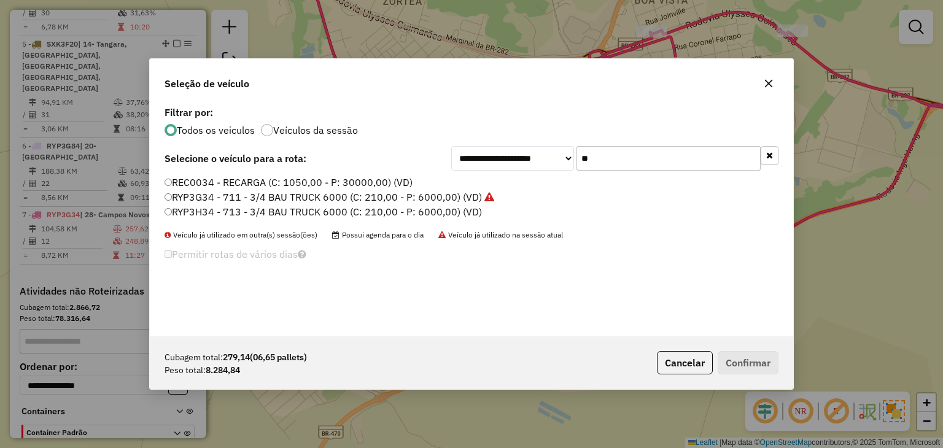
drag, startPoint x: 608, startPoint y: 160, endPoint x: 545, endPoint y: 155, distance: 63.4
click at [545, 155] on div "**********" at bounding box center [614, 158] width 327 height 25
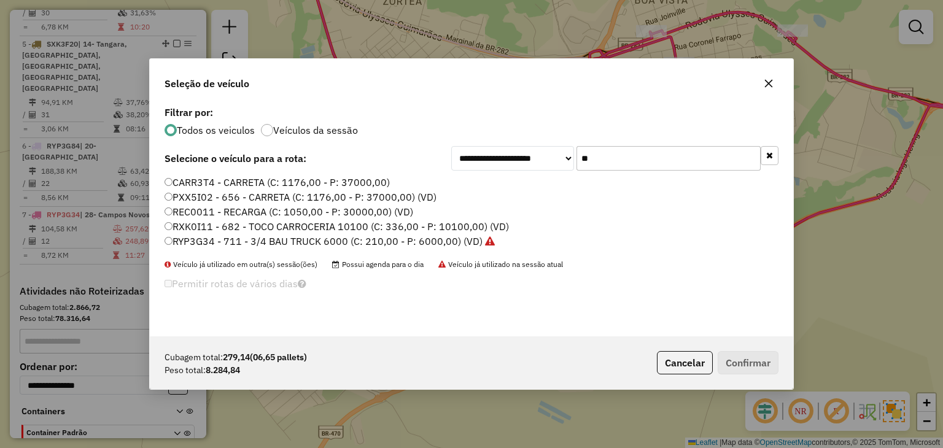
type input "**"
click at [350, 222] on label "RXK0I11 - 682 - TOCO CARROCERIA 10100 (C: 336,00 - P: 10100,00) (VD)" at bounding box center [336, 226] width 344 height 15
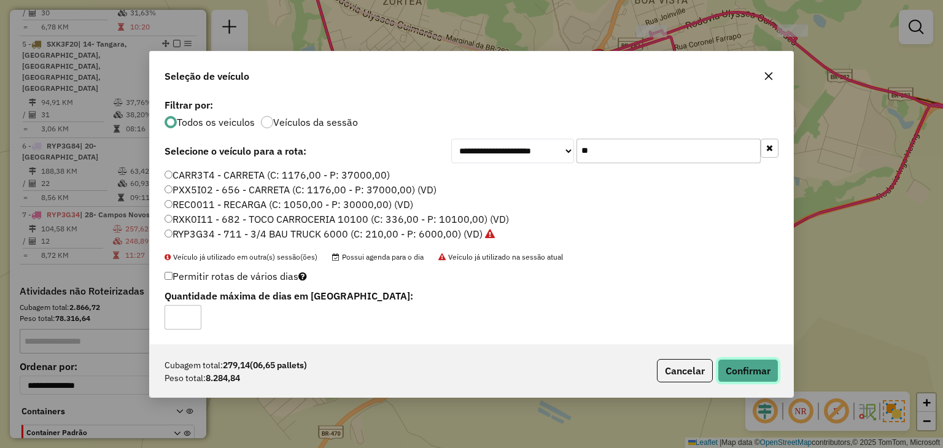
click at [754, 364] on button "Confirmar" at bounding box center [747, 370] width 61 height 23
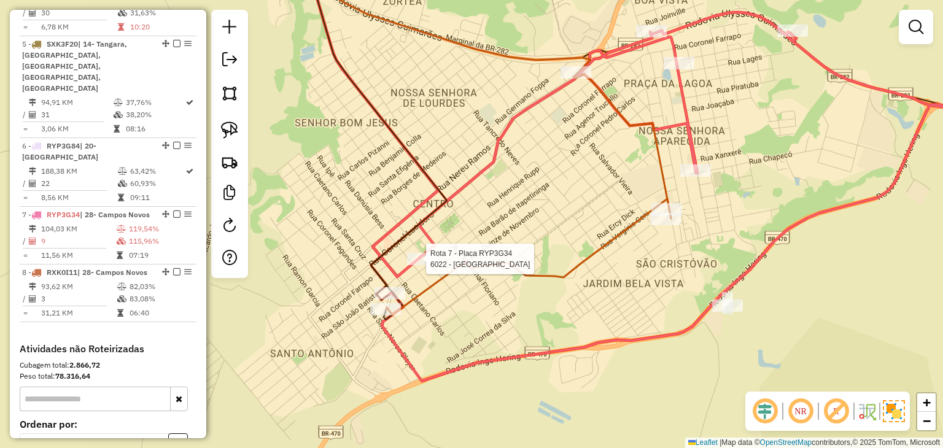
select select "*********"
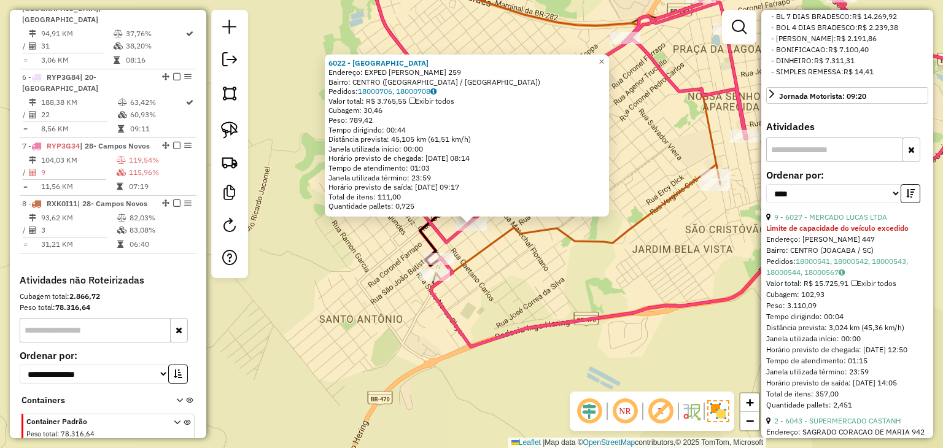
scroll to position [430, 0]
click at [841, 219] on link "9 - 6027 - MERCADO LUCAS LTDA" at bounding box center [830, 214] width 113 height 9
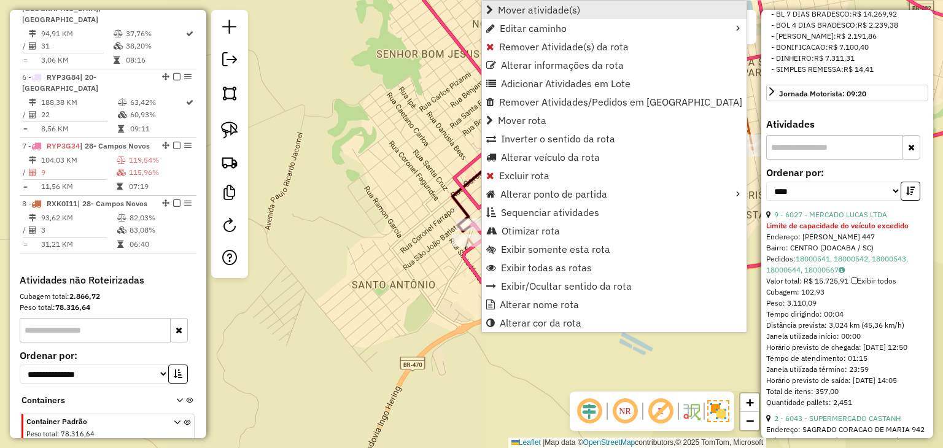
click at [521, 10] on span "Mover atividade(s)" at bounding box center [539, 10] width 82 height 10
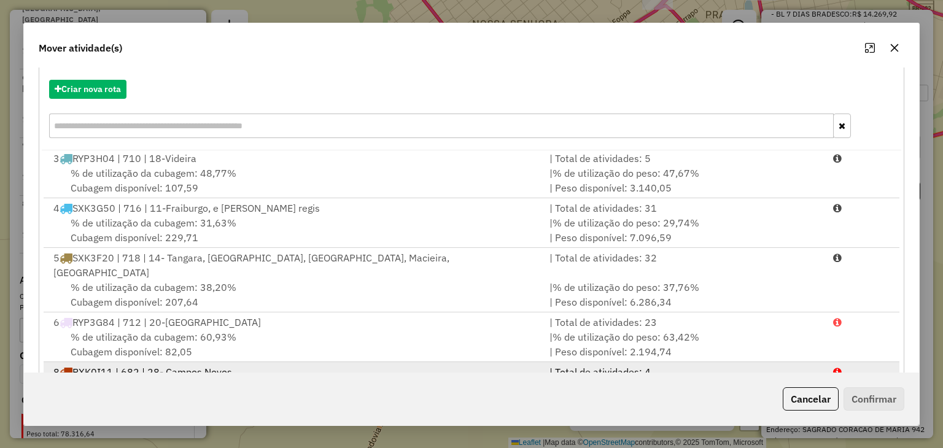
scroll to position [176, 0]
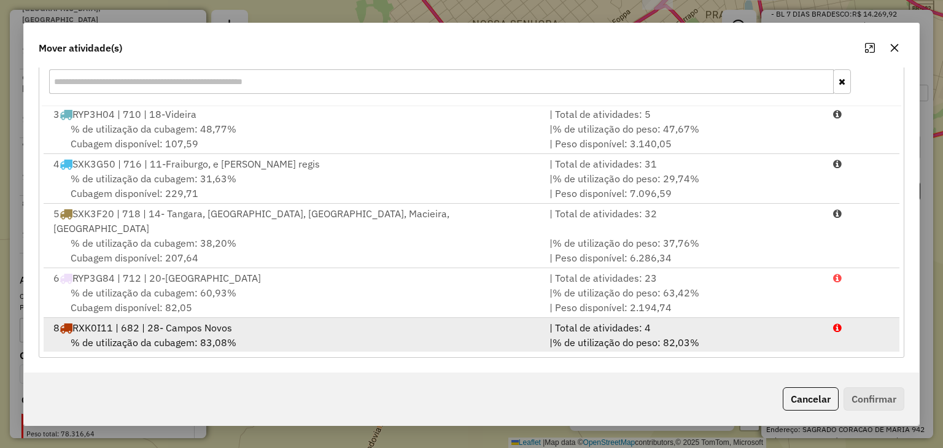
click at [732, 335] on div "| % de utilização do peso: 82,03% | Peso disponível: 1.815,16" at bounding box center [684, 349] width 284 height 29
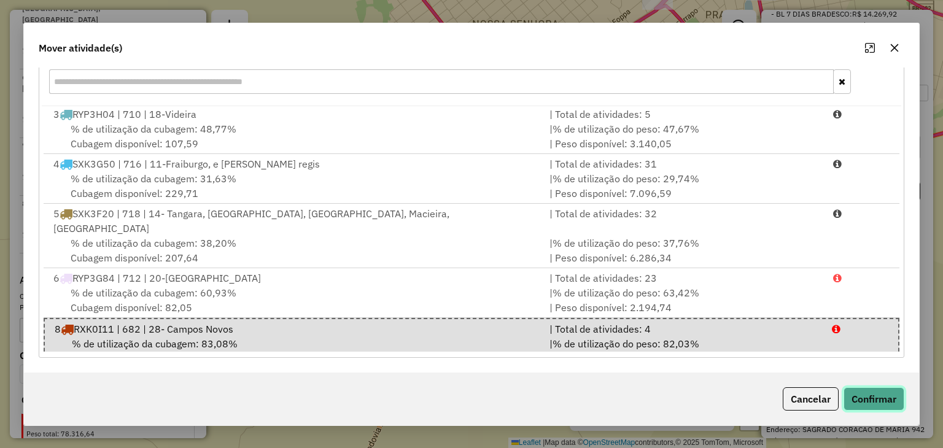
click at [868, 399] on button "Confirmar" at bounding box center [873, 398] width 61 height 23
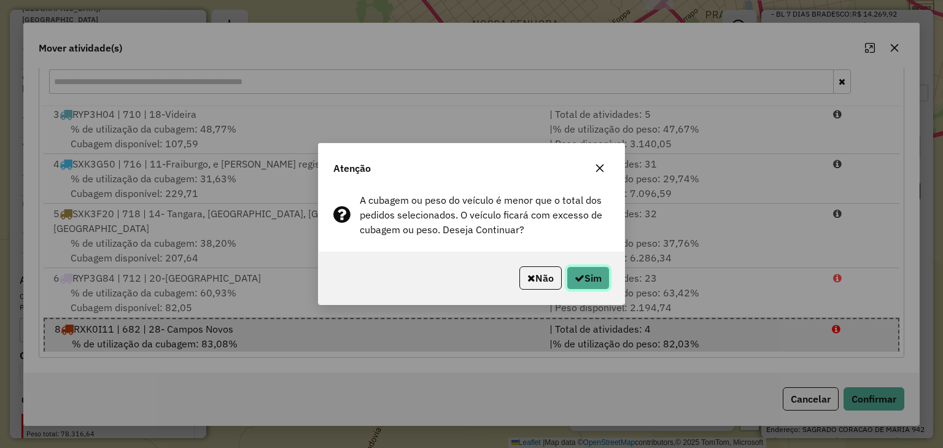
click at [591, 282] on button "Sim" at bounding box center [588, 277] width 43 height 23
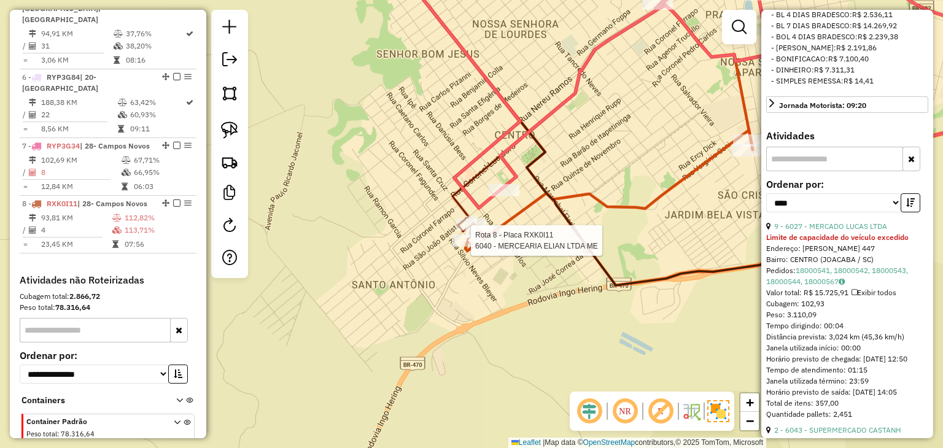
scroll to position [440, 0]
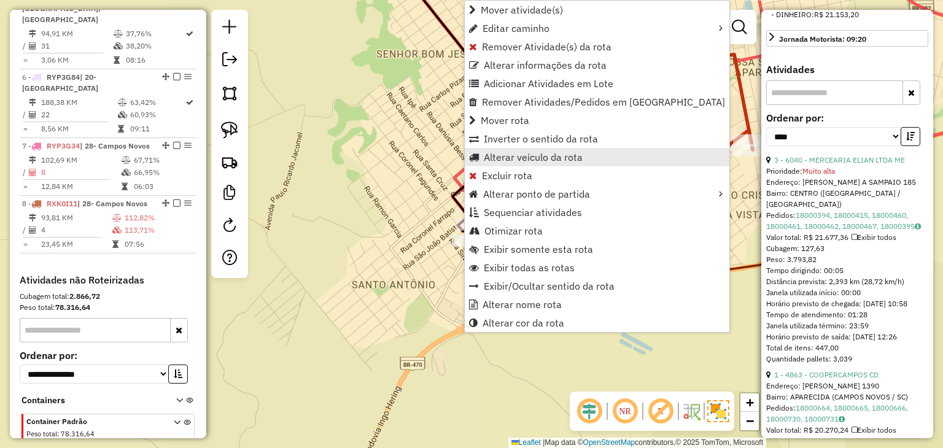
click at [525, 154] on span "Alterar veículo da rota" at bounding box center [533, 157] width 99 height 10
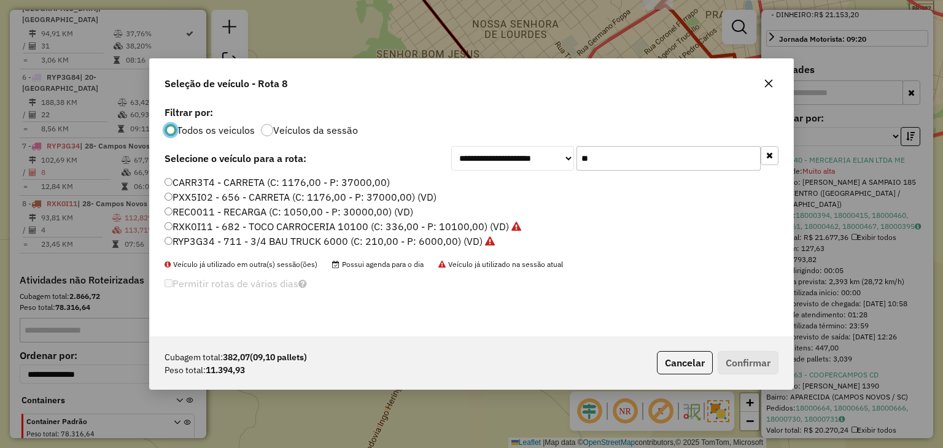
scroll to position [6, 4]
drag, startPoint x: 569, startPoint y: 155, endPoint x: 564, endPoint y: 160, distance: 6.5
click at [564, 159] on div "**********" at bounding box center [614, 158] width 327 height 25
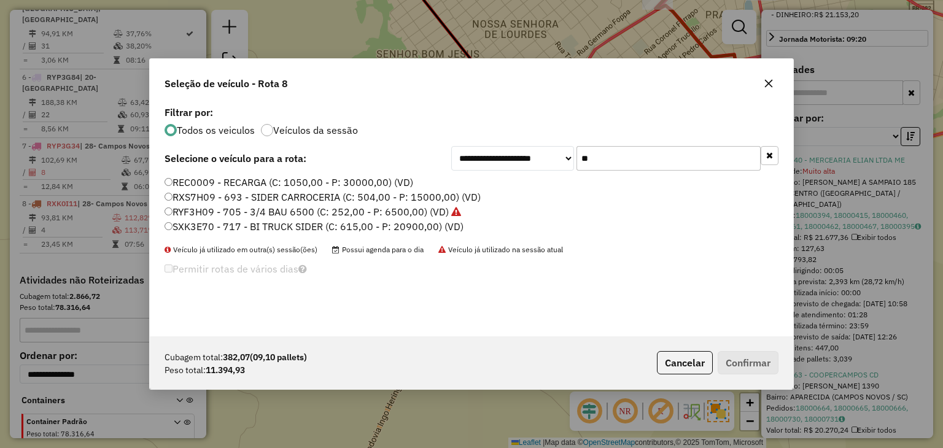
type input "**"
click at [217, 195] on label "RXS7H09 - 693 - SIDER CARROCERIA (C: 504,00 - P: 15000,00) (VD)" at bounding box center [322, 197] width 316 height 15
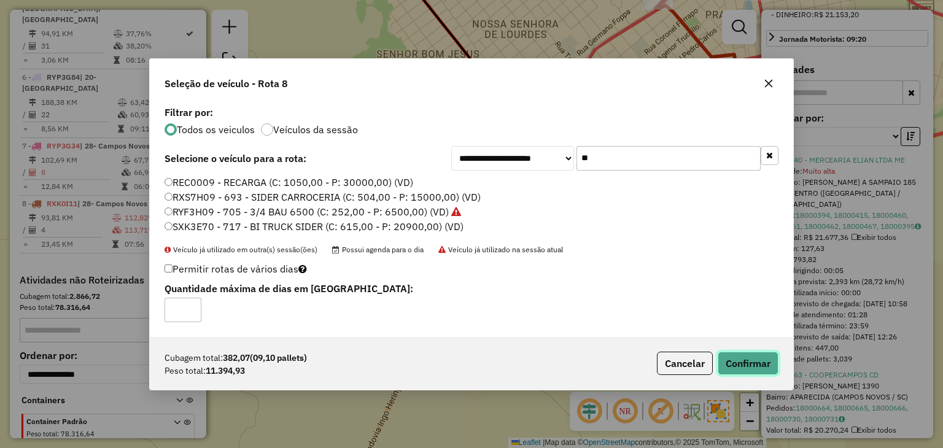
click at [745, 362] on button "Confirmar" at bounding box center [747, 363] width 61 height 23
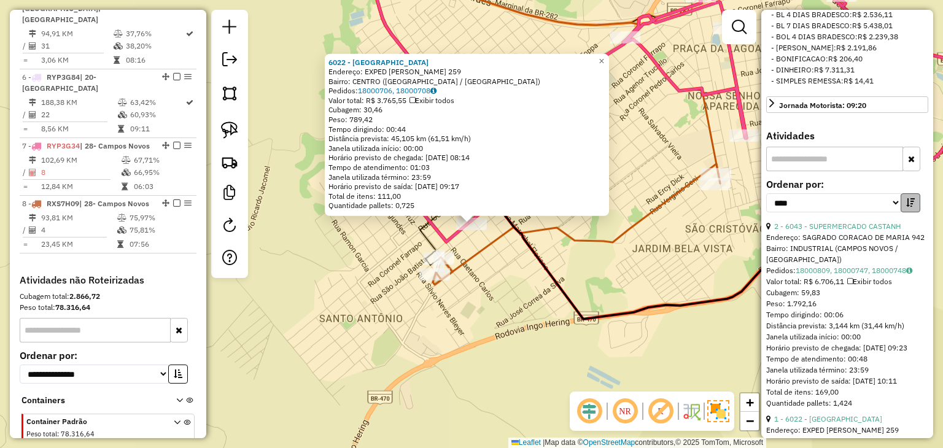
scroll to position [50, 0]
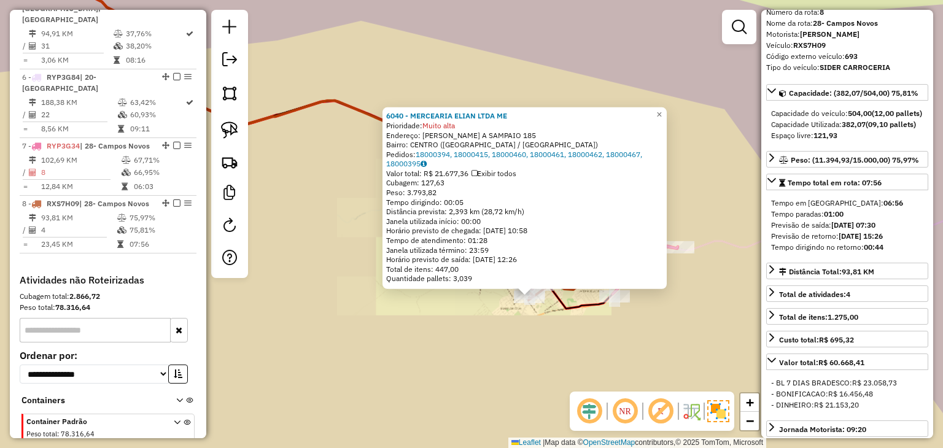
click at [570, 370] on div "6040 - MERCEARIA ELIAN LTDA ME Prioridade: Muito alta Endereço: R GENOVAL A SAM…" at bounding box center [471, 224] width 943 height 448
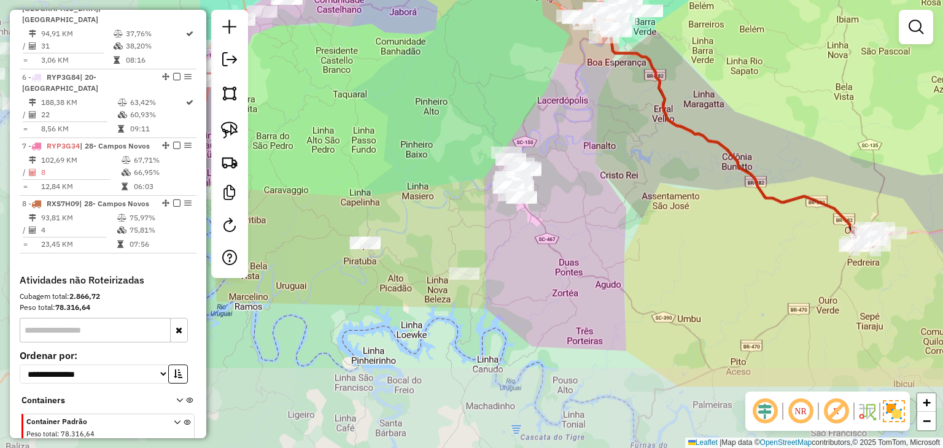
drag, startPoint x: 597, startPoint y: 320, endPoint x: 771, endPoint y: 261, distance: 183.2
click at [771, 261] on div "Janela de atendimento Grade de atendimento Capacidade Transportadoras Veículos …" at bounding box center [471, 224] width 943 height 448
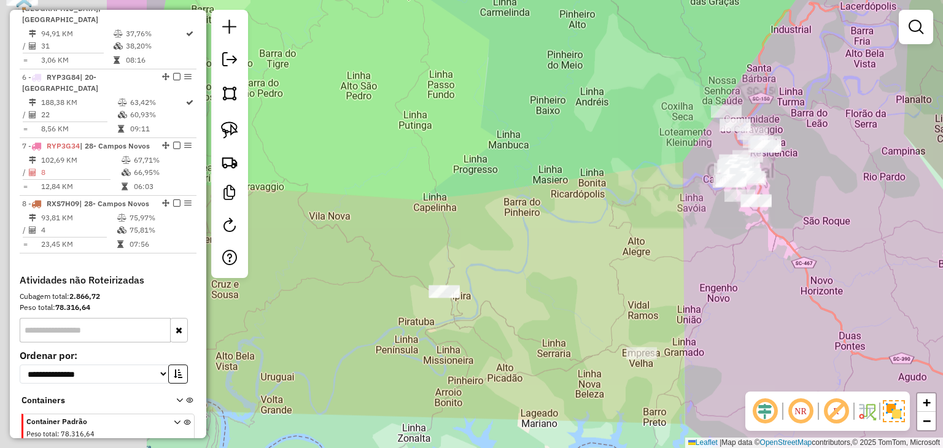
drag, startPoint x: 415, startPoint y: 201, endPoint x: 629, endPoint y: 169, distance: 216.0
click at [629, 169] on div "Janela de atendimento Grade de atendimento Capacidade Transportadoras Veículos …" at bounding box center [471, 224] width 943 height 448
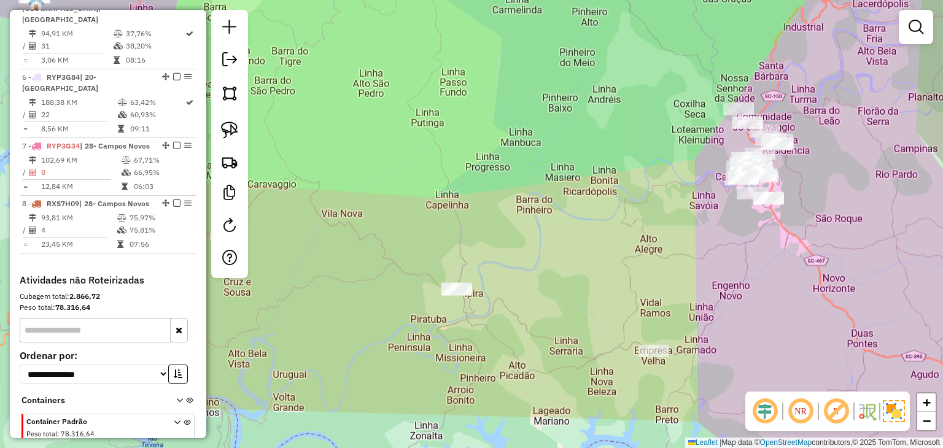
click at [475, 285] on div "Janela de atendimento Grade de atendimento Capacidade Transportadoras Veículos …" at bounding box center [471, 224] width 943 height 448
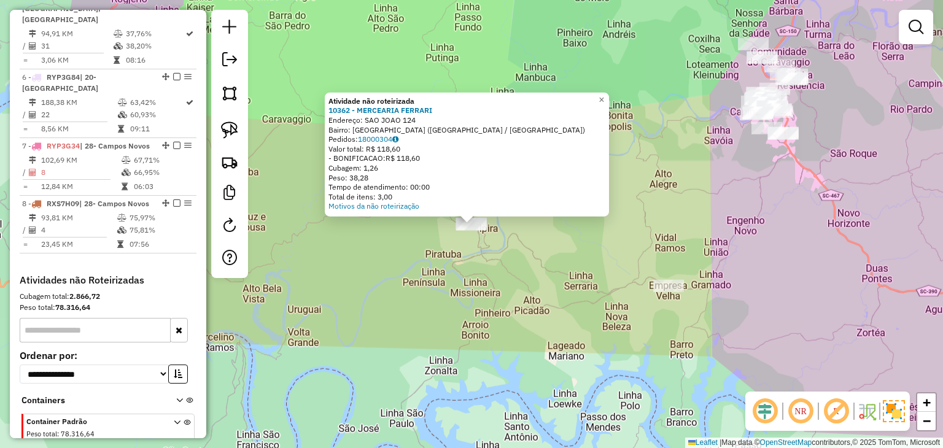
click at [558, 284] on div "Atividade não roteirizada 10362 - MERCEARIA FERRARI Endereço: SAO JOAO 124 Bair…" at bounding box center [471, 224] width 943 height 448
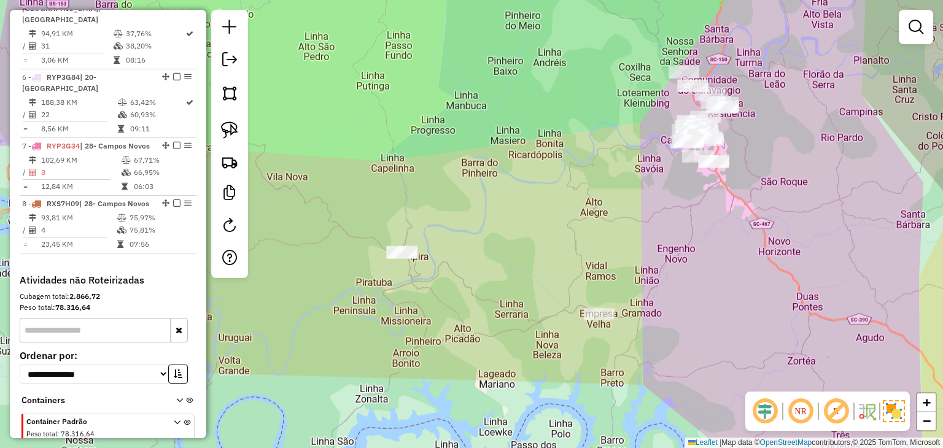
drag, startPoint x: 603, startPoint y: 257, endPoint x: 417, endPoint y: 233, distance: 187.5
click at [582, 262] on div "Janela de atendimento Grade de atendimento Capacidade Transportadoras Veículos …" at bounding box center [471, 224] width 943 height 448
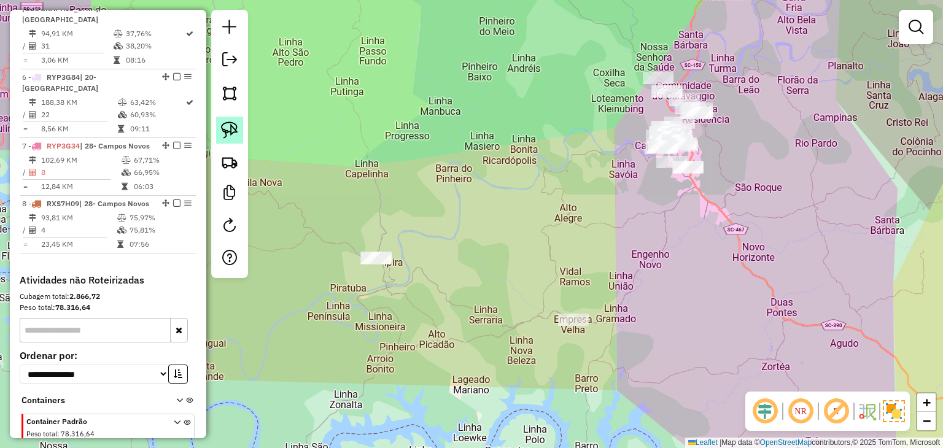
drag, startPoint x: 213, startPoint y: 126, endPoint x: 223, endPoint y: 129, distance: 10.9
click at [214, 126] on div at bounding box center [229, 144] width 37 height 268
click at [224, 129] on img at bounding box center [229, 130] width 17 height 17
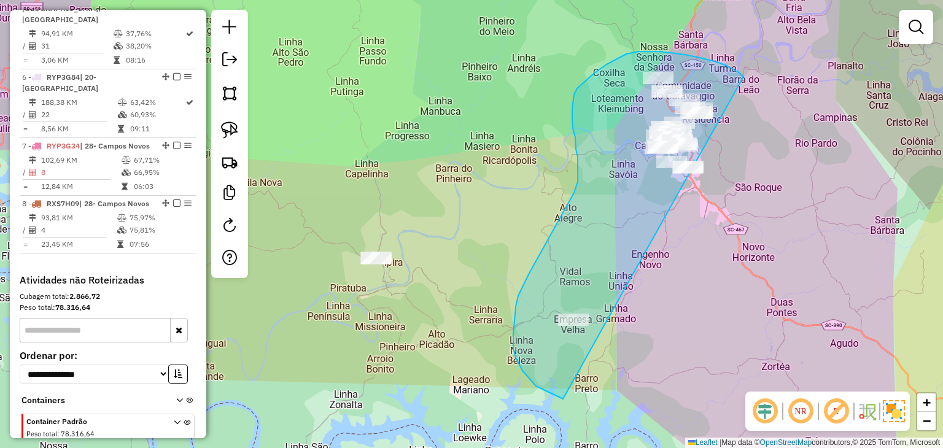
drag, startPoint x: 743, startPoint y: 77, endPoint x: 732, endPoint y: 349, distance: 272.7
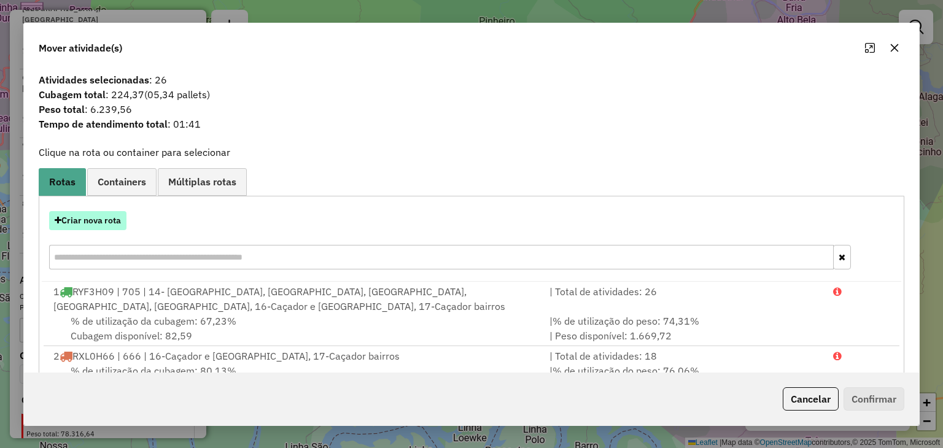
click at [112, 218] on button "Criar nova rota" at bounding box center [87, 220] width 77 height 19
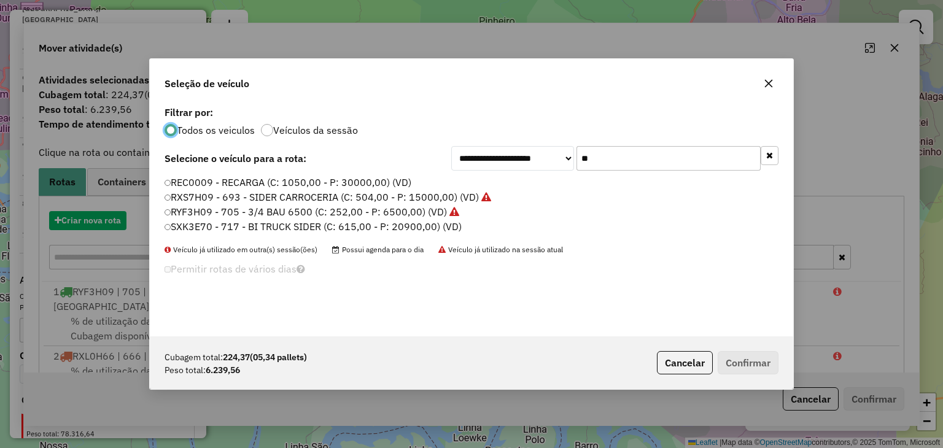
scroll to position [6, 4]
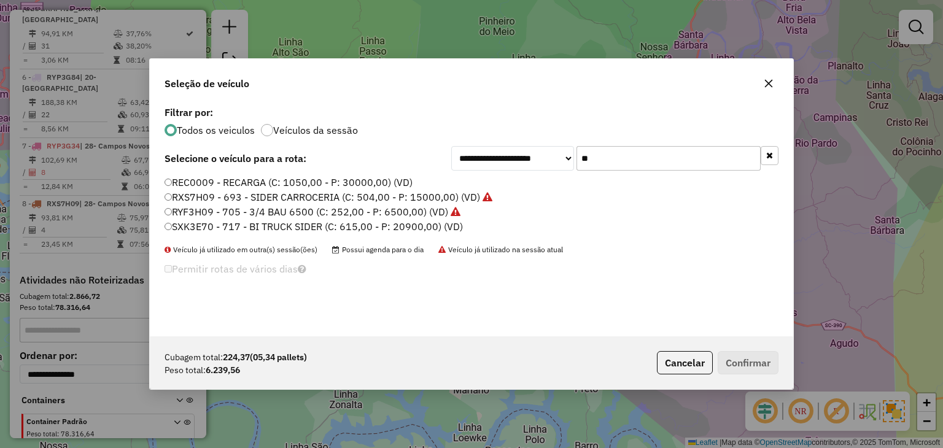
drag, startPoint x: 630, startPoint y: 158, endPoint x: 571, endPoint y: 148, distance: 59.1
click at [572, 158] on div "**********" at bounding box center [614, 158] width 327 height 25
type input "**"
click at [337, 206] on label "RXK9H56 - TOCO BAU 10000 (C: 322,00 - P: 10000,00) (VD)" at bounding box center [304, 211] width 280 height 15
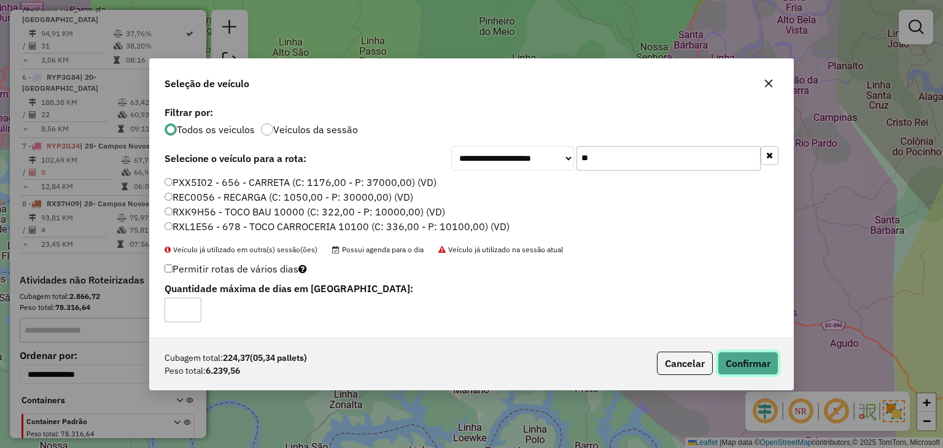
click at [756, 363] on button "Confirmar" at bounding box center [747, 363] width 61 height 23
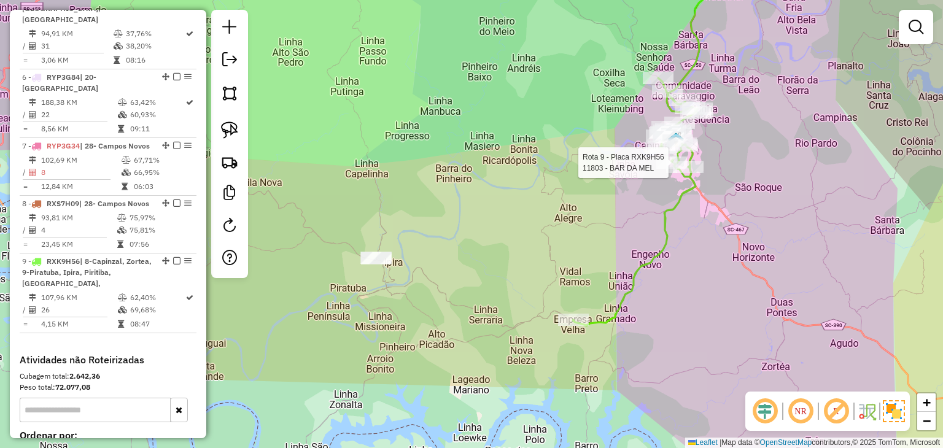
select select "*********"
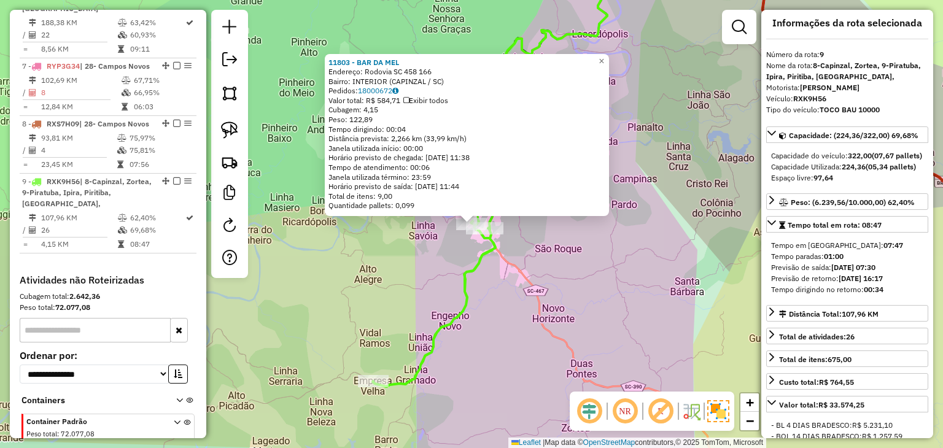
scroll to position [0, 0]
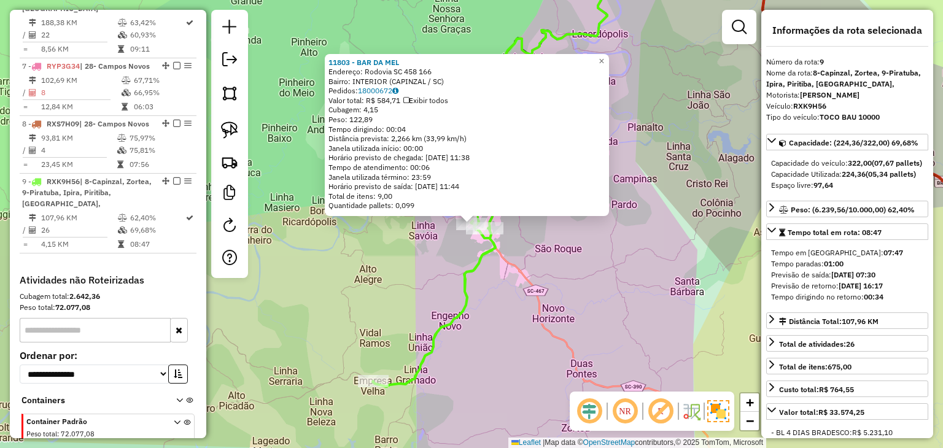
click at [629, 261] on div "11803 - BAR DA MEL Endereço: Rodovia SC 458 166 Bairro: INTERIOR (CAPINZAL / SC…" at bounding box center [471, 224] width 943 height 448
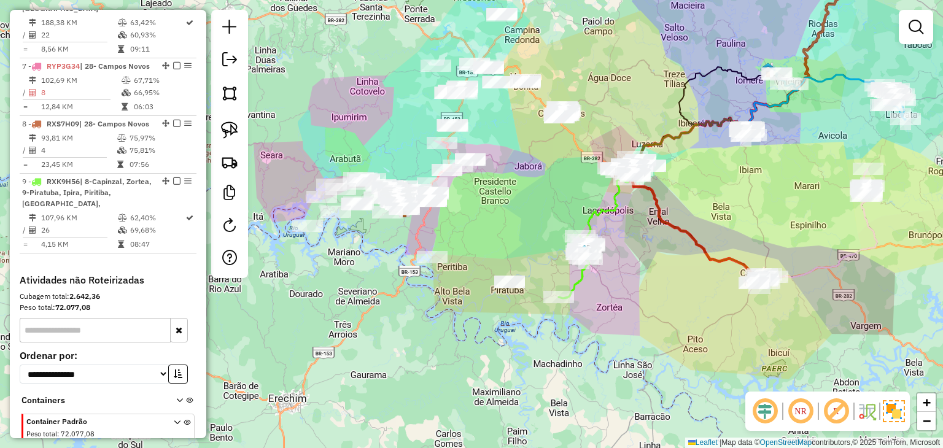
drag, startPoint x: 750, startPoint y: 172, endPoint x: 689, endPoint y: 260, distance: 107.3
click at [732, 259] on div "Janela de atendimento Grade de atendimento Capacidade Transportadoras Veículos …" at bounding box center [471, 224] width 943 height 448
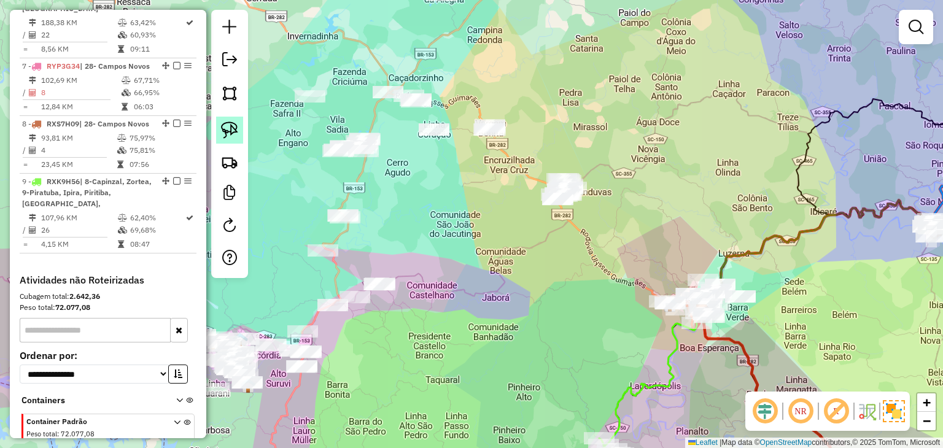
click at [233, 131] on img at bounding box center [229, 130] width 17 height 17
drag, startPoint x: 543, startPoint y: 153, endPoint x: 625, endPoint y: 141, distance: 83.2
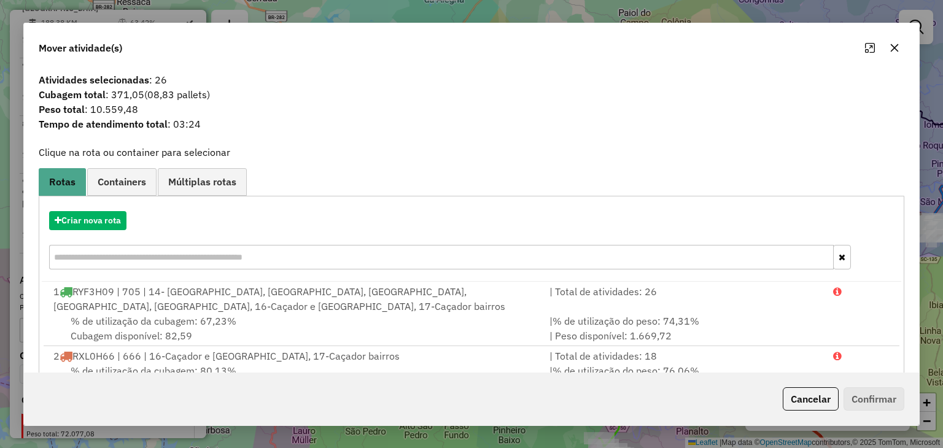
click at [891, 47] on icon "button" at bounding box center [894, 48] width 10 height 10
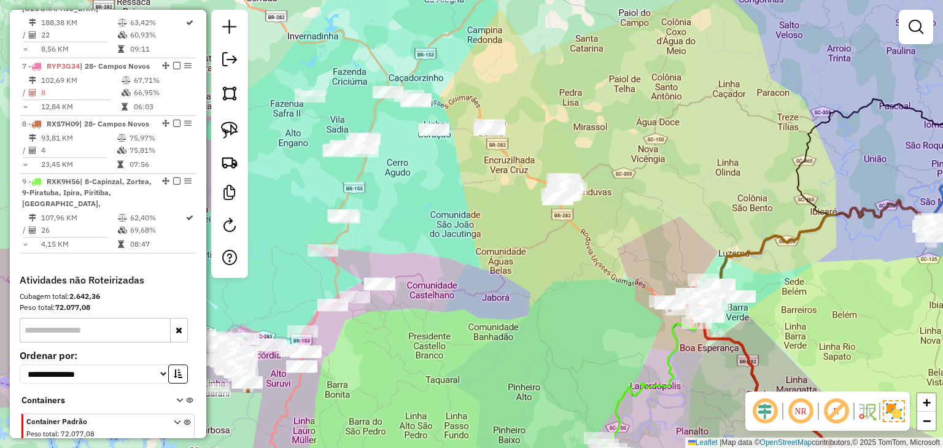
drag, startPoint x: 390, startPoint y: 217, endPoint x: 486, endPoint y: 266, distance: 107.6
click at [485, 266] on div "Janela de atendimento Grade de atendimento Capacidade Transportadoras Veículos …" at bounding box center [471, 224] width 943 height 448
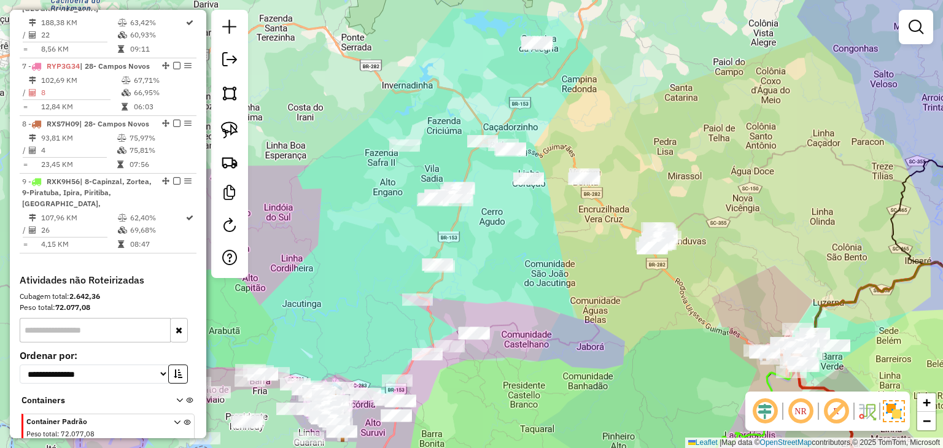
drag, startPoint x: 551, startPoint y: 125, endPoint x: 537, endPoint y: 167, distance: 43.9
click at [544, 167] on div "Janela de atendimento Grade de atendimento Capacidade Transportadoras Veículos …" at bounding box center [471, 224] width 943 height 448
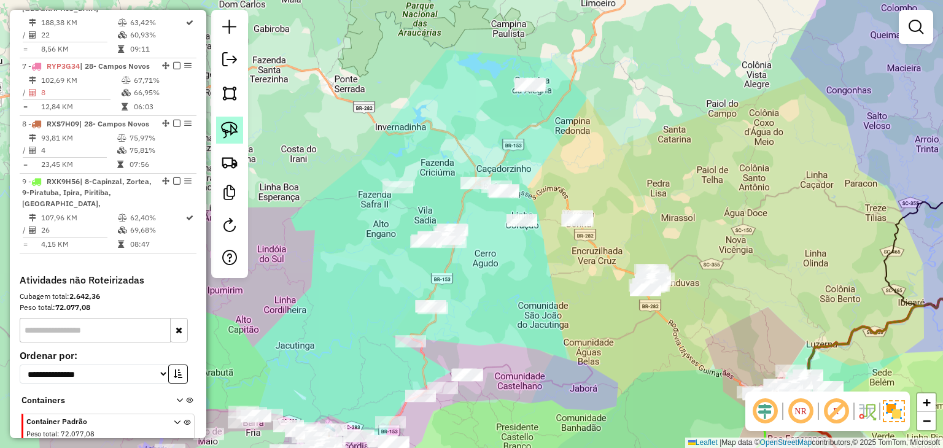
click at [222, 136] on img at bounding box center [229, 130] width 17 height 17
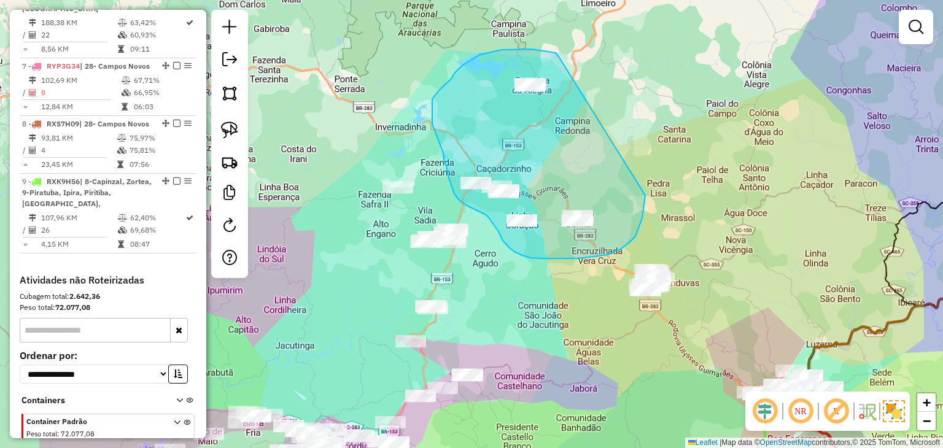
drag, startPoint x: 557, startPoint y: 55, endPoint x: 648, endPoint y: 165, distance: 142.6
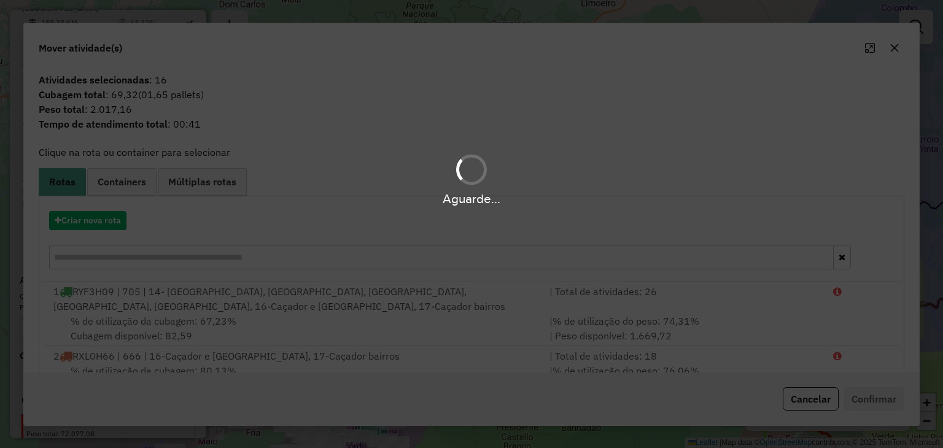
click at [101, 216] on div "Aguarde..." at bounding box center [471, 224] width 943 height 448
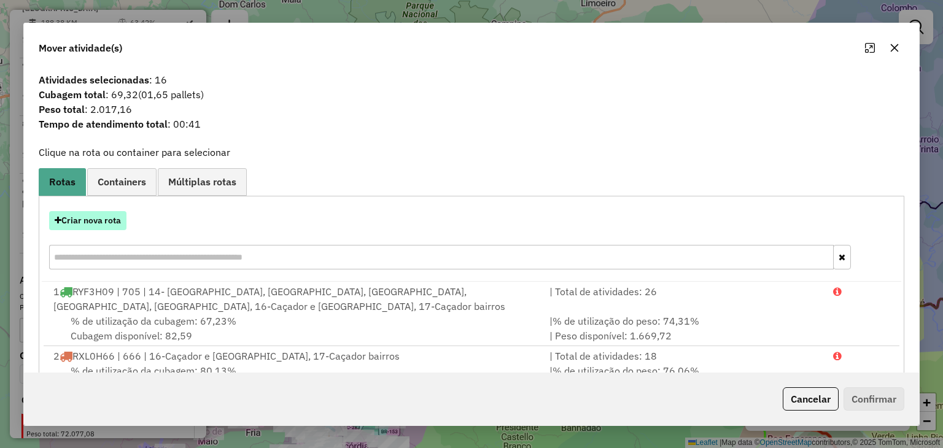
click at [100, 218] on button "Criar nova rota" at bounding box center [87, 220] width 77 height 19
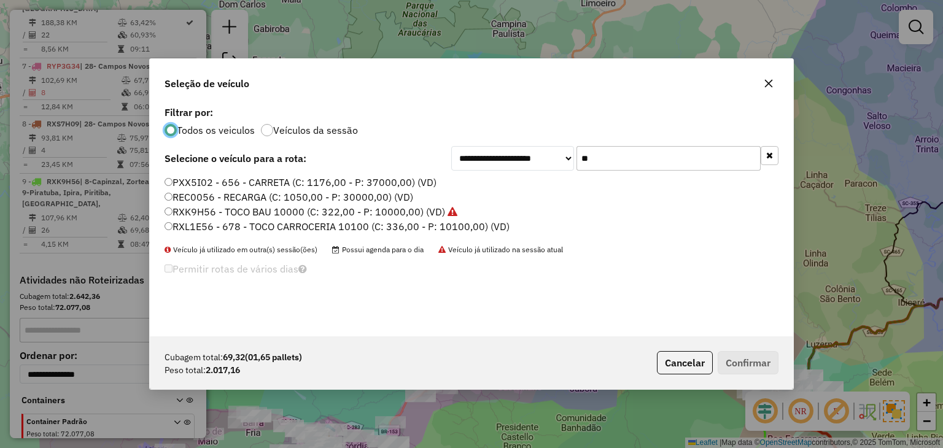
scroll to position [6, 4]
drag, startPoint x: 602, startPoint y: 153, endPoint x: 547, endPoint y: 153, distance: 54.6
click at [547, 153] on div "**********" at bounding box center [614, 158] width 327 height 25
drag, startPoint x: 624, startPoint y: 160, endPoint x: 554, endPoint y: 160, distance: 69.4
click at [554, 160] on div "**********" at bounding box center [614, 158] width 327 height 25
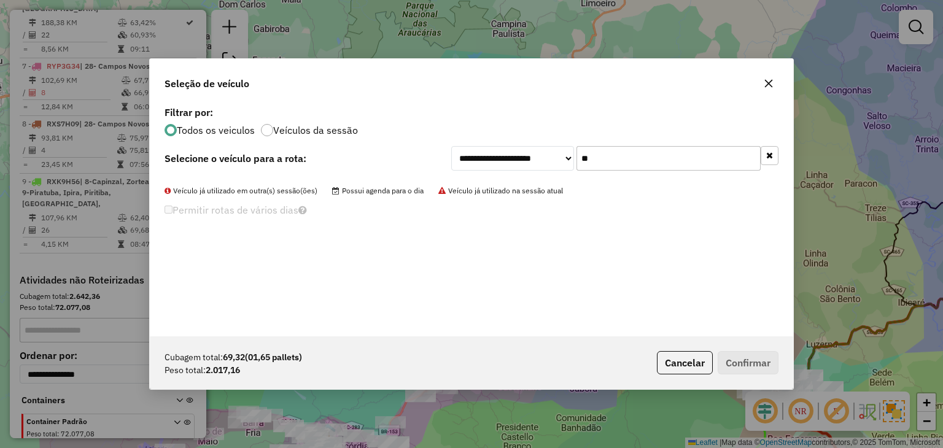
type input "*"
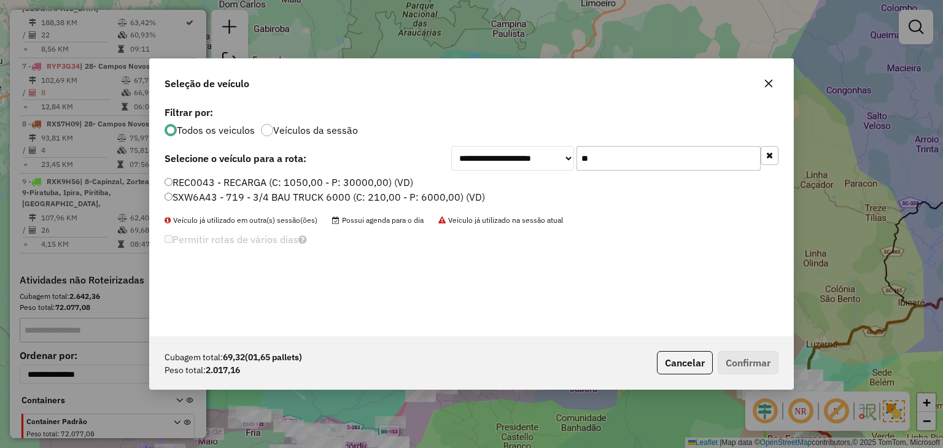
type input "**"
click at [408, 195] on label "SXW6A43 - 719 - 3/4 BAU TRUCK 6000 (C: 210,00 - P: 6000,00) (VD)" at bounding box center [324, 197] width 320 height 15
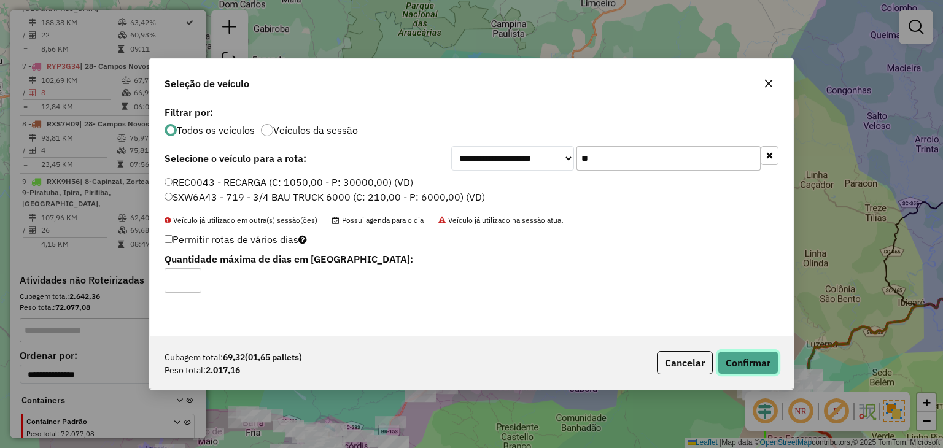
click at [739, 368] on button "Confirmar" at bounding box center [747, 362] width 61 height 23
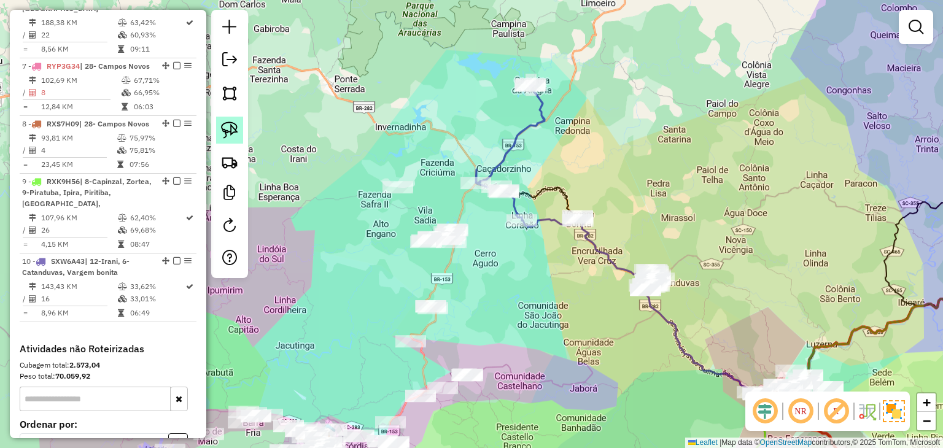
click at [231, 125] on img at bounding box center [229, 130] width 17 height 17
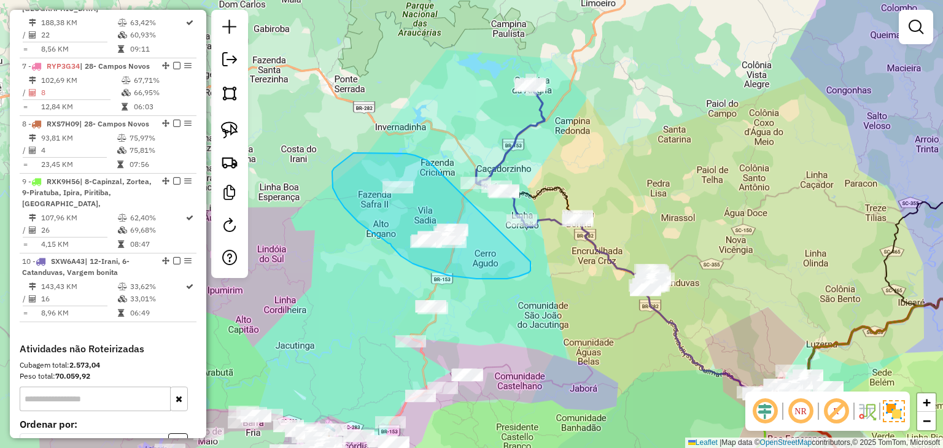
drag, startPoint x: 420, startPoint y: 157, endPoint x: 530, endPoint y: 261, distance: 152.0
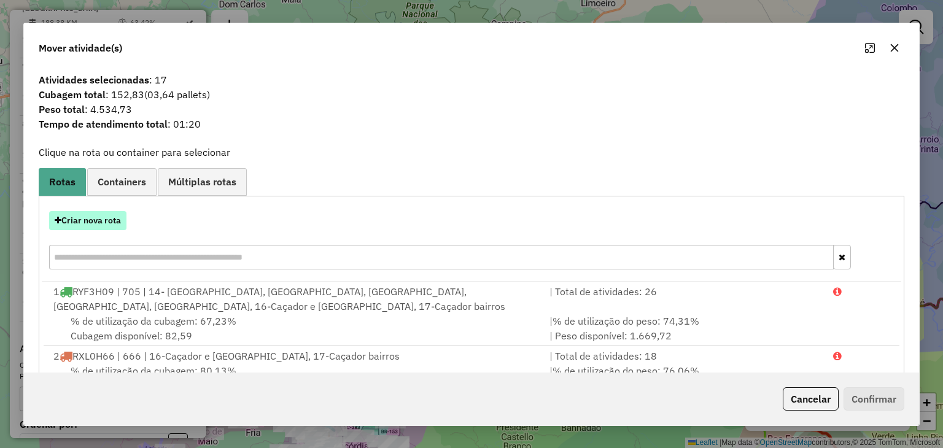
click at [105, 222] on button "Criar nova rota" at bounding box center [87, 220] width 77 height 19
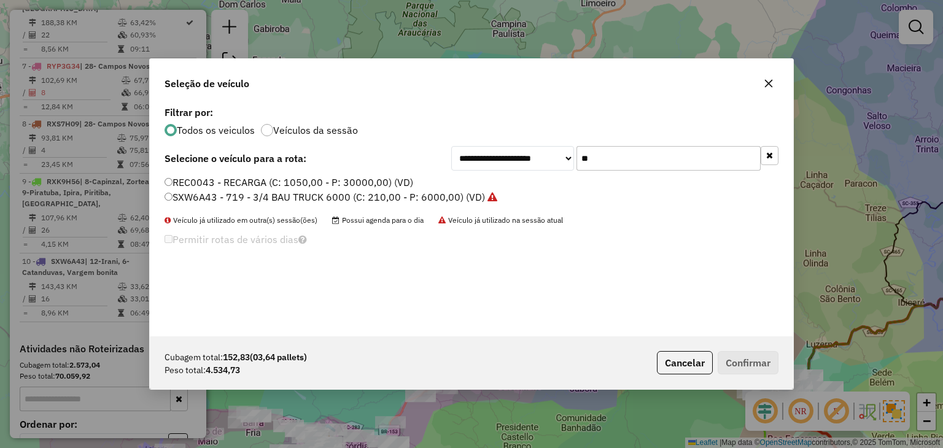
drag, startPoint x: 571, startPoint y: 154, endPoint x: 554, endPoint y: 152, distance: 17.3
click at [554, 153] on div "**********" at bounding box center [614, 158] width 327 height 25
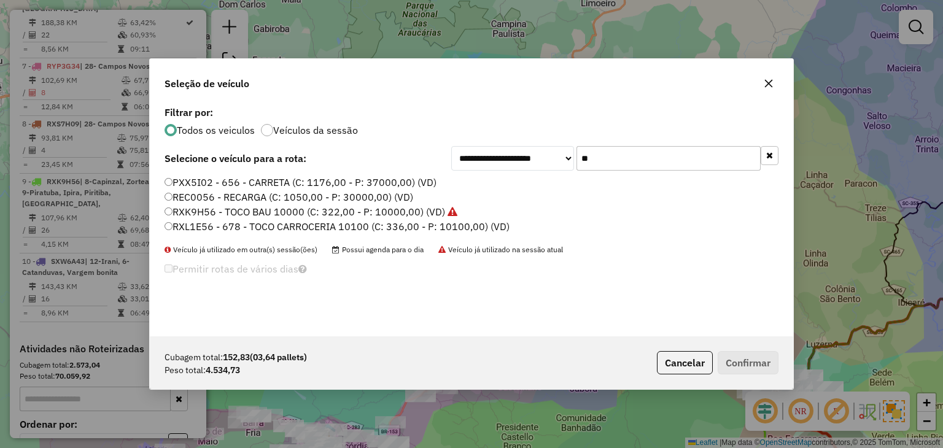
type input "**"
click at [405, 228] on label "RXL1E56 - 678 - TOCO CARROCERIA 10100 (C: 336,00 - P: 10100,00) (VD)" at bounding box center [336, 226] width 345 height 15
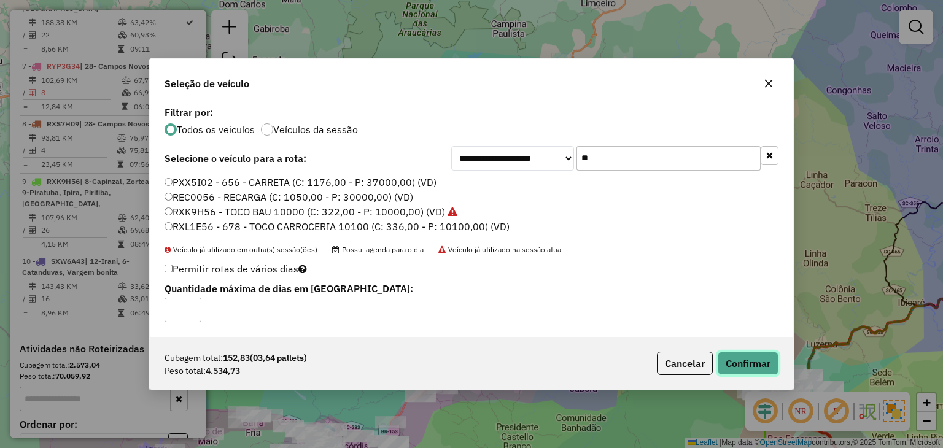
click at [749, 371] on button "Confirmar" at bounding box center [747, 363] width 61 height 23
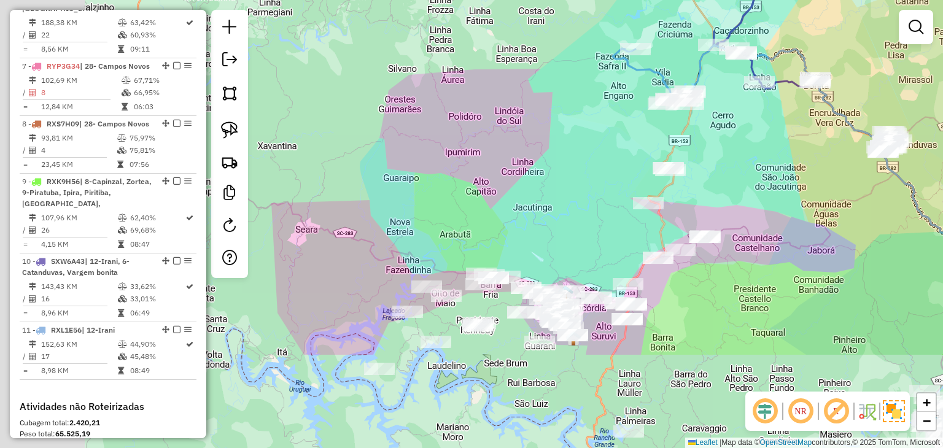
drag, startPoint x: 483, startPoint y: 410, endPoint x: 745, endPoint y: 267, distance: 298.0
click at [745, 267] on div "Janela de atendimento Grade de atendimento Capacidade Transportadoras Veículos …" at bounding box center [471, 224] width 943 height 448
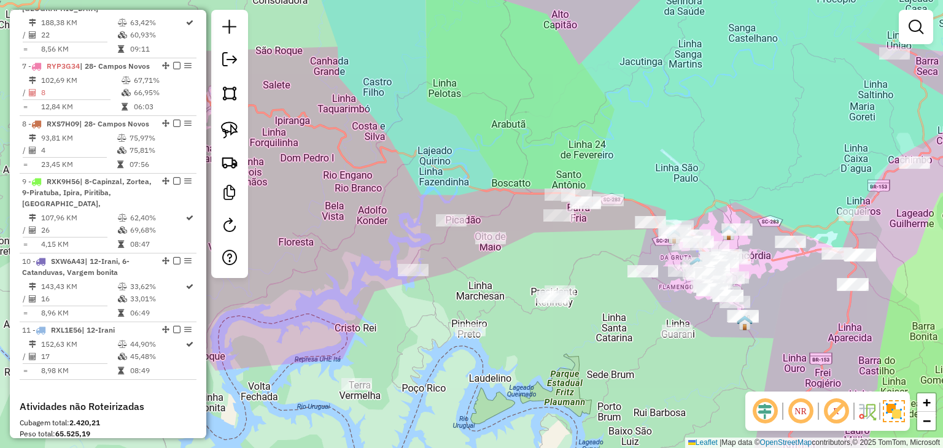
drag, startPoint x: 547, startPoint y: 337, endPoint x: 616, endPoint y: 266, distance: 99.0
click at [616, 266] on div "Janela de atendimento Grade de atendimento Capacidade Transportadoras Veículos …" at bounding box center [471, 224] width 943 height 448
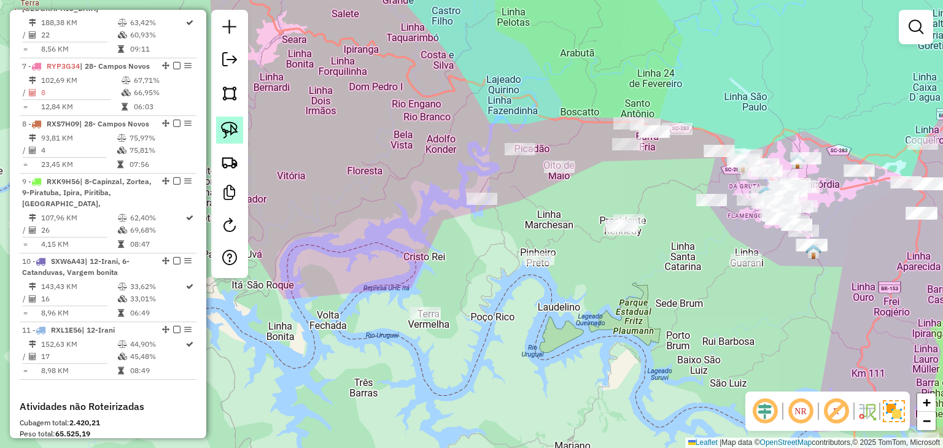
click at [225, 127] on img at bounding box center [229, 130] width 17 height 17
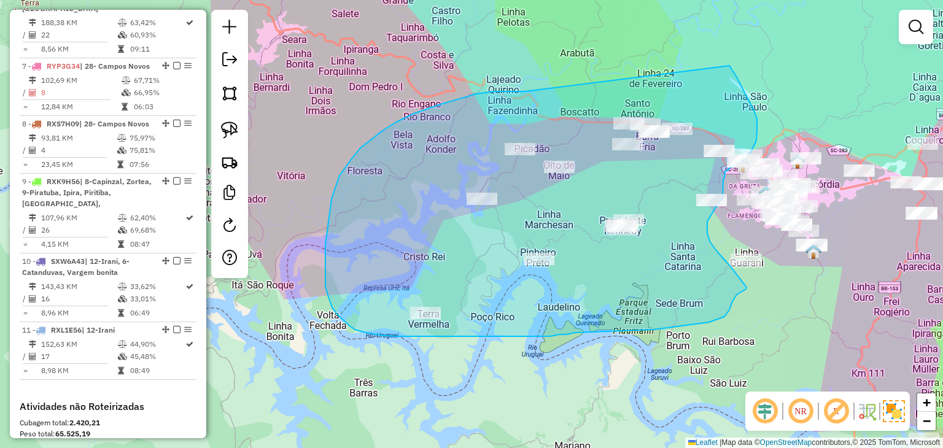
drag, startPoint x: 476, startPoint y: 94, endPoint x: 729, endPoint y: 66, distance: 254.4
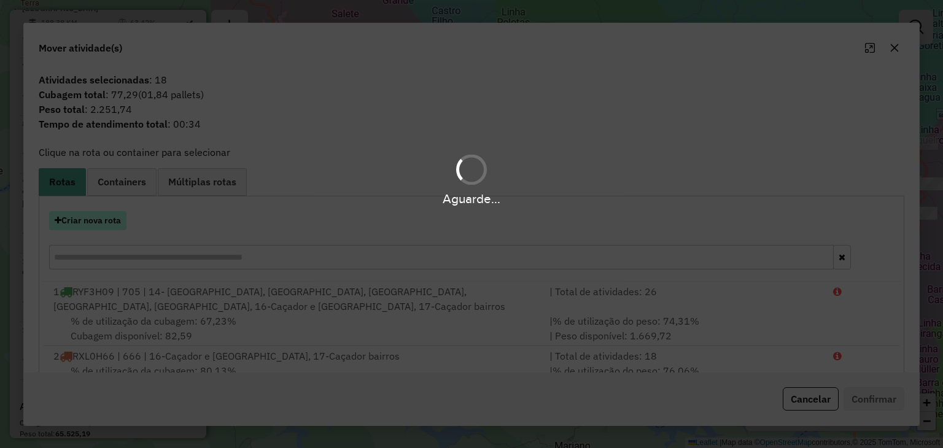
click at [103, 223] on button "Criar nova rota" at bounding box center [87, 220] width 77 height 19
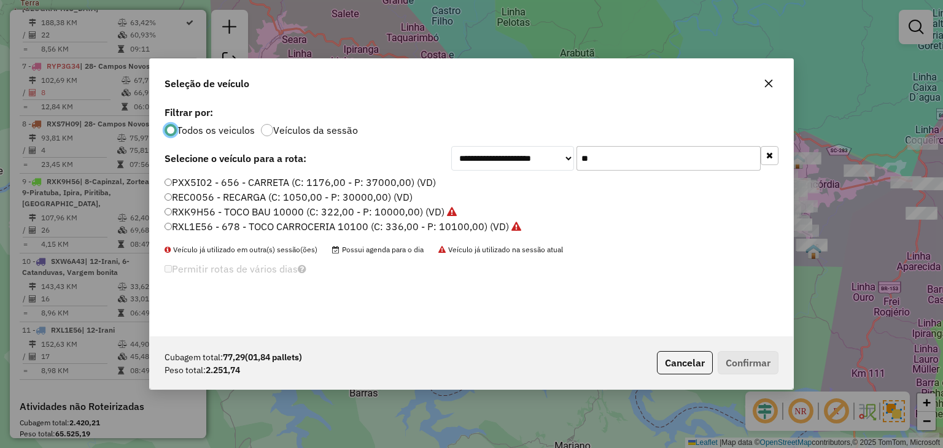
click at [546, 153] on div "**********" at bounding box center [614, 158] width 327 height 25
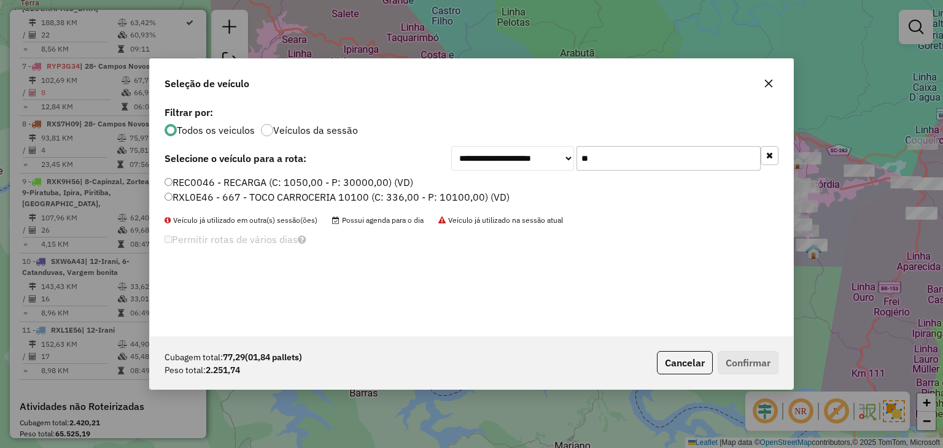
type input "**"
click at [424, 190] on label "RXL0E46 - 667 - TOCO CARROCERIA 10100 (C: 336,00 - P: 10100,00) (VD)" at bounding box center [336, 197] width 345 height 15
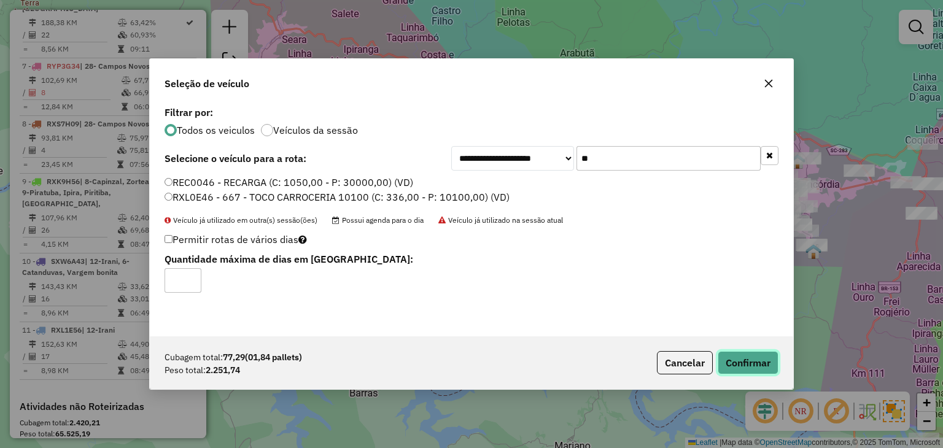
click at [755, 360] on button "Confirmar" at bounding box center [747, 362] width 61 height 23
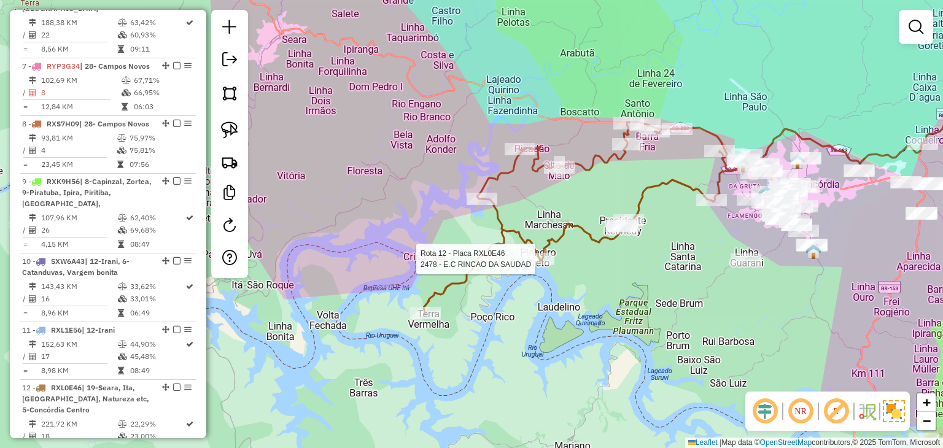
select select "*********"
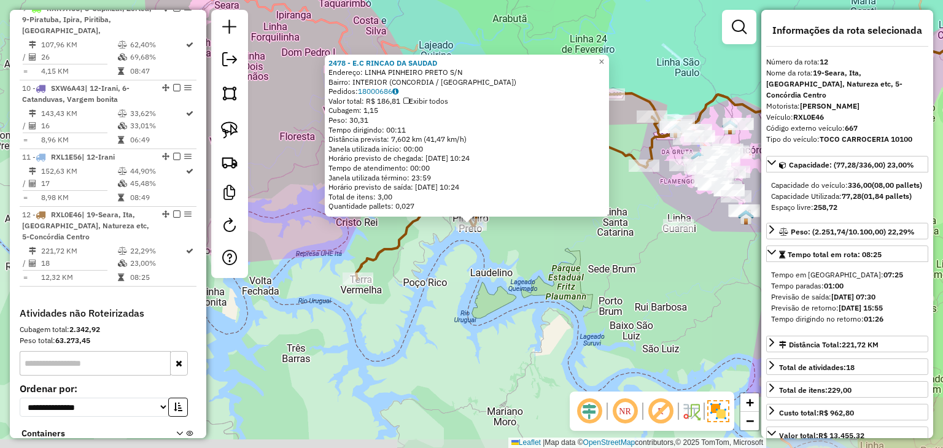
scroll to position [1159, 0]
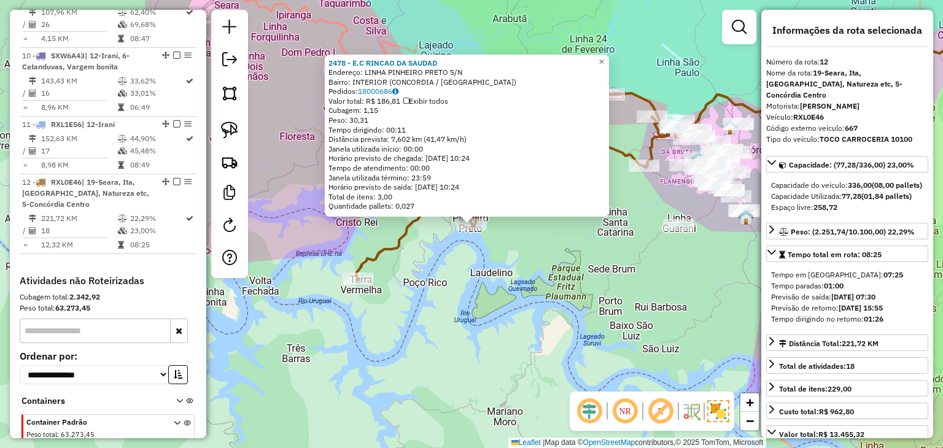
click at [584, 285] on div "2478 - E.C RINCAO DA SAUDAD Endereço: LINHA PINHEIRO PRETO S/N Bairro: INTERIOR…" at bounding box center [471, 224] width 943 height 448
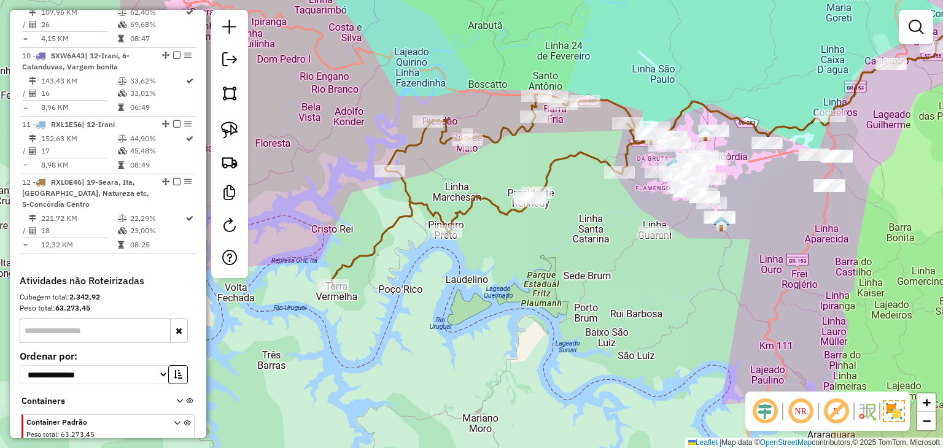
drag, startPoint x: 621, startPoint y: 266, endPoint x: 468, endPoint y: 294, distance: 155.4
click at [468, 294] on div "Janela de atendimento Grade de atendimento Capacidade Transportadoras Veículos …" at bounding box center [471, 224] width 943 height 448
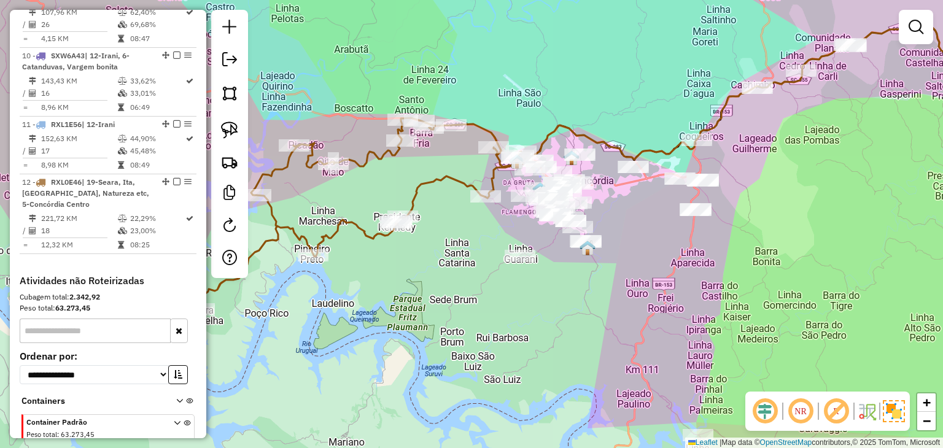
drag, startPoint x: 832, startPoint y: 189, endPoint x: 773, endPoint y: 210, distance: 62.5
click at [786, 209] on div "Janela de atendimento Grade de atendimento Capacidade Transportadoras Veículos …" at bounding box center [471, 224] width 943 height 448
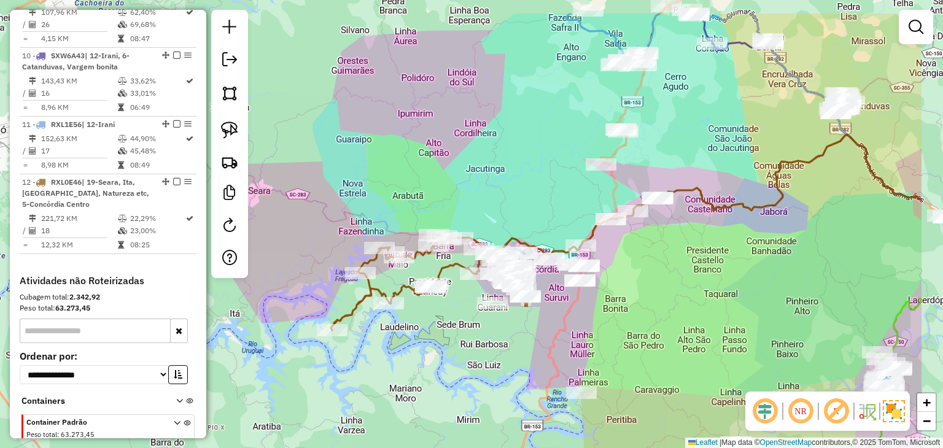
drag, startPoint x: 683, startPoint y: 246, endPoint x: 641, endPoint y: 261, distance: 43.7
click at [641, 261] on div "Janela de atendimento Grade de atendimento Capacidade Transportadoras Veículos …" at bounding box center [471, 224] width 943 height 448
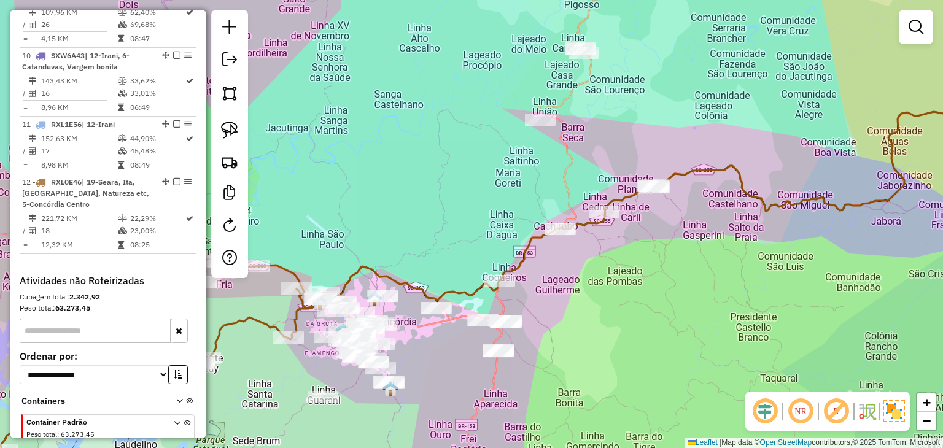
drag, startPoint x: 439, startPoint y: 172, endPoint x: 466, endPoint y: 149, distance: 35.7
click at [466, 149] on div "Janela de atendimento Grade de atendimento Capacidade Transportadoras Veículos …" at bounding box center [471, 224] width 943 height 448
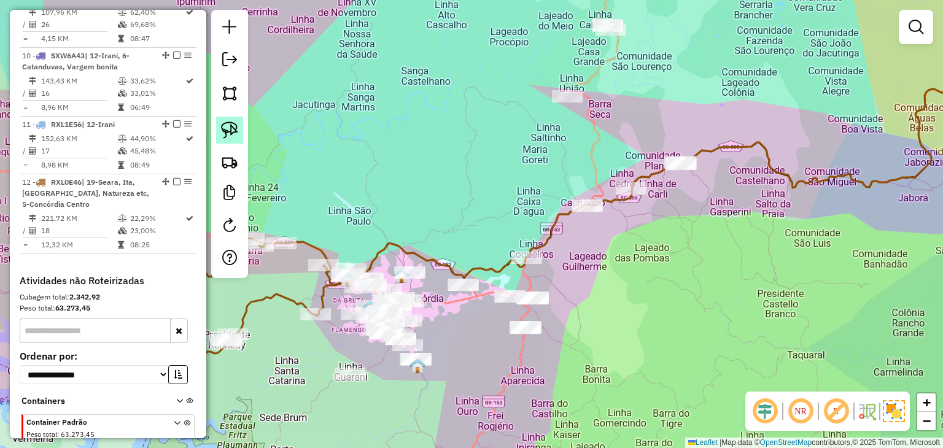
click at [231, 125] on img at bounding box center [229, 130] width 17 height 17
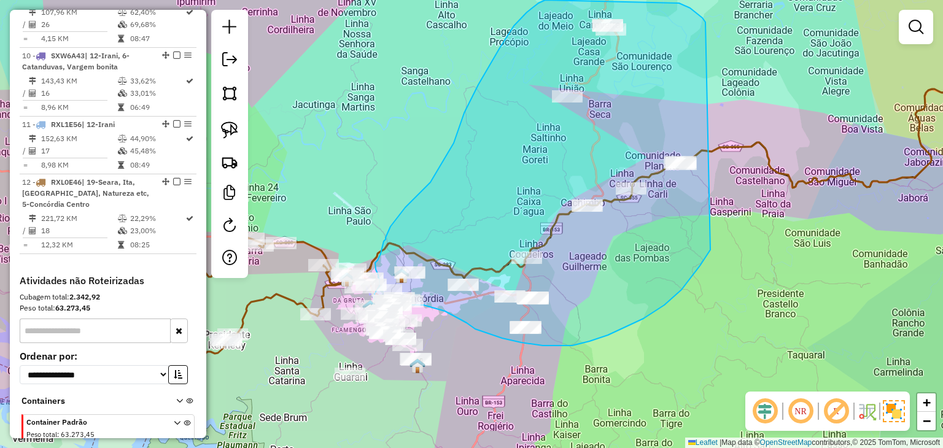
drag, startPoint x: 705, startPoint y: 22, endPoint x: 730, endPoint y: 197, distance: 176.7
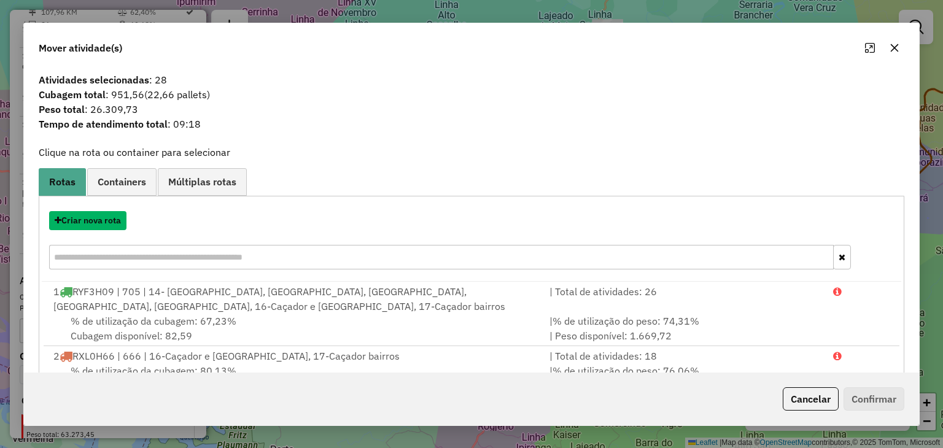
click at [106, 220] on button "Criar nova rota" at bounding box center [87, 220] width 77 height 19
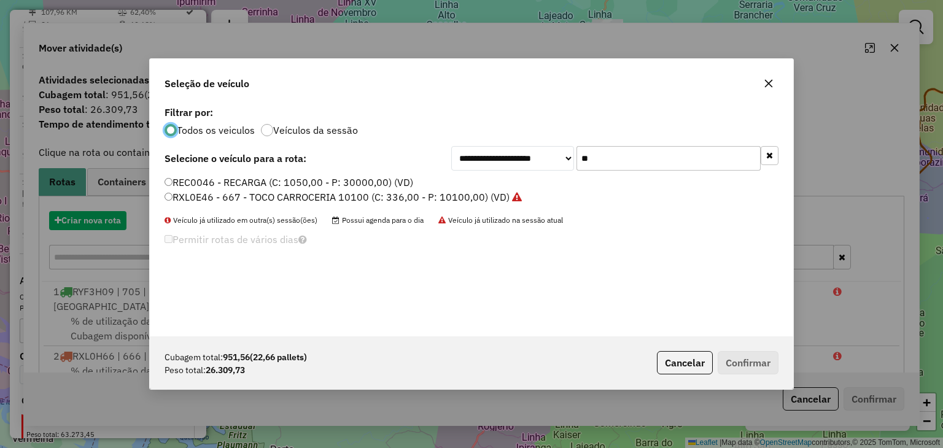
scroll to position [6, 4]
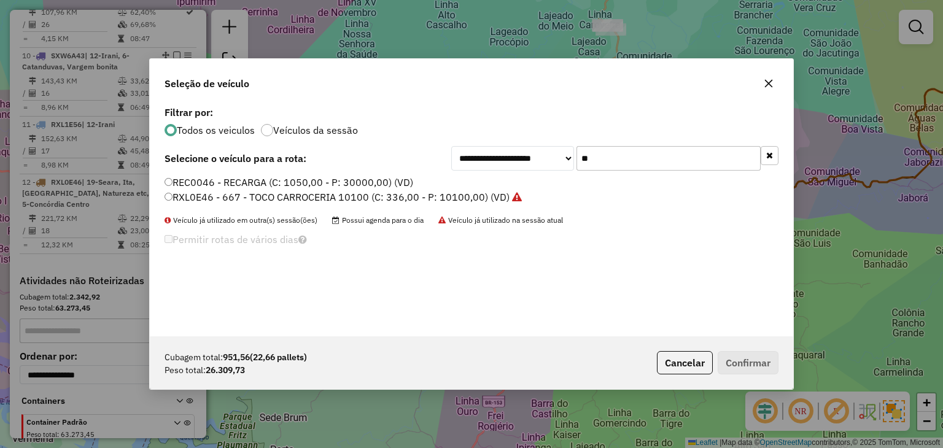
drag, startPoint x: 606, startPoint y: 157, endPoint x: 570, endPoint y: 145, distance: 38.8
click at [570, 158] on div "**********" at bounding box center [614, 158] width 327 height 25
type input "*"
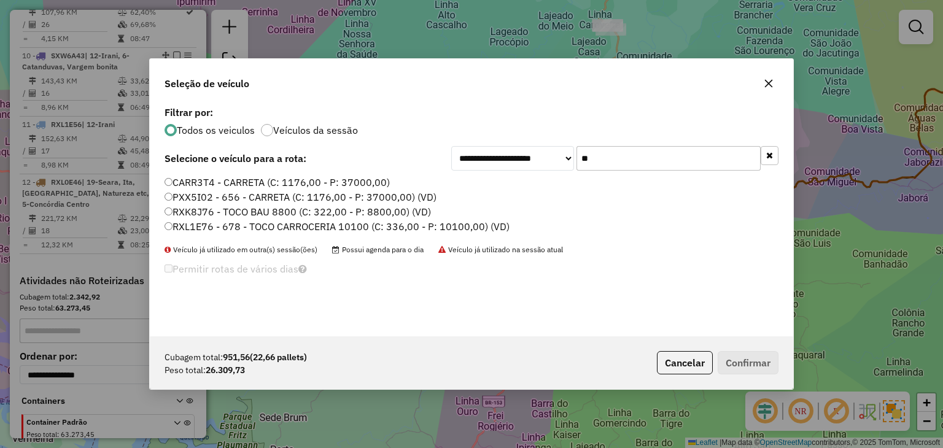
type input "**"
click at [401, 209] on label "RXK8J76 - TOCO BAU 8800 (C: 322,00 - P: 8800,00) (VD)" at bounding box center [297, 211] width 266 height 15
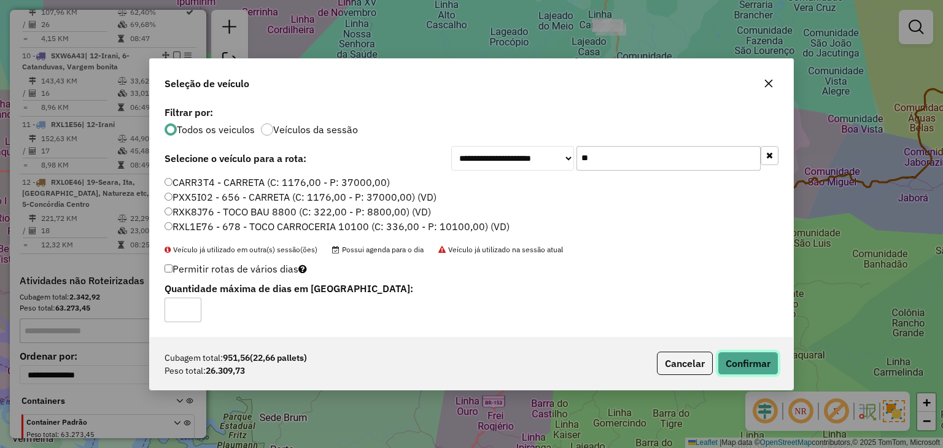
click at [737, 361] on button "Confirmar" at bounding box center [747, 363] width 61 height 23
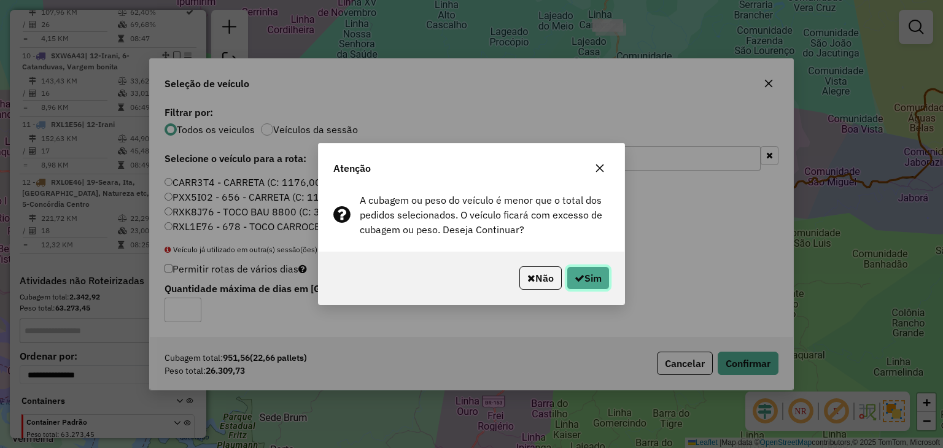
click at [582, 279] on button "Sim" at bounding box center [588, 277] width 43 height 23
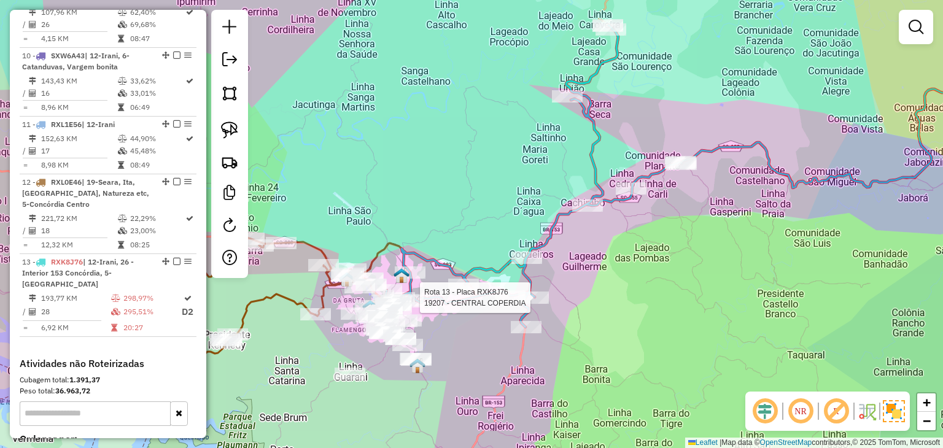
select select "*********"
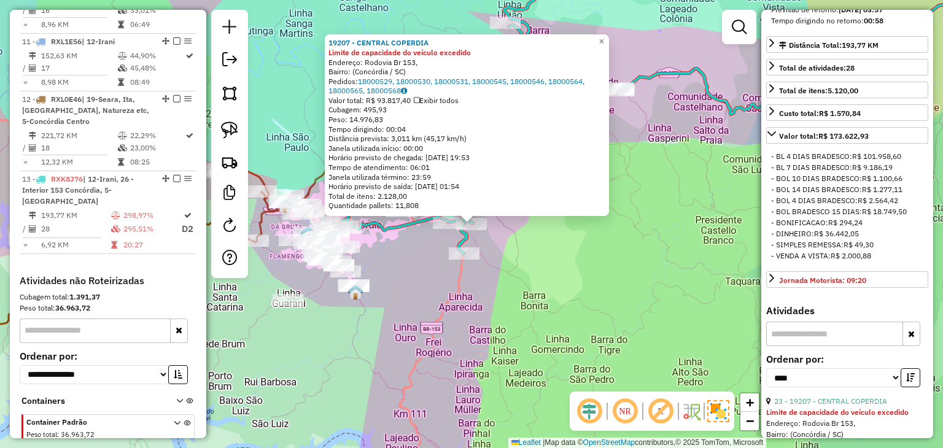
scroll to position [491, 0]
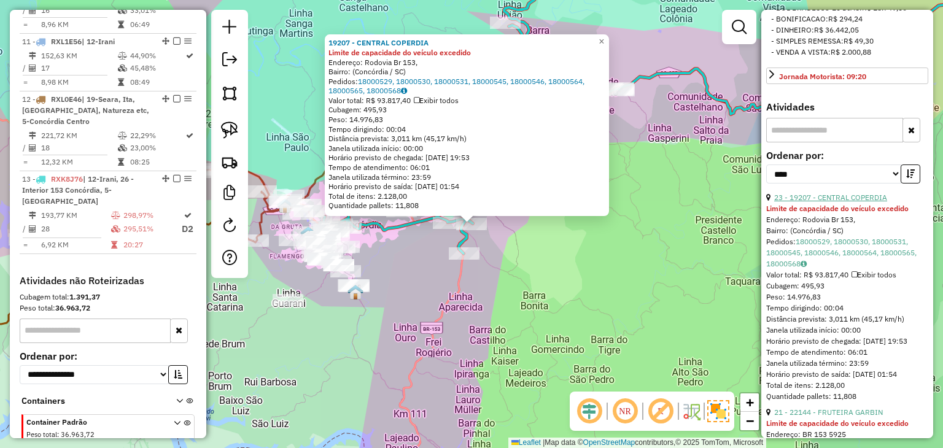
click at [842, 202] on link "23 - 19207 - CENTRAL COPERDIA" at bounding box center [830, 197] width 113 height 9
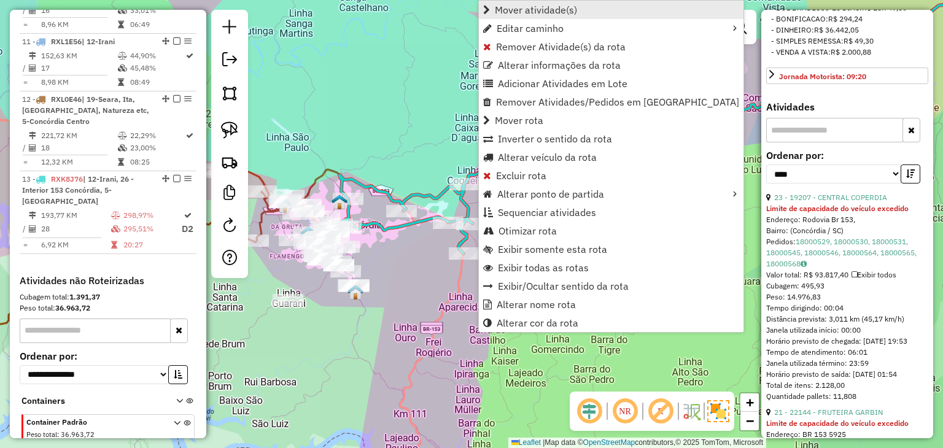
click at [574, 7] on span "Mover atividade(s)" at bounding box center [536, 10] width 82 height 10
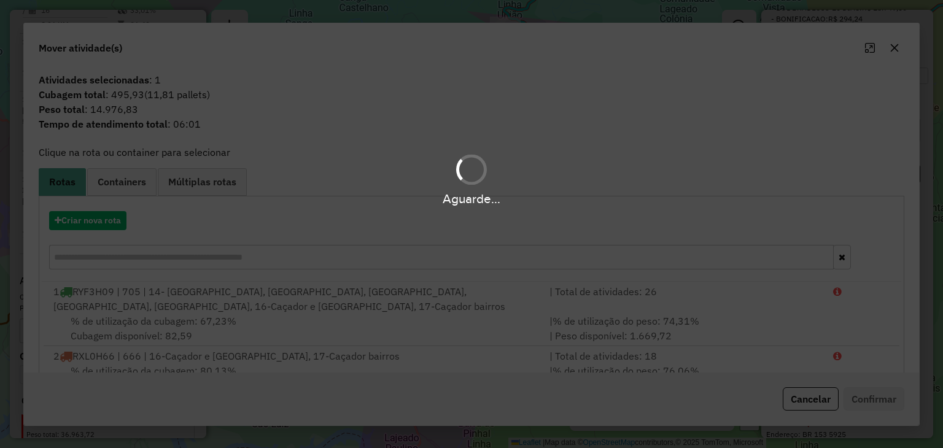
click at [91, 219] on hb-app "Aguarde... Pop-up bloqueado! Seu navegador bloqueou automáticamente a abertura …" at bounding box center [471, 224] width 943 height 448
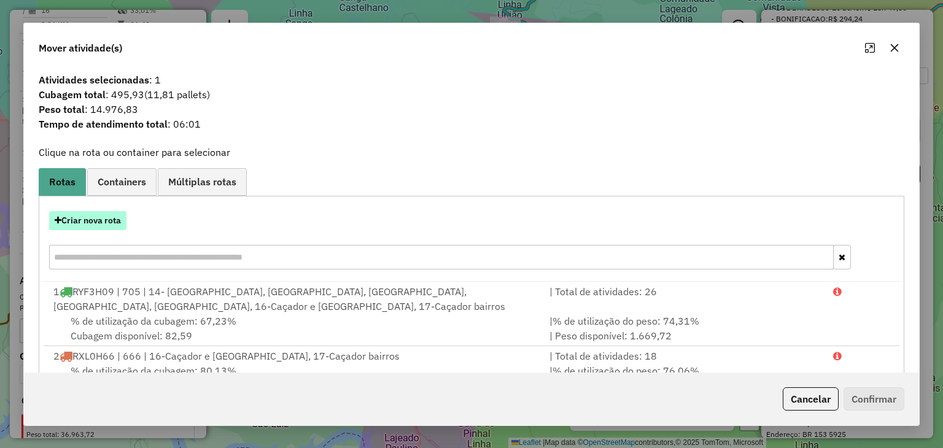
click at [90, 220] on button "Criar nova rota" at bounding box center [87, 220] width 77 height 19
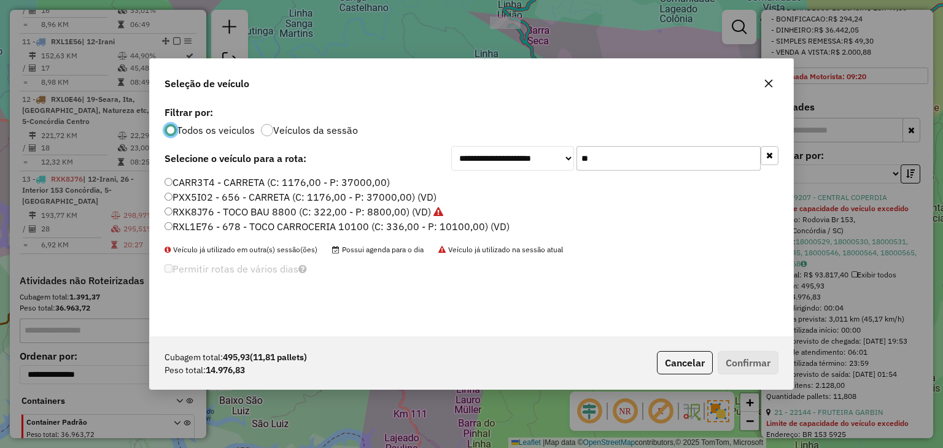
scroll to position [6, 4]
drag, startPoint x: 614, startPoint y: 166, endPoint x: 559, endPoint y: 162, distance: 55.4
click at [560, 161] on div "**********" at bounding box center [614, 158] width 327 height 25
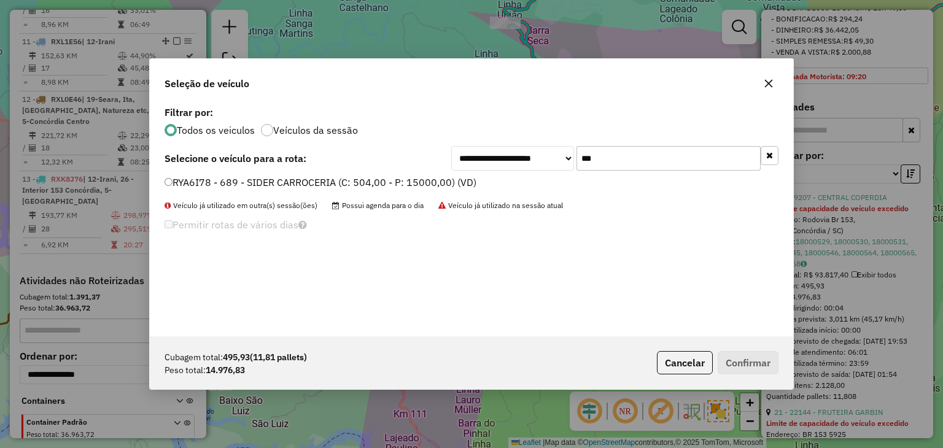
type input "***"
drag, startPoint x: 415, startPoint y: 182, endPoint x: 643, endPoint y: 277, distance: 247.6
click at [415, 182] on label "RYA6I78 - 689 - SIDER CARROCERIA (C: 504,00 - P: 15000,00) (VD)" at bounding box center [320, 182] width 312 height 15
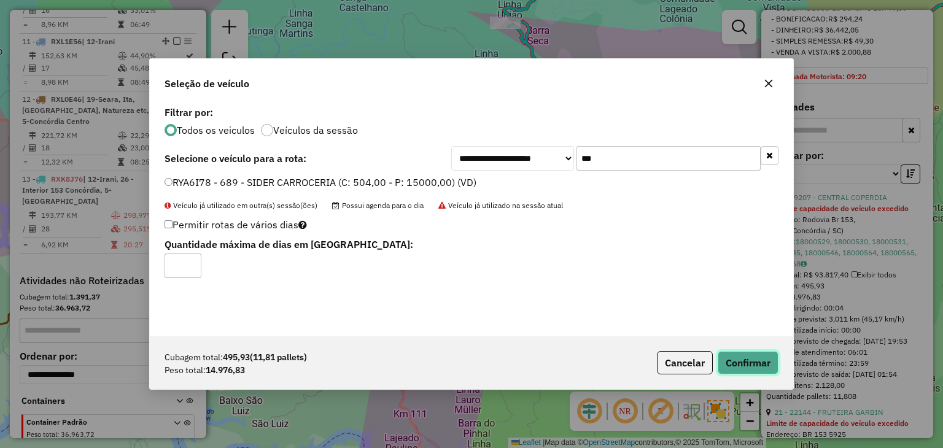
click at [768, 368] on button "Confirmar" at bounding box center [747, 362] width 61 height 23
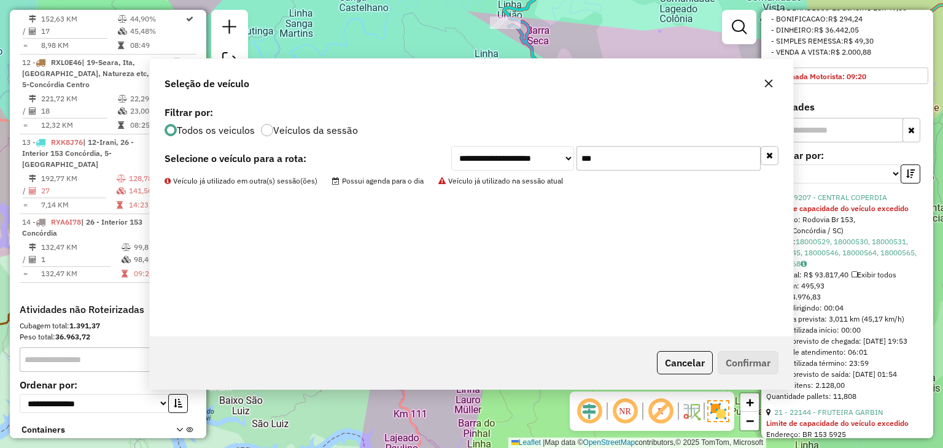
scroll to position [1308, 0]
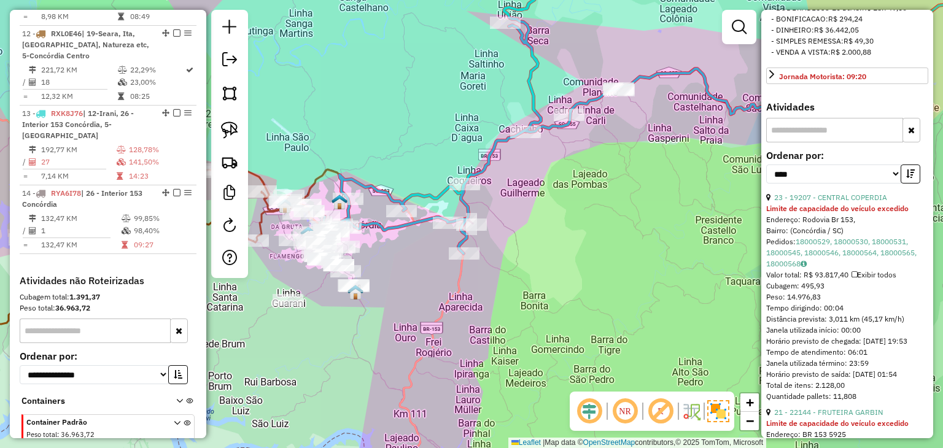
click at [457, 177] on div "Janela de atendimento Grade de atendimento Capacidade Transportadoras Veículos …" at bounding box center [471, 224] width 943 height 448
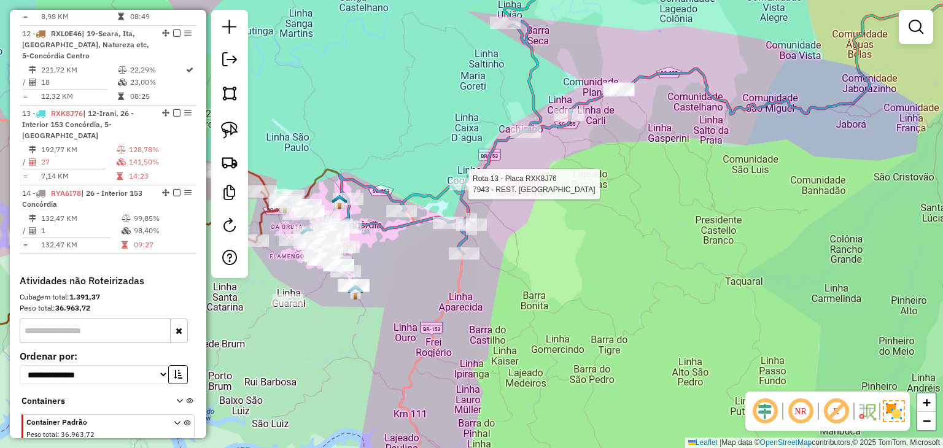
select select "*********"
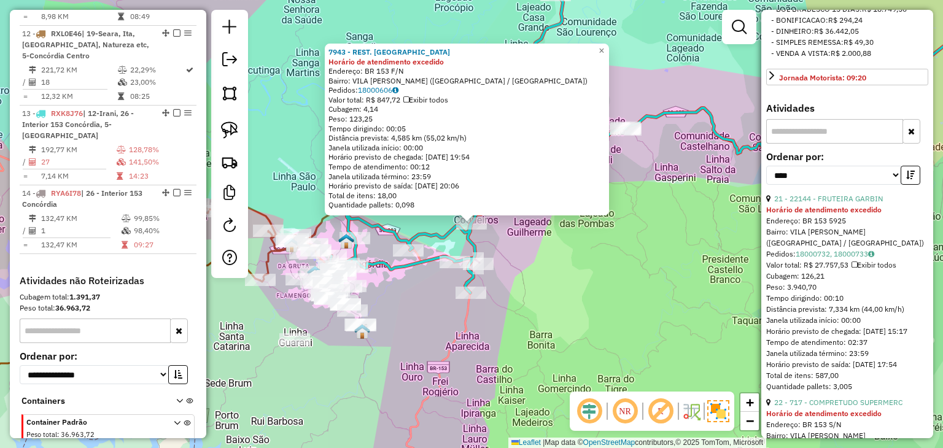
scroll to position [491, 0]
click at [849, 202] on link "21 - 22144 - FRUTEIRA GARBIN" at bounding box center [828, 197] width 109 height 9
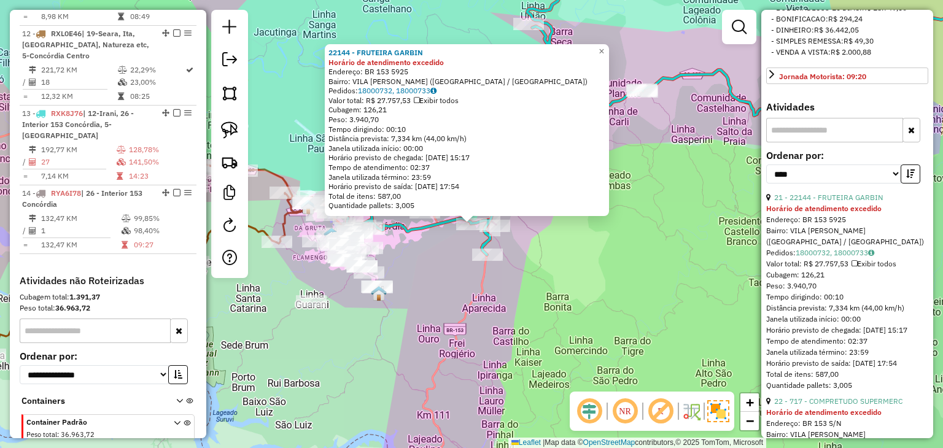
click at [437, 270] on div "22144 - FRUTEIRA GARBIN Horário de atendimento excedido Endereço: BR 153 5925 B…" at bounding box center [471, 224] width 943 height 448
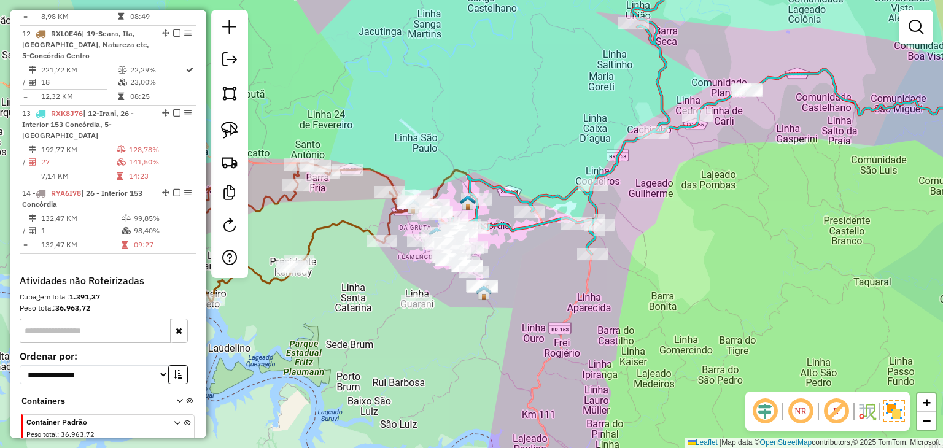
drag, startPoint x: 438, startPoint y: 270, endPoint x: 547, endPoint y: 265, distance: 108.8
click at [559, 269] on div "Janela de atendimento Grade de atendimento Capacidade Transportadoras Veículos …" at bounding box center [471, 224] width 943 height 448
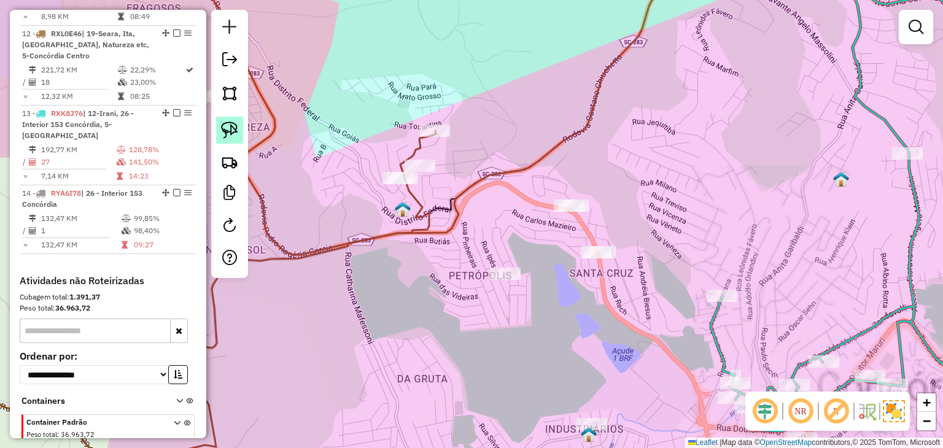
click at [233, 124] on img at bounding box center [229, 130] width 17 height 17
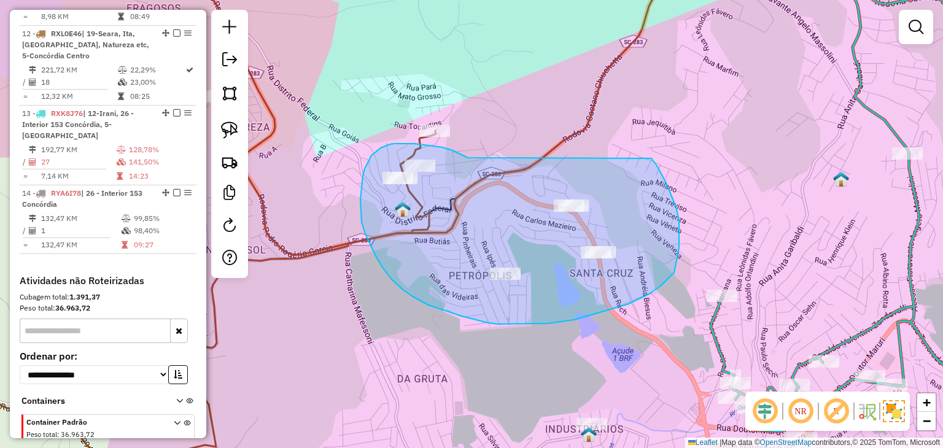
drag, startPoint x: 460, startPoint y: 153, endPoint x: 651, endPoint y: 158, distance: 191.6
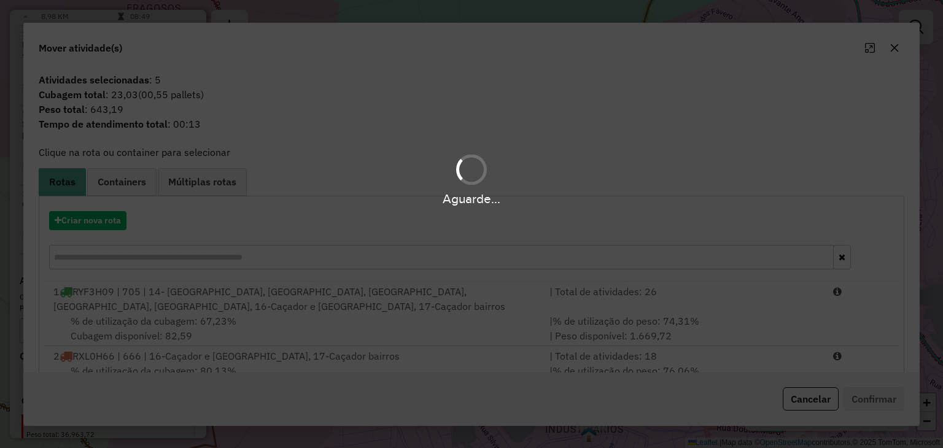
click at [132, 252] on div "Aguarde..." at bounding box center [471, 224] width 943 height 448
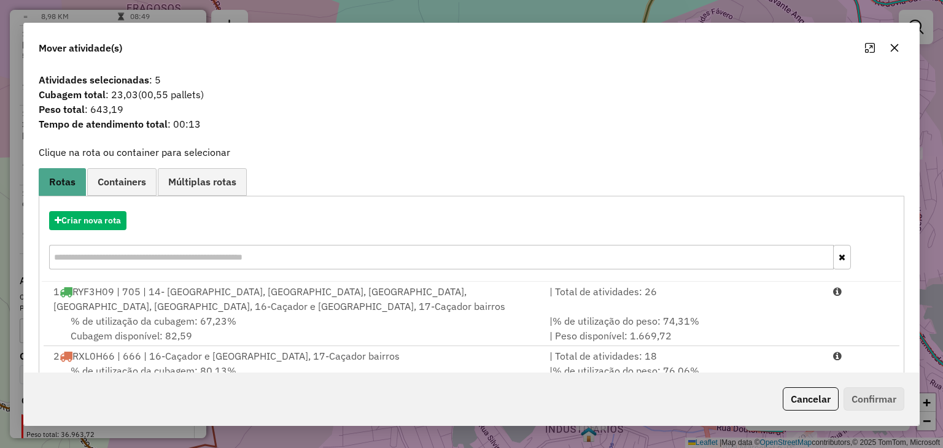
click at [132, 252] on input "text" at bounding box center [441, 257] width 784 height 25
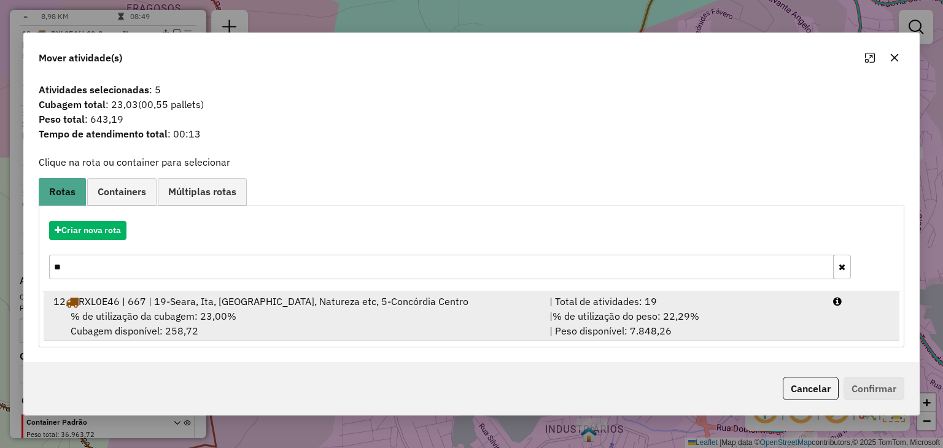
type input "**"
click at [189, 305] on span "RXL0E46 | 667 | 19-Seara, Ita, Santo Antônio, Natureza etc, 5-Concórdia Centro" at bounding box center [274, 301] width 390 height 12
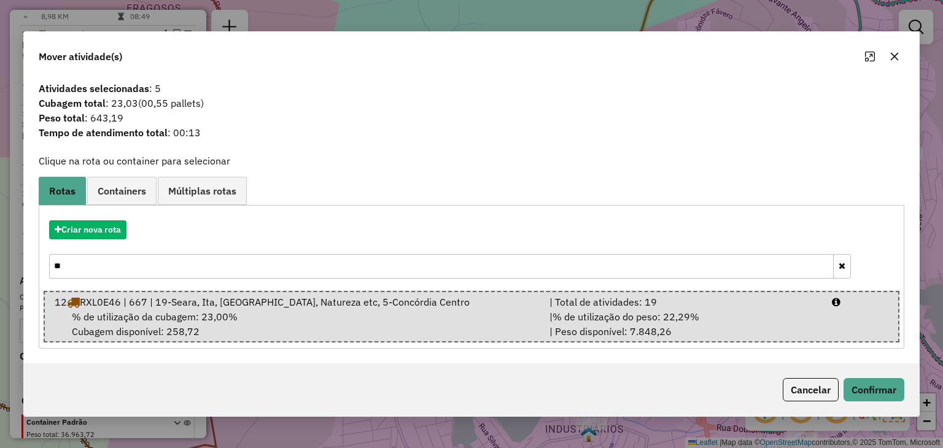
click at [841, 393] on div "Cancelar Confirmar" at bounding box center [841, 389] width 126 height 23
click at [858, 390] on button "Confirmar" at bounding box center [873, 389] width 61 height 23
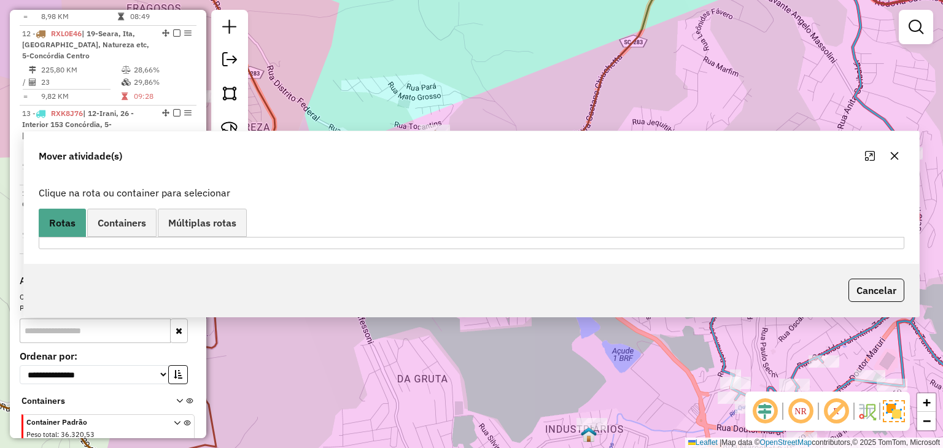
scroll to position [1228, 0]
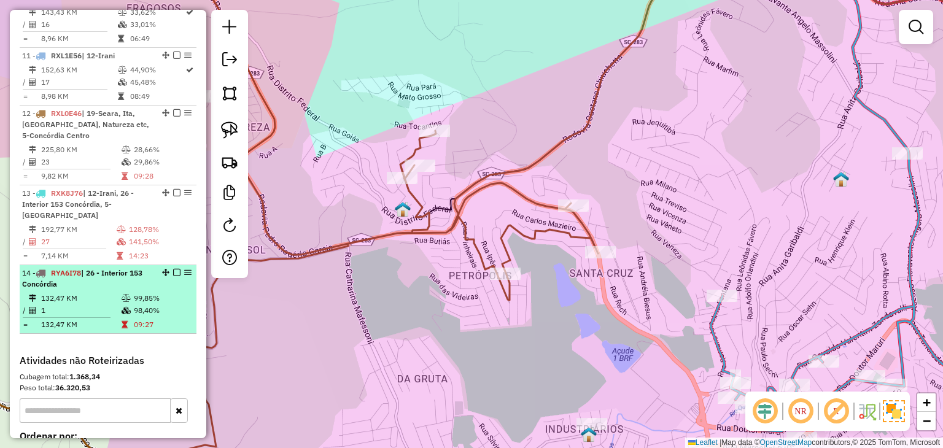
click at [174, 269] on em at bounding box center [176, 272] width 7 height 7
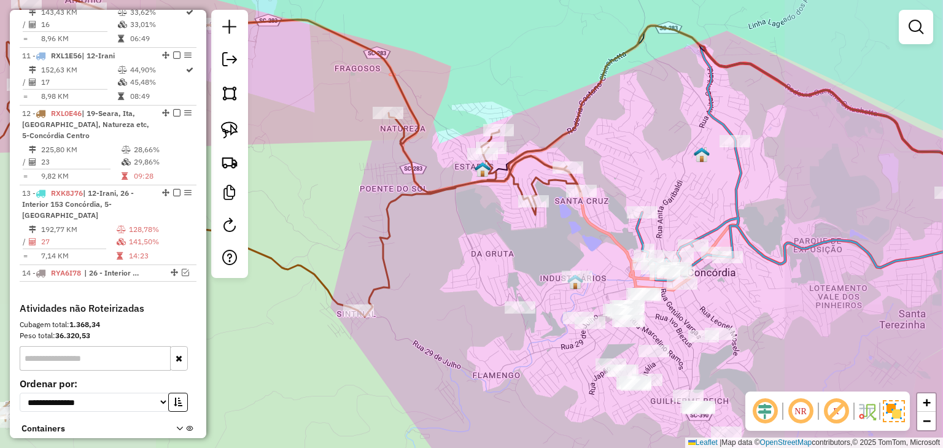
drag, startPoint x: 661, startPoint y: 160, endPoint x: 567, endPoint y: 91, distance: 116.7
click at [567, 91] on div "Janela de atendimento Grade de atendimento Capacidade Transportadoras Veículos …" at bounding box center [471, 224] width 943 height 448
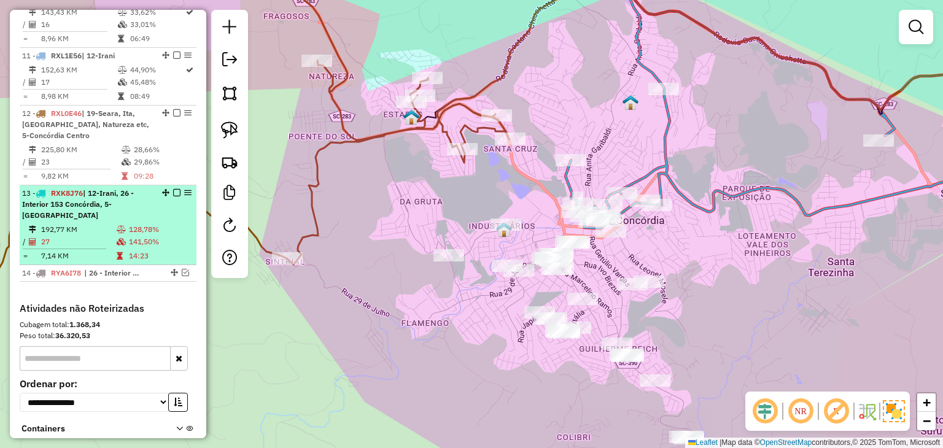
click at [174, 189] on em at bounding box center [176, 192] width 7 height 7
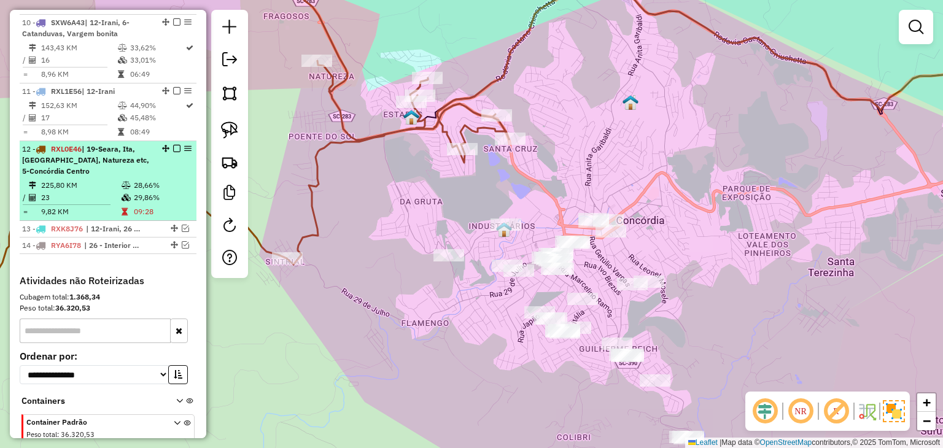
click at [174, 145] on em at bounding box center [176, 148] width 7 height 7
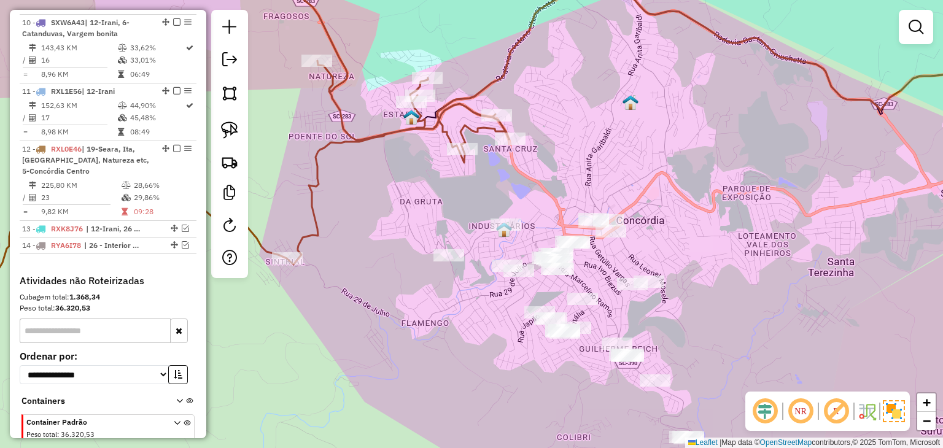
scroll to position [1129, 0]
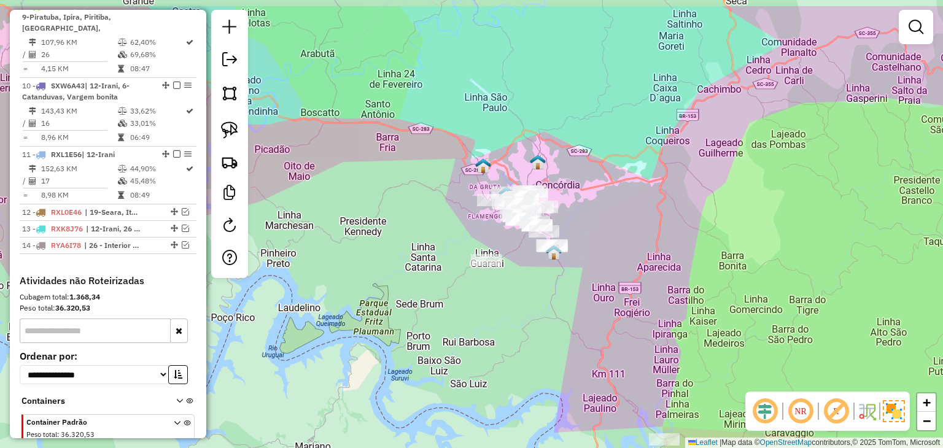
drag, startPoint x: 678, startPoint y: 168, endPoint x: 604, endPoint y: 219, distance: 89.6
click at [604, 219] on div "Janela de atendimento Grade de atendimento Capacidade Transportadoras Veículos …" at bounding box center [471, 224] width 943 height 448
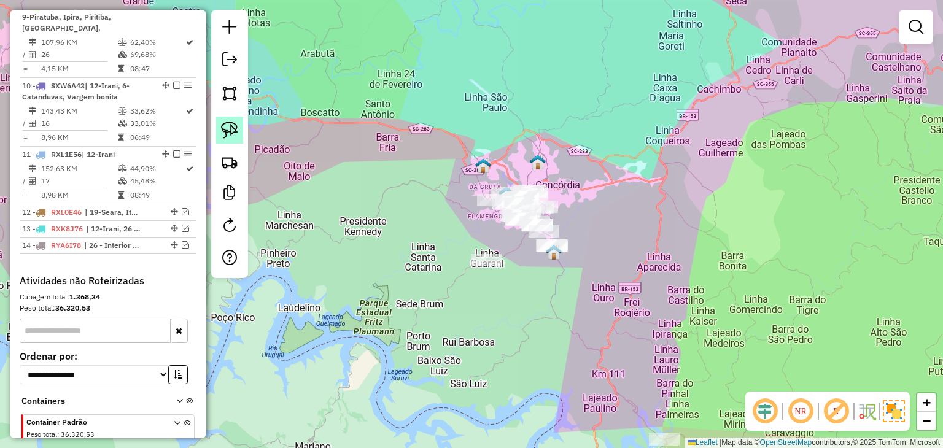
click at [241, 130] on link at bounding box center [229, 130] width 27 height 27
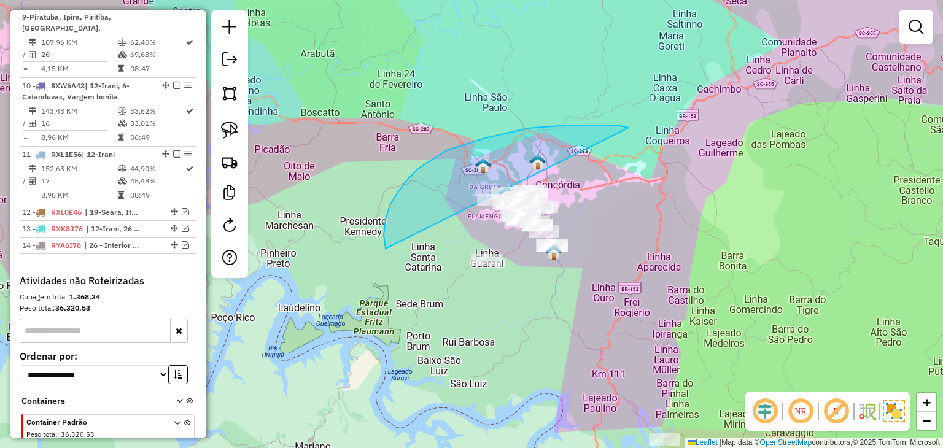
drag, startPoint x: 419, startPoint y: 168, endPoint x: 665, endPoint y: 266, distance: 265.6
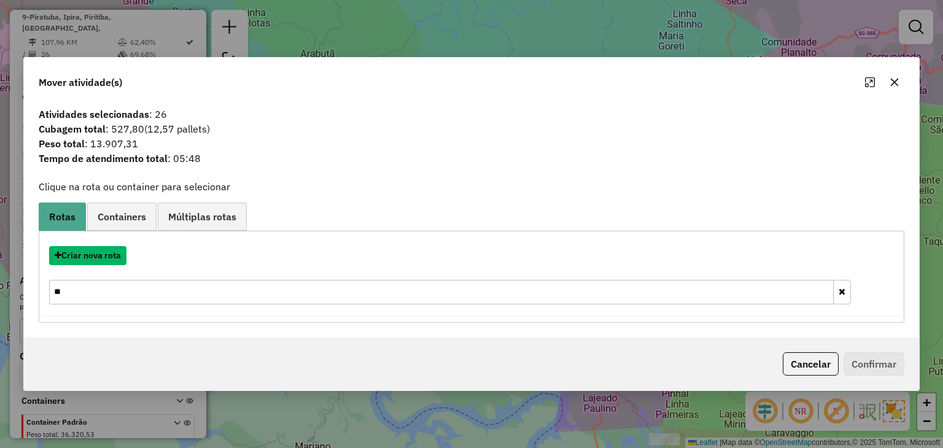
click at [88, 251] on button "Criar nova rota" at bounding box center [87, 255] width 77 height 19
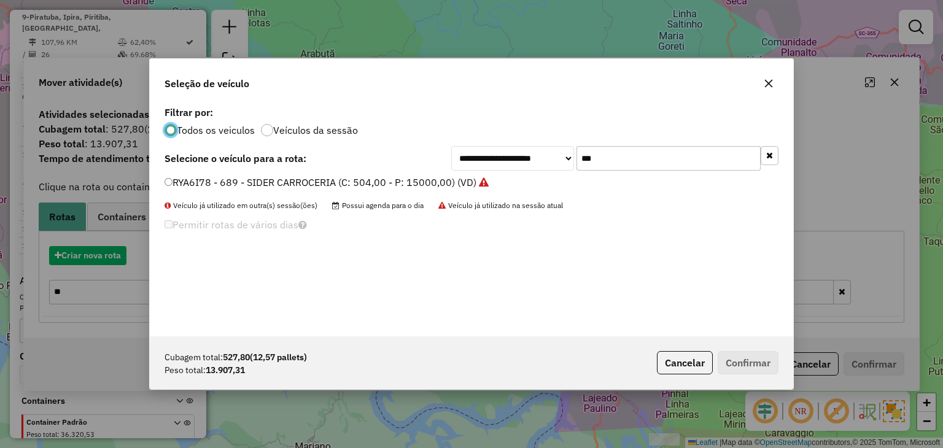
scroll to position [6, 4]
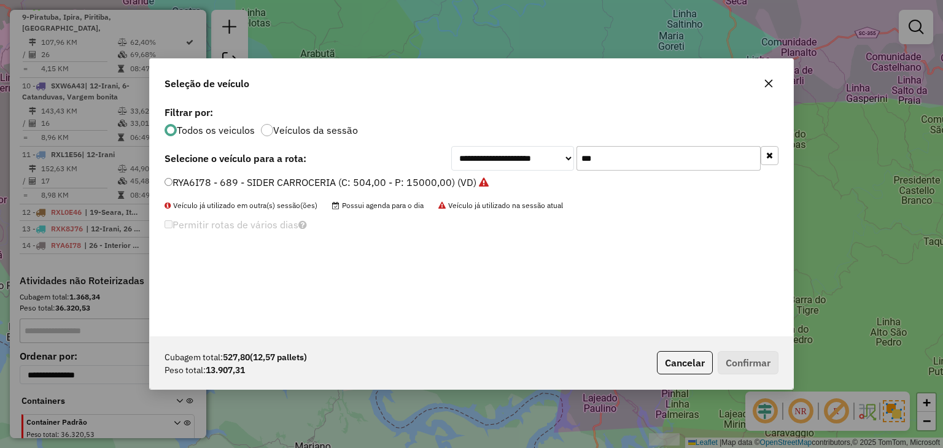
drag, startPoint x: 565, startPoint y: 148, endPoint x: 557, endPoint y: 148, distance: 8.0
click at [557, 148] on div "**********" at bounding box center [614, 158] width 327 height 25
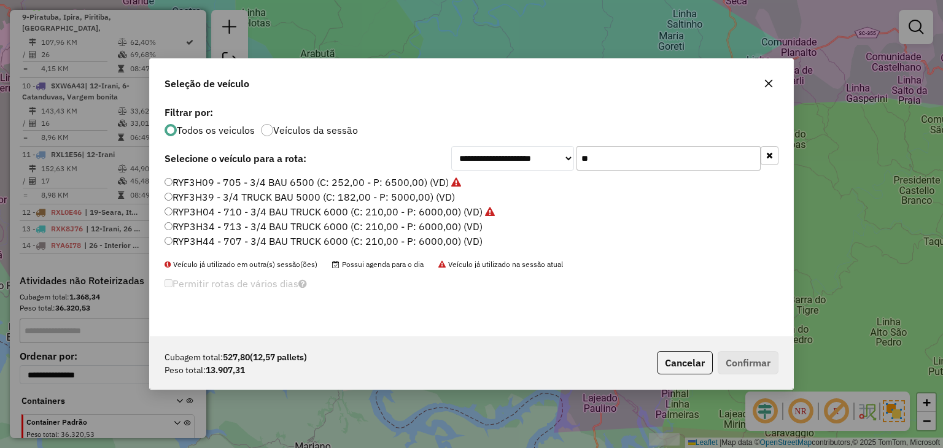
type input "**"
click at [228, 230] on label "RYP3H34 - 713 - 3/4 BAU TRUCK 6000 (C: 210,00 - P: 6000,00) (VD)" at bounding box center [323, 226] width 318 height 15
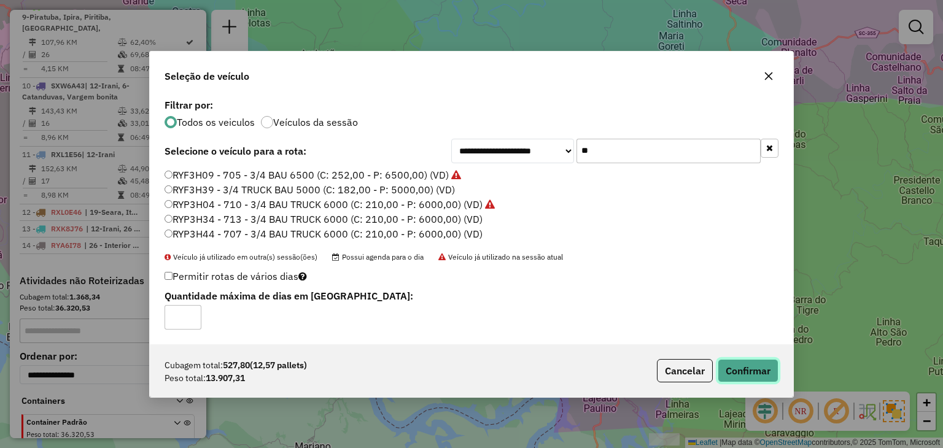
click at [737, 366] on button "Confirmar" at bounding box center [747, 370] width 61 height 23
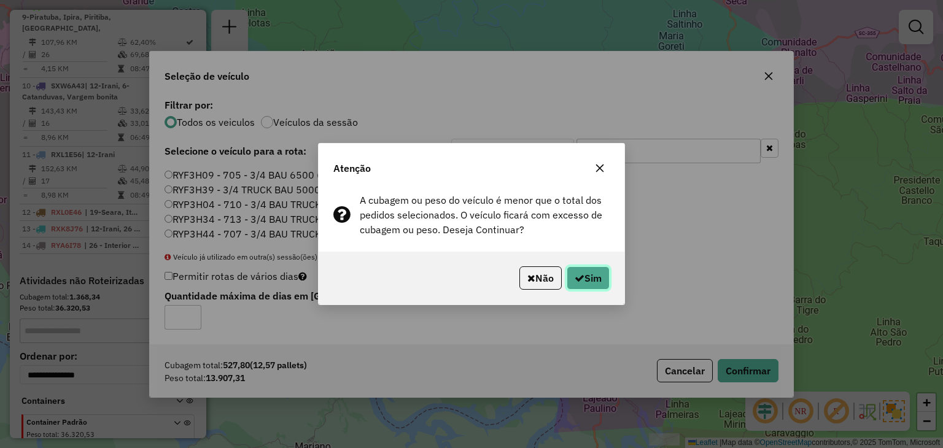
click at [571, 276] on button "Sim" at bounding box center [588, 277] width 43 height 23
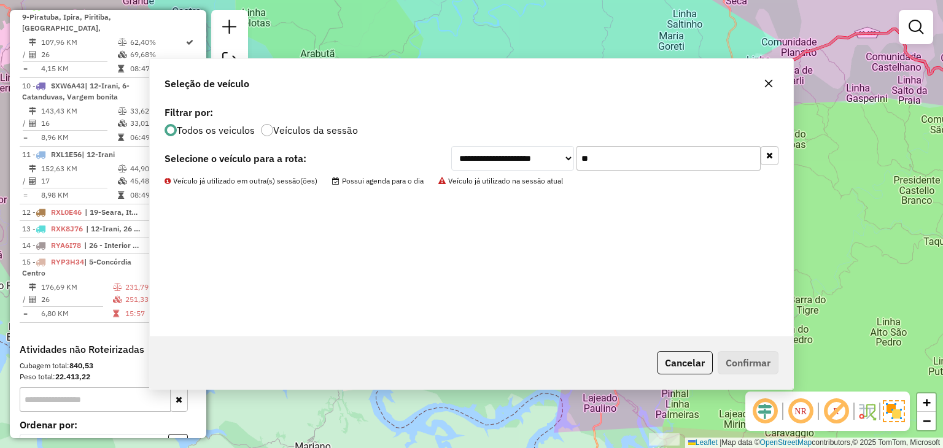
scroll to position [1198, 0]
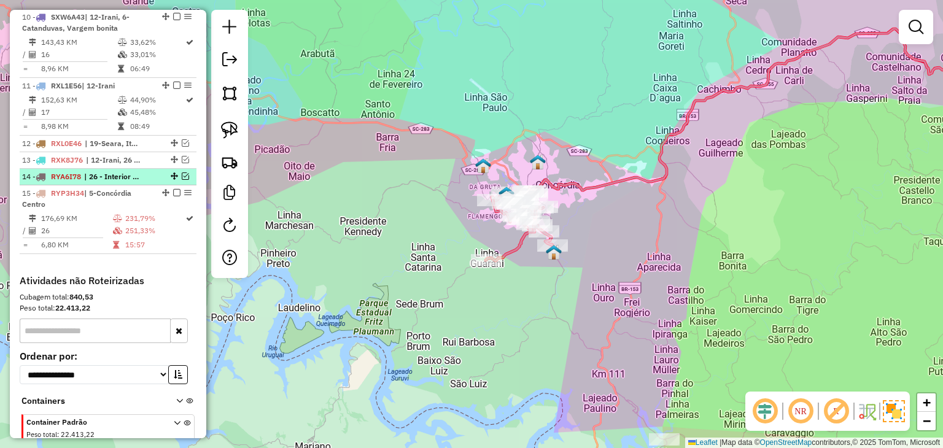
click at [184, 172] on em at bounding box center [185, 175] width 7 height 7
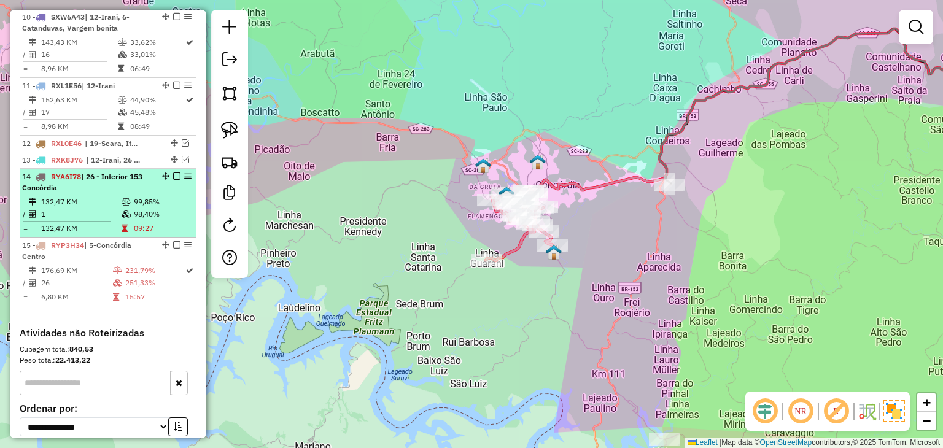
scroll to position [1228, 0]
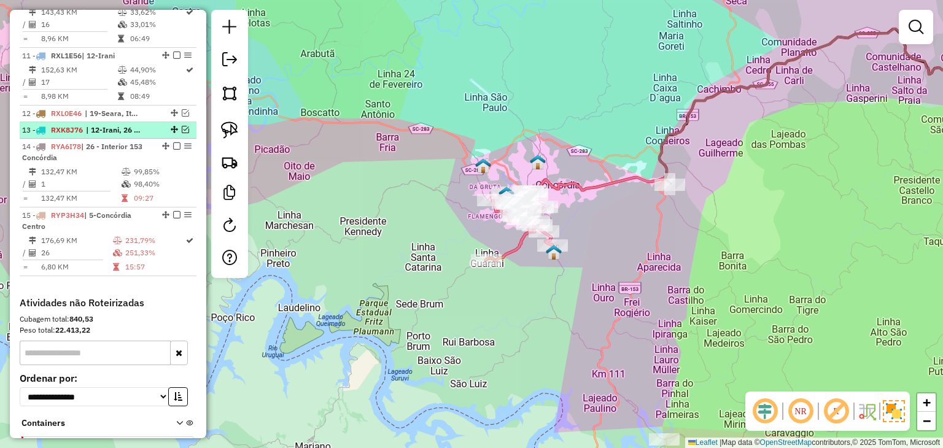
click at [184, 126] on em at bounding box center [185, 129] width 7 height 7
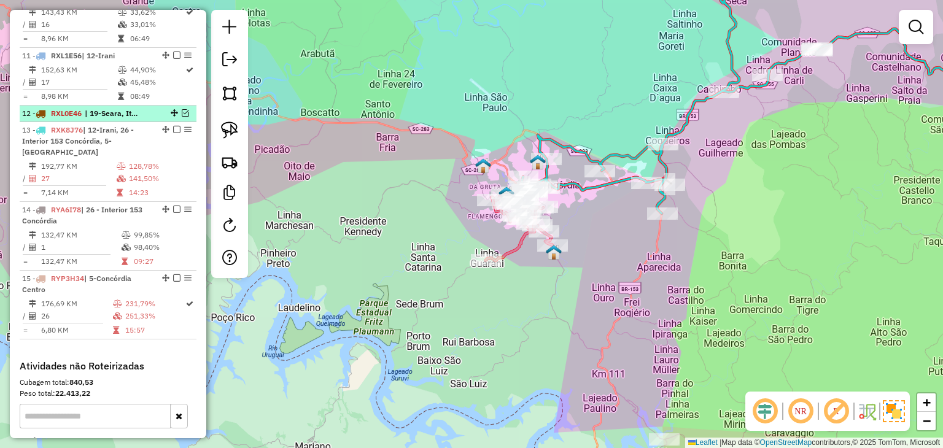
click at [182, 109] on em at bounding box center [185, 112] width 7 height 7
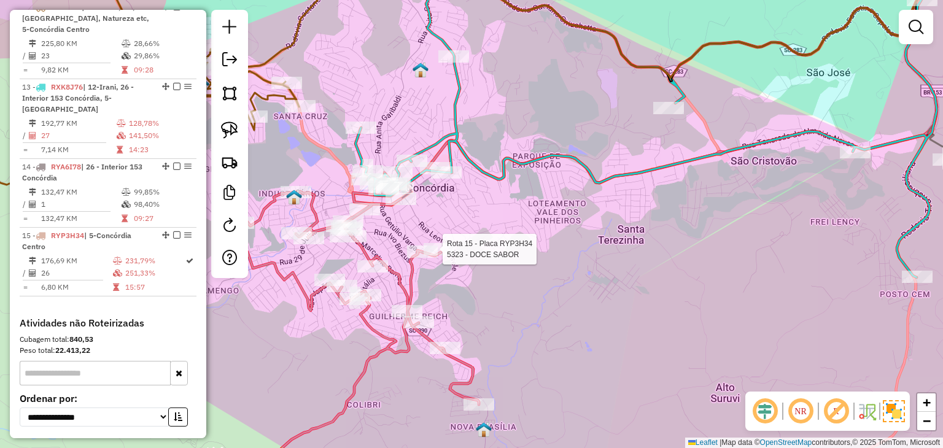
select select "*********"
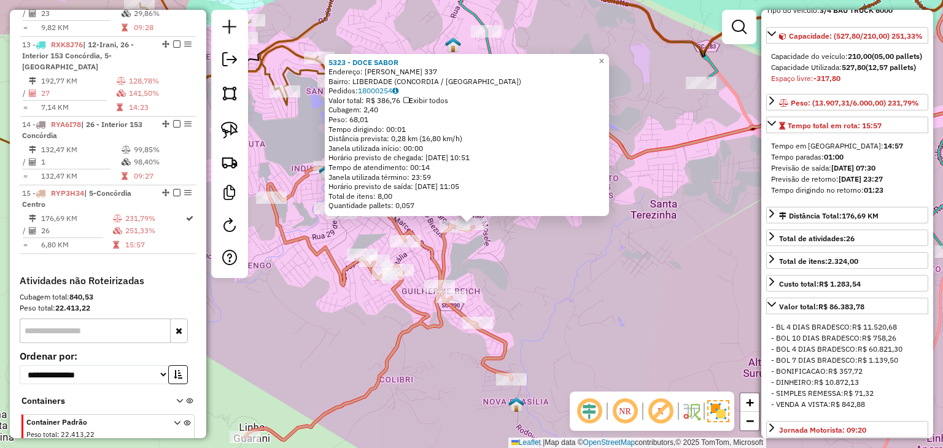
scroll to position [491, 0]
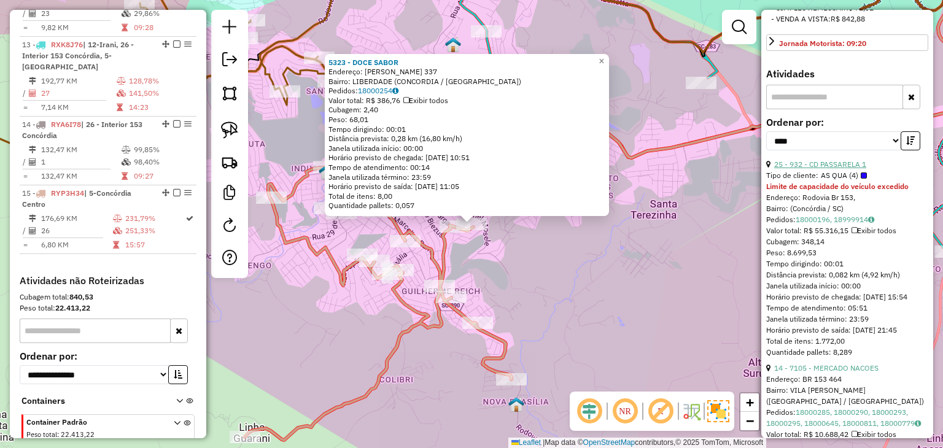
click at [831, 169] on link "25 - 932 - CD PASSARELA 1" at bounding box center [820, 164] width 92 height 9
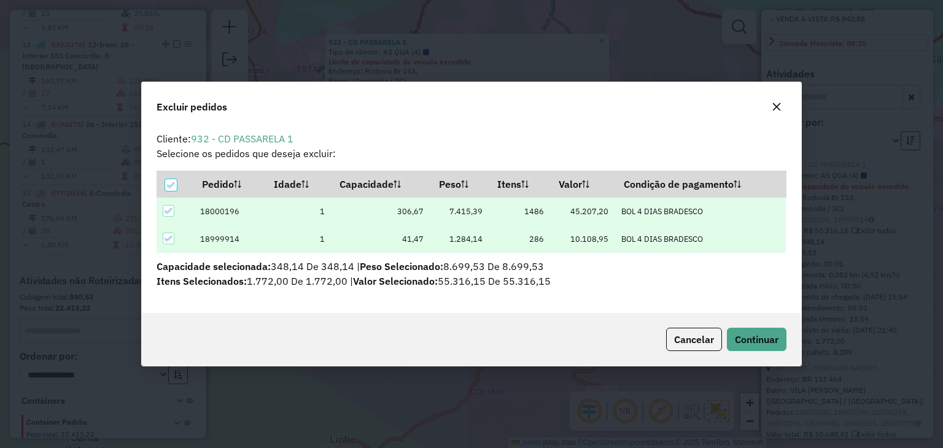
scroll to position [0, 0]
click at [771, 339] on span "Continuar" at bounding box center [757, 339] width 44 height 12
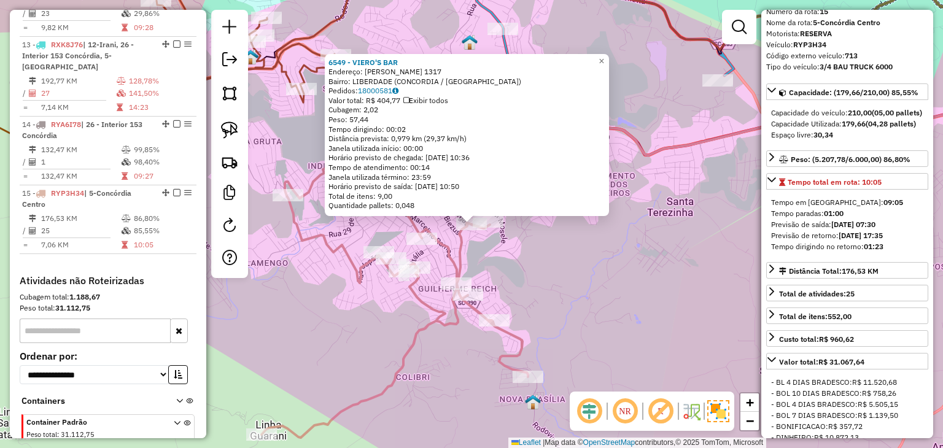
scroll to position [419, 0]
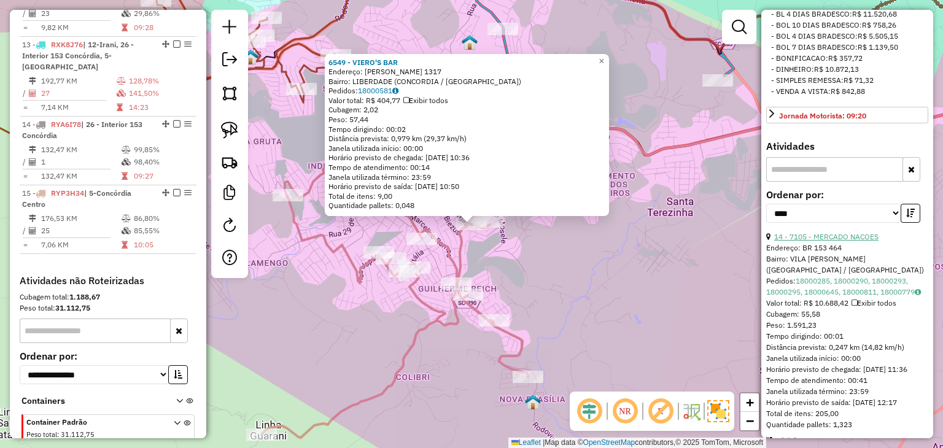
click at [843, 241] on link "14 - 7105 - MERCADO NACOES" at bounding box center [826, 236] width 104 height 9
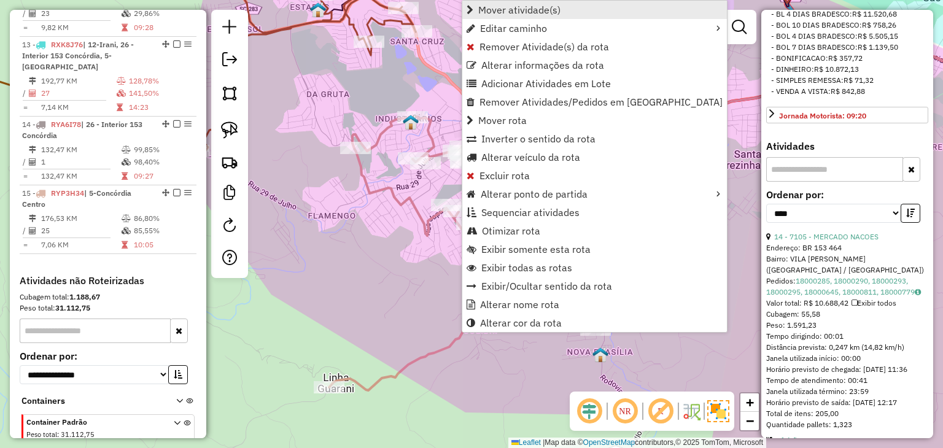
click at [528, 8] on span "Mover atividade(s)" at bounding box center [519, 10] width 82 height 10
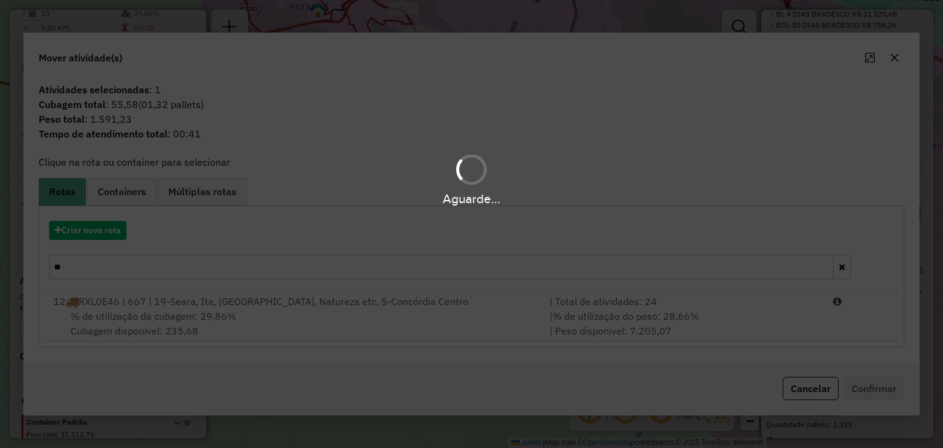
click at [108, 230] on hb-app "Aguarde... Pop-up bloqueado! Seu navegador bloqueou automáticamente a abertura …" at bounding box center [471, 224] width 943 height 448
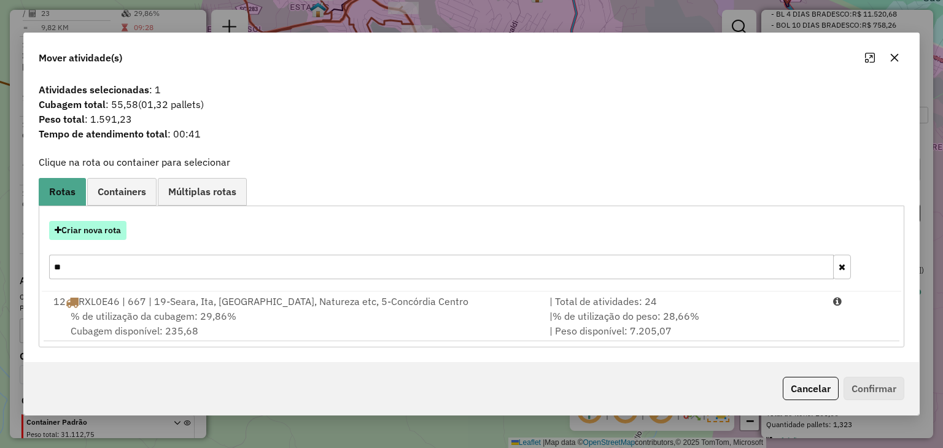
click at [106, 228] on button "Criar nova rota" at bounding box center [87, 230] width 77 height 19
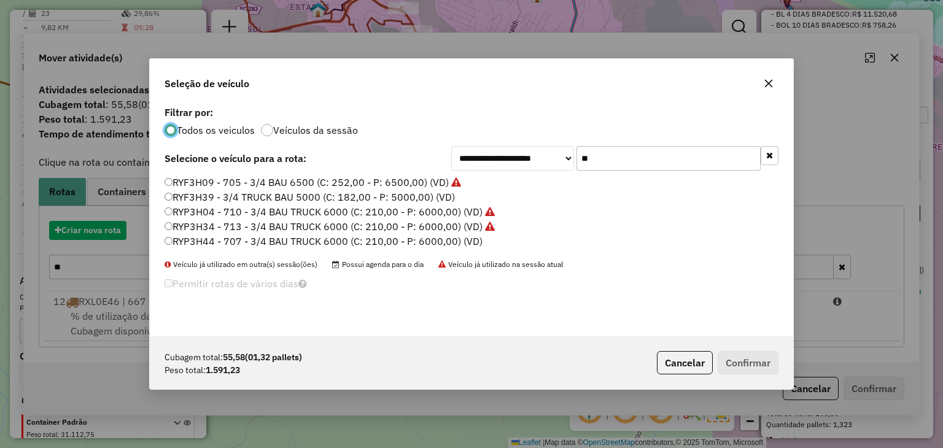
scroll to position [6, 4]
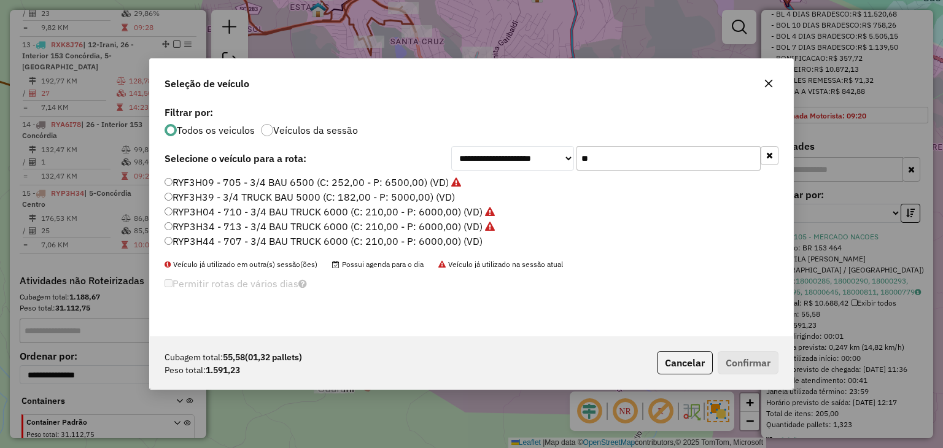
drag, startPoint x: 634, startPoint y: 158, endPoint x: 567, endPoint y: 152, distance: 67.9
click at [563, 152] on div "**********" at bounding box center [614, 158] width 327 height 25
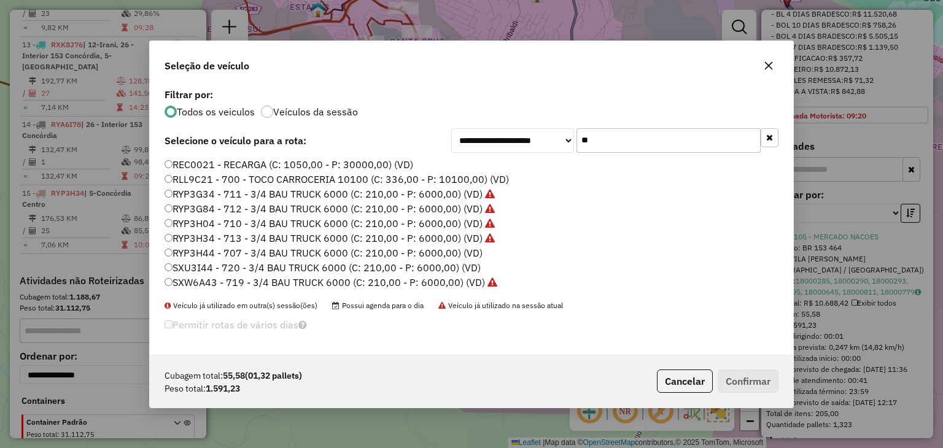
type input "**"
click at [417, 176] on label "RLL9C21 - 700 - TOCO CARROCERIA 10100 (C: 336,00 - P: 10100,00) (VD)" at bounding box center [336, 179] width 344 height 15
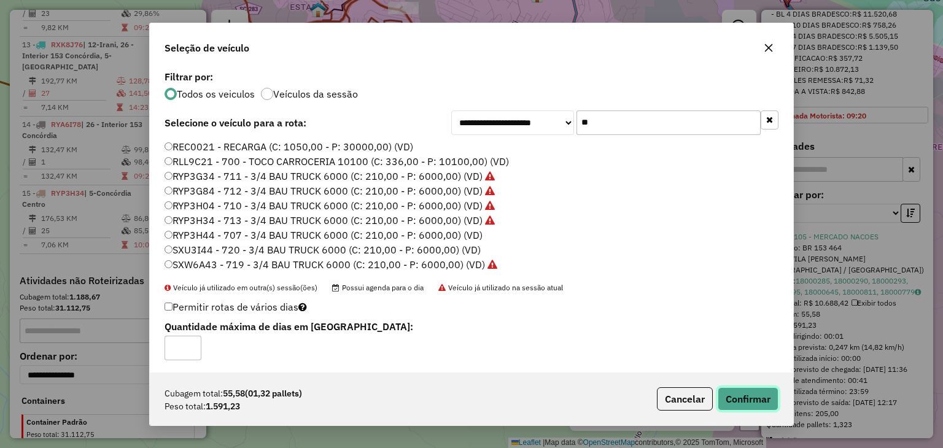
click at [765, 393] on button "Confirmar" at bounding box center [747, 398] width 61 height 23
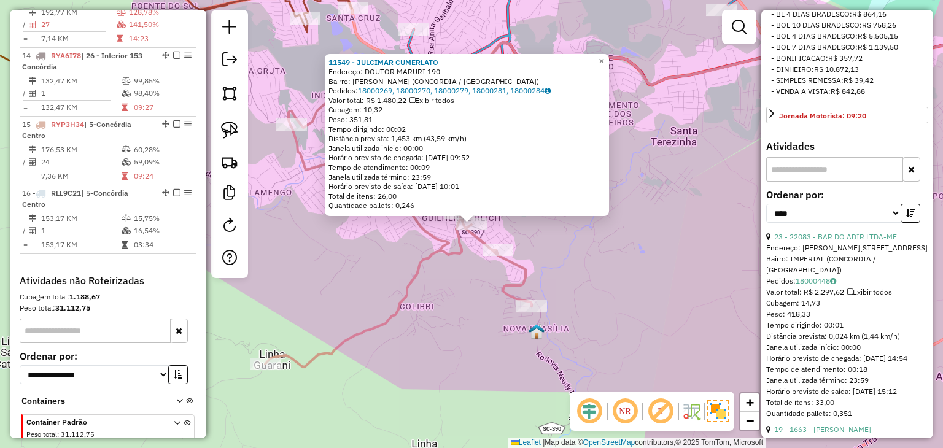
scroll to position [112, 0]
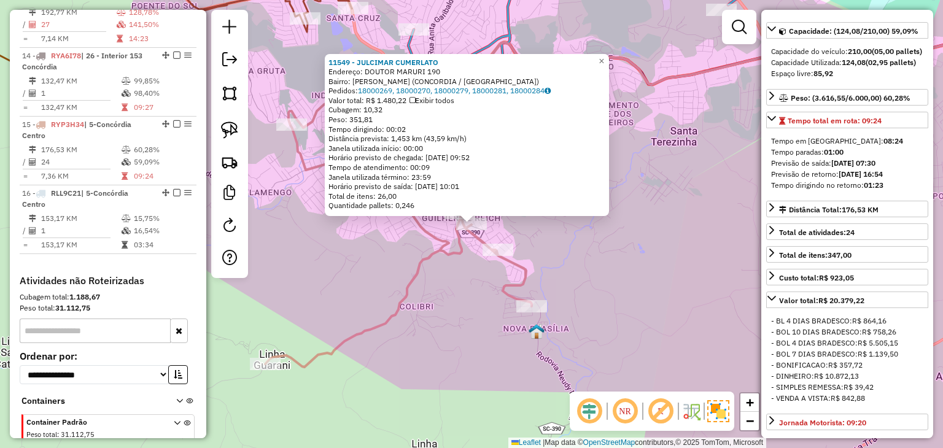
click at [646, 271] on div "11549 - JULCIMAR CUMERLATO Endereço: DOUTOR MARURI 190 Bairro: GUILHERME REICH …" at bounding box center [471, 224] width 943 height 448
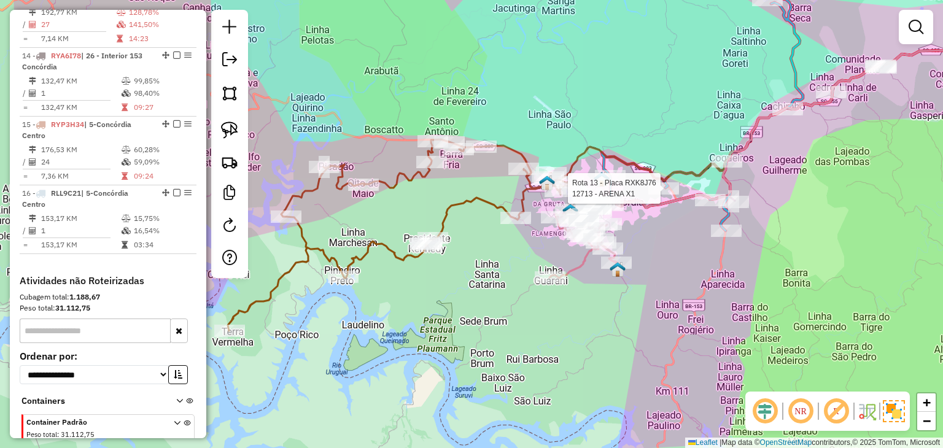
select select "*********"
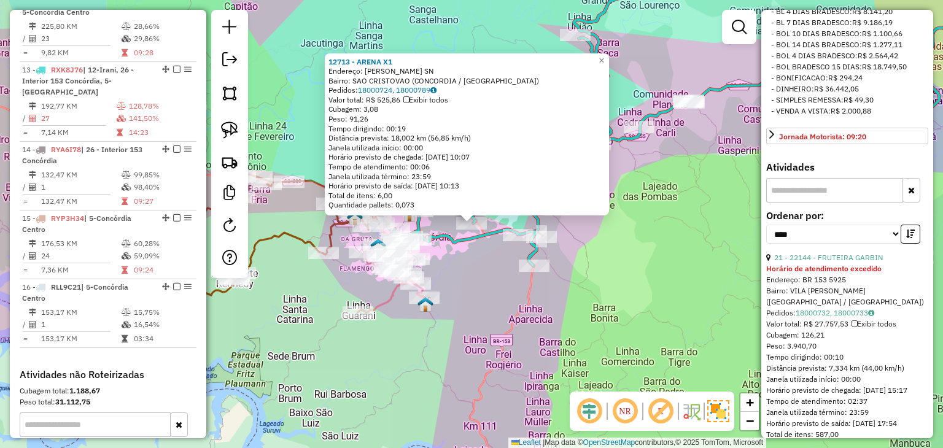
scroll to position [1347, 0]
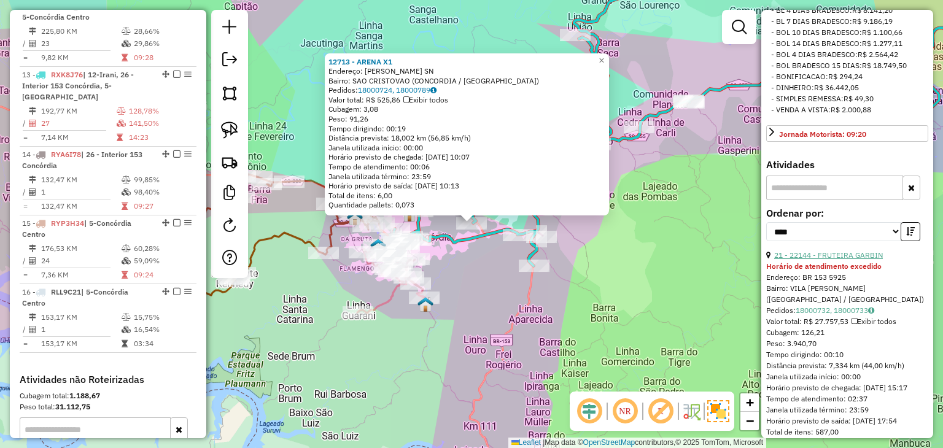
drag, startPoint x: 840, startPoint y: 274, endPoint x: 827, endPoint y: 273, distance: 12.3
click at [840, 260] on link "21 - 22144 - FRUTEIRA GARBIN" at bounding box center [828, 254] width 109 height 9
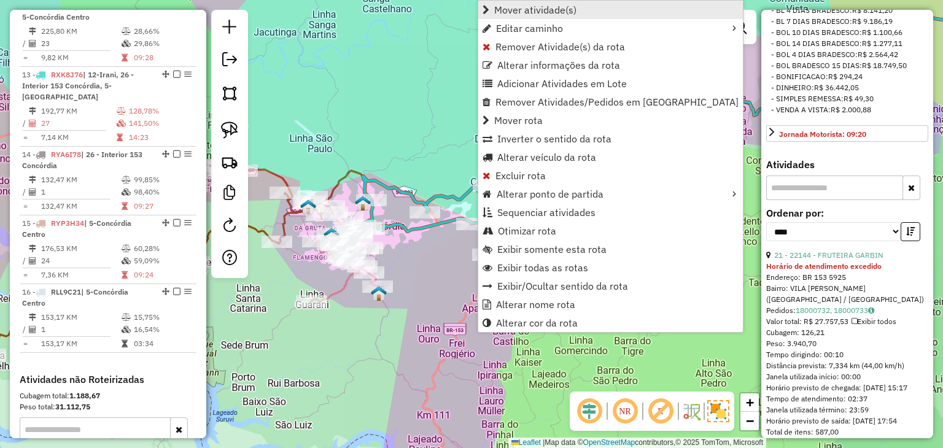
click at [528, 9] on span "Mover atividade(s)" at bounding box center [535, 10] width 82 height 10
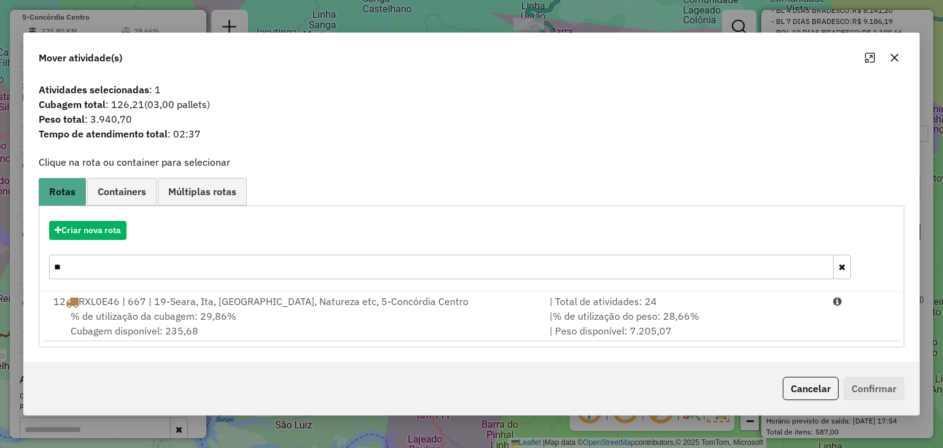
click at [835, 267] on button "button" at bounding box center [842, 267] width 18 height 25
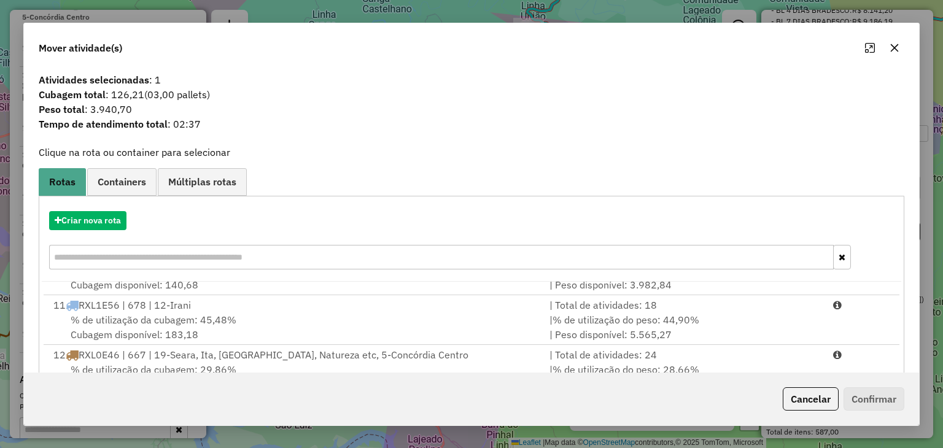
scroll to position [176, 0]
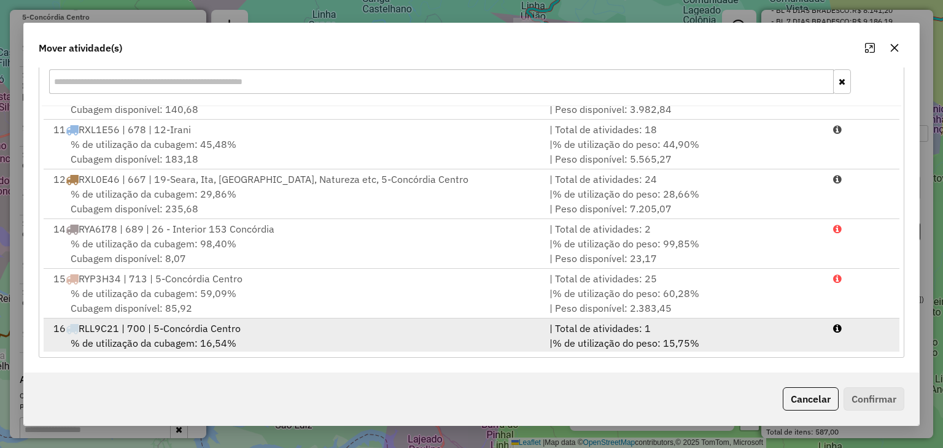
click at [796, 336] on div "| % de utilização do peso: 15,75% | Peso disponível: 8.508,77" at bounding box center [684, 350] width 284 height 29
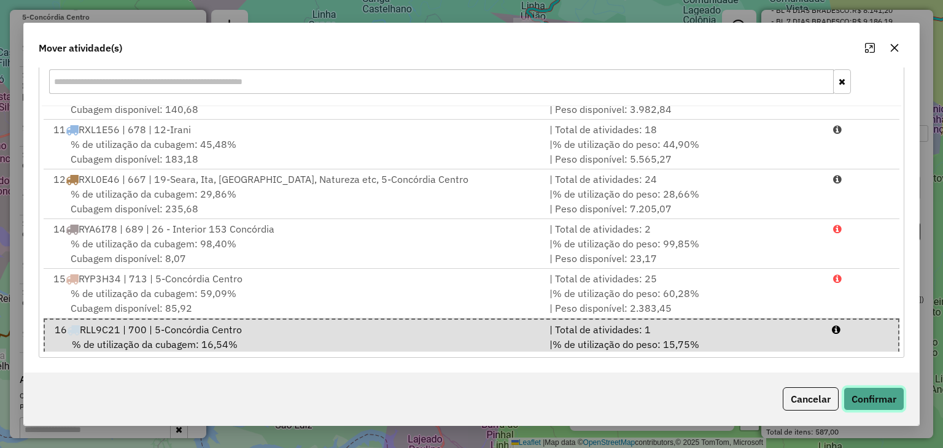
click at [877, 393] on button "Confirmar" at bounding box center [873, 398] width 61 height 23
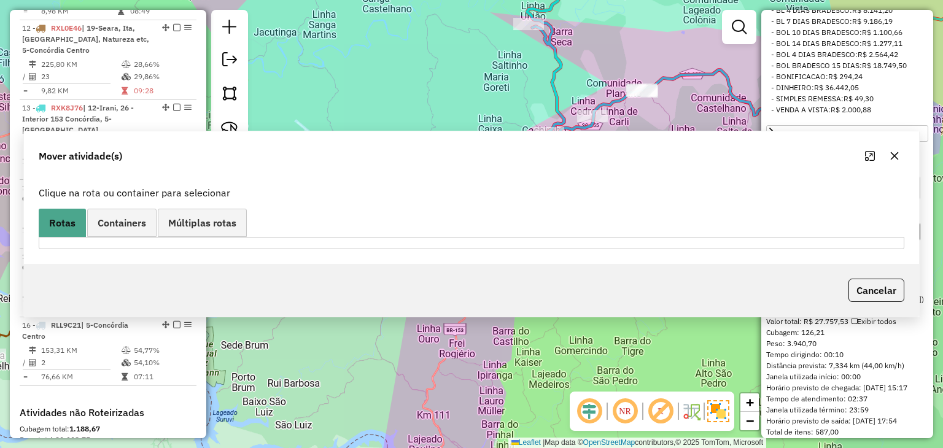
scroll to position [1347, 0]
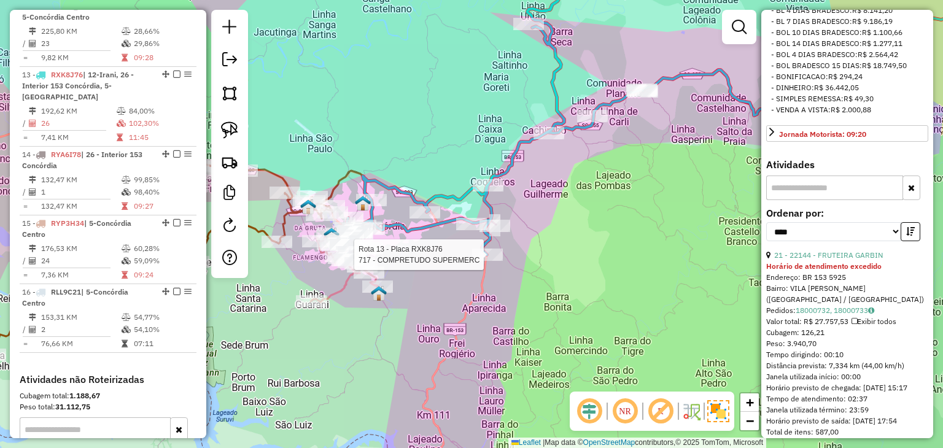
click at [491, 261] on div at bounding box center [487, 255] width 31 height 12
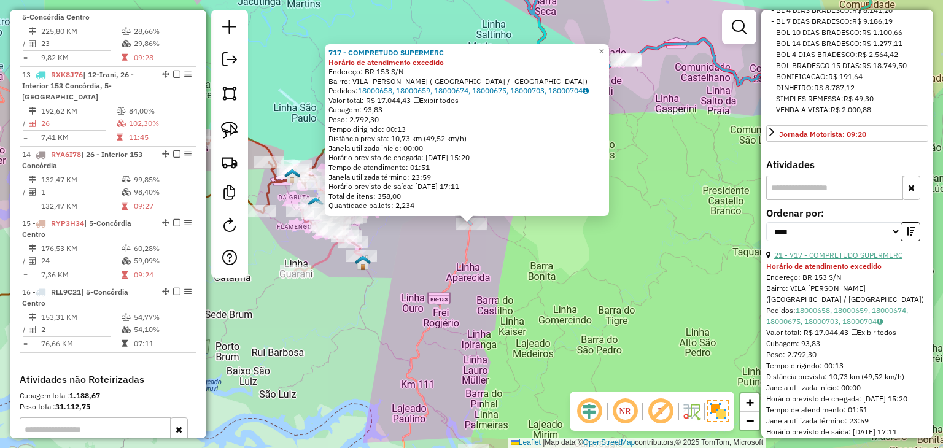
click at [834, 260] on link "21 - 717 - COMPRETUDO SUPERMERC" at bounding box center [838, 254] width 128 height 9
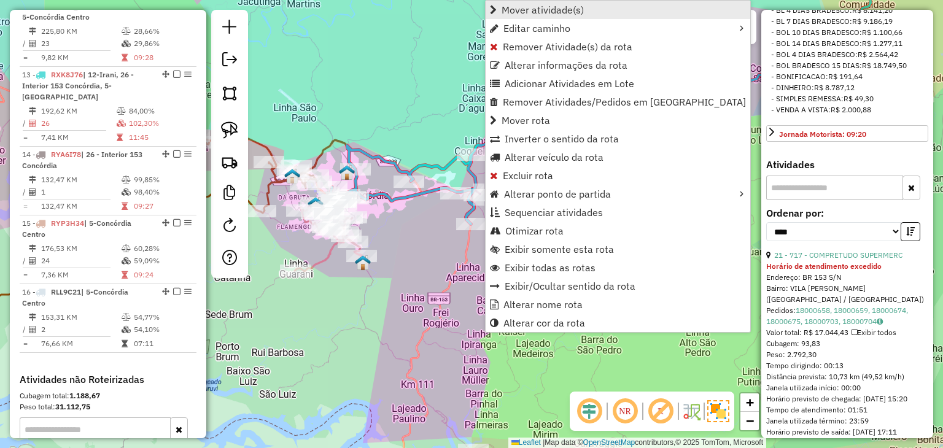
click at [531, 2] on link "Mover atividade(s)" at bounding box center [617, 10] width 265 height 18
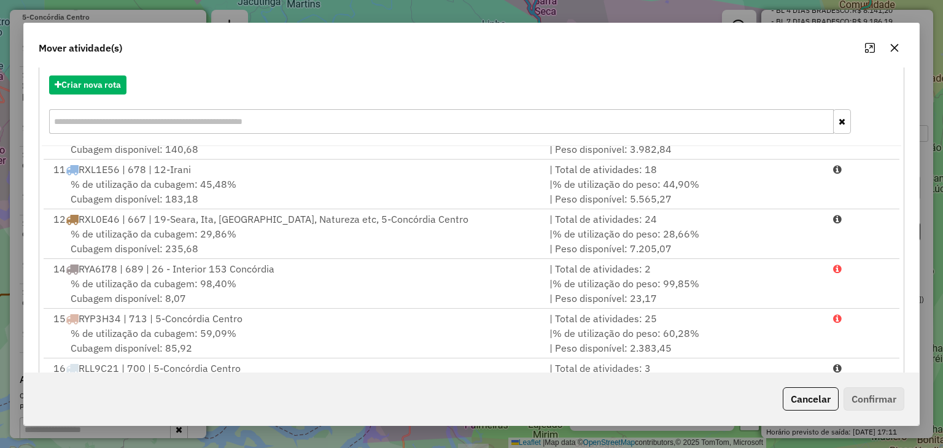
scroll to position [176, 0]
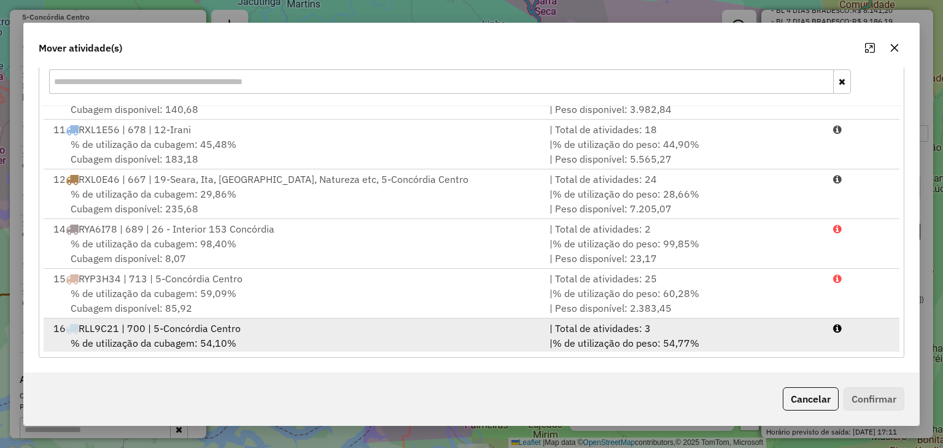
click at [813, 336] on div "| % de utilização do peso: 54,77% | Peso disponível: 4.568,07" at bounding box center [684, 350] width 284 height 29
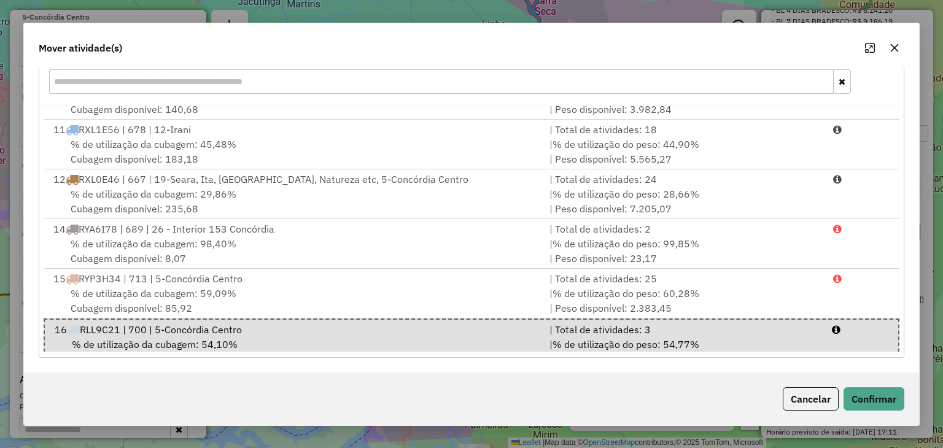
click at [856, 386] on div "Cancelar Confirmar" at bounding box center [471, 399] width 894 height 53
click at [857, 408] on button "Confirmar" at bounding box center [873, 398] width 61 height 23
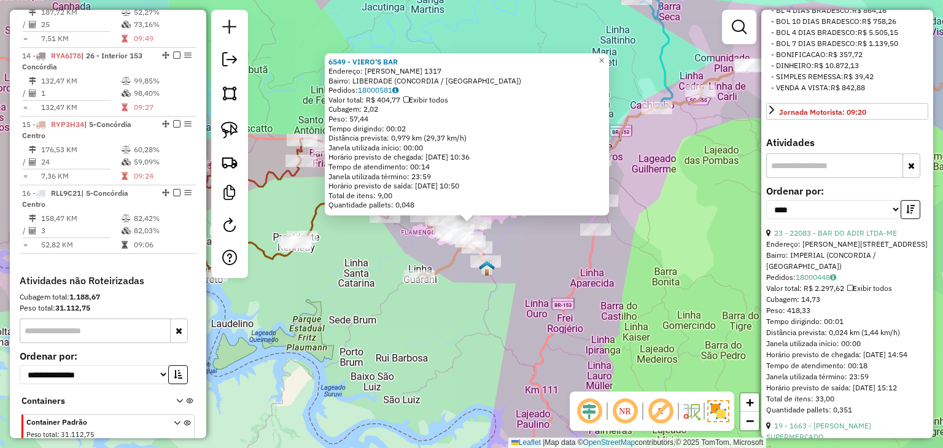
scroll to position [0, 0]
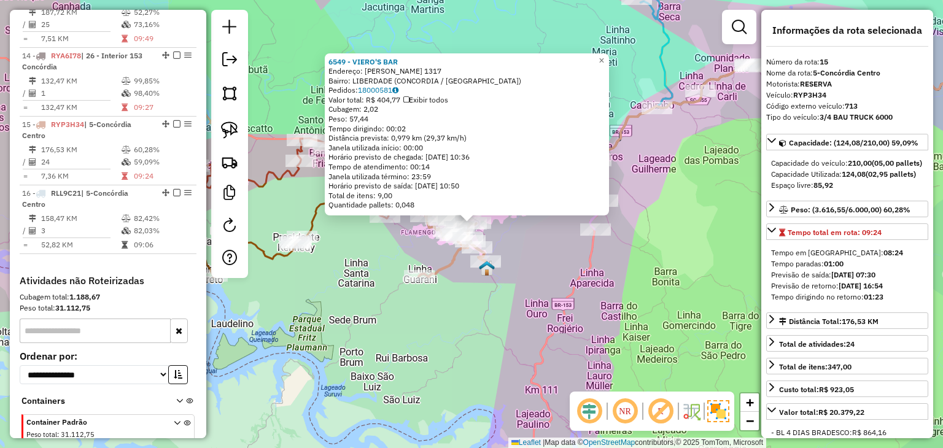
click at [551, 258] on div "6549 - VIERO'S BAR Endereço: GETULIO VARGAS 1317 Bairro: LIBERDADE (CONCORDIA /…" at bounding box center [471, 224] width 943 height 448
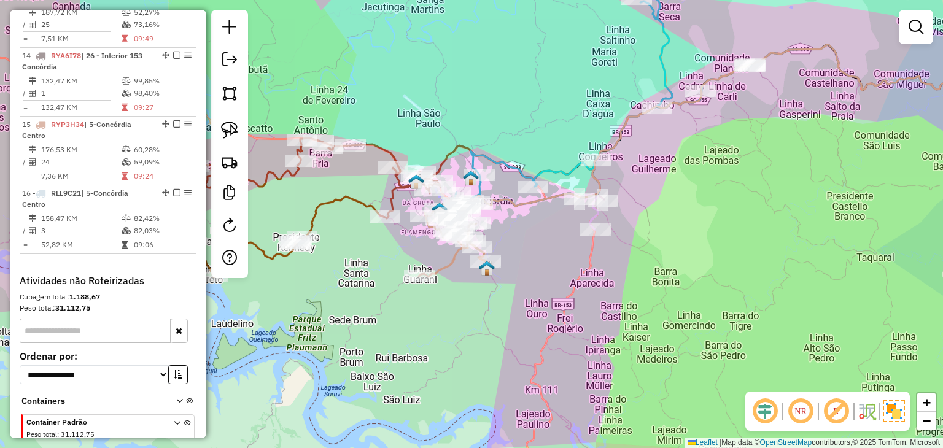
select select "*********"
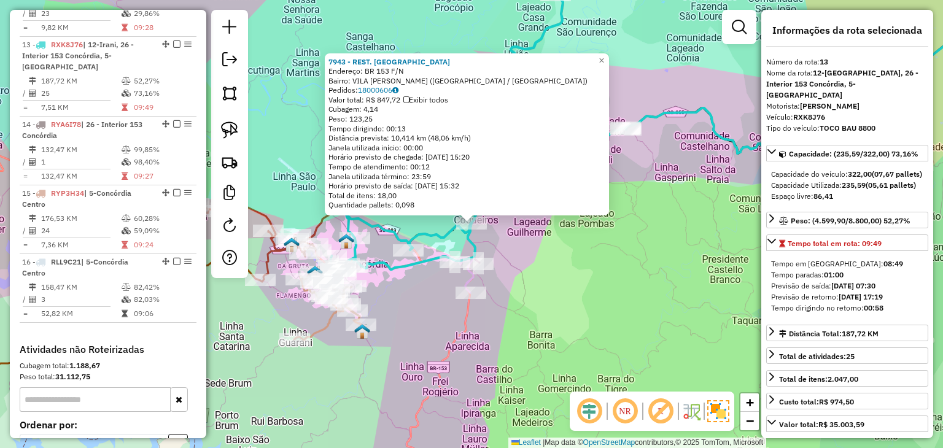
scroll to position [1347, 0]
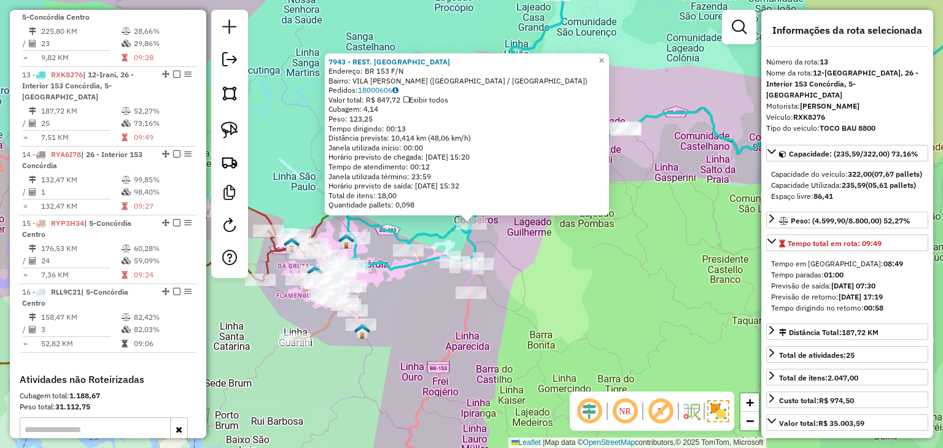
click at [601, 309] on div "7943 - REST. CASA NOSTRA Endereço: BR 153 F/N Bairro: VILA JACOB BIAZUS (CONCOR…" at bounding box center [471, 224] width 943 height 448
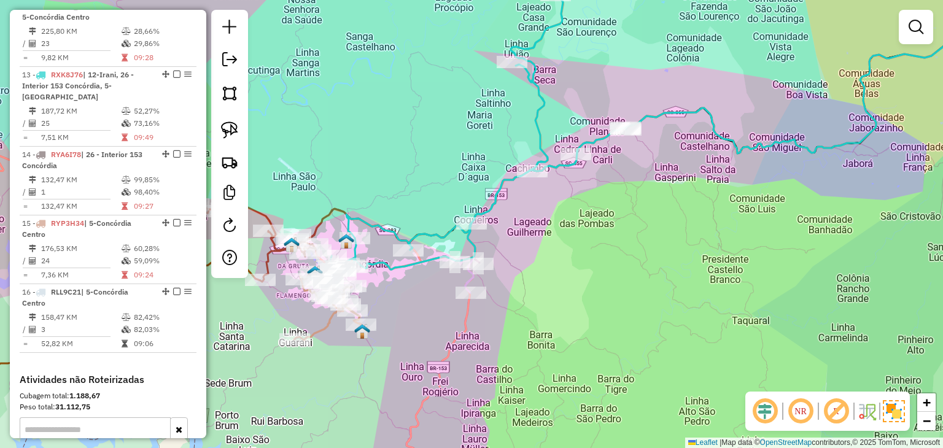
click at [822, 266] on div "Janela de atendimento Grade de atendimento Capacidade Transportadoras Veículos …" at bounding box center [471, 224] width 943 height 448
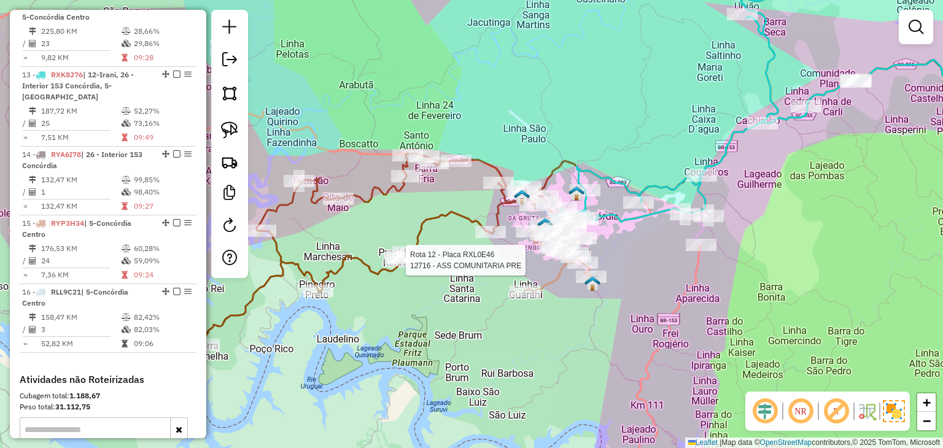
select select "*********"
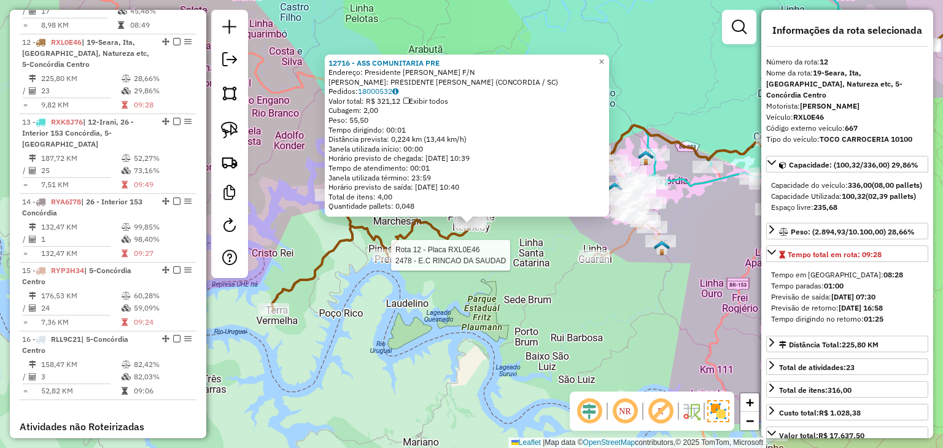
scroll to position [1267, 0]
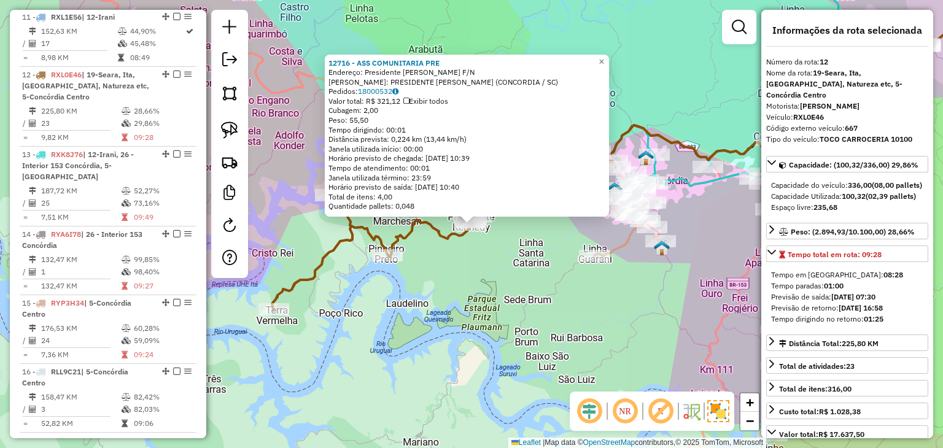
drag, startPoint x: 554, startPoint y: 346, endPoint x: 593, endPoint y: 320, distance: 47.0
click at [553, 346] on div "Rota 12 - Placa RXL0E46 2478 - E.C RINCAO DA SAUDAD 12716 - ASS COMUNITARIA PRE…" at bounding box center [471, 224] width 943 height 448
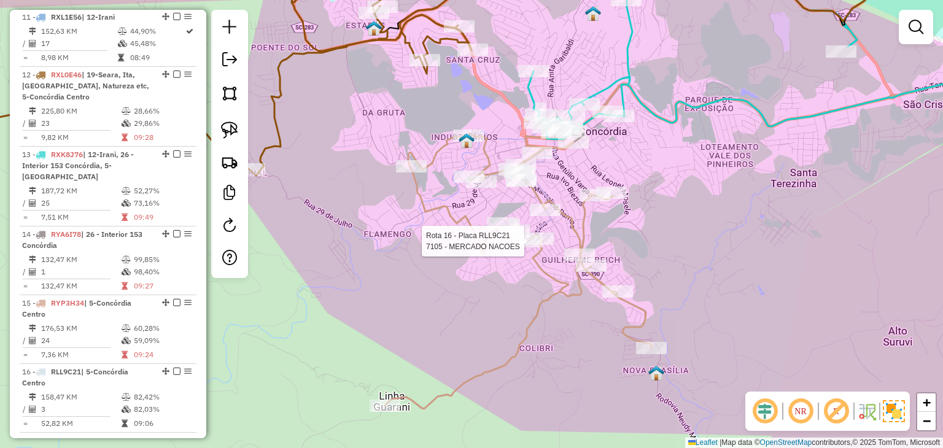
select select "*********"
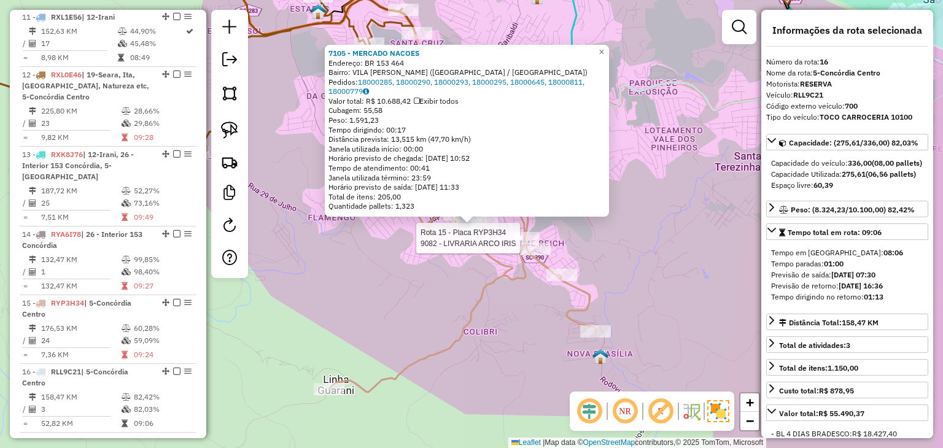
scroll to position [1445, 0]
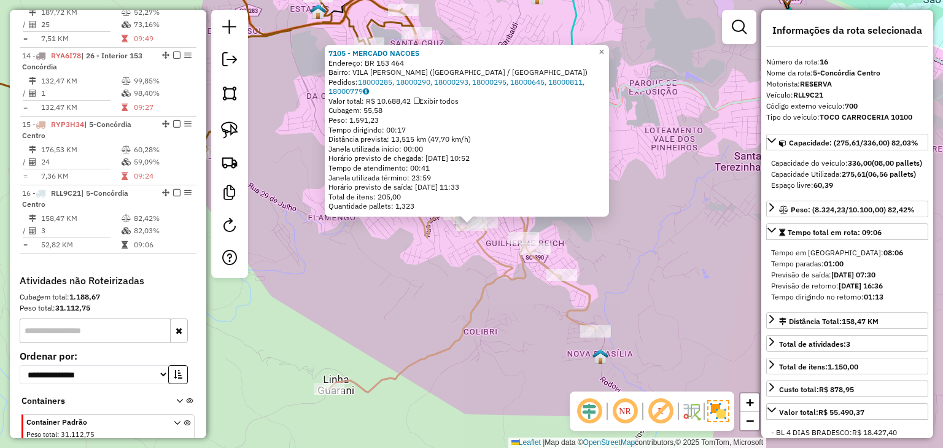
click at [714, 223] on div "7105 - MERCADO NACOES Endereço: BR 153 464 Bairro: VILA JACOB BIAZUS (CONCORDIA…" at bounding box center [471, 224] width 943 height 448
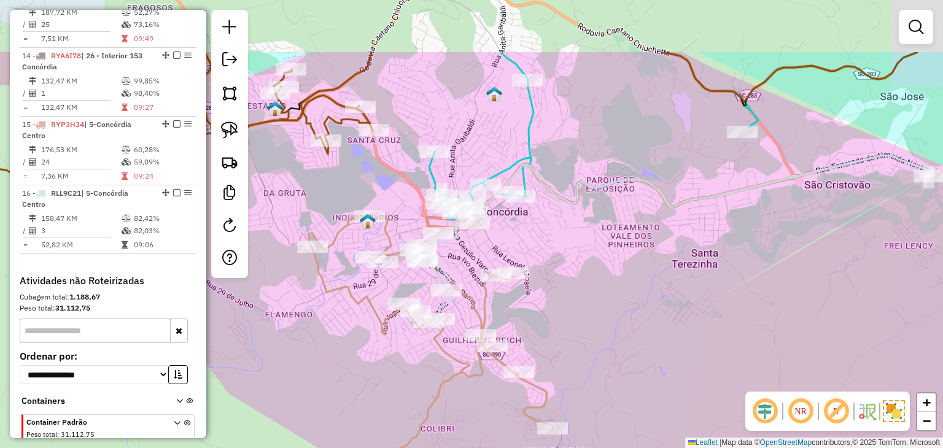
drag, startPoint x: 678, startPoint y: 301, endPoint x: 640, endPoint y: 296, distance: 38.5
click at [675, 307] on div "Janela de atendimento Grade de atendimento Capacidade Transportadoras Veículos …" at bounding box center [471, 224] width 943 height 448
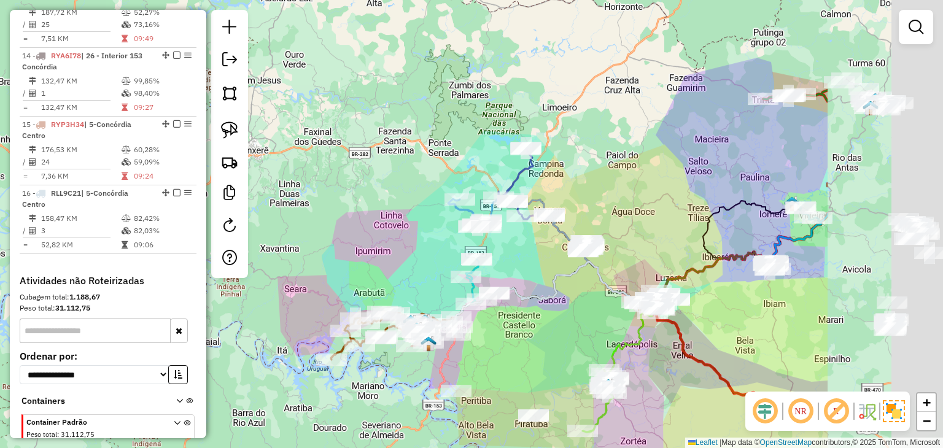
drag, startPoint x: 533, startPoint y: 319, endPoint x: 503, endPoint y: 330, distance: 31.8
click at [503, 330] on div "Rota 16 - Placa RLL9C21 717 - COMPRETUDO SUPERMERC Janela de atendimento Grade …" at bounding box center [471, 224] width 943 height 448
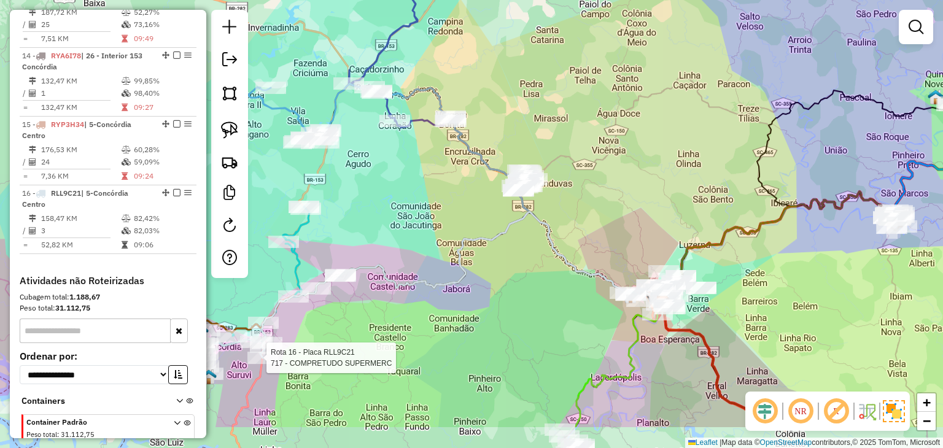
drag, startPoint x: 687, startPoint y: 252, endPoint x: 620, endPoint y: 159, distance: 114.3
click at [620, 159] on div "Rota 16 - Placa RLL9C21 717 - COMPRETUDO SUPERMERC Janela de atendimento Grade …" at bounding box center [471, 224] width 943 height 448
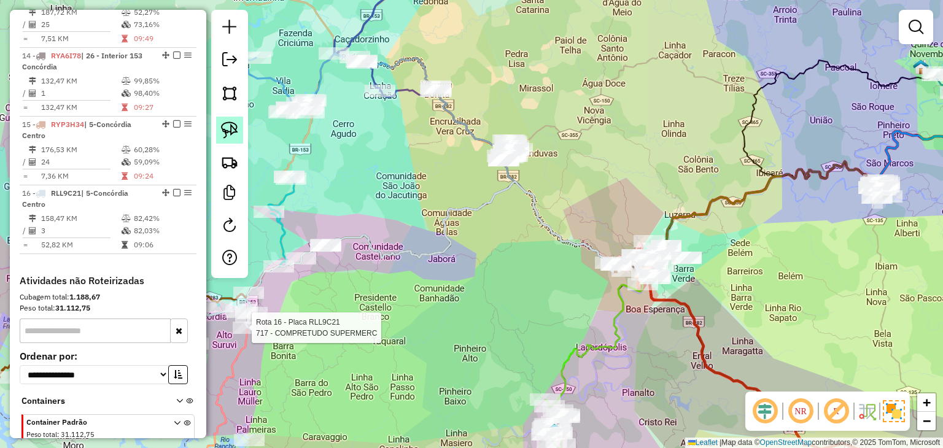
click at [228, 136] on img at bounding box center [229, 130] width 17 height 17
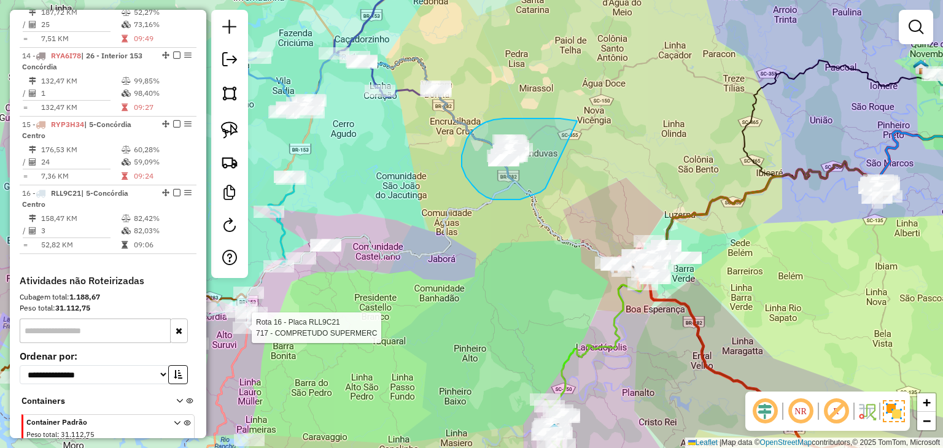
drag, startPoint x: 535, startPoint y: 118, endPoint x: 546, endPoint y: 186, distance: 68.4
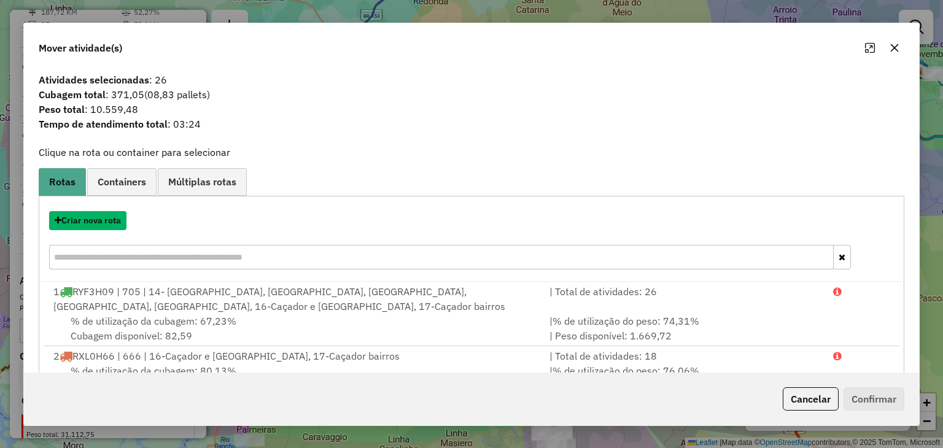
click at [96, 222] on button "Criar nova rota" at bounding box center [87, 220] width 77 height 19
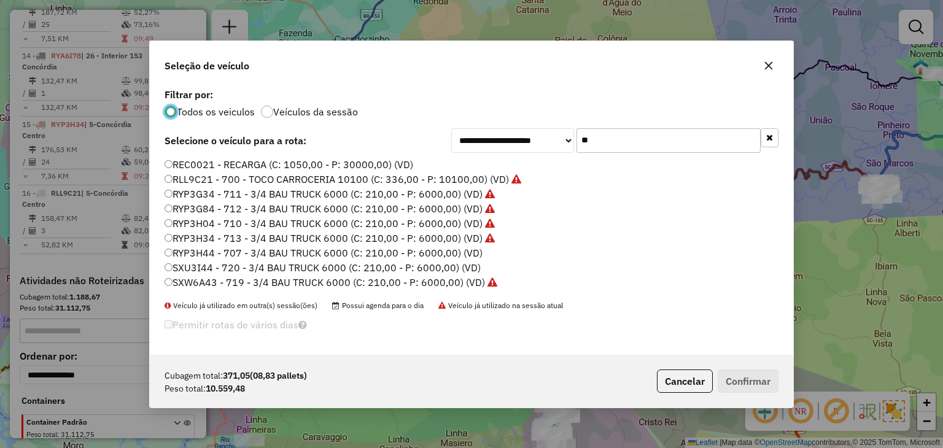
click at [96, 221] on div "**********" at bounding box center [471, 224] width 943 height 448
drag, startPoint x: 586, startPoint y: 145, endPoint x: 563, endPoint y: 141, distance: 23.2
click at [563, 141] on div "**********" at bounding box center [614, 140] width 327 height 25
drag, startPoint x: 591, startPoint y: 141, endPoint x: 578, endPoint y: 141, distance: 12.9
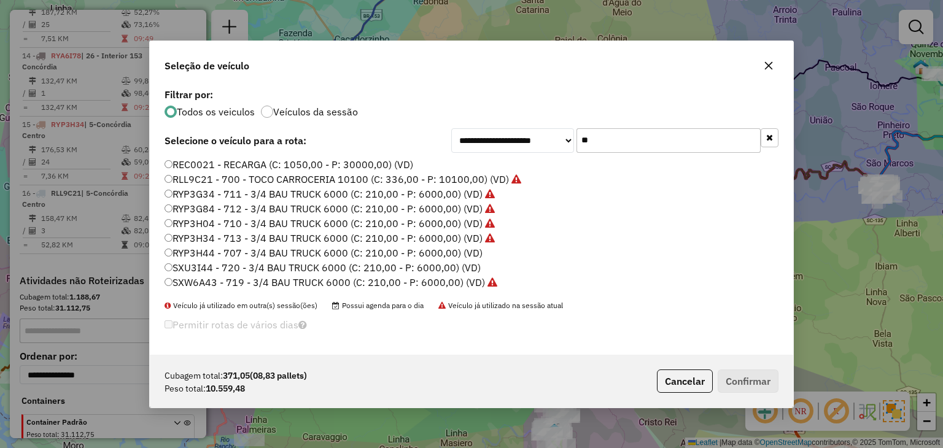
click at [578, 141] on input "**" at bounding box center [668, 140] width 184 height 25
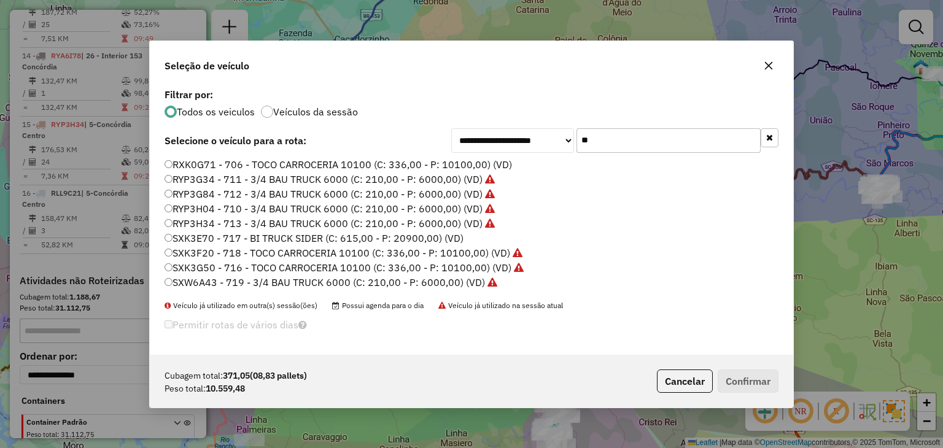
type input "**"
click at [330, 160] on label "RXK0G71 - 706 - TOCO CARROCERIA 10100 (C: 336,00 - P: 10100,00) (VD)" at bounding box center [337, 164] width 347 height 15
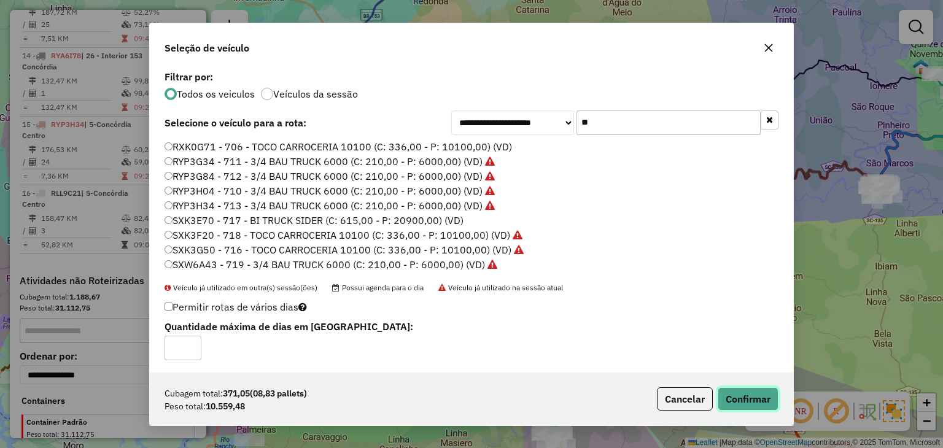
click at [759, 393] on button "Confirmar" at bounding box center [747, 398] width 61 height 23
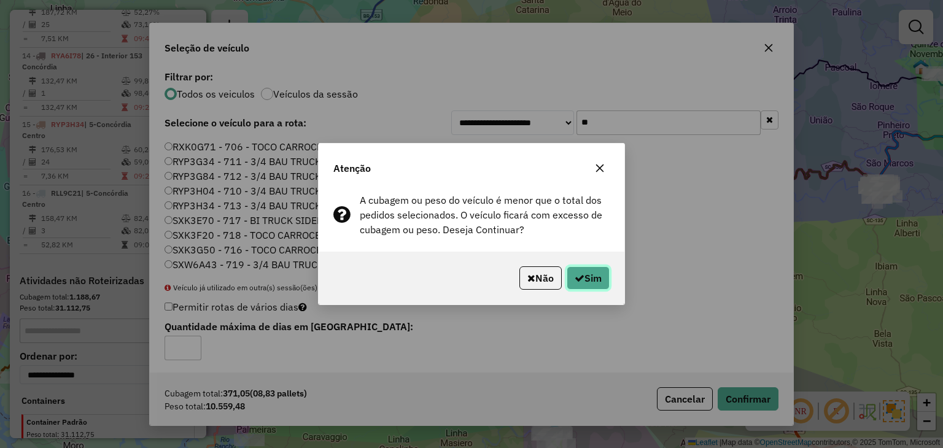
click at [592, 279] on button "Sim" at bounding box center [588, 277] width 43 height 23
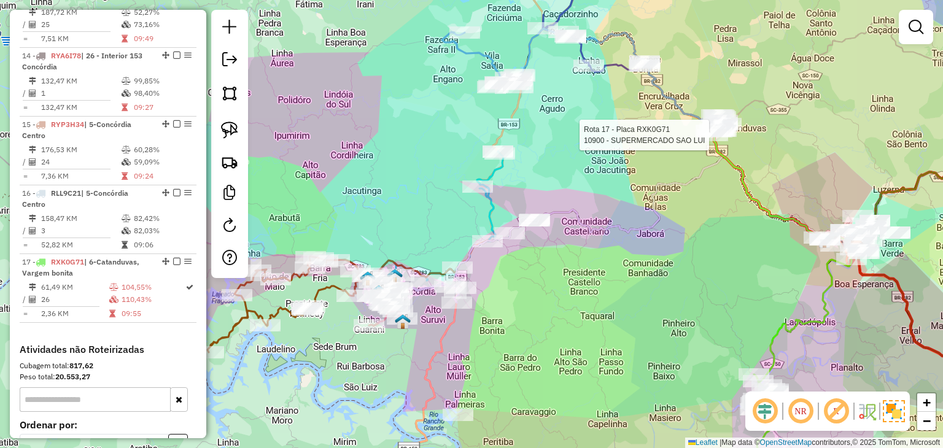
click at [714, 141] on div at bounding box center [712, 135] width 31 height 12
select select "*********"
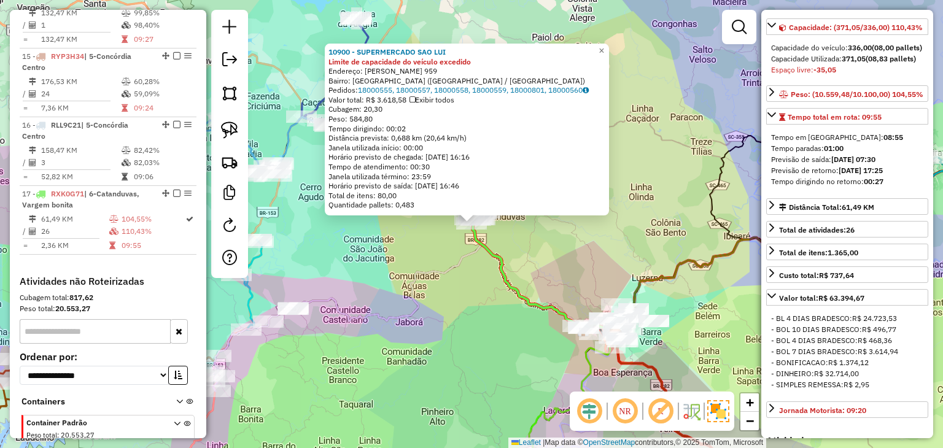
scroll to position [430, 0]
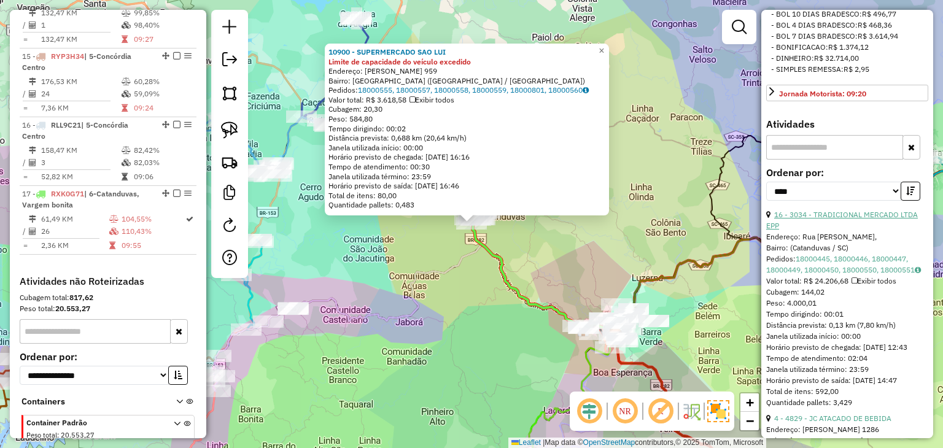
click at [839, 230] on link "16 - 3034 - TRADICIONAL MERCADO LTDA EPP" at bounding box center [842, 220] width 152 height 20
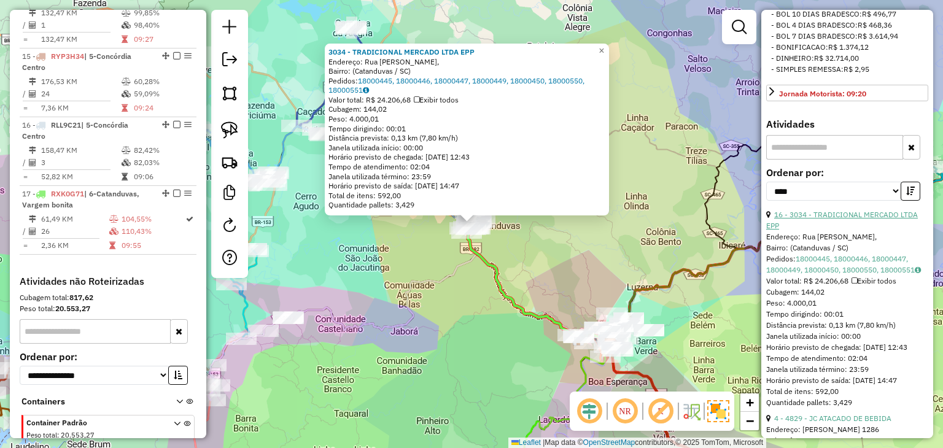
click at [841, 230] on link "16 - 3034 - TRADICIONAL MERCADO LTDA EPP" at bounding box center [842, 220] width 152 height 20
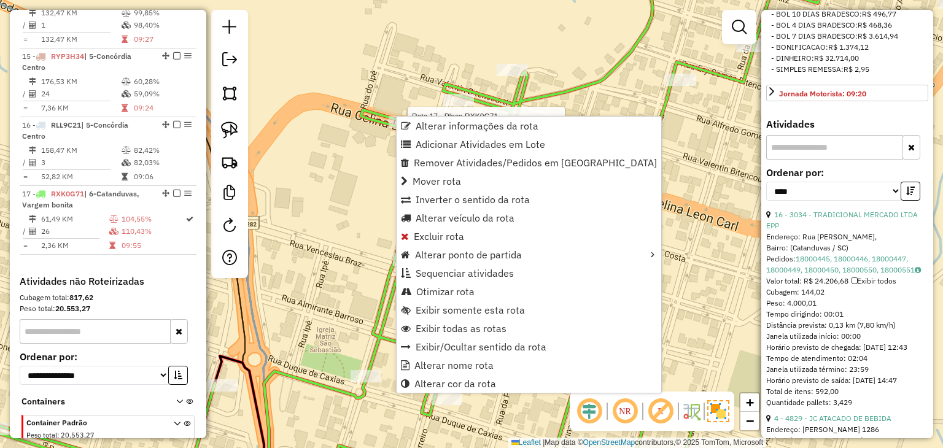
click at [376, 128] on icon at bounding box center [484, 224] width 1014 height 538
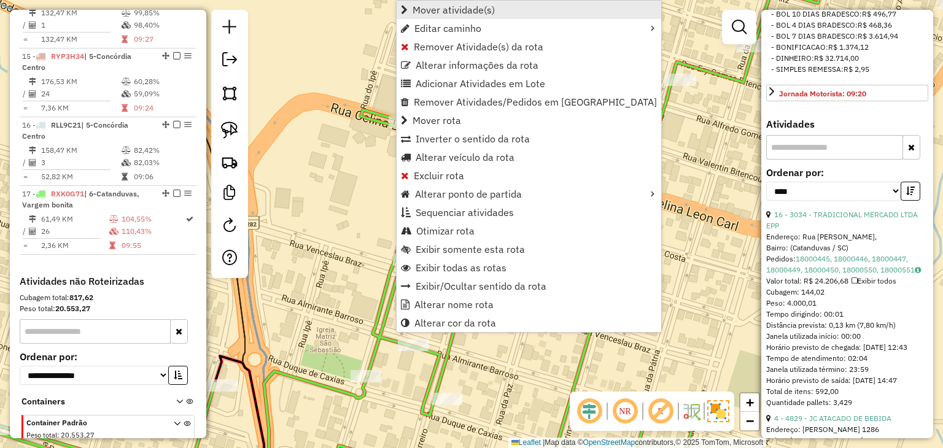
click at [462, 8] on span "Mover atividade(s)" at bounding box center [453, 10] width 82 height 10
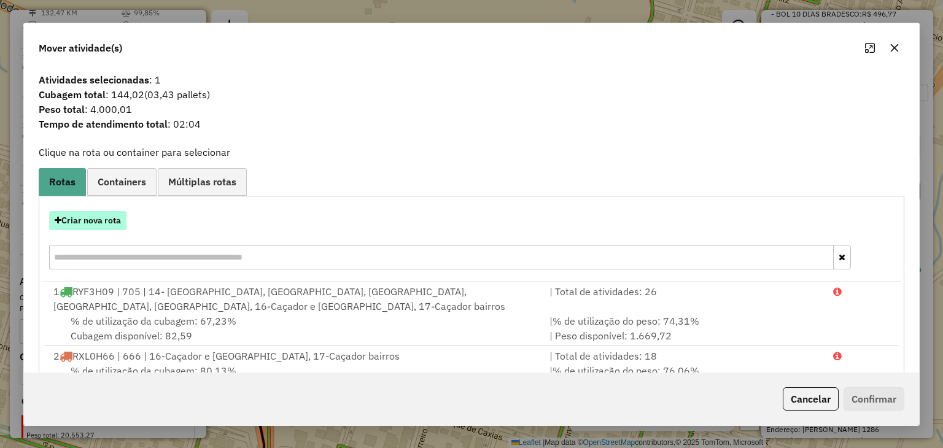
click at [107, 217] on button "Criar nova rota" at bounding box center [87, 220] width 77 height 19
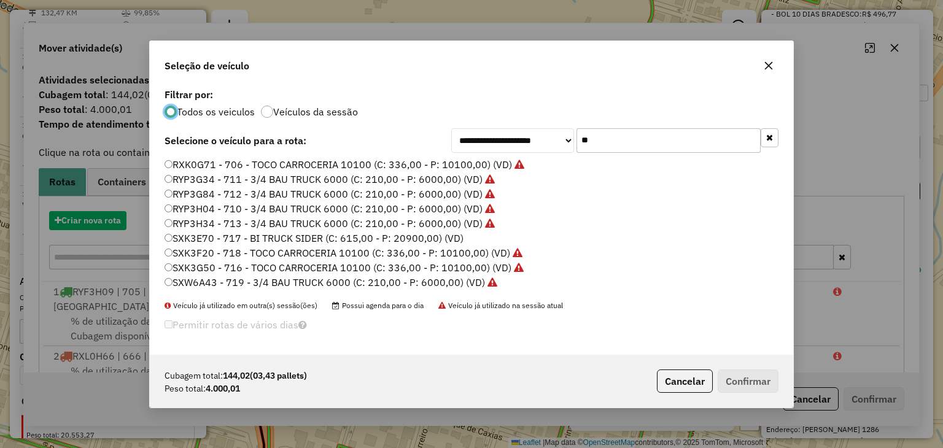
scroll to position [6, 4]
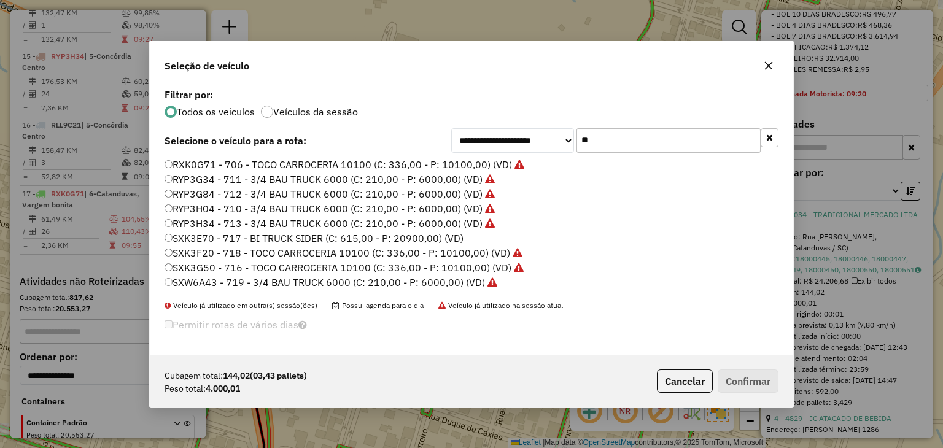
drag, startPoint x: 662, startPoint y: 139, endPoint x: 490, endPoint y: 126, distance: 172.3
click at [492, 138] on div "**********" at bounding box center [614, 140] width 327 height 25
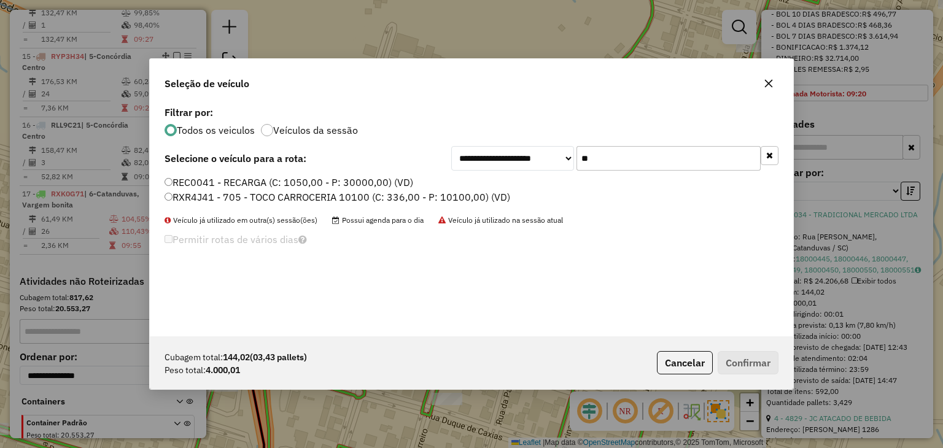
type input "**"
click at [463, 191] on label "RXR4J41 - 705 - TOCO CARROCERIA 10100 (C: 336,00 - P: 10100,00) (VD)" at bounding box center [337, 197] width 346 height 15
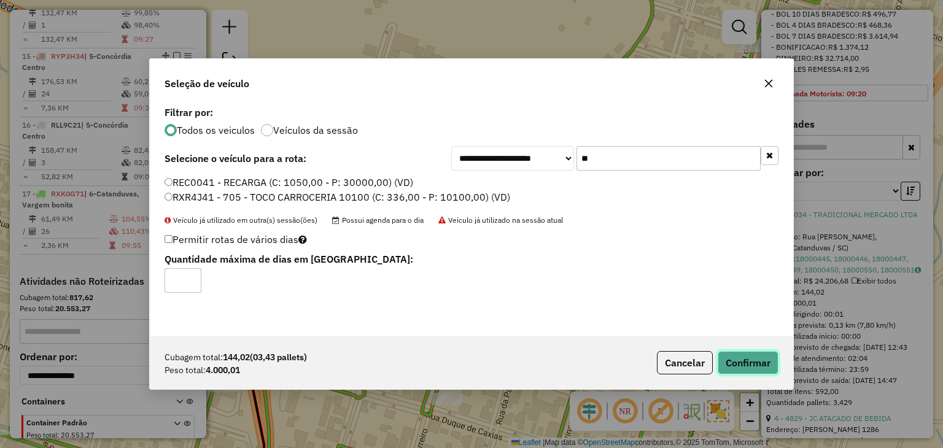
click at [750, 368] on button "Confirmar" at bounding box center [747, 362] width 61 height 23
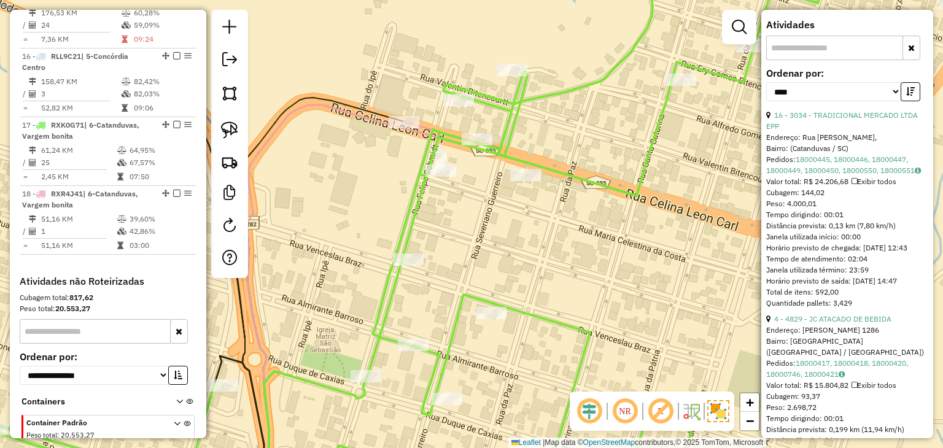
scroll to position [530, 0]
drag, startPoint x: 840, startPoint y: 360, endPoint x: 795, endPoint y: 331, distance: 52.8
click at [840, 322] on link "4 - 4829 - JC ATACADO DE BEBIDA" at bounding box center [832, 317] width 117 height 9
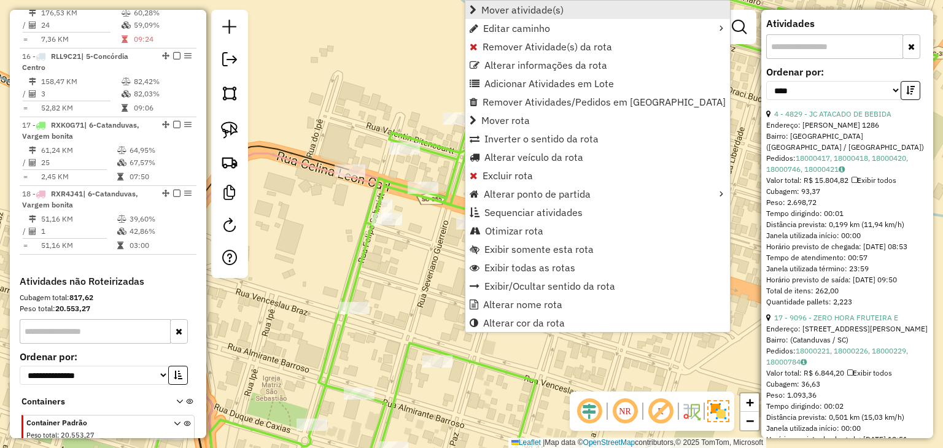
click at [560, 14] on span "Mover atividade(s)" at bounding box center [522, 10] width 82 height 10
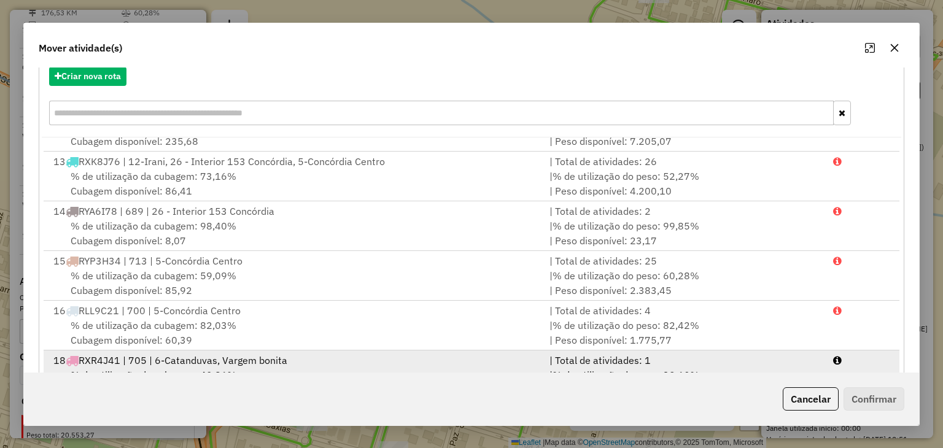
scroll to position [176, 0]
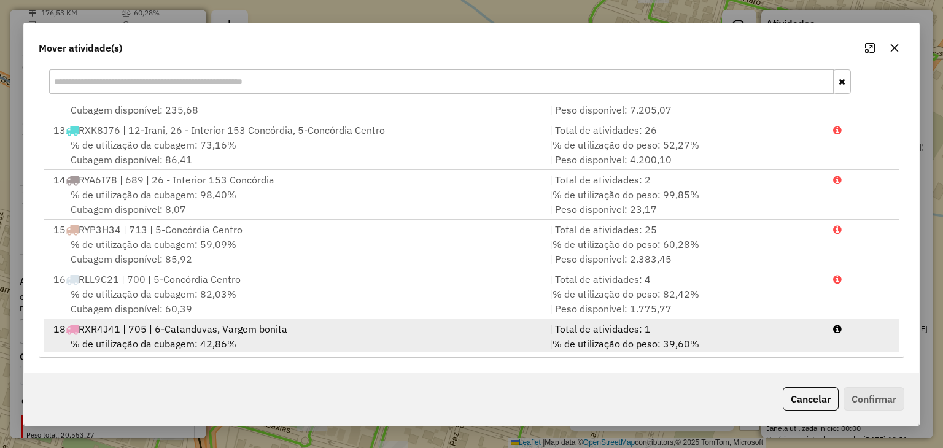
click at [734, 337] on div "| % de utilização do peso: 39,60% | Peso disponível: 6.099,99" at bounding box center [684, 350] width 284 height 29
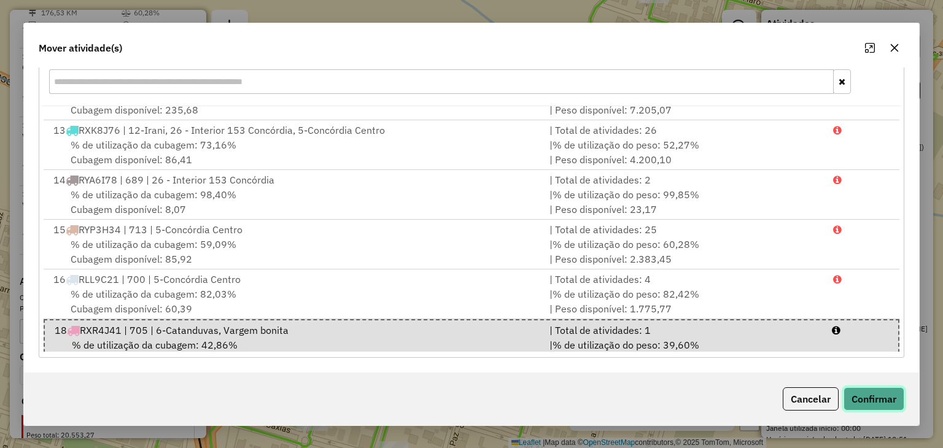
click at [843, 403] on button "Confirmar" at bounding box center [873, 398] width 61 height 23
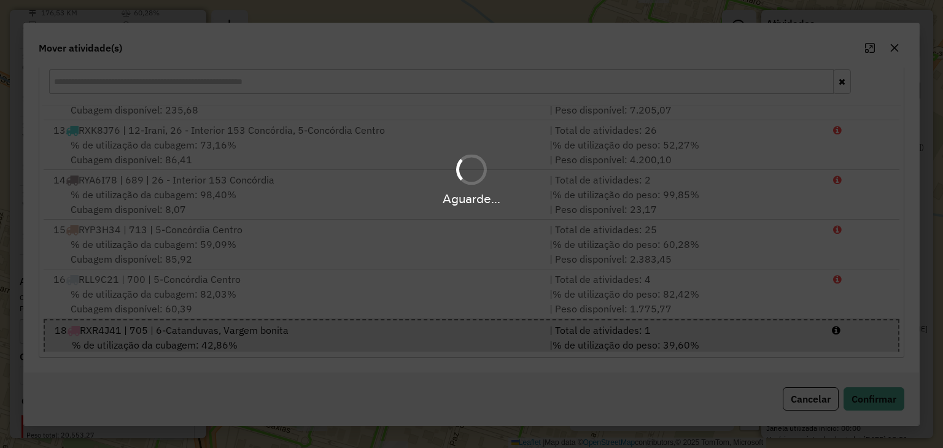
scroll to position [0, 0]
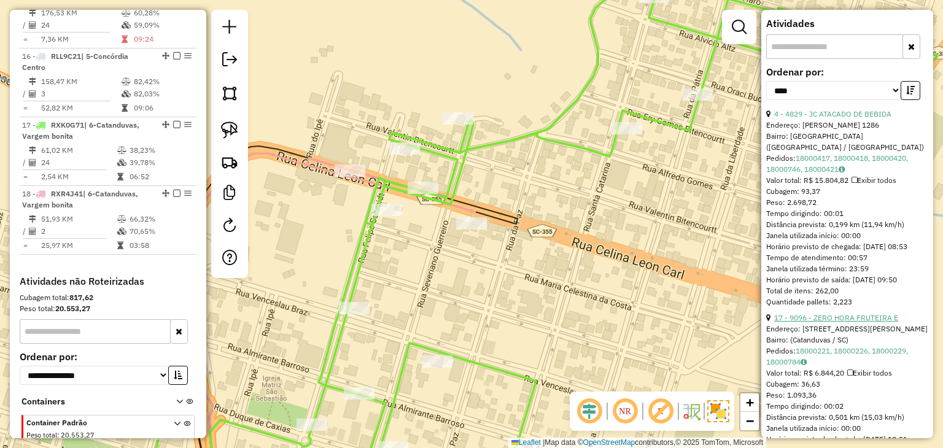
click at [831, 322] on link "17 - 9096 - ZERO HORA FRUTEIRA E" at bounding box center [836, 317] width 124 height 9
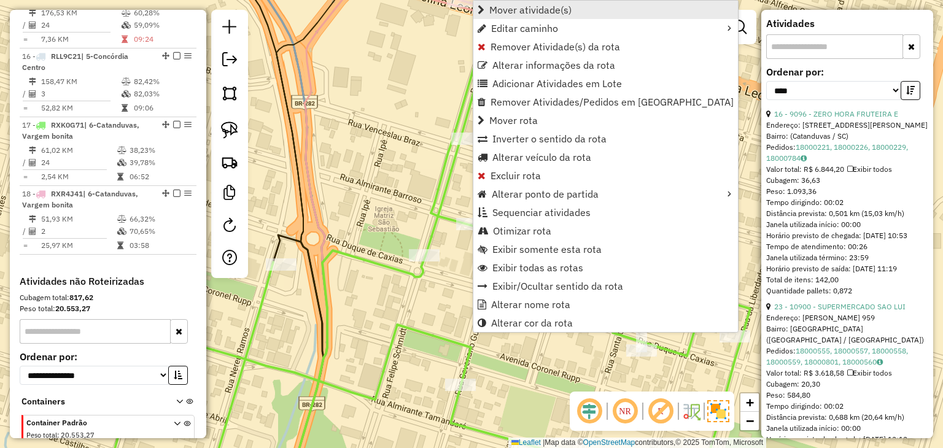
click at [562, 5] on span "Mover atividade(s)" at bounding box center [530, 10] width 82 height 10
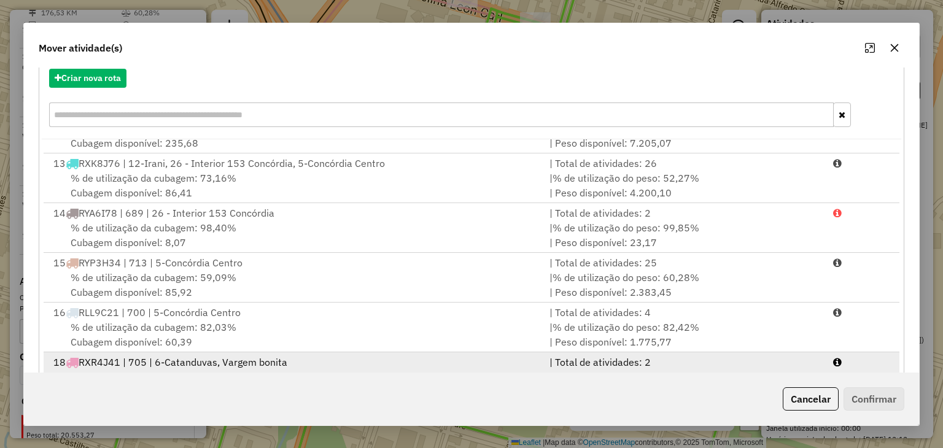
scroll to position [176, 0]
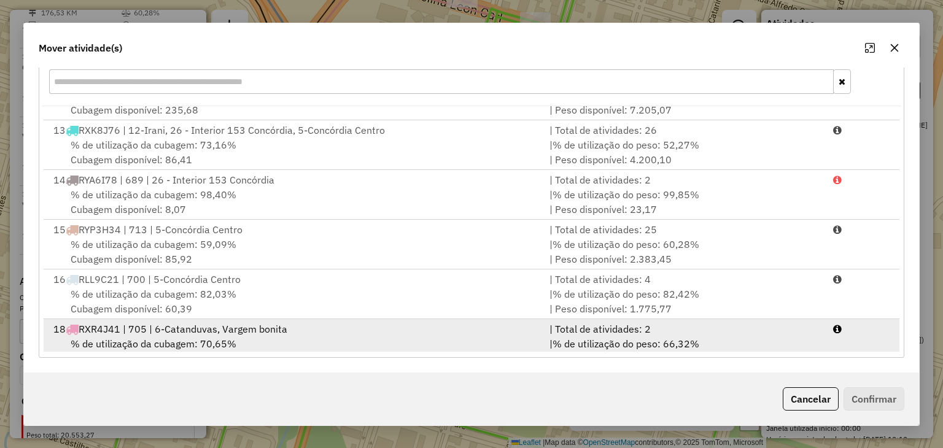
click at [758, 342] on div "| % de utilização do peso: 66,32% | Peso disponível: 3.401,27" at bounding box center [684, 350] width 284 height 29
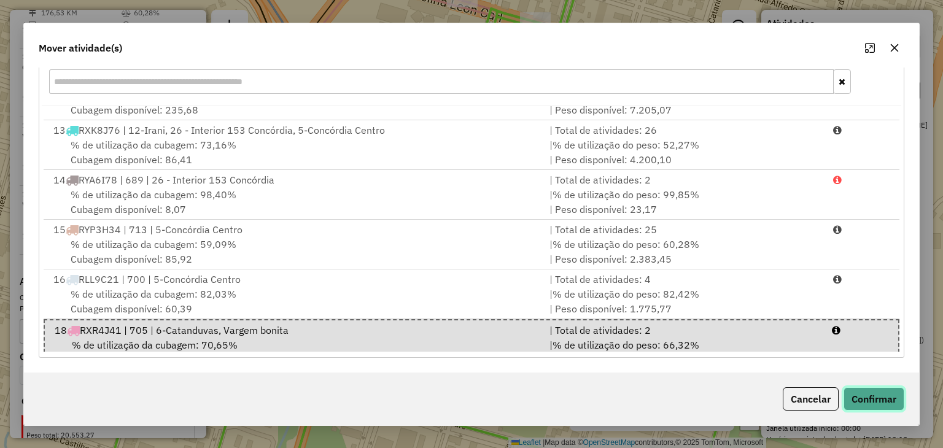
click at [849, 393] on button "Confirmar" at bounding box center [873, 398] width 61 height 23
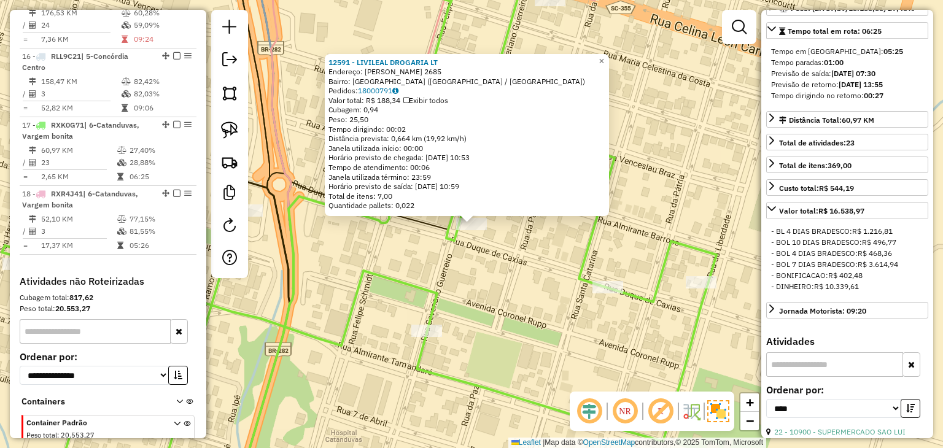
scroll to position [0, 0]
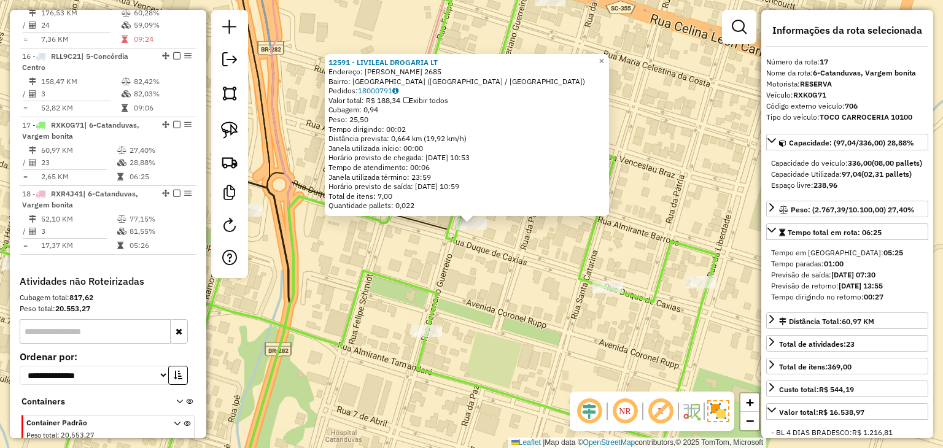
click at [530, 269] on div "12591 - LIVILEAL DROGARIA LT Endereço: VENCESLAU BRAZ 2685 Bairro: CENTRO OESTE…" at bounding box center [471, 224] width 943 height 448
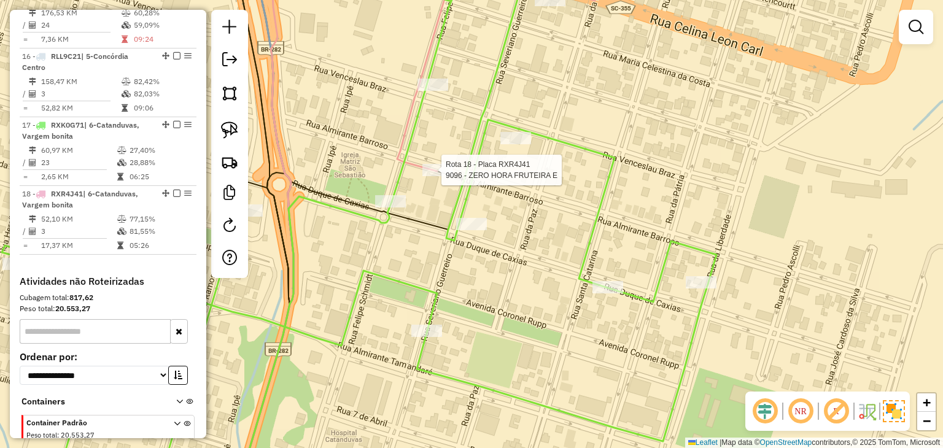
select select "*********"
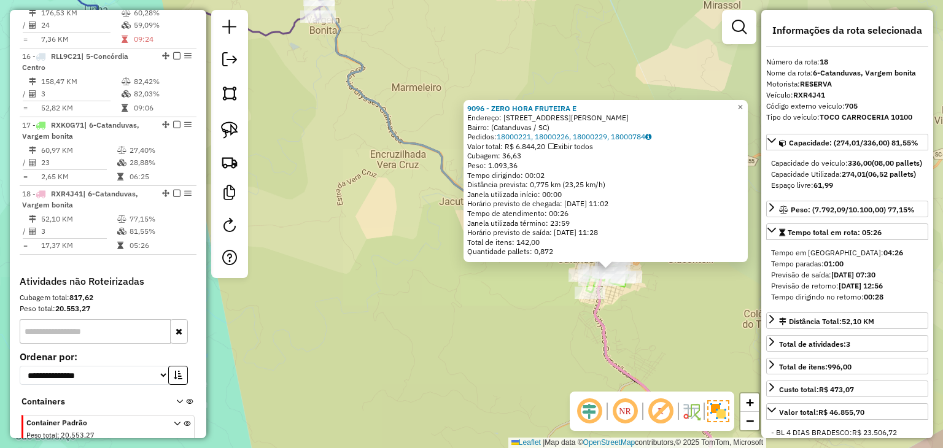
drag, startPoint x: 687, startPoint y: 307, endPoint x: 519, endPoint y: 266, distance: 173.0
click at [519, 266] on div "9096 - ZERO HORA FRUTEIRA E Endereço: Rua Almirante Barroso, 820 Bairro: (Catan…" at bounding box center [471, 224] width 943 height 448
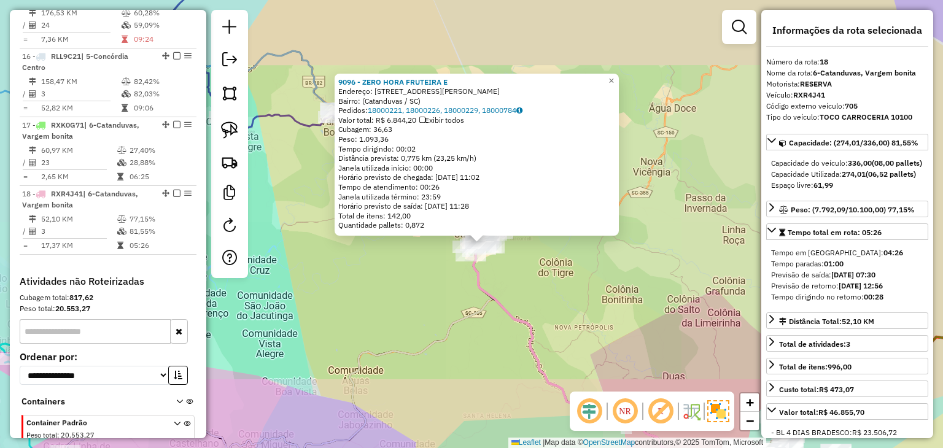
click at [583, 269] on div "9096 - ZERO HORA FRUTEIRA E Endereço: Rua Almirante Barroso, 820 Bairro: (Catan…" at bounding box center [471, 224] width 943 height 448
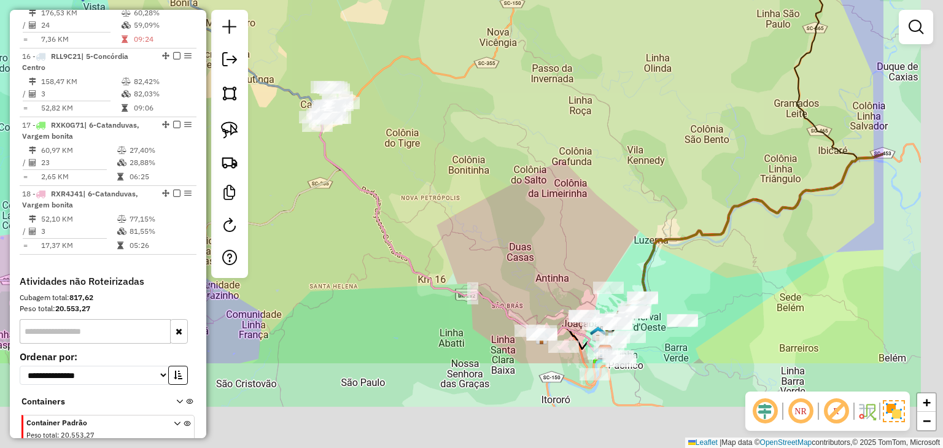
drag, startPoint x: 710, startPoint y: 350, endPoint x: 420, endPoint y: 88, distance: 390.2
click at [420, 89] on div "Janela de atendimento Grade de atendimento Capacidade Transportadoras Veículos …" at bounding box center [471, 224] width 943 height 448
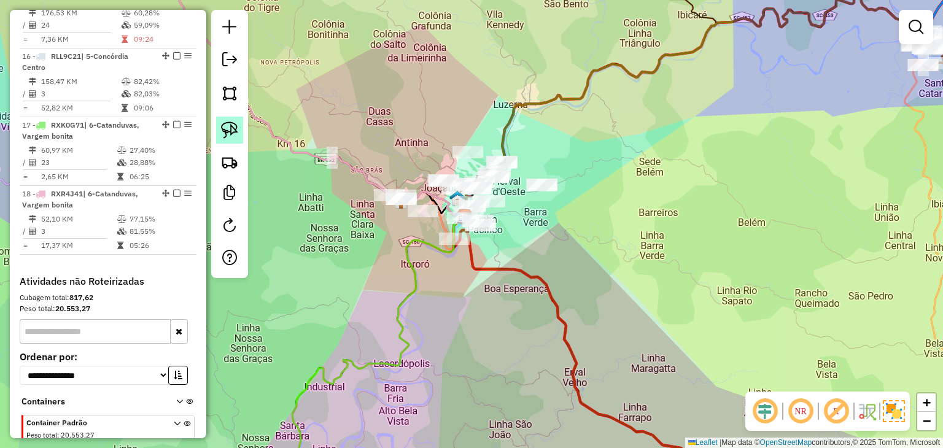
click at [236, 123] on img at bounding box center [229, 130] width 17 height 17
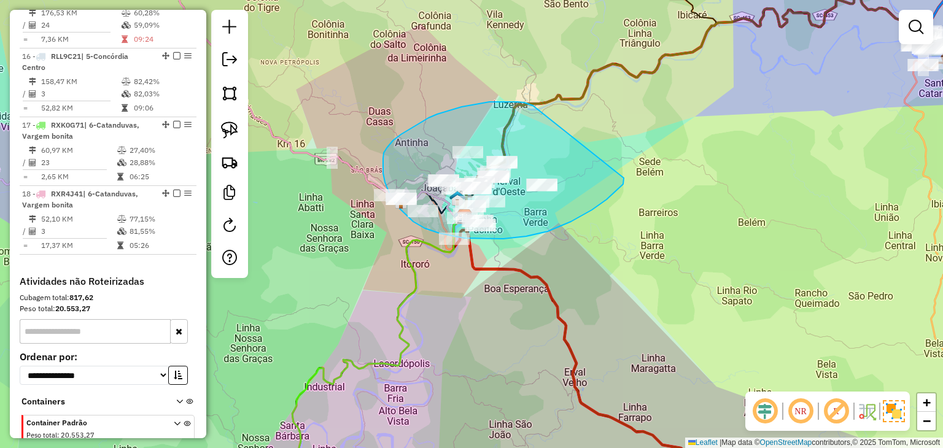
drag, startPoint x: 498, startPoint y: 102, endPoint x: 624, endPoint y: 178, distance: 146.5
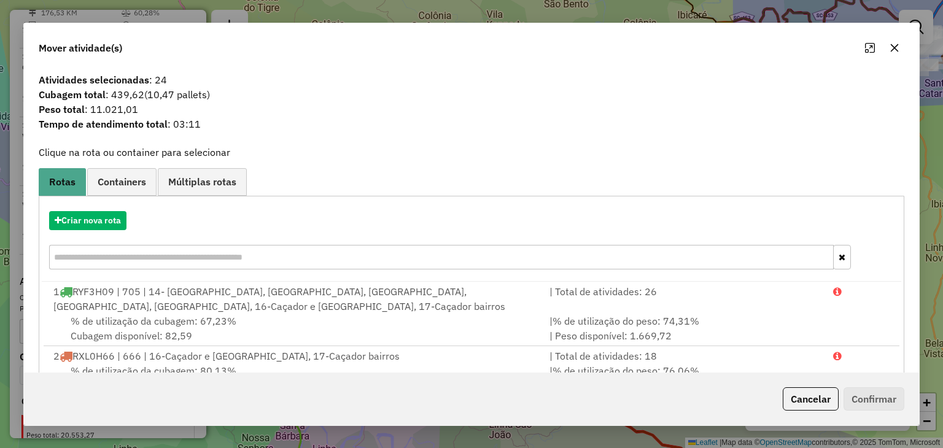
click at [891, 50] on icon "button" at bounding box center [894, 48] width 10 height 10
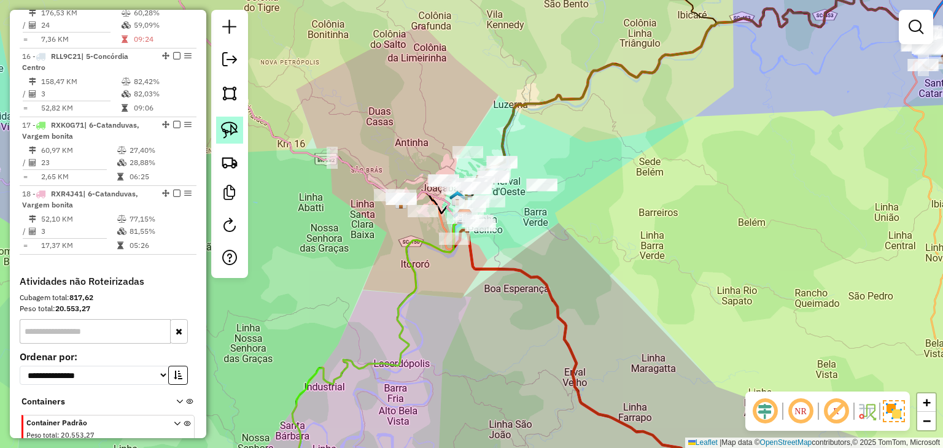
click at [225, 131] on img at bounding box center [229, 130] width 17 height 17
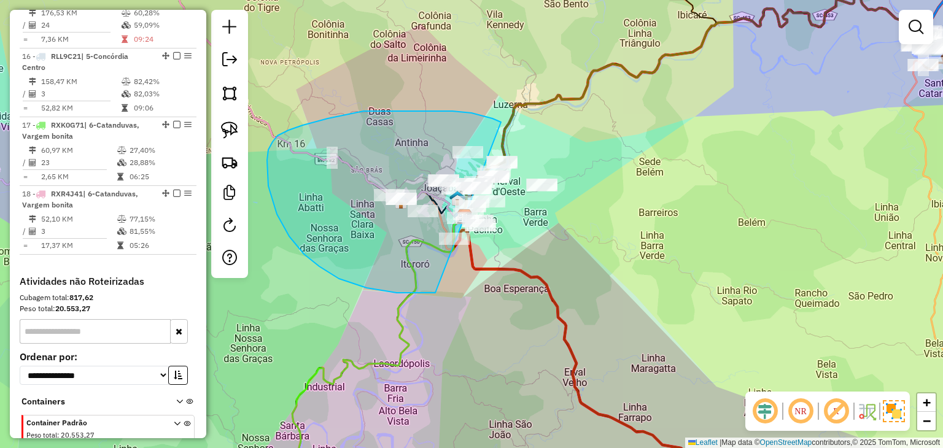
drag, startPoint x: 363, startPoint y: 111, endPoint x: 624, endPoint y: 172, distance: 267.4
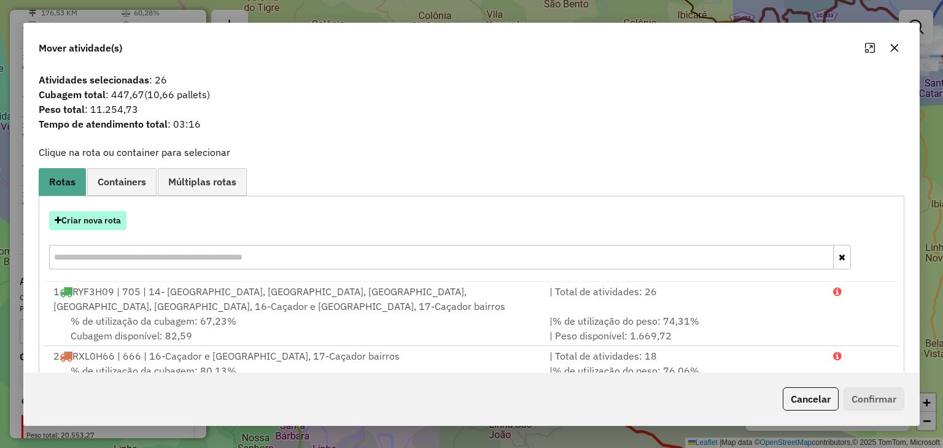
click at [100, 220] on button "Criar nova rota" at bounding box center [87, 220] width 77 height 19
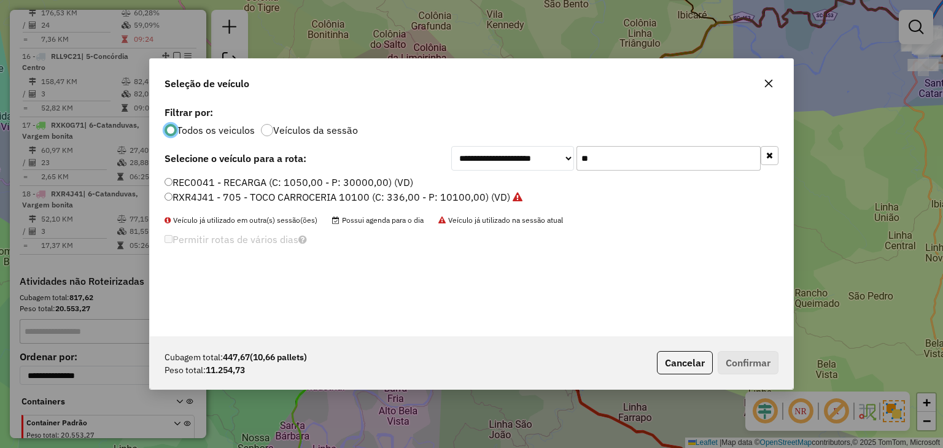
scroll to position [6, 4]
drag, startPoint x: 689, startPoint y: 140, endPoint x: 636, endPoint y: 149, distance: 53.5
click at [638, 148] on div "**********" at bounding box center [471, 219] width 643 height 233
click at [539, 161] on div "**********" at bounding box center [614, 158] width 327 height 25
type input "**"
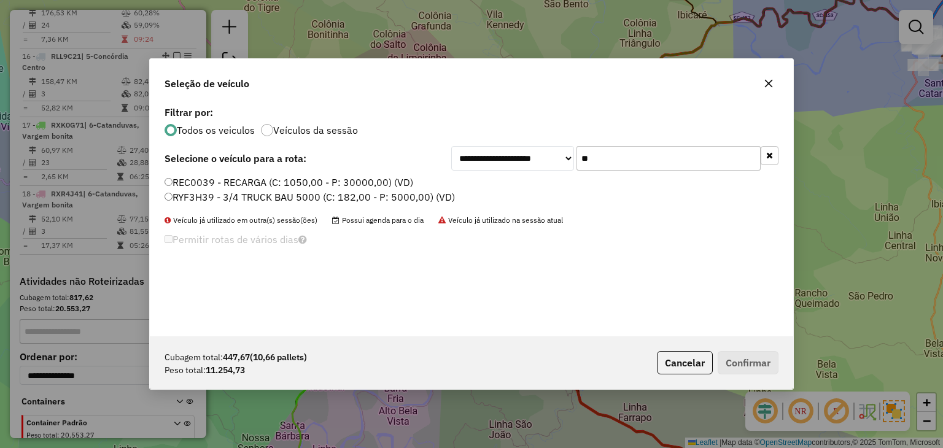
click at [381, 188] on label "REC0039 - RECARGA (C: 1050,00 - P: 30000,00) (VD)" at bounding box center [288, 182] width 249 height 15
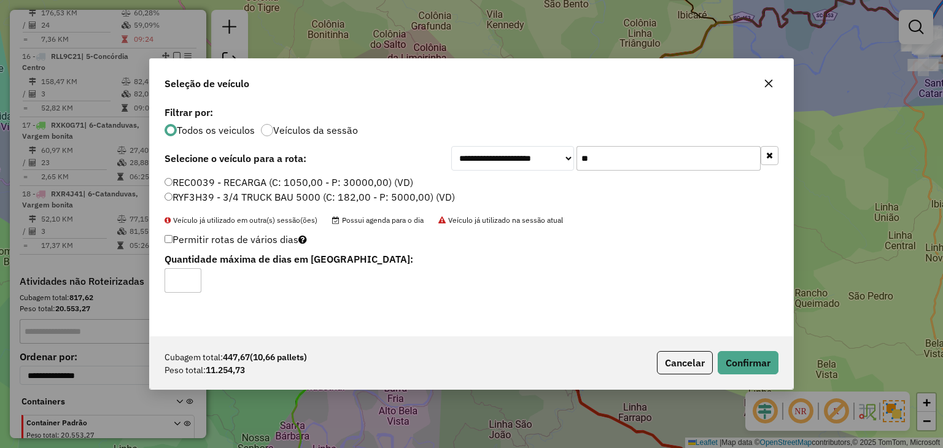
click at [388, 199] on label "RYF3H39 - 3/4 TRUCK BAU 5000 (C: 182,00 - P: 5000,00) (VD)" at bounding box center [309, 197] width 290 height 15
click at [746, 354] on button "Confirmar" at bounding box center [747, 362] width 61 height 23
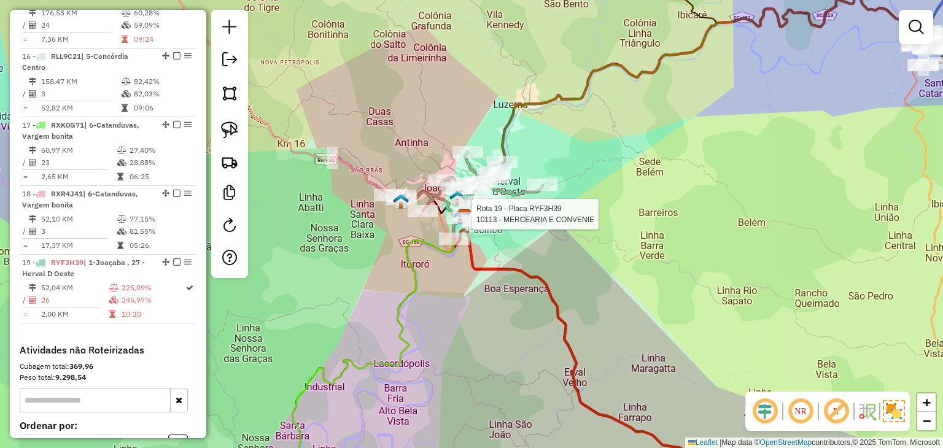
scroll to position [1651, 0]
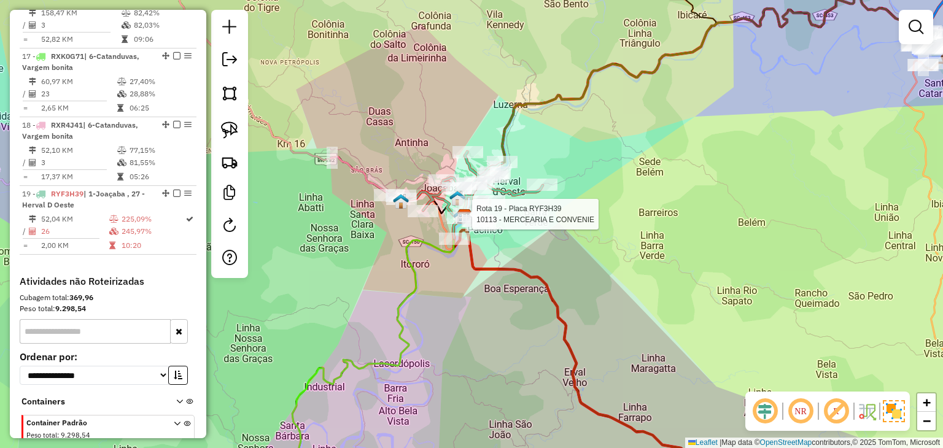
select select "*********"
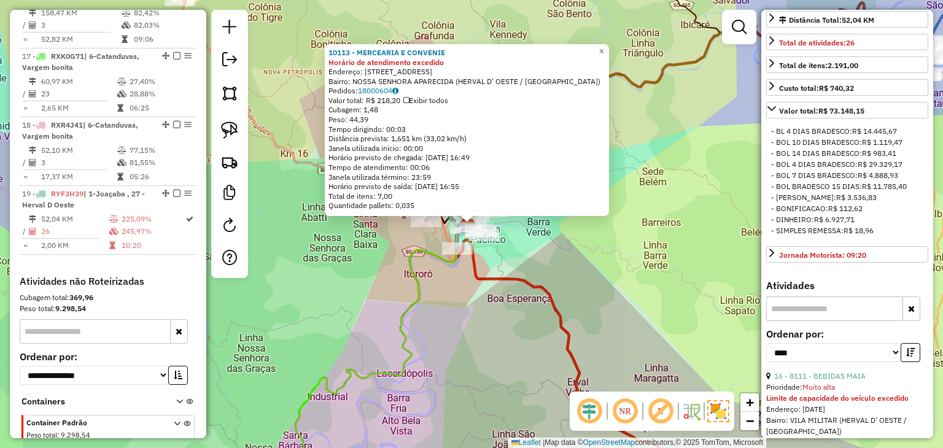
scroll to position [491, 0]
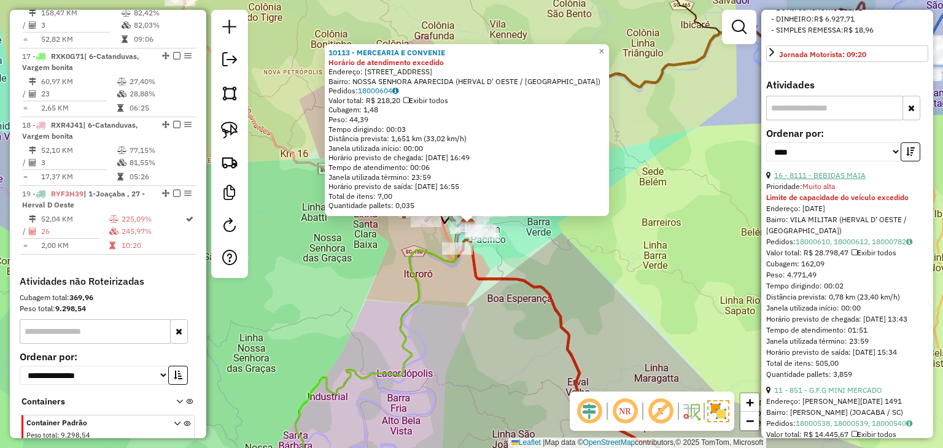
click at [840, 180] on link "16 - 8111 - BEBIDAS MAIA" at bounding box center [819, 175] width 91 height 9
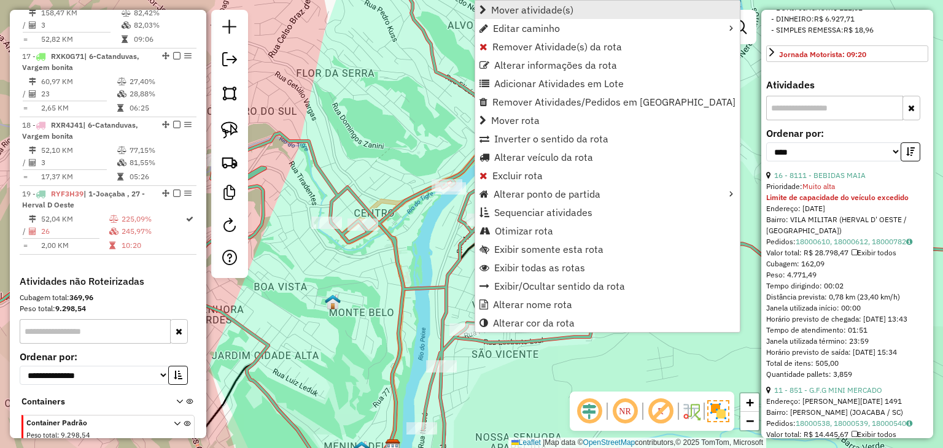
click at [533, 12] on span "Mover atividade(s)" at bounding box center [532, 10] width 82 height 10
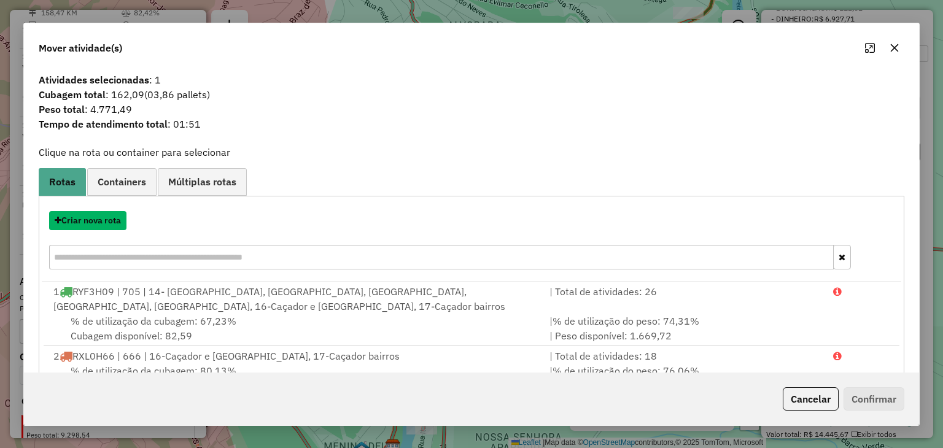
click at [87, 220] on button "Criar nova rota" at bounding box center [87, 220] width 77 height 19
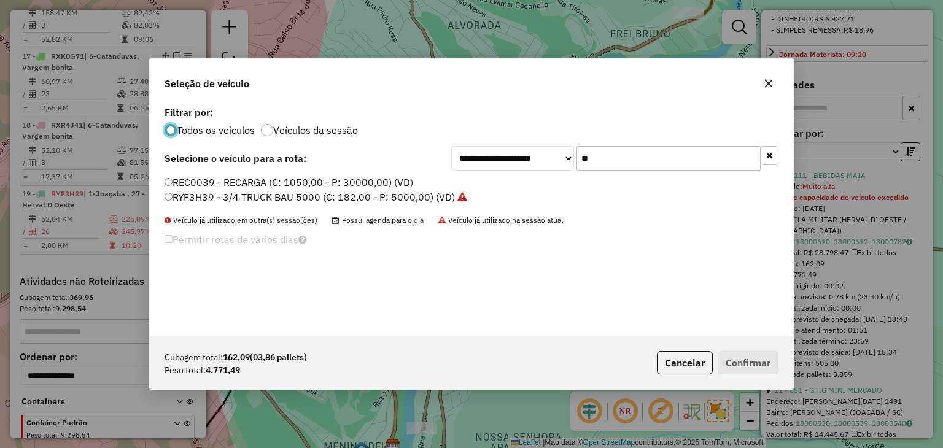
scroll to position [6, 4]
click at [542, 153] on div "**********" at bounding box center [614, 158] width 327 height 25
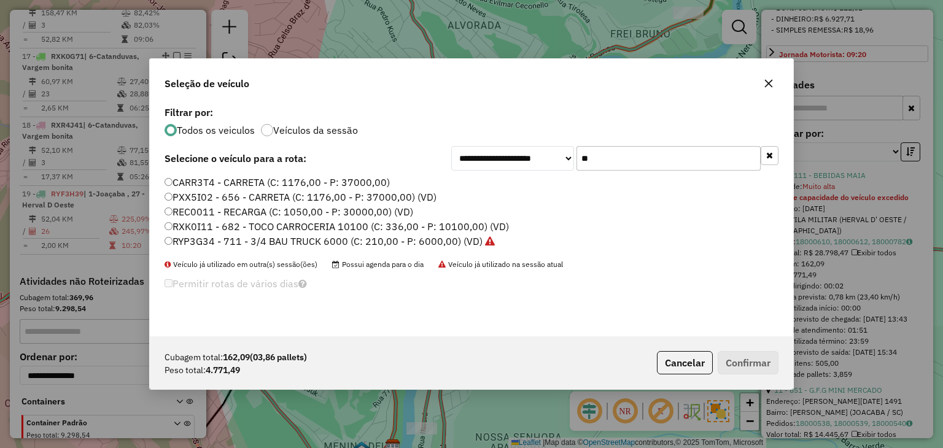
type input "**"
click at [444, 224] on label "RXK0I11 - 682 - TOCO CARROCERIA 10100 (C: 336,00 - P: 10100,00) (VD)" at bounding box center [336, 226] width 344 height 15
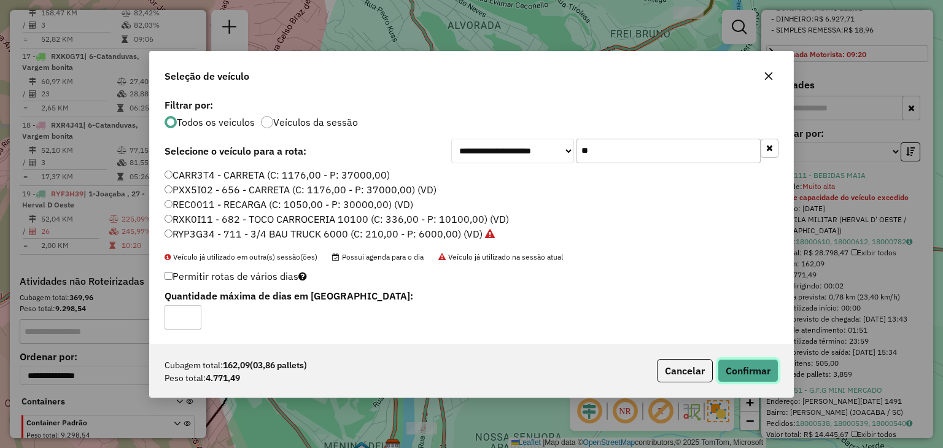
click at [759, 364] on button "Confirmar" at bounding box center [747, 370] width 61 height 23
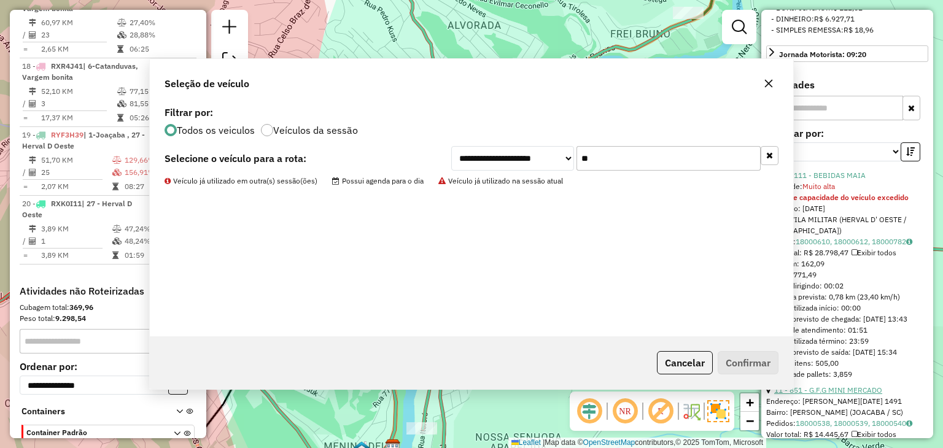
scroll to position [1720, 0]
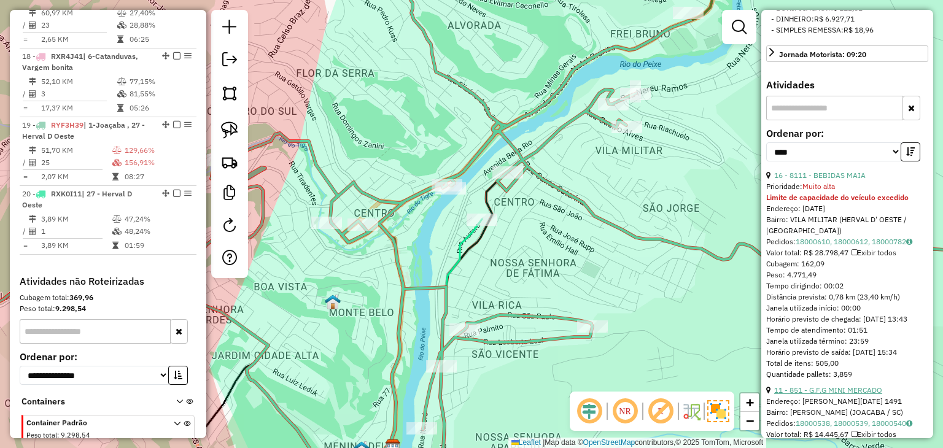
click at [849, 395] on link "11 - 851 - G.F.G MINI MERCADO" at bounding box center [828, 389] width 108 height 9
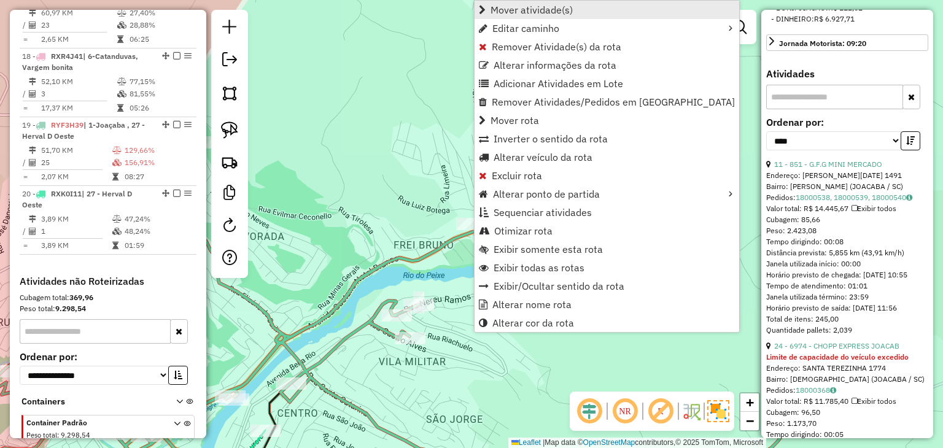
click at [560, 5] on span "Mover atividade(s)" at bounding box center [531, 10] width 82 height 10
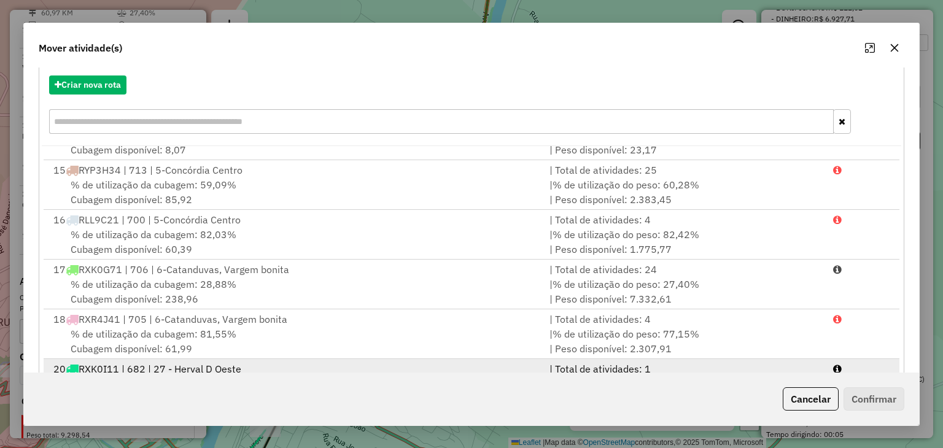
scroll to position [176, 0]
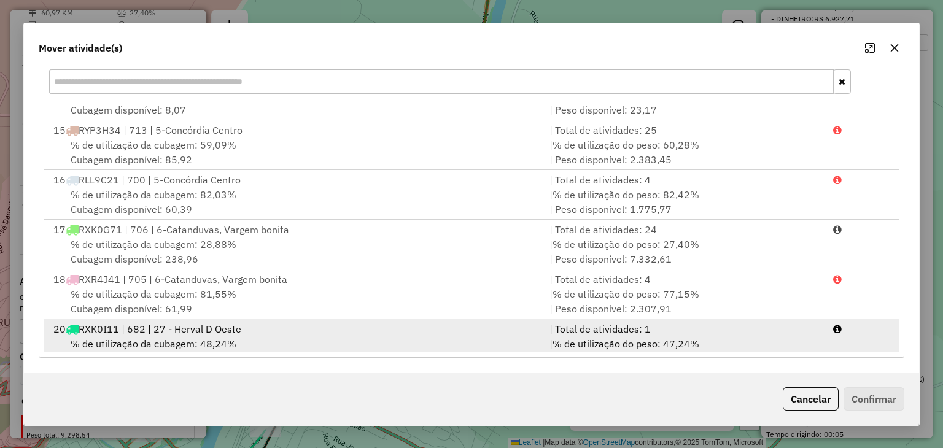
click at [772, 344] on div "| % de utilização do peso: 47,24% | Peso disponível: 5.328,51" at bounding box center [684, 350] width 284 height 29
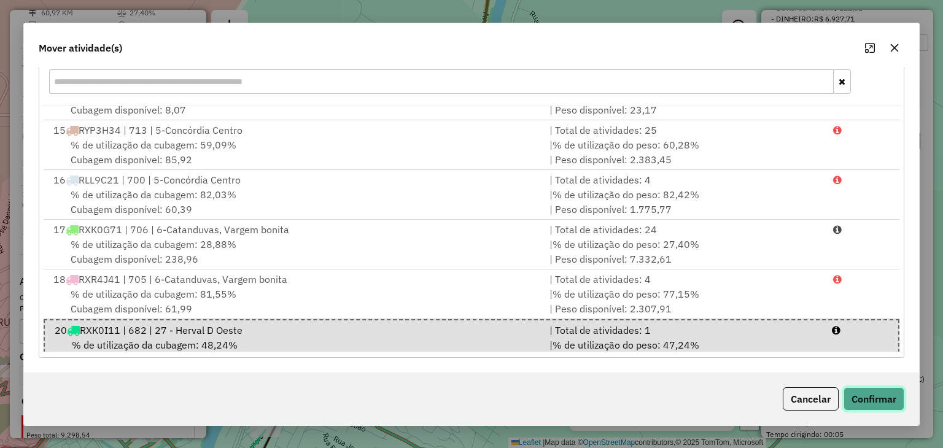
click at [865, 387] on button "Confirmar" at bounding box center [873, 398] width 61 height 23
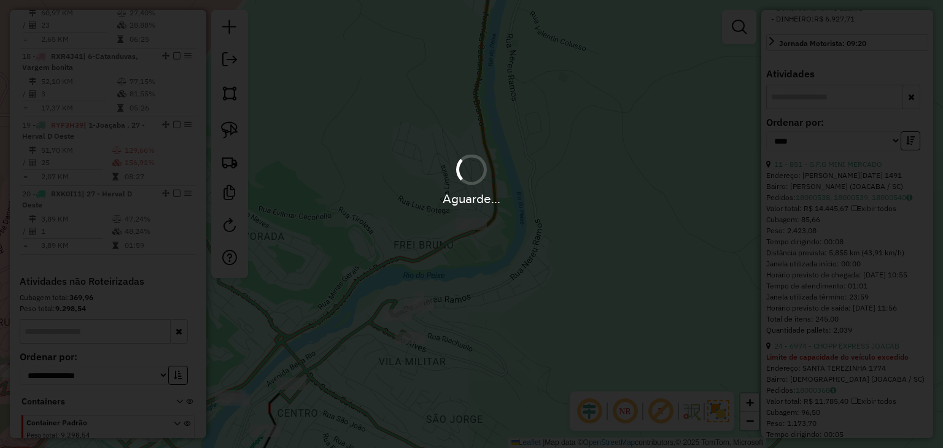
scroll to position [0, 0]
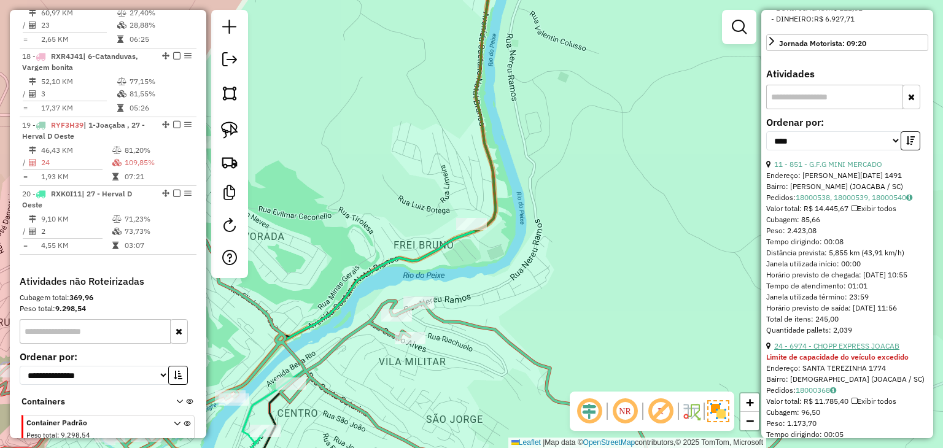
click at [847, 350] on link "24 - 6974 - CHOPP EXPRESS JOACAB" at bounding box center [836, 345] width 125 height 9
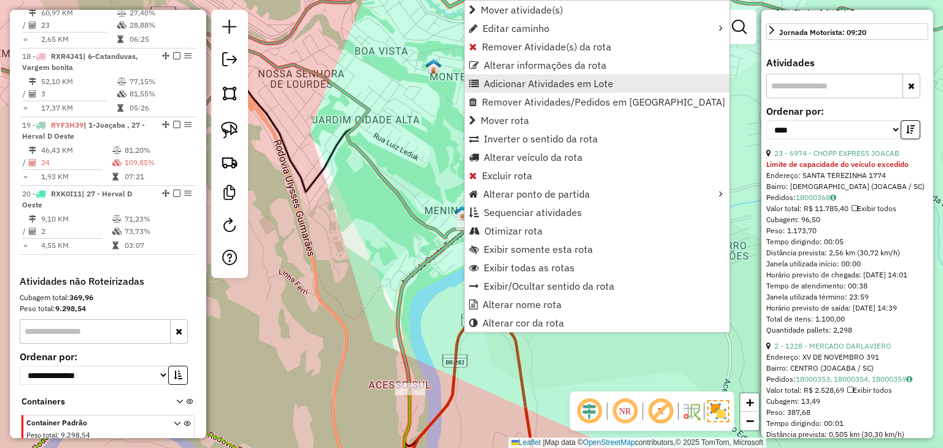
scroll to position [480, 0]
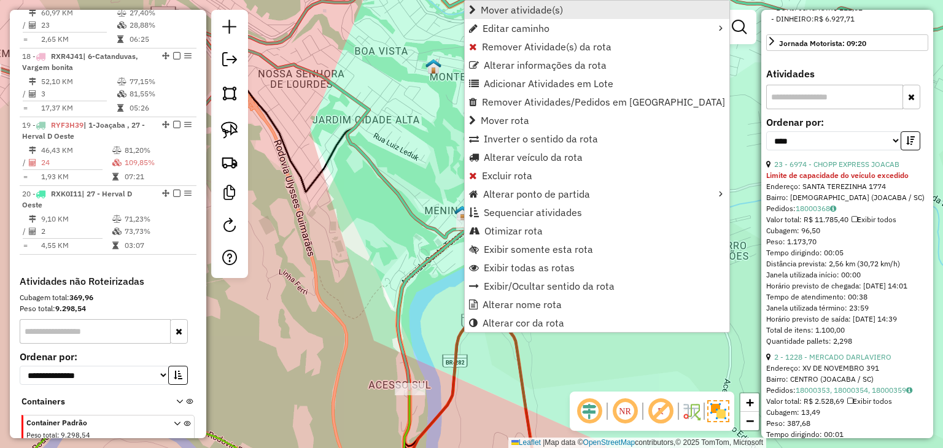
click at [524, 13] on span "Mover atividade(s)" at bounding box center [522, 10] width 82 height 10
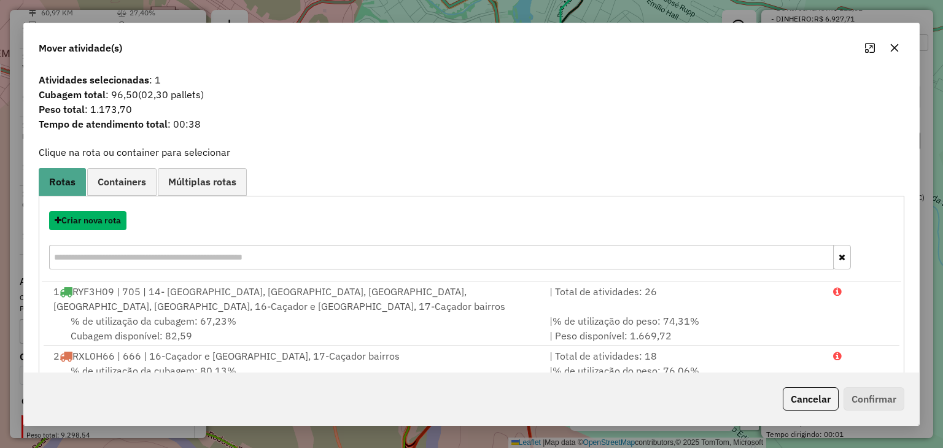
click at [98, 217] on button "Criar nova rota" at bounding box center [87, 220] width 77 height 19
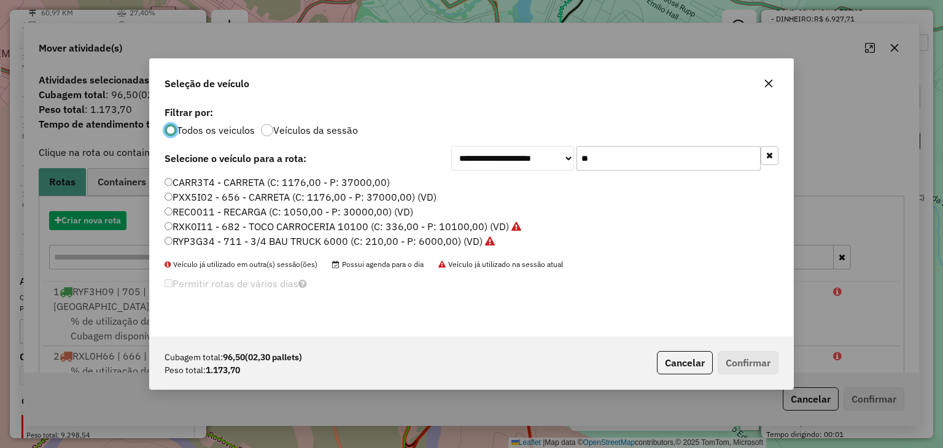
scroll to position [6, 4]
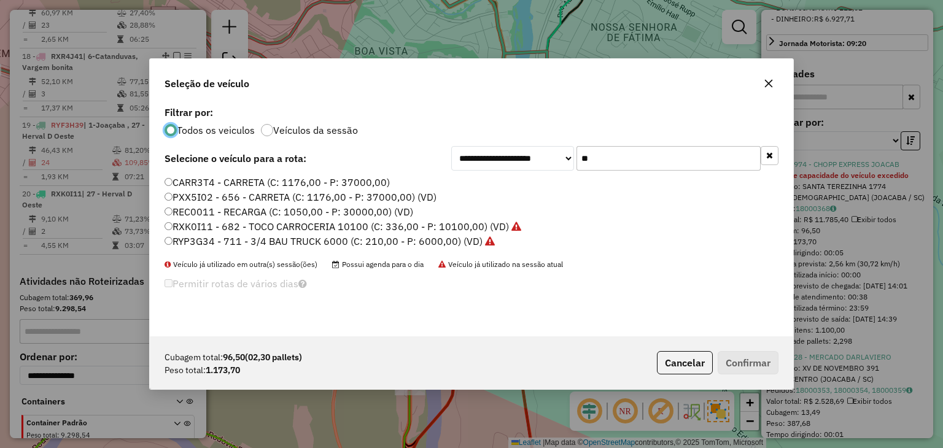
click at [767, 155] on icon "button" at bounding box center [769, 155] width 7 height 9
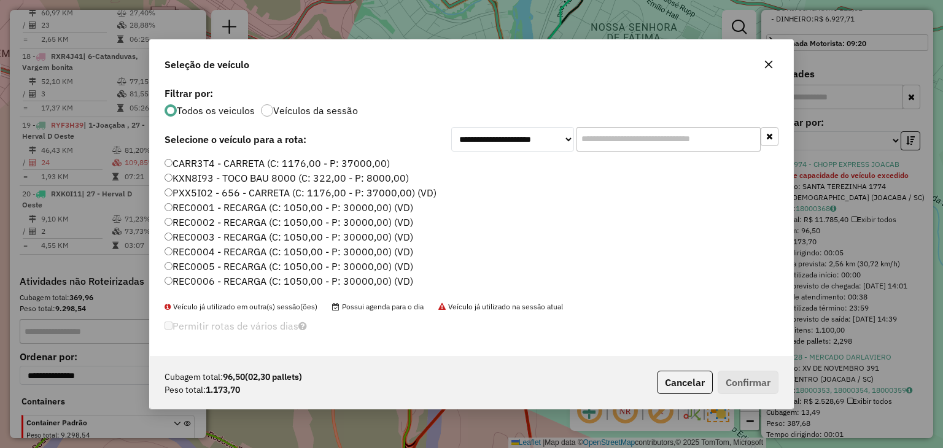
click at [367, 206] on label "REC0001 - RECARGA (C: 1050,00 - P: 30000,00) (VD)" at bounding box center [288, 207] width 249 height 15
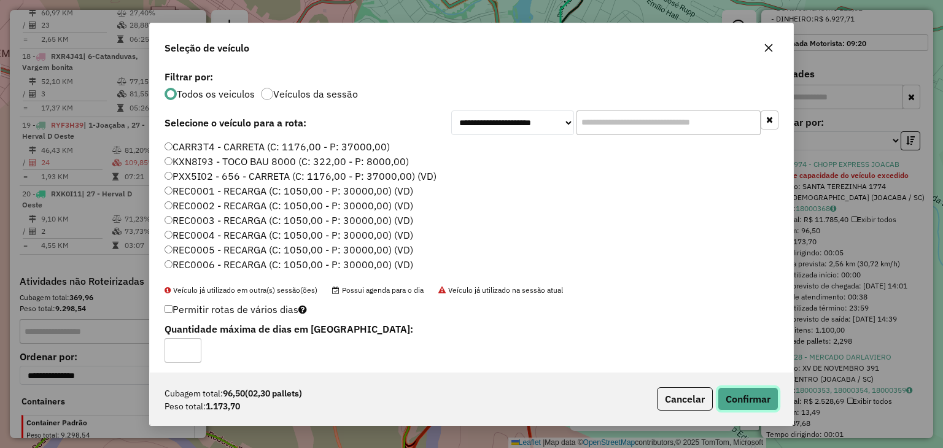
click at [750, 393] on button "Confirmar" at bounding box center [747, 398] width 61 height 23
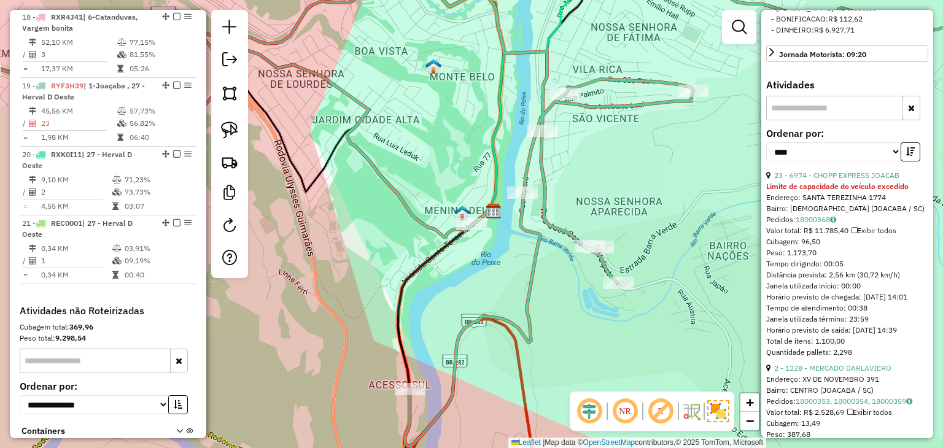
scroll to position [1770, 0]
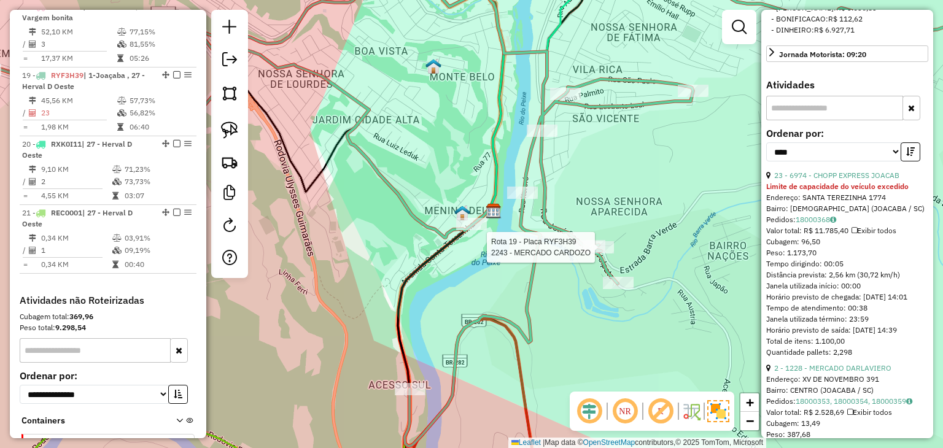
click at [593, 253] on div at bounding box center [598, 247] width 31 height 12
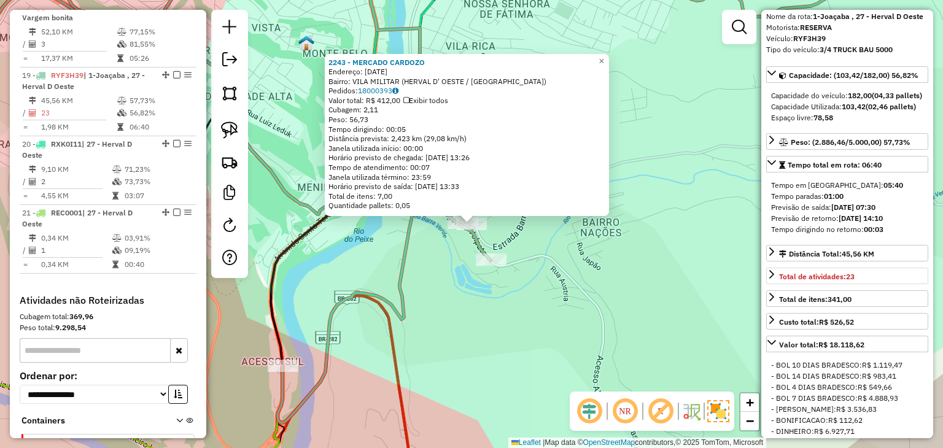
scroll to position [0, 0]
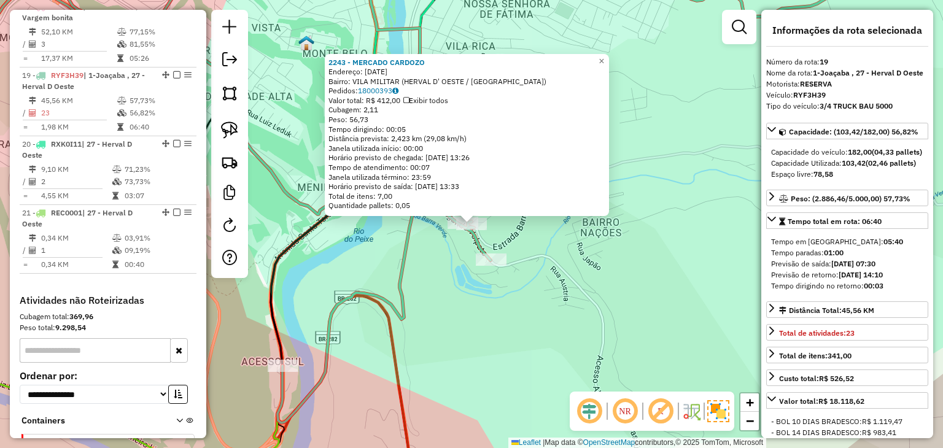
click at [536, 352] on div "2243 - MERCADO CARDOZO Endereço: 31 DE MARCO 19 Bairro: VILA MILITAR (HERVAL D'…" at bounding box center [471, 224] width 943 height 448
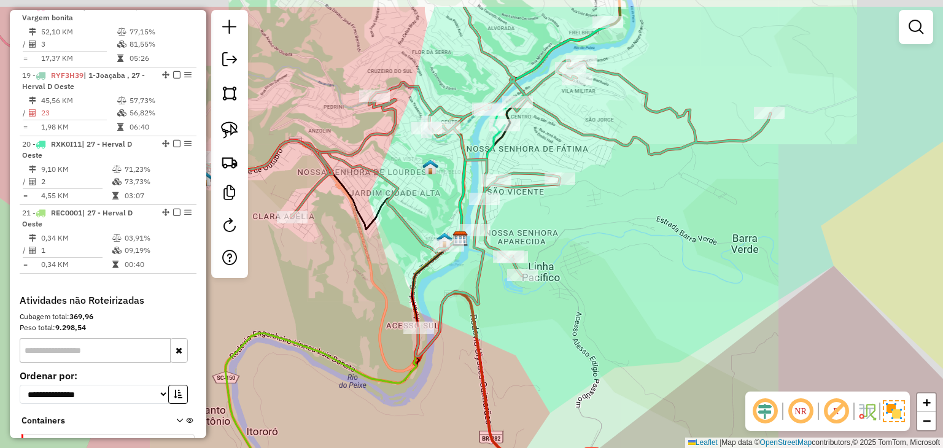
drag, startPoint x: 571, startPoint y: 169, endPoint x: 607, endPoint y: 281, distance: 118.0
click at [607, 282] on div "Janela de atendimento Grade de atendimento Capacidade Transportadoras Veículos …" at bounding box center [471, 224] width 943 height 448
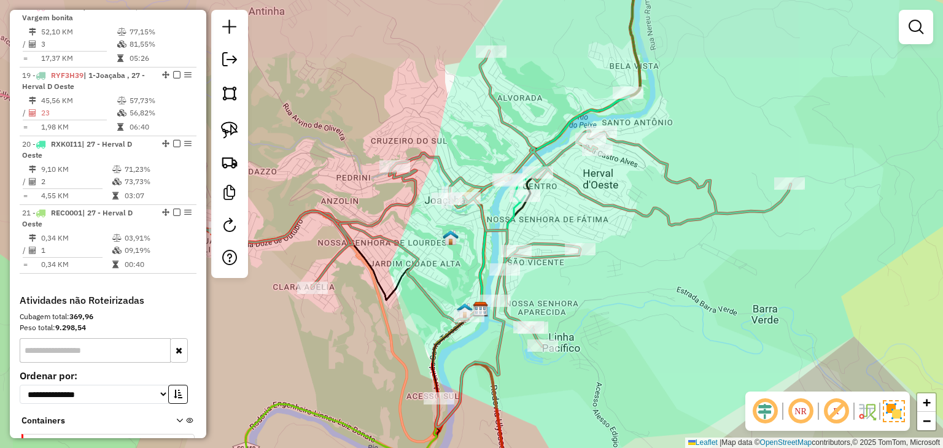
select select "*********"
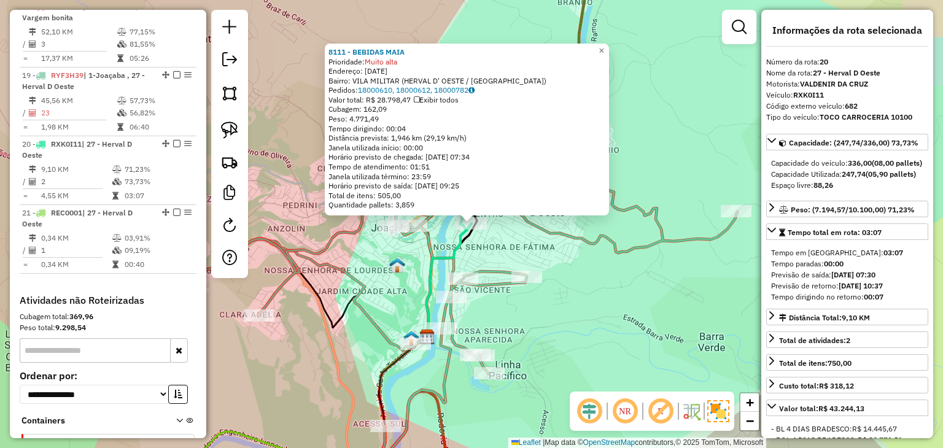
scroll to position [1788, 0]
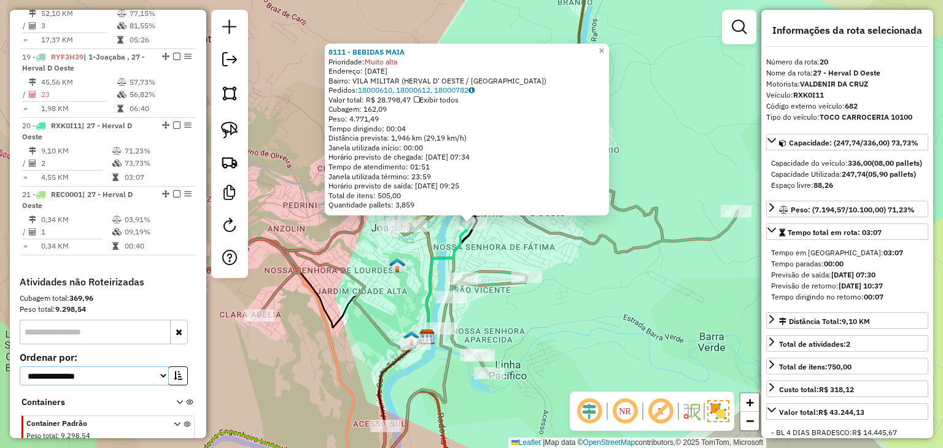
drag, startPoint x: 99, startPoint y: 315, endPoint x: 97, endPoint y: 325, distance: 10.1
click at [99, 366] on select "**********" at bounding box center [94, 375] width 149 height 19
select select "*********"
click at [20, 366] on select "**********" at bounding box center [94, 375] width 149 height 19
click at [174, 371] on icon "button" at bounding box center [178, 375] width 9 height 9
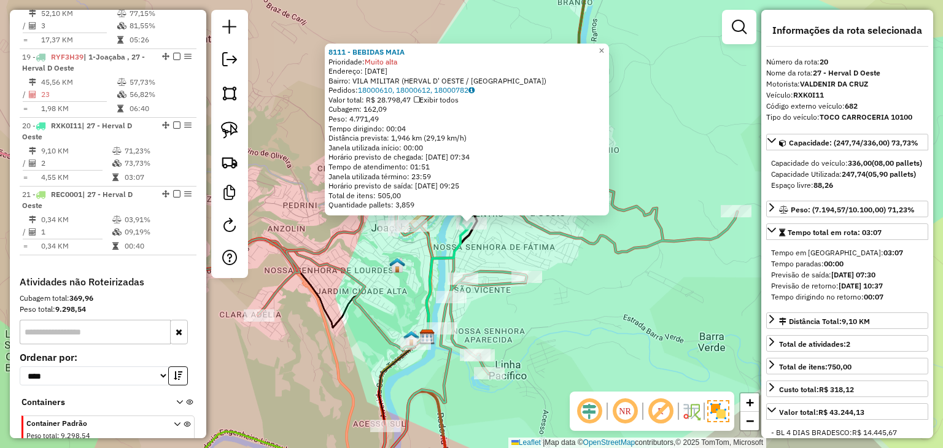
click at [176, 421] on icon at bounding box center [177, 444] width 7 height 46
click at [174, 421] on icon at bounding box center [177, 444] width 7 height 46
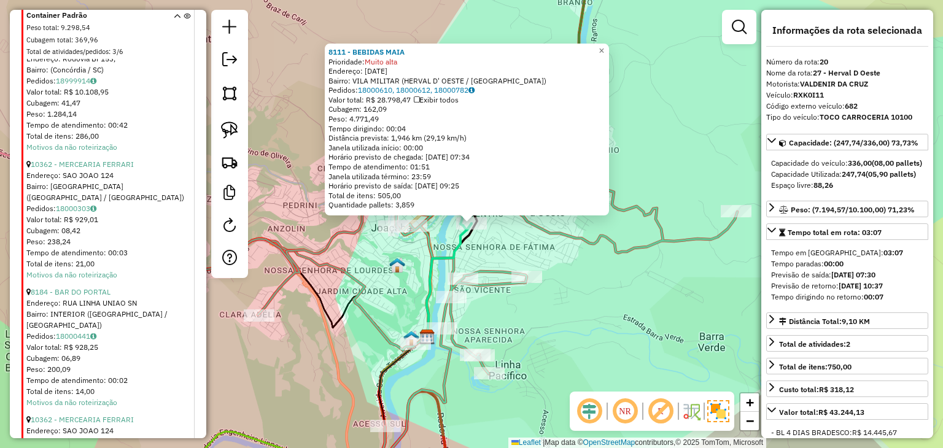
scroll to position [2463, 0]
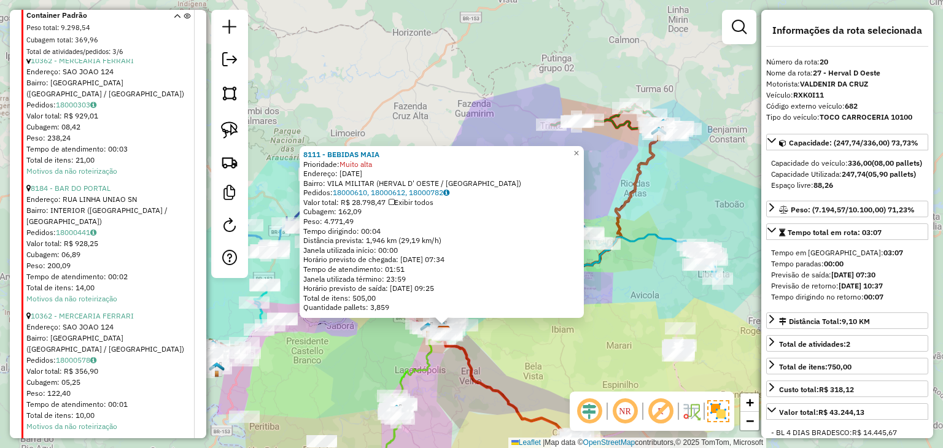
click at [576, 335] on div "8111 - BEBIDAS MAIA Prioridade: Muito alta Endereço: 31 DE MARCO 331 Bairro: VI…" at bounding box center [471, 224] width 943 height 448
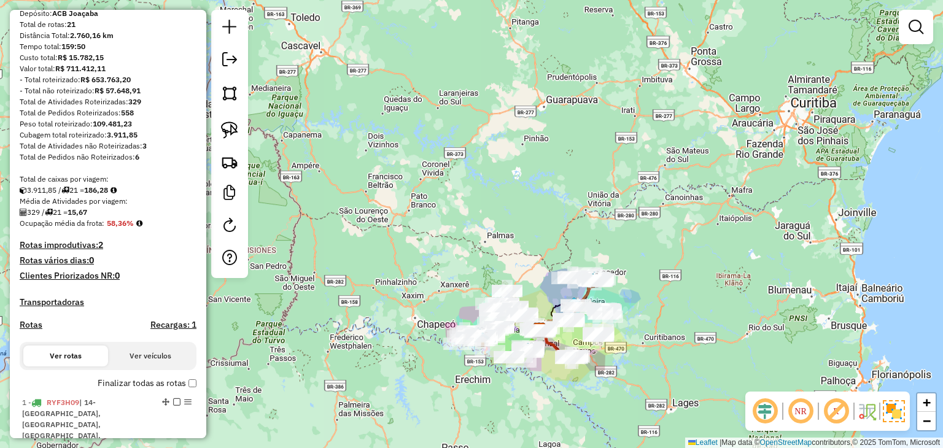
scroll to position [0, 0]
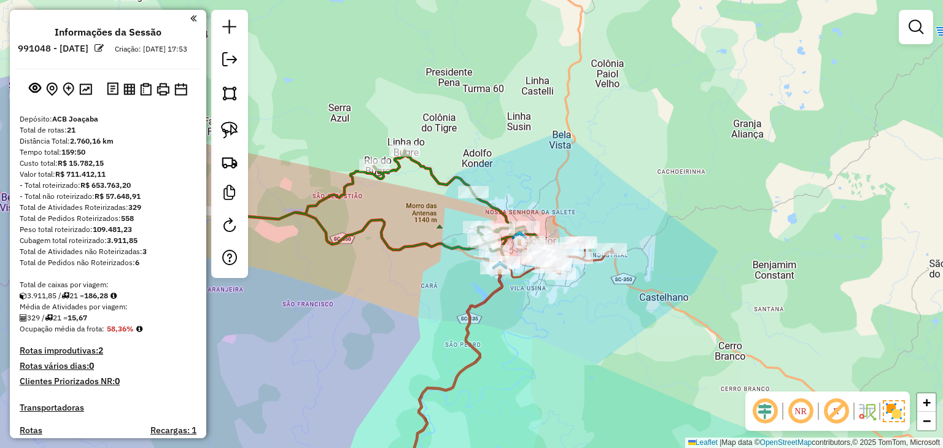
drag, startPoint x: 549, startPoint y: 315, endPoint x: 586, endPoint y: 293, distance: 42.4
click at [586, 293] on div "Janela de atendimento Grade de atendimento Capacidade Transportadoras Veículos …" at bounding box center [471, 224] width 943 height 448
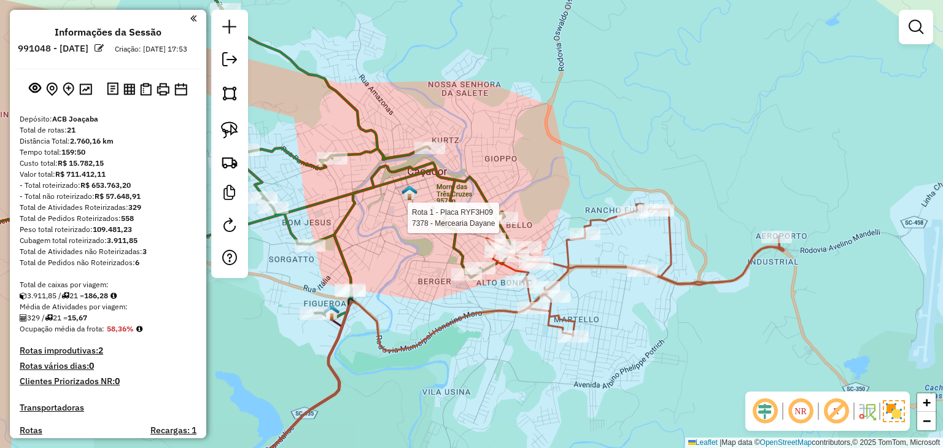
select select "*********"
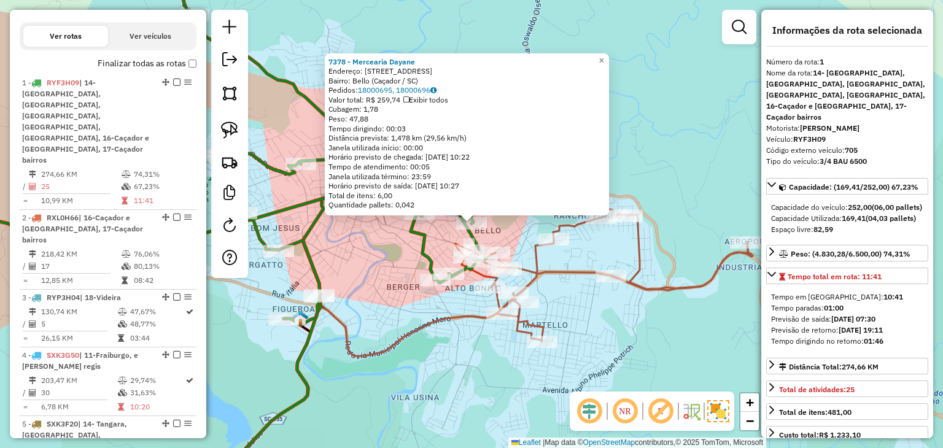
scroll to position [501, 0]
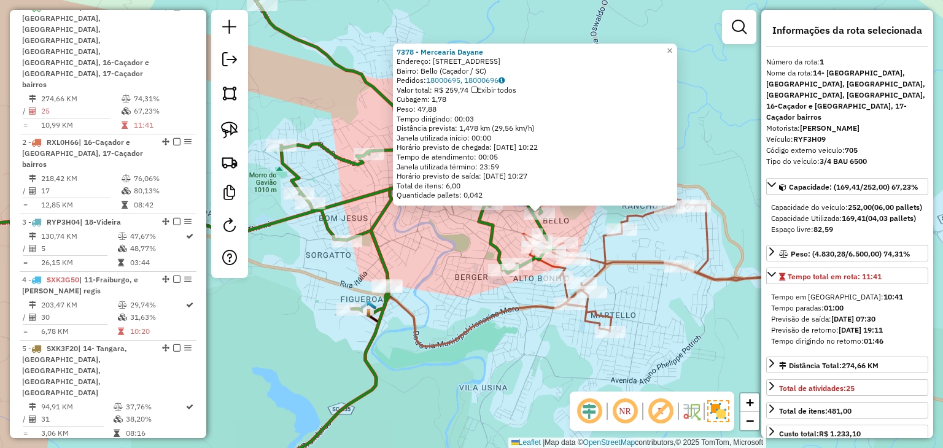
drag, startPoint x: 663, startPoint y: 337, endPoint x: 731, endPoint y: 327, distance: 68.8
click at [731, 327] on div "7378 - Mercearia Dayane Endereço: Rua Trezentos e Quarenta e Cinco, 15 Bairro: …" at bounding box center [471, 224] width 943 height 448
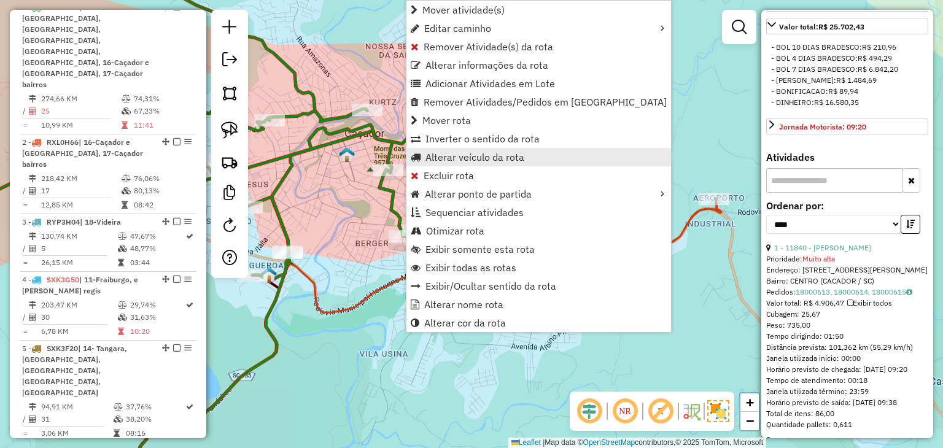
click at [463, 157] on span "Alterar veículo da rota" at bounding box center [474, 157] width 99 height 10
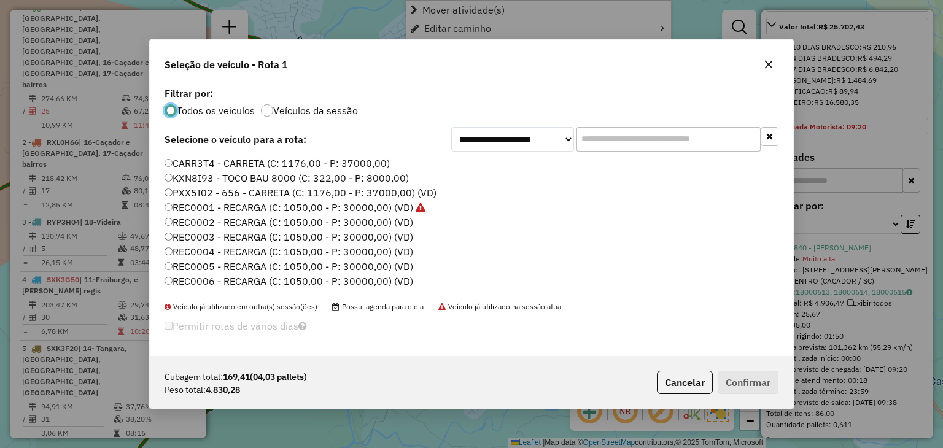
scroll to position [6, 4]
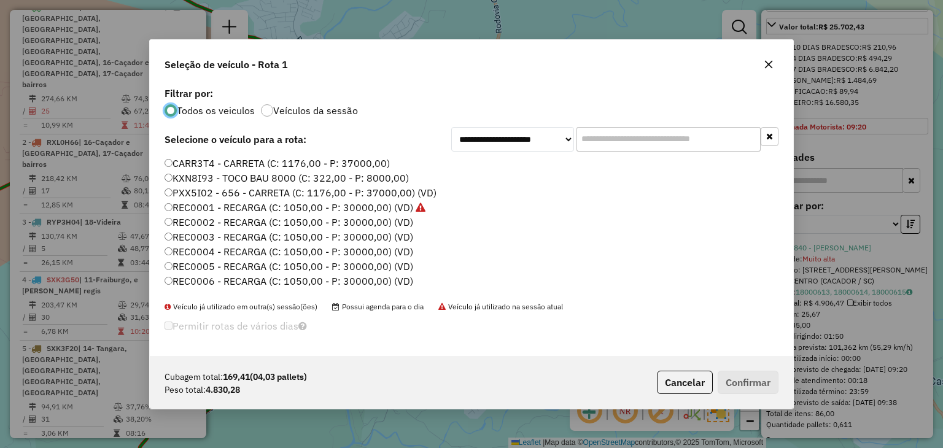
click at [618, 144] on input "text" at bounding box center [668, 139] width 184 height 25
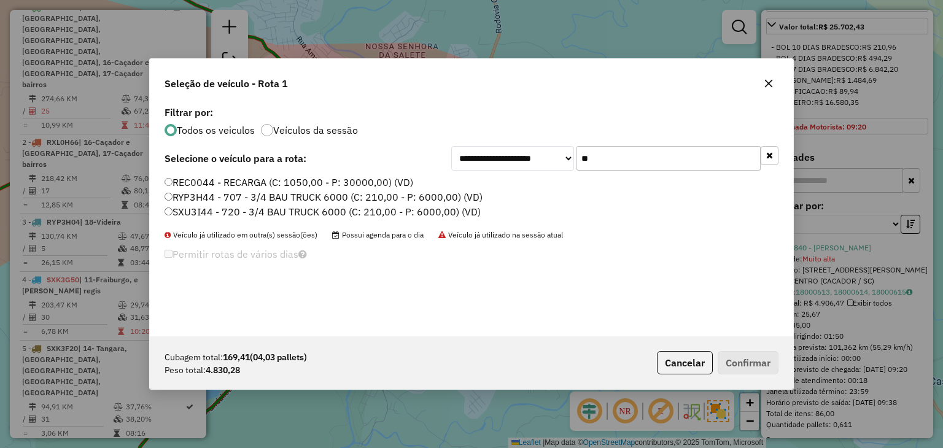
type input "**"
click at [431, 192] on label "RYP3H44 - 707 - 3/4 BAU TRUCK 6000 (C: 210,00 - P: 6000,00) (VD)" at bounding box center [323, 197] width 318 height 15
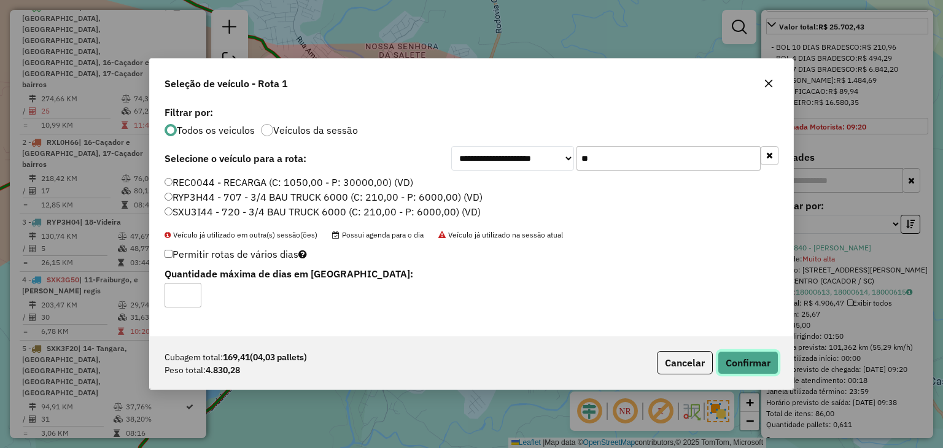
click at [735, 368] on button "Confirmar" at bounding box center [747, 362] width 61 height 23
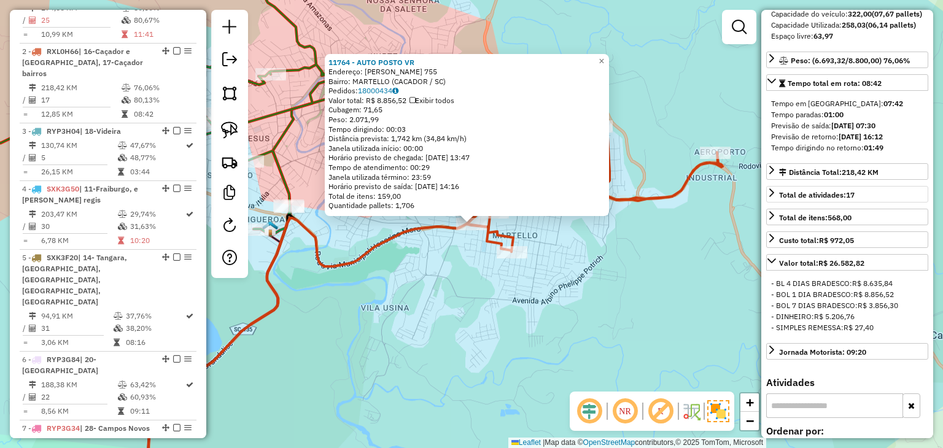
scroll to position [50, 0]
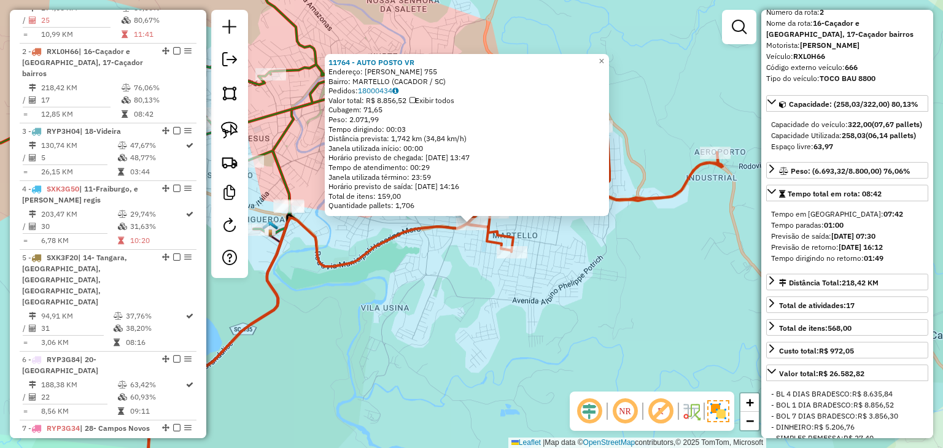
click at [514, 362] on div "11764 - AUTO POSTO VR Endereço: ADOLFO KLETKE 755 Bairro: MARTELLO (CACADOR / S…" at bounding box center [471, 224] width 943 height 448
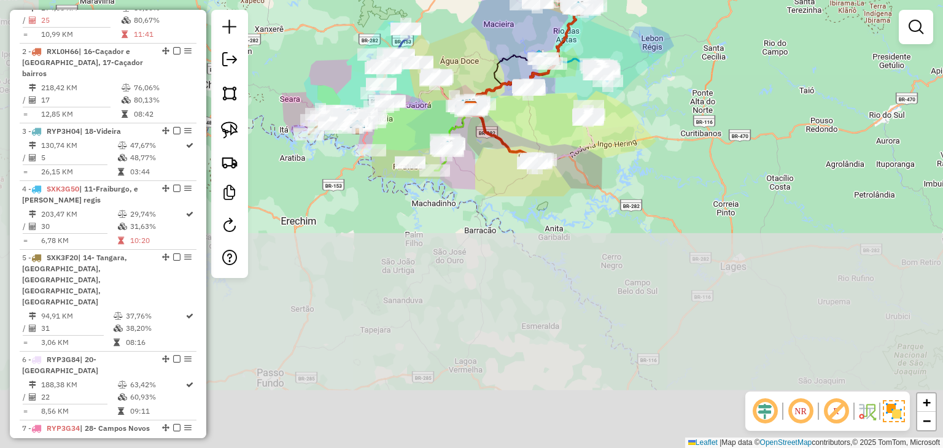
drag, startPoint x: 717, startPoint y: 119, endPoint x: 712, endPoint y: 60, distance: 59.7
click at [718, 53] on div "Janela de atendimento Grade de atendimento Capacidade Transportadoras Veículos …" at bounding box center [471, 224] width 943 height 448
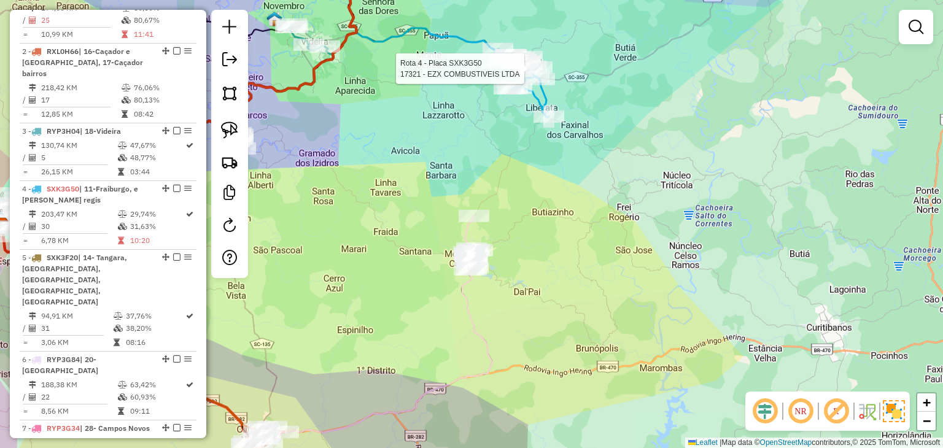
select select "*********"
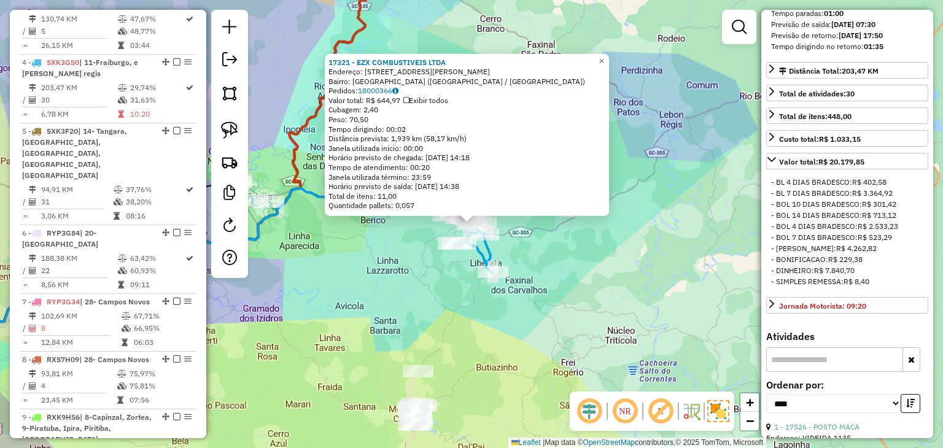
scroll to position [61, 0]
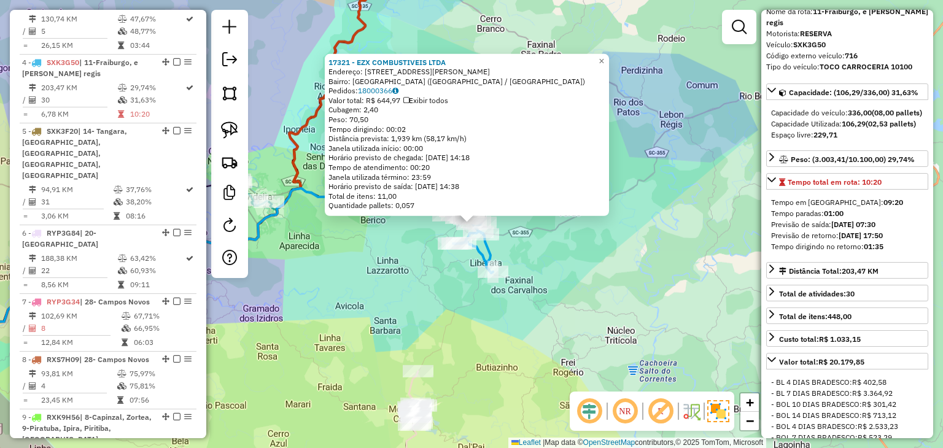
click at [441, 327] on div "17321 - EZX COMBUSTIVEIS LTDA Endereço: AV RENE FREY 1500 Bairro: JARDIM DAS AR…" at bounding box center [471, 224] width 943 height 448
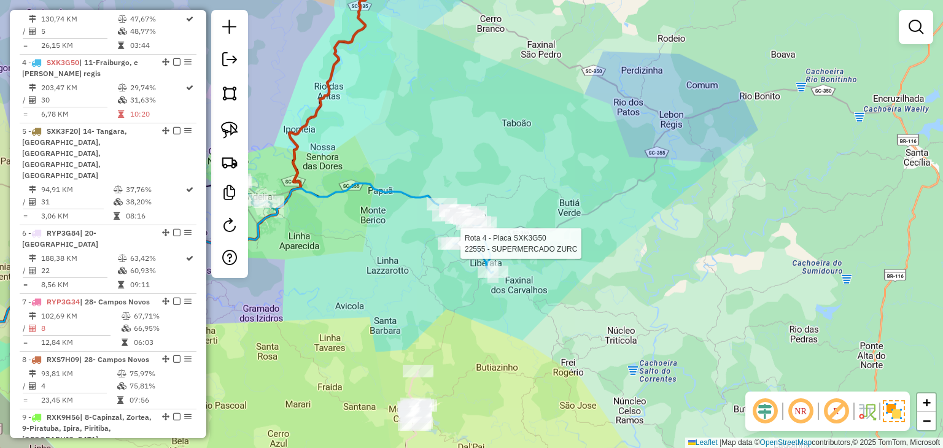
select select "*********"
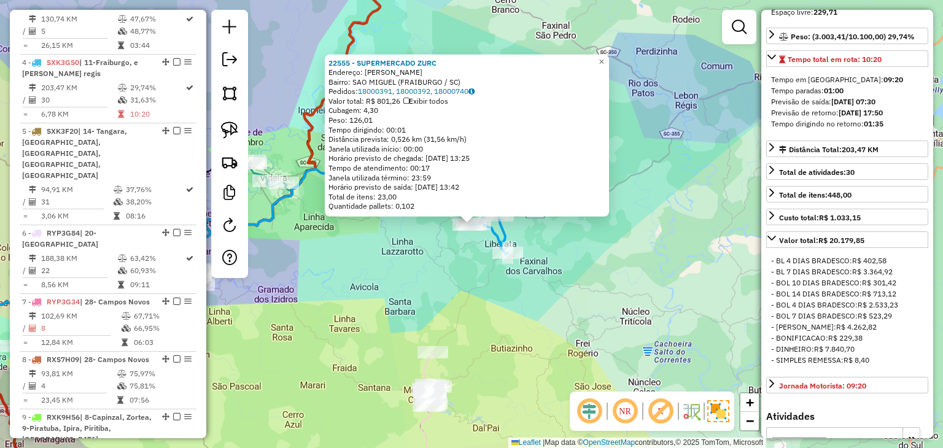
scroll to position [491, 0]
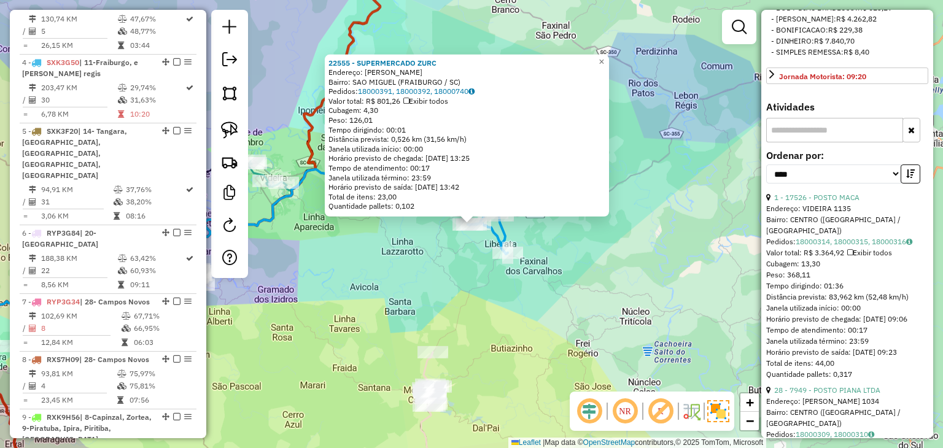
click at [505, 330] on div "22555 - SUPERMERCADO ZURC Endereço: GUILHERME PINZ SN Bairro: SAO MIGUEL (FRAIB…" at bounding box center [471, 224] width 943 height 448
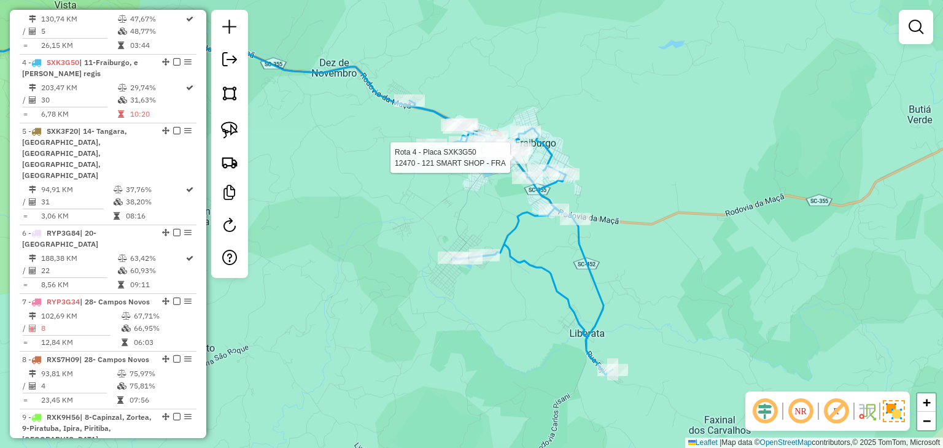
select select "*********"
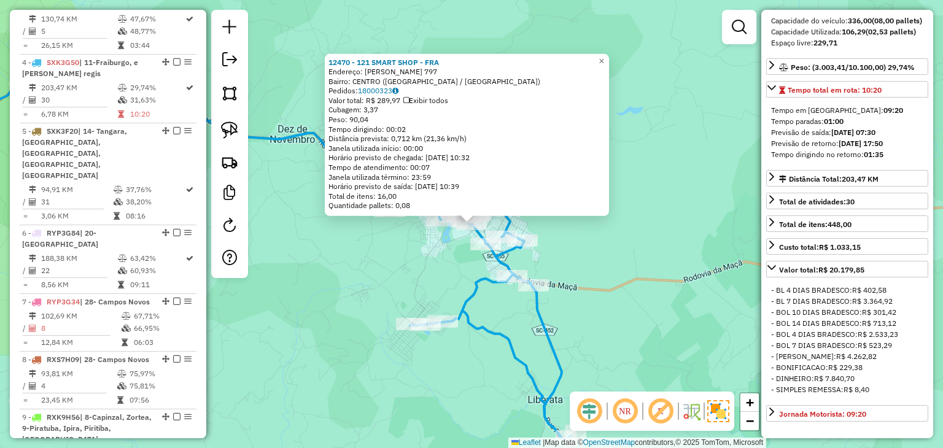
scroll to position [0, 0]
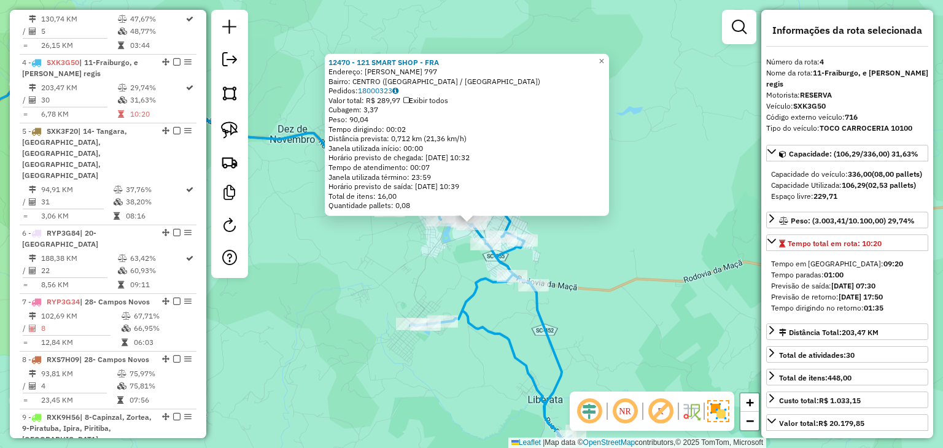
click at [613, 325] on div "12470 - 121 SMART SHOP - FRA Endereço: RENE FREY 797 Bairro: CENTRO (FRAIBURGO …" at bounding box center [471, 224] width 943 height 448
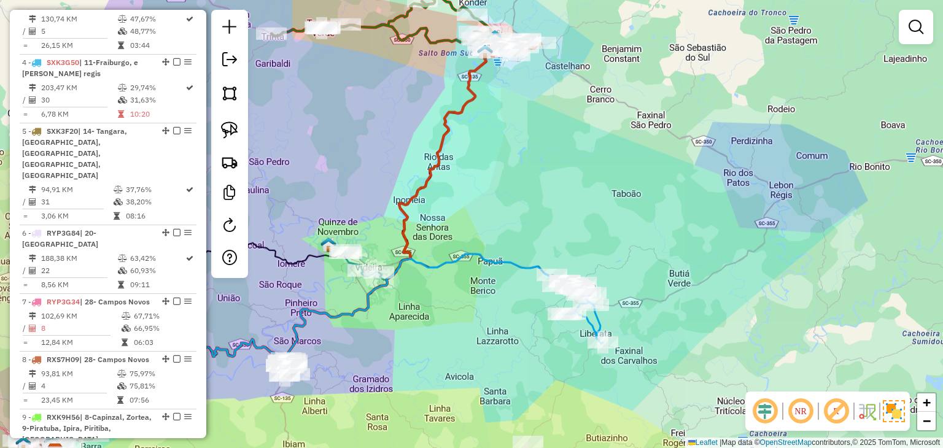
select select "*********"
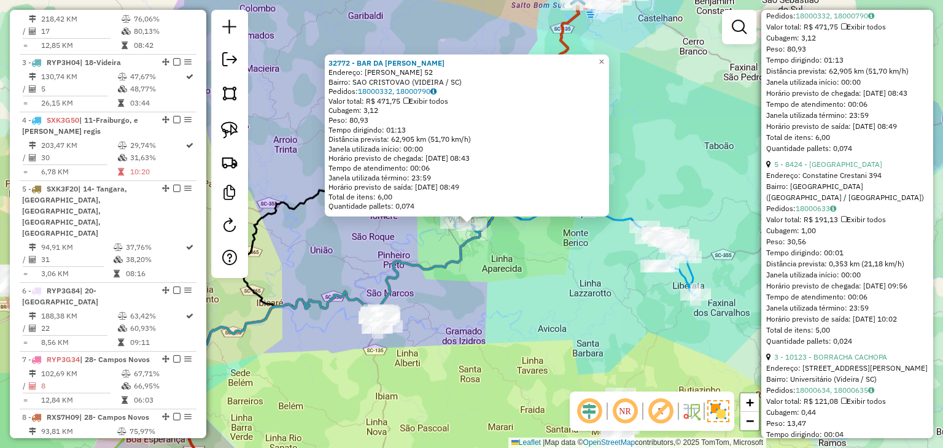
scroll to position [811, 0]
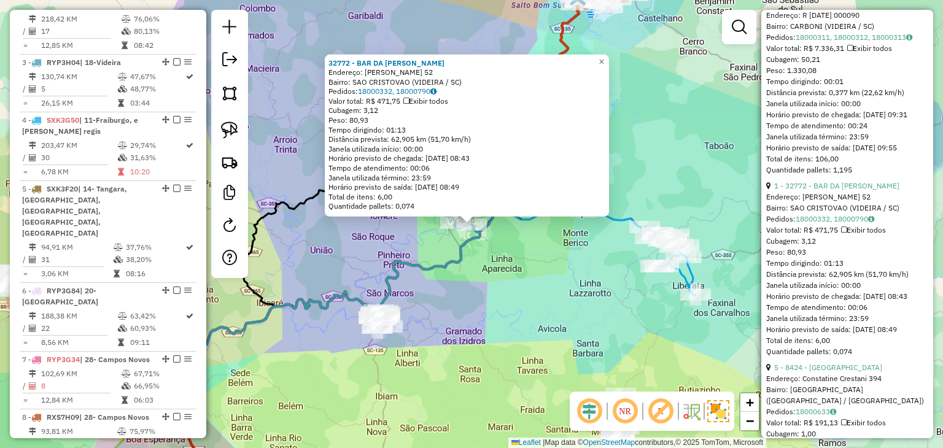
click at [462, 366] on div "32772 - BAR DA NADIA Endereço: JOSE ANGUTTI 52 Bairro: SAO CRISTOVAO (VIDEIRA /…" at bounding box center [471, 224] width 943 height 448
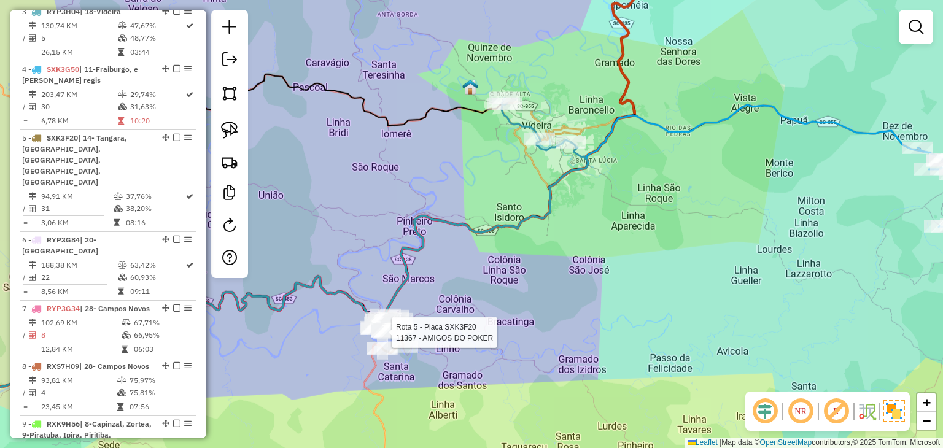
select select "*********"
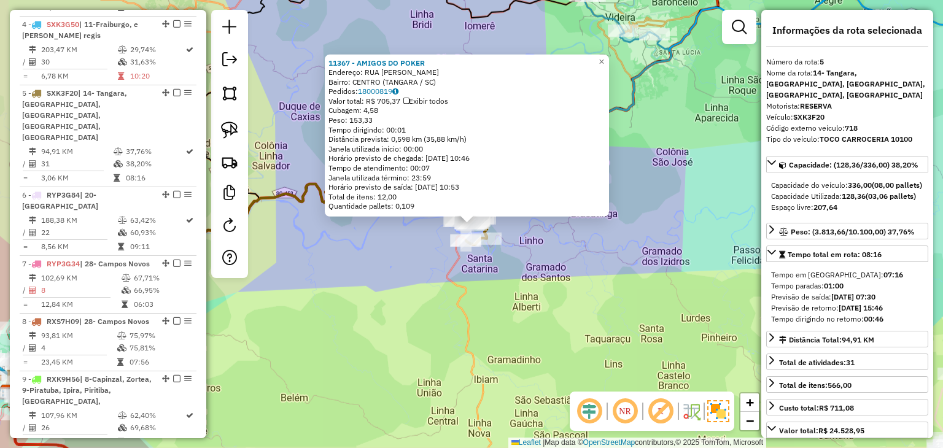
scroll to position [787, 0]
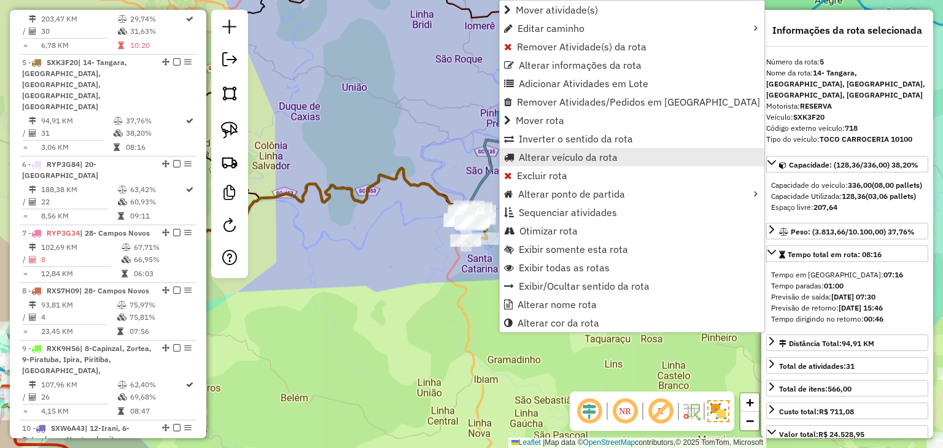
click at [543, 161] on span "Alterar veículo da rota" at bounding box center [568, 157] width 99 height 10
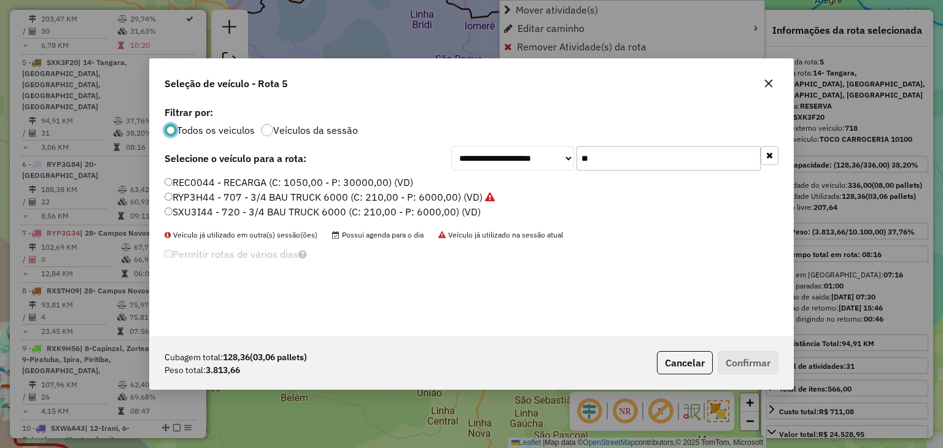
scroll to position [6, 4]
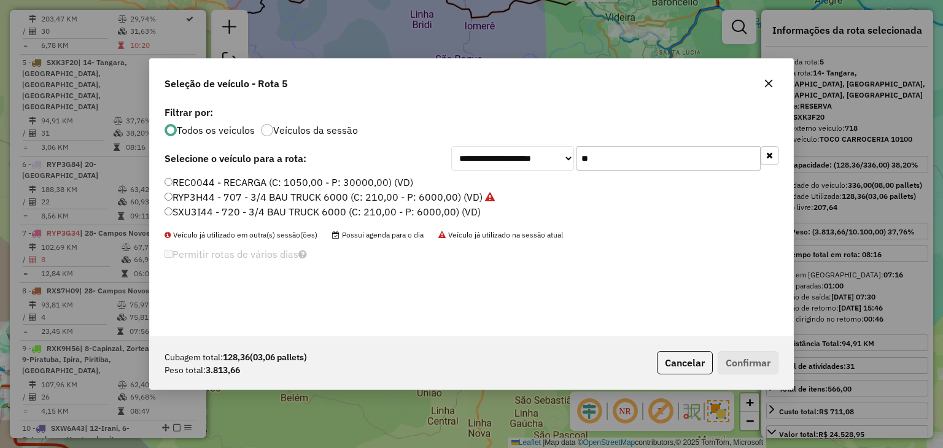
drag, startPoint x: 611, startPoint y: 157, endPoint x: 547, endPoint y: 158, distance: 63.8
click at [547, 158] on div "**********" at bounding box center [614, 158] width 327 height 25
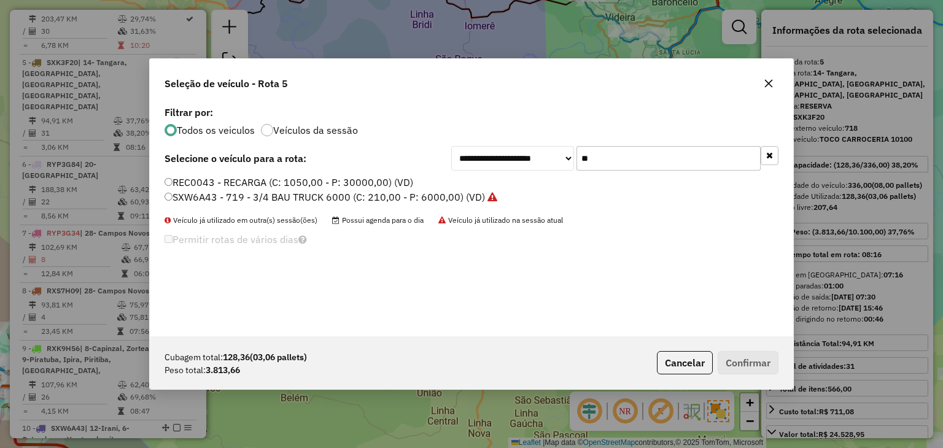
type input "**"
click at [331, 193] on label "SXW6A43 - 719 - 3/4 BAU TRUCK 6000 (C: 210,00 - P: 6000,00) (VD)" at bounding box center [330, 197] width 333 height 15
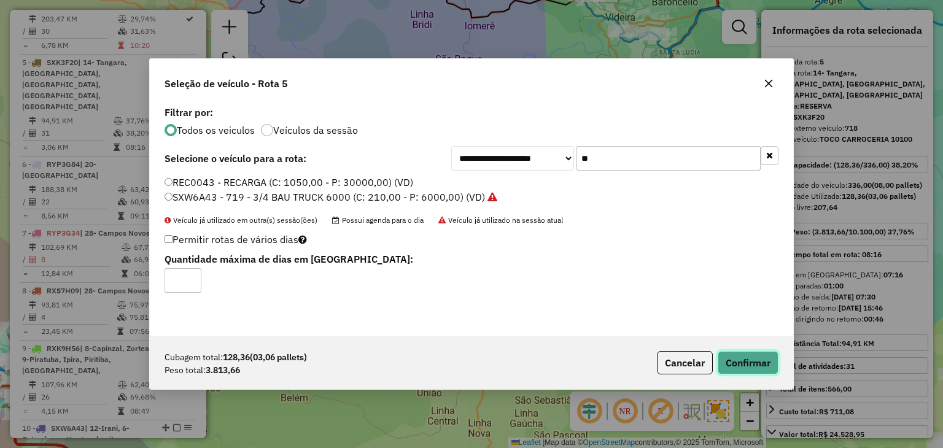
click at [737, 359] on button "Confirmar" at bounding box center [747, 362] width 61 height 23
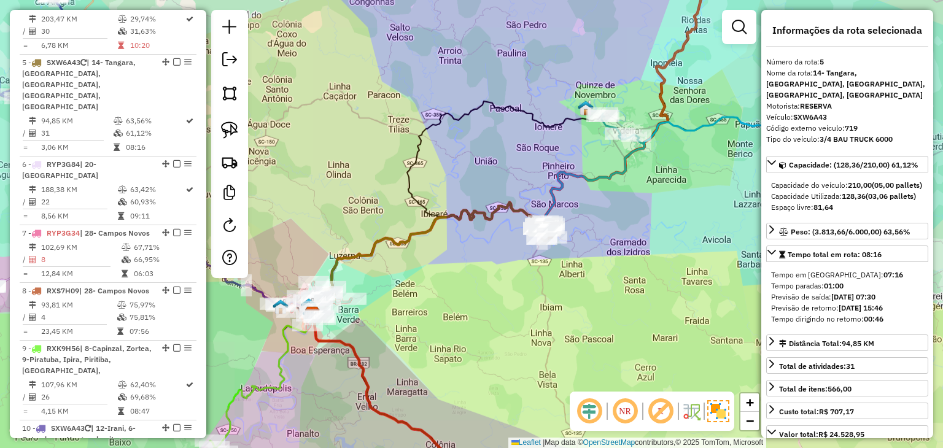
drag, startPoint x: 633, startPoint y: 288, endPoint x: 485, endPoint y: 136, distance: 212.7
click at [485, 136] on div "Janela de atendimento Grade de atendimento Capacidade Transportadoras Veículos …" at bounding box center [471, 224] width 943 height 448
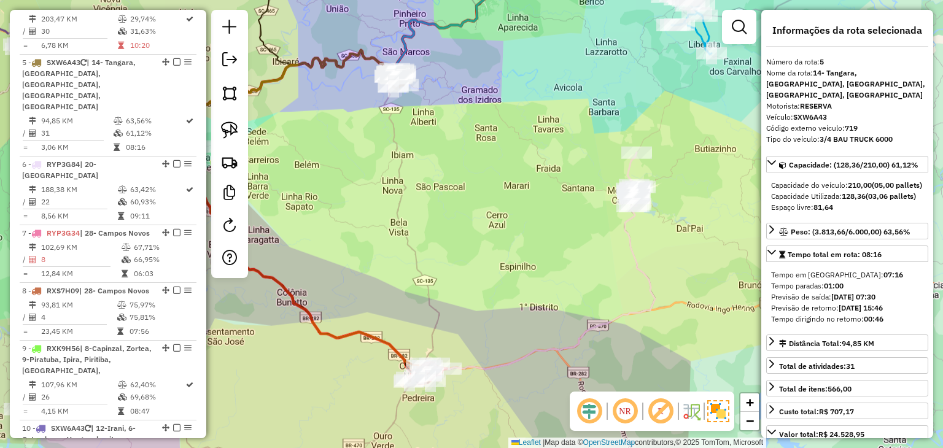
drag, startPoint x: 584, startPoint y: 250, endPoint x: 533, endPoint y: 231, distance: 53.6
click at [533, 231] on div "Janela de atendimento Grade de atendimento Capacidade Transportadoras Veículos …" at bounding box center [471, 224] width 943 height 448
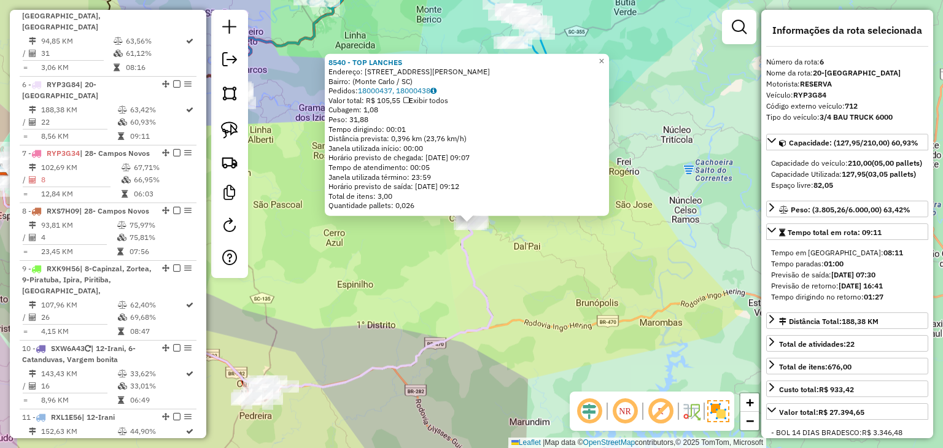
scroll to position [867, 0]
click at [546, 298] on div "8540 - TOP LANCHES Endereço: Rua Joaquim Corrêa de Mello, 588 Bairro: (Monte Ca…" at bounding box center [471, 224] width 943 height 448
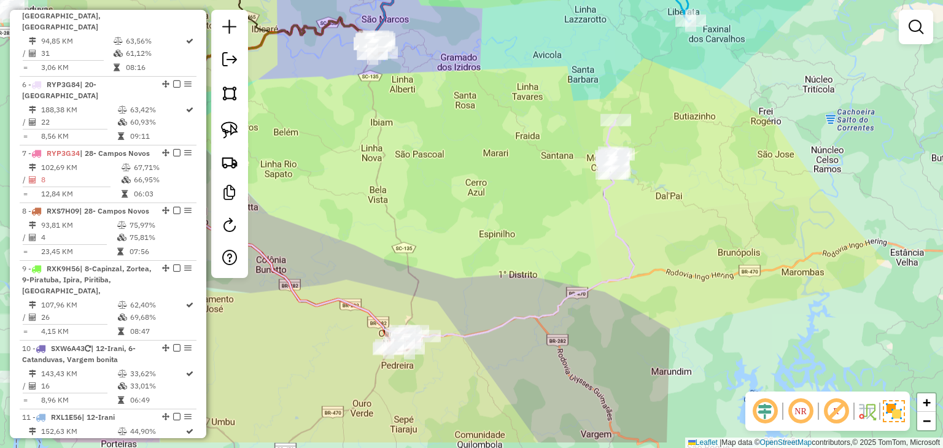
drag, startPoint x: 419, startPoint y: 285, endPoint x: 611, endPoint y: 212, distance: 205.7
click at [611, 212] on div "Janela de atendimento Grade de atendimento Capacidade Transportadoras Veículos …" at bounding box center [471, 224] width 943 height 448
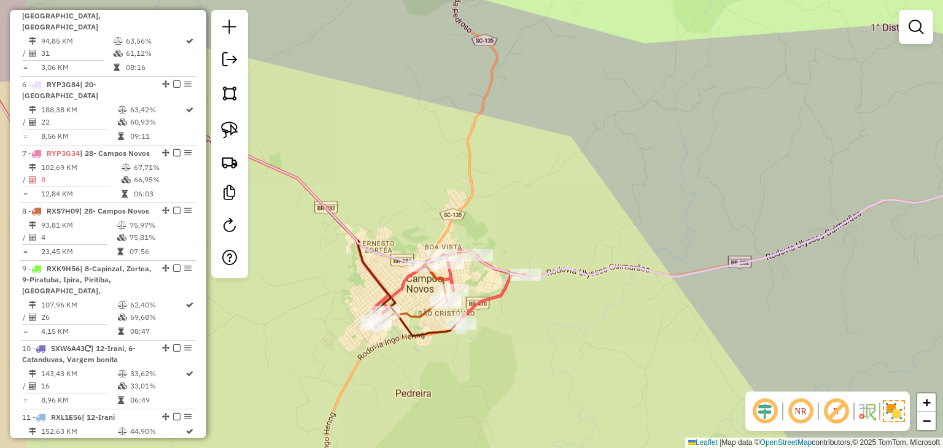
drag, startPoint x: 520, startPoint y: 354, endPoint x: 609, endPoint y: 322, distance: 94.5
click at [607, 328] on div "Janela de atendimento Grade de atendimento Capacidade Transportadoras Veículos …" at bounding box center [471, 224] width 943 height 448
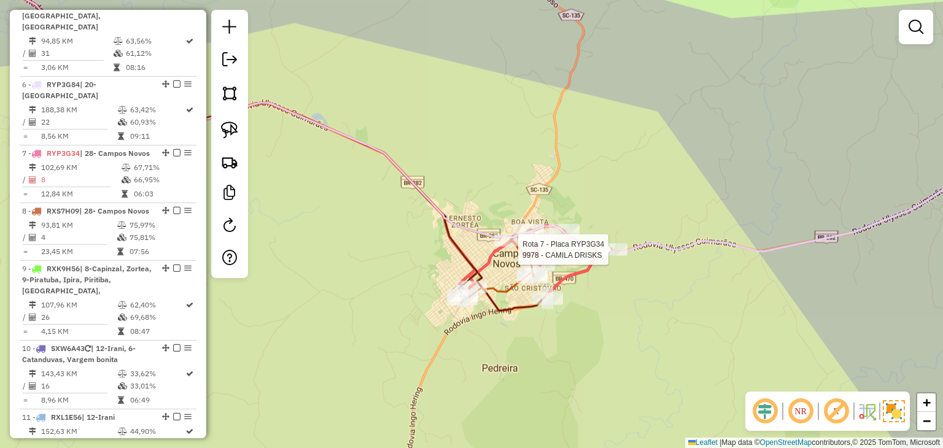
select select "*********"
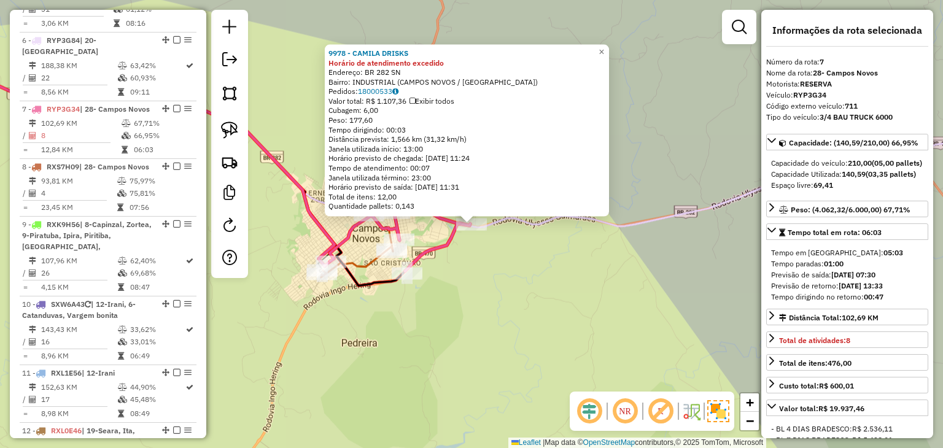
scroll to position [924, 0]
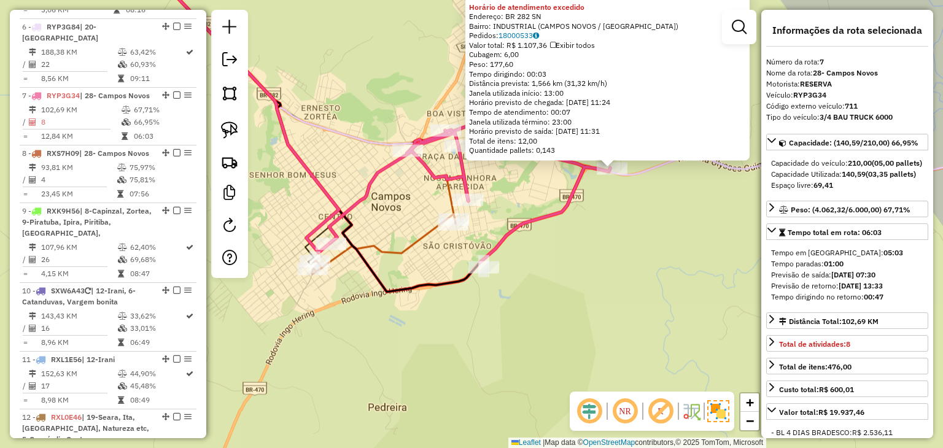
drag, startPoint x: 376, startPoint y: 269, endPoint x: 461, endPoint y: 266, distance: 84.8
click at [461, 266] on div "9978 - CAMILA DRISKS Horário de atendimento excedido Endereço: BR 282 SN Bairro…" at bounding box center [471, 224] width 943 height 448
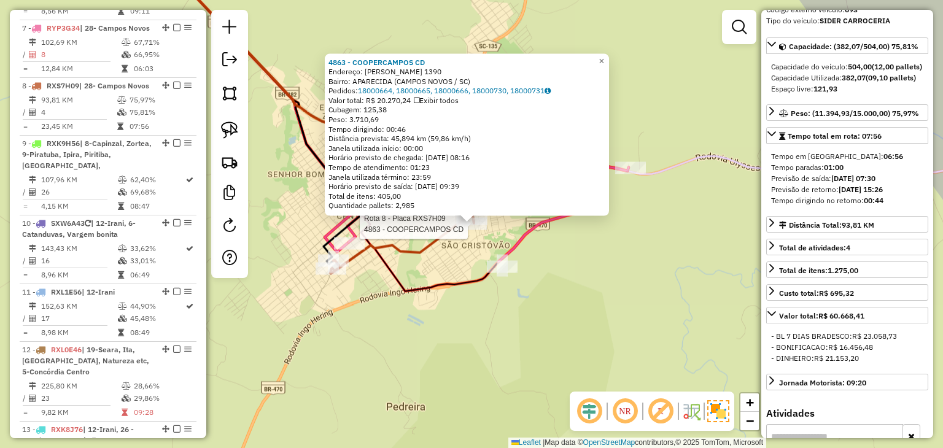
scroll to position [0, 0]
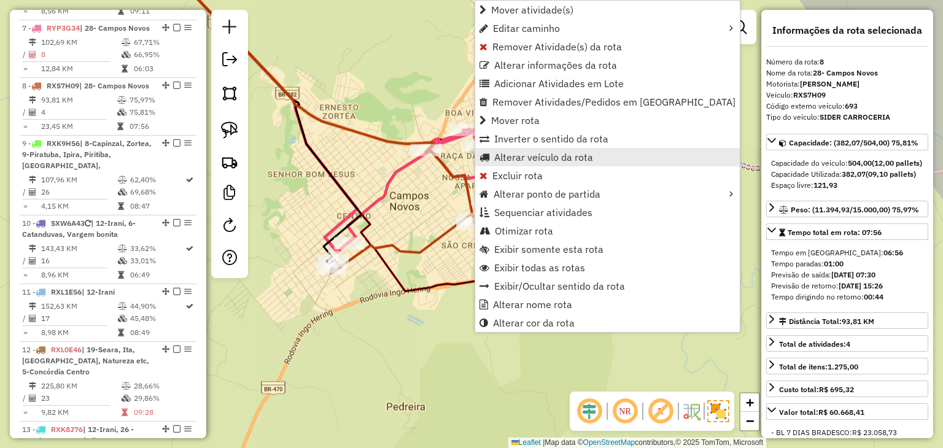
click at [511, 155] on span "Alterar veículo da rota" at bounding box center [543, 157] width 99 height 10
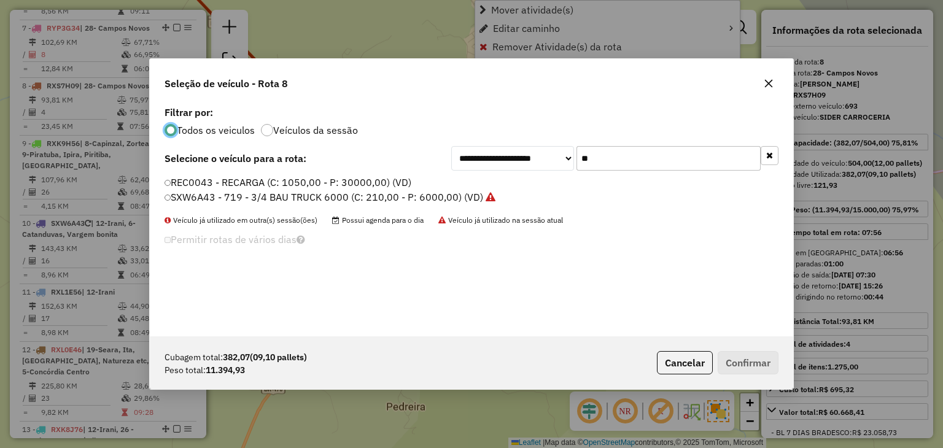
scroll to position [6, 4]
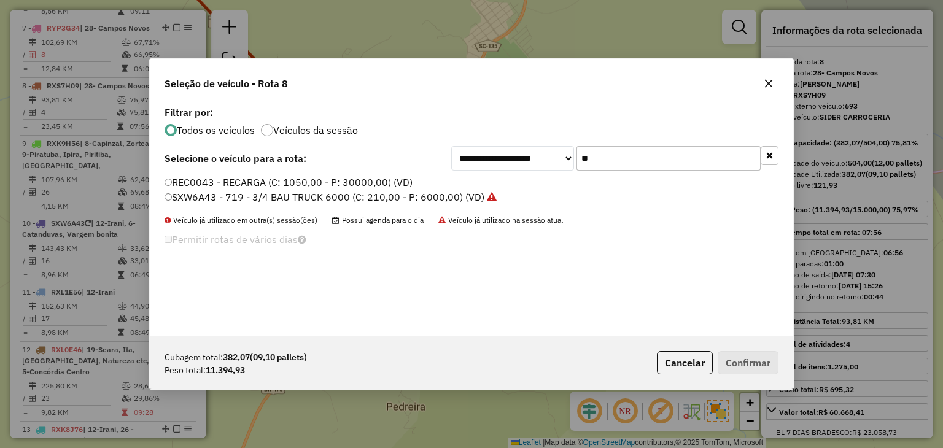
drag, startPoint x: 633, startPoint y: 156, endPoint x: 536, endPoint y: 161, distance: 97.1
click at [536, 161] on div "**********" at bounding box center [614, 158] width 327 height 25
type input "**"
click at [436, 196] on label "RXS7G49 - 692 - SIDER CARROCERIA (C: 504,00 - P: 15000,00) (VD)" at bounding box center [322, 197] width 316 height 15
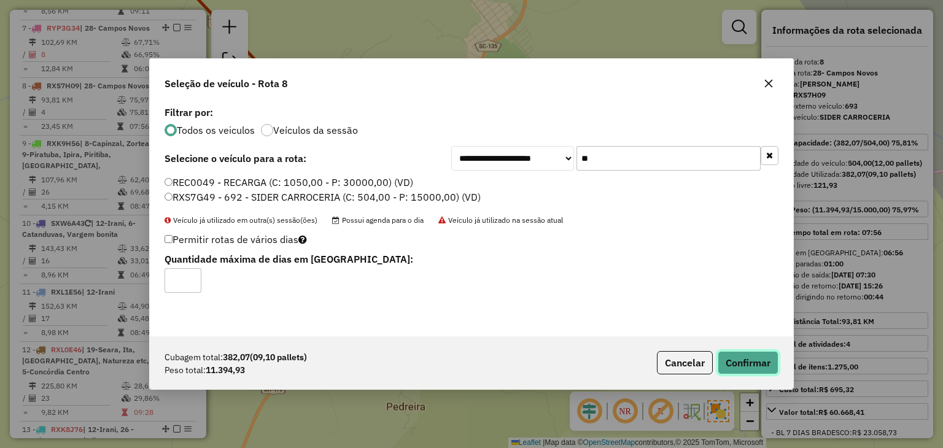
click at [746, 356] on button "Confirmar" at bounding box center [747, 362] width 61 height 23
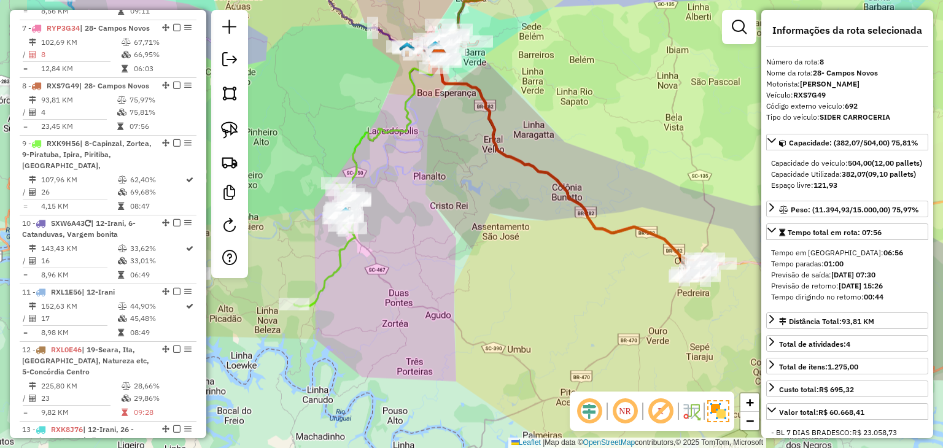
drag, startPoint x: 408, startPoint y: 284, endPoint x: 535, endPoint y: 249, distance: 131.9
click at [710, 260] on div "Janela de atendimento Grade de atendimento Capacidade Transportadoras Veículos …" at bounding box center [471, 224] width 943 height 448
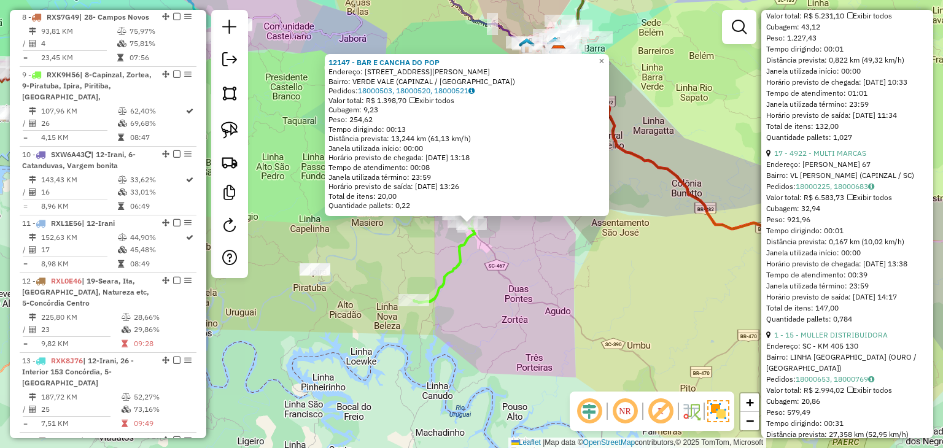
scroll to position [491, 0]
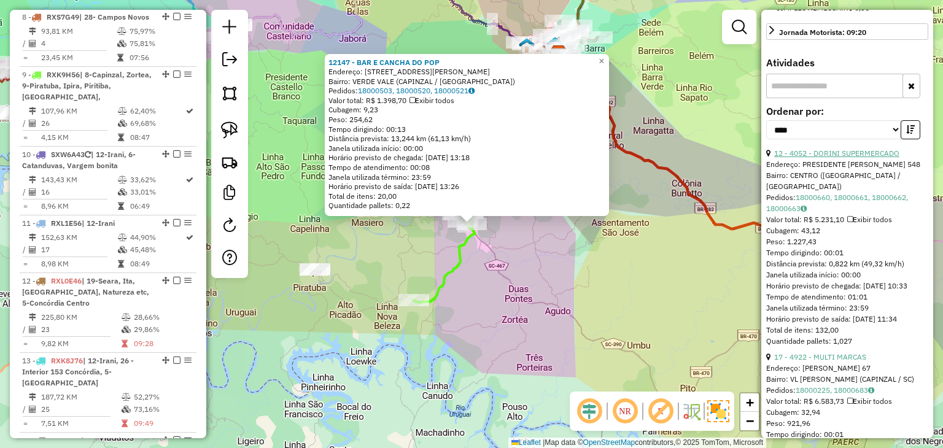
click at [859, 158] on link "12 - 4052 - DORINI SUPERMERCADO" at bounding box center [836, 153] width 125 height 9
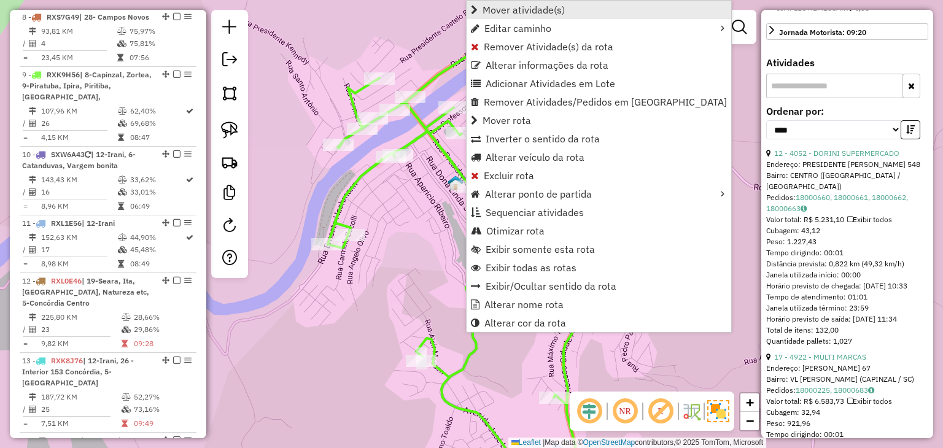
click at [535, 12] on span "Mover atividade(s)" at bounding box center [523, 10] width 82 height 10
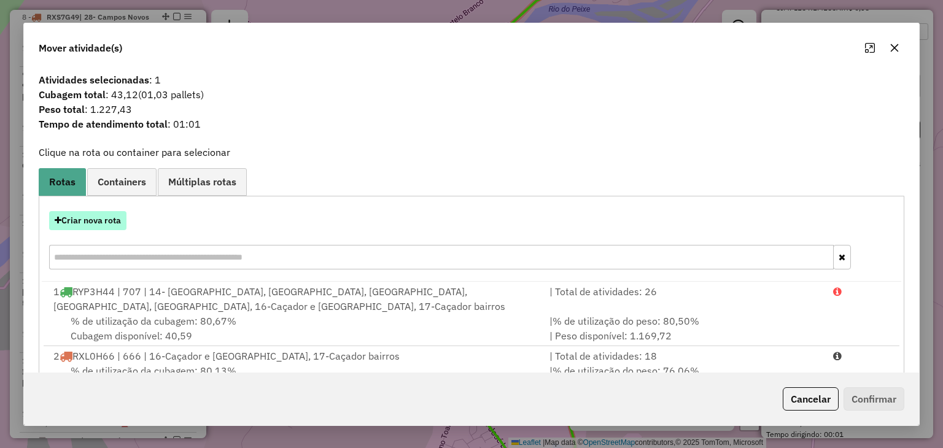
click at [93, 220] on button "Criar nova rota" at bounding box center [87, 220] width 77 height 19
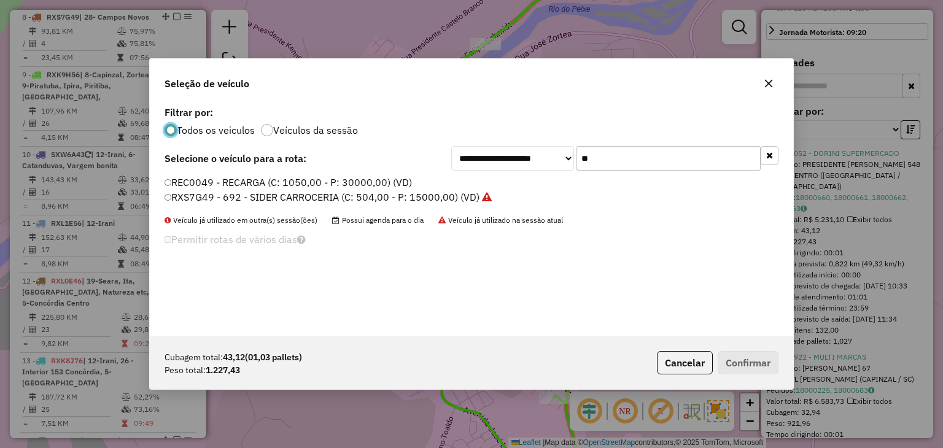
scroll to position [6, 4]
click at [772, 151] on icon "button" at bounding box center [769, 155] width 7 height 9
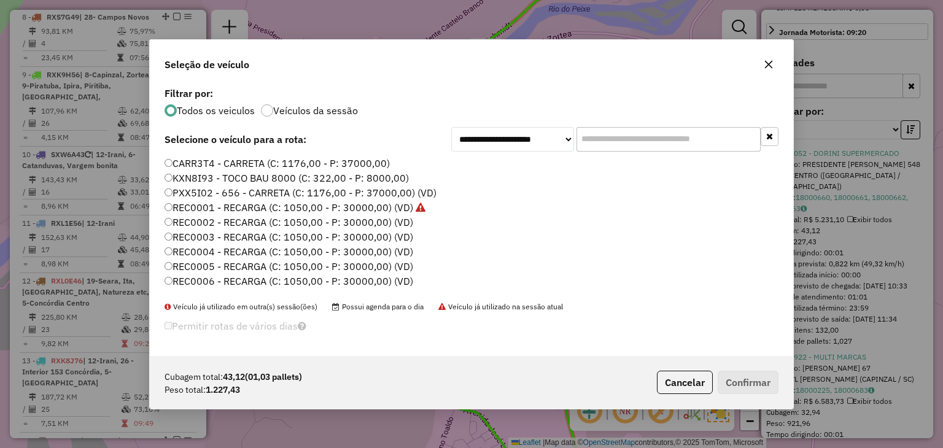
click at [330, 235] on label "REC0003 - RECARGA (C: 1050,00 - P: 30000,00) (VD)" at bounding box center [288, 237] width 249 height 15
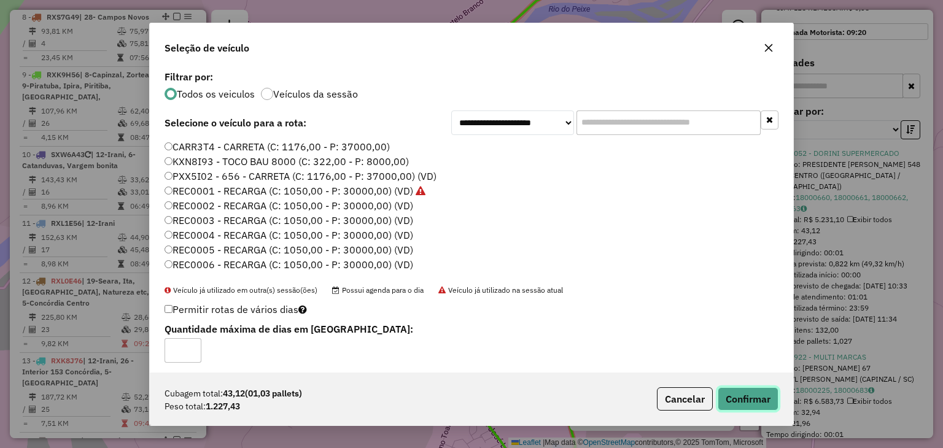
click at [735, 388] on button "Confirmar" at bounding box center [747, 398] width 61 height 23
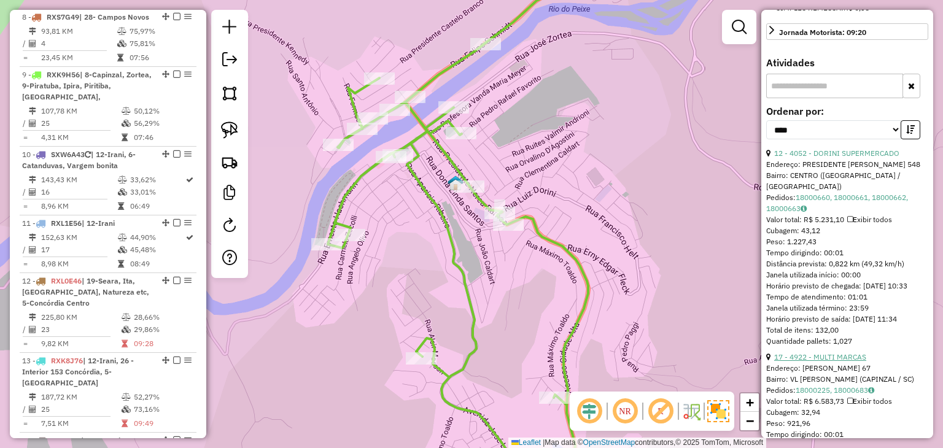
click at [849, 362] on link "17 - 4922 - MULTI MARCAS" at bounding box center [820, 356] width 92 height 9
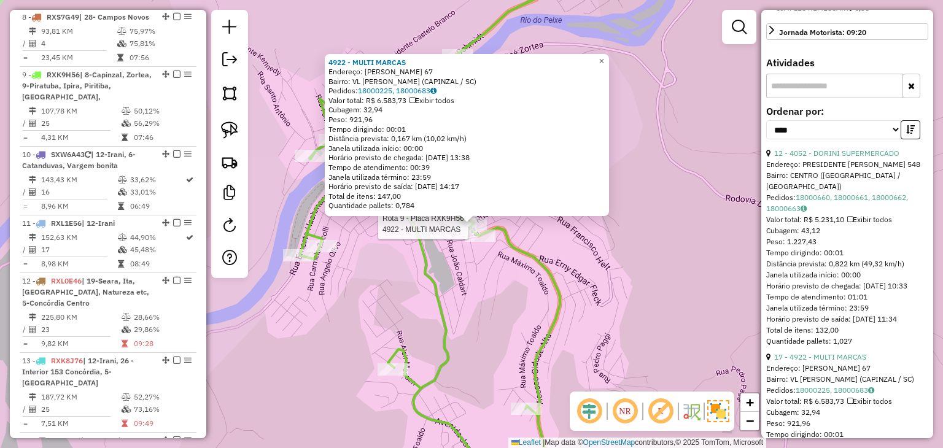
scroll to position [480, 0]
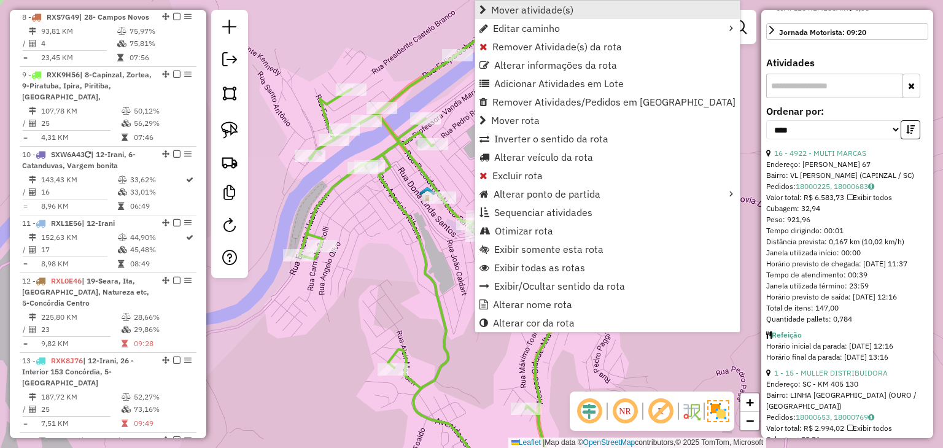
click at [543, 8] on span "Mover atividade(s)" at bounding box center [532, 10] width 82 height 10
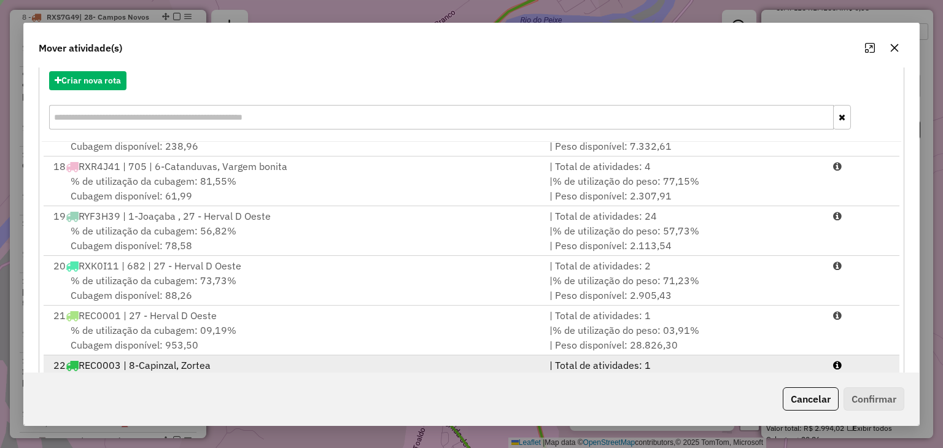
scroll to position [176, 0]
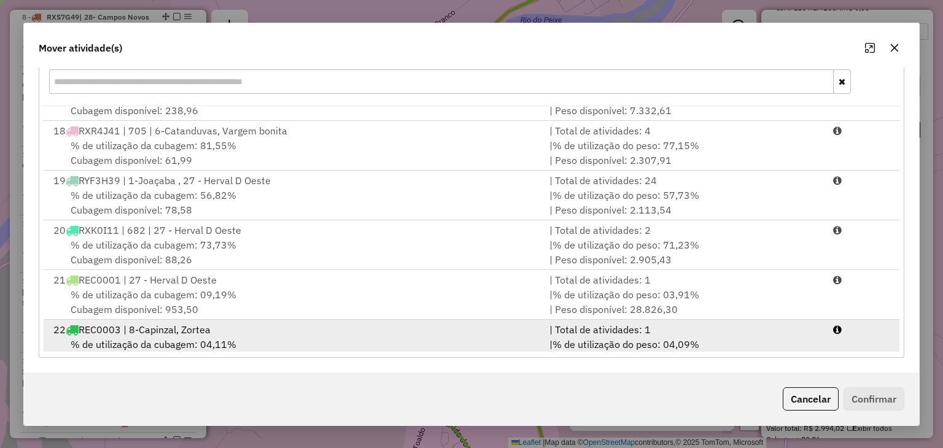
click at [822, 344] on li "22 REC0003 | 8-Capinzal, Zortea | Total de atividades: 1 % de utilização da cub…" at bounding box center [471, 345] width 855 height 50
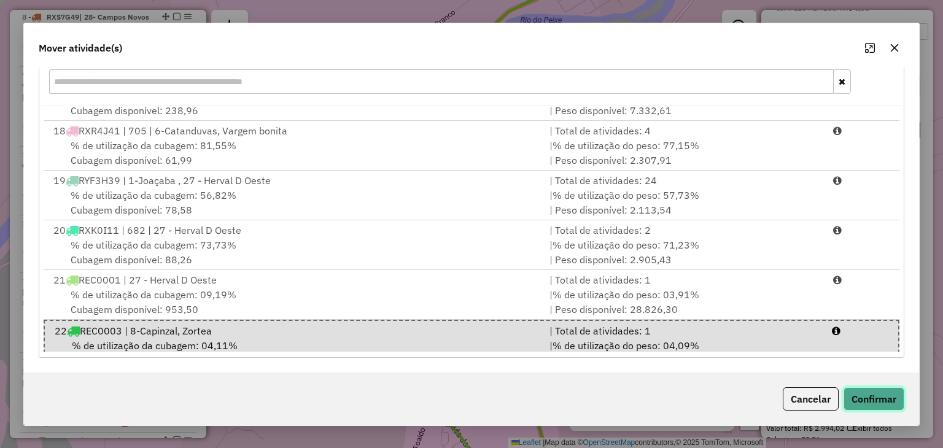
click at [860, 406] on button "Confirmar" at bounding box center [873, 398] width 61 height 23
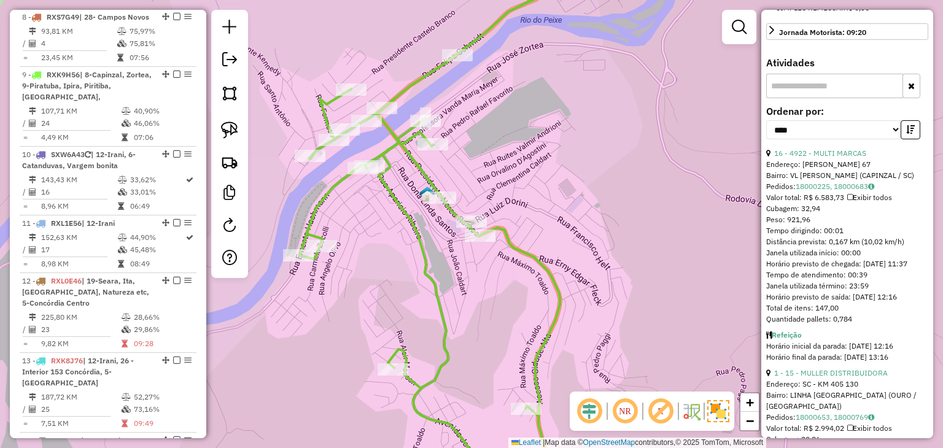
scroll to position [0, 0]
click at [864, 377] on link "1 - 15 - MULLER DISTRIBUIDORA" at bounding box center [831, 372] width 114 height 9
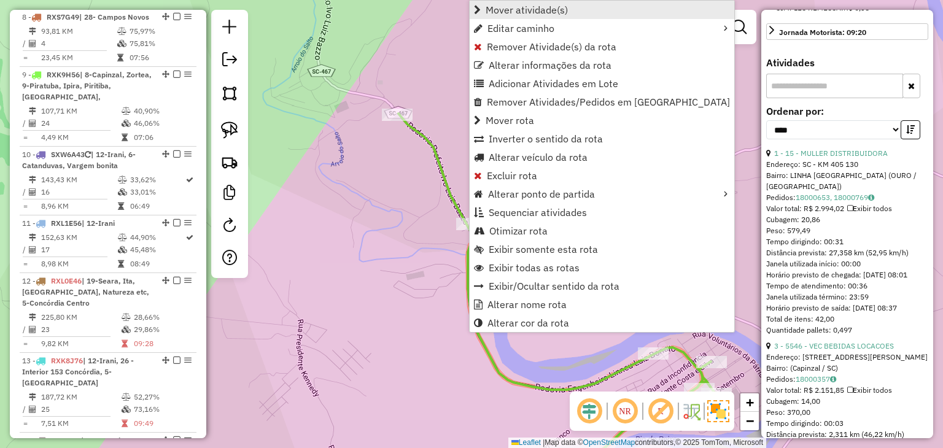
click at [562, 7] on span "Mover atividade(s)" at bounding box center [526, 10] width 82 height 10
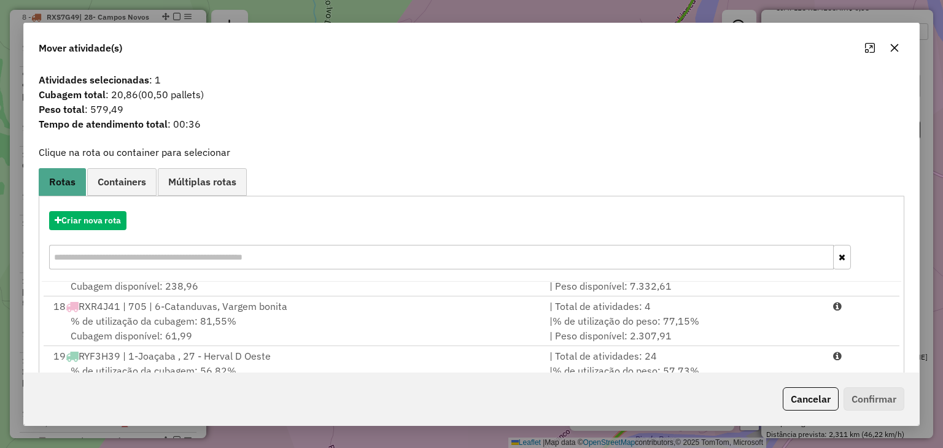
scroll to position [176, 0]
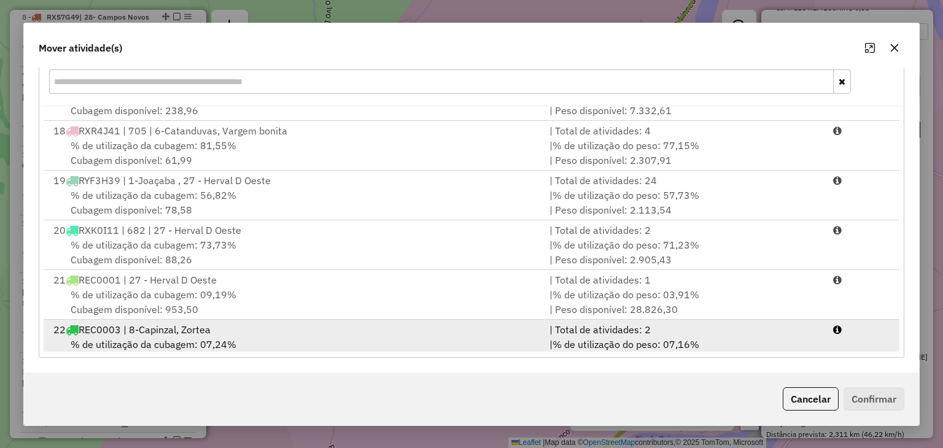
click at [781, 337] on div "| % de utilização do peso: 07,16% | Peso disponível: 27.850,61" at bounding box center [684, 351] width 284 height 29
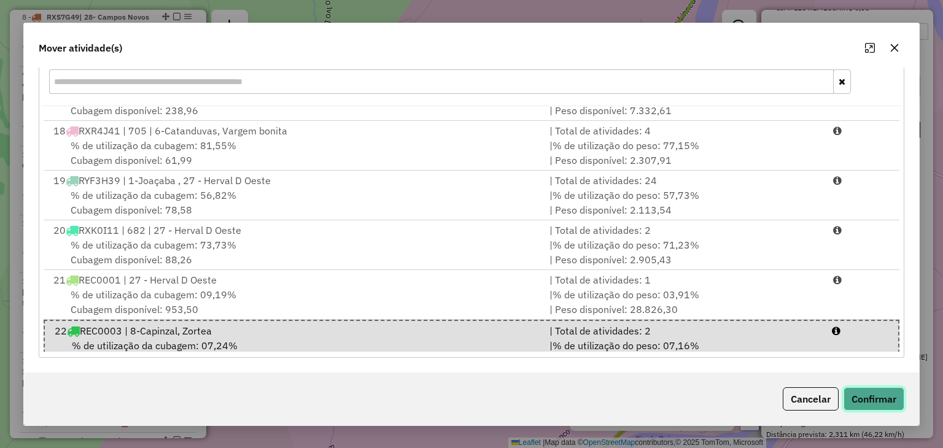
click at [867, 404] on button "Confirmar" at bounding box center [873, 398] width 61 height 23
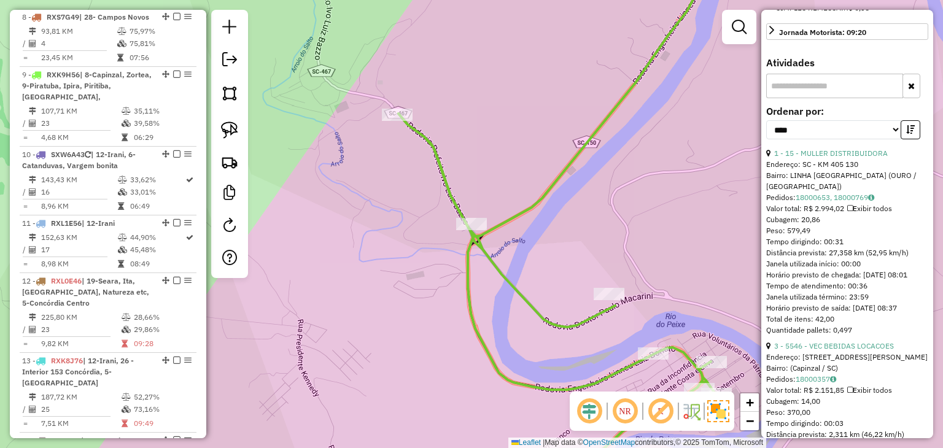
scroll to position [0, 0]
click at [616, 300] on div at bounding box center [609, 294] width 31 height 12
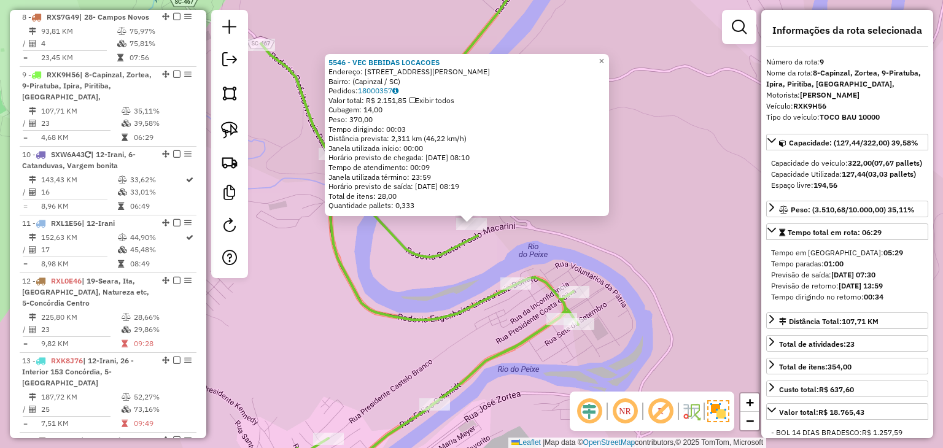
click at [513, 313] on div "Rota 9 - Placa RXK9H56 6186 - BAR DO PAIZ 5546 - VEC BEBIDAS LOCACOES Endereço:…" at bounding box center [471, 224] width 943 height 448
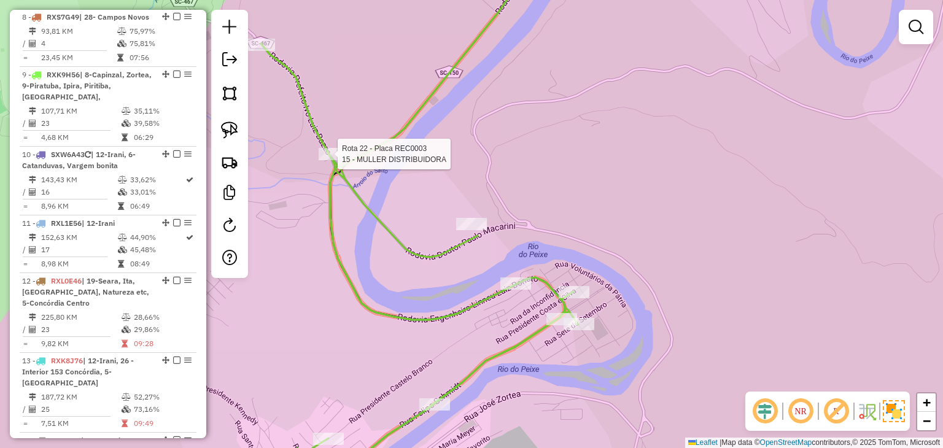
click at [333, 160] on div at bounding box center [334, 154] width 31 height 12
select select "*********"
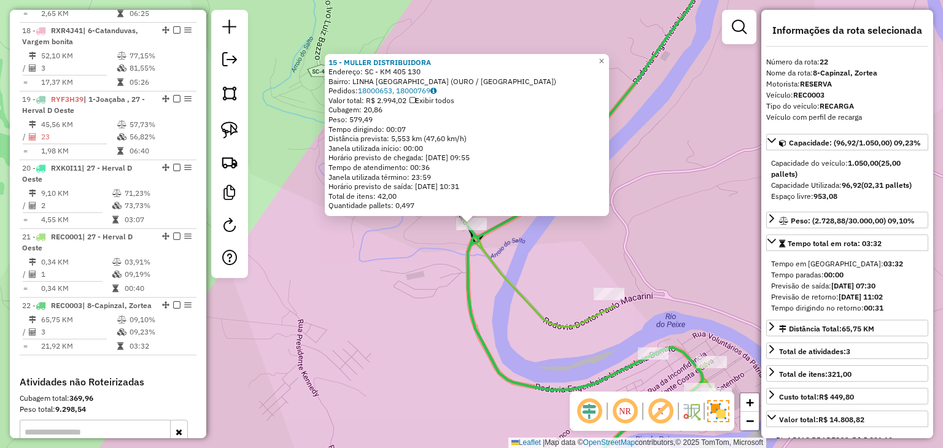
scroll to position [1976, 0]
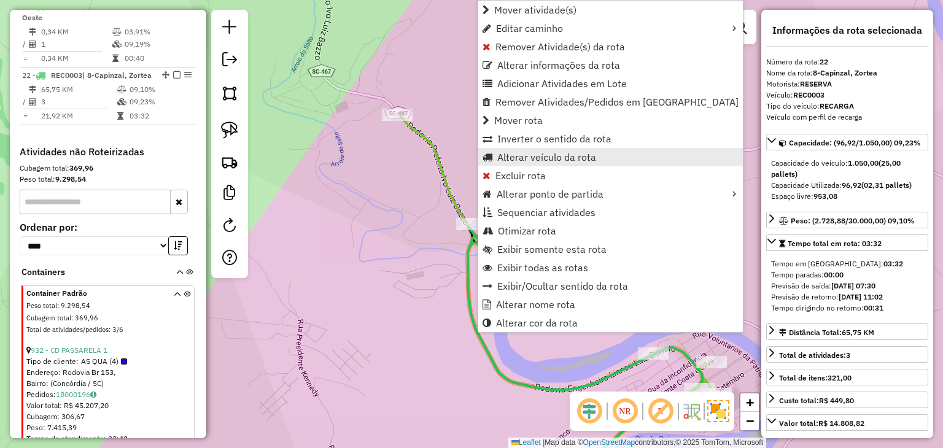
click at [524, 160] on span "Alterar veículo da rota" at bounding box center [546, 157] width 99 height 10
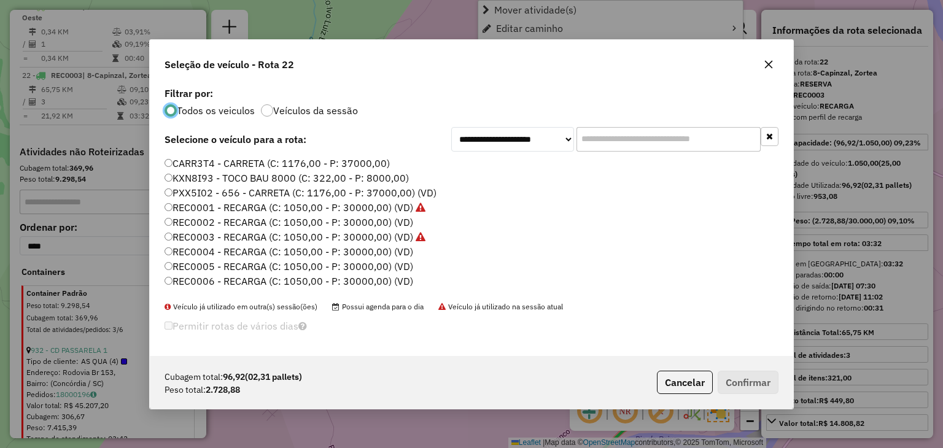
scroll to position [6, 4]
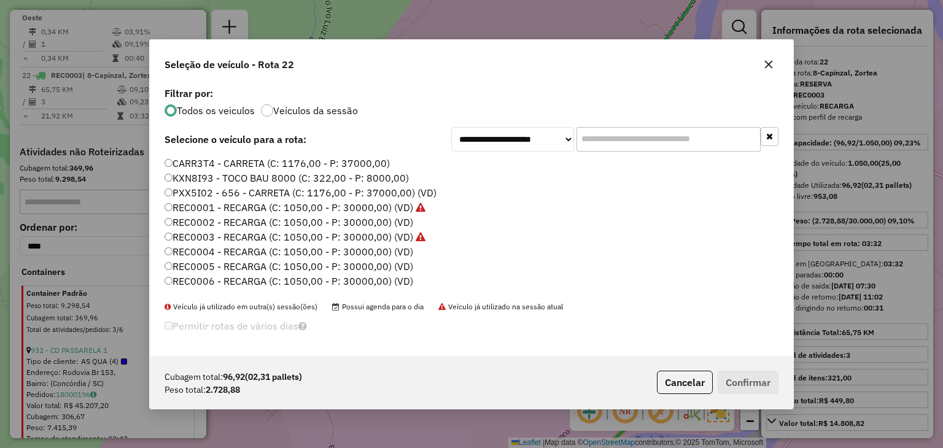
click at [588, 142] on input "text" at bounding box center [668, 139] width 184 height 25
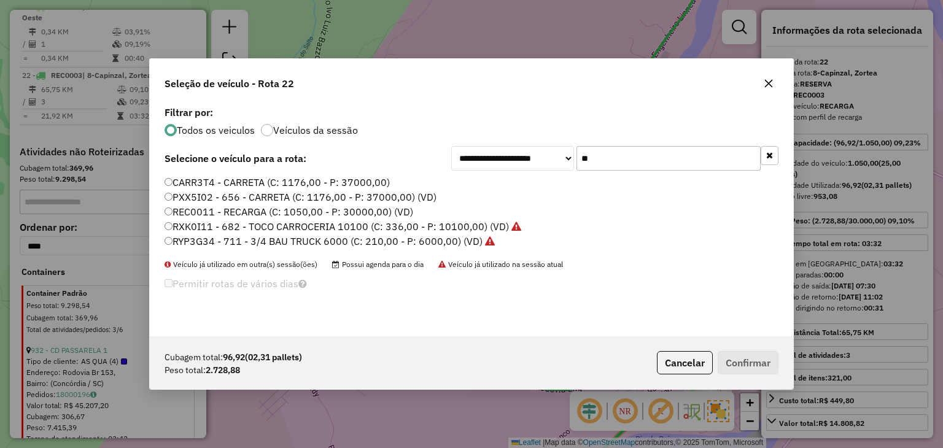
type input "**"
click at [465, 229] on label "RXK0I11 - 682 - TOCO CARROCERIA 10100 (C: 336,00 - P: 10100,00) (VD)" at bounding box center [342, 226] width 357 height 15
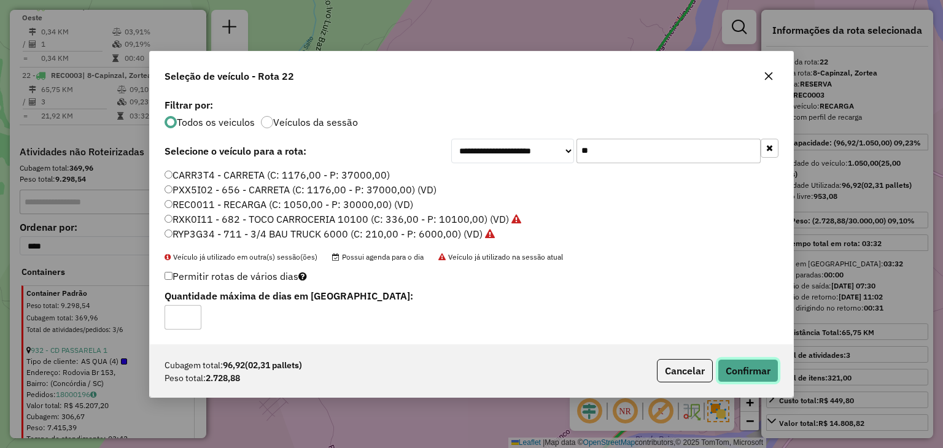
click at [743, 363] on button "Confirmar" at bounding box center [747, 370] width 61 height 23
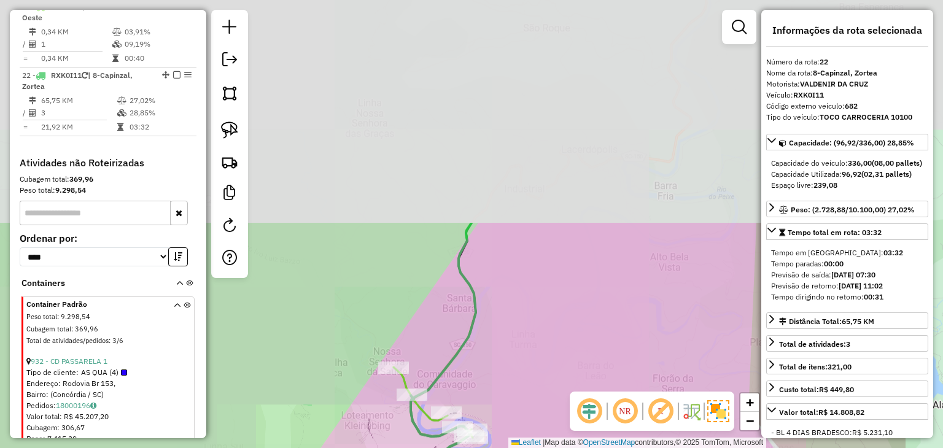
drag, startPoint x: 525, startPoint y: 372, endPoint x: 495, endPoint y: 416, distance: 53.3
click at [493, 425] on div "Janela de atendimento Grade de atendimento Capacidade Transportadoras Veículos …" at bounding box center [471, 224] width 943 height 448
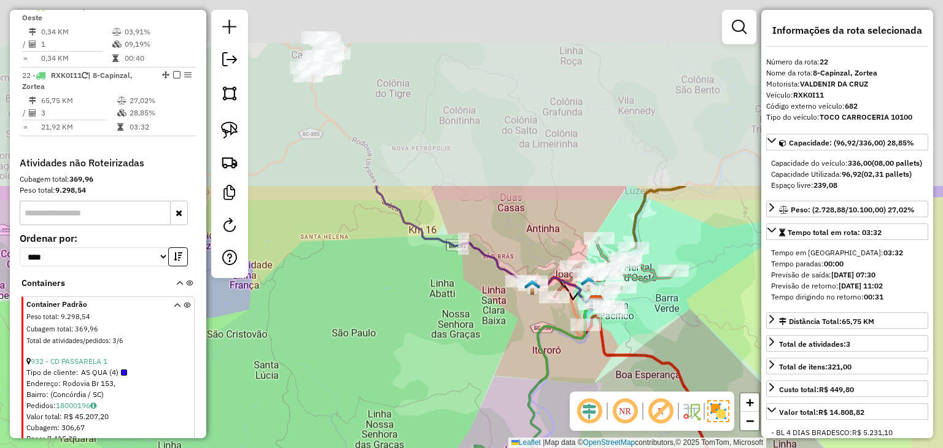
drag, startPoint x: 464, startPoint y: 409, endPoint x: 449, endPoint y: 419, distance: 17.7
click at [449, 440] on div "Janela de atendimento Grade de atendimento Capacidade Transportadoras Veículos …" at bounding box center [471, 224] width 943 height 448
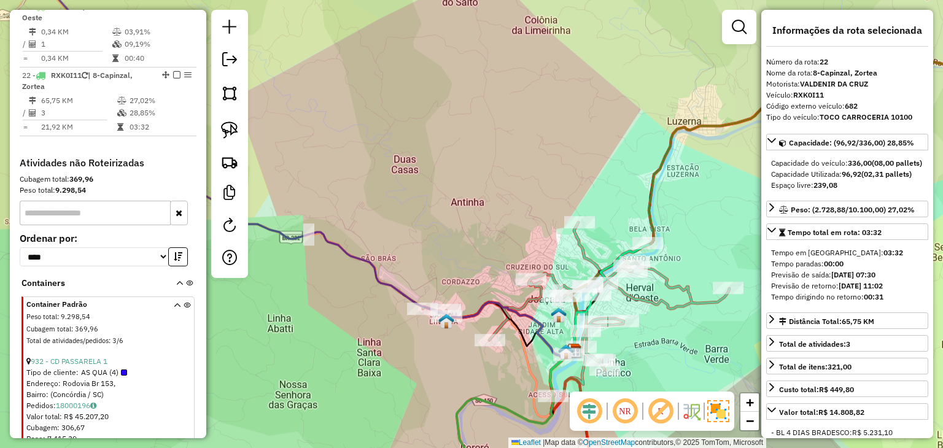
drag, startPoint x: 653, startPoint y: 339, endPoint x: 606, endPoint y: 187, distance: 159.8
click at [606, 187] on div "Rota 19 - Placa RYF3H39 4926 - BEBIDAS PAROLIN Janela de atendimento Grade de a…" at bounding box center [471, 224] width 943 height 448
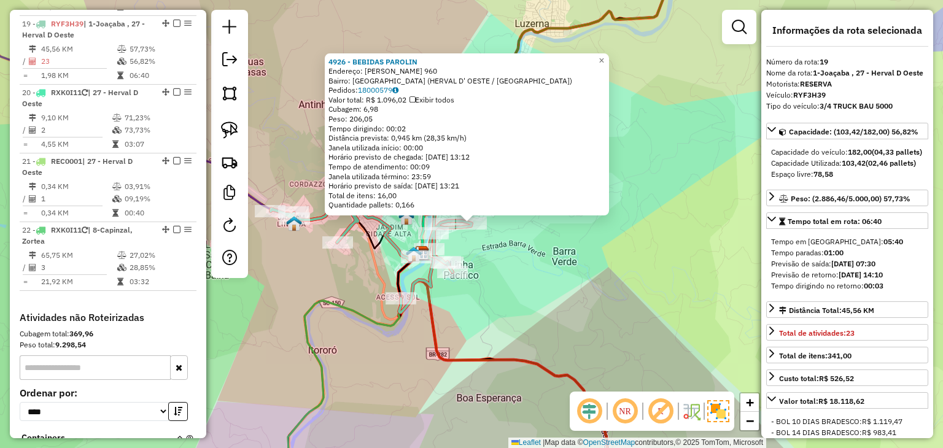
scroll to position [1770, 0]
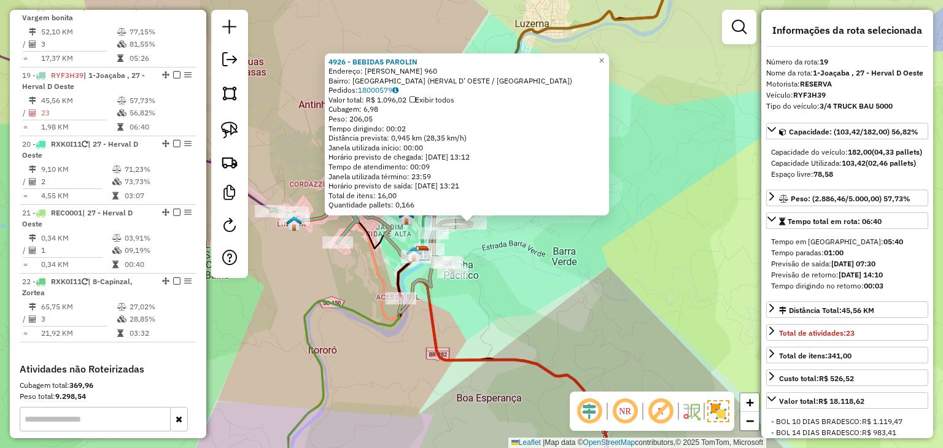
click at [497, 285] on div "4926 - BEBIDAS PAROLIN Endereço: LEOBERTO LEAL 960 Bairro: SAO VICENTE (HERVAL …" at bounding box center [471, 224] width 943 height 448
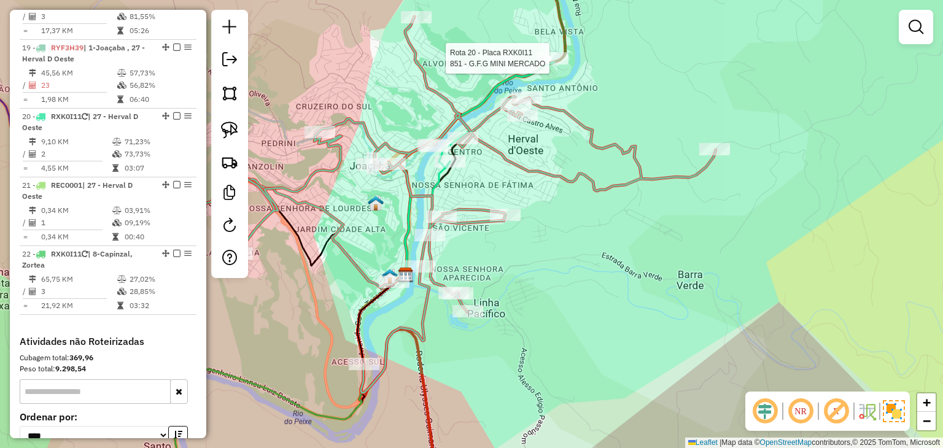
select select "*********"
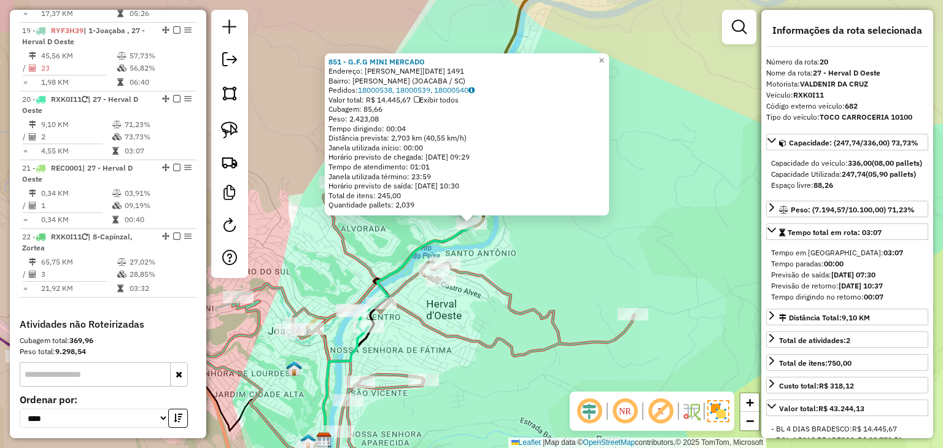
scroll to position [1838, 0]
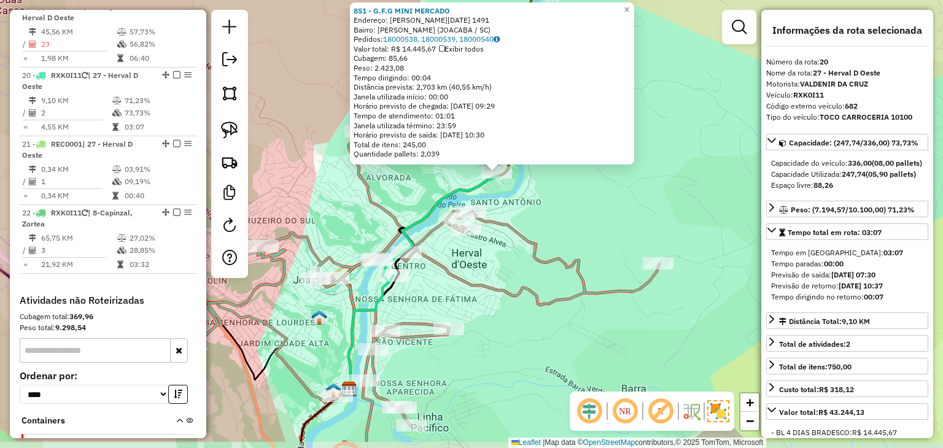
drag, startPoint x: 557, startPoint y: 231, endPoint x: 578, endPoint y: 196, distance: 40.4
click at [578, 196] on div "851 - G.F.G MINI MERCADO Endereço: CAETANO NATAL BRANCO 1491 Bairro: FREI BRUNO…" at bounding box center [471, 224] width 943 height 448
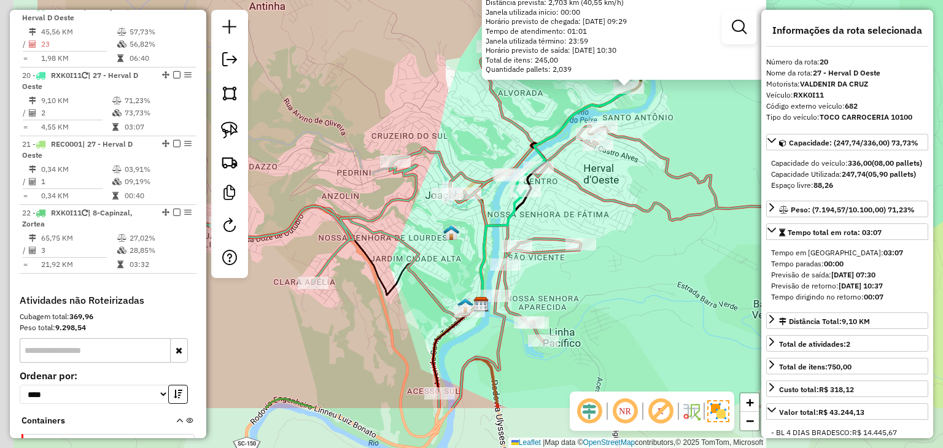
drag, startPoint x: 606, startPoint y: 298, endPoint x: 511, endPoint y: 307, distance: 95.0
click at [607, 296] on div "851 - G.F.G MINI MERCADO Endereço: CAETANO NATAL BRANCO 1491 Bairro: FREI BRUNO…" at bounding box center [471, 224] width 943 height 448
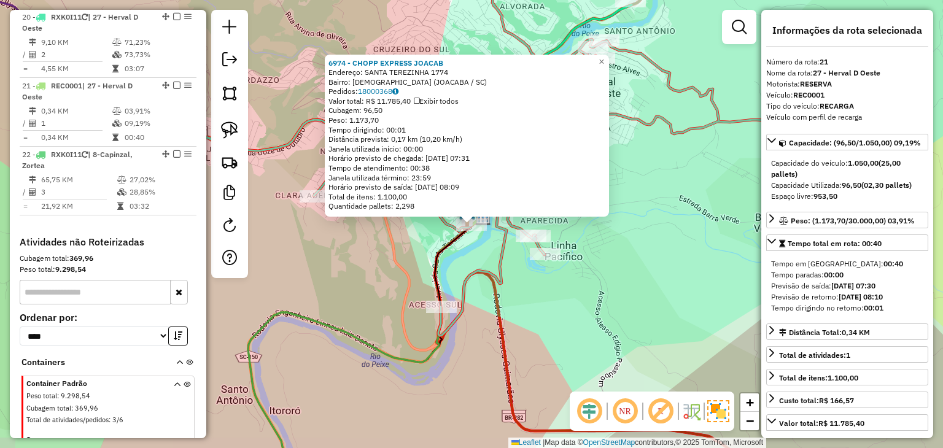
scroll to position [1907, 0]
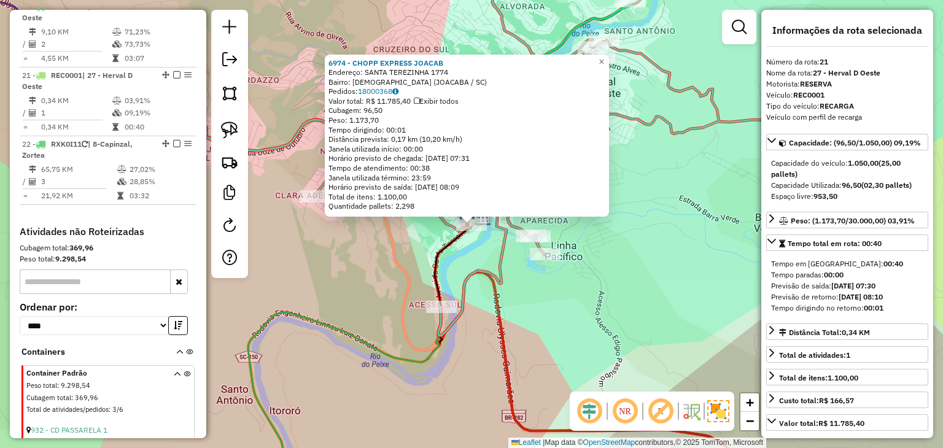
click at [641, 258] on div "6974 - CHOPP EXPRESS JOACAB Endereço: SANTA TEREZINHA 1774 Bairro: MENINO DEUS …" at bounding box center [471, 224] width 943 height 448
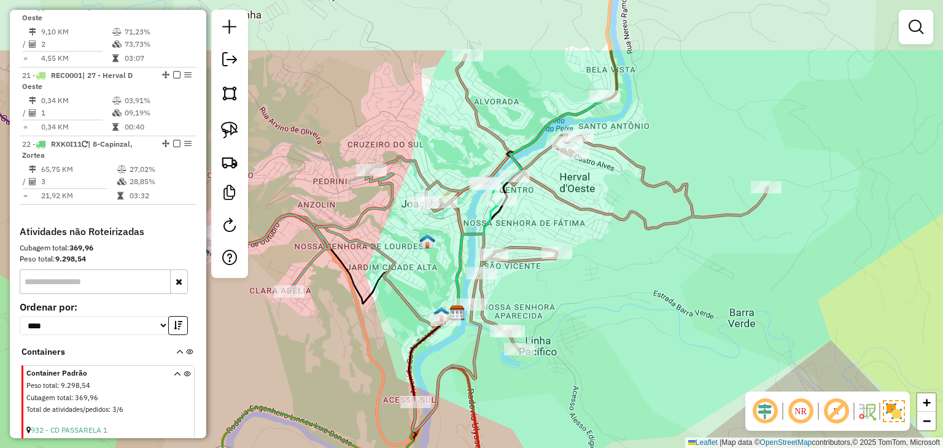
drag, startPoint x: 688, startPoint y: 215, endPoint x: 640, endPoint y: 309, distance: 105.7
click at [662, 311] on div "Janela de atendimento Grade de atendimento Capacidade Transportadoras Veículos …" at bounding box center [471, 224] width 943 height 448
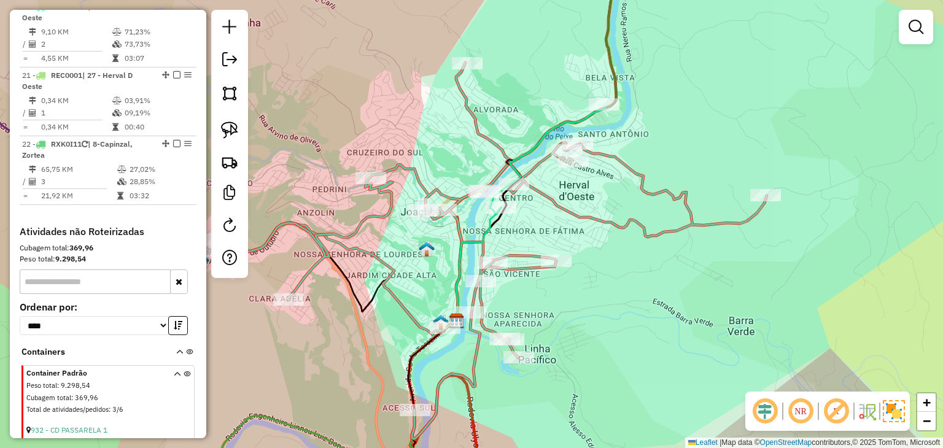
drag, startPoint x: 624, startPoint y: 321, endPoint x: 540, endPoint y: 253, distance: 108.2
click at [624, 324] on div "Janela de atendimento Grade de atendimento Capacidade Transportadoras Veículos …" at bounding box center [471, 224] width 943 height 448
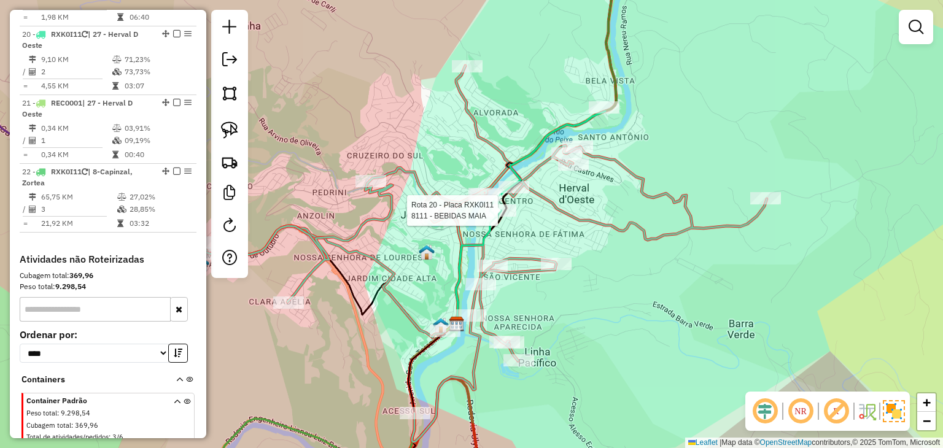
select select "*********"
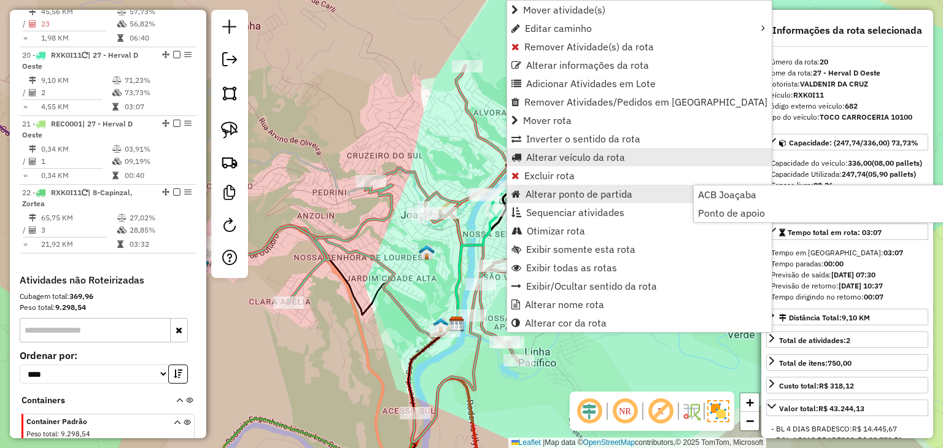
scroll to position [1838, 0]
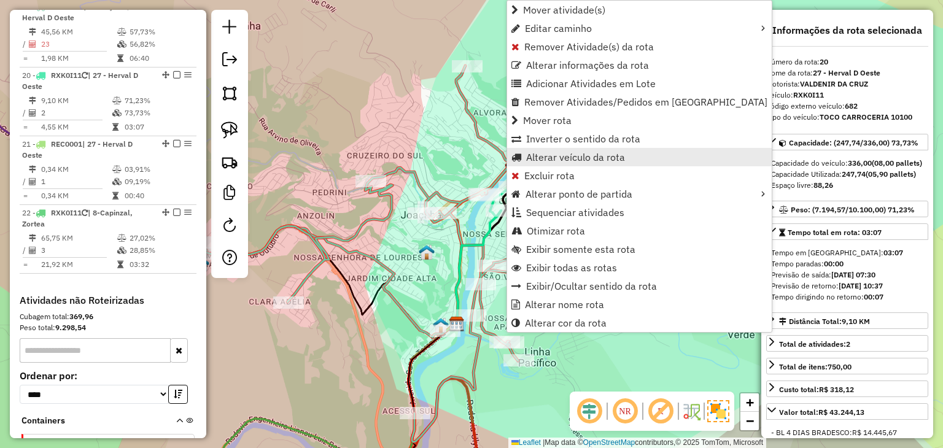
click at [540, 161] on span "Alterar veículo da rota" at bounding box center [575, 157] width 99 height 10
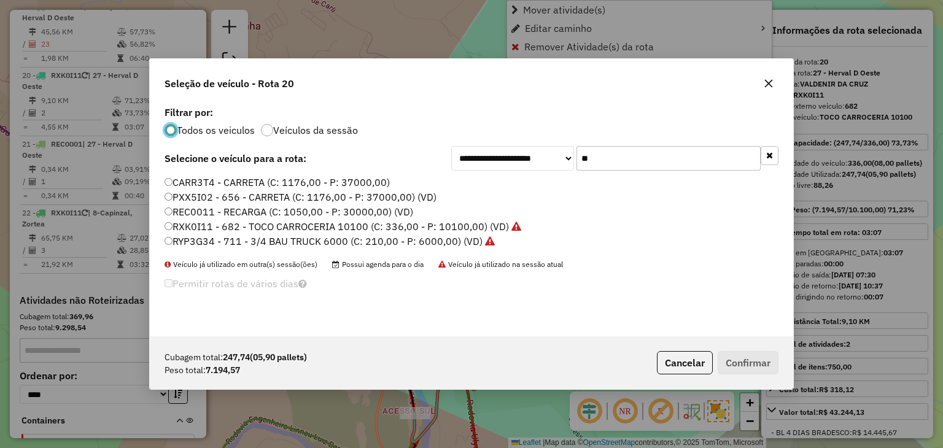
scroll to position [6, 4]
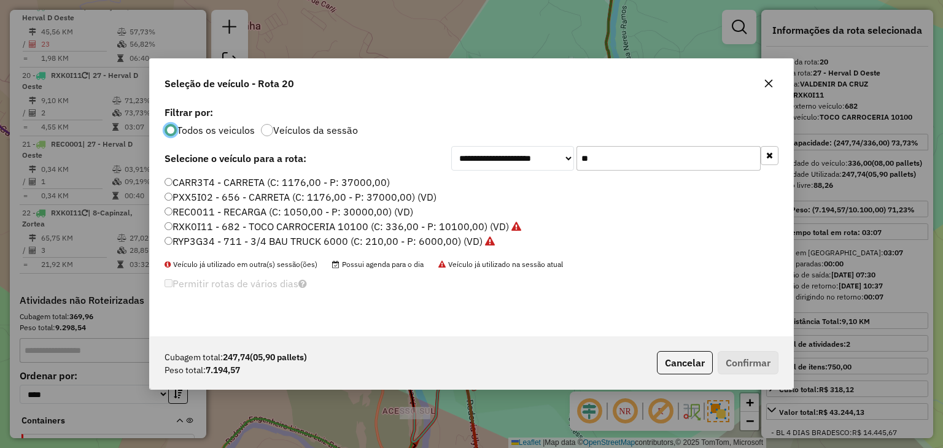
click at [628, 153] on input "**" at bounding box center [668, 158] width 184 height 25
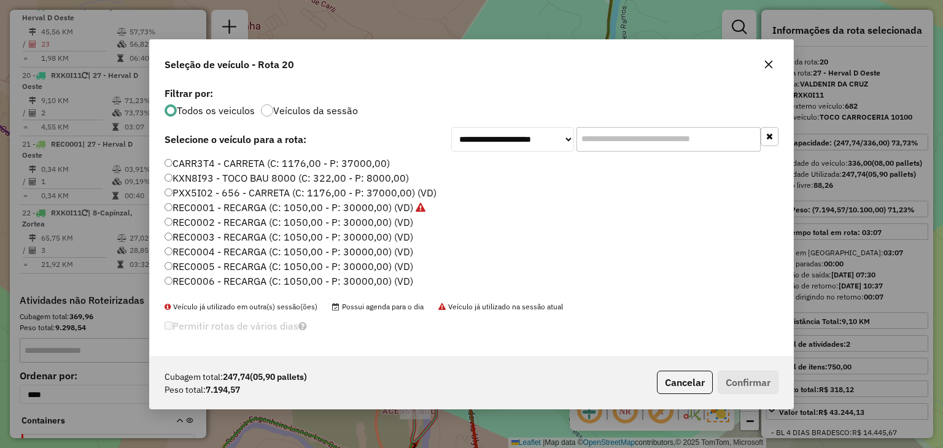
click at [767, 62] on icon "button" at bounding box center [769, 65] width 10 height 10
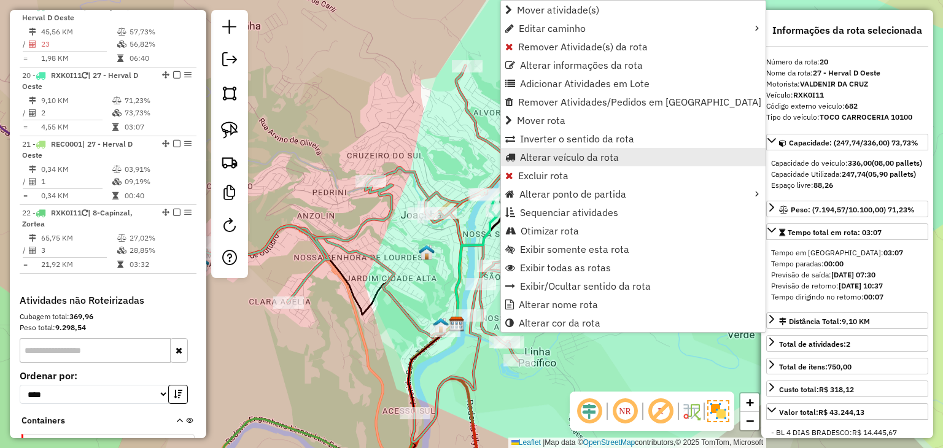
click at [525, 153] on span "Alterar veículo da rota" at bounding box center [569, 157] width 99 height 10
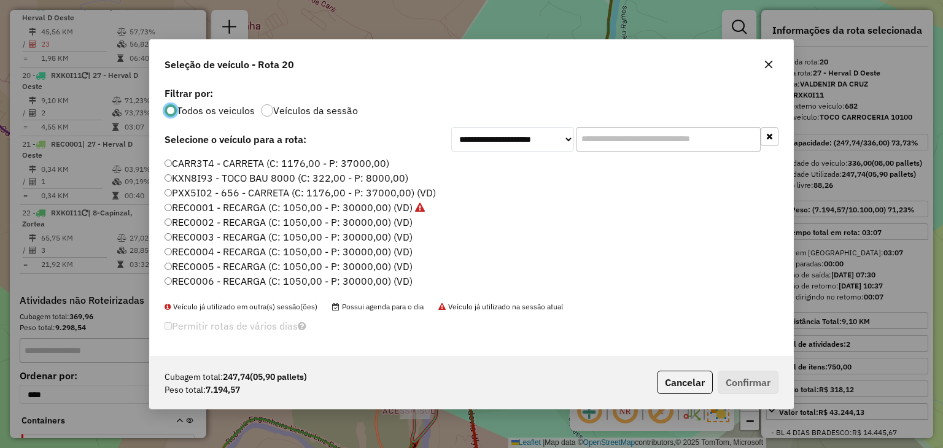
click at [597, 141] on input "text" at bounding box center [668, 139] width 184 height 25
click at [596, 139] on input "text" at bounding box center [668, 139] width 184 height 25
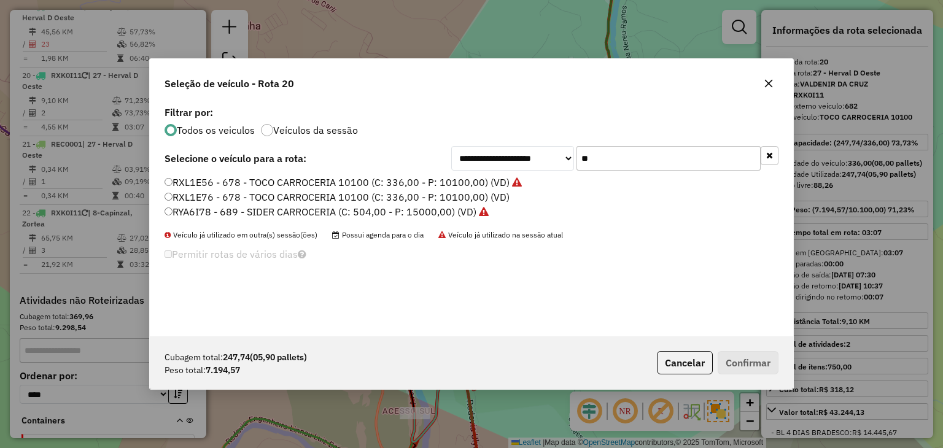
type input "**"
click at [402, 209] on label "RYA6I78 - 689 - SIDER CARROCERIA (C: 504,00 - P: 15000,00) (VD)" at bounding box center [326, 211] width 324 height 15
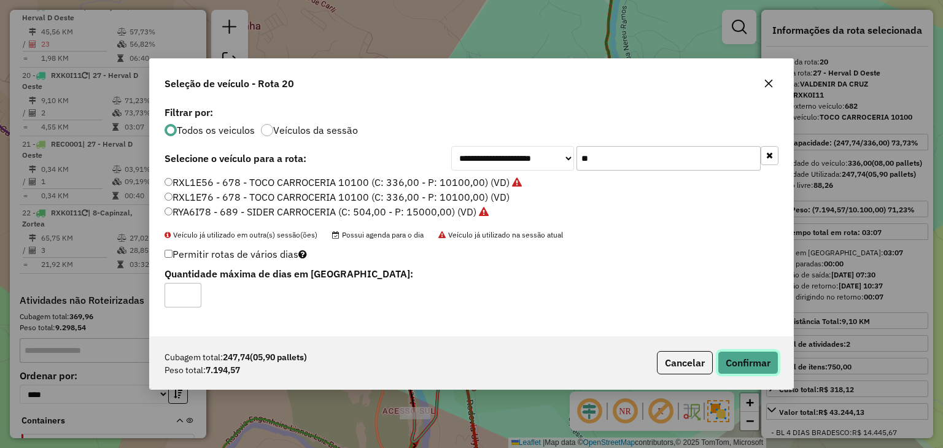
click at [742, 362] on button "Confirmar" at bounding box center [747, 362] width 61 height 23
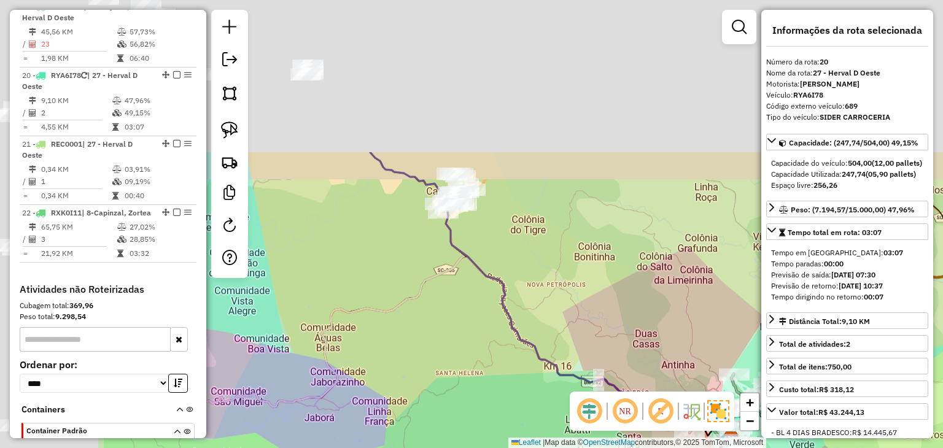
drag, startPoint x: 458, startPoint y: 127, endPoint x: 643, endPoint y: 317, distance: 265.2
click at [651, 327] on div "Janela de atendimento Grade de atendimento Capacidade Transportadoras Veículos …" at bounding box center [471, 224] width 943 height 448
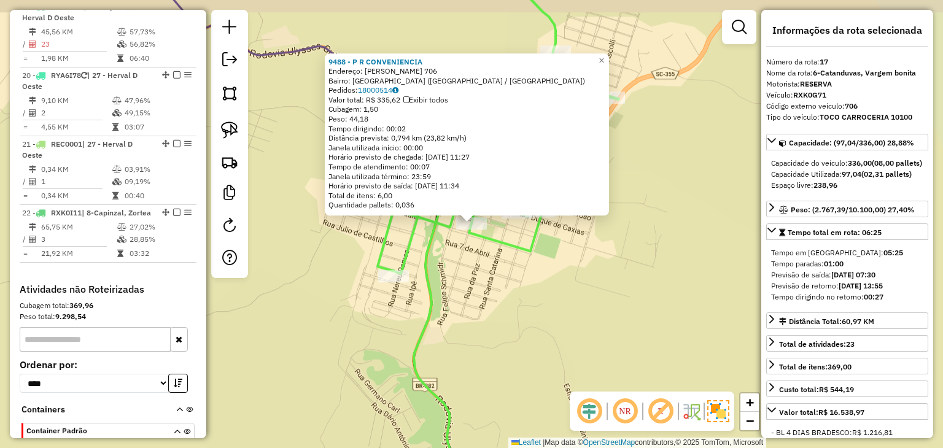
scroll to position [1633, 0]
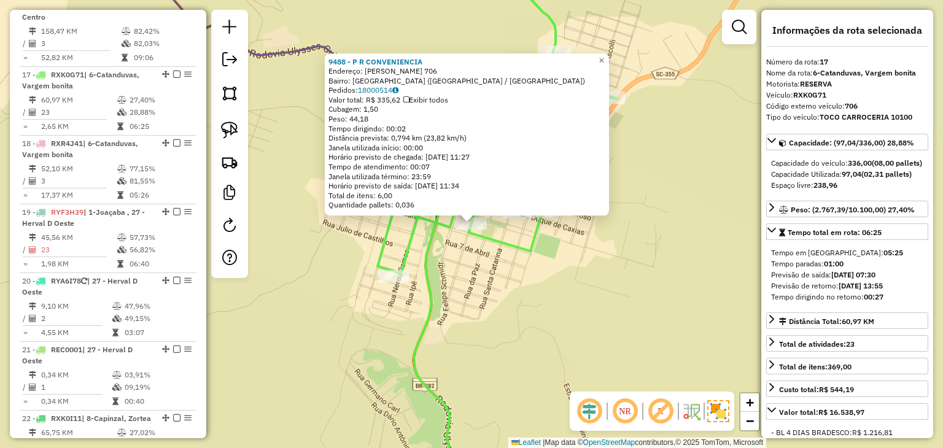
click at [611, 341] on div "9488 - P R CONVENIENCIA Endereço: VENCESLAU BRAZ 706 Bairro: CENTRO OESTE (CATA…" at bounding box center [471, 224] width 943 height 448
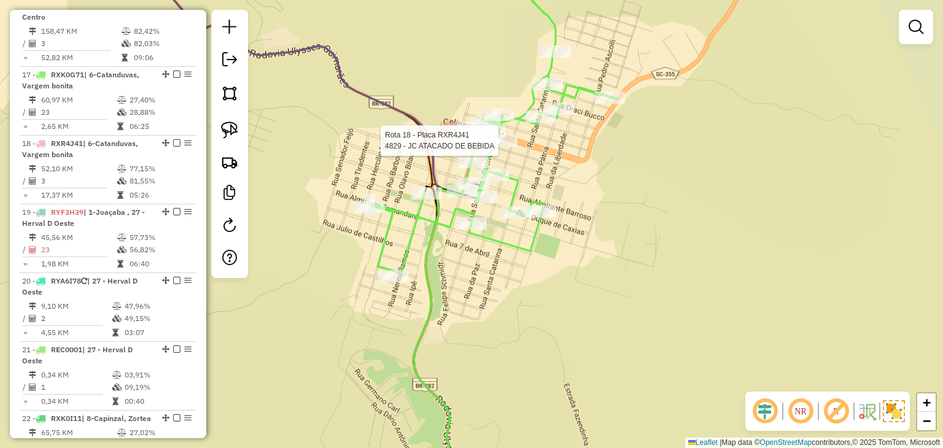
select select "*********"
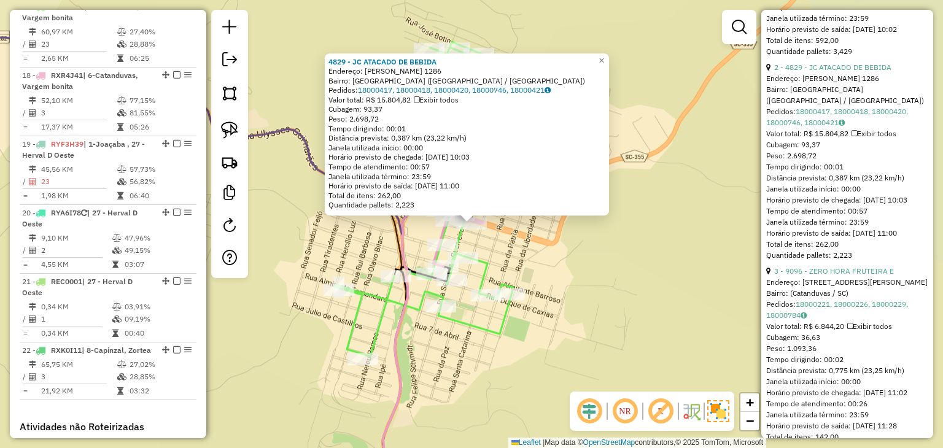
scroll to position [903, 0]
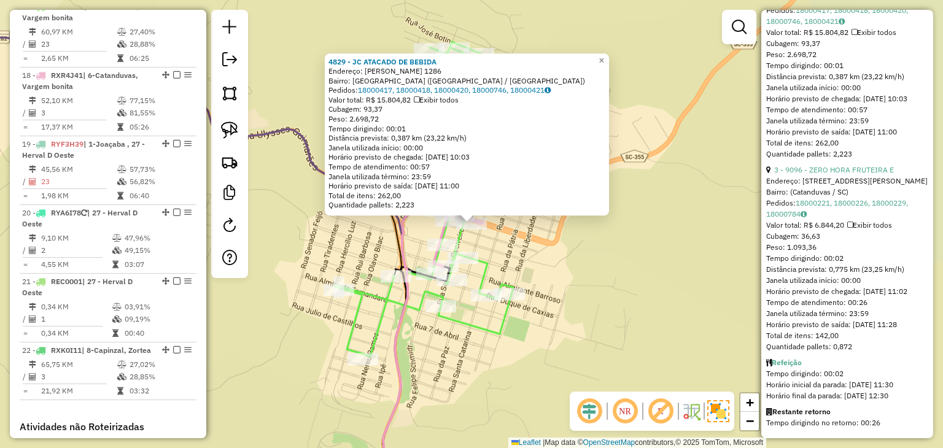
click at [673, 292] on div "4829 - JC ATACADO DE BEBIDA Endereço: VENCESLAU BRAZ 1286 Bairro: CENTRO OESTE …" at bounding box center [471, 224] width 943 height 448
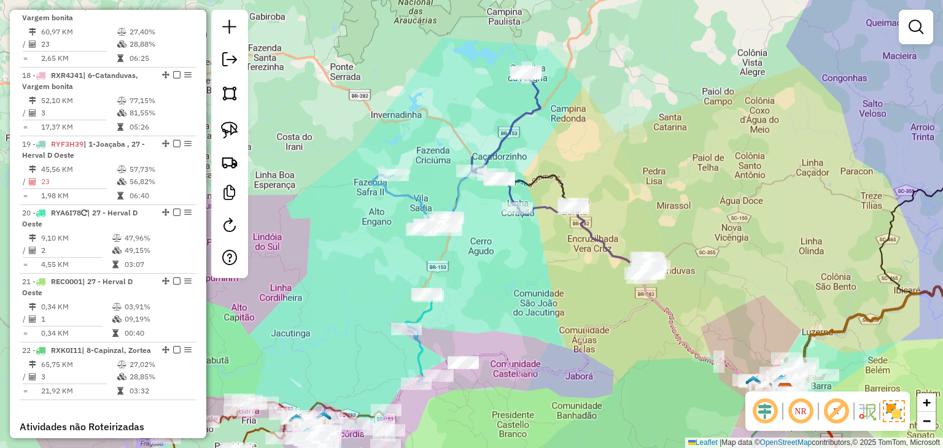
drag, startPoint x: 614, startPoint y: 199, endPoint x: 619, endPoint y: 207, distance: 8.9
click at [619, 207] on div "Janela de atendimento Grade de atendimento Capacidade Transportadoras Veículos …" at bounding box center [471, 224] width 943 height 448
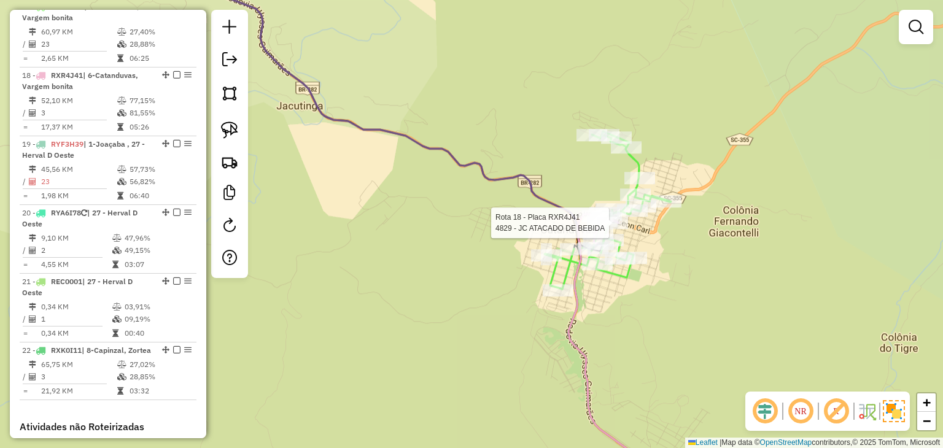
select select "*********"
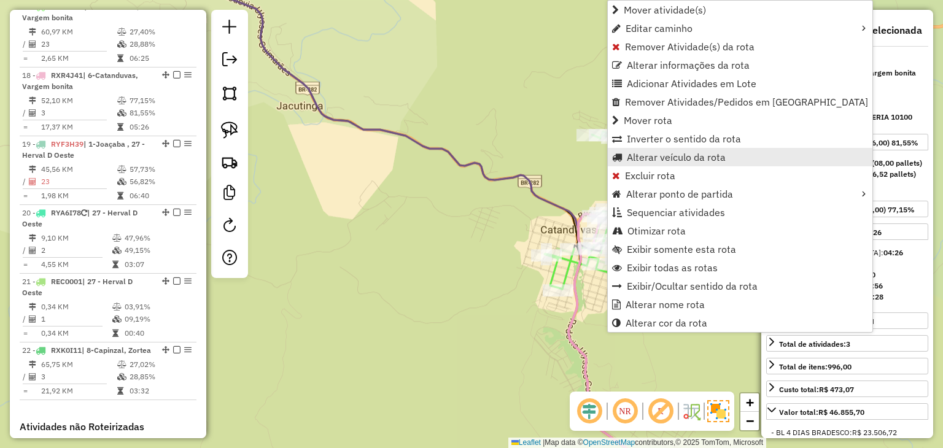
click at [646, 158] on span "Alterar veículo da rota" at bounding box center [676, 157] width 99 height 10
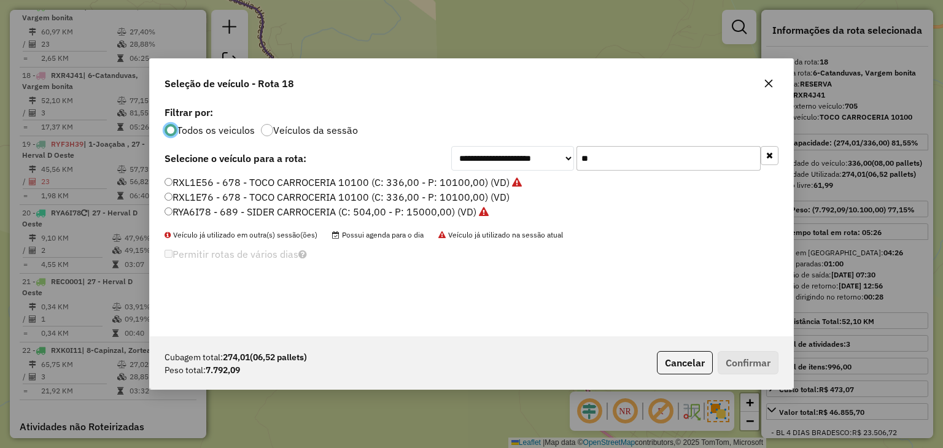
scroll to position [6, 4]
drag, startPoint x: 642, startPoint y: 150, endPoint x: 572, endPoint y: 155, distance: 70.1
click at [572, 155] on div "**********" at bounding box center [614, 158] width 327 height 25
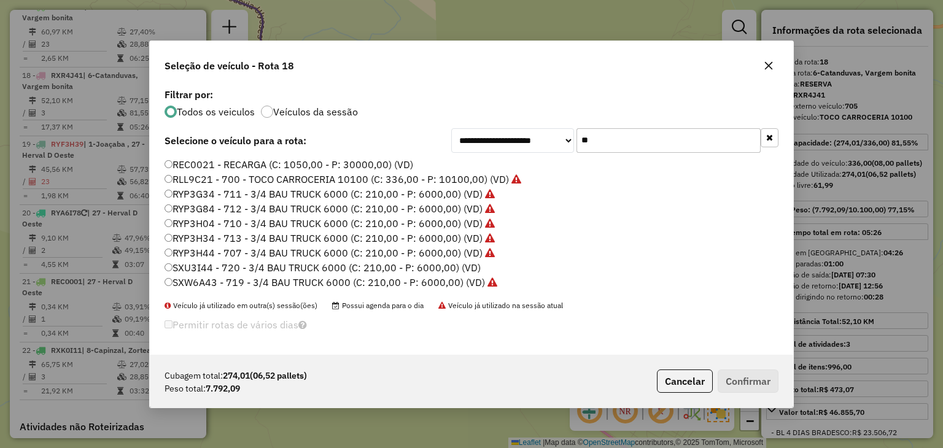
type input "**"
click at [460, 177] on label "RLL9C21 - 700 - TOCO CARROCERIA 10100 (C: 336,00 - P: 10100,00) (VD)" at bounding box center [342, 179] width 357 height 15
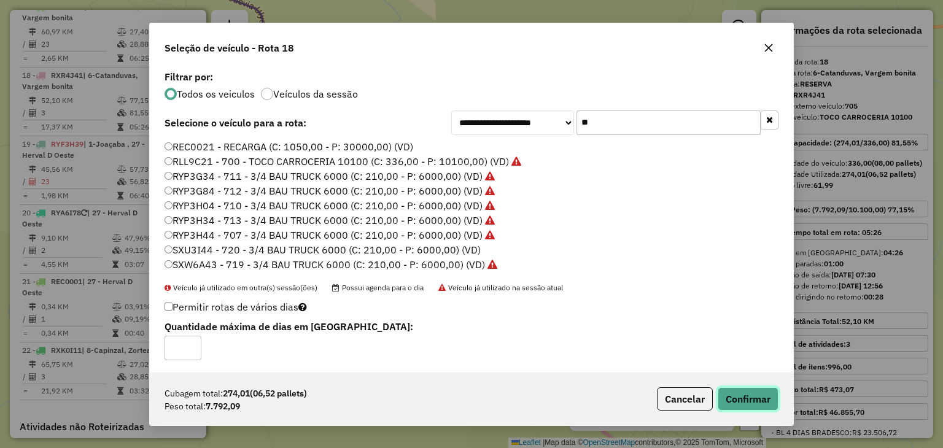
click at [738, 390] on button "Confirmar" at bounding box center [747, 398] width 61 height 23
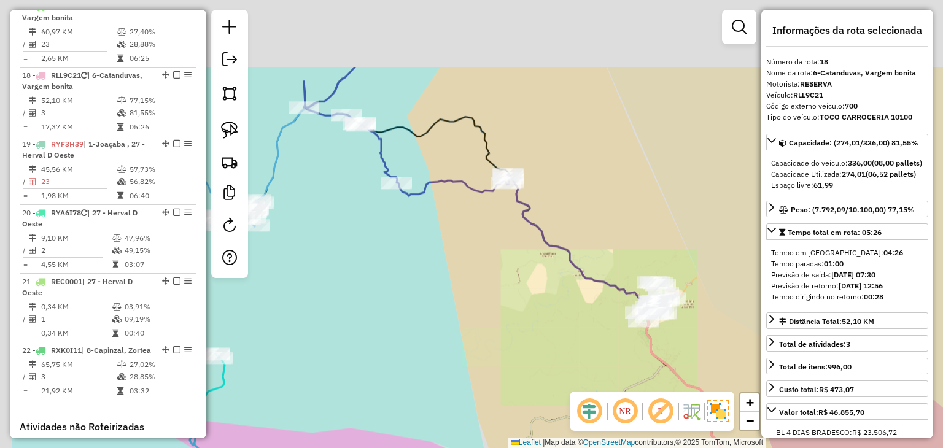
drag, startPoint x: 482, startPoint y: 114, endPoint x: 587, endPoint y: 220, distance: 149.7
click at [587, 220] on div "Janela de atendimento Grade de atendimento Capacidade Transportadoras Veículos …" at bounding box center [471, 224] width 943 height 448
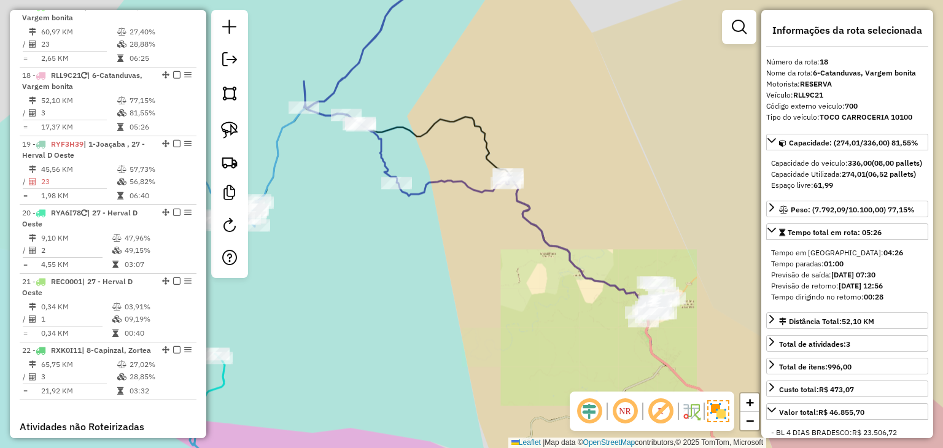
drag, startPoint x: 476, startPoint y: 109, endPoint x: 530, endPoint y: 182, distance: 90.8
click at [530, 182] on div "Rota 10 - Placa SXW6A43 5590 - SOL DISTRIBUIDORA Rota 10 - Placa SXW6A43 8656 -…" at bounding box center [471, 224] width 943 height 448
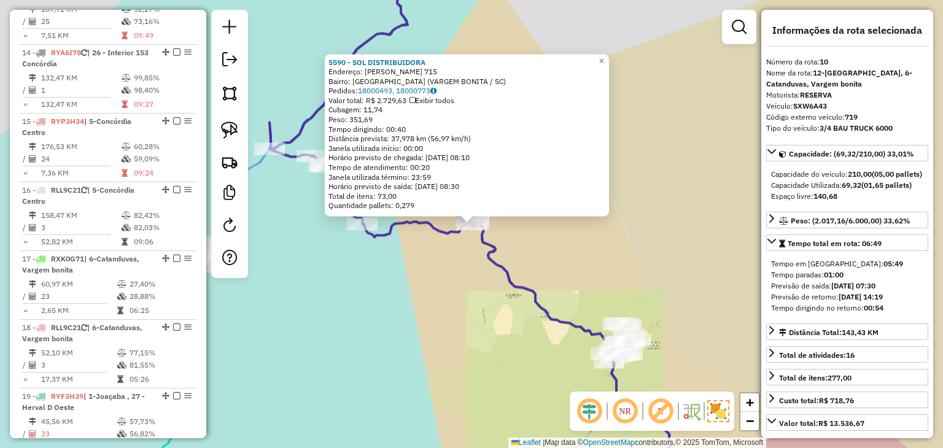
scroll to position [1141, 0]
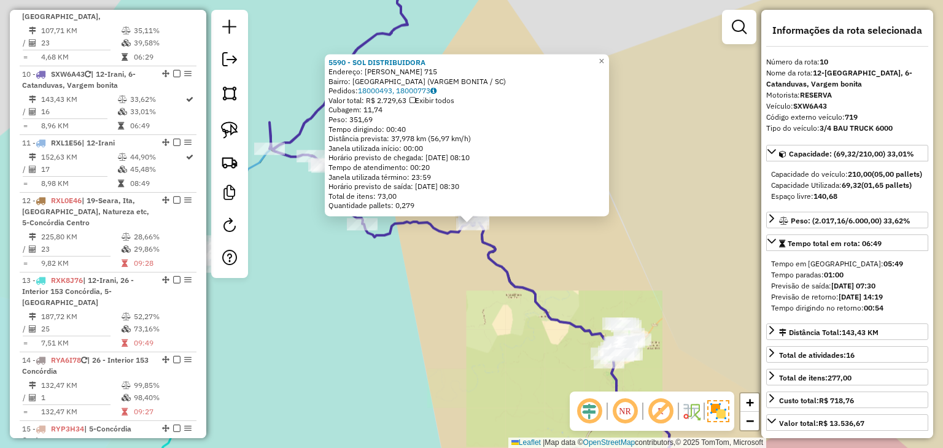
click at [425, 249] on div "5590 - SOL DISTRIBUIDORA Endereço: ADAO SILVERIO 715 Bairro: VILA BRASILIA (VAR…" at bounding box center [471, 224] width 943 height 448
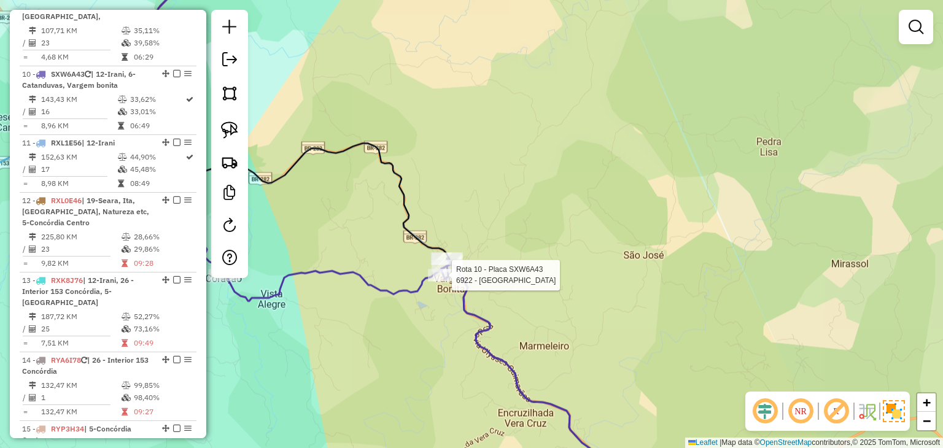
select select "*********"
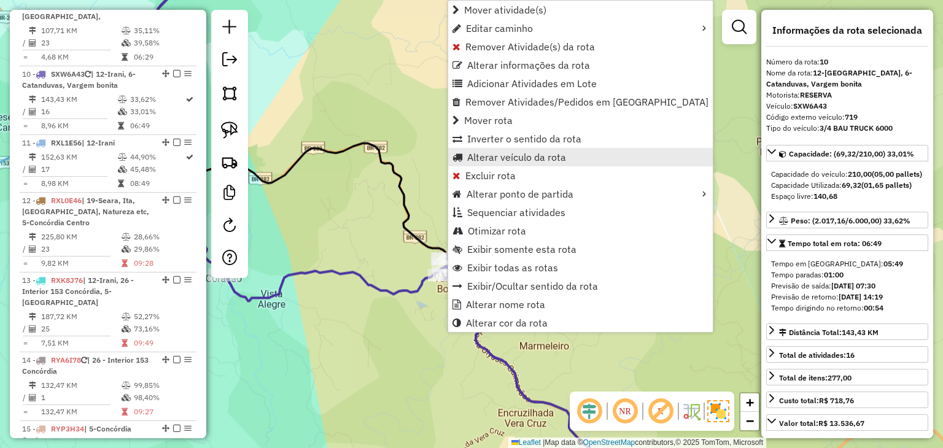
click at [504, 155] on span "Alterar veículo da rota" at bounding box center [516, 157] width 99 height 10
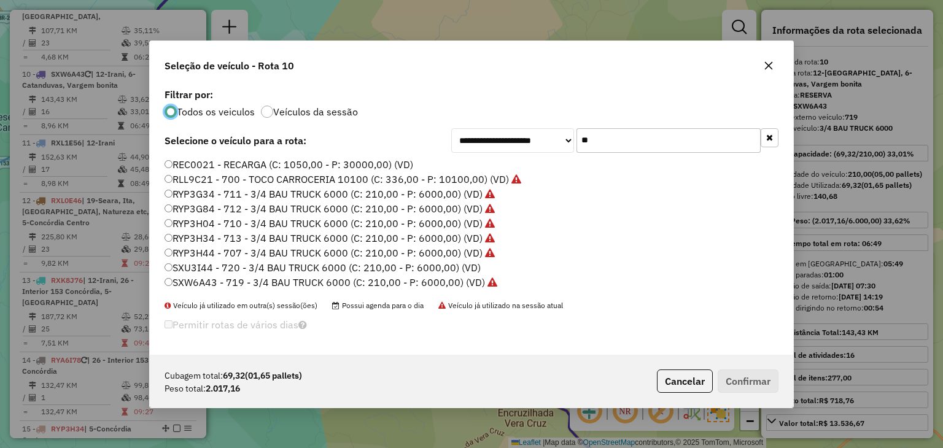
scroll to position [6, 4]
drag, startPoint x: 601, startPoint y: 150, endPoint x: 547, endPoint y: 141, distance: 54.9
click at [548, 141] on div "**********" at bounding box center [614, 140] width 327 height 25
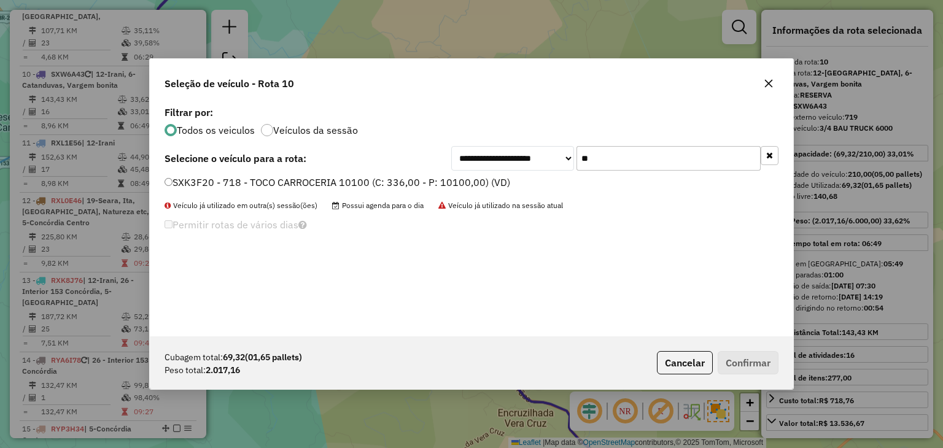
type input "**"
click at [398, 176] on label "SXK3F20 - 718 - TOCO CARROCERIA 10100 (C: 336,00 - P: 10100,00) (VD)" at bounding box center [337, 182] width 346 height 15
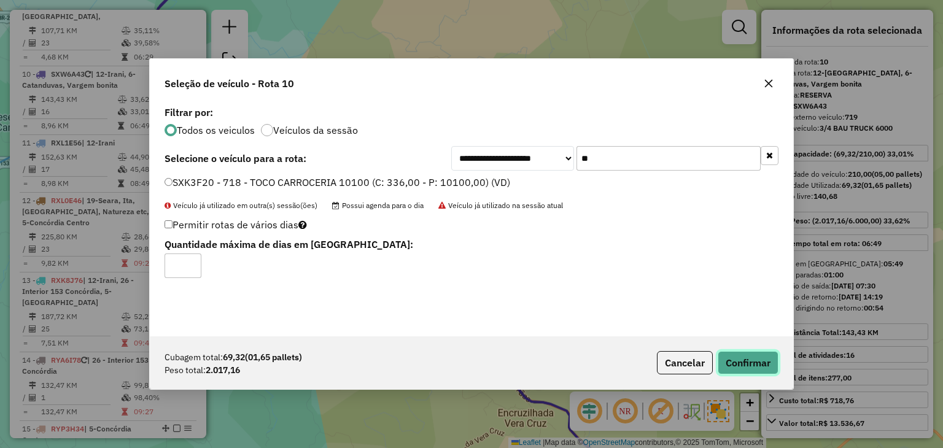
click at [772, 359] on button "Confirmar" at bounding box center [747, 362] width 61 height 23
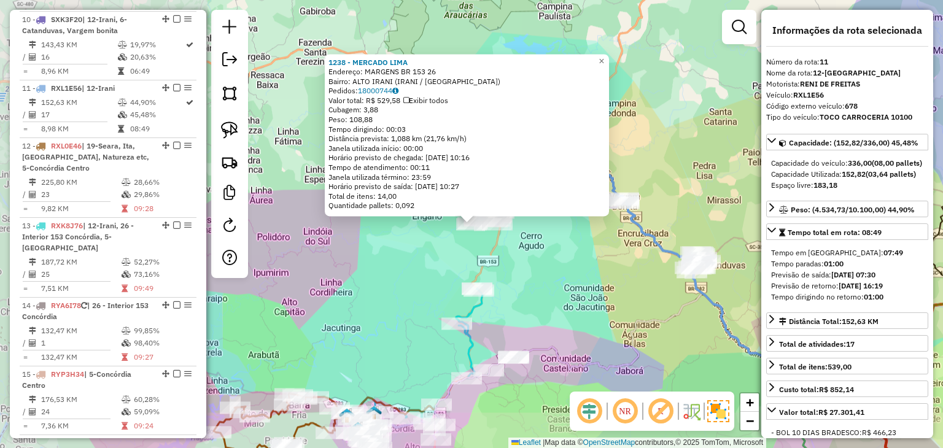
scroll to position [1210, 0]
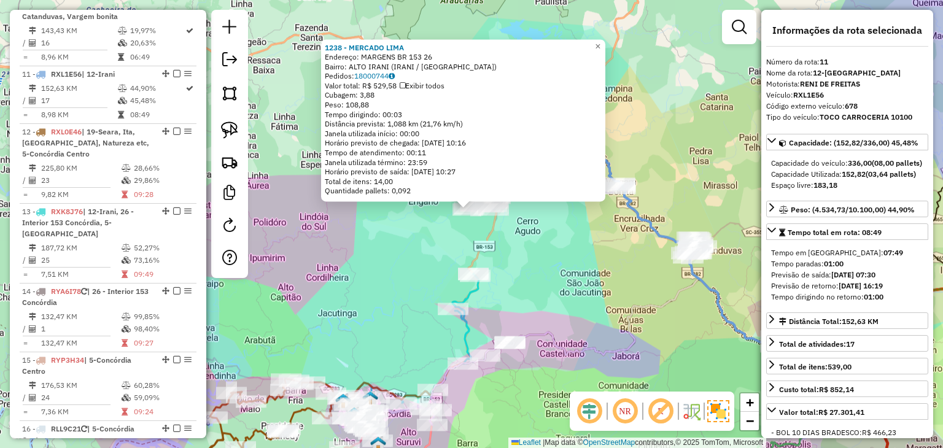
drag, startPoint x: 417, startPoint y: 288, endPoint x: 396, endPoint y: 229, distance: 63.3
click at [396, 231] on div "1238 - MERCADO LIMA Endereço: MARGENS BR 153 26 Bairro: ALTO IRANI (IRANI / SC)…" at bounding box center [471, 224] width 943 height 448
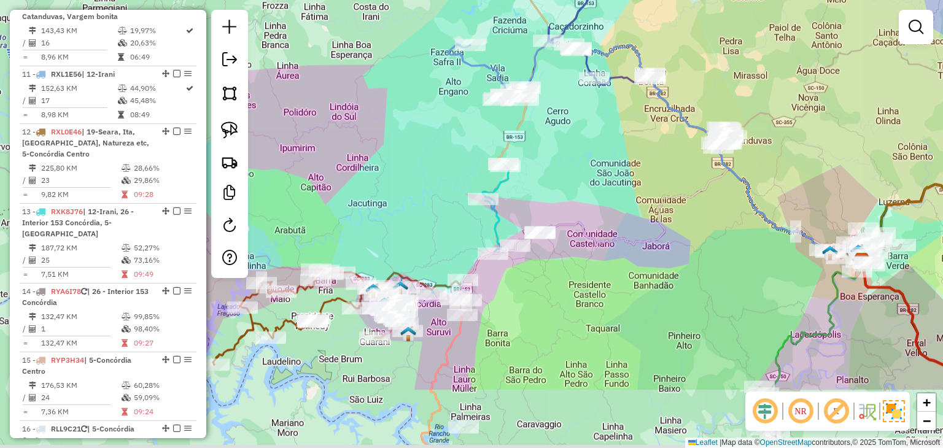
drag, startPoint x: 600, startPoint y: 219, endPoint x: 603, endPoint y: 202, distance: 17.0
click at [603, 202] on div "Janela de atendimento Grade de atendimento Capacidade Transportadoras Veículos …" at bounding box center [471, 224] width 943 height 448
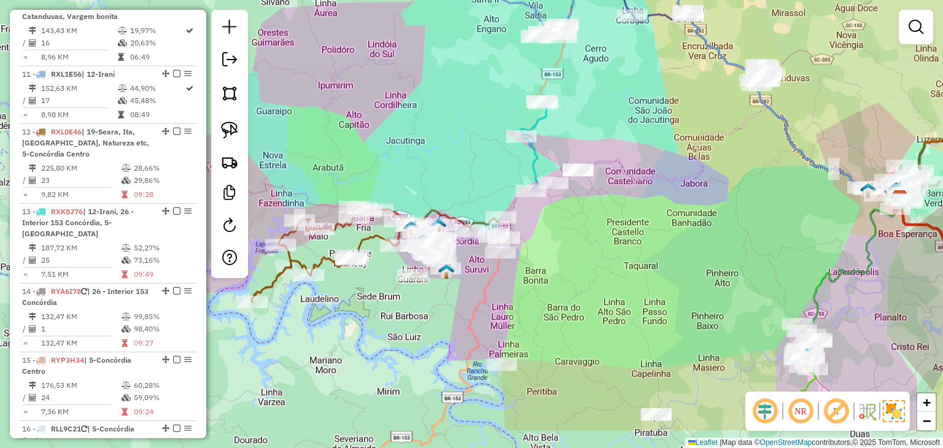
drag, startPoint x: 586, startPoint y: 299, endPoint x: 624, endPoint y: 236, distance: 73.3
click at [624, 236] on div "Janela de atendimento Grade de atendimento Capacidade Transportadoras Veículos …" at bounding box center [471, 224] width 943 height 448
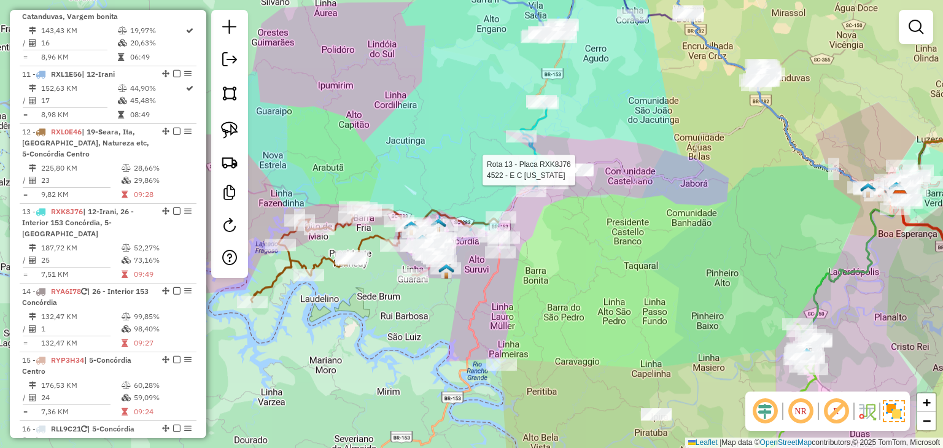
select select "*********"
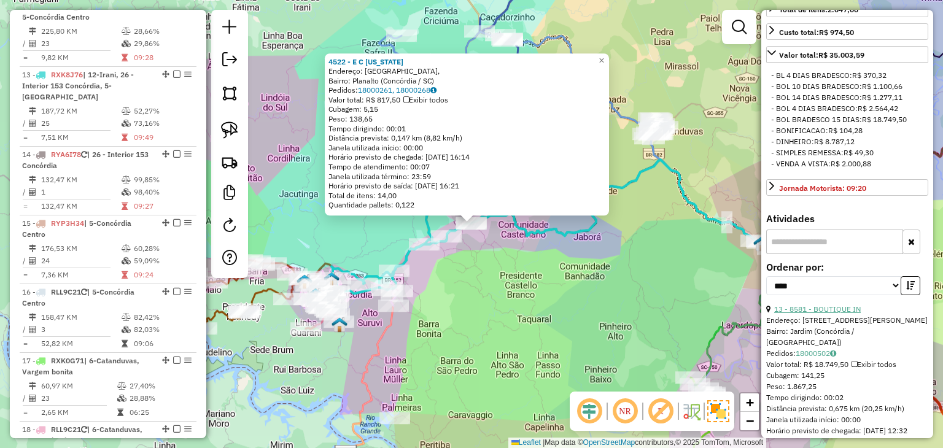
scroll to position [491, 0]
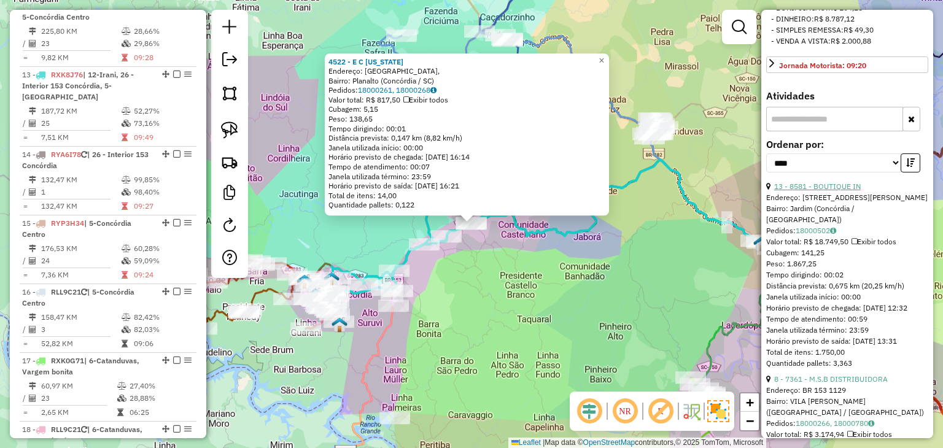
click at [841, 191] on link "13 - 8581 - BOUTIQUE IN" at bounding box center [817, 186] width 87 height 9
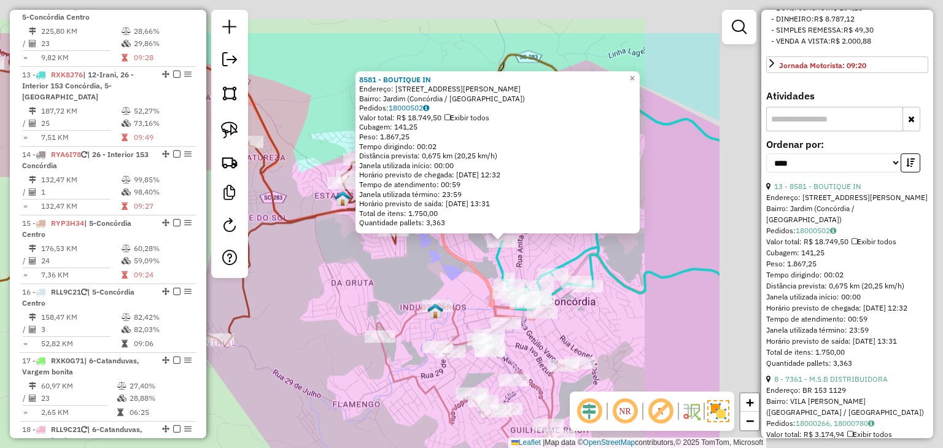
drag, startPoint x: 328, startPoint y: 285, endPoint x: 489, endPoint y: 271, distance: 161.4
click at [317, 287] on div "8581 - BOUTIQUE IN Endereço: Rua Romano Anselmo Fontana, 1149 Bairro: Jardim (C…" at bounding box center [471, 224] width 943 height 448
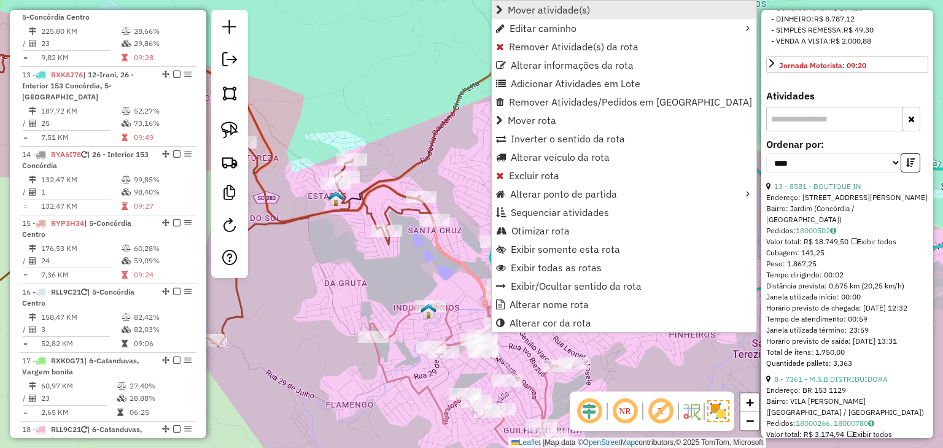
click at [566, 2] on link "Mover atividade(s)" at bounding box center [624, 10] width 265 height 18
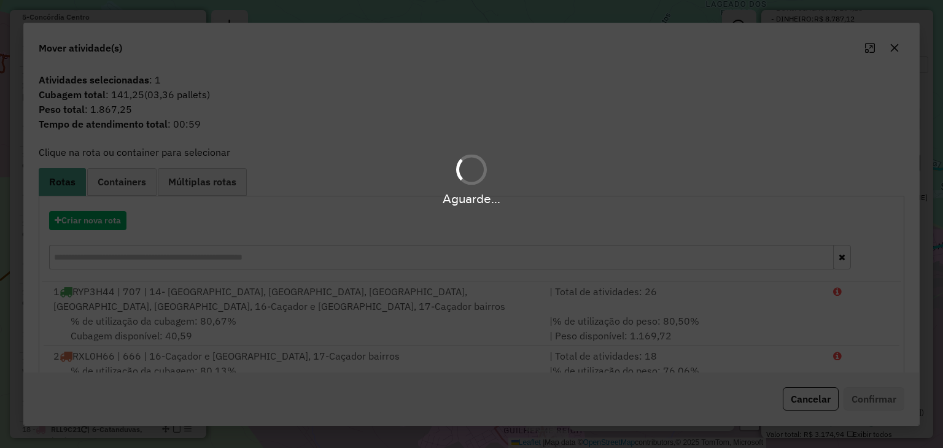
click at [93, 261] on hb-app "Aguarde... Pop-up bloqueado! Seu navegador bloqueou automáticamente a abertura …" at bounding box center [471, 224] width 943 height 448
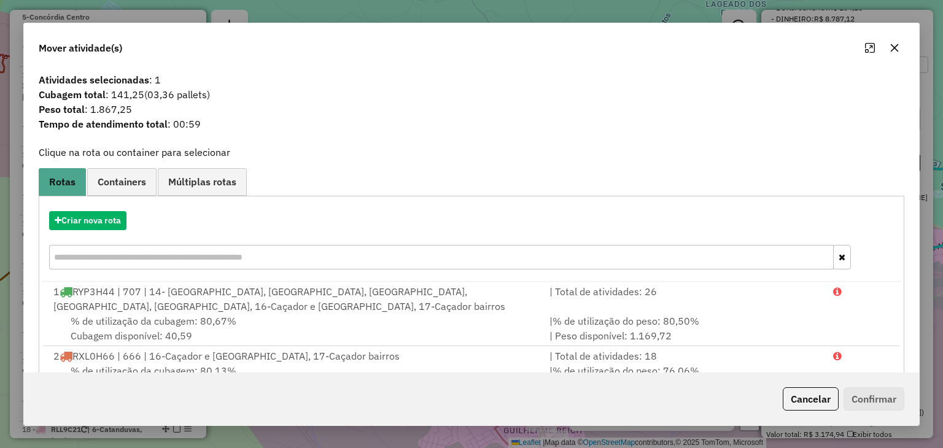
click at [98, 256] on input "text" at bounding box center [441, 257] width 784 height 25
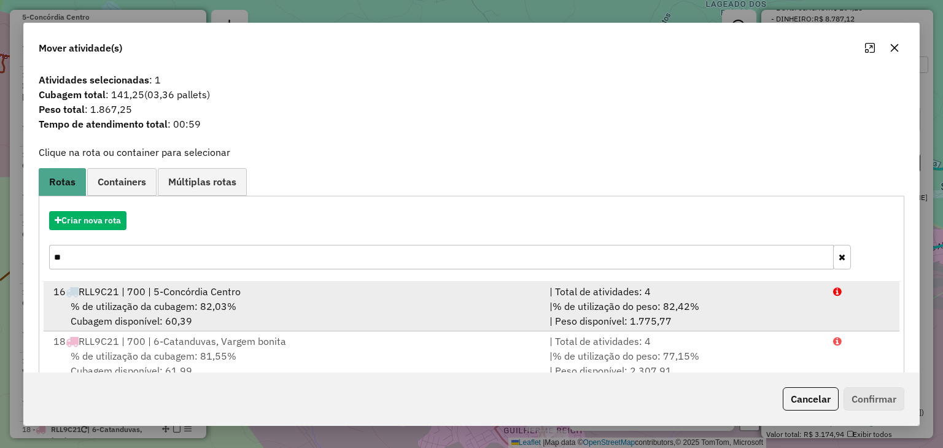
type input "**"
drag, startPoint x: 136, startPoint y: 298, endPoint x: 236, endPoint y: 297, distance: 100.7
click at [136, 297] on span "RLL9C21 | 700 | 5-Concórdia Centro" at bounding box center [160, 291] width 162 height 12
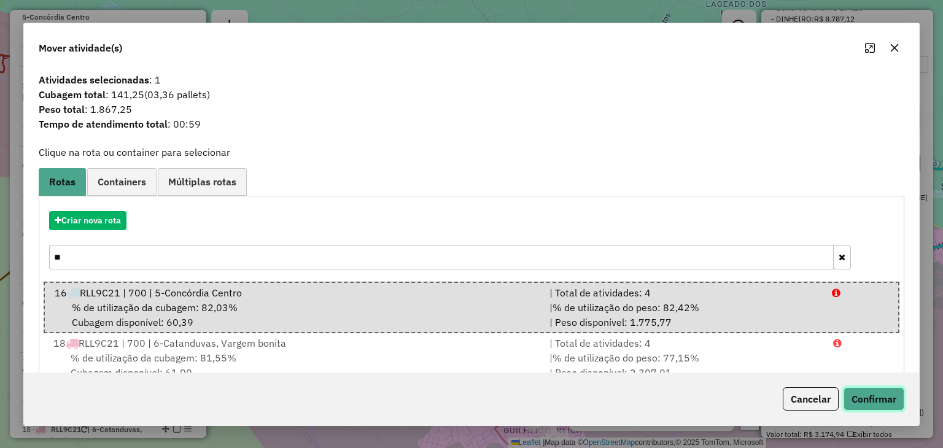
click at [886, 396] on button "Confirmar" at bounding box center [873, 398] width 61 height 23
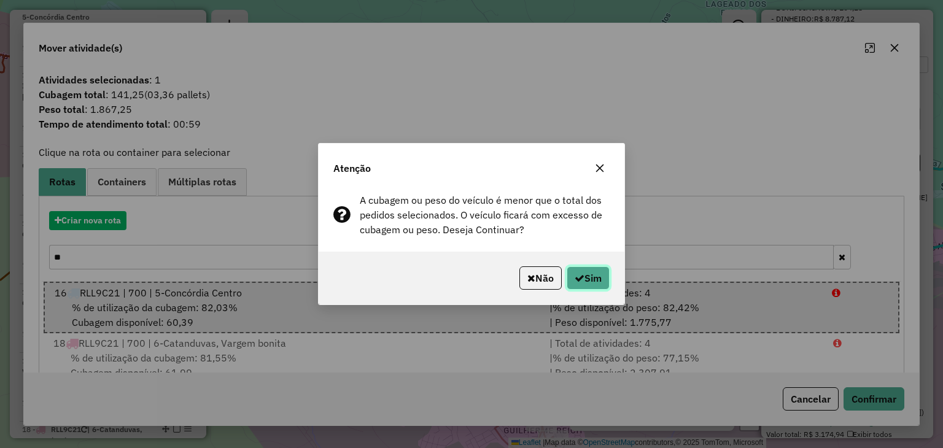
click at [587, 272] on button "Sim" at bounding box center [588, 277] width 43 height 23
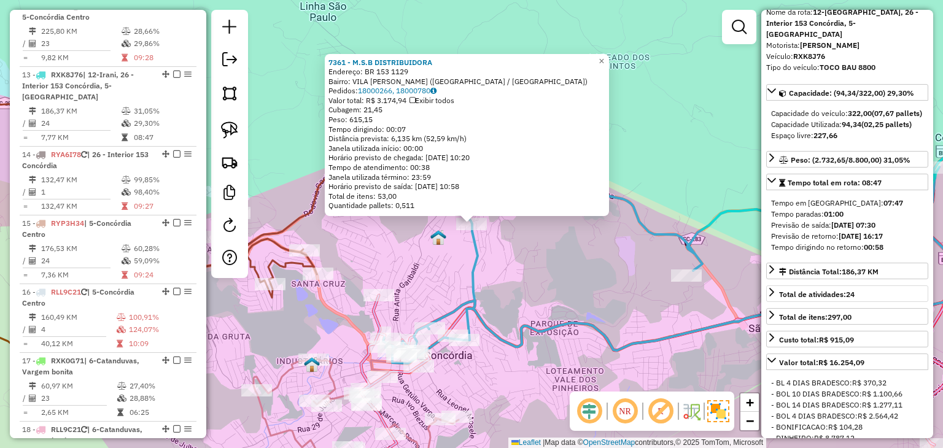
scroll to position [0, 0]
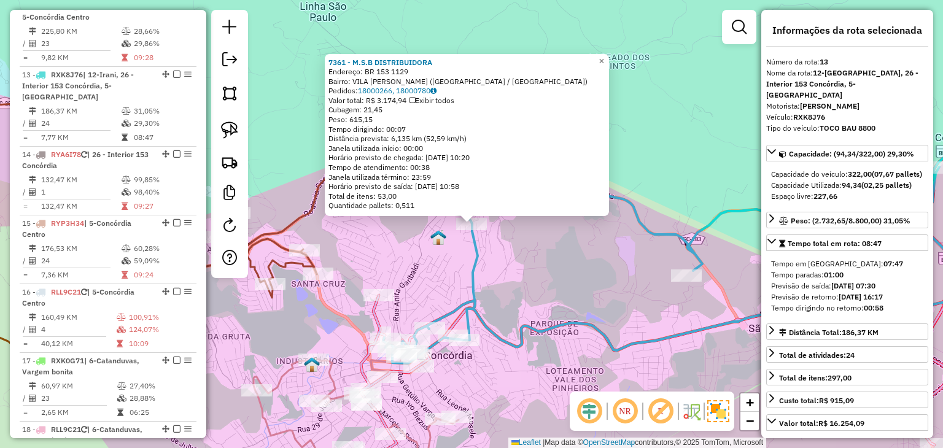
click at [621, 278] on div "7361 - M.S.B DISTRIBUIDORA Endereço: BR 153 1129 Bairro: VILA JACOB BIAZUS (CON…" at bounding box center [471, 224] width 943 height 448
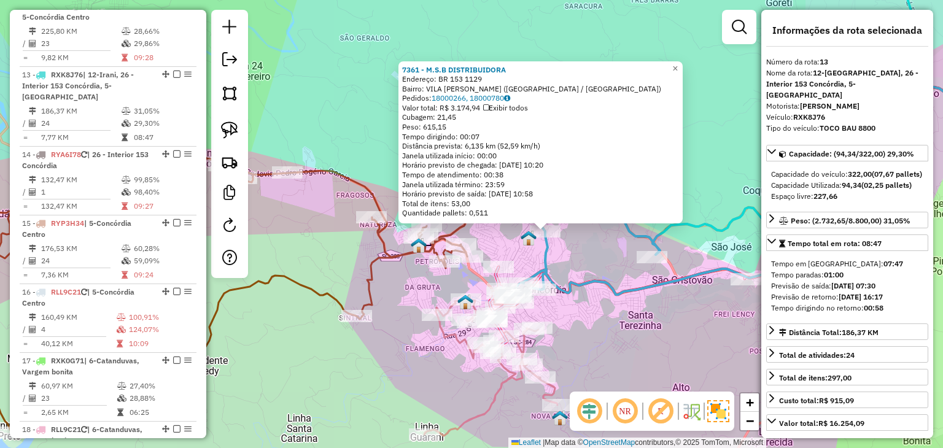
click at [389, 303] on div "Rota 12 - Placa RXL0E46 680 - MERCADO TAVARES 7361 - M.S.B DISTRIBUIDORA Endere…" at bounding box center [471, 224] width 943 height 448
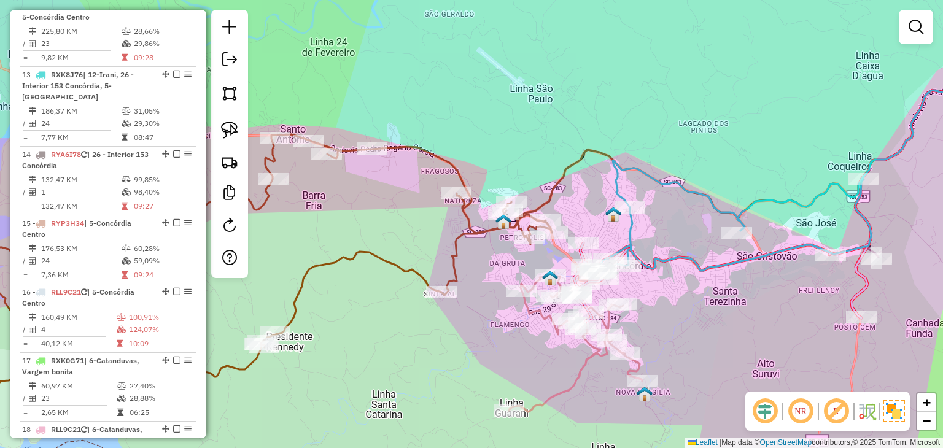
drag, startPoint x: 482, startPoint y: 261, endPoint x: 599, endPoint y: 227, distance: 122.2
click at [599, 227] on div "Janela de atendimento Grade de atendimento Capacidade Transportadoras Veículos …" at bounding box center [471, 224] width 943 height 448
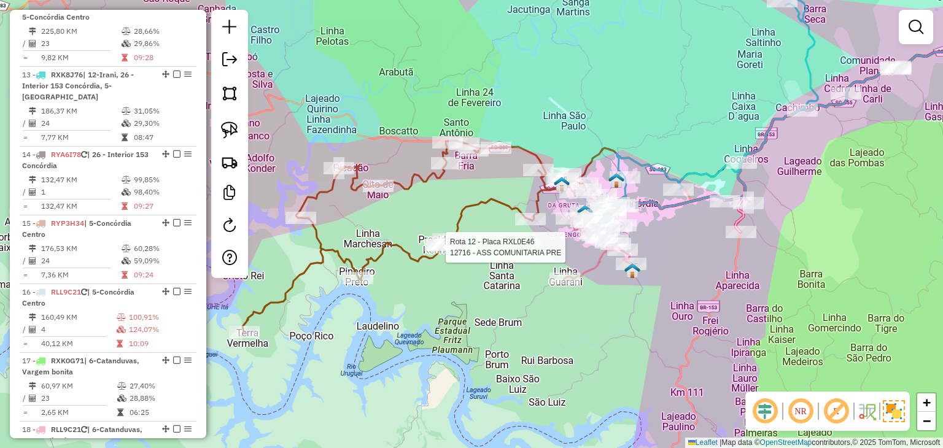
click at [435, 253] on div at bounding box center [442, 247] width 31 height 12
select select "*********"
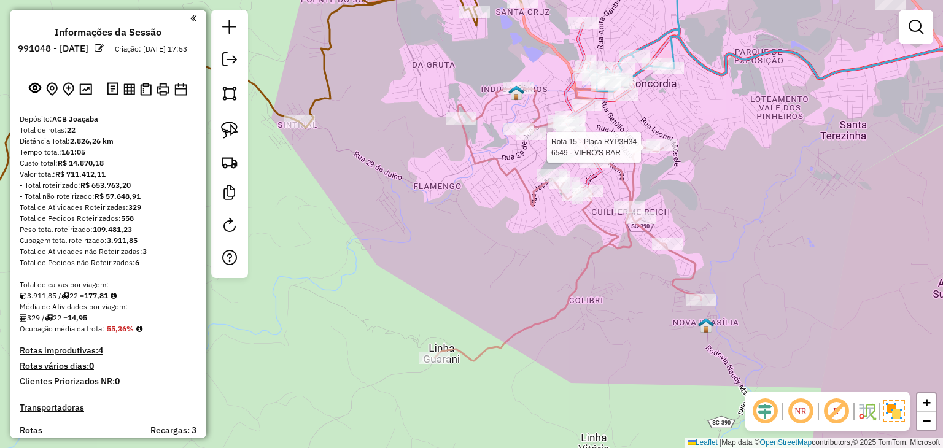
select select "*********"
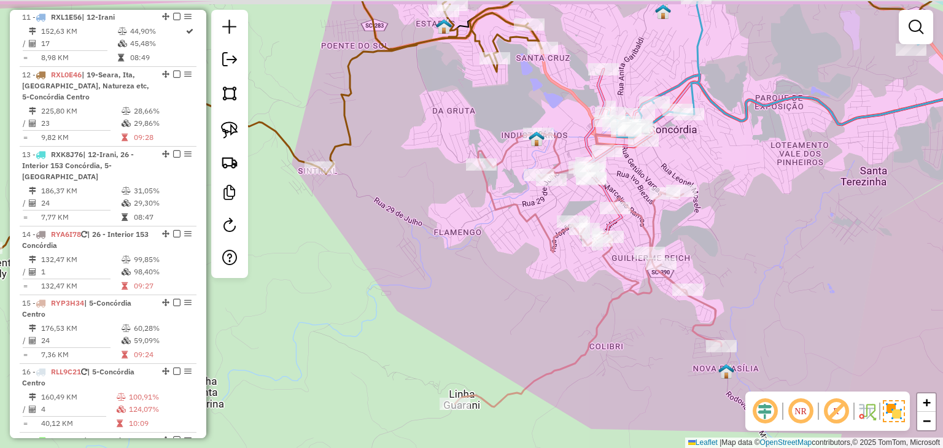
drag, startPoint x: 778, startPoint y: 219, endPoint x: 798, endPoint y: 265, distance: 50.3
click at [798, 265] on div "Janela de atendimento Grade de atendimento Capacidade Transportadoras Veículos …" at bounding box center [471, 224] width 943 height 448
select select "*********"
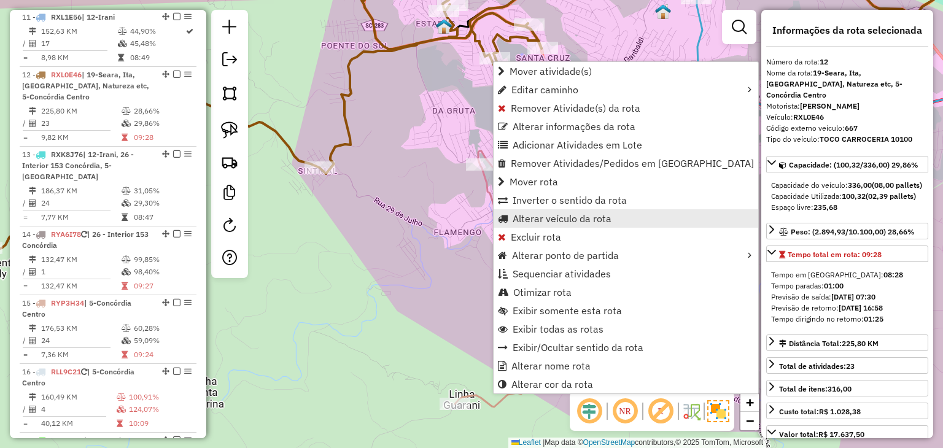
click at [542, 215] on span "Alterar veículo da rota" at bounding box center [561, 219] width 99 height 10
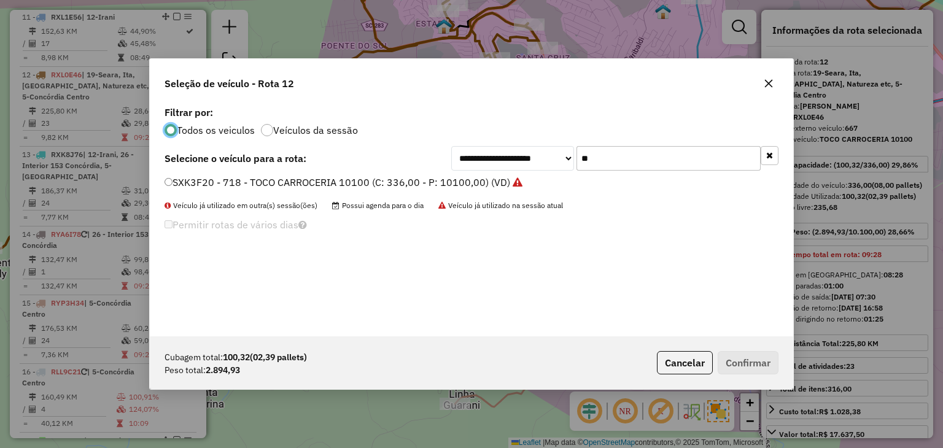
scroll to position [6, 4]
click at [609, 169] on input "**" at bounding box center [668, 158] width 184 height 25
drag, startPoint x: 609, startPoint y: 169, endPoint x: 614, endPoint y: 163, distance: 7.9
click at [609, 169] on input "**" at bounding box center [668, 158] width 184 height 25
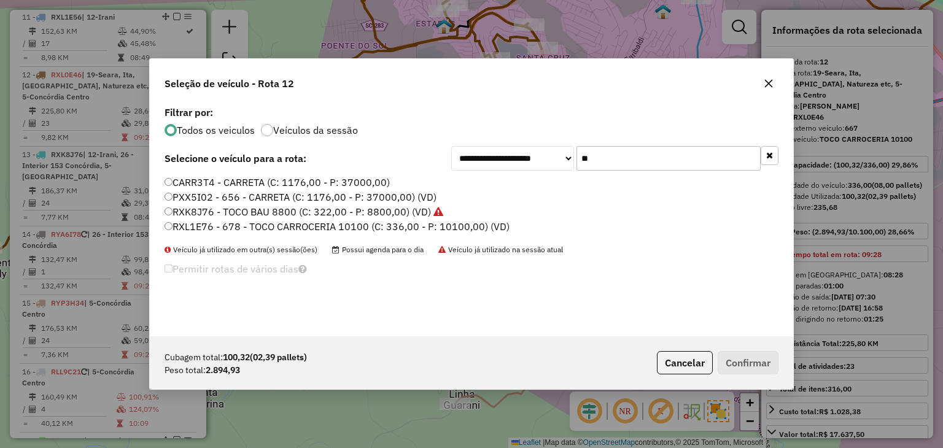
type input "**"
click at [332, 223] on label "RXL1E76 - 678 - TOCO CARROCERIA 10100 (C: 336,00 - P: 10100,00) (VD)" at bounding box center [336, 226] width 345 height 15
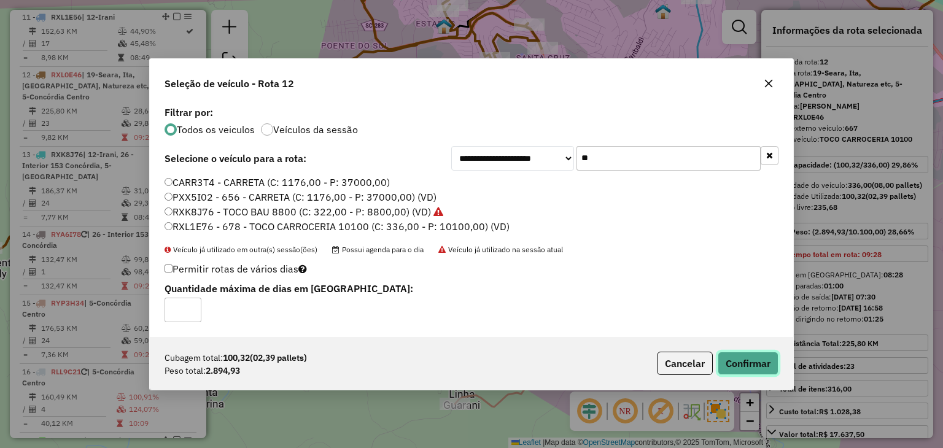
click at [742, 359] on button "Confirmar" at bounding box center [747, 363] width 61 height 23
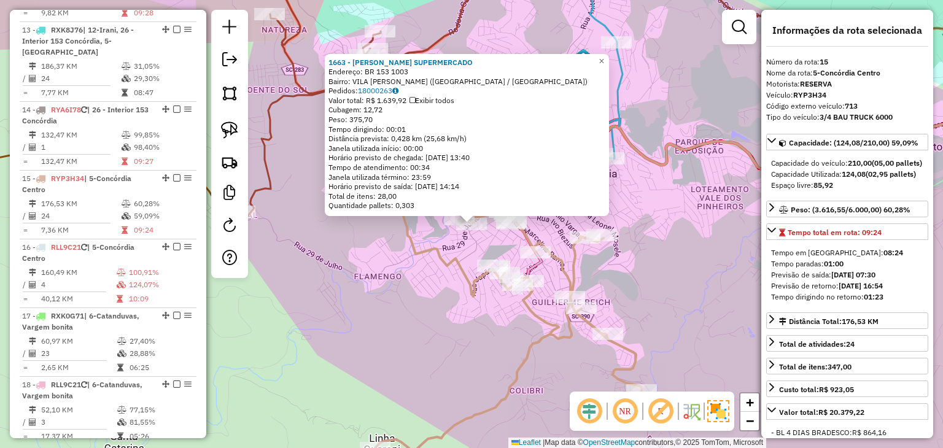
scroll to position [1495, 0]
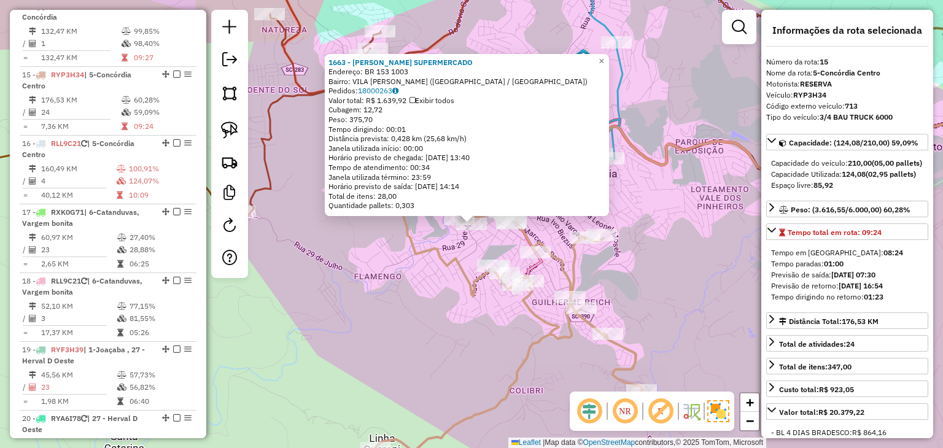
click at [707, 316] on div "1663 - [PERSON_NAME] SUPERMERCADO Endereço: BR 153 1003 Bairro: VILA [PERSON_NA…" at bounding box center [471, 224] width 943 height 448
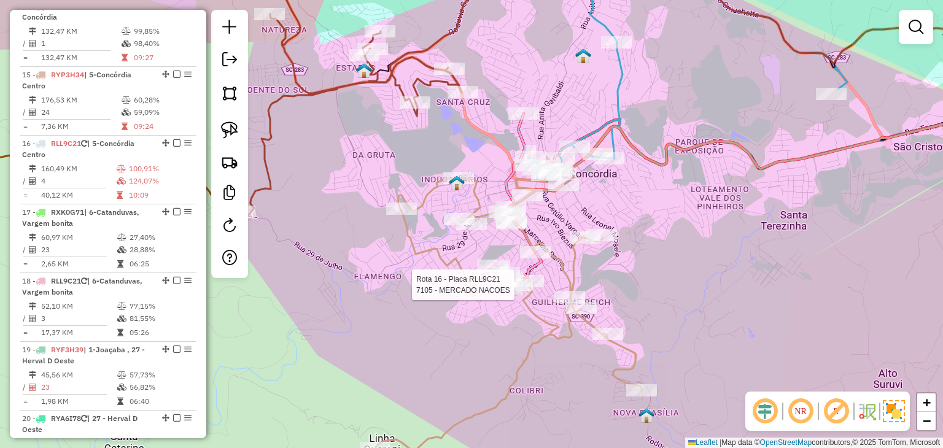
select select "*********"
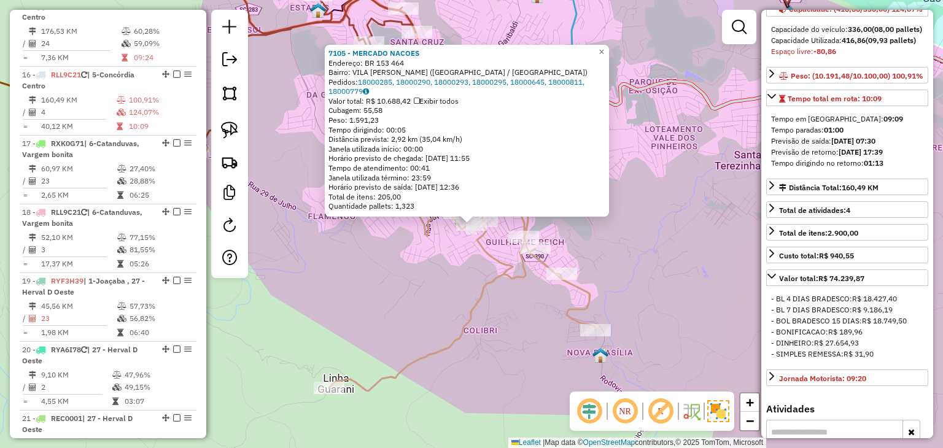
scroll to position [109, 0]
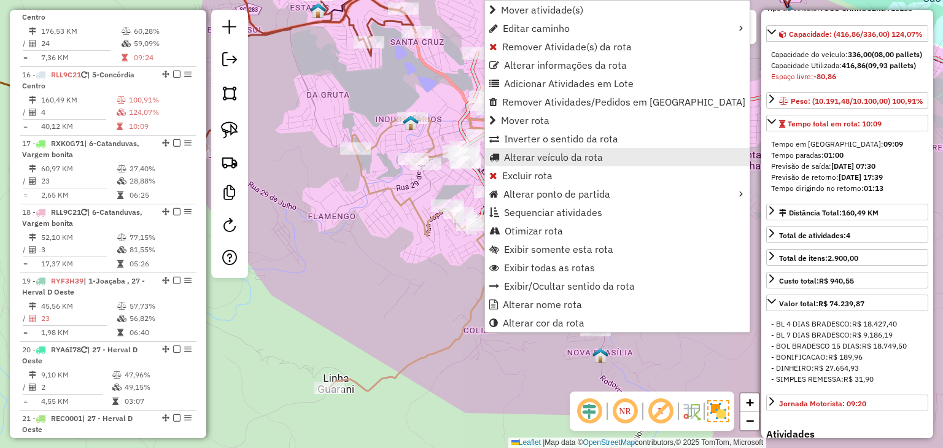
click at [517, 148] on link "Alterar veículo da rota" at bounding box center [617, 157] width 265 height 18
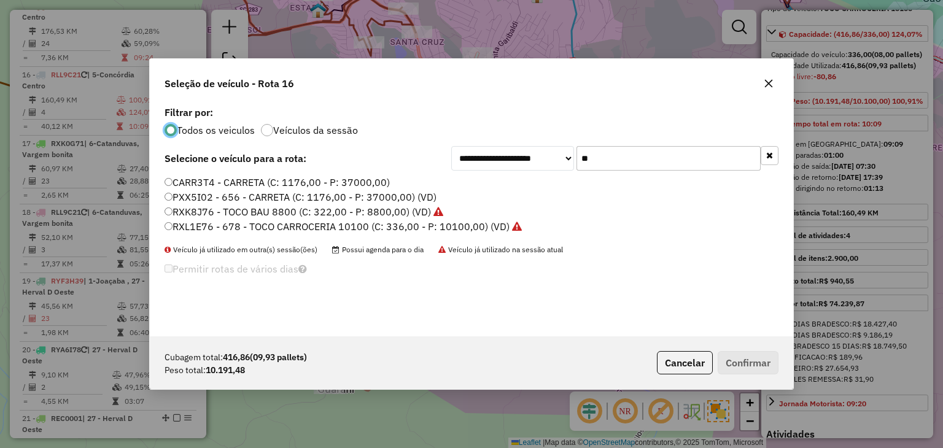
scroll to position [6, 4]
click at [619, 161] on input "**" at bounding box center [668, 158] width 184 height 25
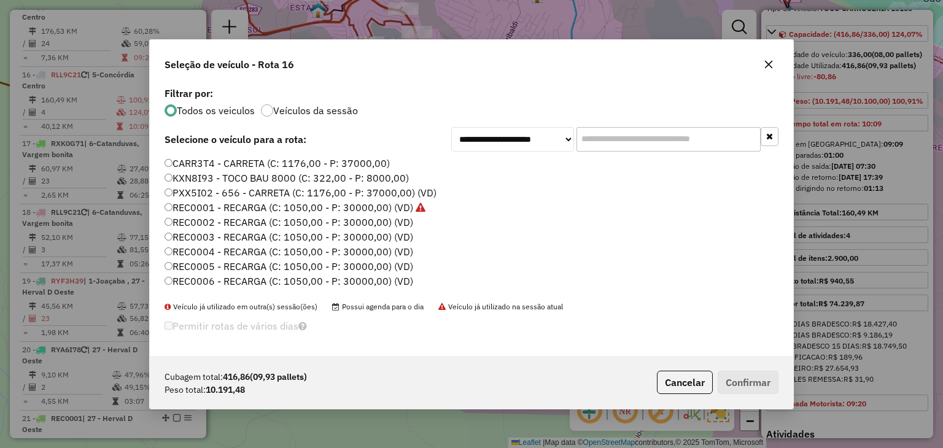
click at [647, 147] on input "text" at bounding box center [668, 139] width 184 height 25
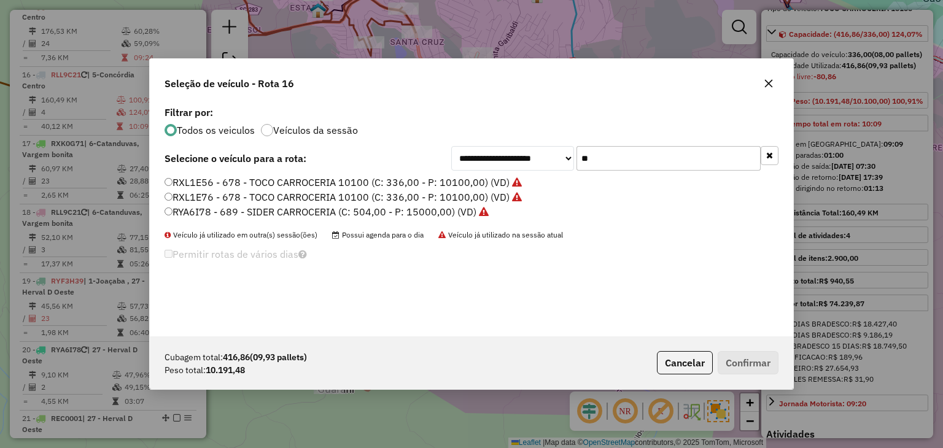
type input "**"
drag, startPoint x: 396, startPoint y: 215, endPoint x: 413, endPoint y: 214, distance: 17.2
click at [396, 215] on label "RYA6I78 - 689 - SIDER CARROCERIA (C: 504,00 - P: 15000,00) (VD)" at bounding box center [326, 211] width 324 height 15
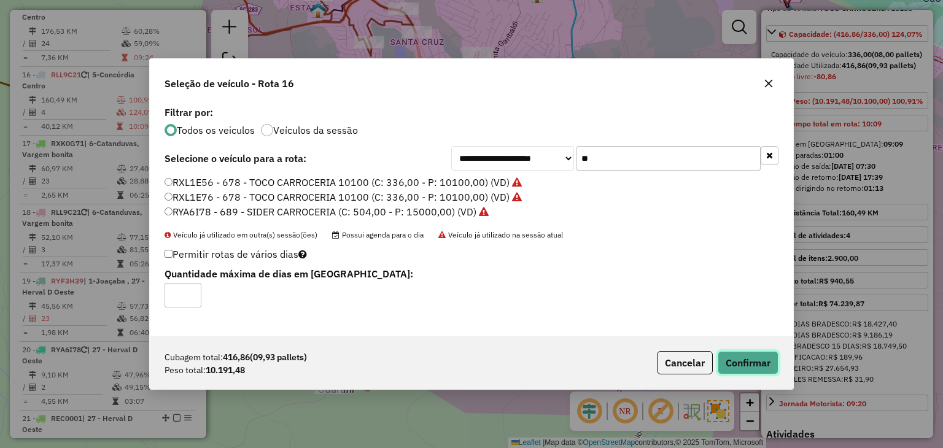
click at [743, 360] on button "Confirmar" at bounding box center [747, 362] width 61 height 23
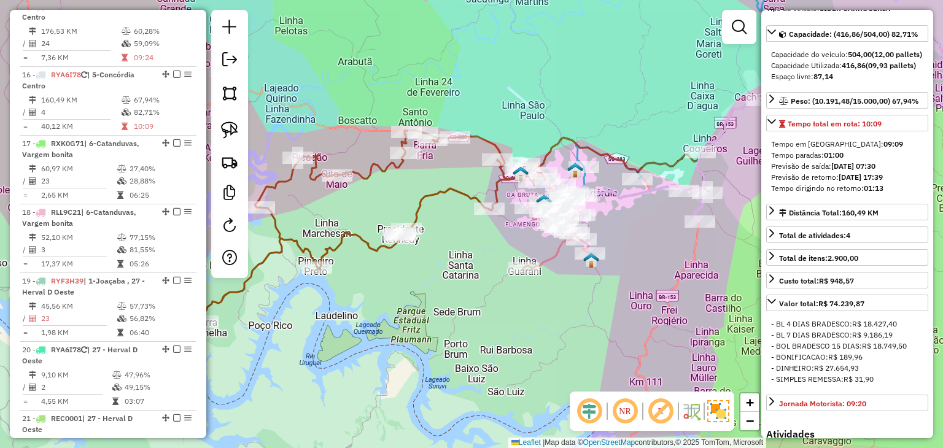
drag, startPoint x: 687, startPoint y: 251, endPoint x: 349, endPoint y: 251, distance: 338.8
click at [352, 251] on div "Janela de atendimento Grade de atendimento Capacidade Transportadoras Veículos …" at bounding box center [471, 224] width 943 height 448
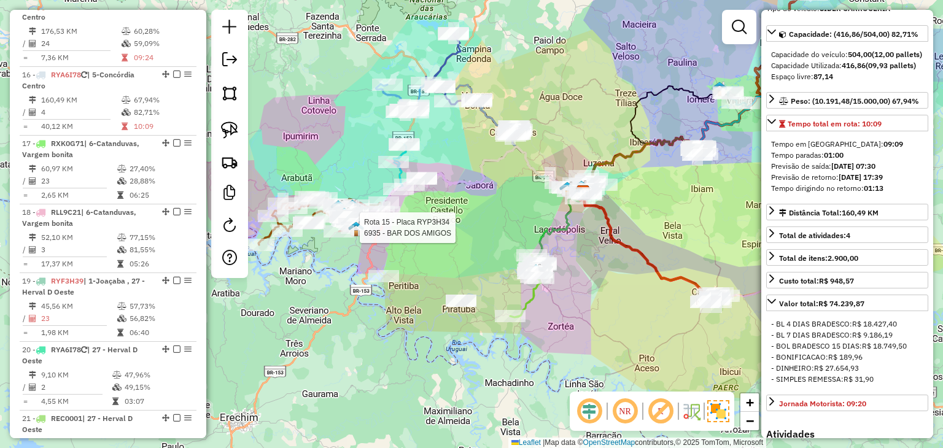
drag, startPoint x: 604, startPoint y: 268, endPoint x: 324, endPoint y: 189, distance: 290.9
click at [323, 189] on div "Rota 15 - Placa RYP3H34 6935 - BAR DOS AMIGOS Janela de atendimento Grade de at…" at bounding box center [471, 224] width 943 height 448
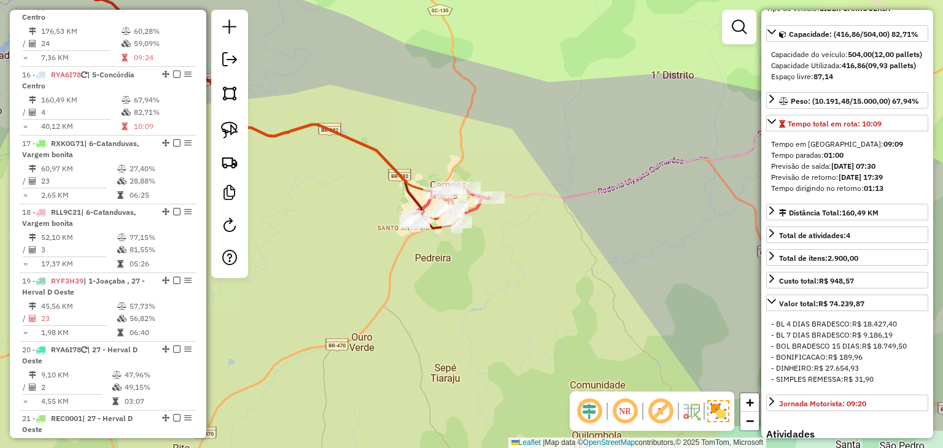
drag, startPoint x: 336, startPoint y: 169, endPoint x: 642, endPoint y: 376, distance: 368.7
click at [642, 376] on div "Rota 15 - Placa RYP3H34 6935 - BAR DOS AMIGOS Rota 9 - Placa RXK9H56 4150 - ODI…" at bounding box center [471, 224] width 943 height 448
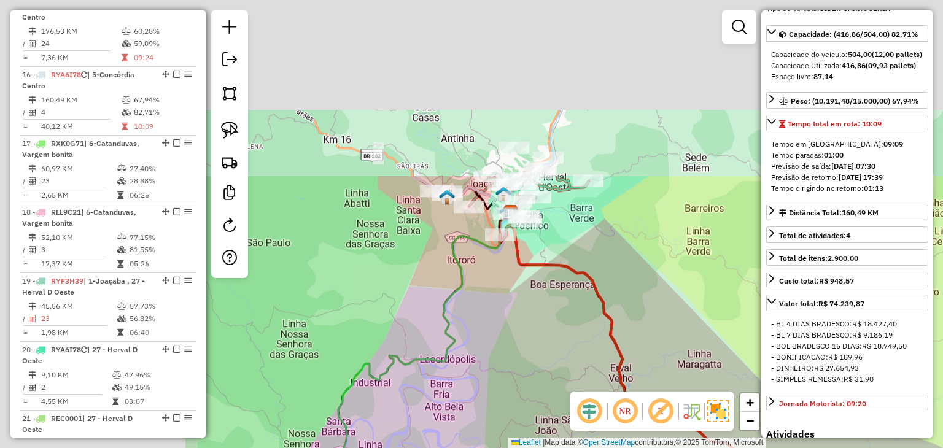
drag, startPoint x: 530, startPoint y: 261, endPoint x: 685, endPoint y: 391, distance: 201.7
click at [687, 393] on hb-router-mapa "Informações da Sessão 991048 - [DATE] Criação: [DATE] 17:53 Depósito: ACB Joaça…" at bounding box center [471, 224] width 943 height 448
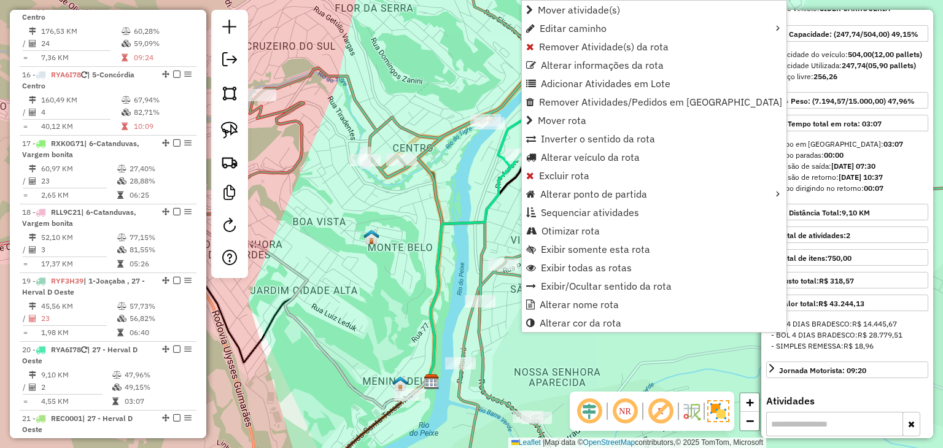
scroll to position [1838, 0]
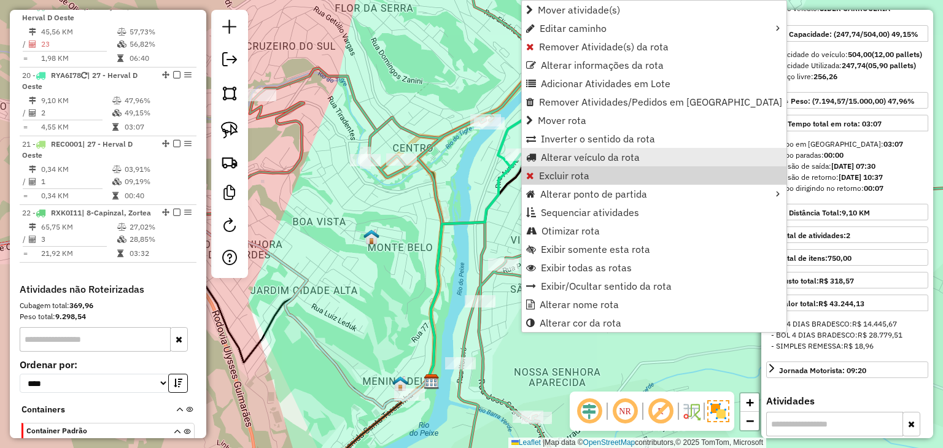
click at [588, 158] on span "Alterar veículo da rota" at bounding box center [590, 157] width 99 height 10
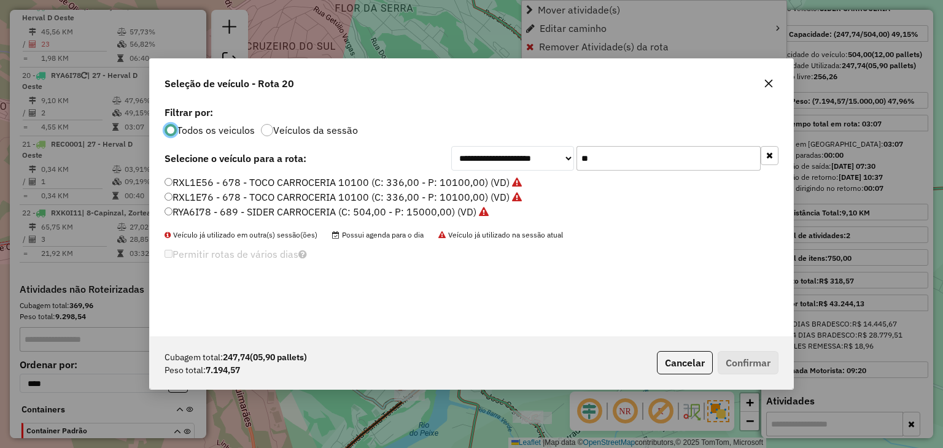
scroll to position [6, 4]
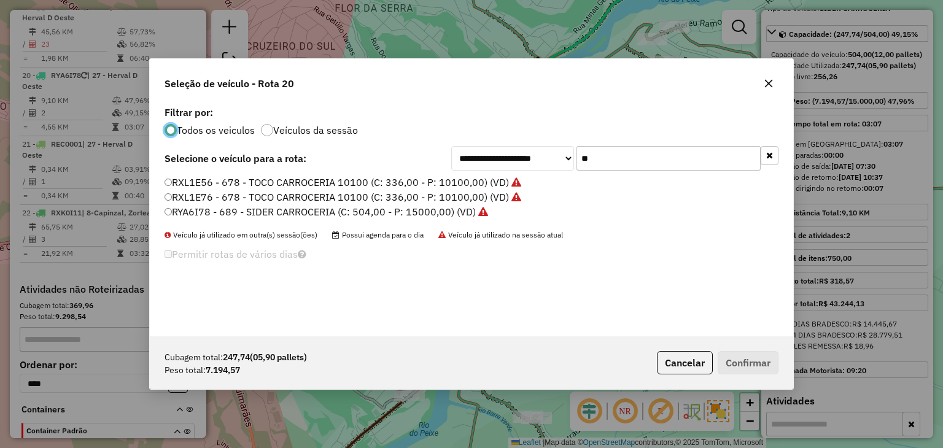
drag, startPoint x: 605, startPoint y: 158, endPoint x: 574, endPoint y: 157, distance: 30.1
click at [574, 157] on div "**********" at bounding box center [614, 158] width 327 height 25
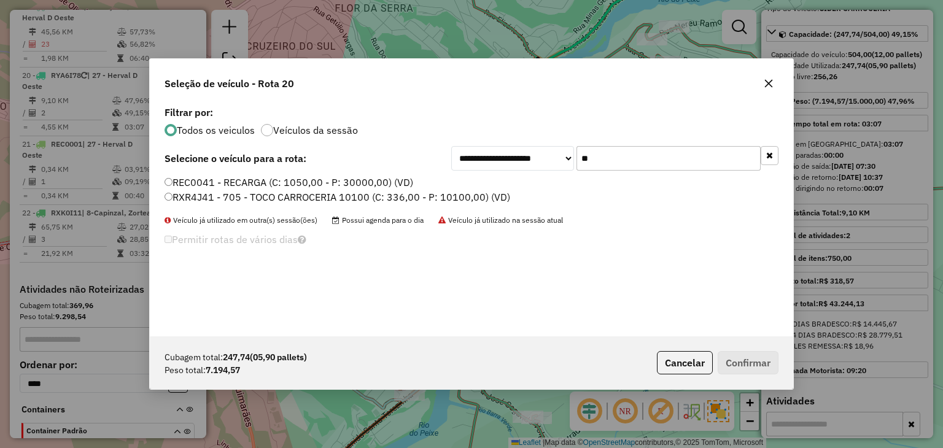
type input "**"
click at [360, 199] on label "RXR4J41 - 705 - TOCO CARROCERIA 10100 (C: 336,00 - P: 10100,00) (VD)" at bounding box center [337, 197] width 346 height 15
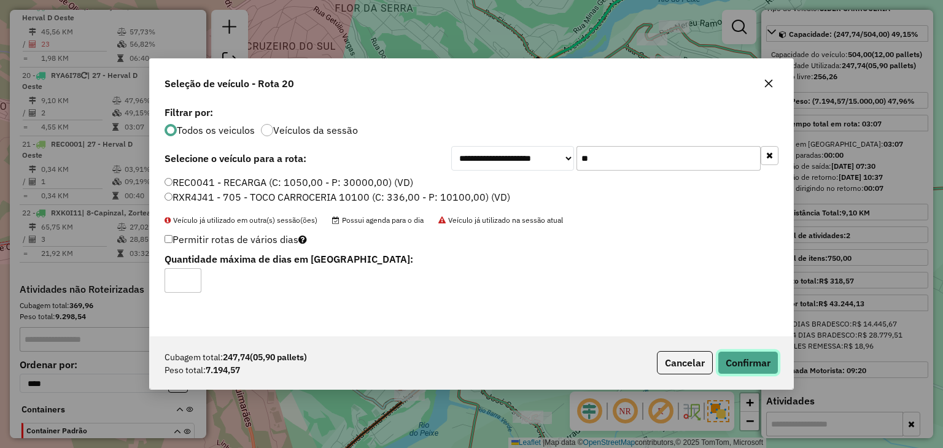
click at [764, 354] on button "Confirmar" at bounding box center [747, 362] width 61 height 23
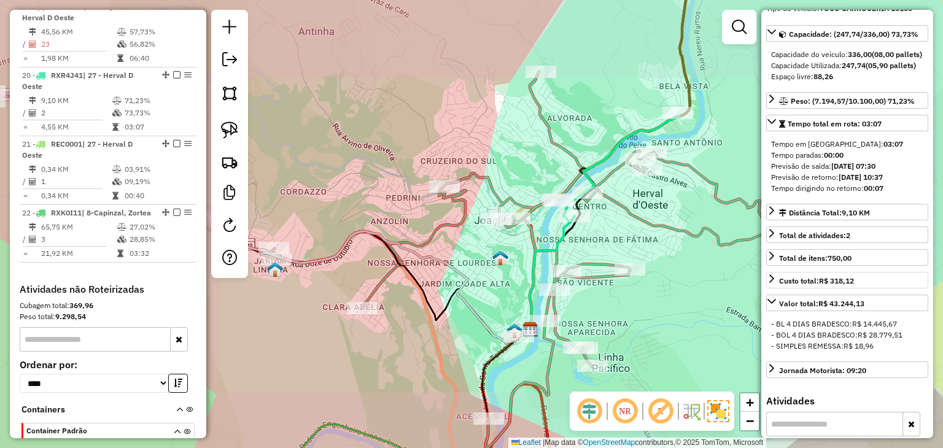
drag, startPoint x: 422, startPoint y: 310, endPoint x: 805, endPoint y: 298, distance: 382.6
click at [802, 298] on hb-router-mapa "Informações da Sessão 991048 - [DATE] Criação: [DATE] 17:53 Depósito: ACB Joaça…" at bounding box center [471, 224] width 943 height 448
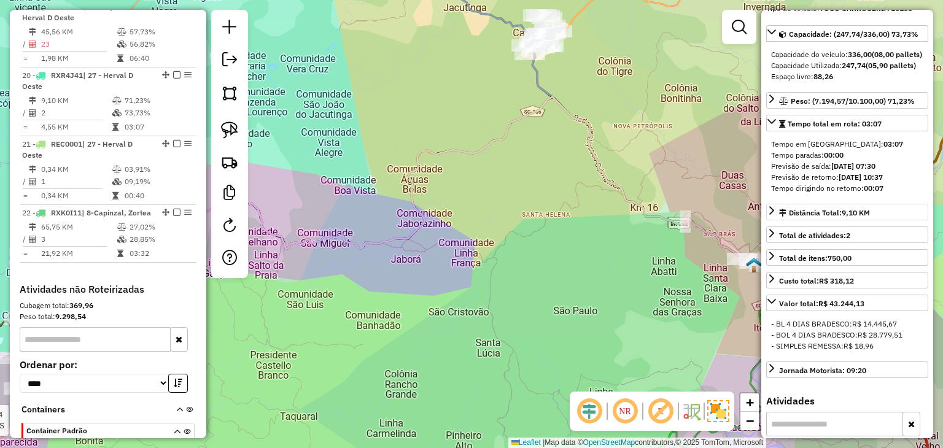
drag, startPoint x: 541, startPoint y: 290, endPoint x: 913, endPoint y: 232, distance: 377.0
click at [942, 233] on div "Rota 15 - Placa RYP3H34 6935 - BAR DOS AMIGOS Rota 9 - Placa RXK9H56 4150 - ODI…" at bounding box center [471, 224] width 943 height 448
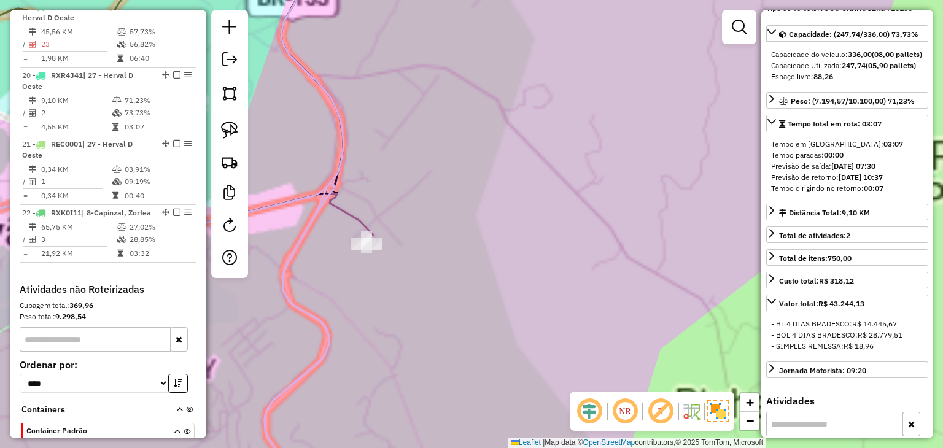
drag, startPoint x: 435, startPoint y: 267, endPoint x: 664, endPoint y: 248, distance: 229.7
click at [664, 248] on div "Rota 15 - Placa RYP3H34 6935 - BAR DOS AMIGOS Rota 9 - Placa RXK9H56 4150 - ODI…" at bounding box center [471, 224] width 943 height 448
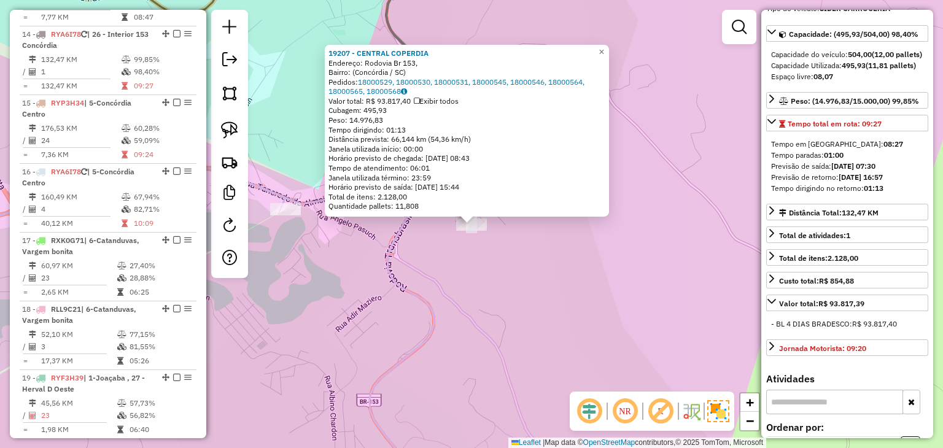
scroll to position [1426, 0]
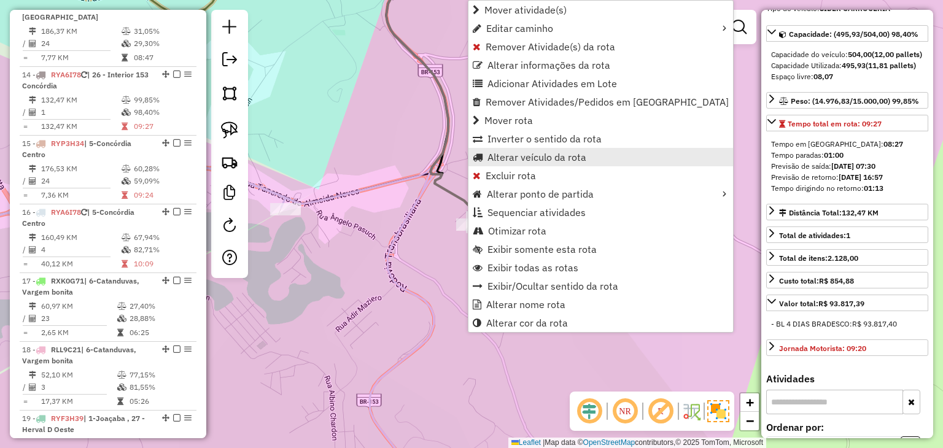
click at [508, 161] on span "Alterar veículo da rota" at bounding box center [536, 157] width 99 height 10
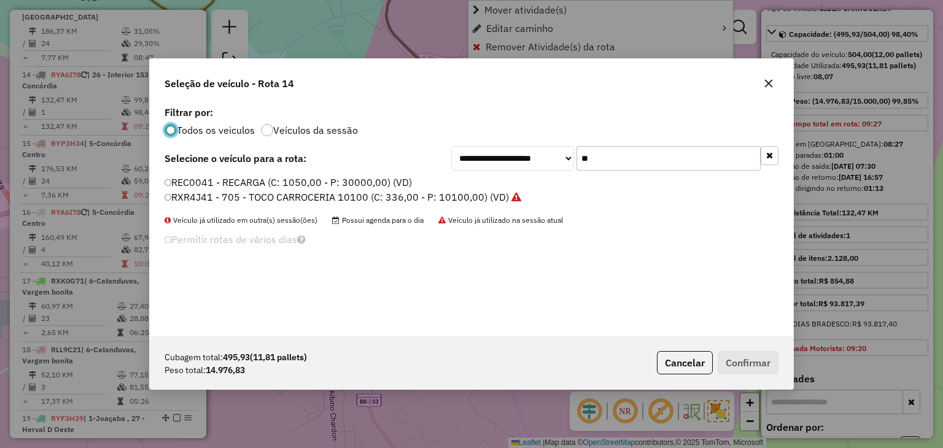
scroll to position [6, 4]
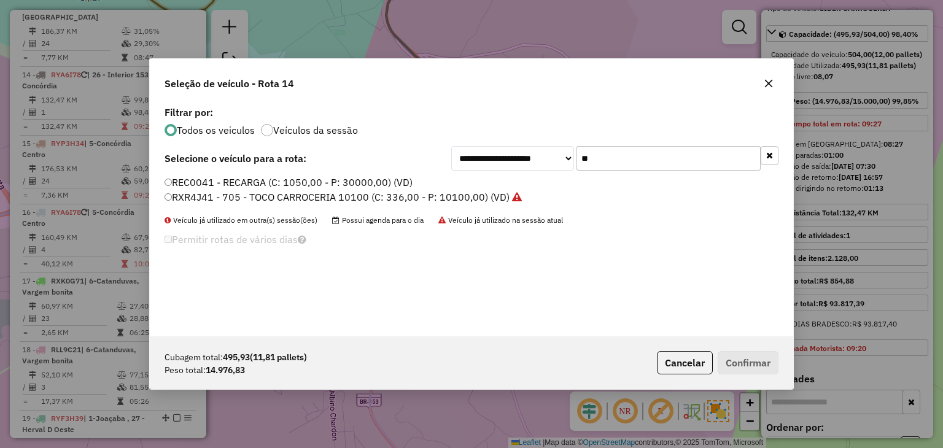
drag, startPoint x: 606, startPoint y: 147, endPoint x: 569, endPoint y: 153, distance: 37.9
click at [569, 153] on div "**********" at bounding box center [614, 158] width 327 height 25
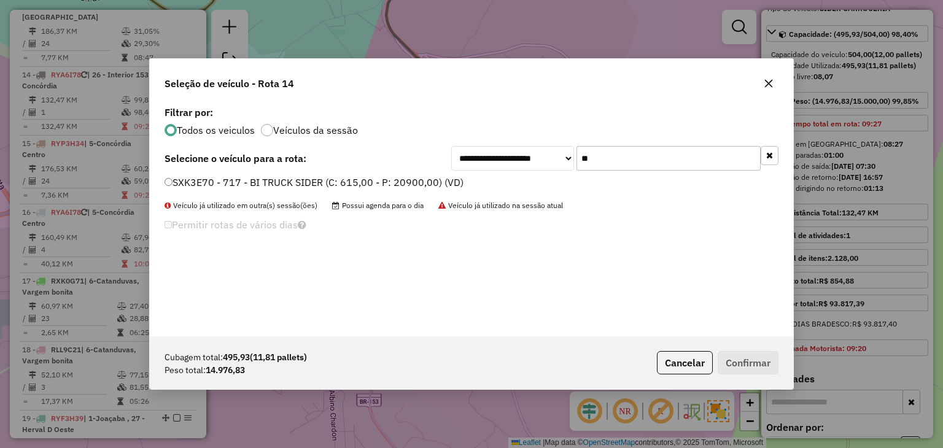
type input "**"
click at [435, 180] on label "SXK3E70 - 717 - BI TRUCK SIDER (C: 615,00 - P: 20900,00) (VD)" at bounding box center [313, 182] width 299 height 15
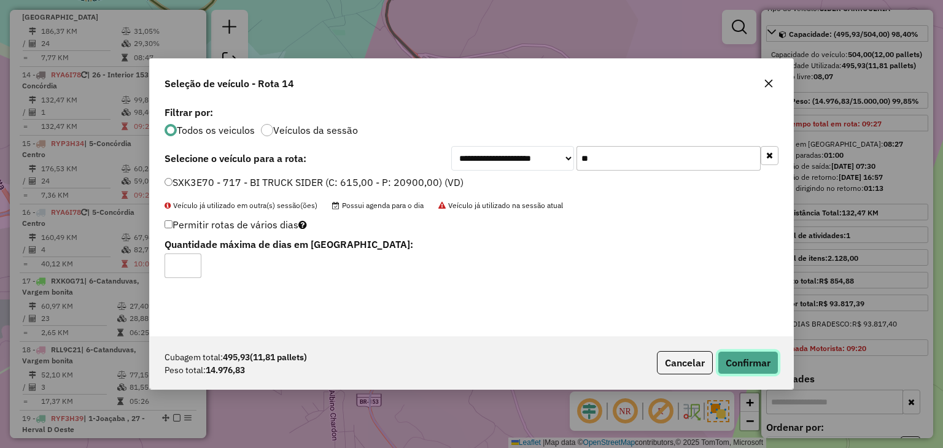
click at [746, 362] on button "Confirmar" at bounding box center [747, 362] width 61 height 23
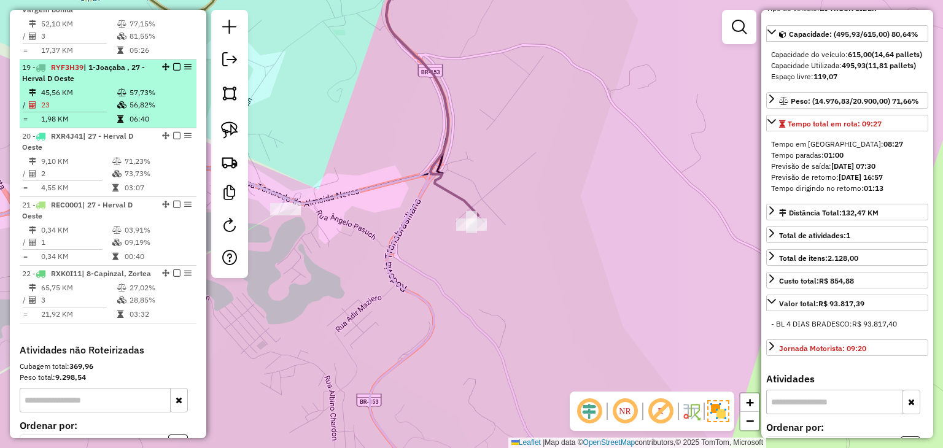
scroll to position [1795, 0]
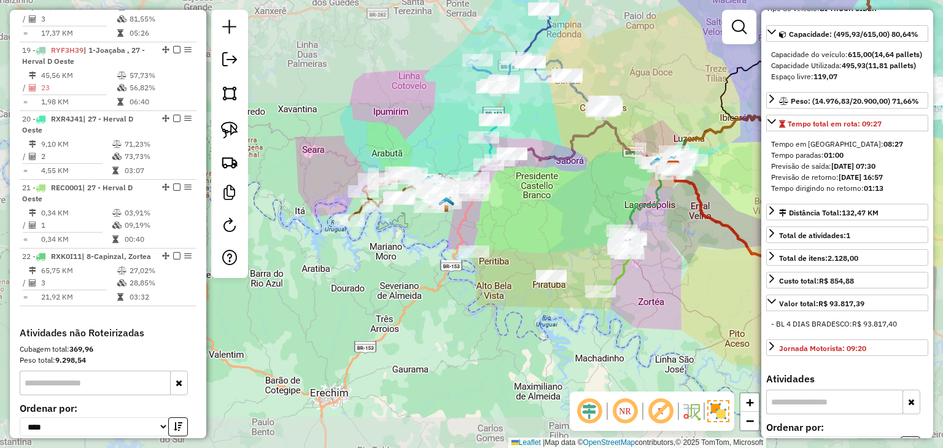
click at [531, 196] on div "Rota 16 - Placa RYA6I78 717 - COMPRETUDO SUPERMERC Janela de atendimento Grade …" at bounding box center [471, 224] width 943 height 448
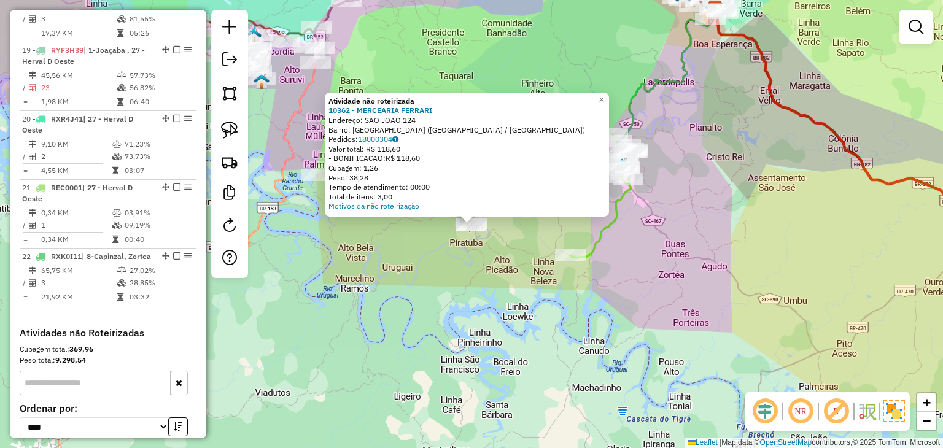
click at [476, 276] on div "Atividade não roteirizada 10362 - MERCEARIA FERRARI Endereço: SAO JOAO 124 Bair…" at bounding box center [471, 224] width 943 height 448
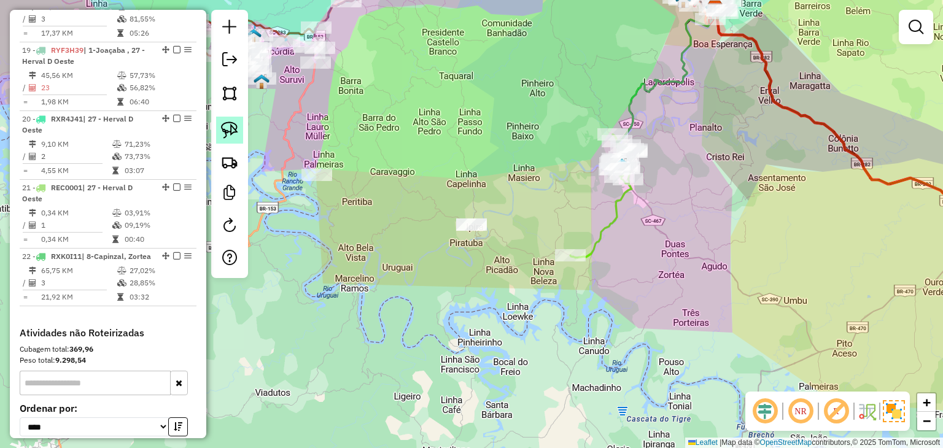
click at [225, 134] on img at bounding box center [229, 130] width 17 height 17
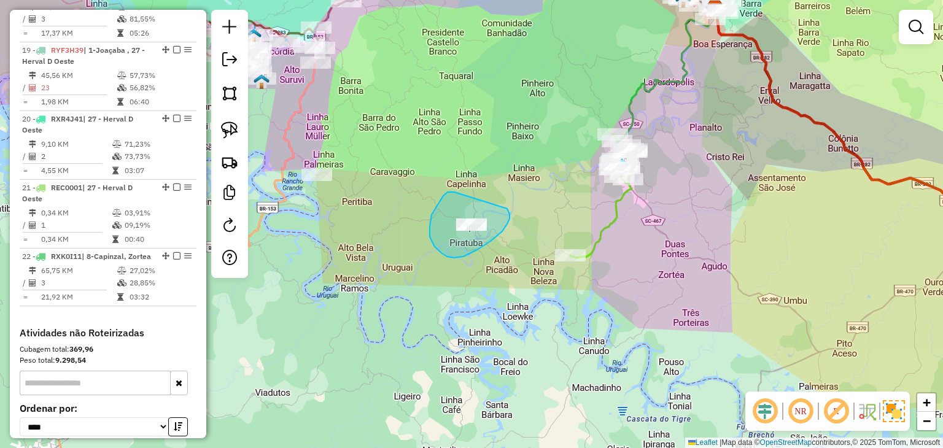
drag, startPoint x: 443, startPoint y: 196, endPoint x: 504, endPoint y: 203, distance: 61.1
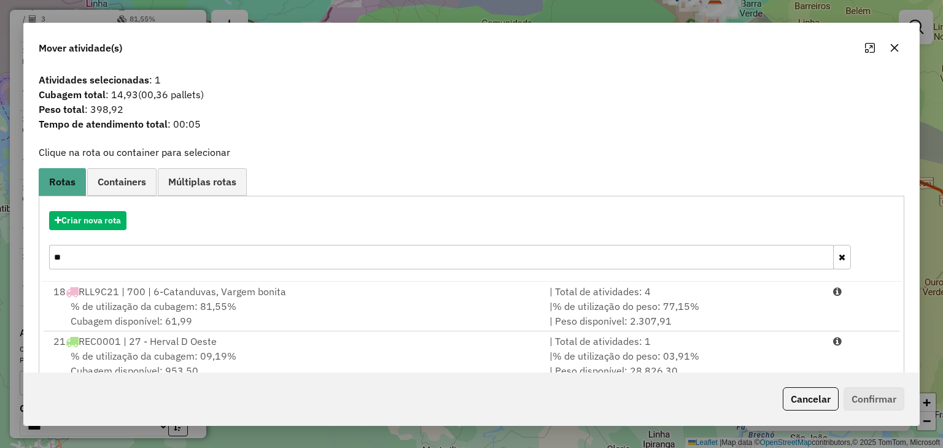
click at [838, 256] on icon "button" at bounding box center [841, 257] width 7 height 9
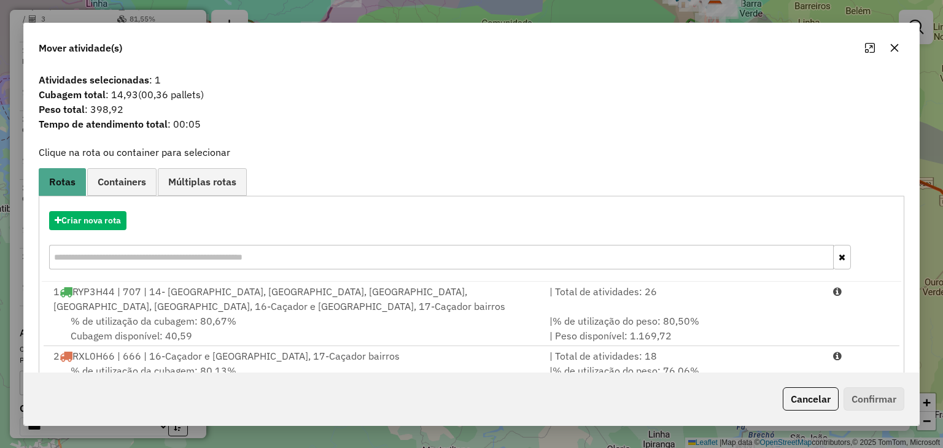
click at [892, 47] on icon "button" at bounding box center [894, 48] width 8 height 8
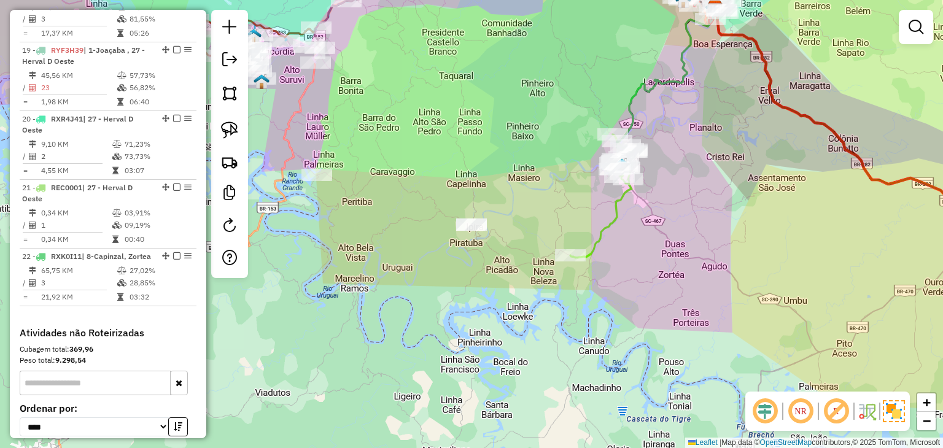
drag, startPoint x: 525, startPoint y: 179, endPoint x: 567, endPoint y: 227, distance: 64.0
click at [567, 227] on div "Janela de atendimento Grade de atendimento Capacidade Transportadoras Veículos …" at bounding box center [471, 224] width 943 height 448
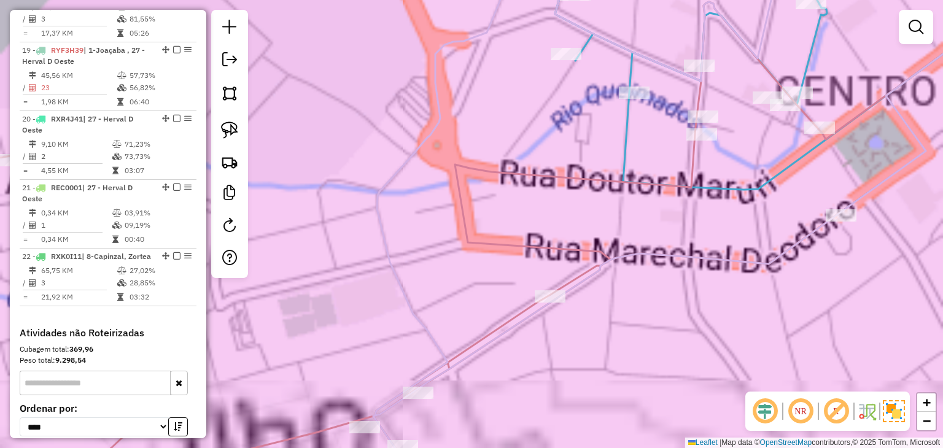
drag, startPoint x: 514, startPoint y: 354, endPoint x: 589, endPoint y: 185, distance: 185.2
click at [589, 185] on div "Janela de atendimento Grade de atendimento Capacidade Transportadoras Veículos …" at bounding box center [471, 224] width 943 height 448
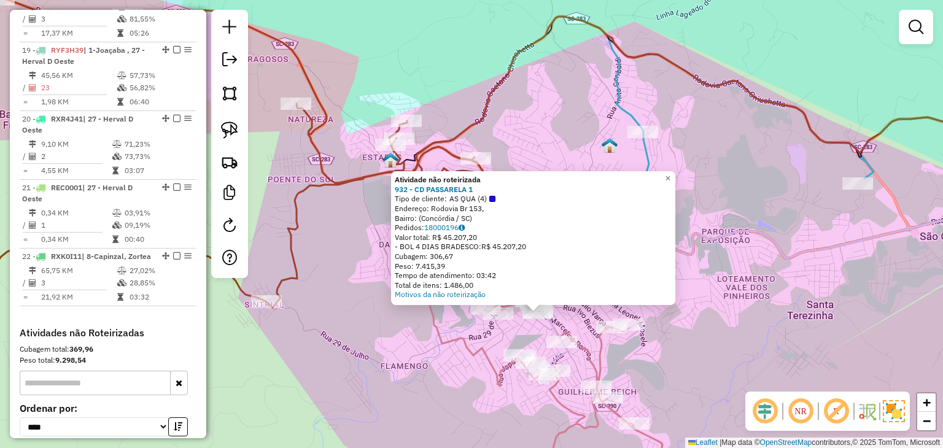
click at [447, 406] on div "Atividade não roteirizada 932 - CD PASSARELA 1 Tipo de cliente: AS QUA (4) Ende…" at bounding box center [471, 224] width 943 height 448
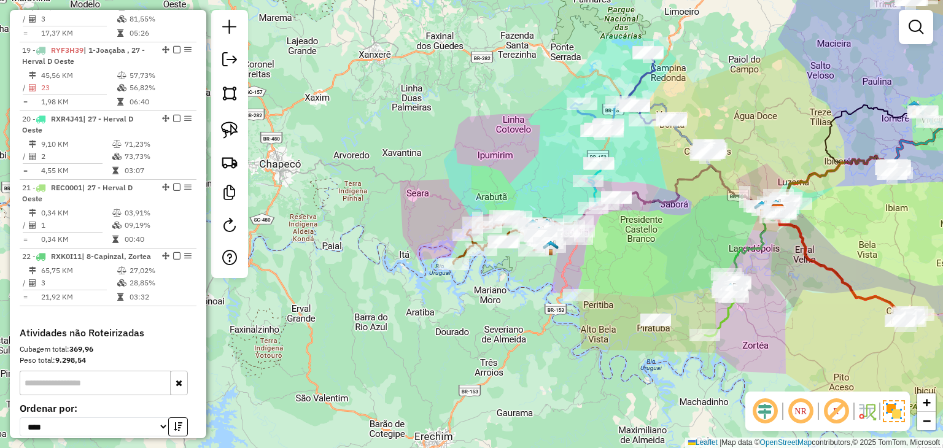
click at [609, 257] on div "Janela de atendimento Grade de atendimento Capacidade Transportadoras Veículos …" at bounding box center [471, 224] width 943 height 448
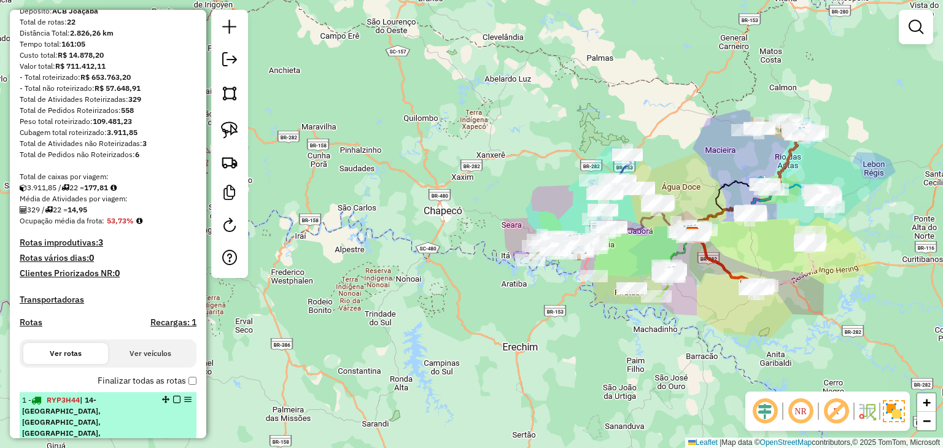
scroll to position [0, 0]
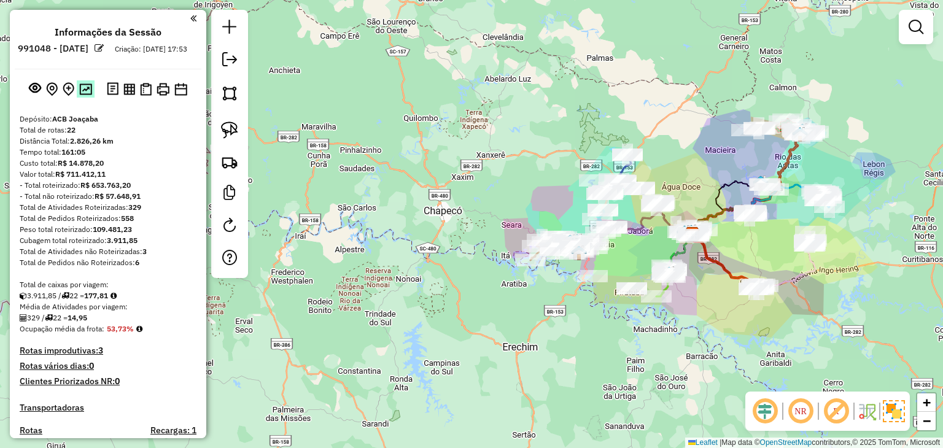
click at [83, 95] on img at bounding box center [85, 89] width 13 height 12
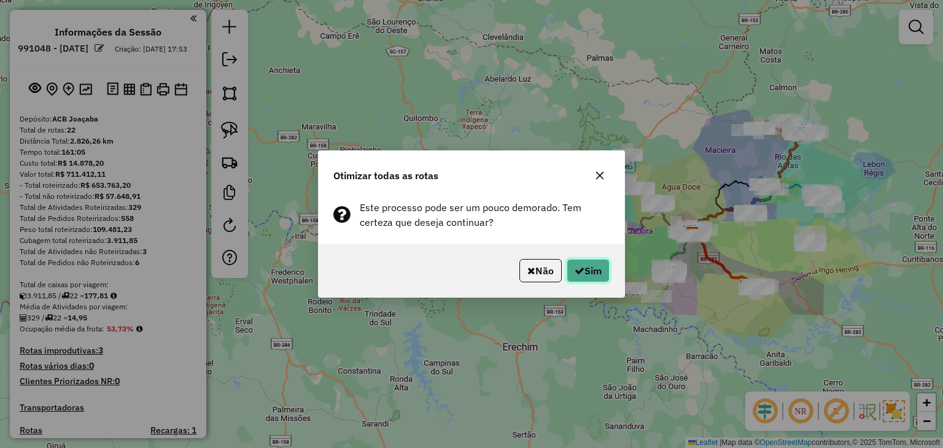
click at [593, 268] on button "Sim" at bounding box center [588, 270] width 43 height 23
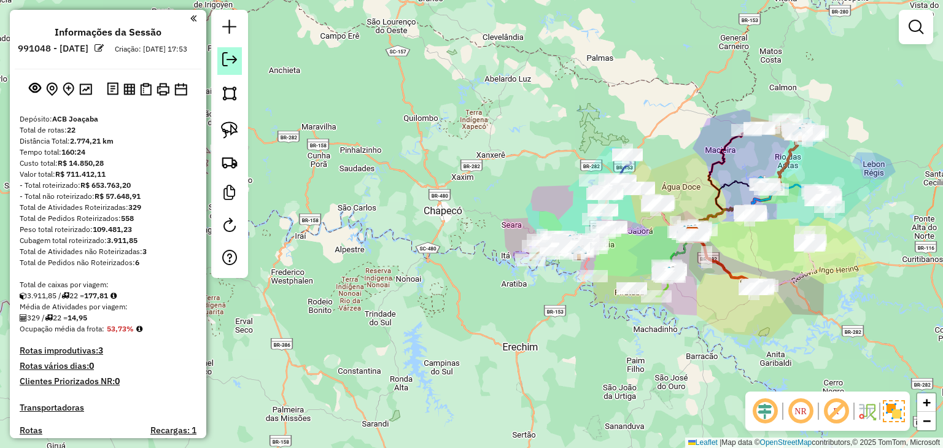
click at [231, 62] on em at bounding box center [229, 59] width 15 height 15
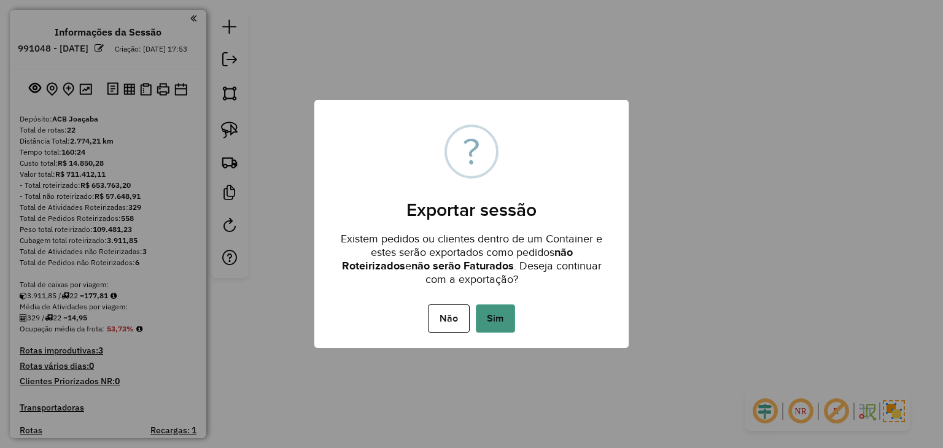
click at [496, 316] on button "Sim" at bounding box center [495, 318] width 39 height 28
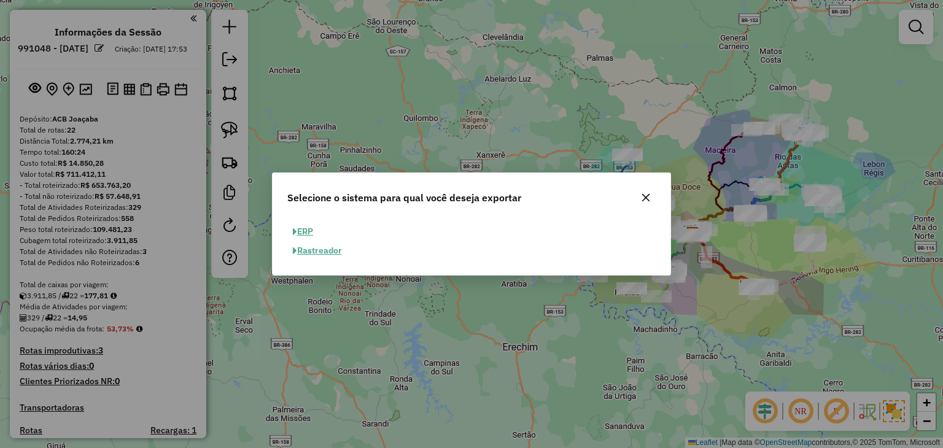
click at [307, 226] on button "ERP" at bounding box center [302, 231] width 31 height 19
select select "**"
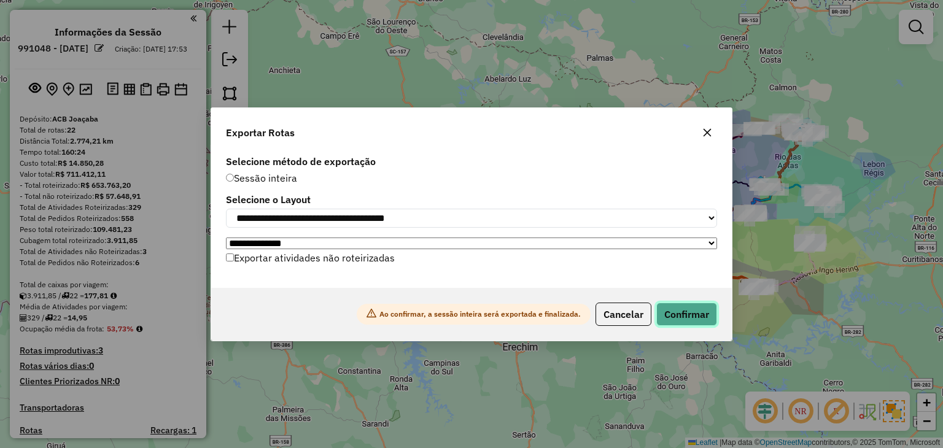
click at [689, 320] on button "Confirmar" at bounding box center [686, 314] width 61 height 23
